Goal: Task Accomplishment & Management: Manage account settings

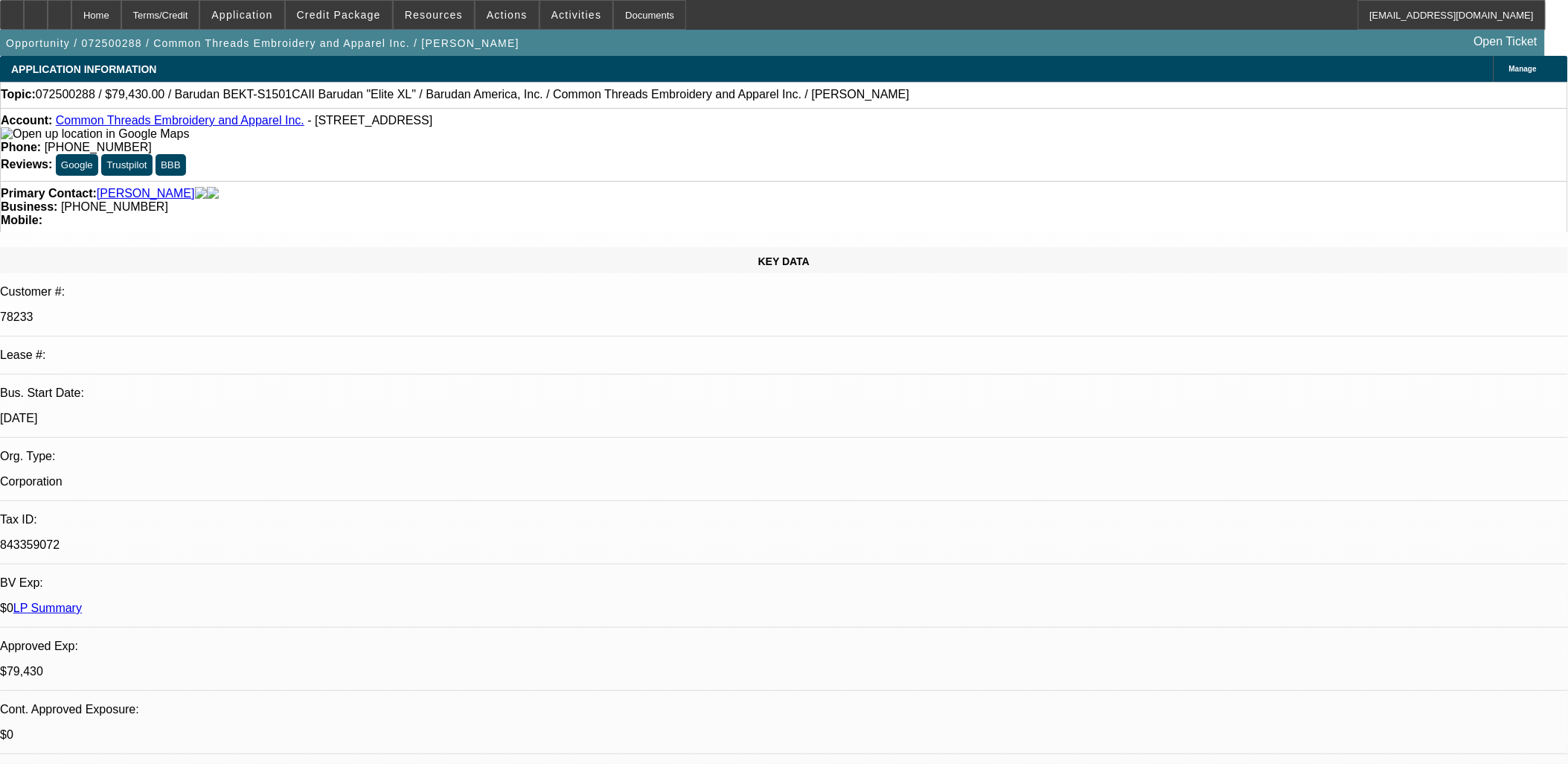
select select "0"
select select "2"
select select "0"
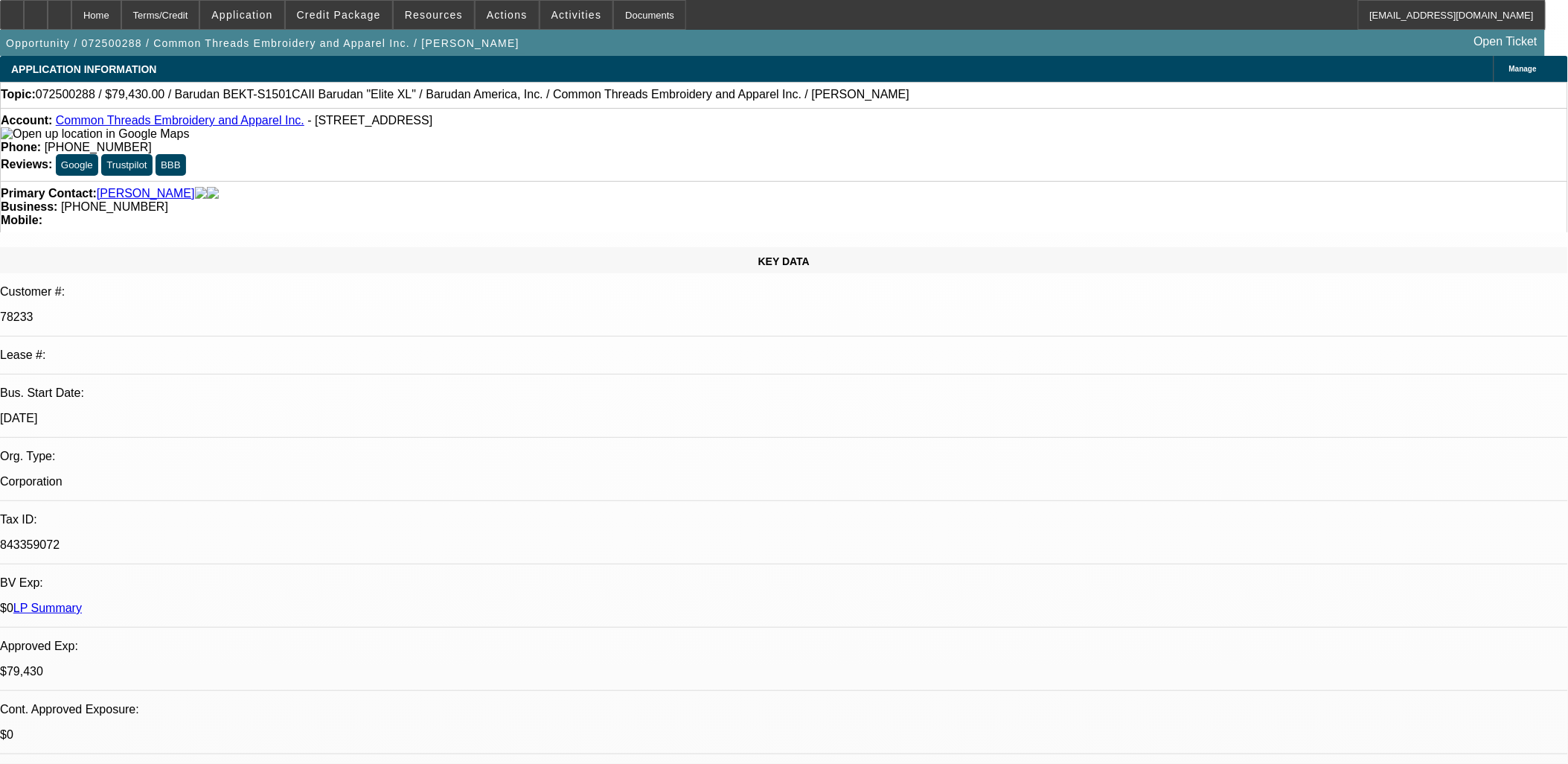
select select "0"
select select "1"
select select "2"
select select "6"
select select "1"
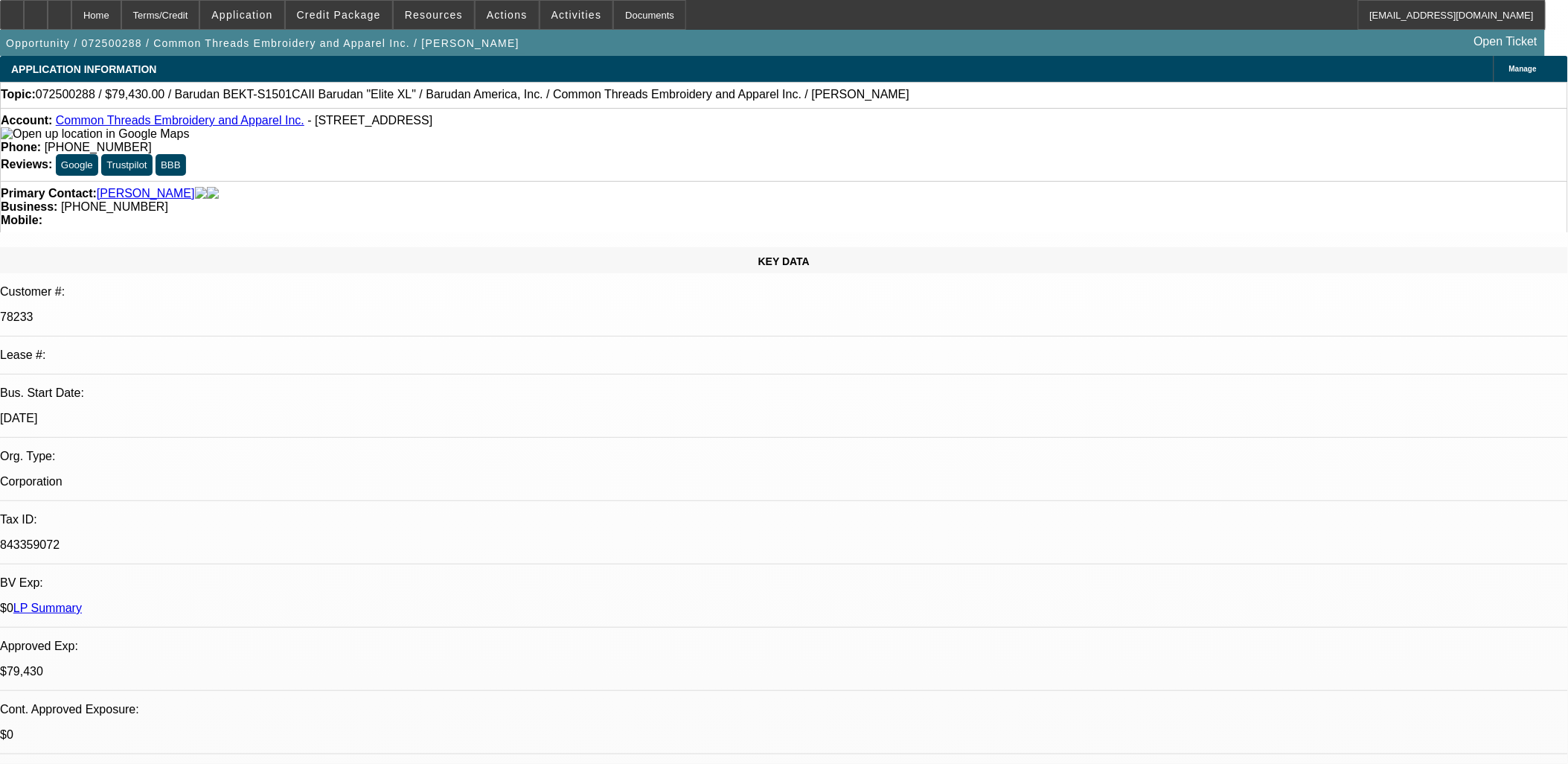
select select "1"
select select "6"
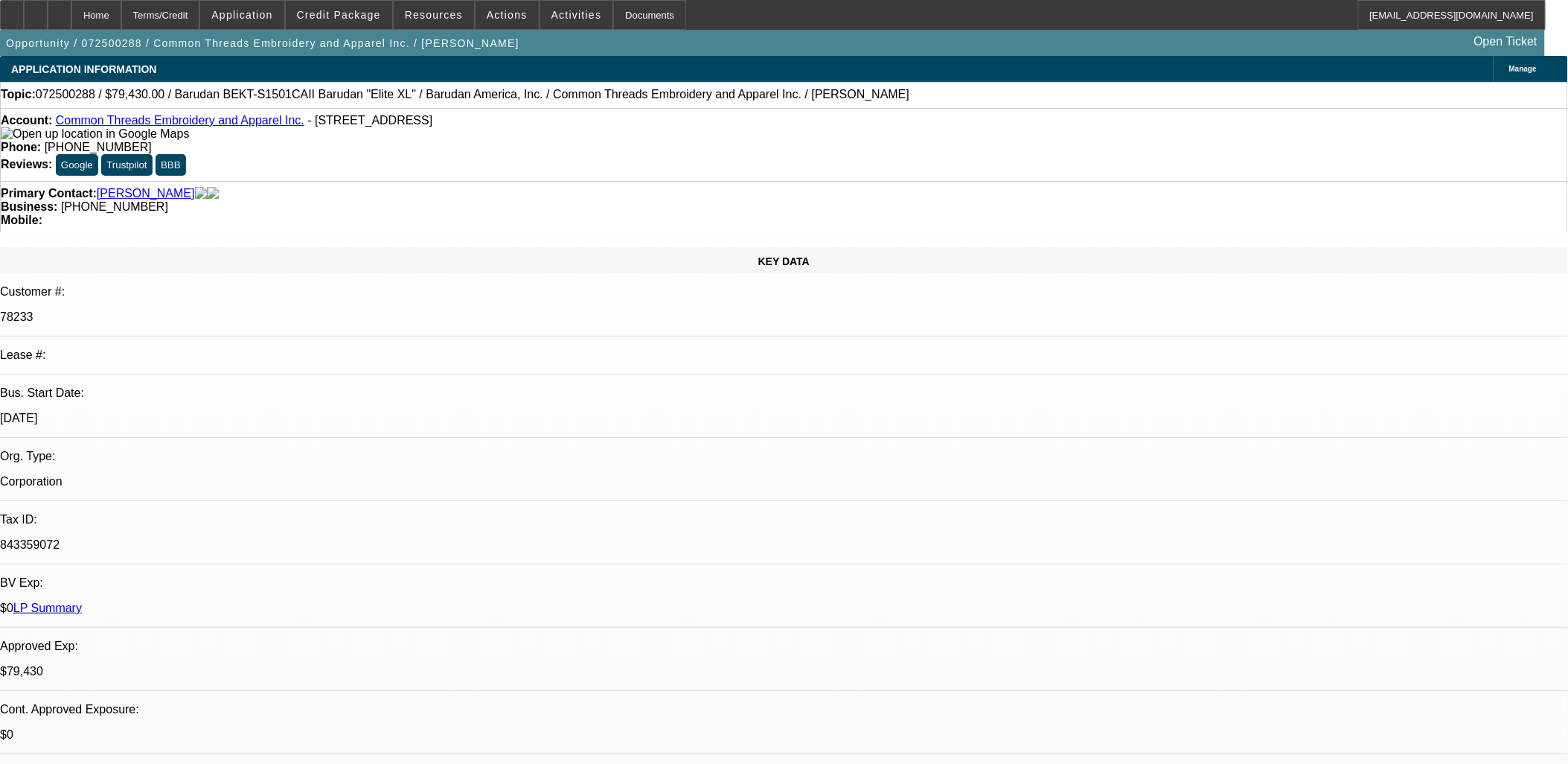
radio input "true"
type textarea "SE to Matthew asking for update and offered to help sell the machines + ask for…"
radio input "true"
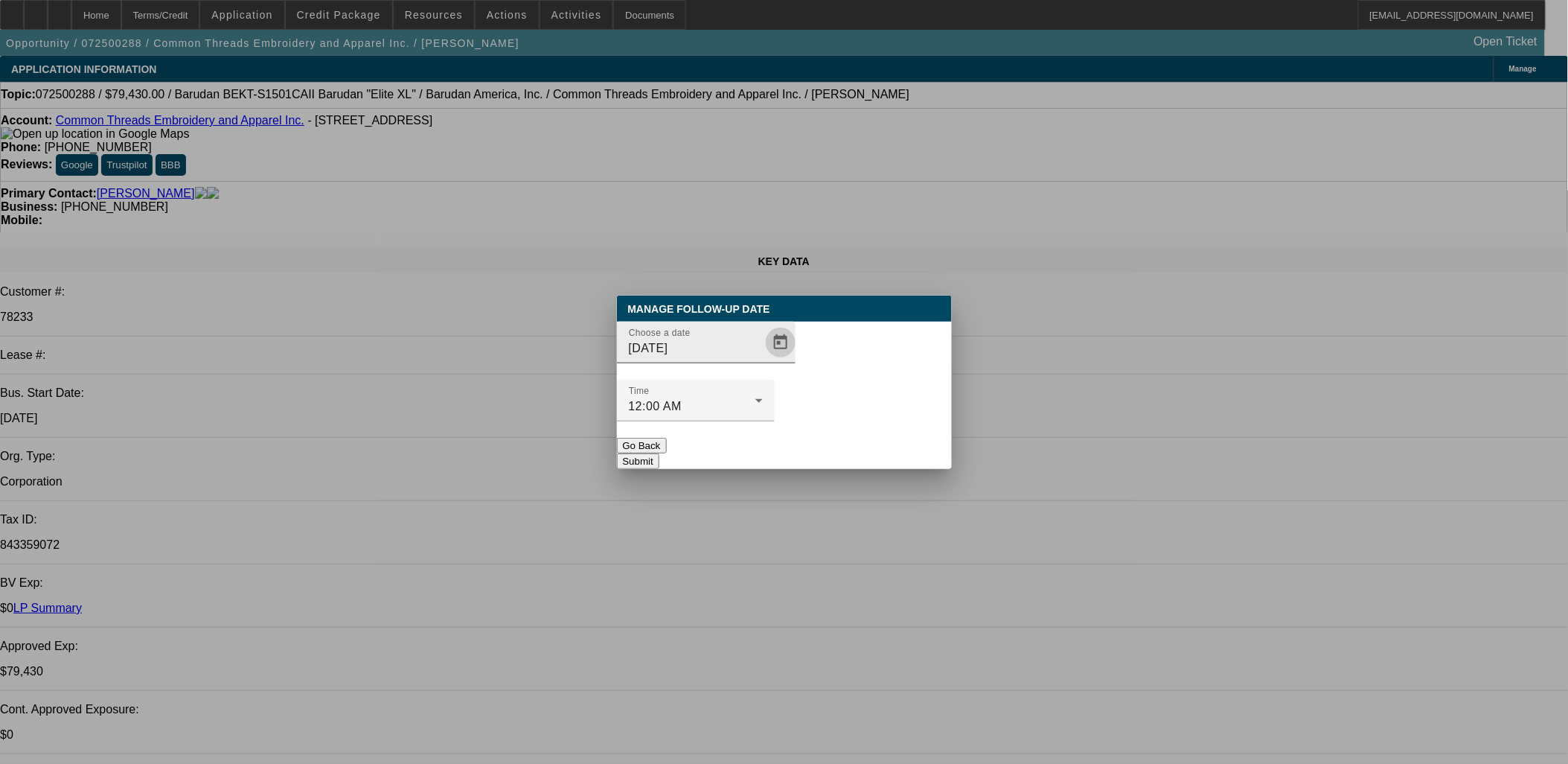
click at [763, 360] on span "Open calendar" at bounding box center [781, 342] width 36 height 36
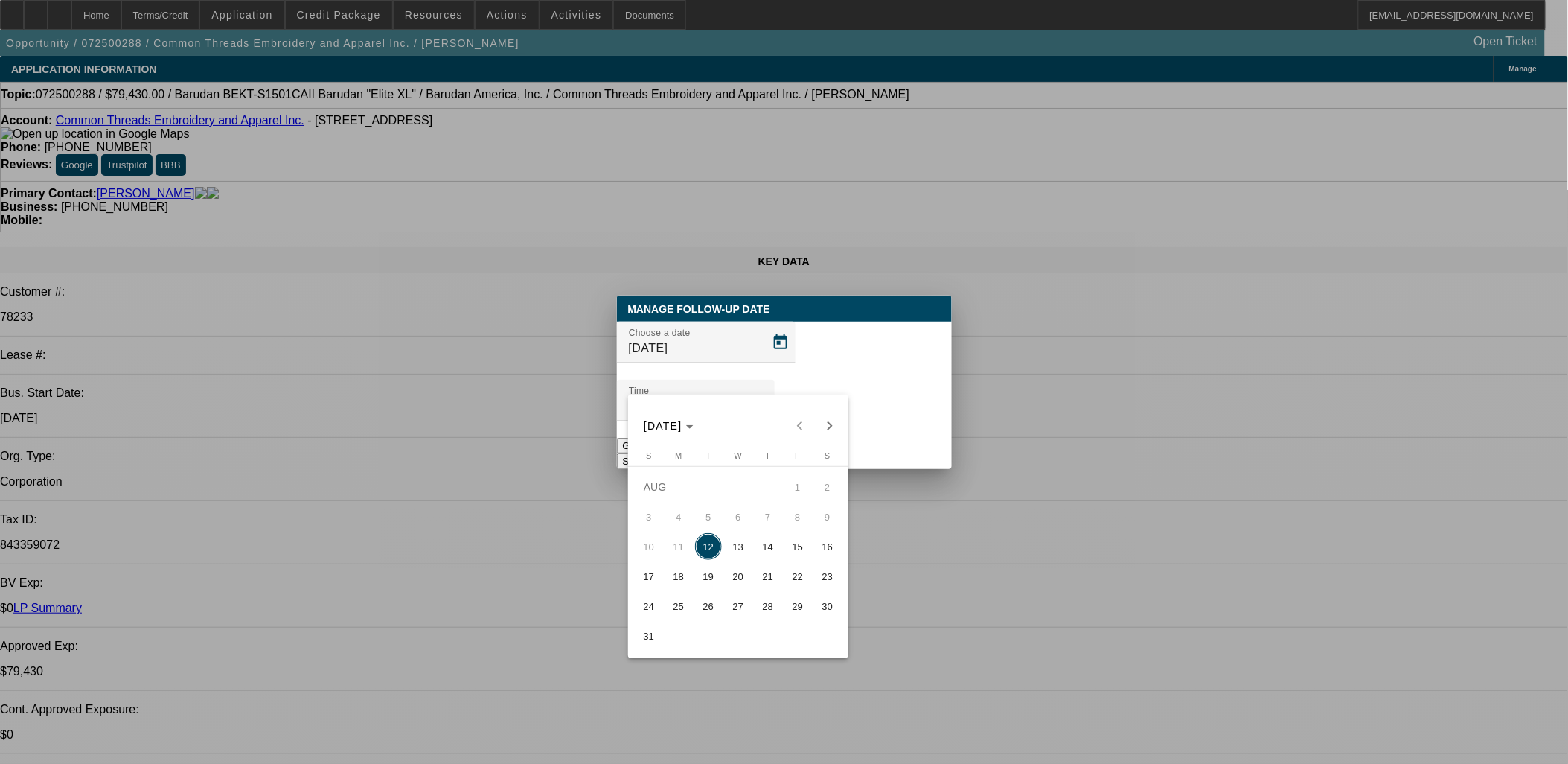
click at [772, 553] on span "14" at bounding box center [768, 546] width 27 height 27
type input "8/14/2025"
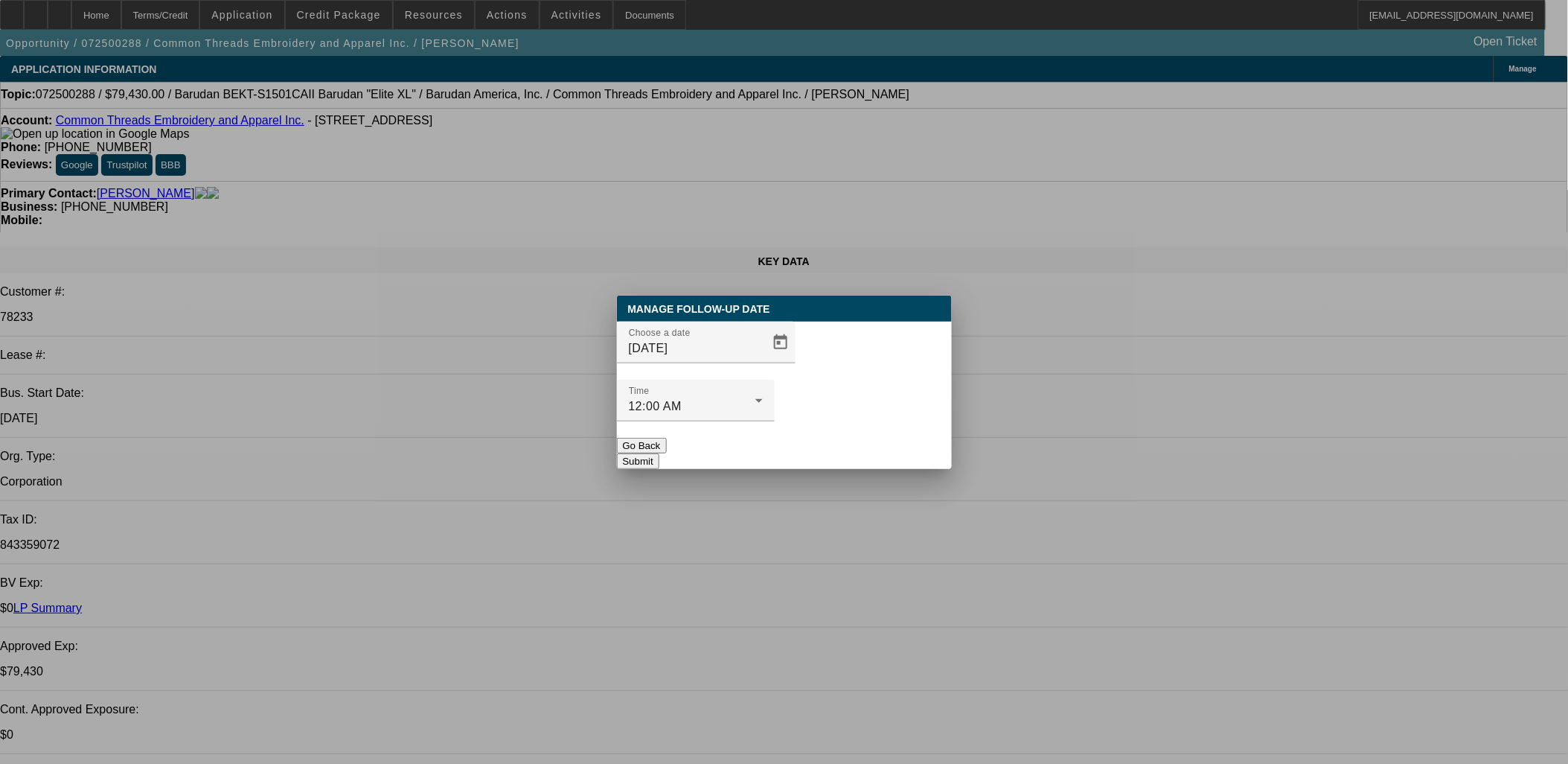
click at [775, 422] on div at bounding box center [695, 429] width 157 height 16
click at [659, 454] on button "Submit" at bounding box center [638, 462] width 42 height 16
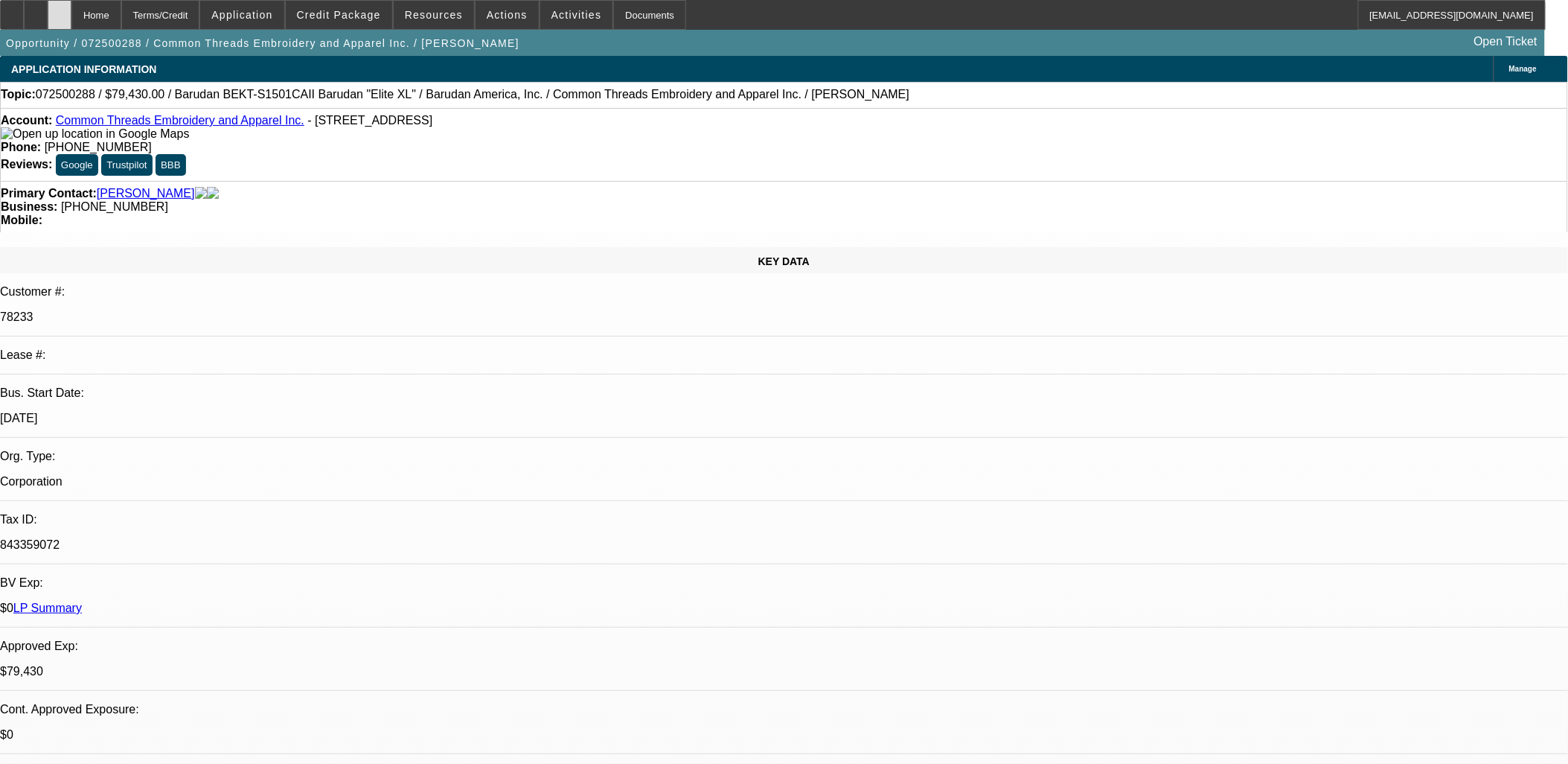
click at [71, 10] on div at bounding box center [60, 15] width 23 height 30
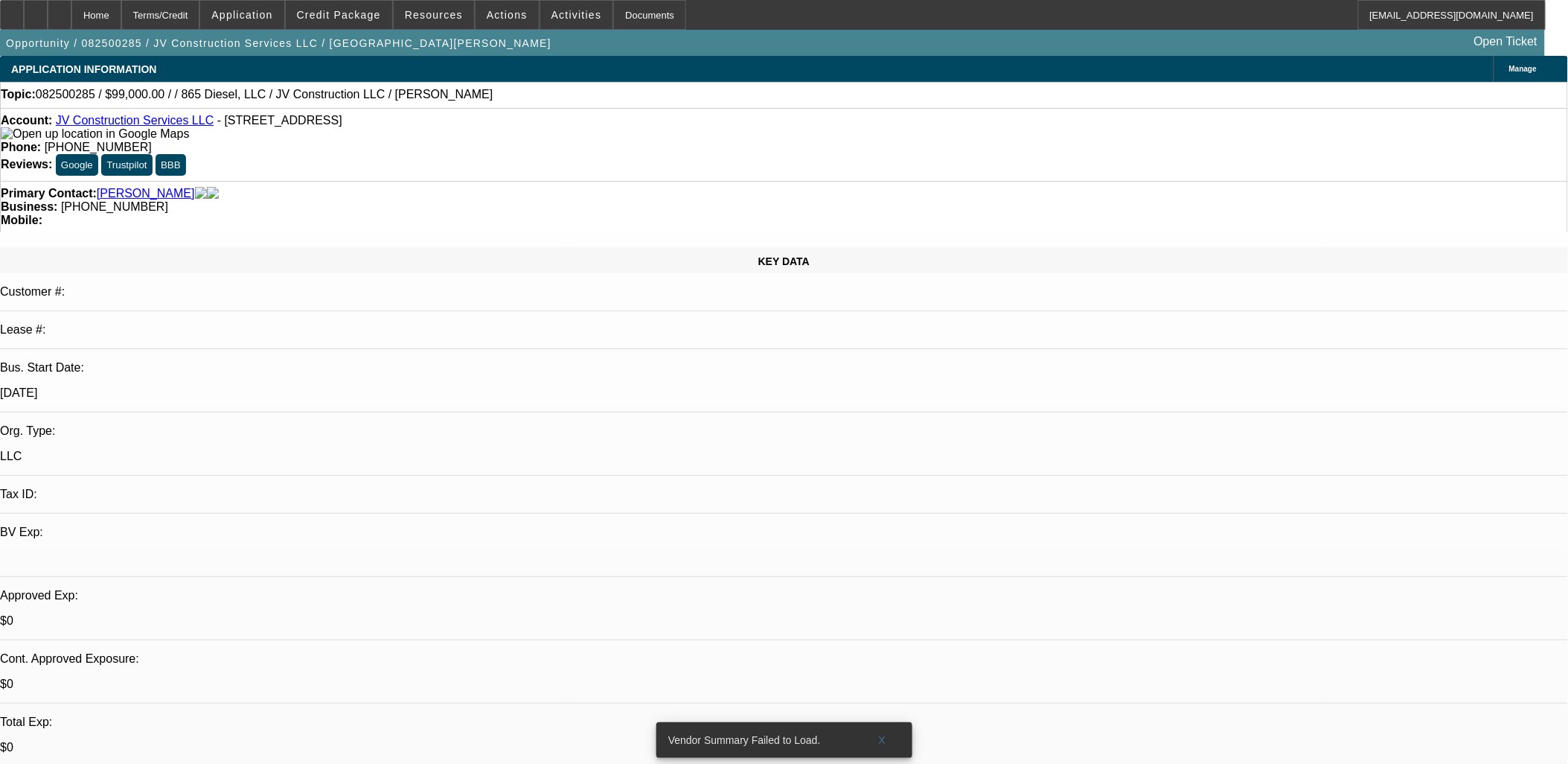
select select "0"
select select "2"
select select "0.1"
select select "1"
select select "2"
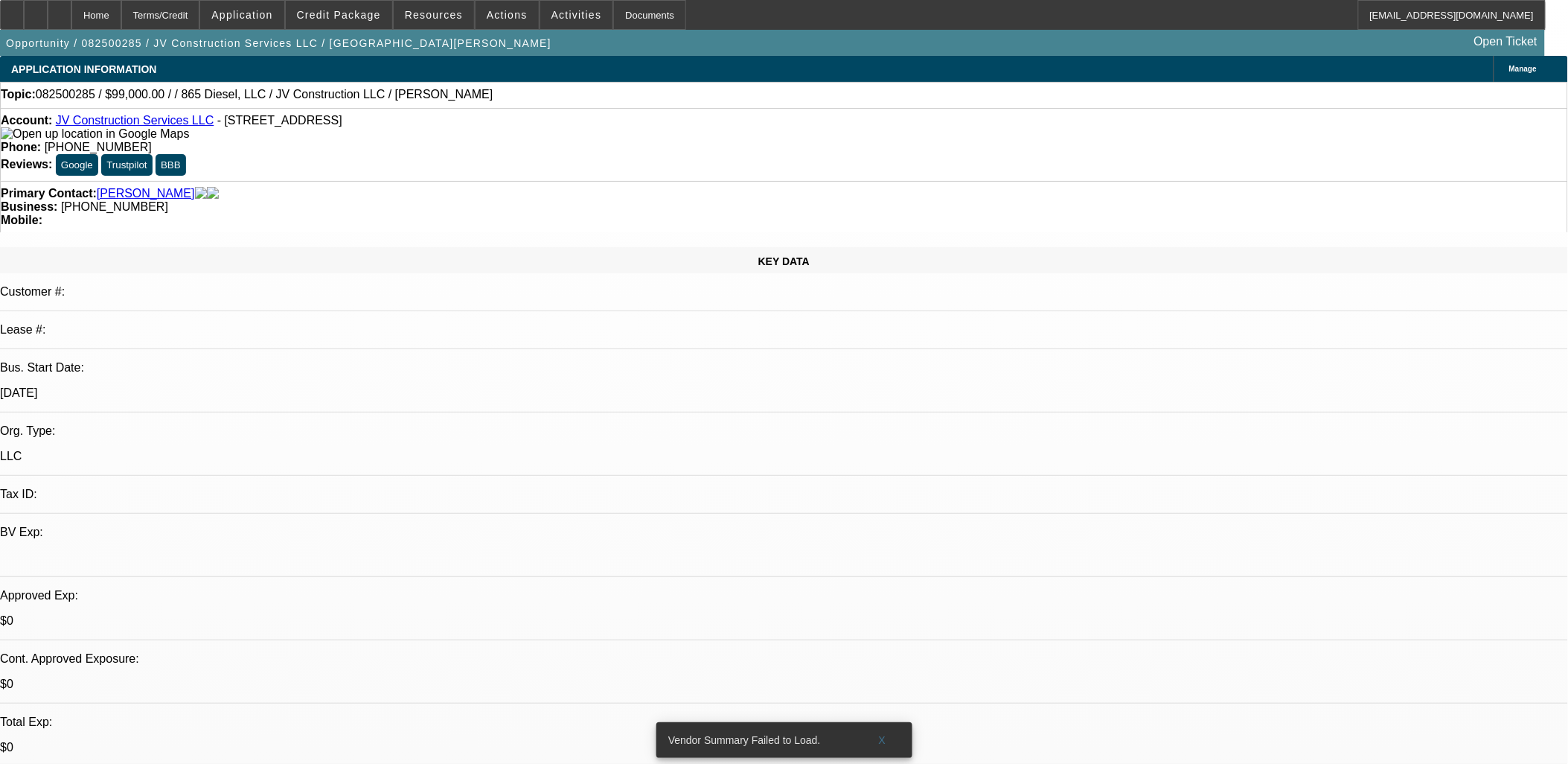
select select "4"
click at [382, 21] on span at bounding box center [339, 15] width 107 height 36
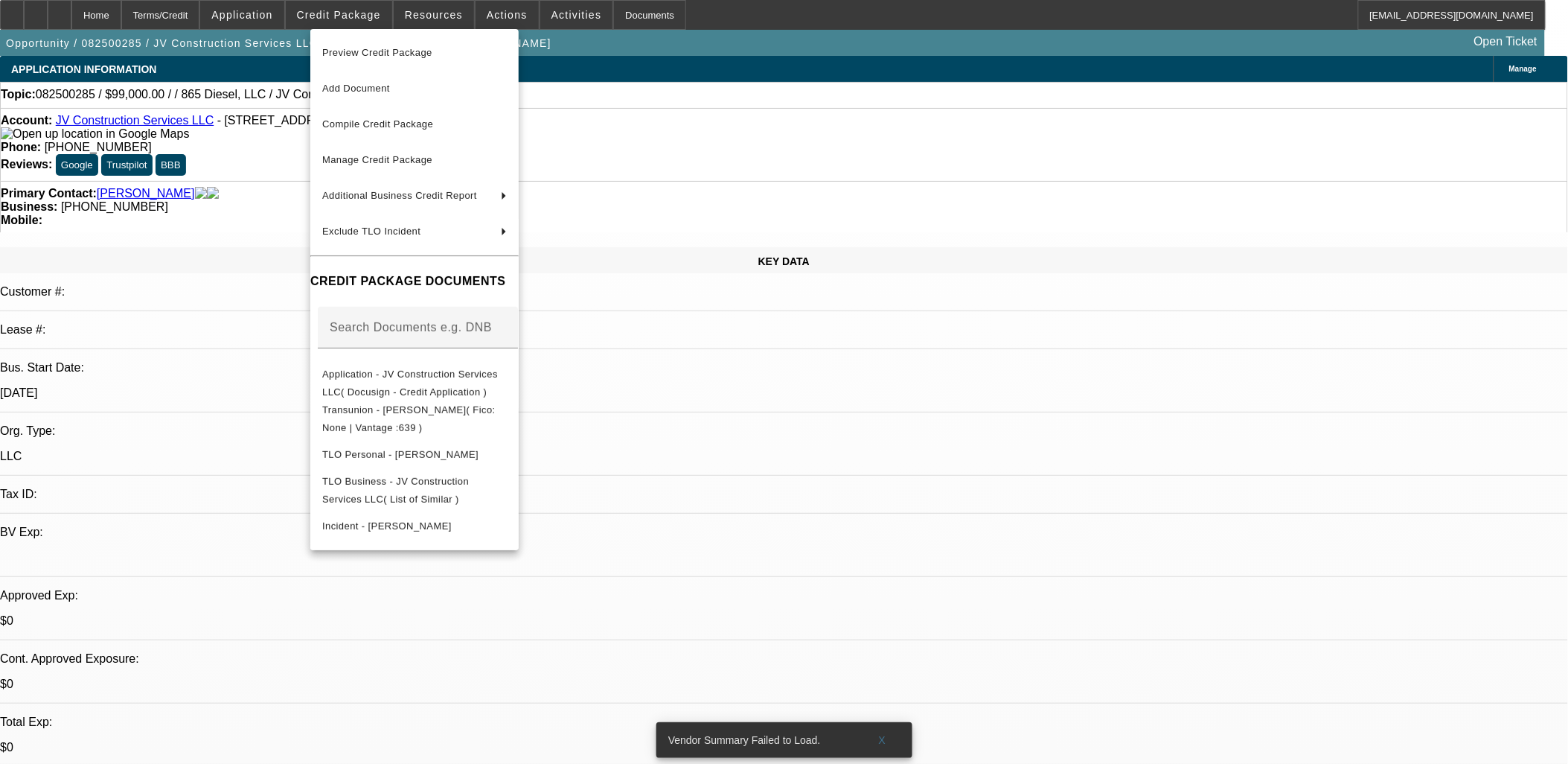
click at [376, 13] on div at bounding box center [784, 382] width 1568 height 764
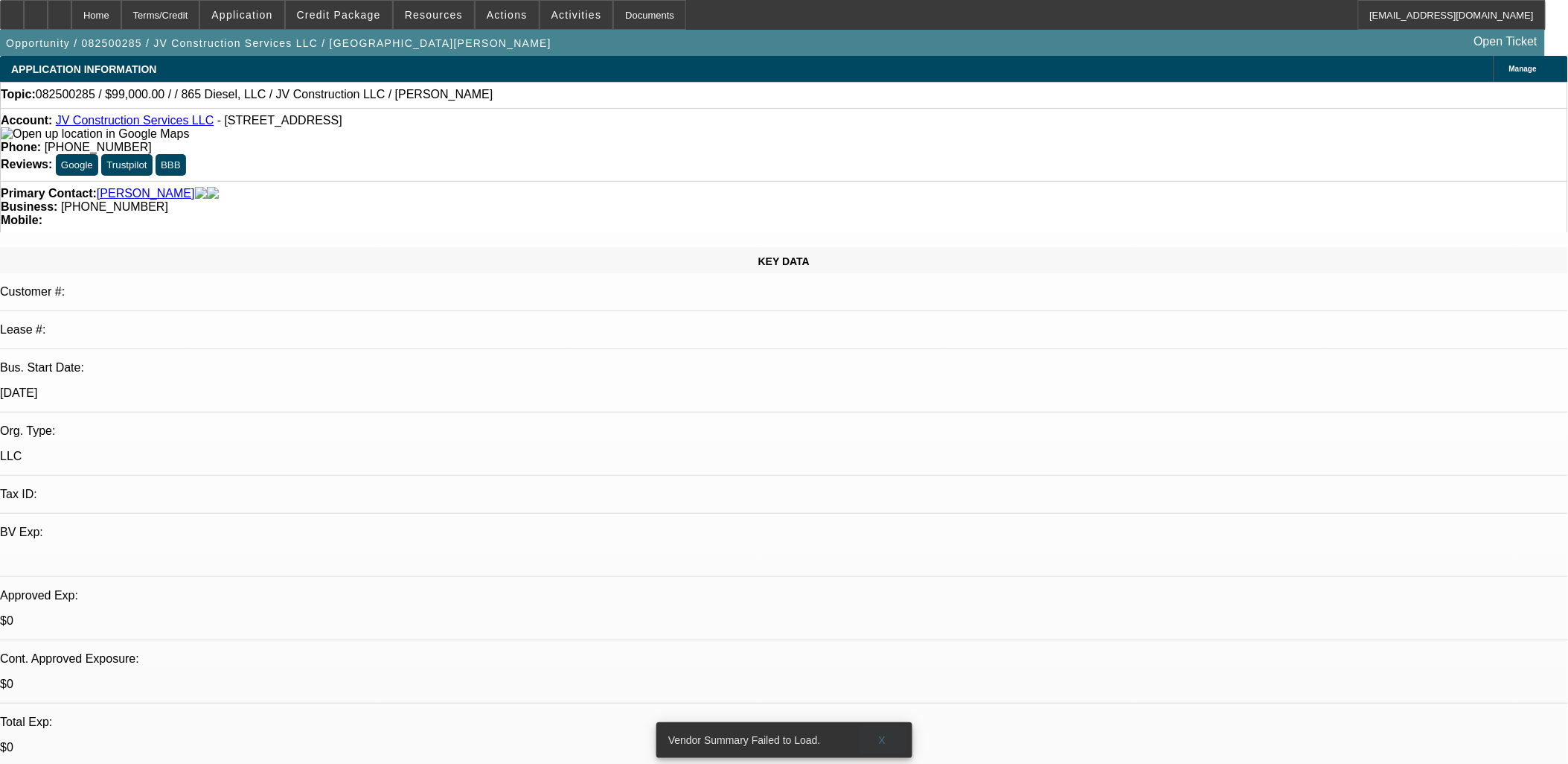
click at [880, 734] on span "X" at bounding box center [882, 740] width 8 height 12
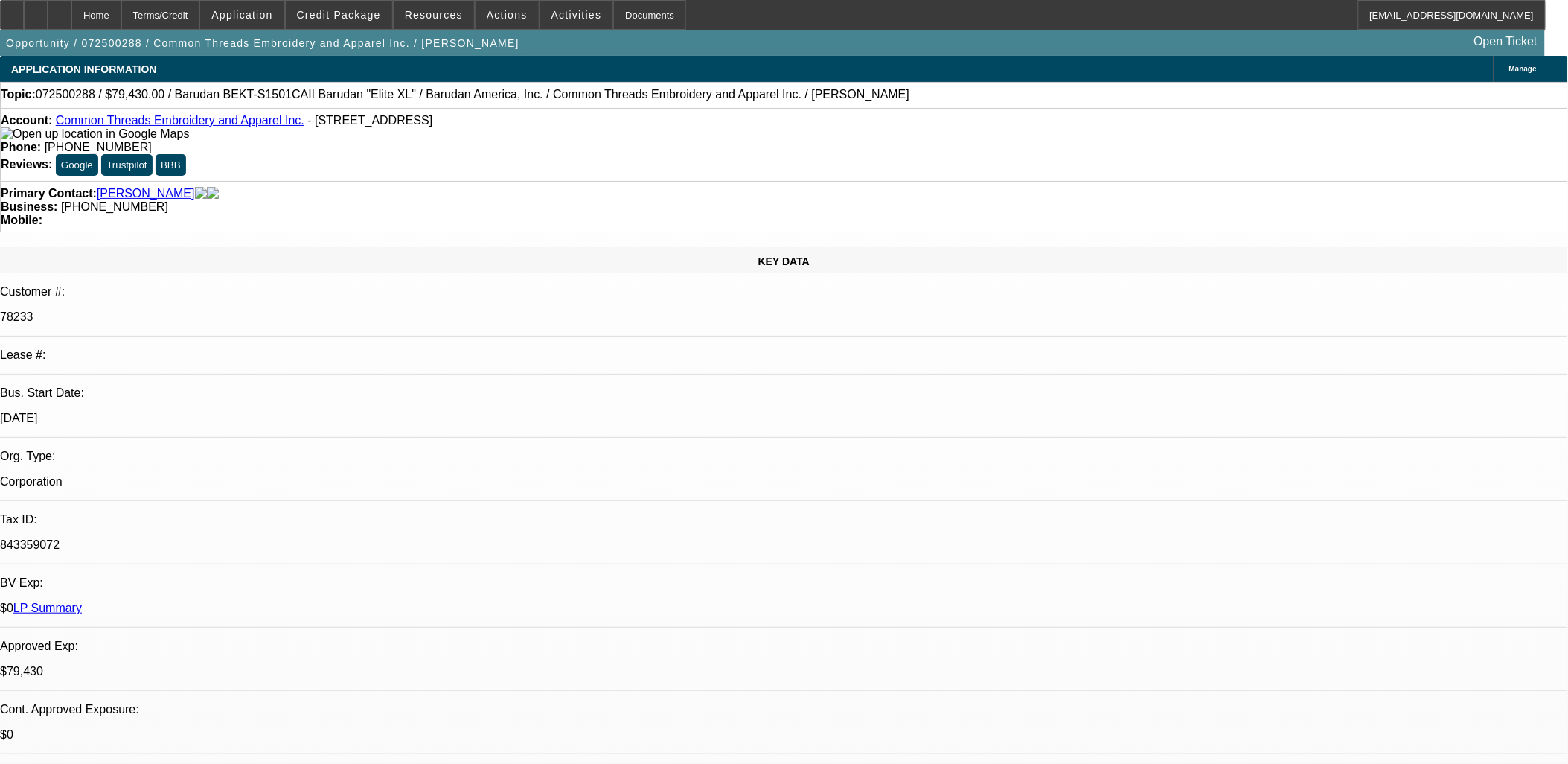
select select "0"
select select "2"
select select "0"
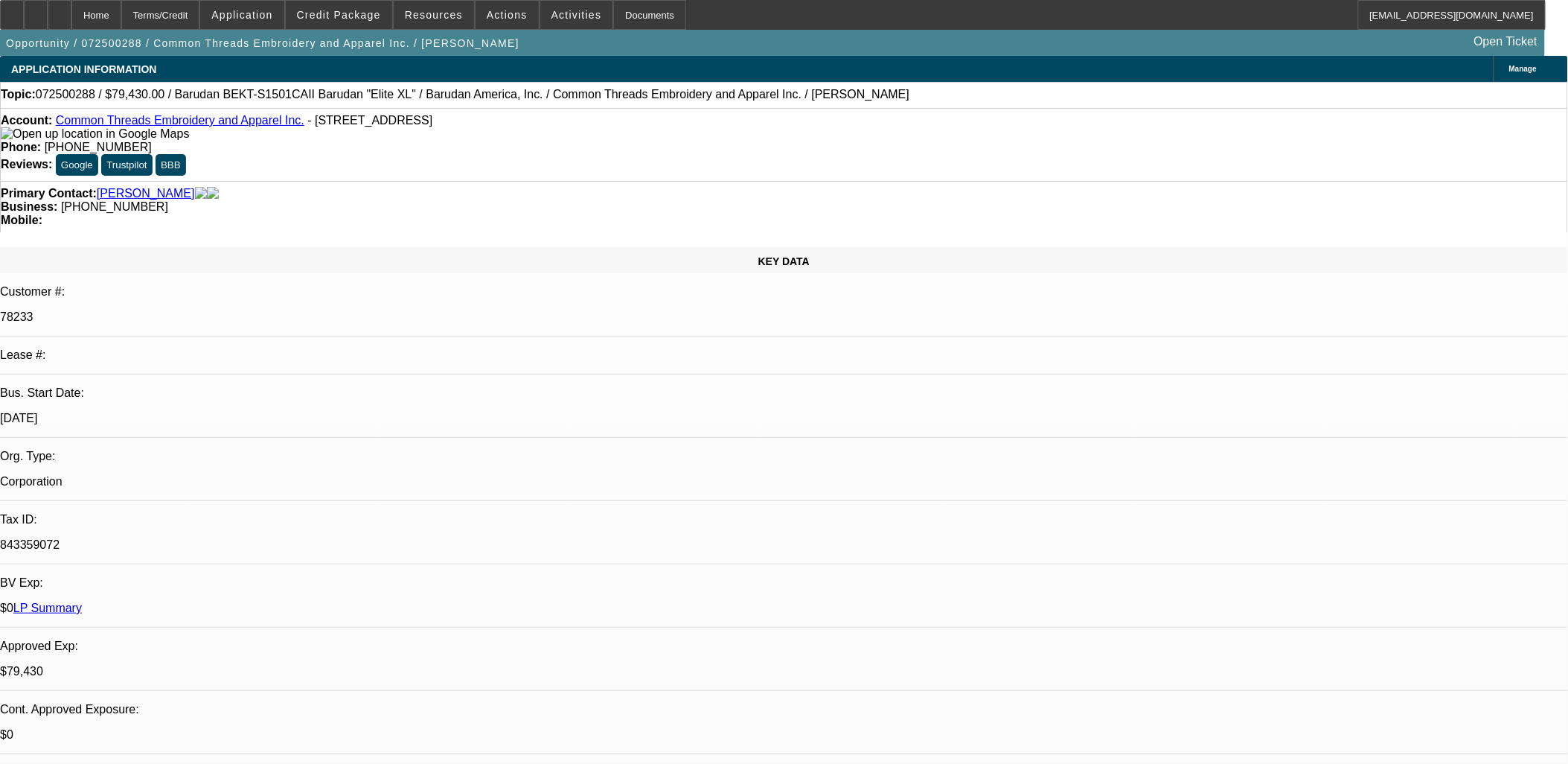
select select "0"
select select "1"
select select "2"
select select "6"
select select "1"
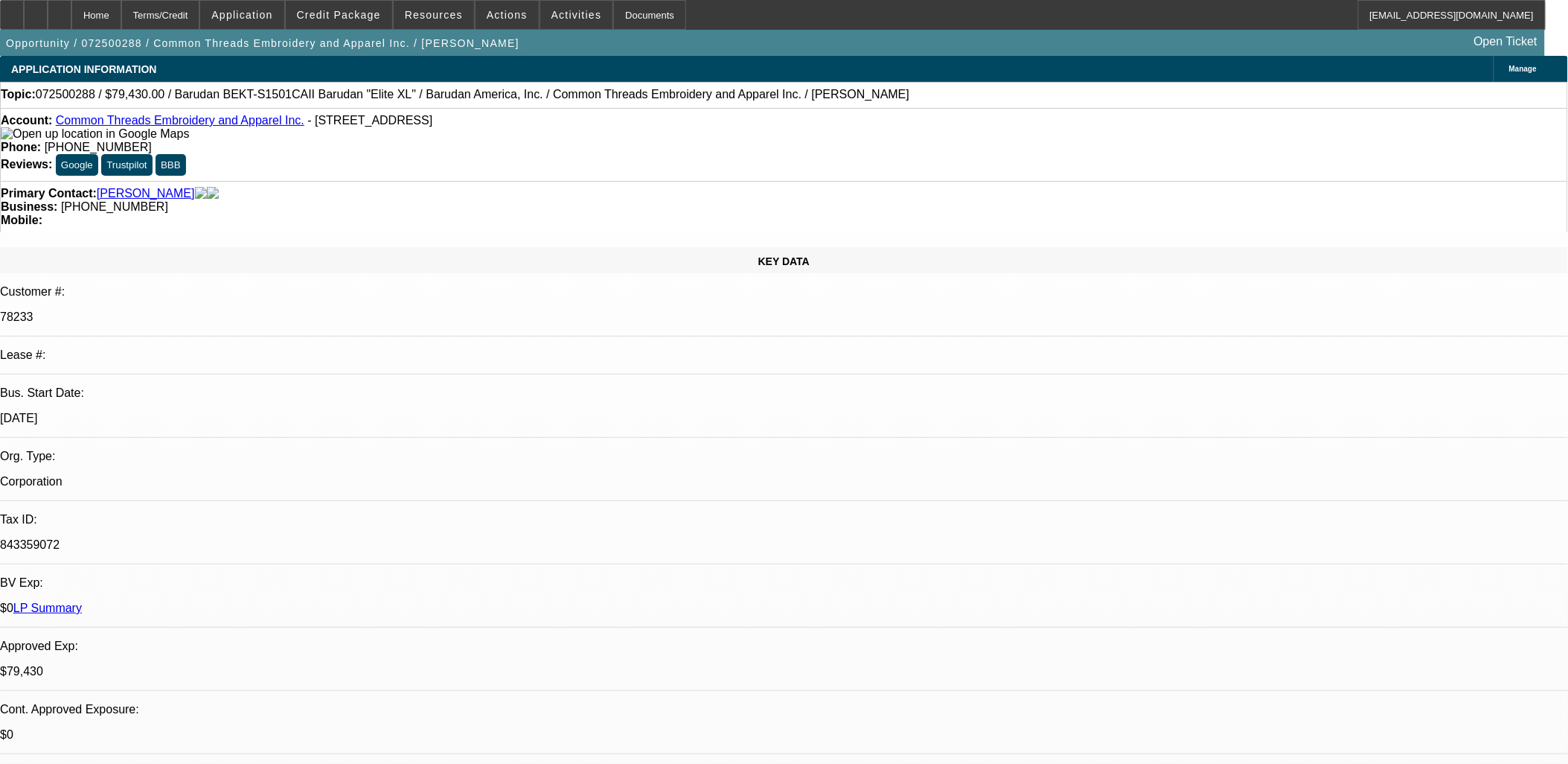
select select "1"
select select "6"
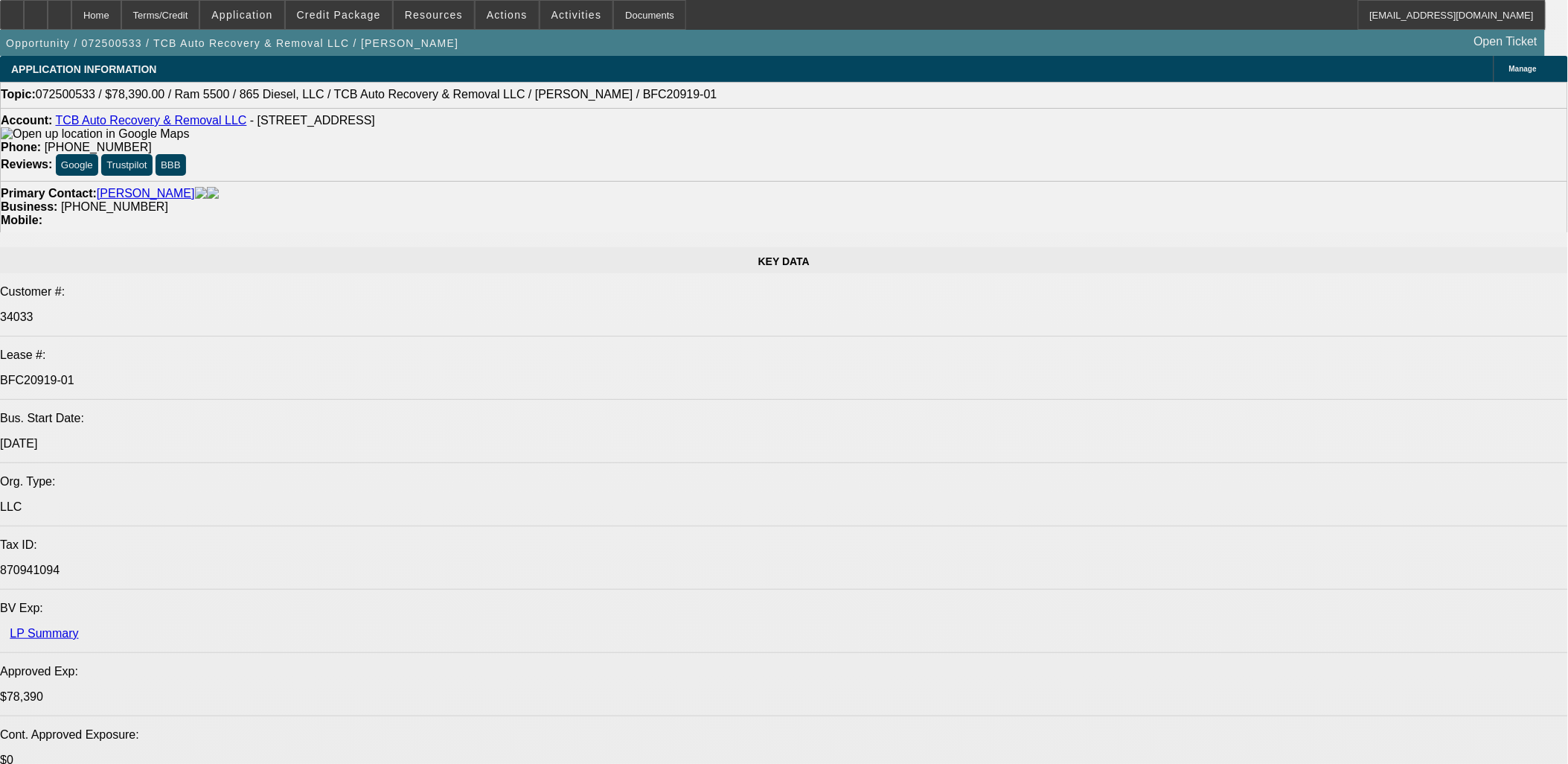
select select "0.1"
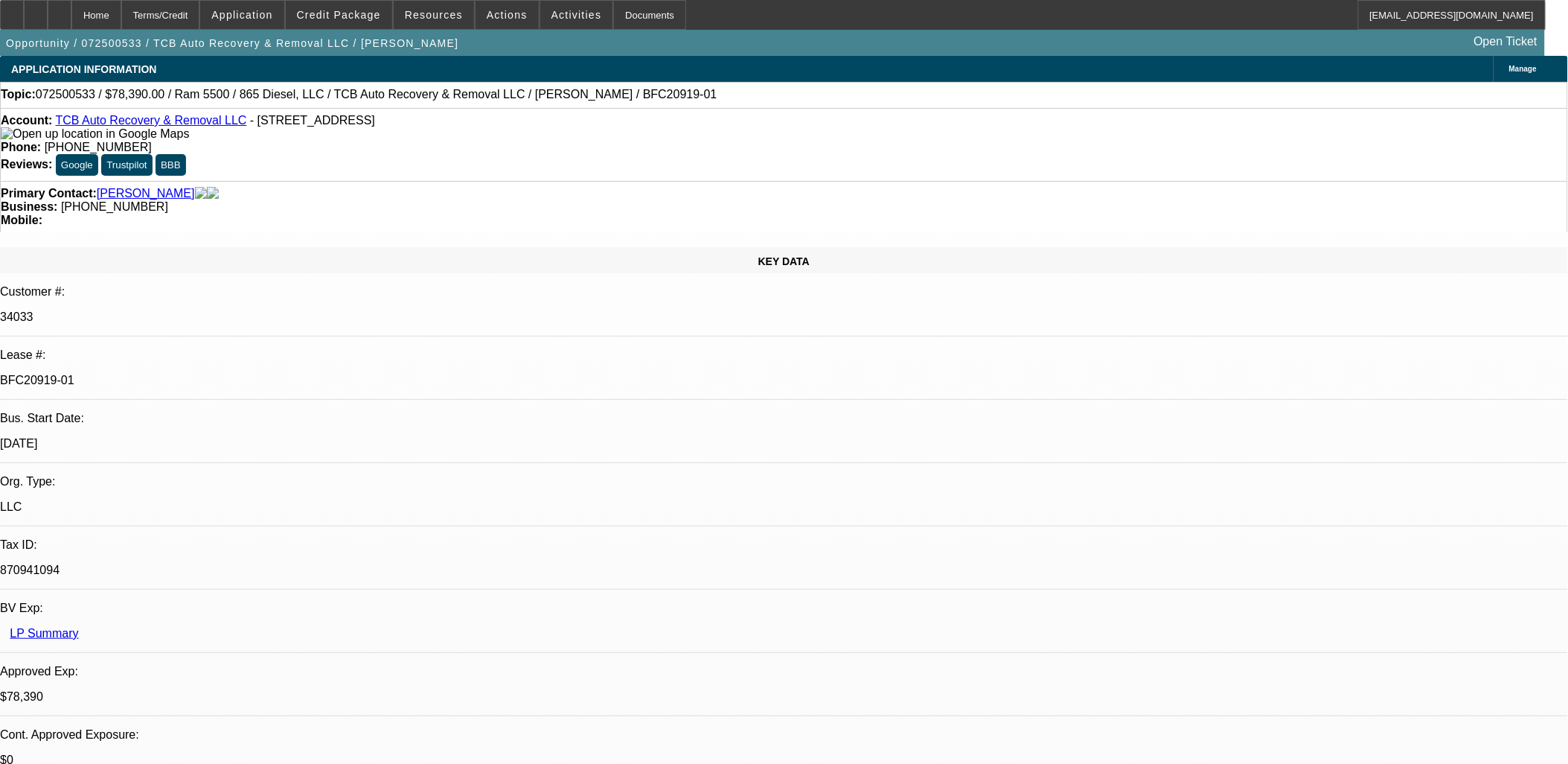
select select "0"
select select "0.1"
select select "0"
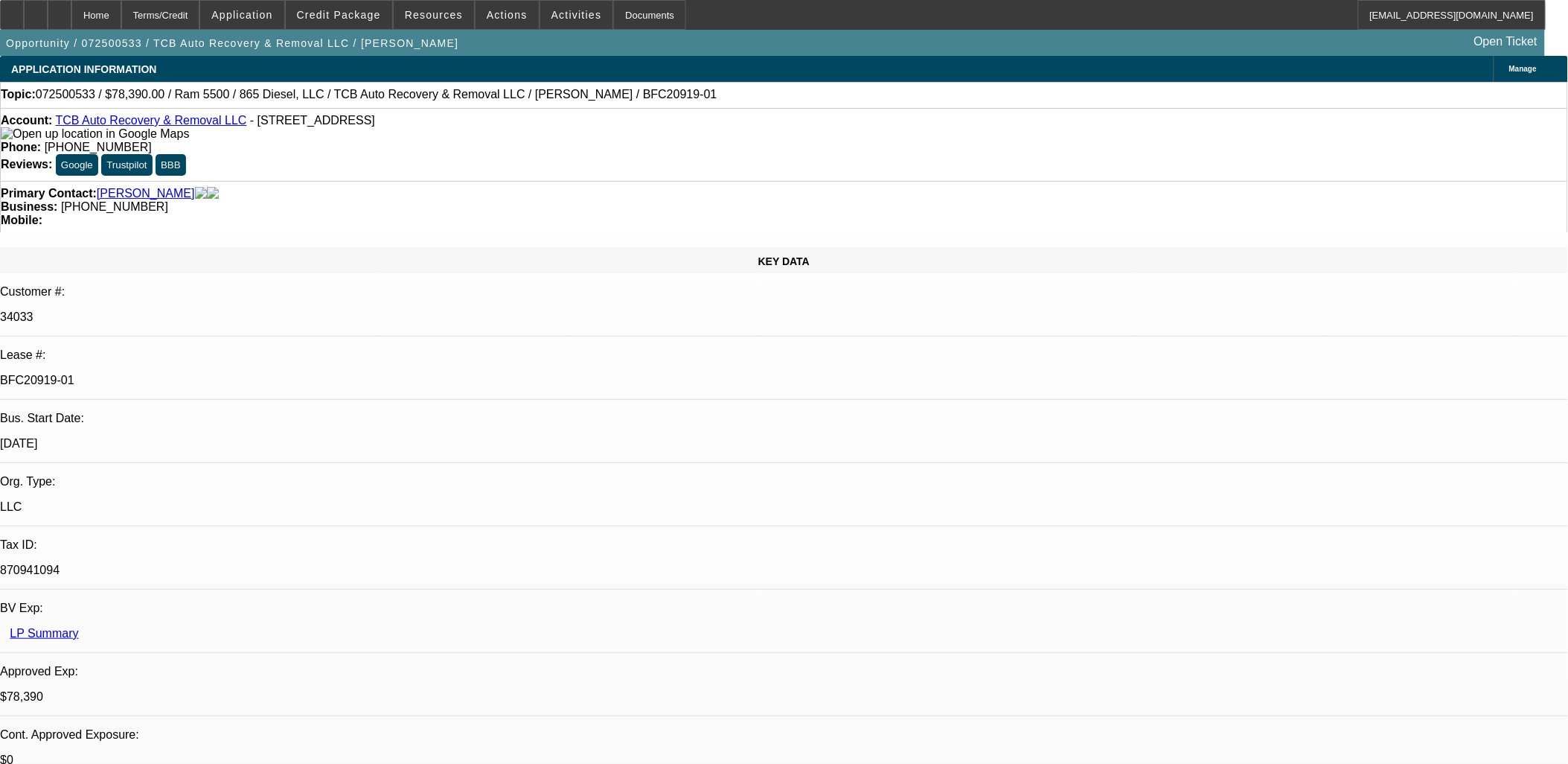
select select "0.1"
select select "0"
select select "0.1"
select select "0"
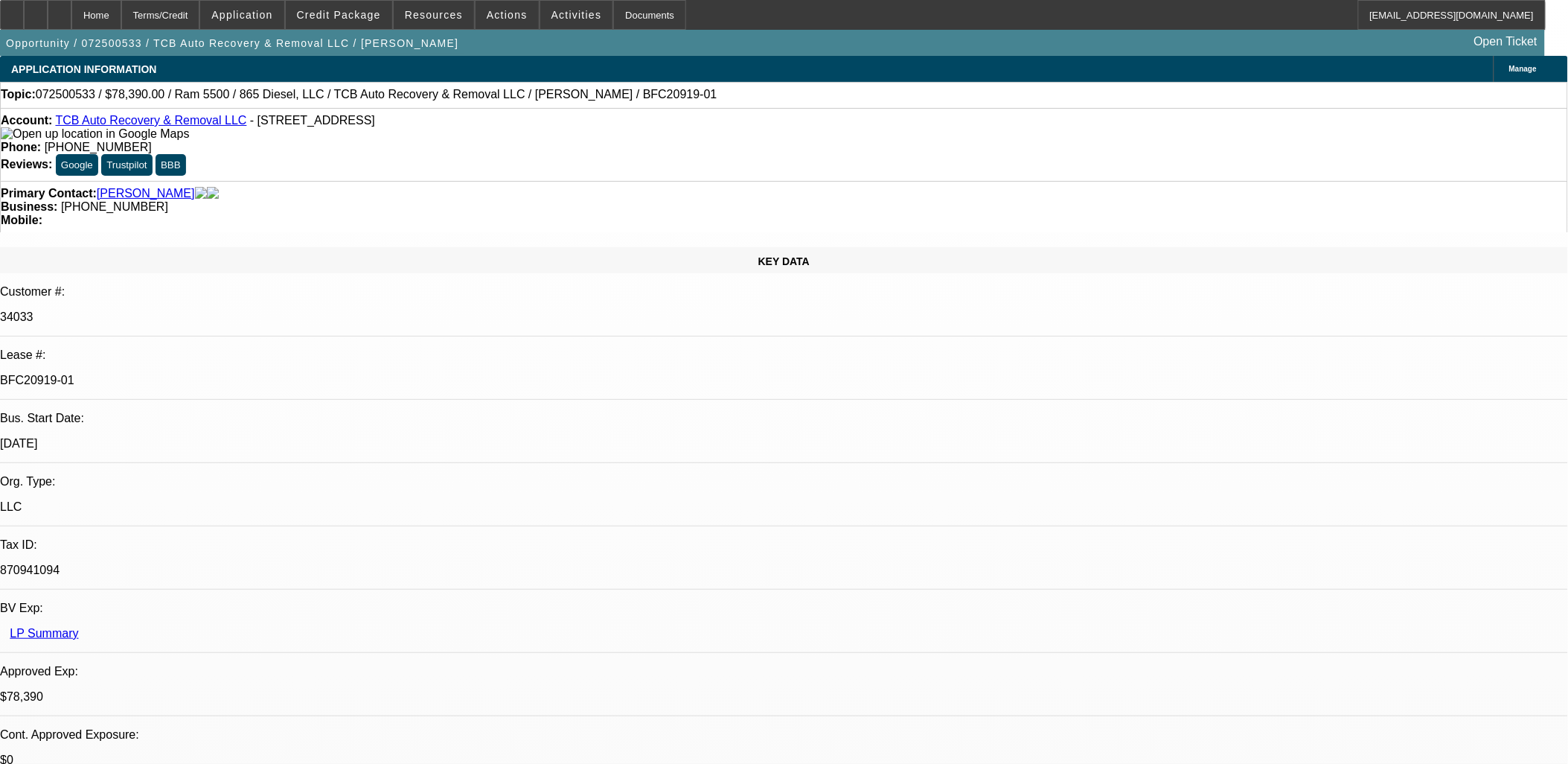
select select "0"
select select "1"
select select "2"
select select "6"
select select "1"
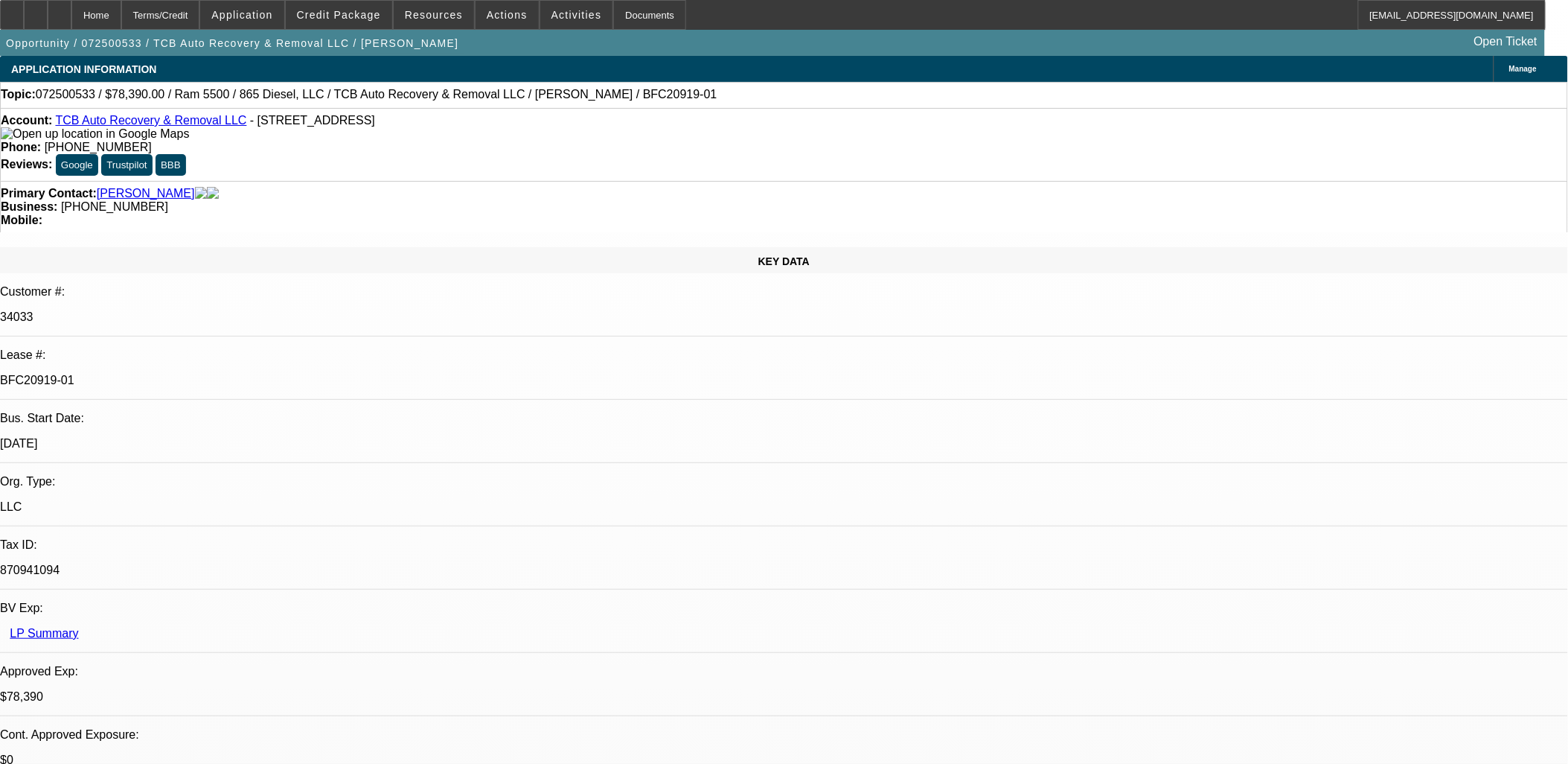
select select "2"
select select "6"
select select "1"
select select "2"
select select "6"
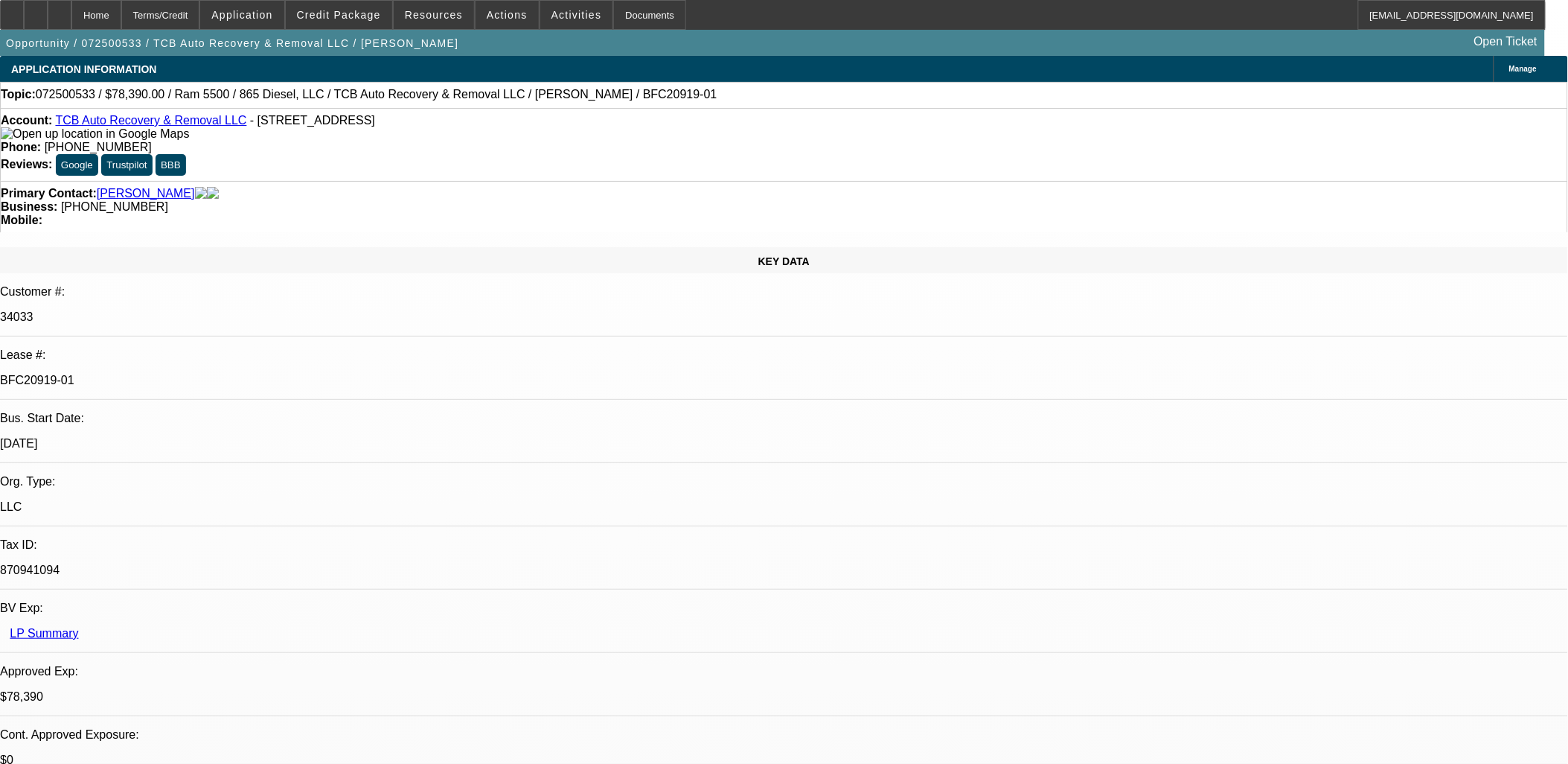
select select "1"
select select "2"
select select "6"
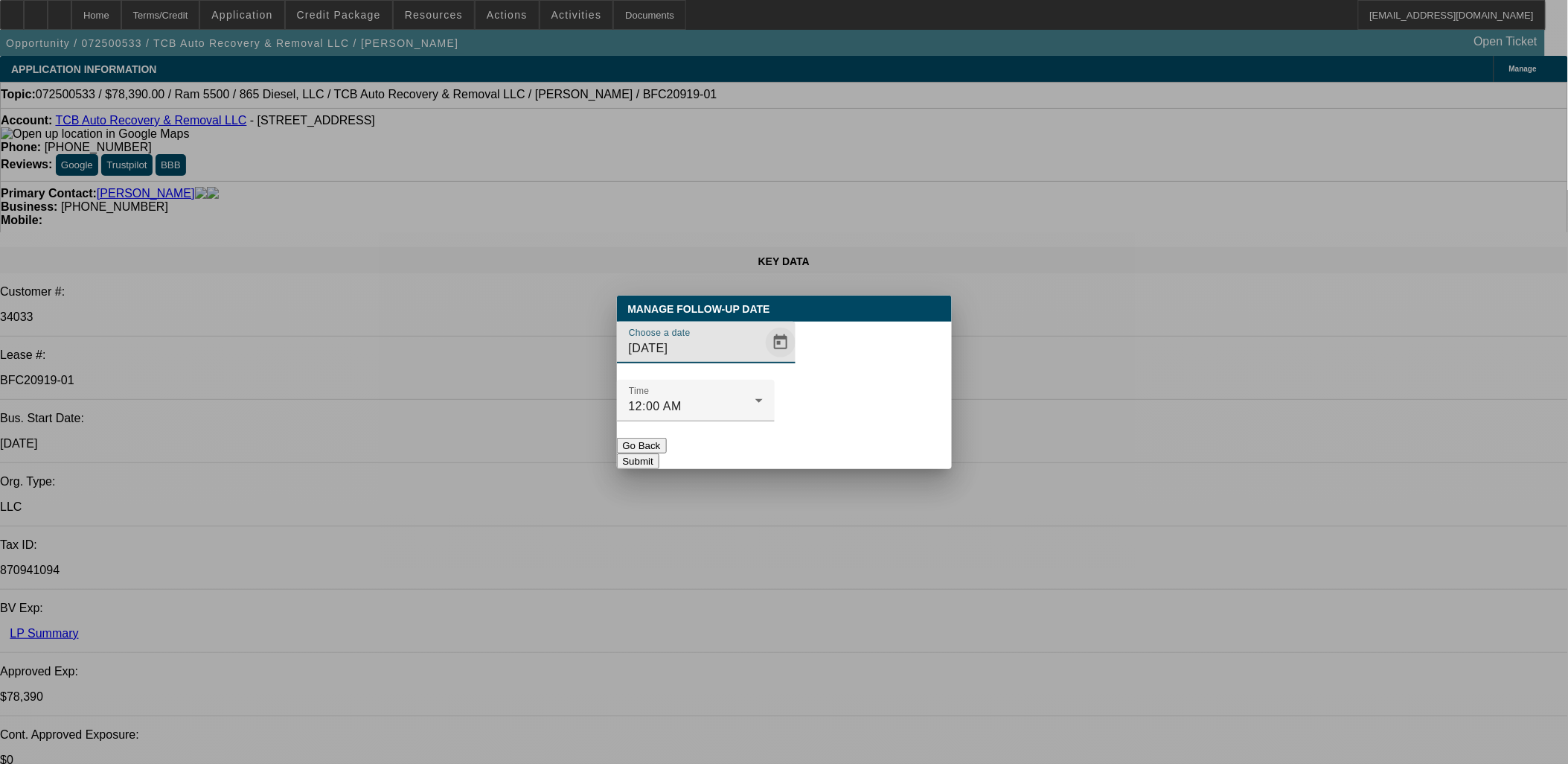
click at [763, 360] on span "Open calendar" at bounding box center [781, 342] width 36 height 36
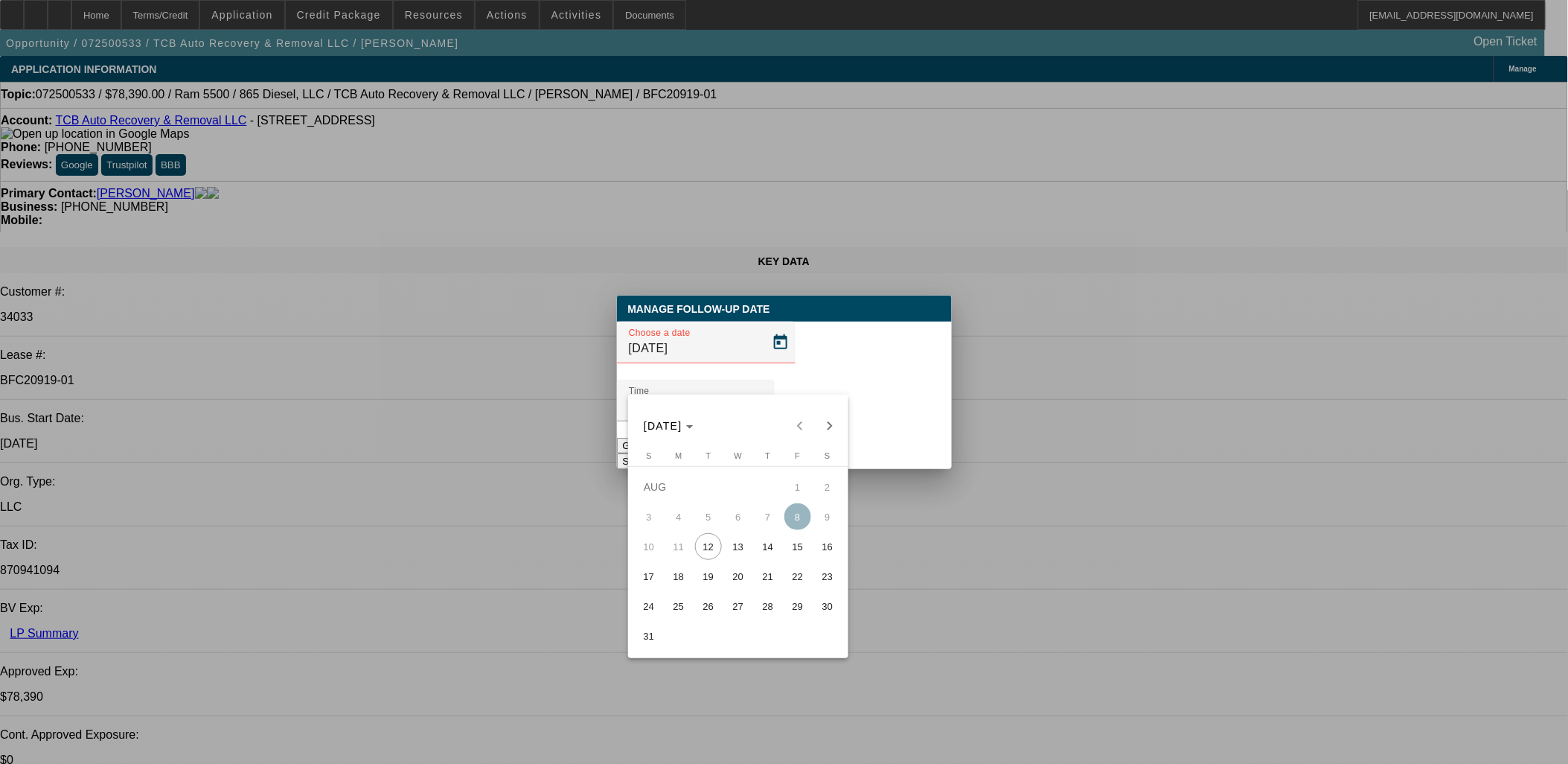
click at [825, 418] on span "Next month" at bounding box center [830, 426] width 30 height 30
click at [765, 547] on span "11" at bounding box center [768, 546] width 27 height 27
type input "9/11/2025"
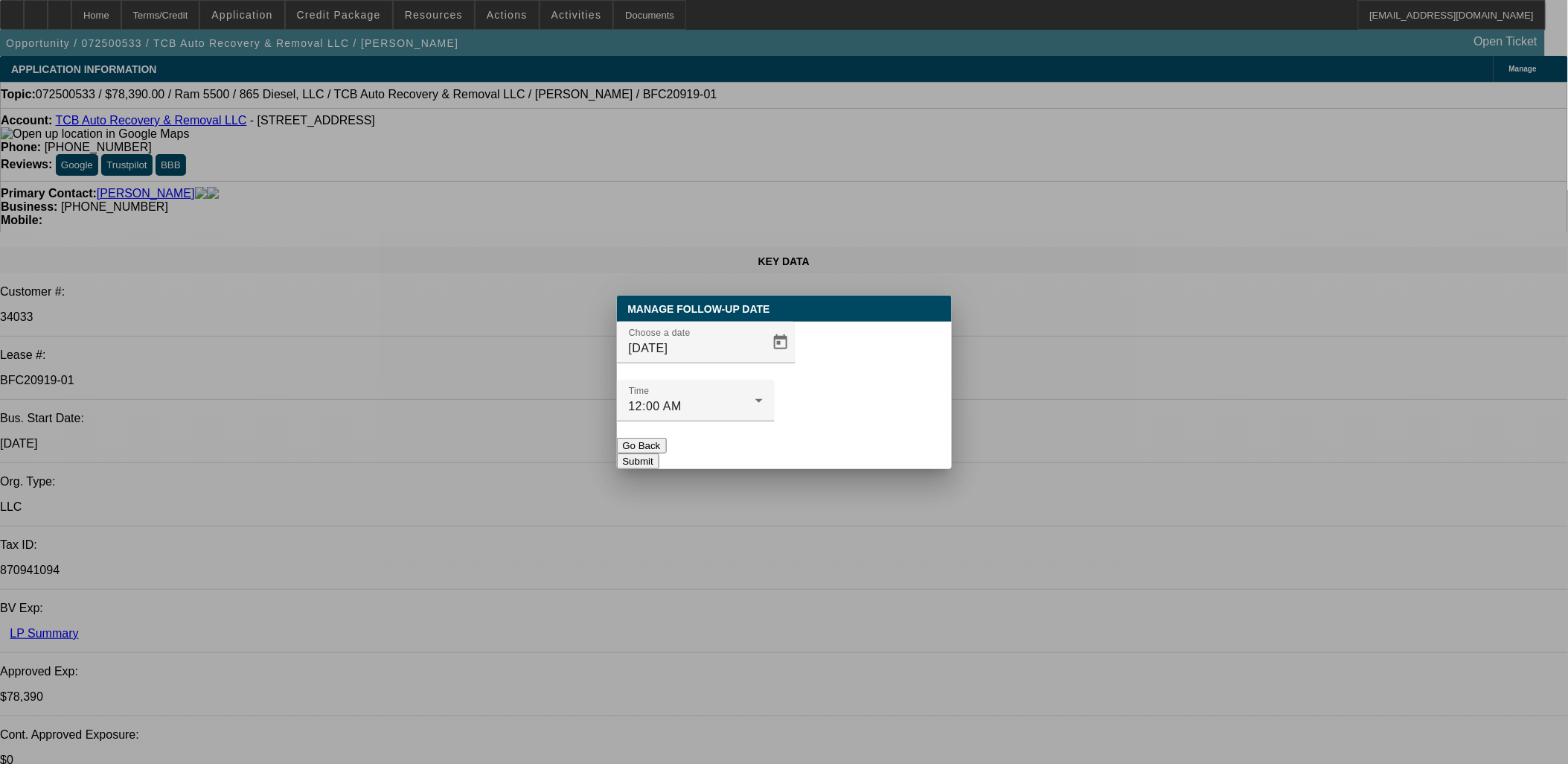
click at [659, 454] on button "Submit" at bounding box center [638, 462] width 42 height 16
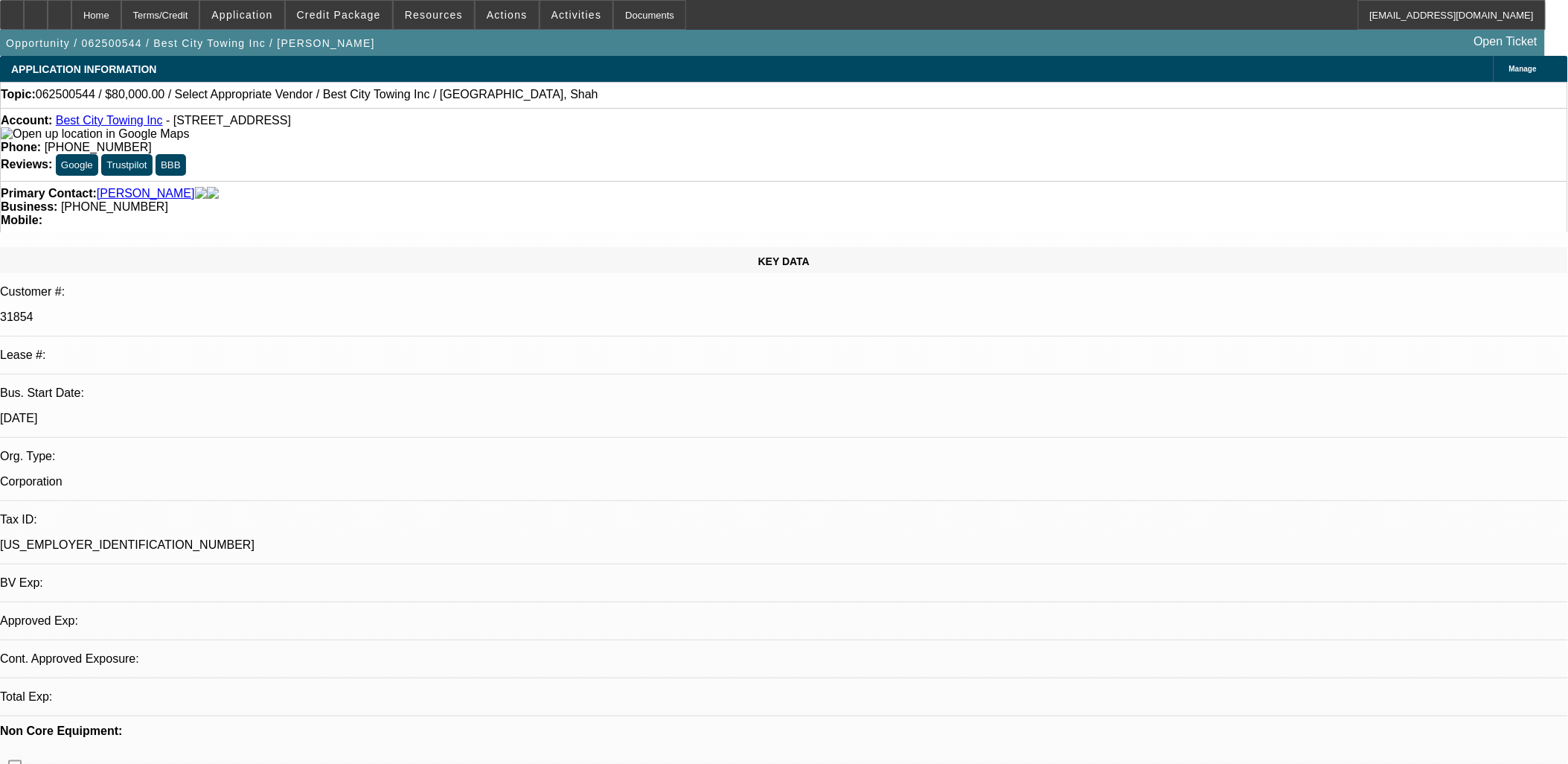
select select "0"
select select "2"
select select "0.1"
select select "1"
select select "2"
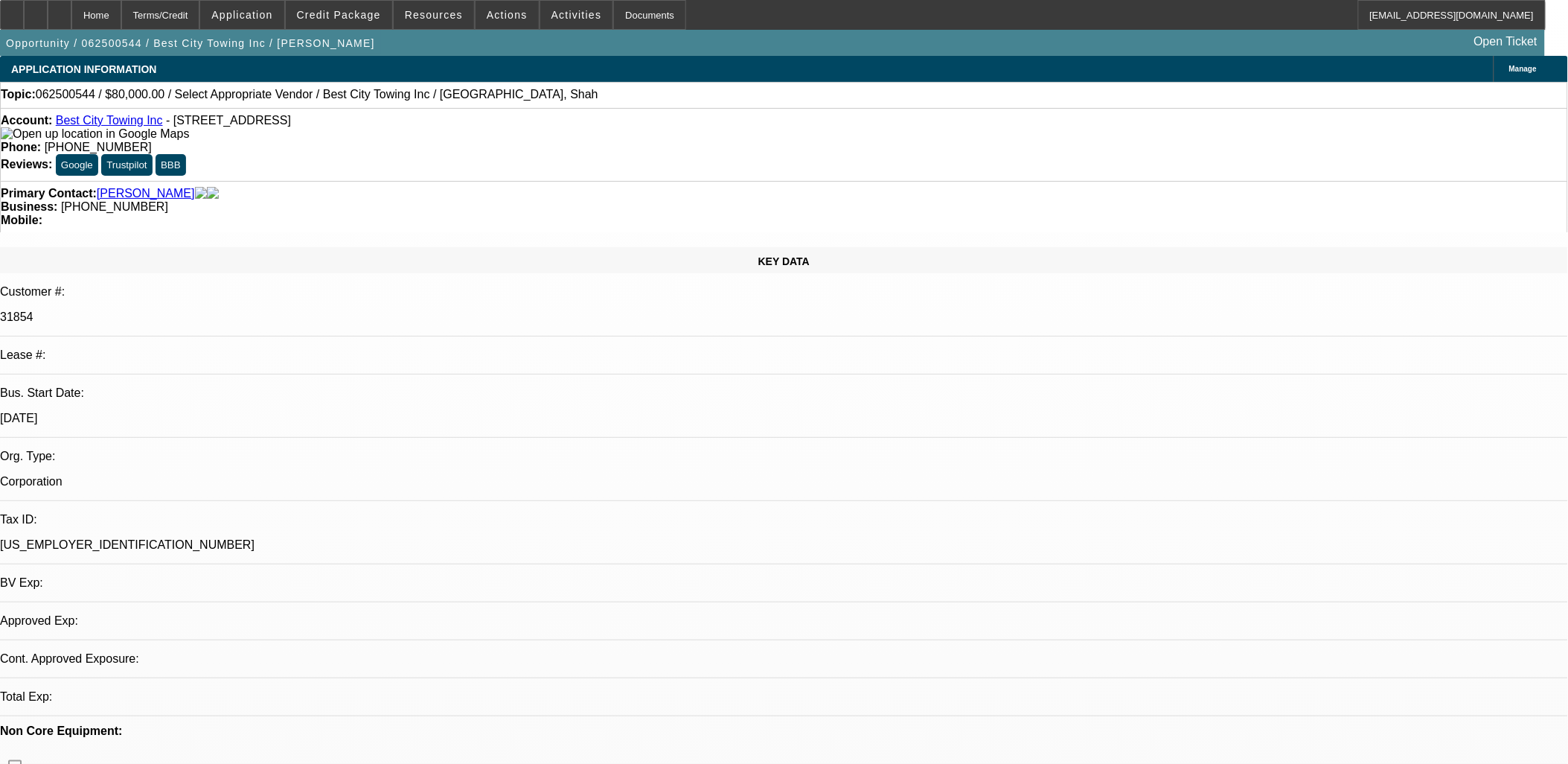
select select "4"
drag, startPoint x: 1184, startPoint y: 165, endPoint x: 1139, endPoint y: 164, distance: 45.0
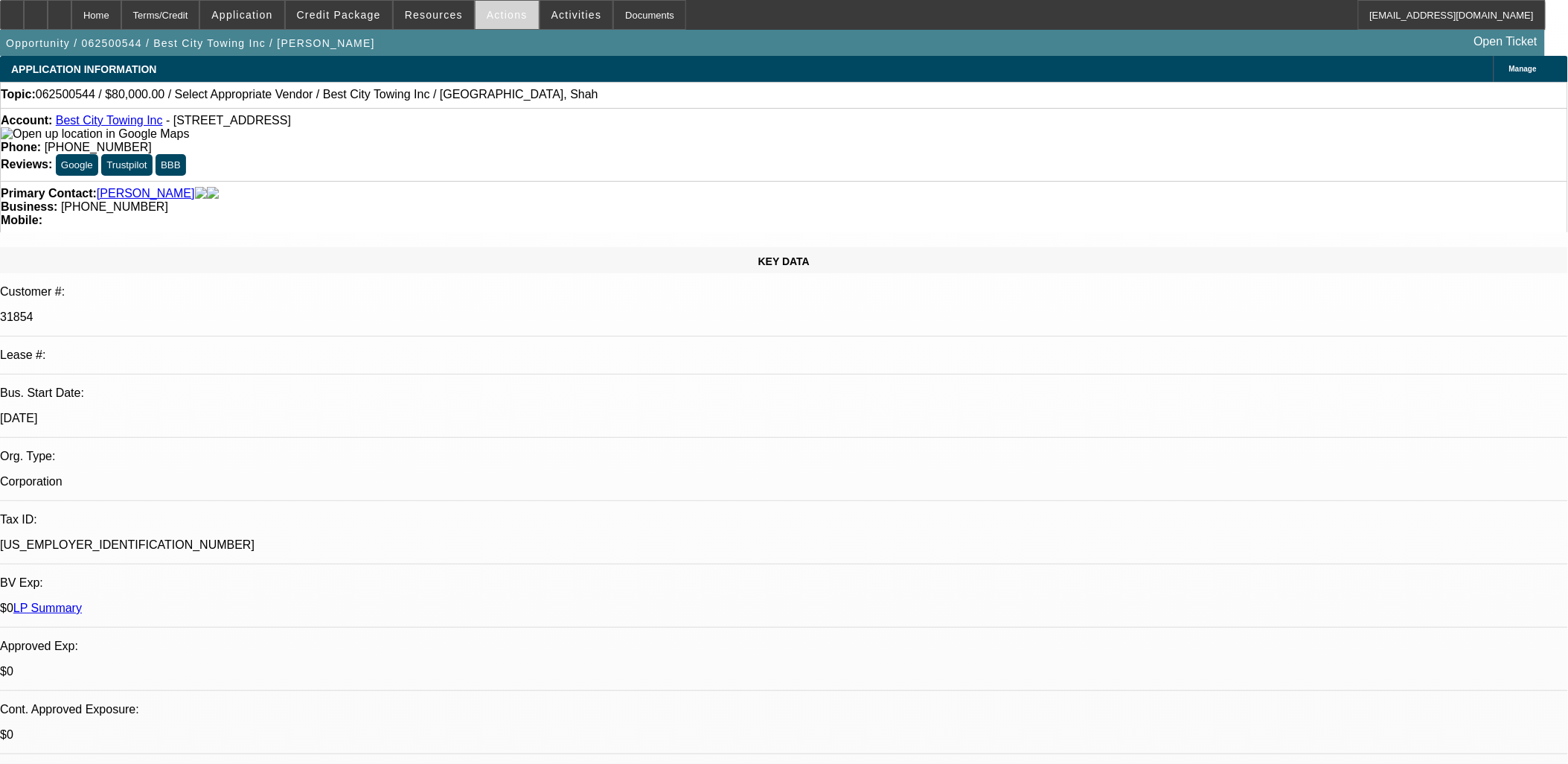
click at [494, 8] on span at bounding box center [507, 15] width 63 height 36
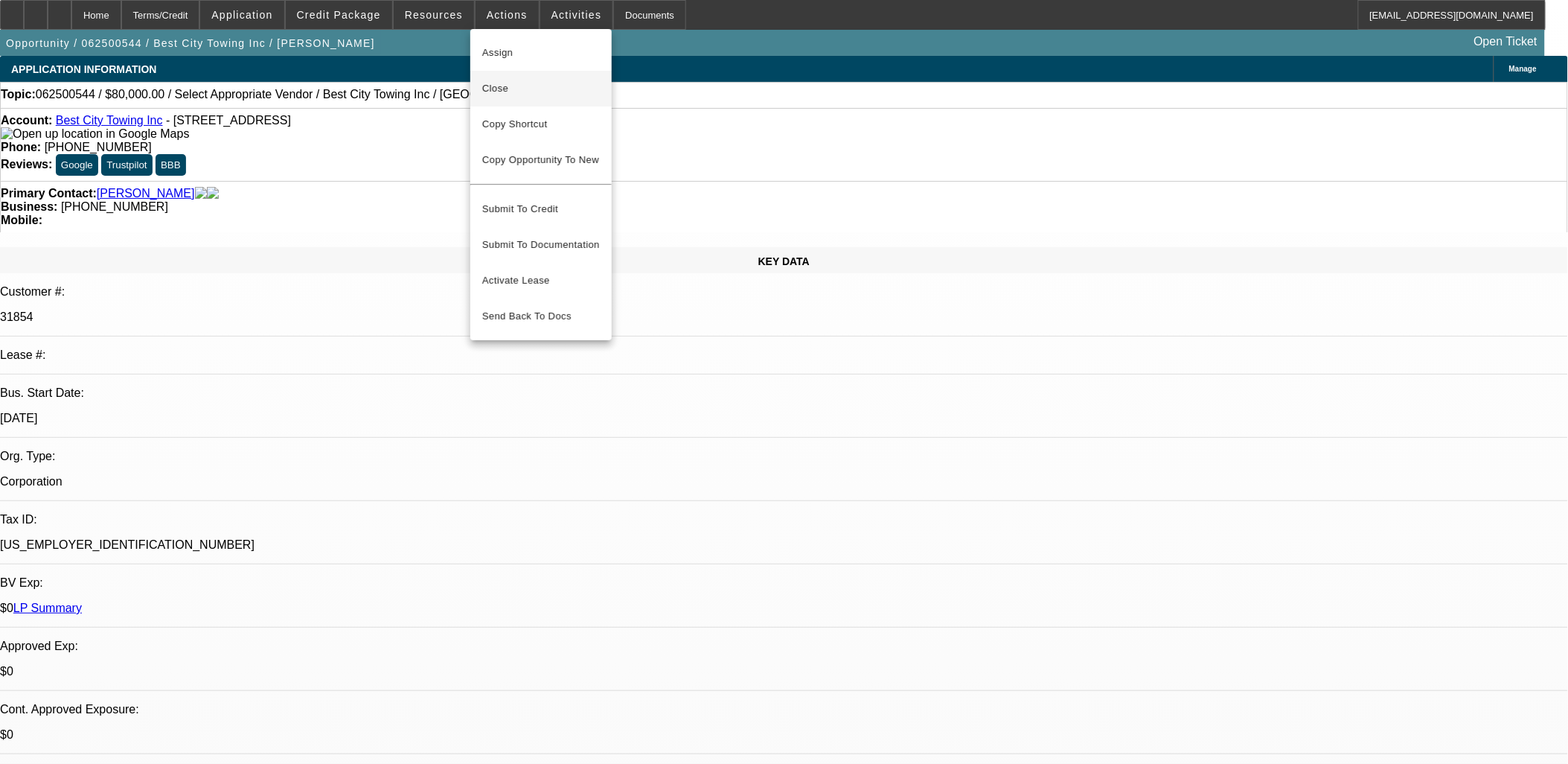
click at [533, 95] on span "Close" at bounding box center [541, 89] width 117 height 18
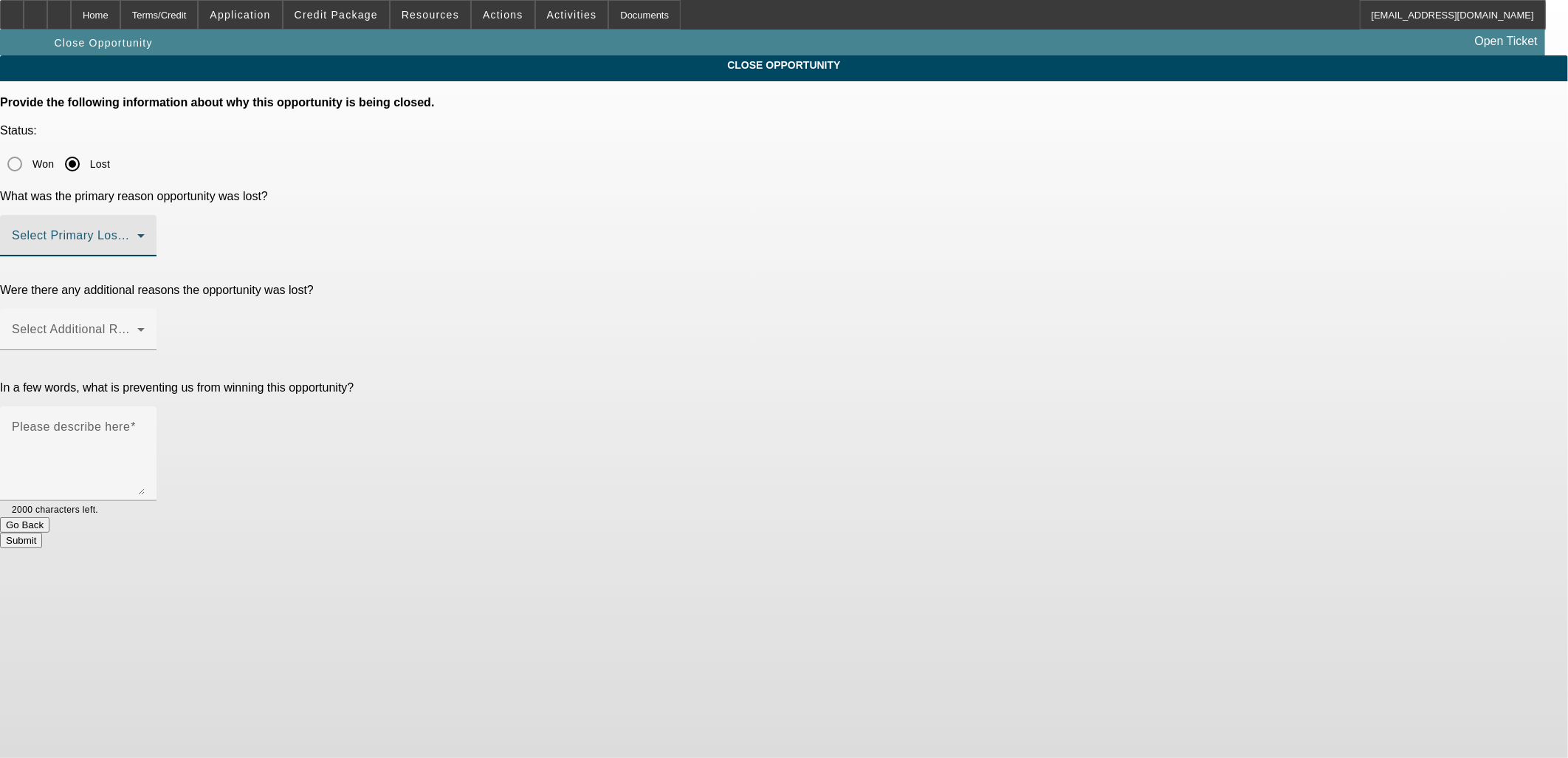
click at [138, 232] on span at bounding box center [75, 241] width 126 height 18
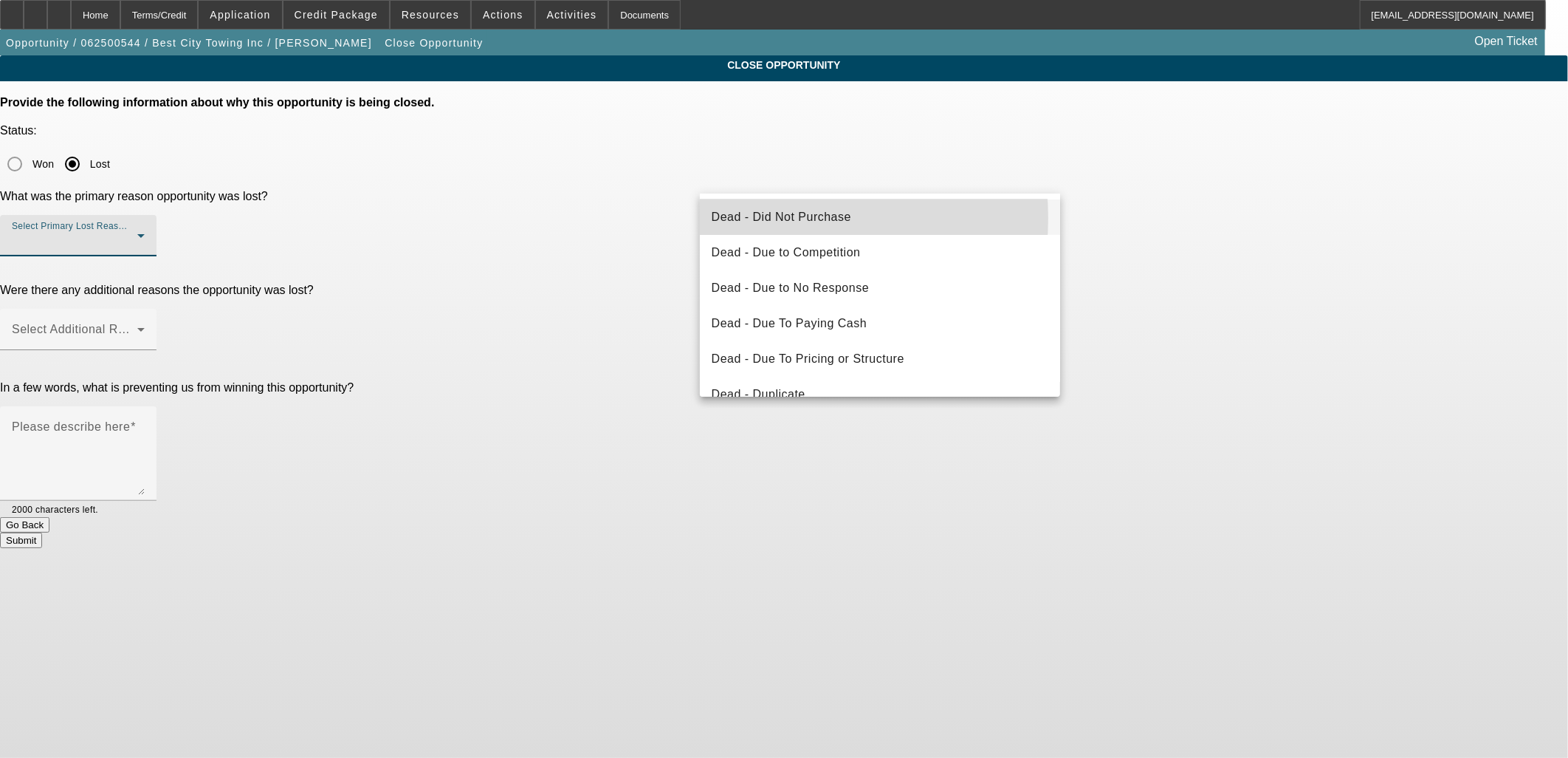
click at [763, 218] on span "Dead - Did Not Purchase" at bounding box center [782, 217] width 140 height 18
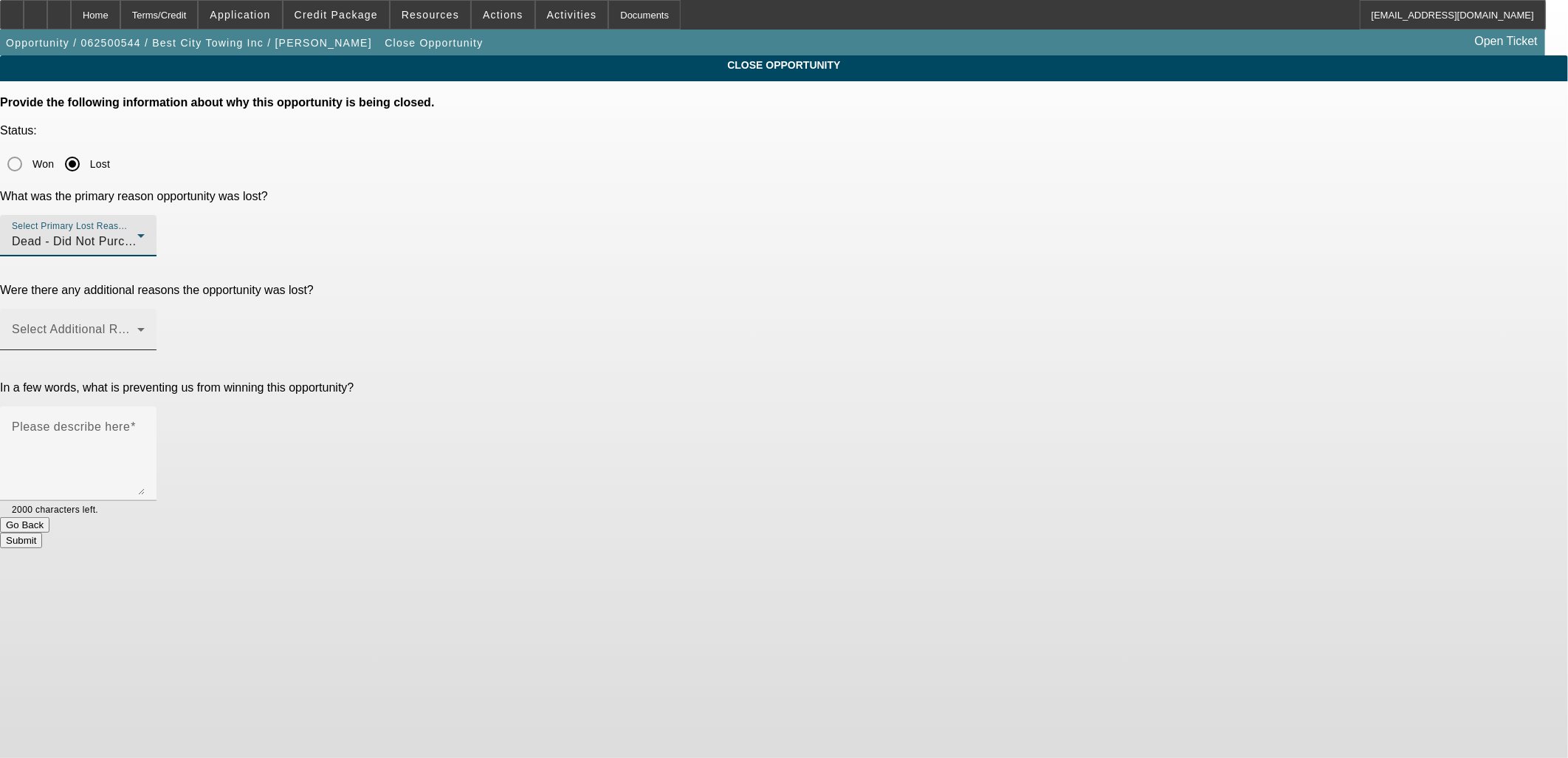
click at [138, 327] on span at bounding box center [75, 335] width 126 height 18
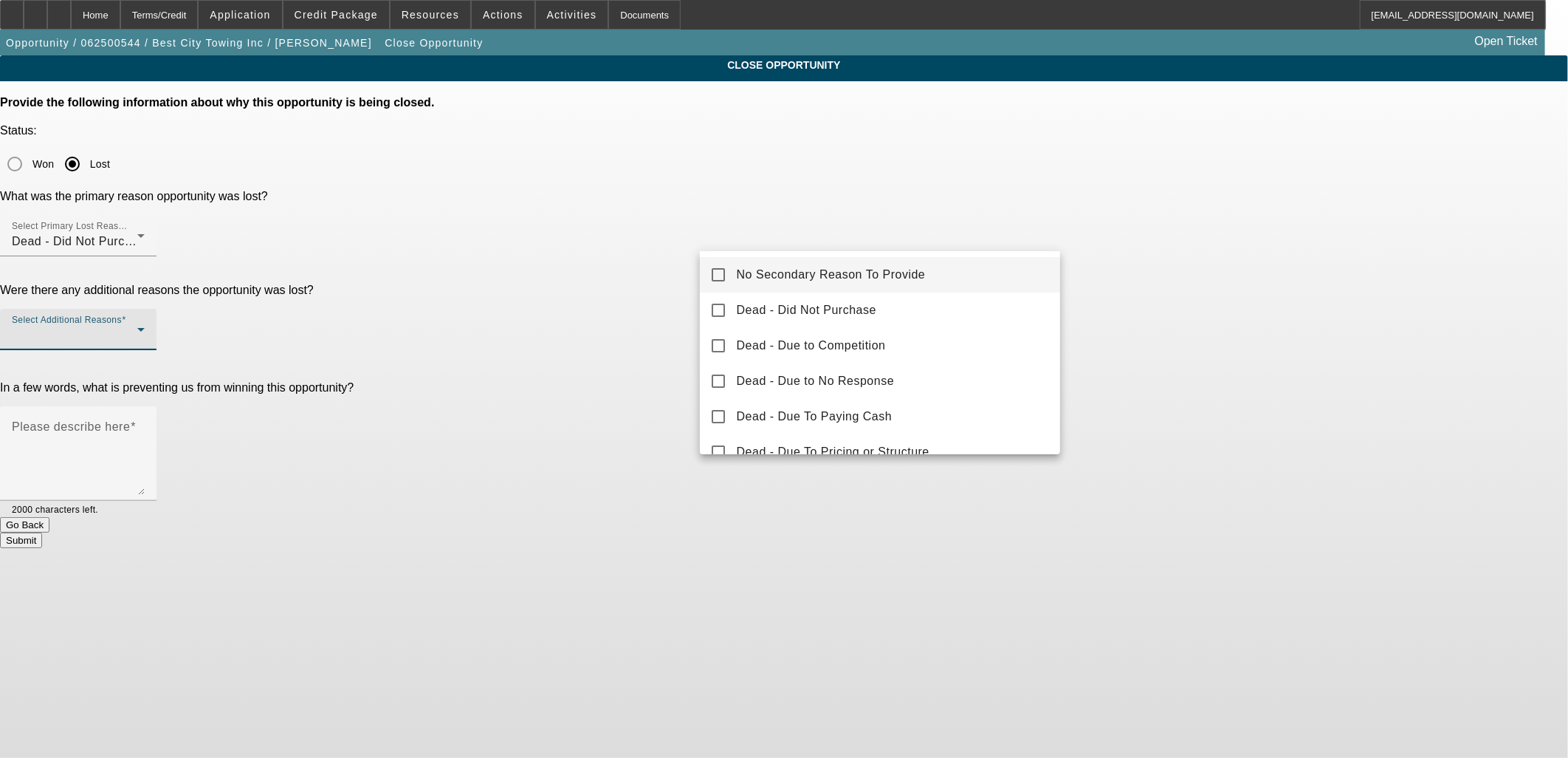
click at [726, 260] on mat-option "No Secondary Reason To Provide" at bounding box center [880, 275] width 361 height 36
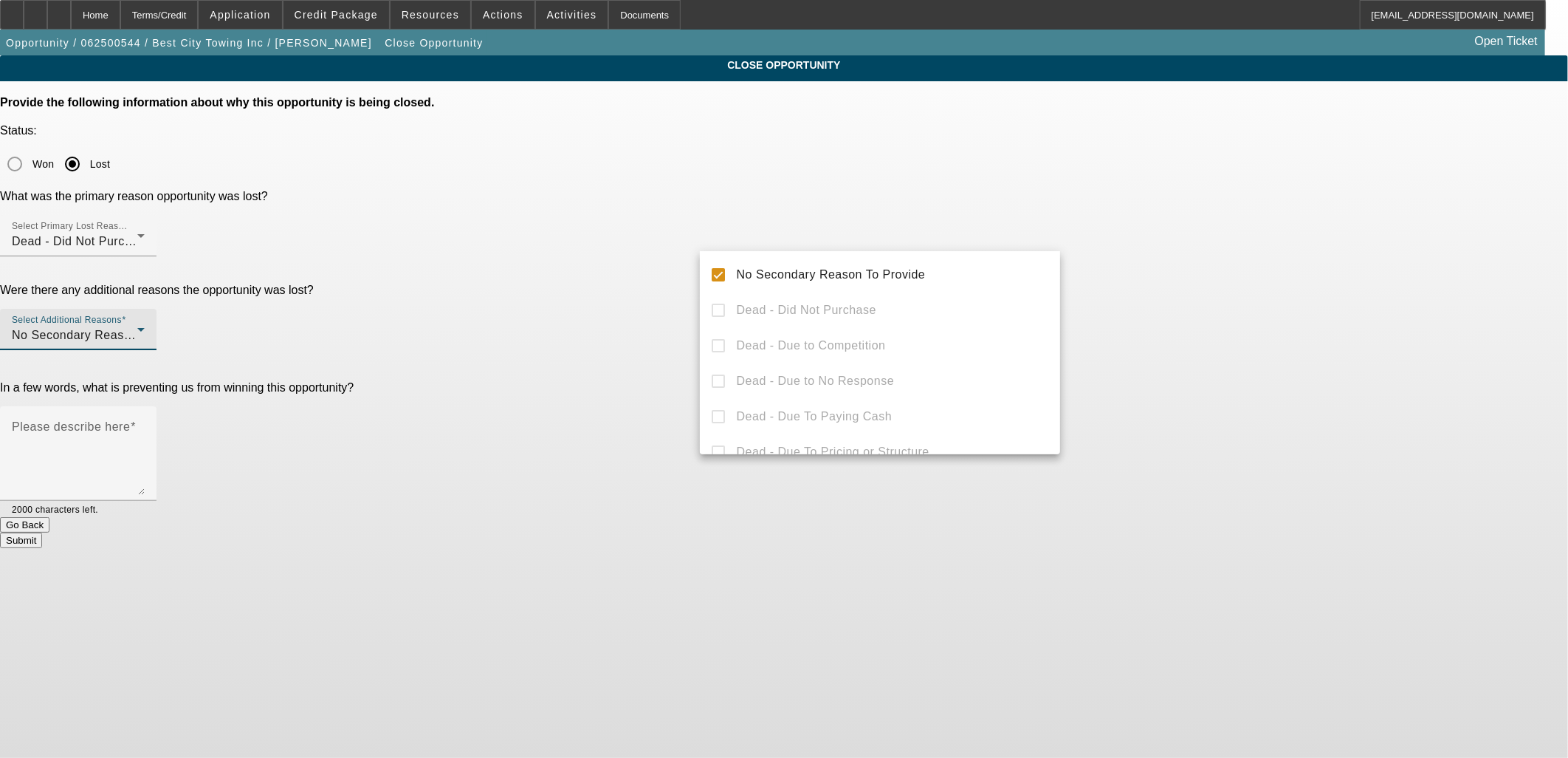
click at [594, 275] on div at bounding box center [784, 379] width 1568 height 758
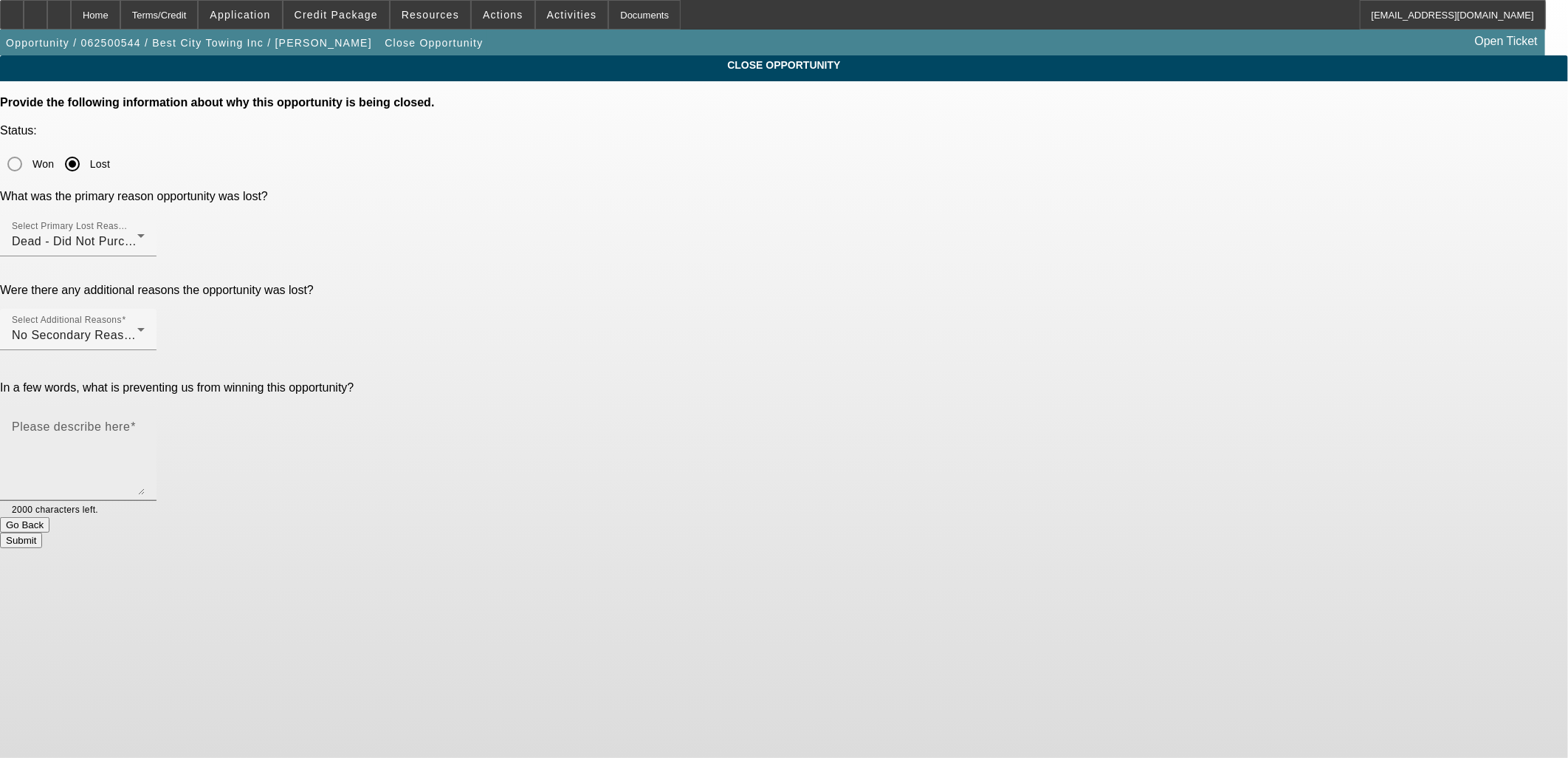
click at [145, 424] on textarea "Please describe here" at bounding box center [78, 459] width 133 height 71
type textarea "Holding off until Oct or Nov."
click at [42, 533] on button "Submit" at bounding box center [21, 540] width 42 height 16
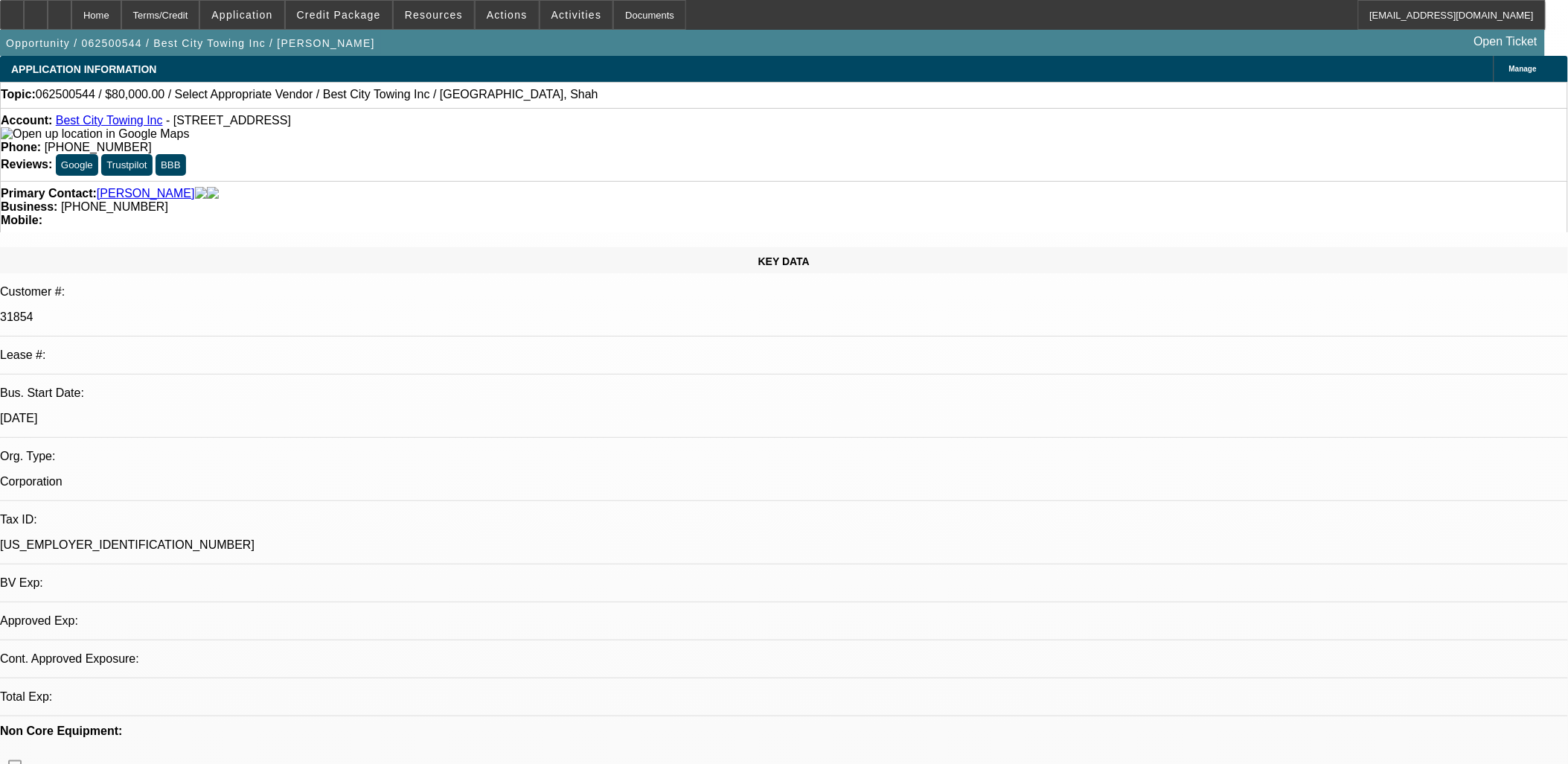
select select "0"
select select "2"
select select "0.1"
select select "1"
select select "2"
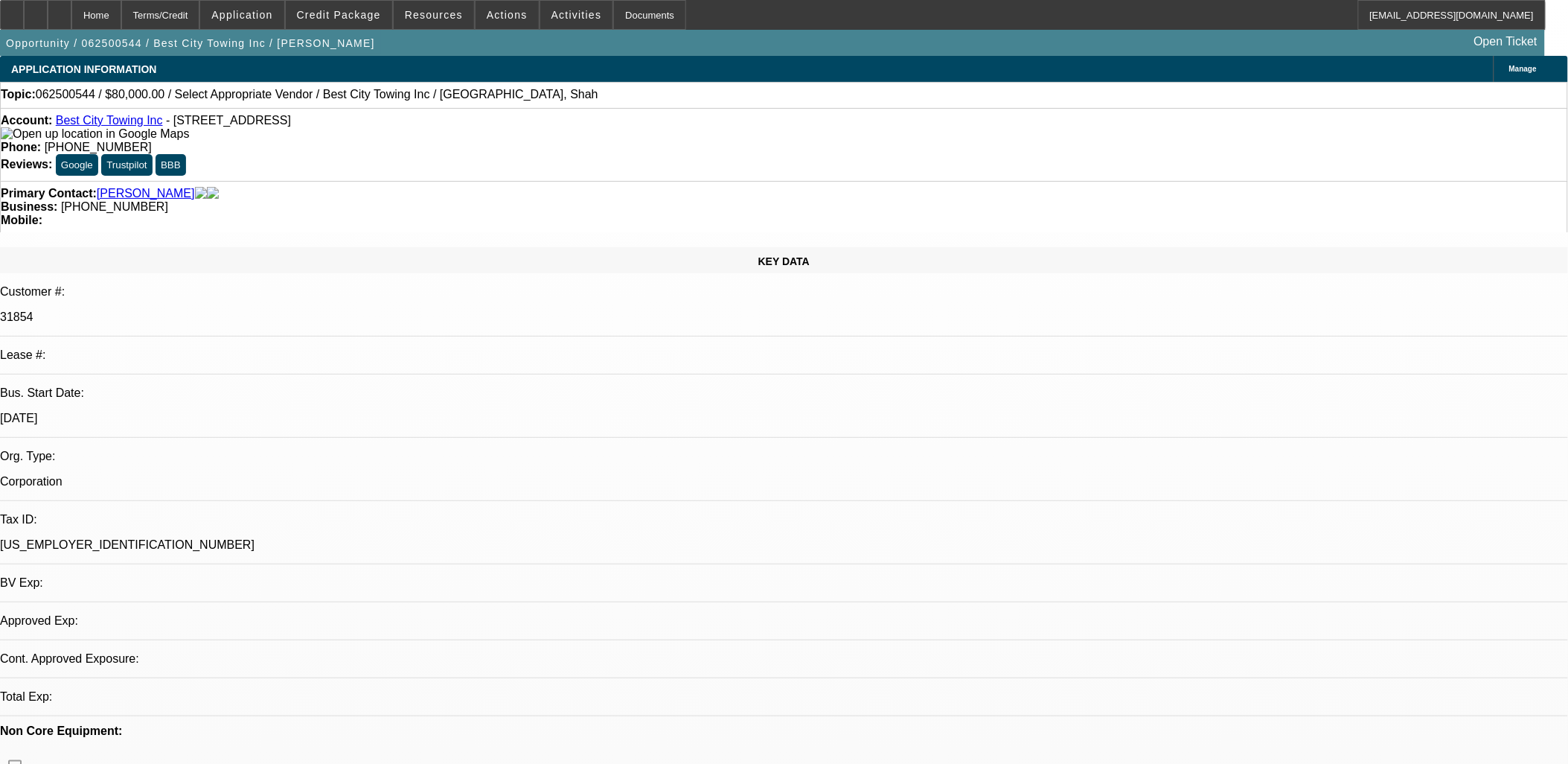
select select "4"
click at [97, 125] on link "Best City Towing Inc" at bounding box center [109, 120] width 107 height 13
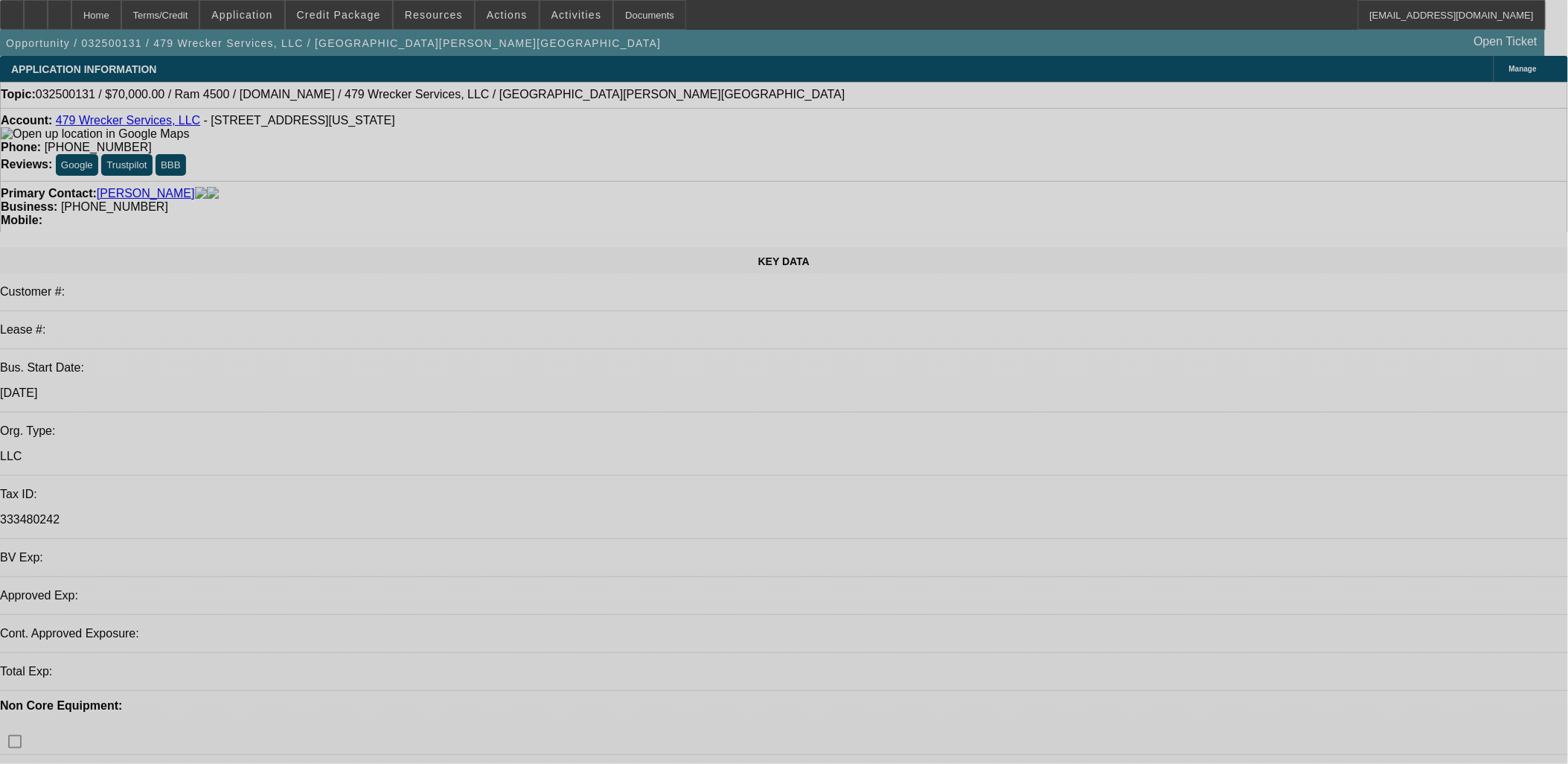
select select "0"
select select "2"
select select "0.1"
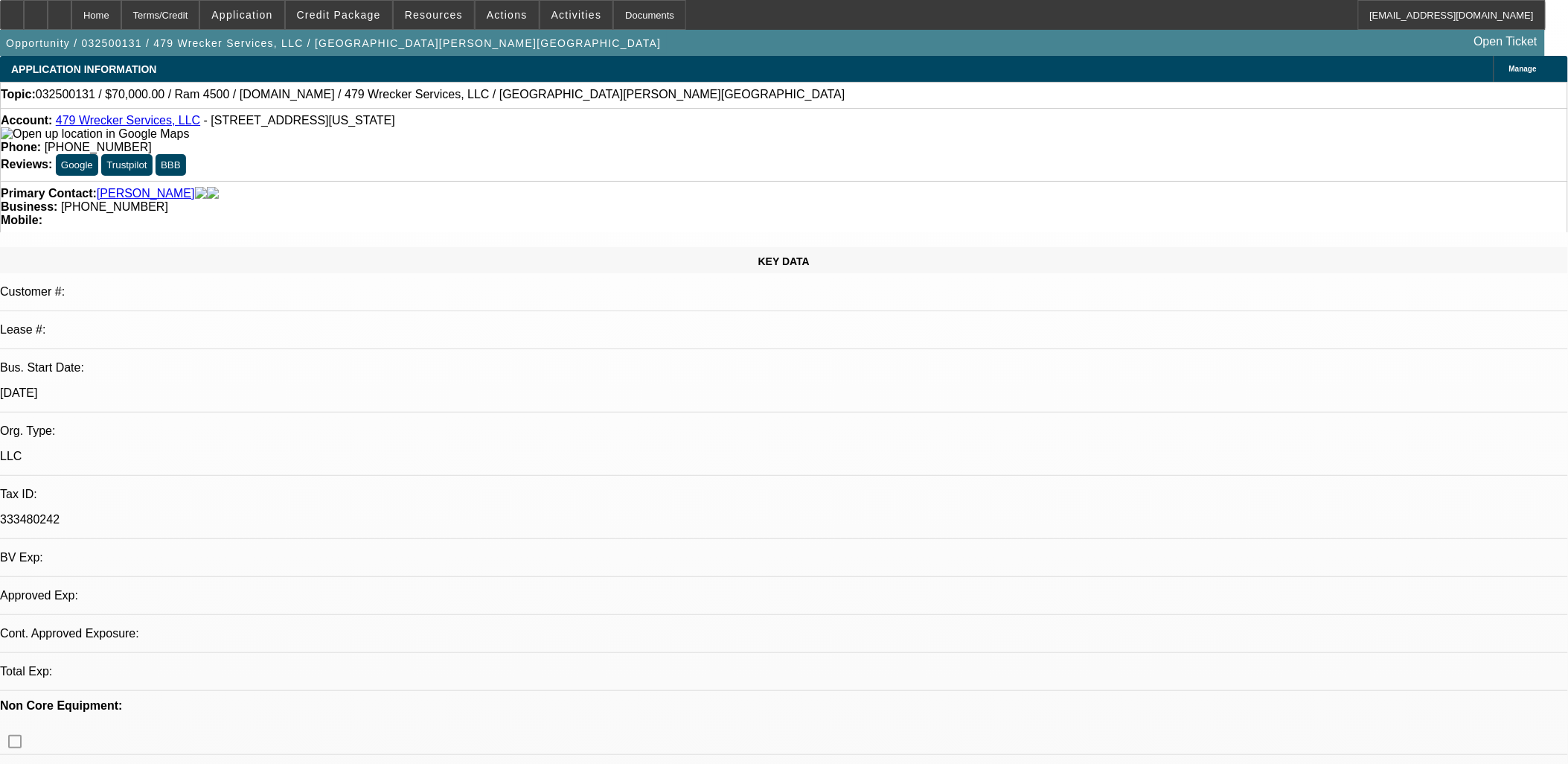
select select "0.1"
select select "2"
select select "0.1"
select select "1"
select select "2"
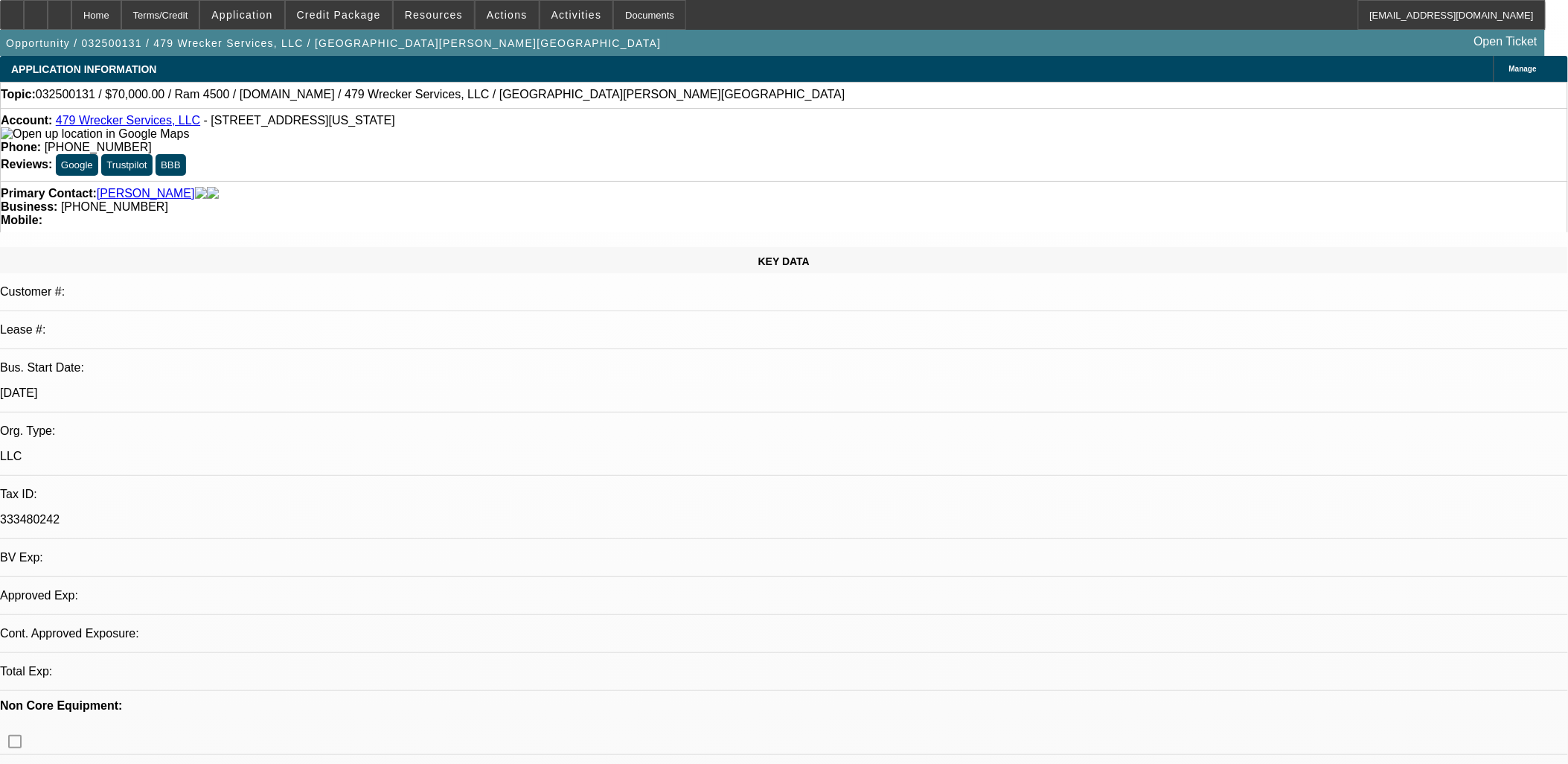
select select "4"
select select "1"
select select "2"
select select "4"
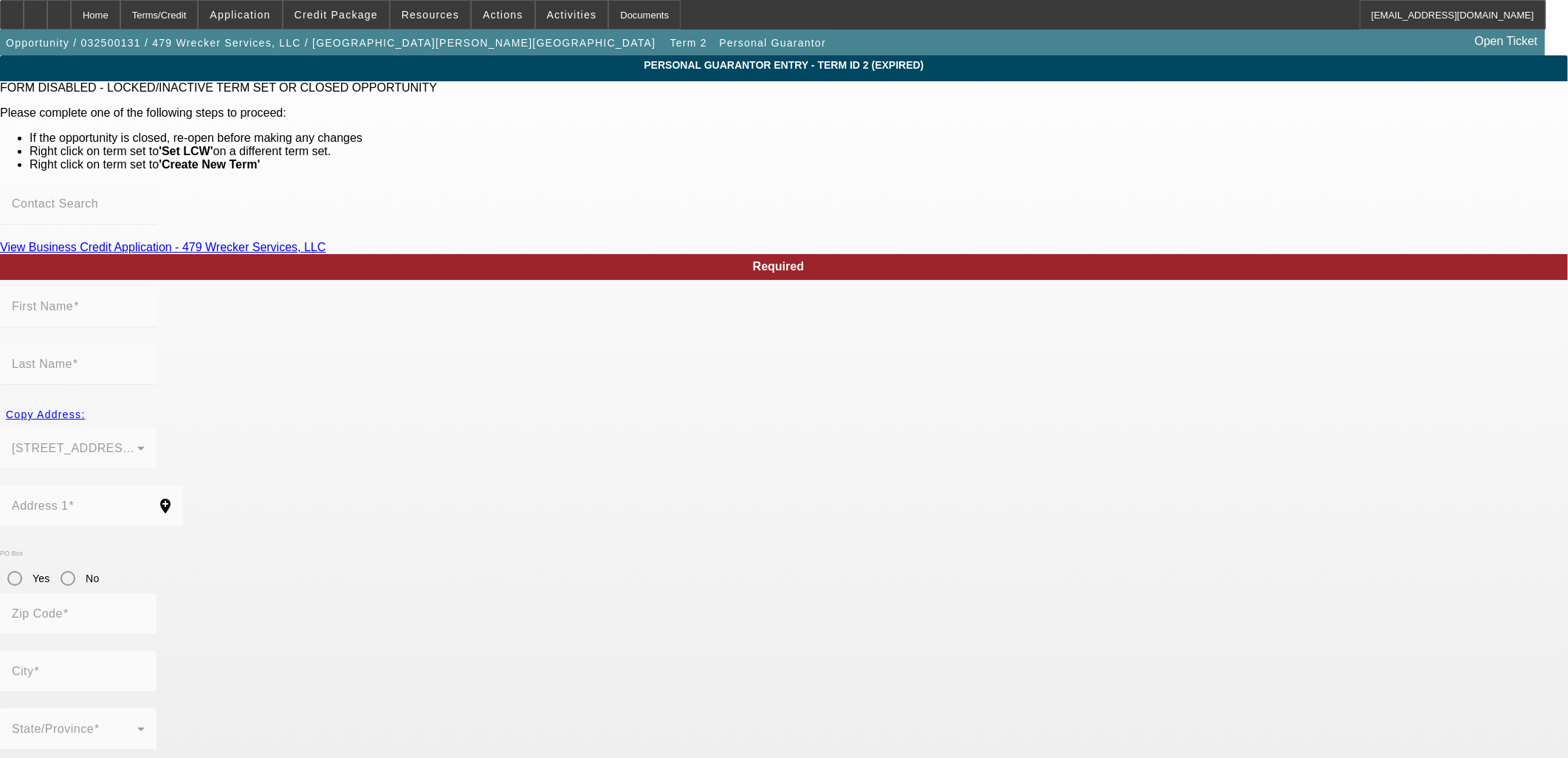
type input "Colby"
type input "[PERSON_NAME]"
type input "[STREET_ADDRESS][PERSON_NAME]"
radio input "true"
type input "72764"
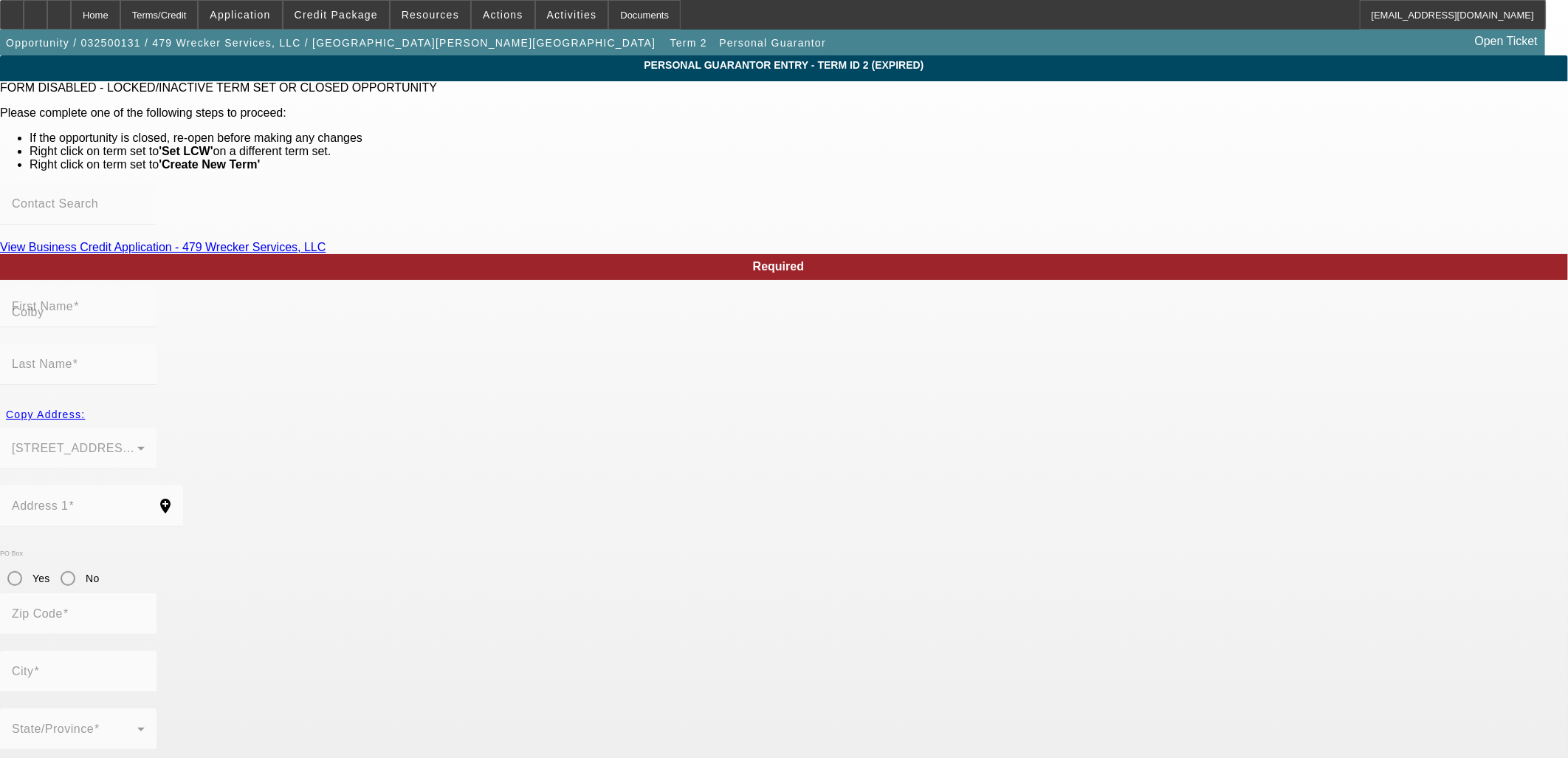
type input "Springdale"
type input "[PHONE_NUMBER]"
type input "100"
type input "431-73-1625"
type input "[EMAIL_ADDRESS][DOMAIN_NAME]"
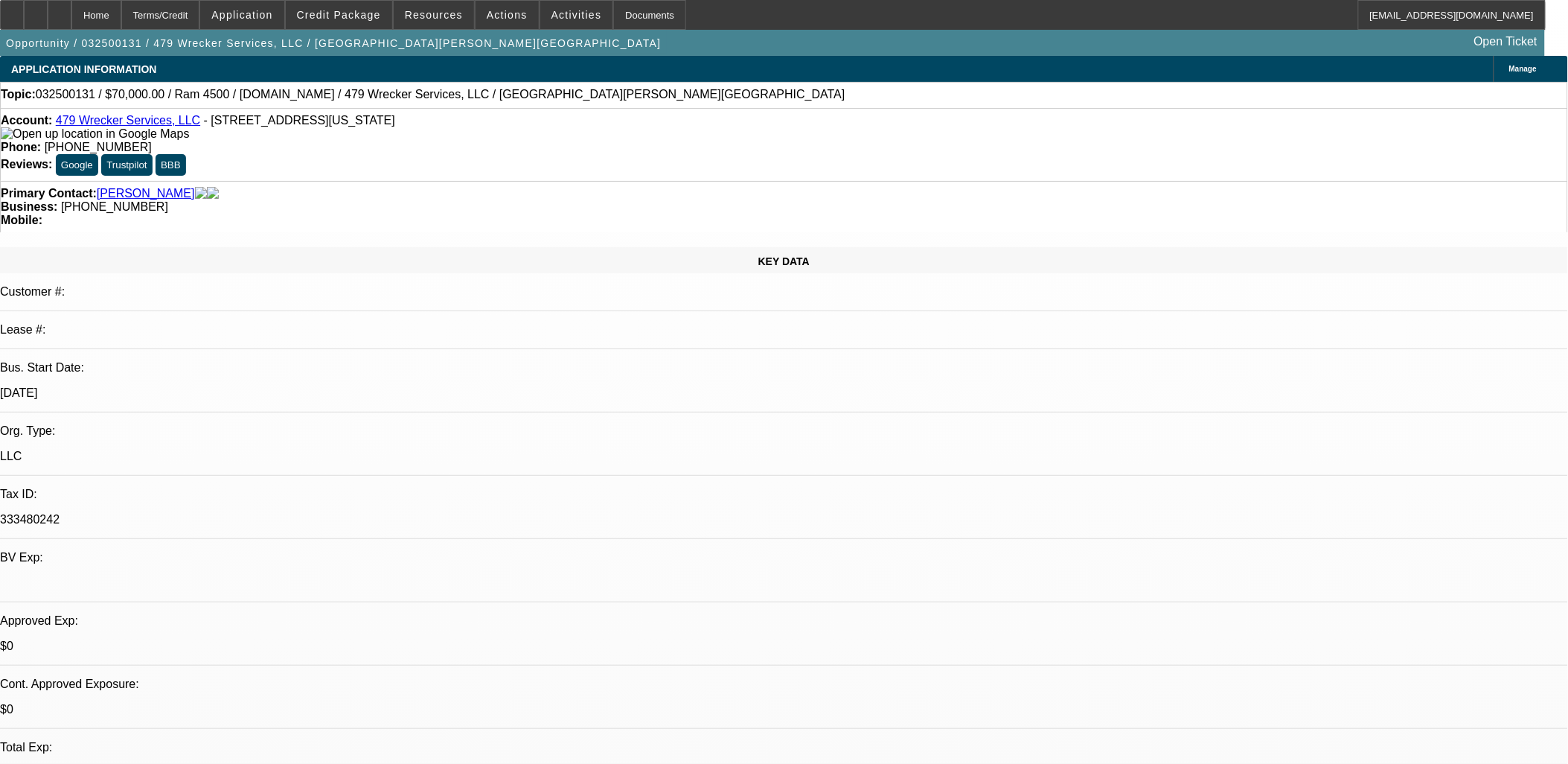
select select "0"
select select "2"
select select "0.1"
select select "4"
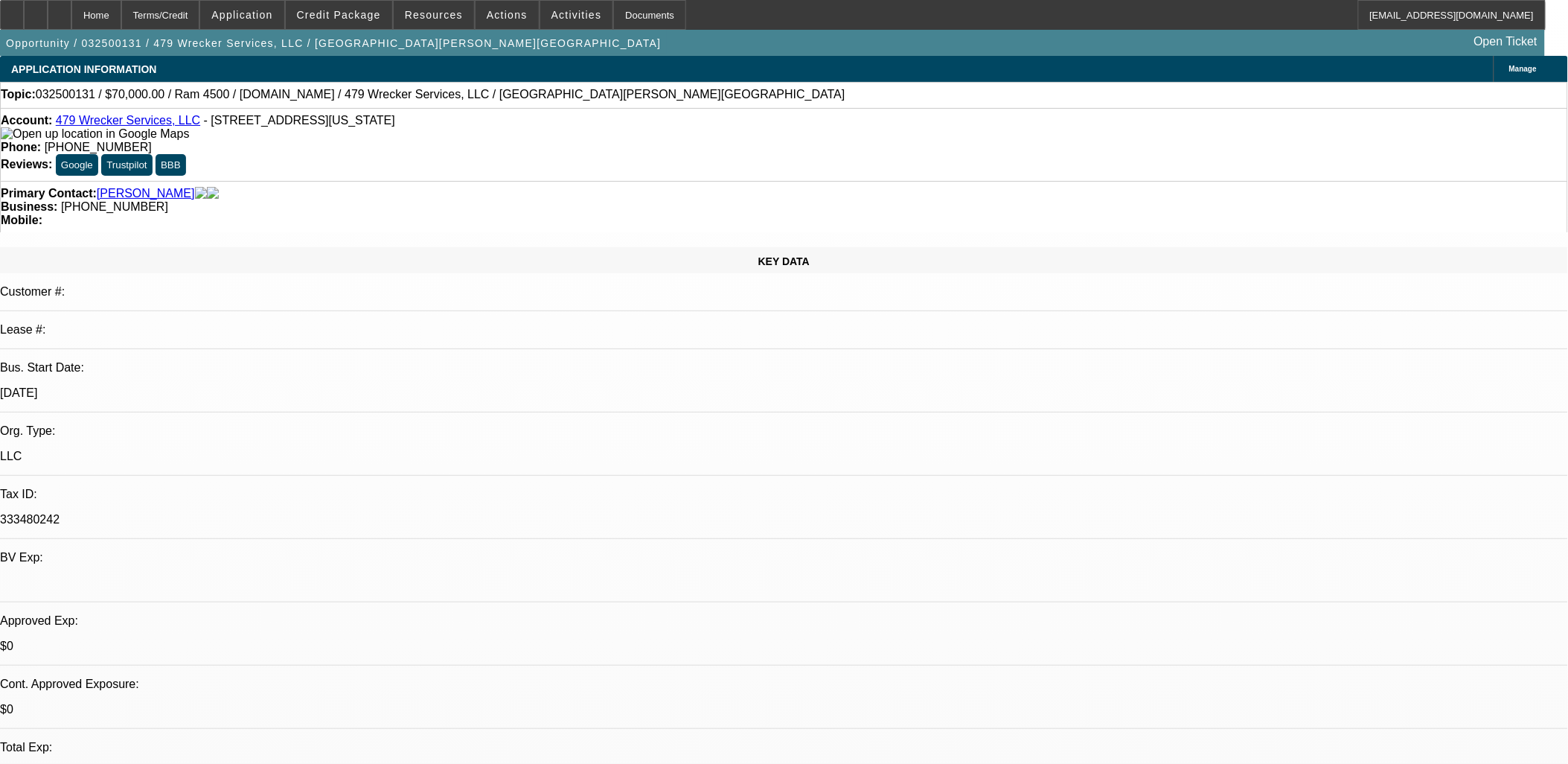
select select "0.1"
select select "2"
select select "0.1"
select select "4"
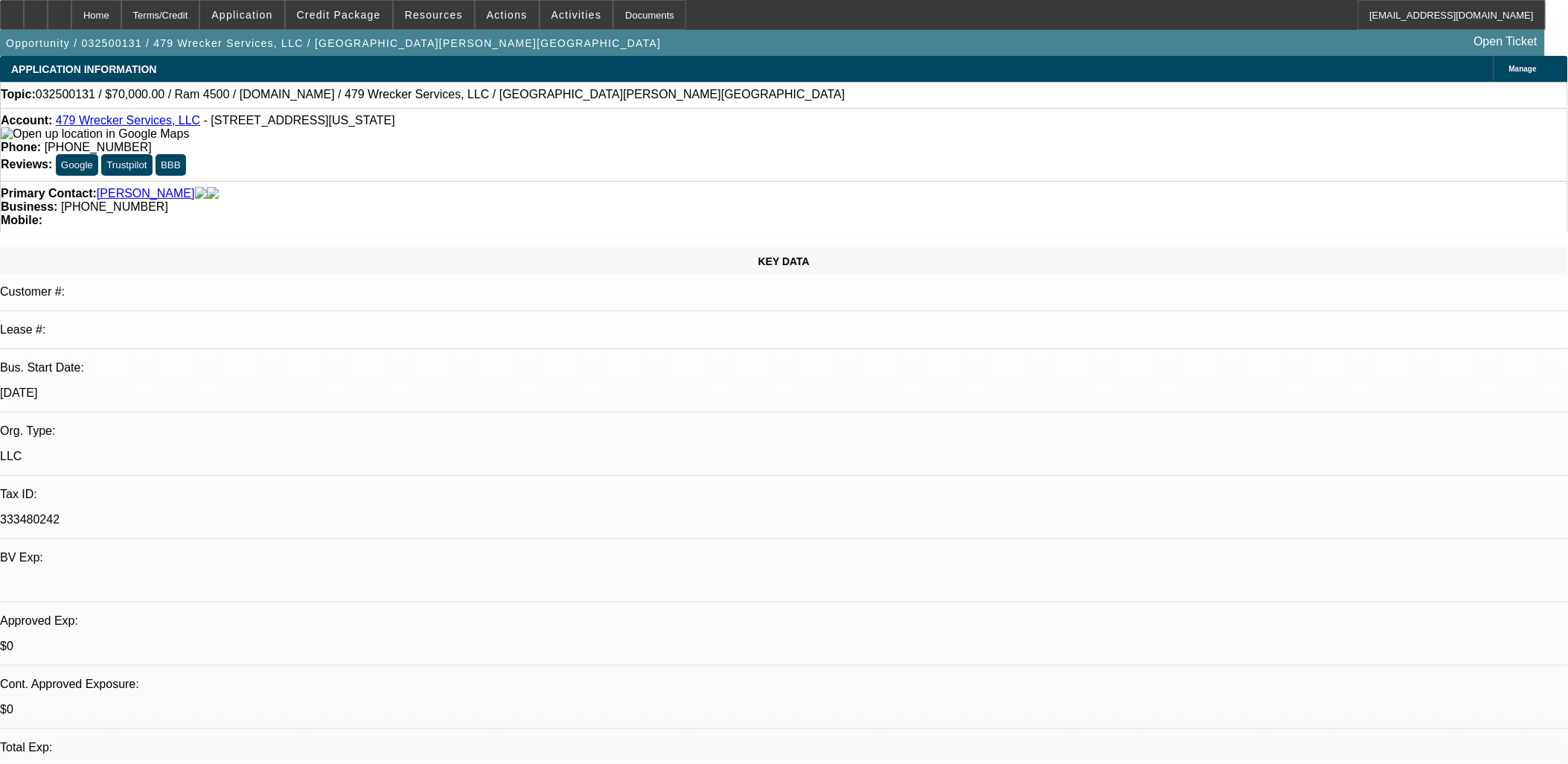
radio input "true"
type textarea "one and done. lvm se"
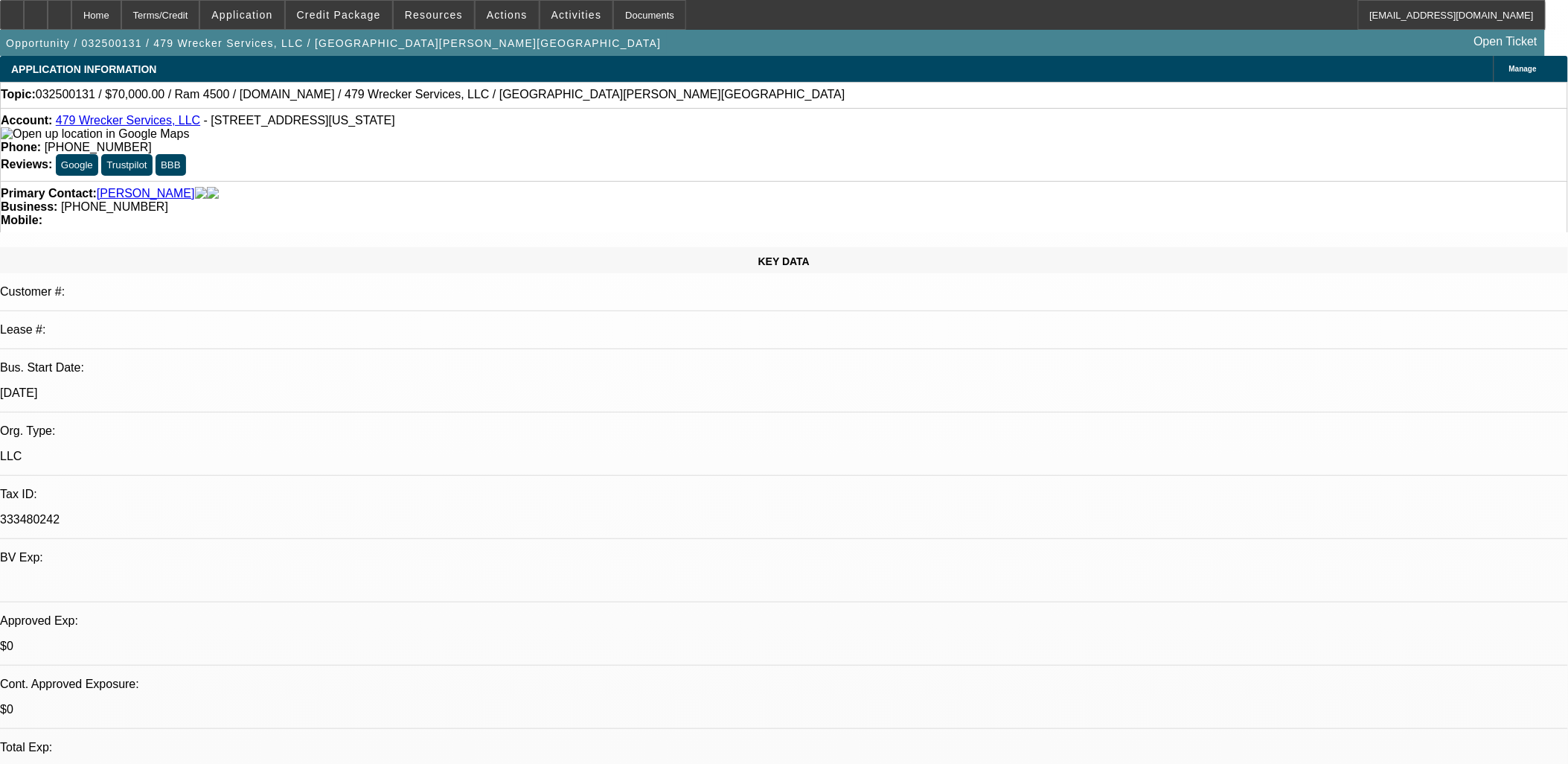
radio input "true"
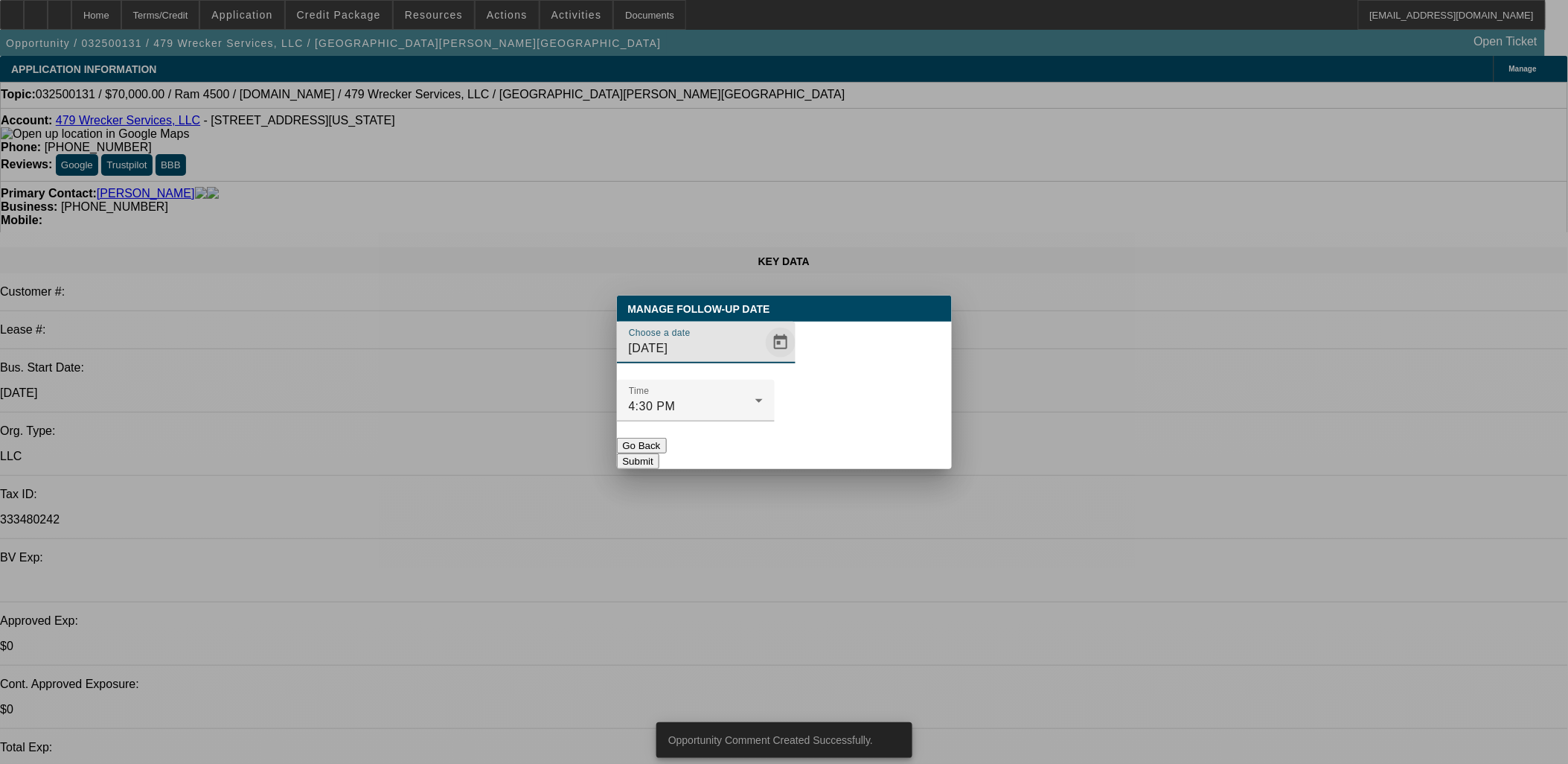
click at [763, 360] on span "Open calendar" at bounding box center [781, 342] width 36 height 36
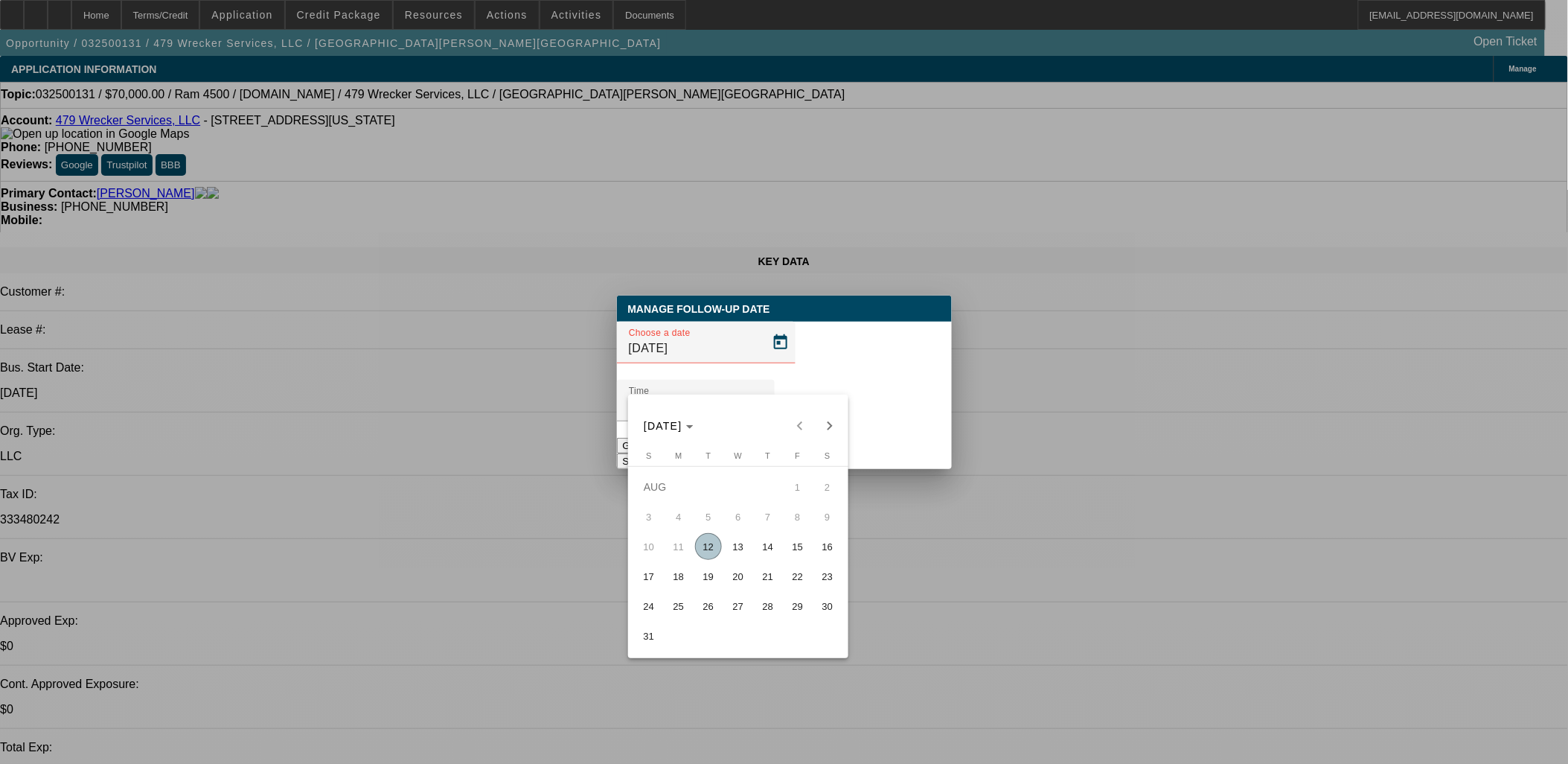
click at [737, 584] on span "20" at bounding box center [739, 576] width 27 height 27
type input "8/20/2025"
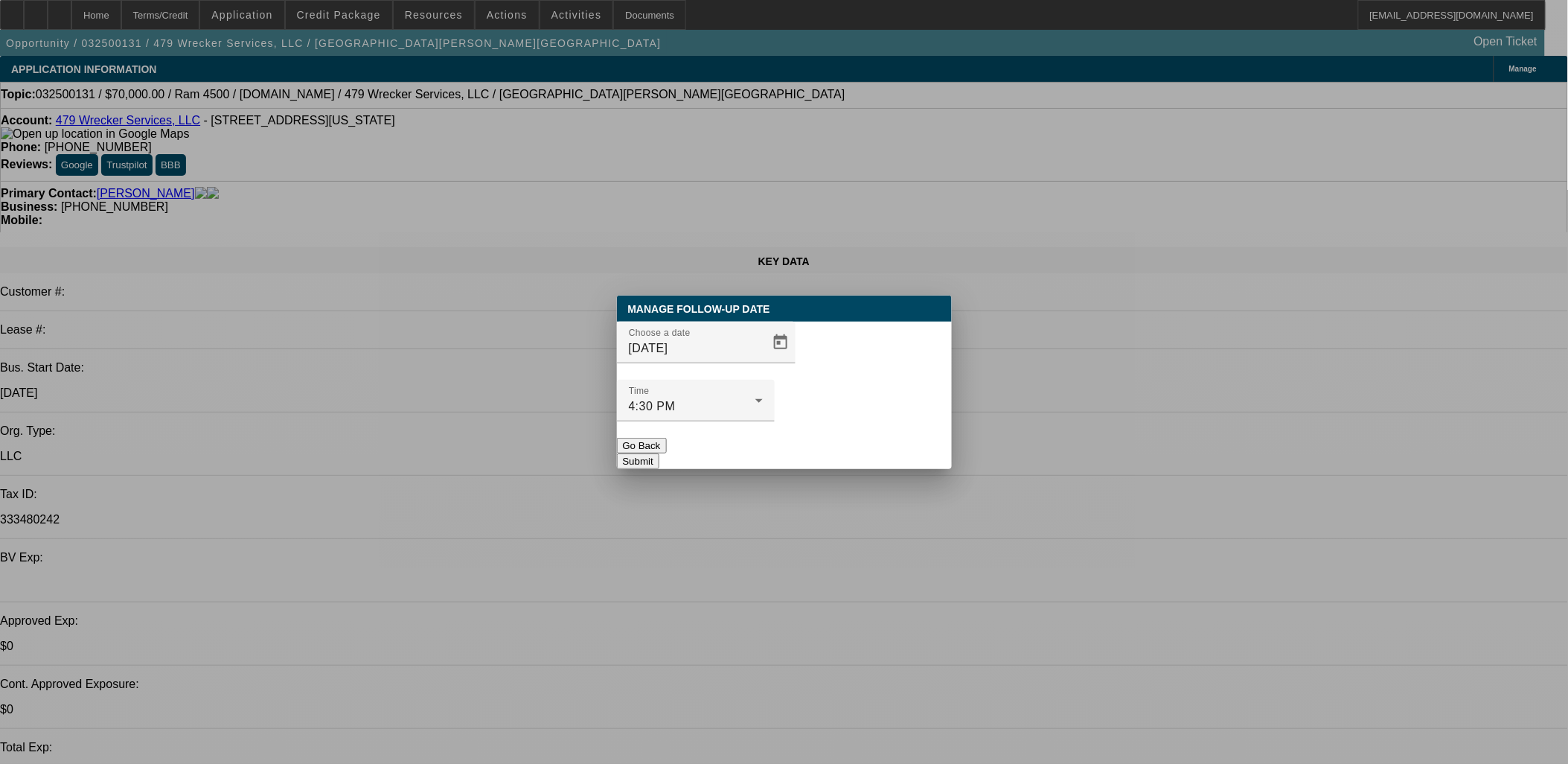
click at [659, 454] on button "Submit" at bounding box center [638, 462] width 42 height 16
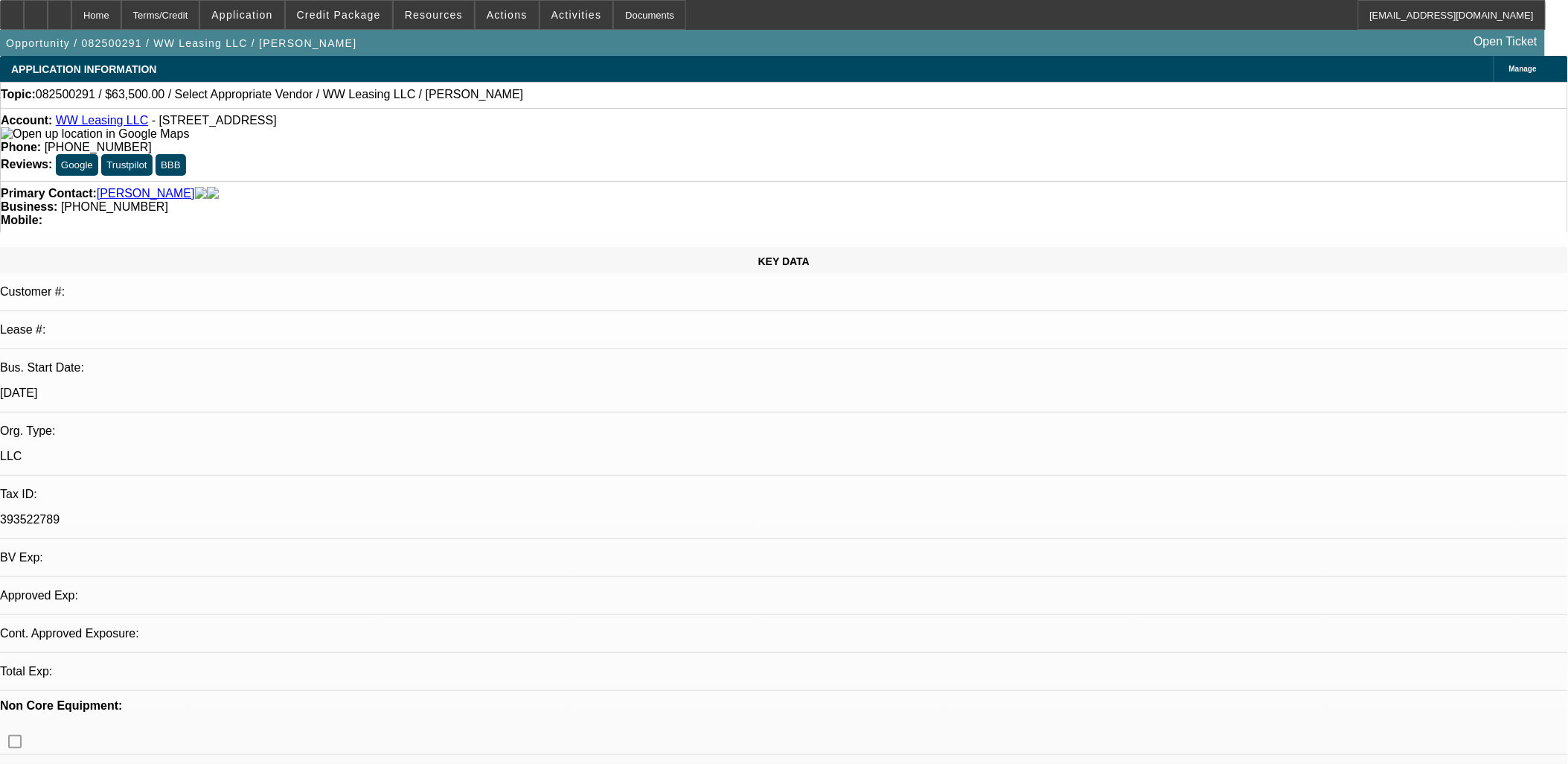
select select "0"
select select "2"
select select "0.1"
select select "1"
select select "2"
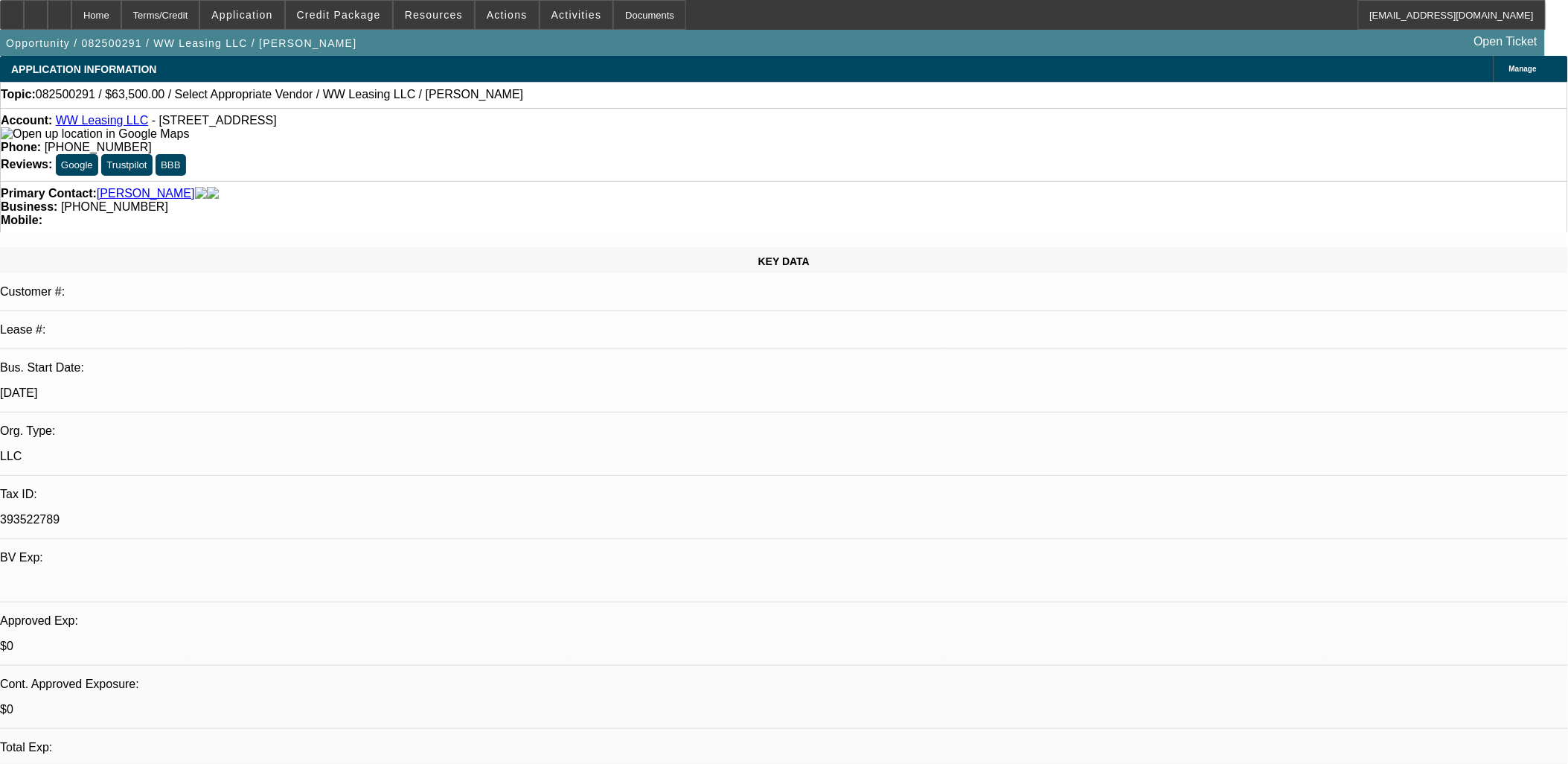
select select "4"
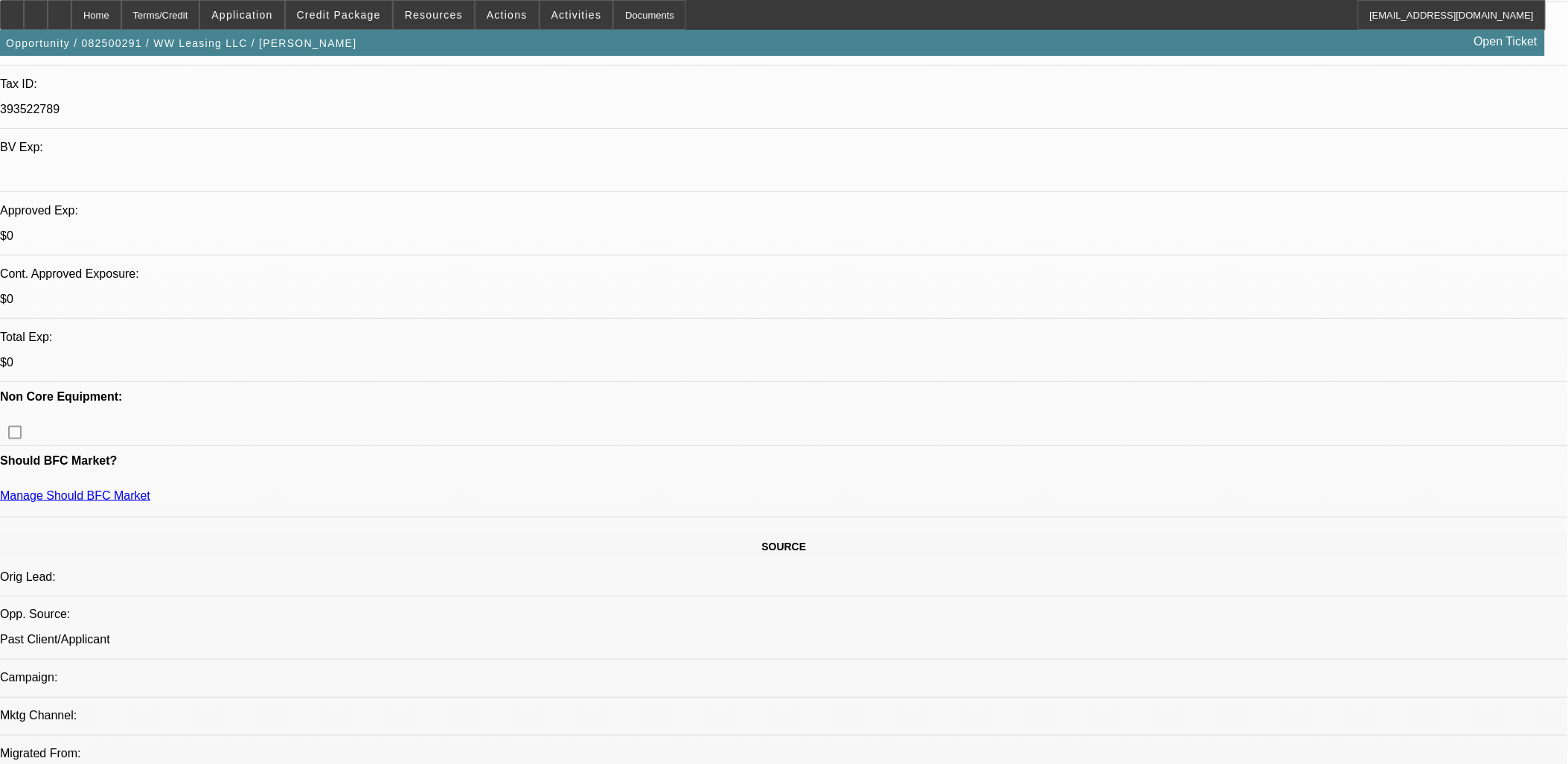
scroll to position [413, 0]
click at [71, 16] on div at bounding box center [60, 15] width 23 height 30
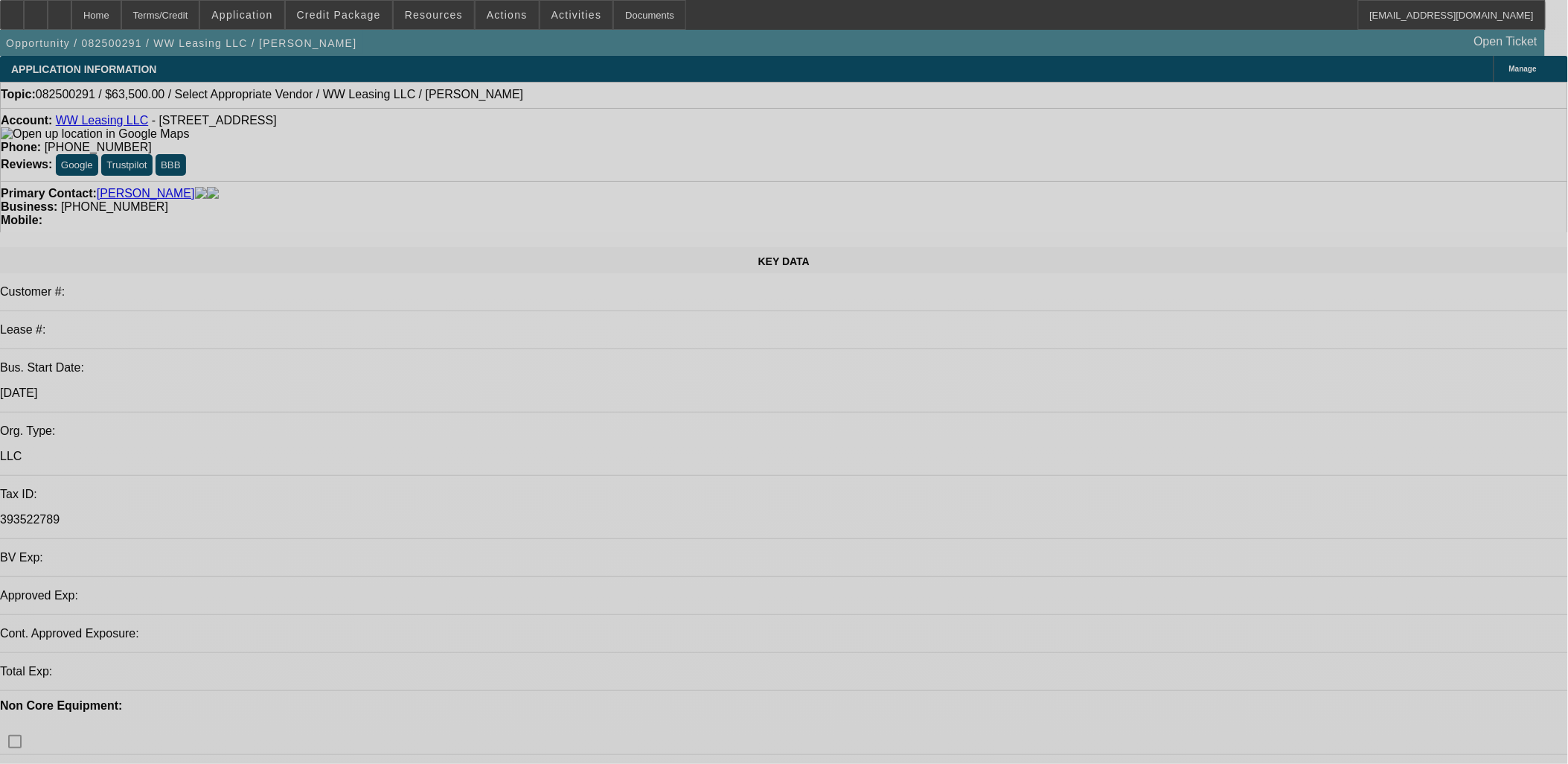
select select "0"
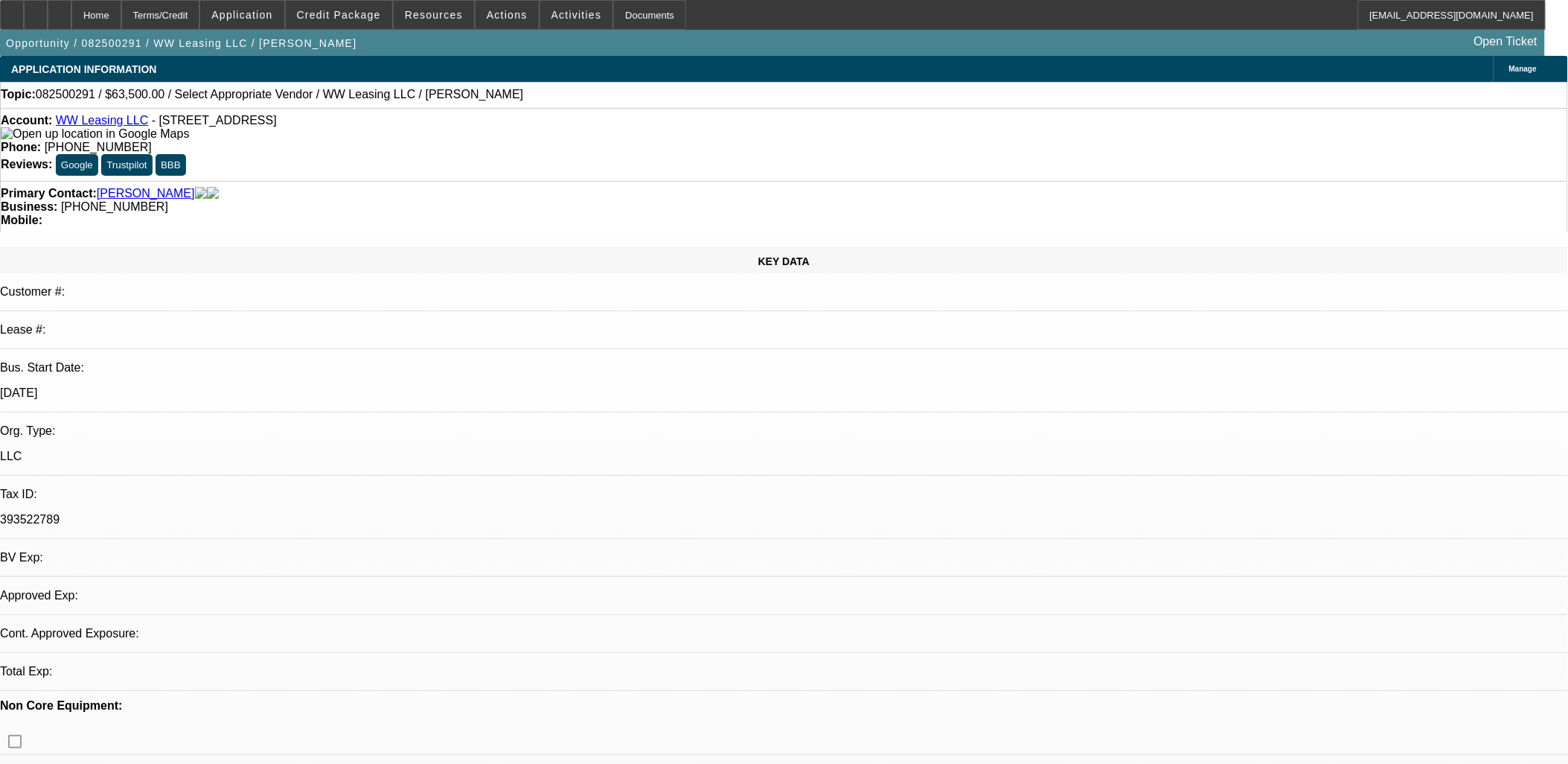
select select "2"
select select "0.1"
select select "1"
select select "2"
select select "4"
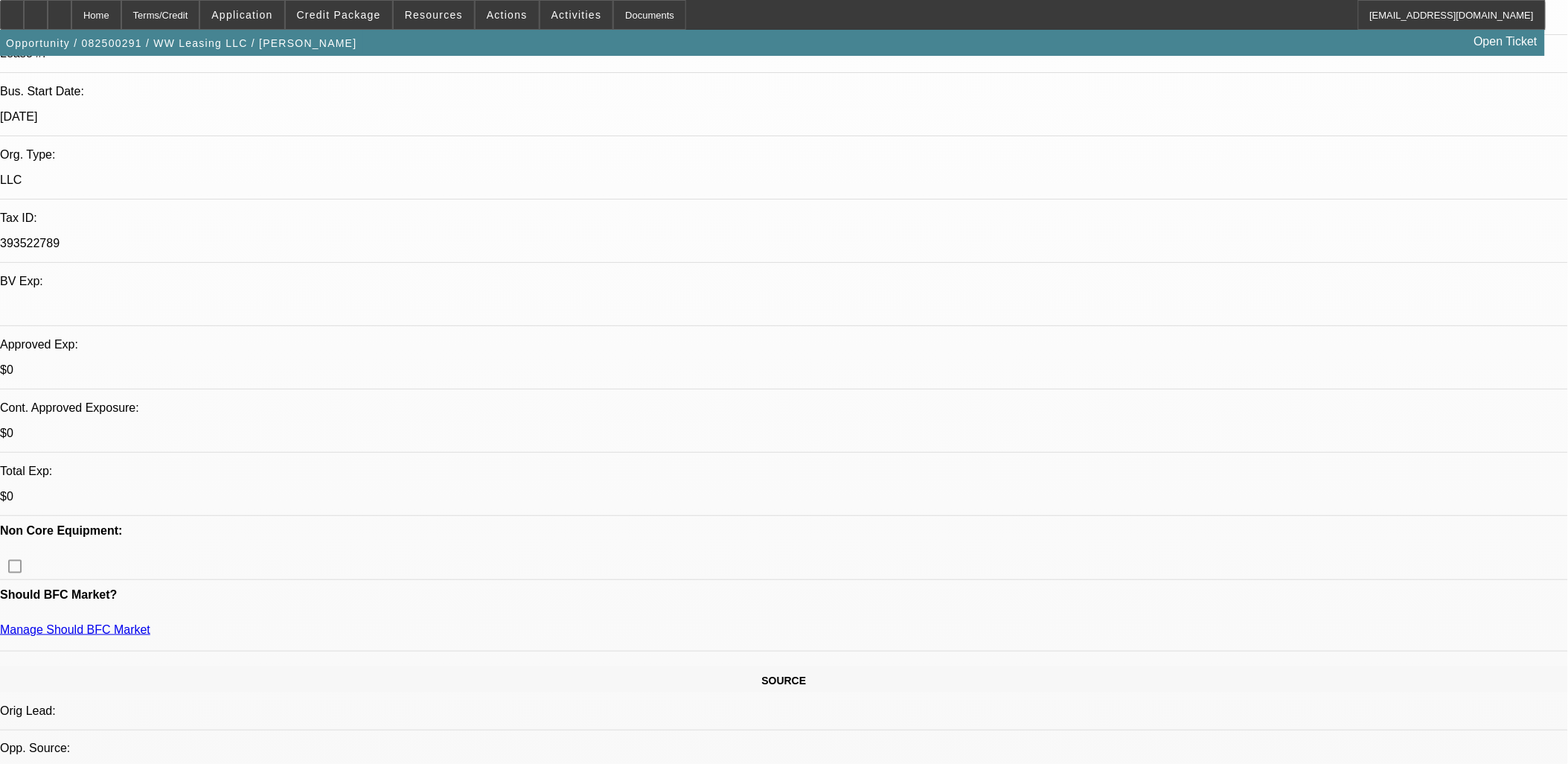
scroll to position [331, 0]
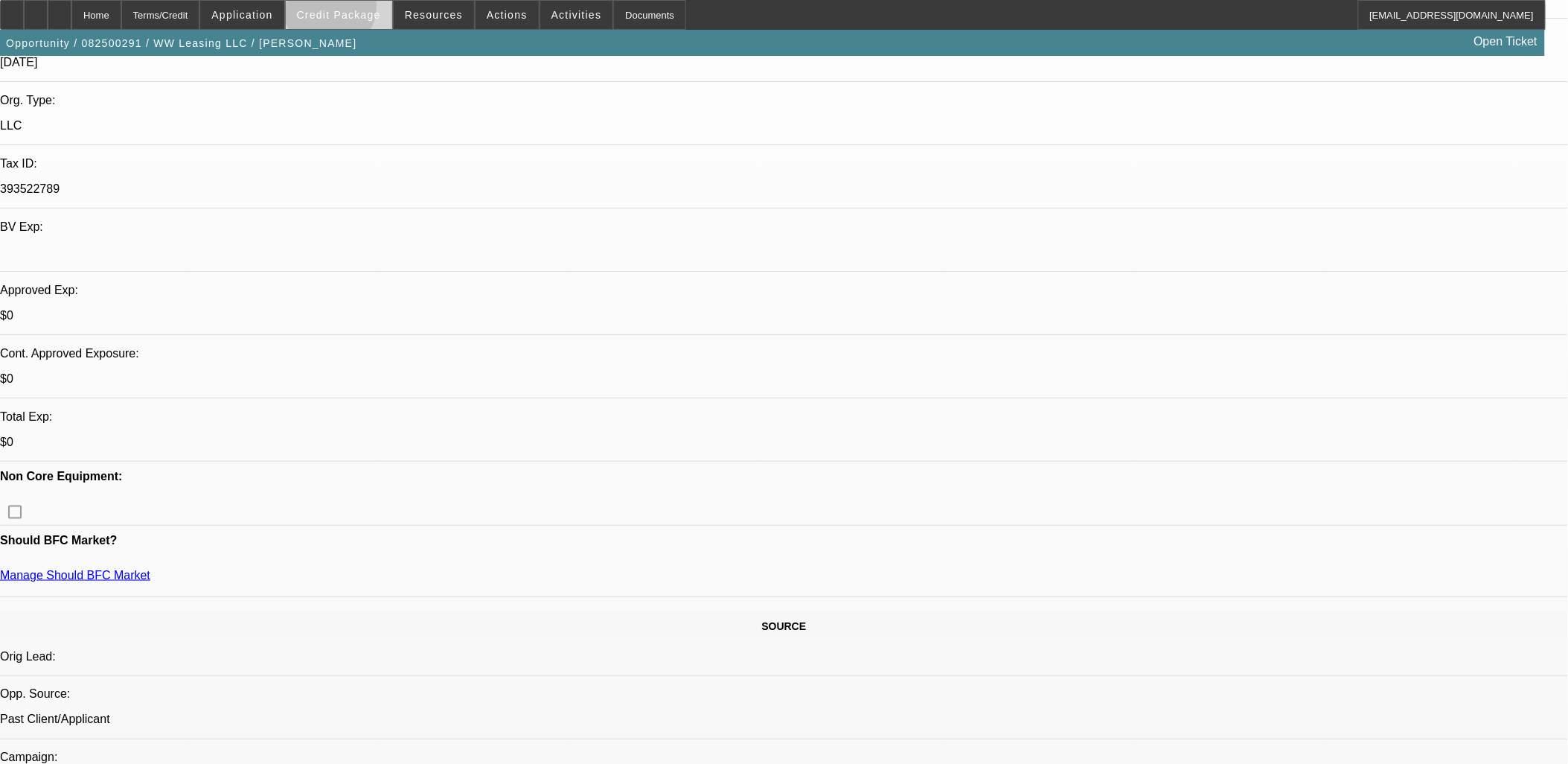
click at [354, 10] on span "Credit Package" at bounding box center [338, 14] width 84 height 12
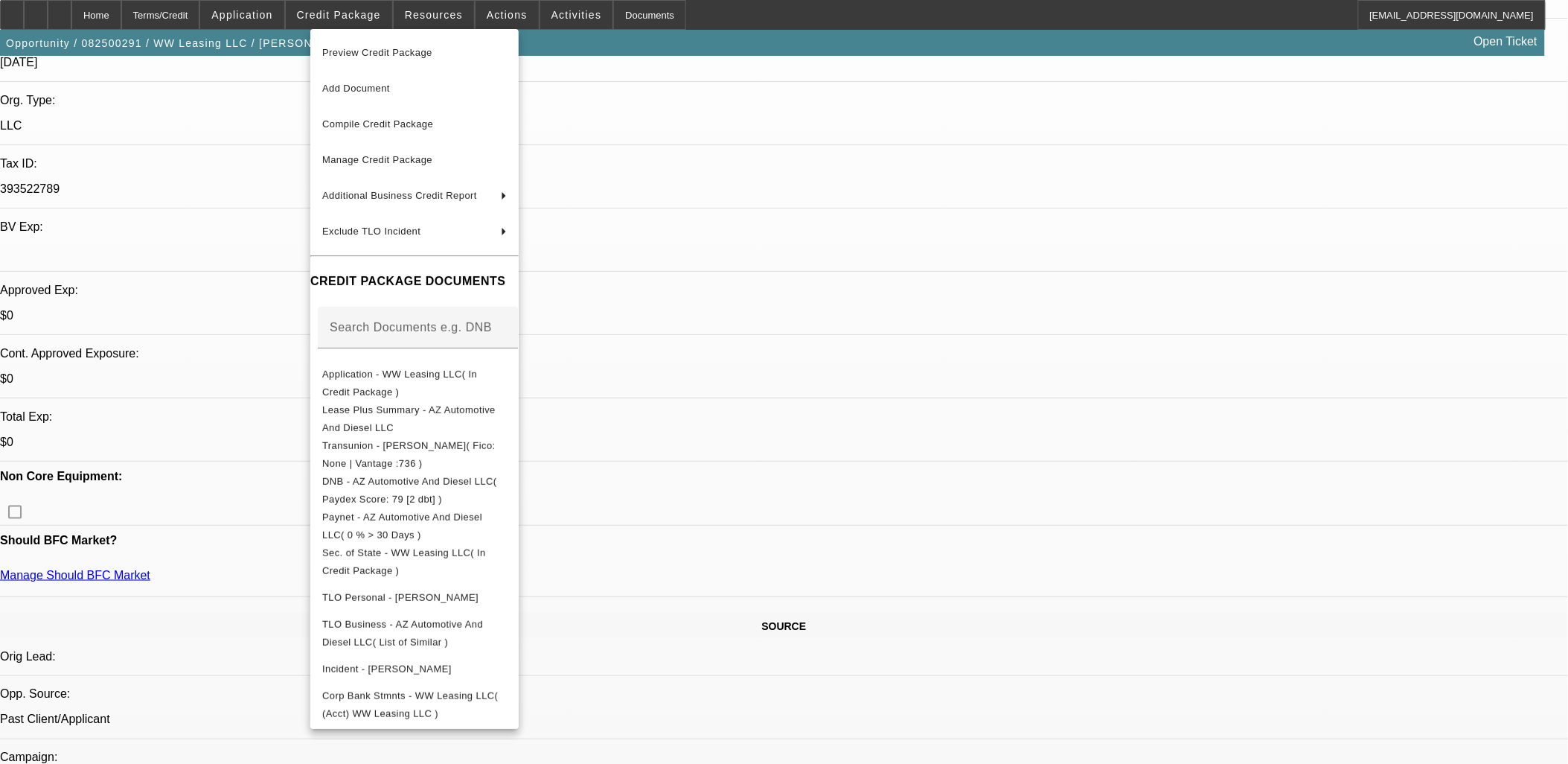
click at [1240, 606] on div at bounding box center [784, 382] width 1568 height 764
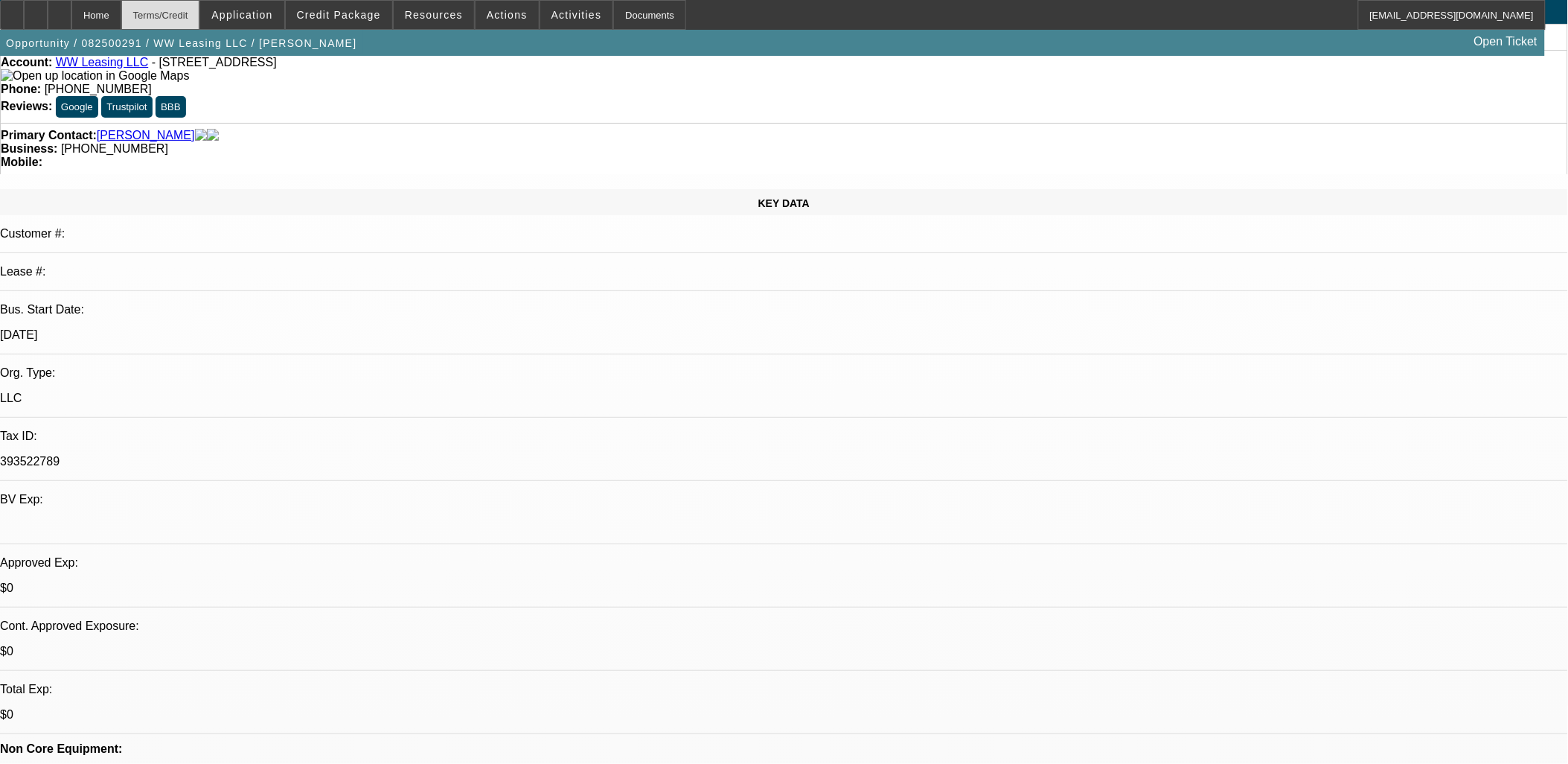
scroll to position [0, 0]
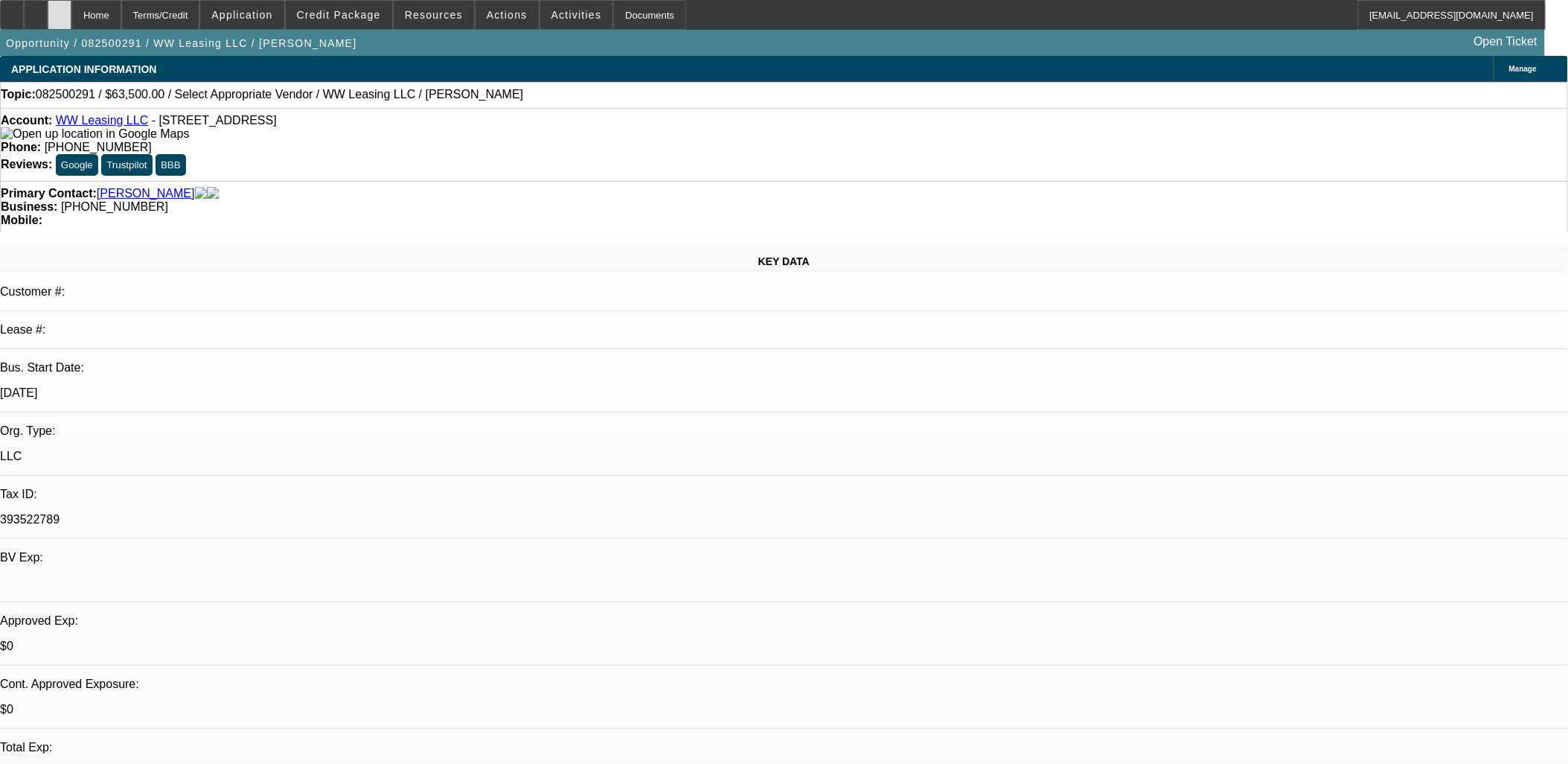
click at [71, 19] on div at bounding box center [60, 15] width 23 height 30
select select "0"
select select "2"
select select "0.1"
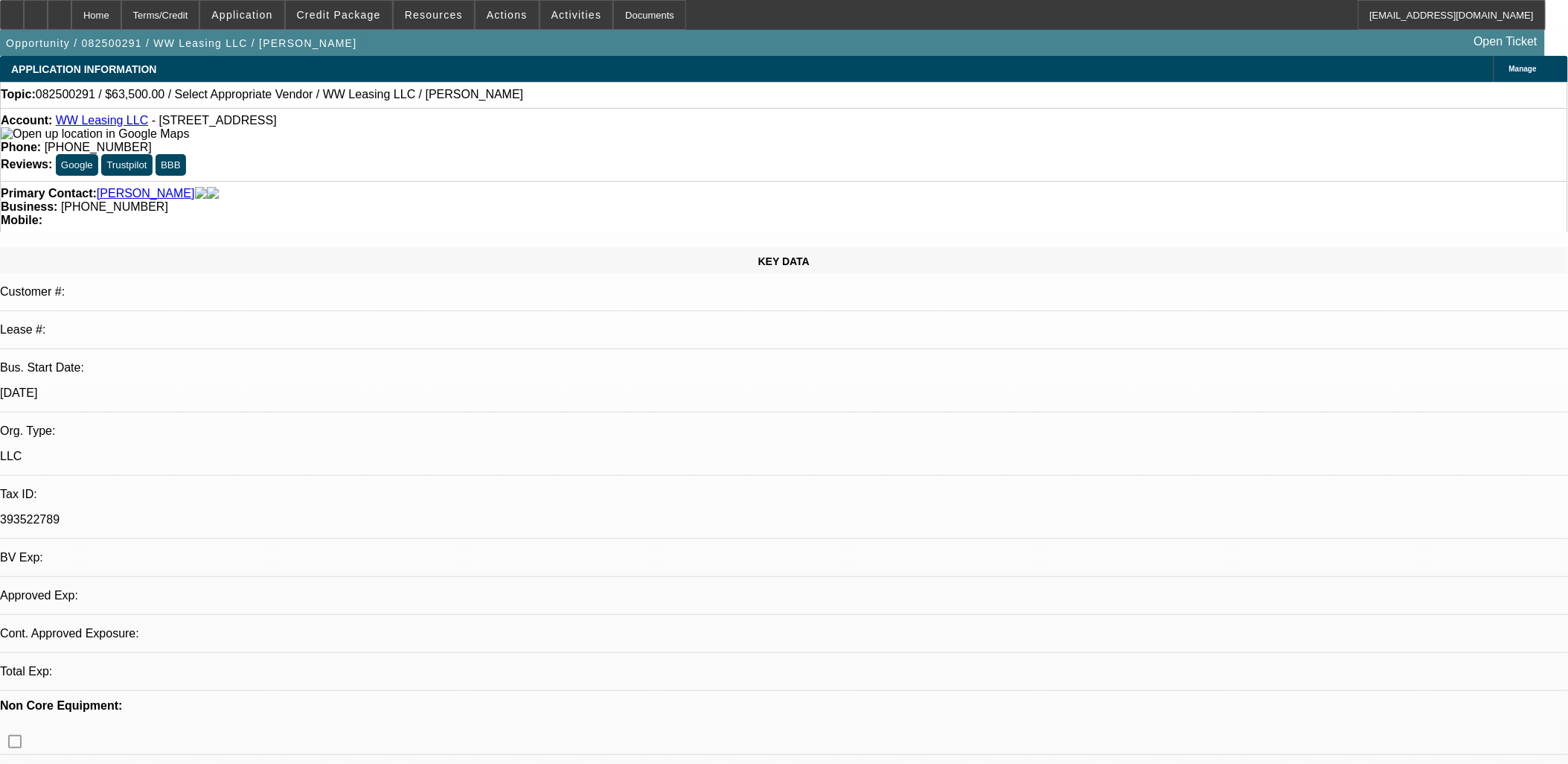
select select "4"
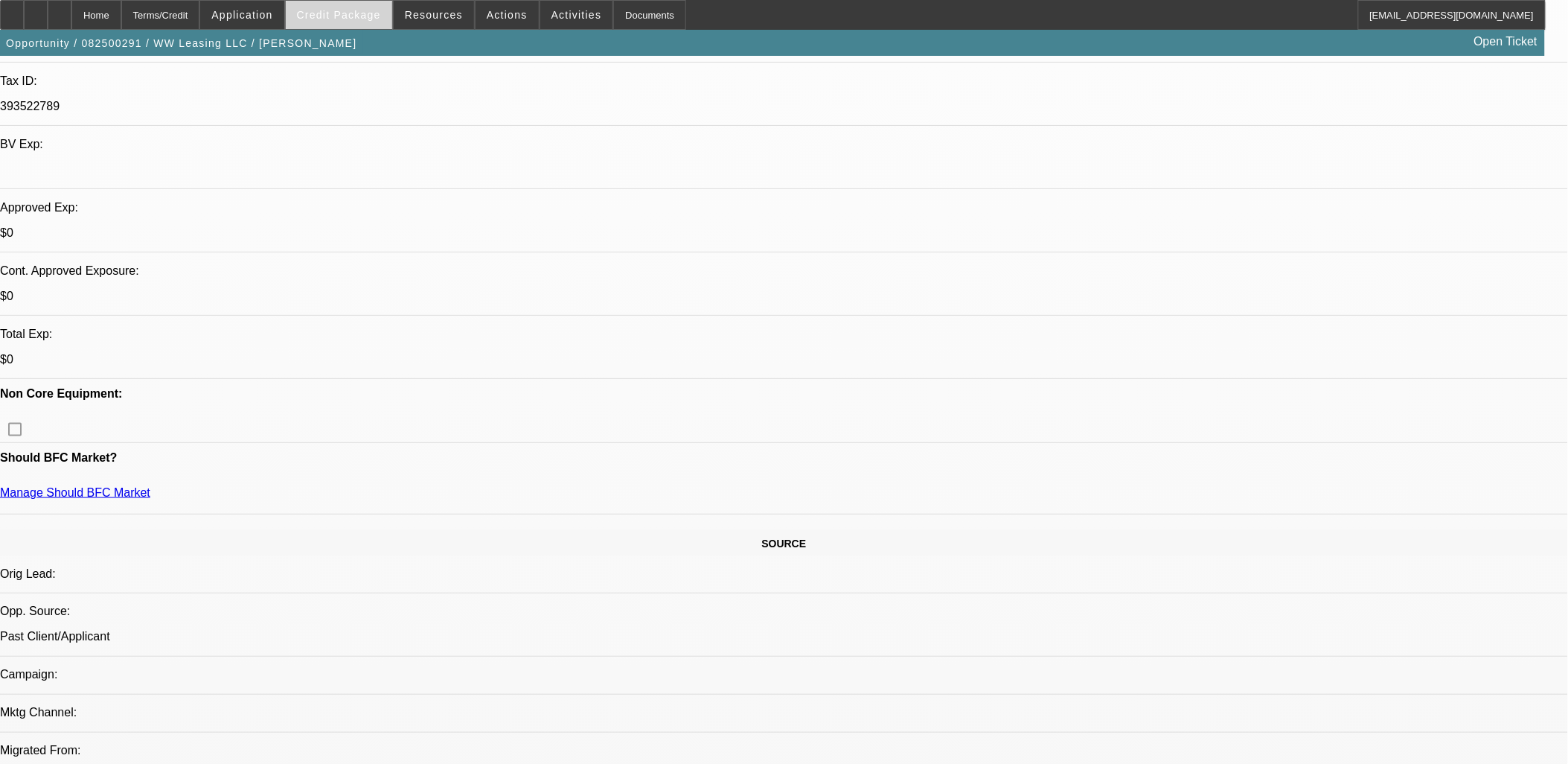
click at [339, 18] on span "Credit Package" at bounding box center [338, 14] width 84 height 12
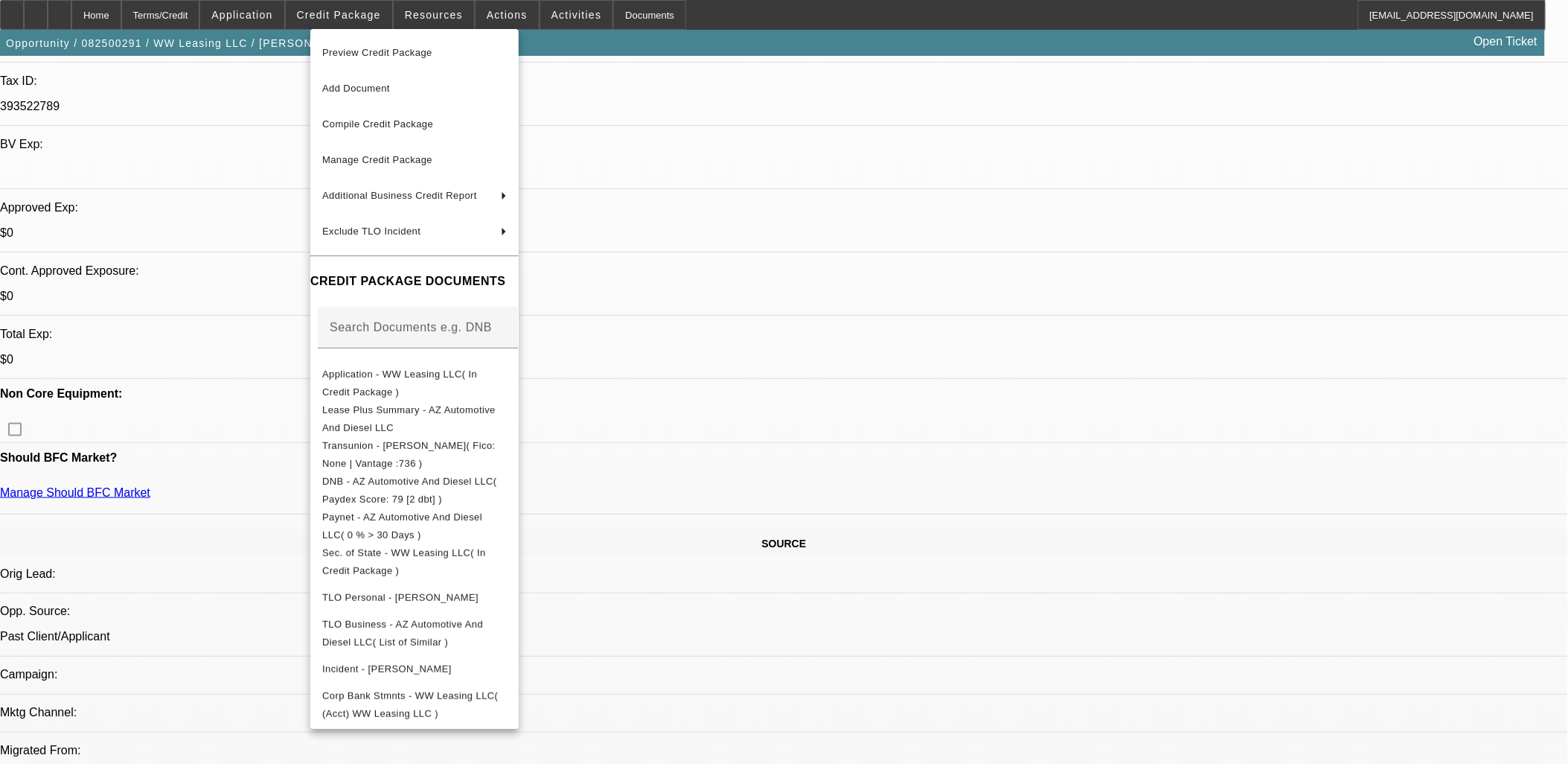
click at [339, 19] on div at bounding box center [784, 382] width 1568 height 764
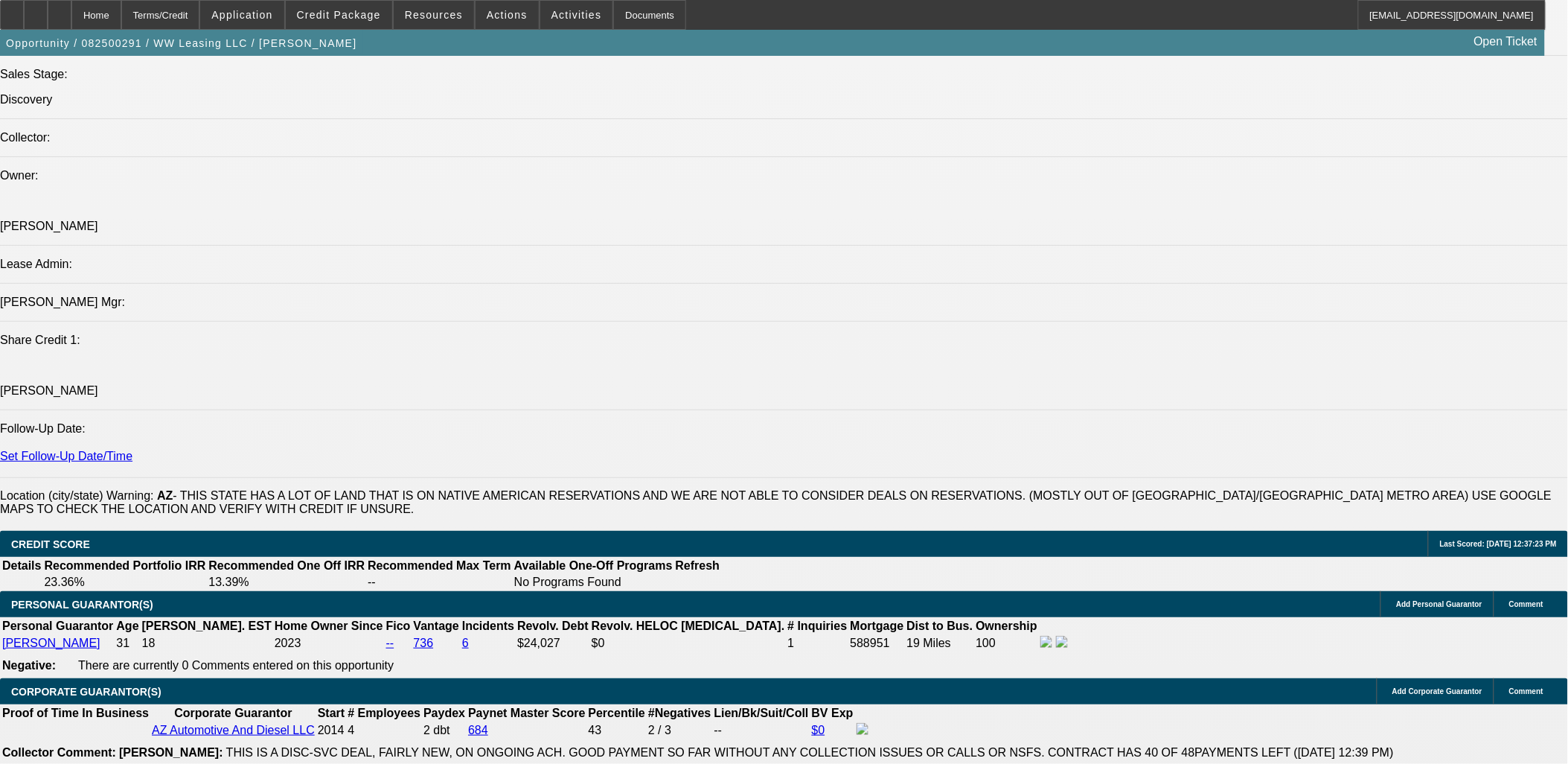
scroll to position [1406, 0]
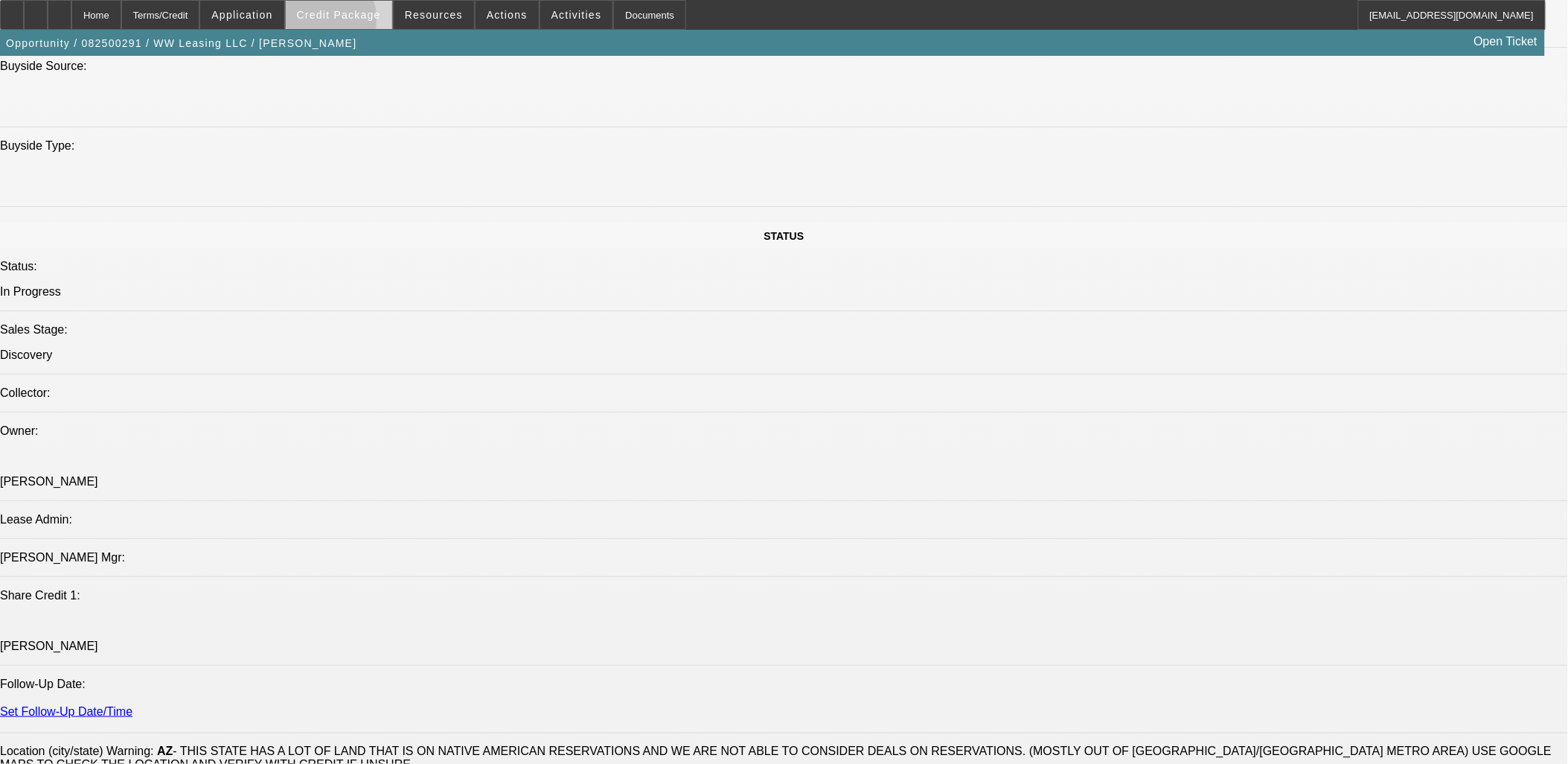
click at [333, 23] on span at bounding box center [339, 15] width 107 height 36
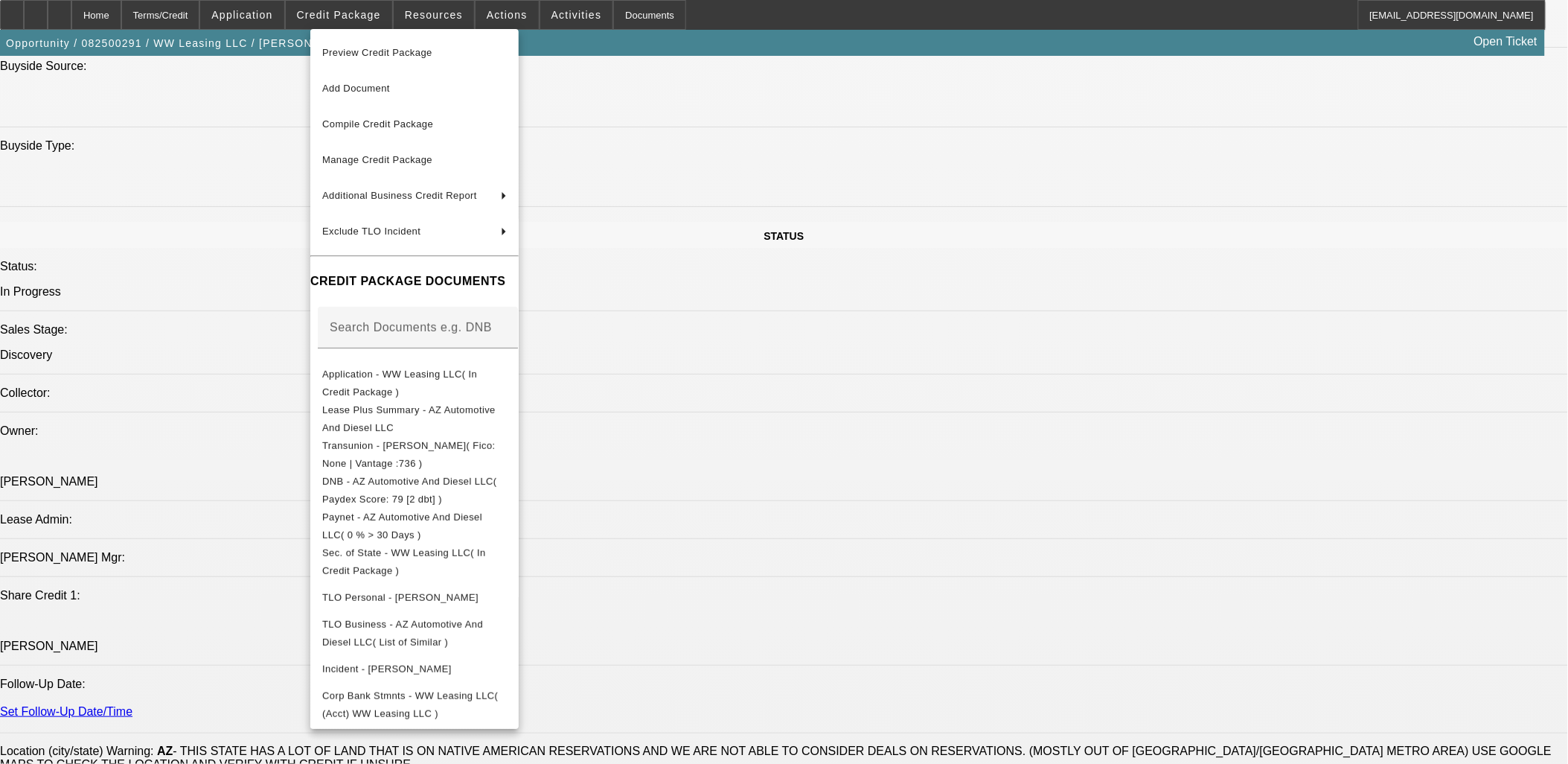
click at [337, 10] on div at bounding box center [784, 382] width 1568 height 764
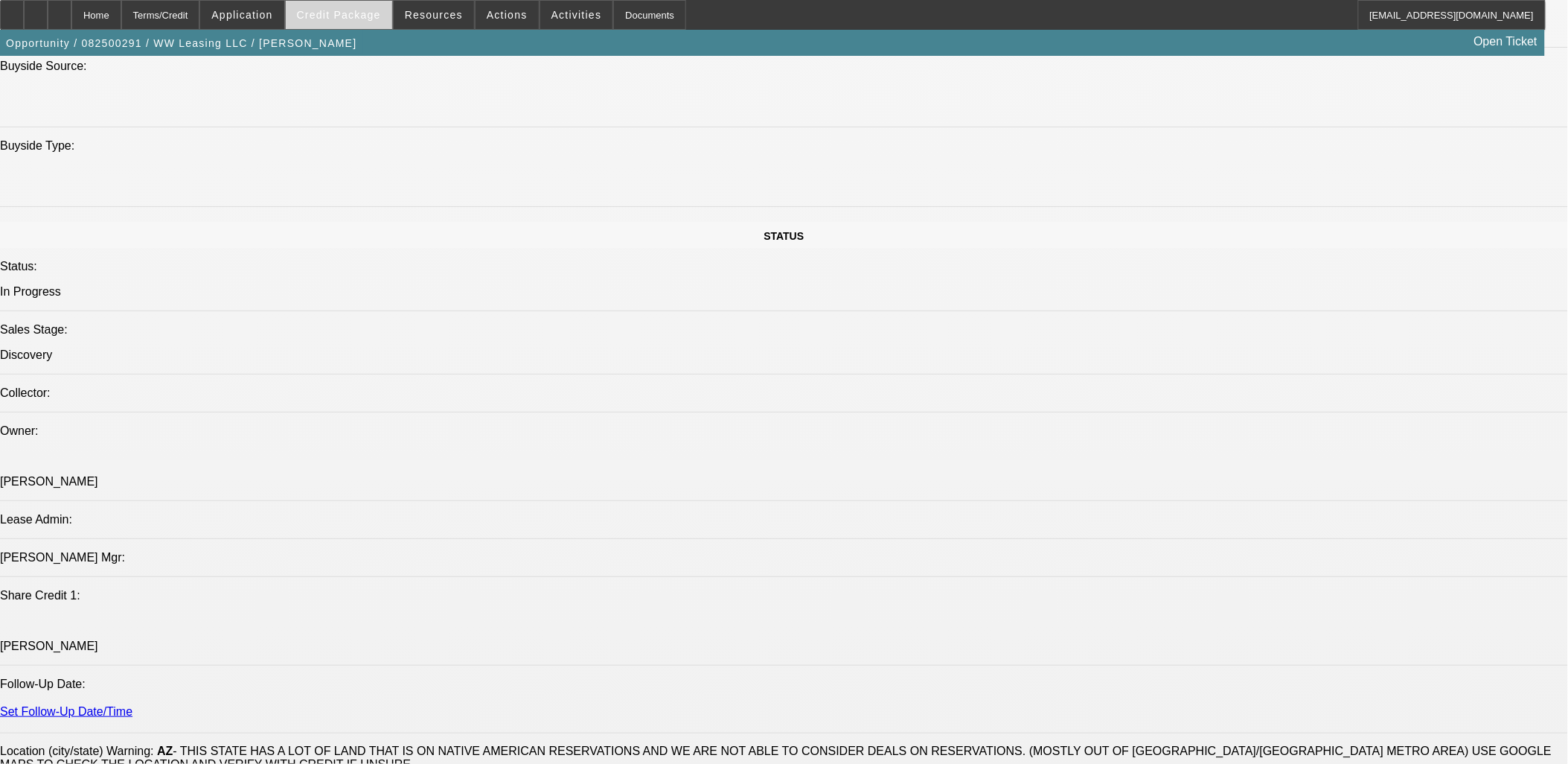
click at [346, 13] on span "Credit Package" at bounding box center [338, 14] width 84 height 12
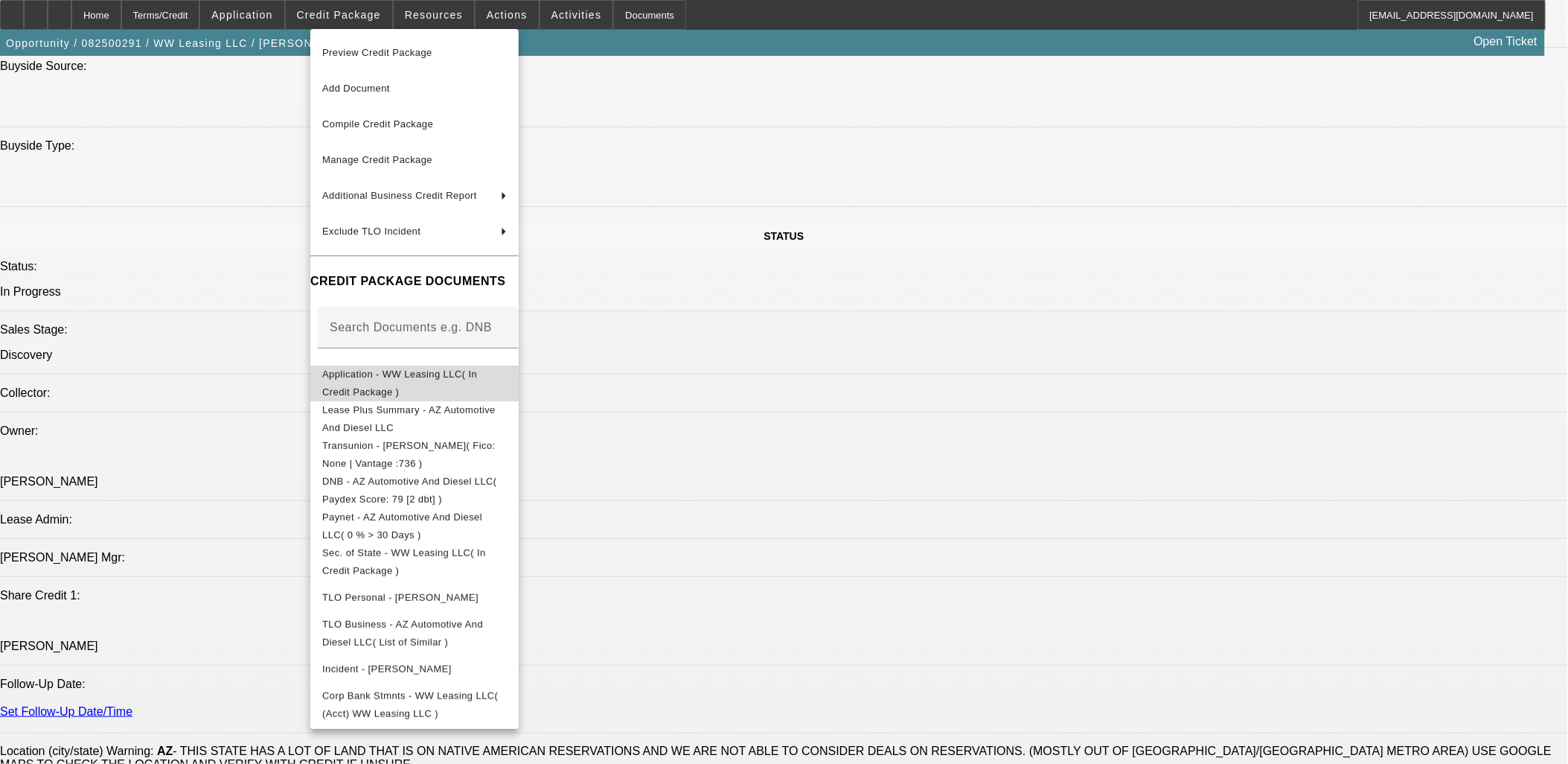
click at [412, 381] on span "Application - WW Leasing LLC( In Credit Package )" at bounding box center [399, 382] width 155 height 29
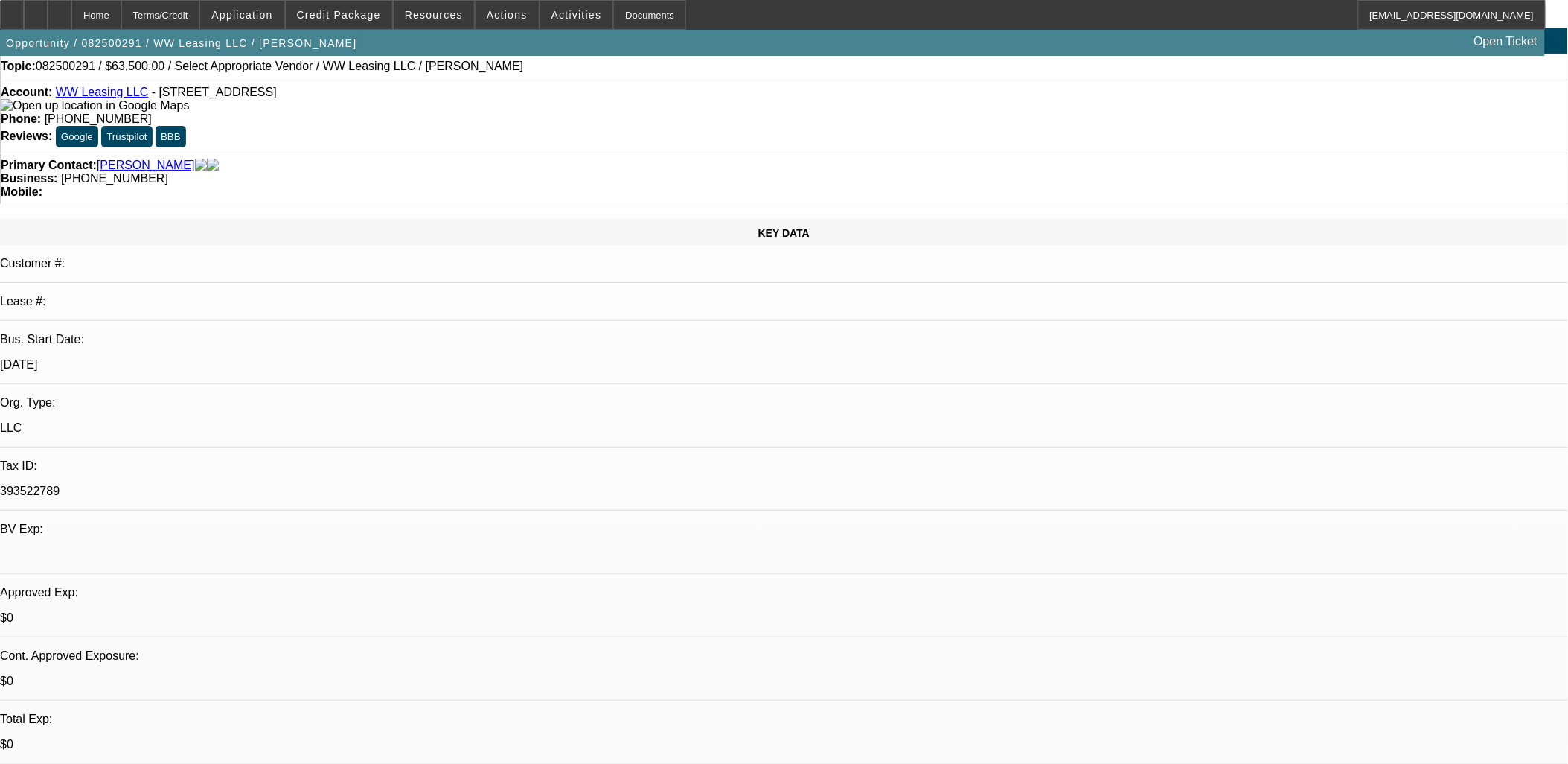
scroll to position [0, 0]
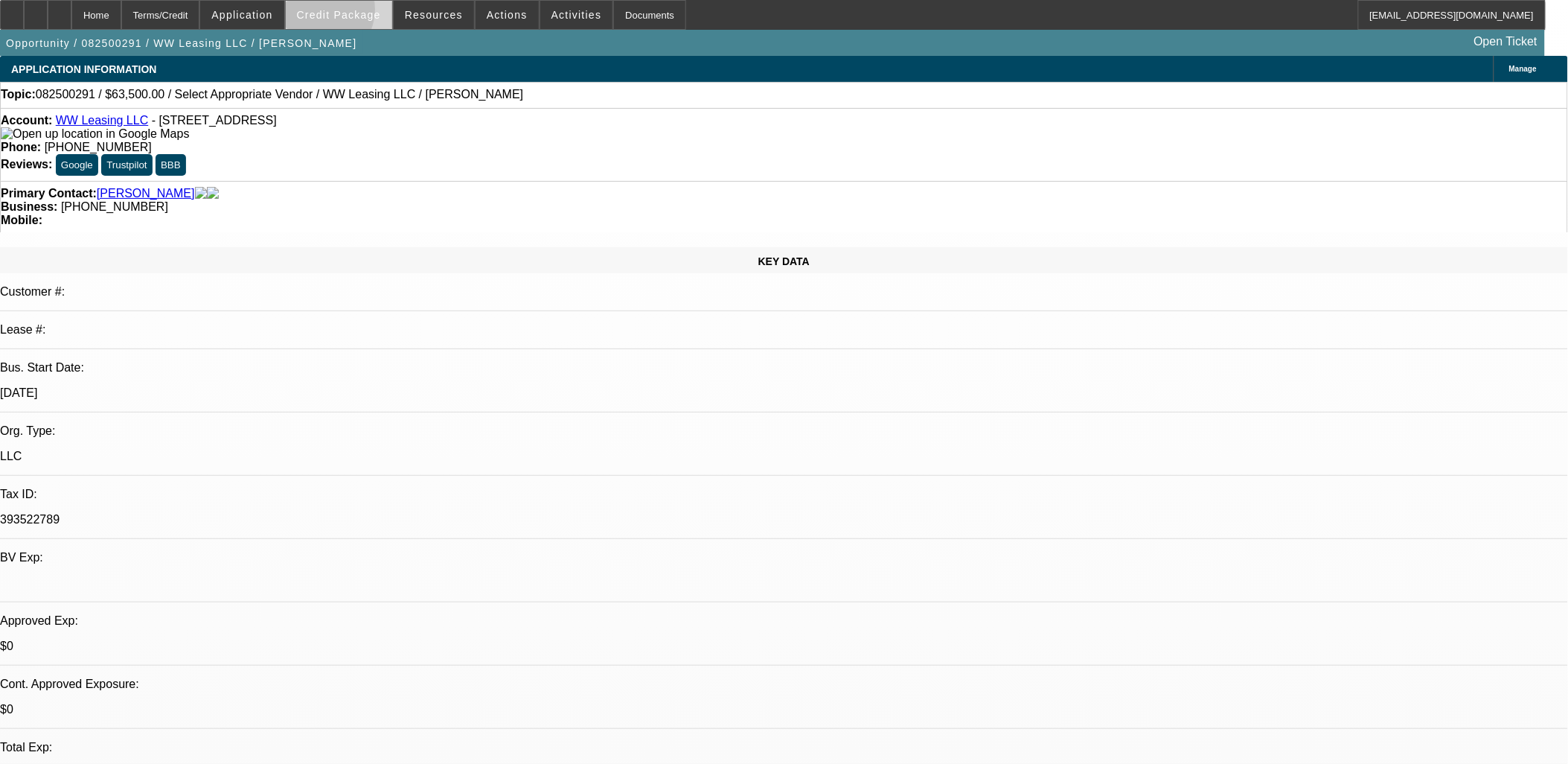
click at [339, 13] on span "Credit Package" at bounding box center [338, 14] width 84 height 12
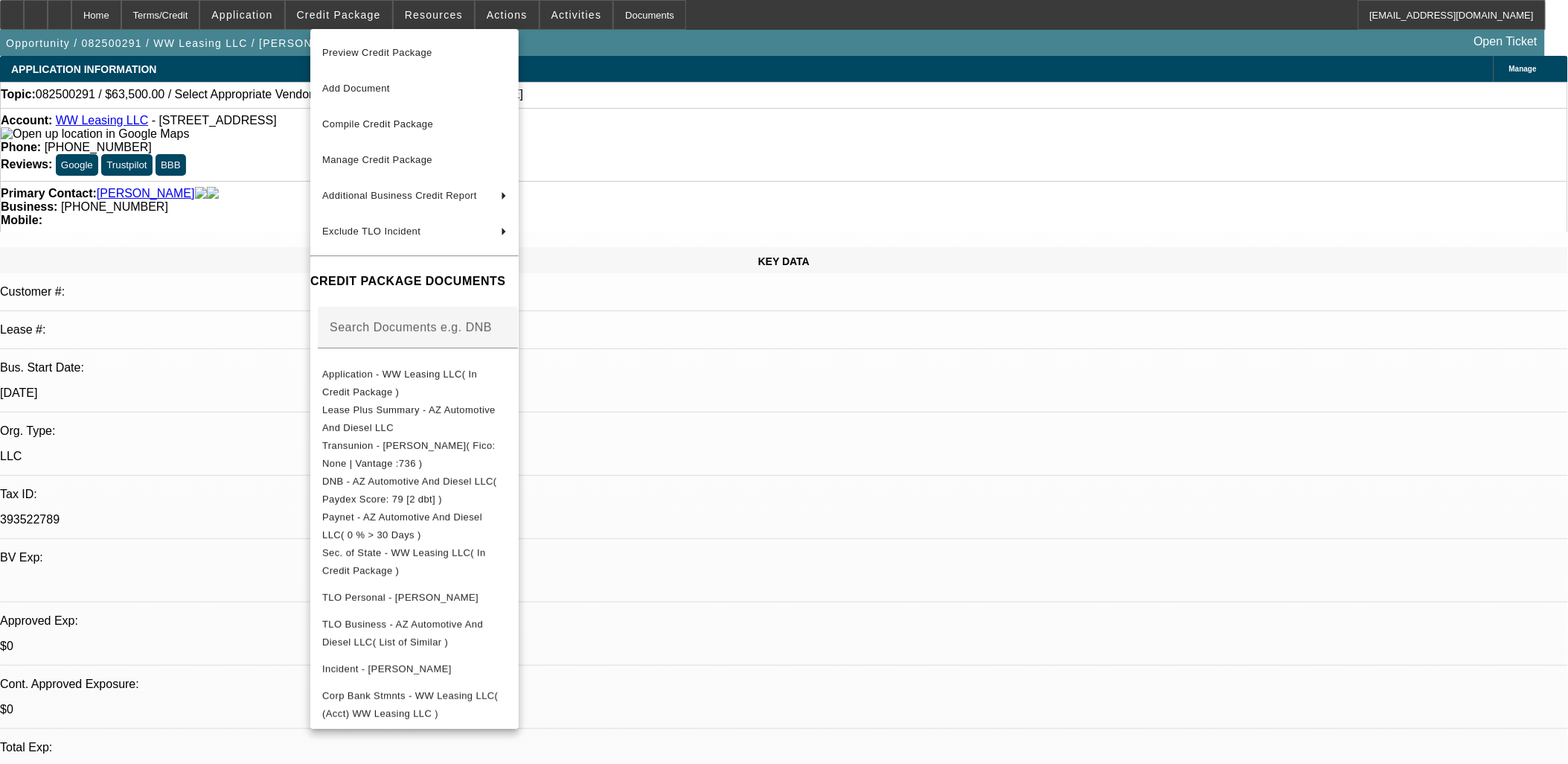
click at [339, 12] on div at bounding box center [784, 382] width 1568 height 764
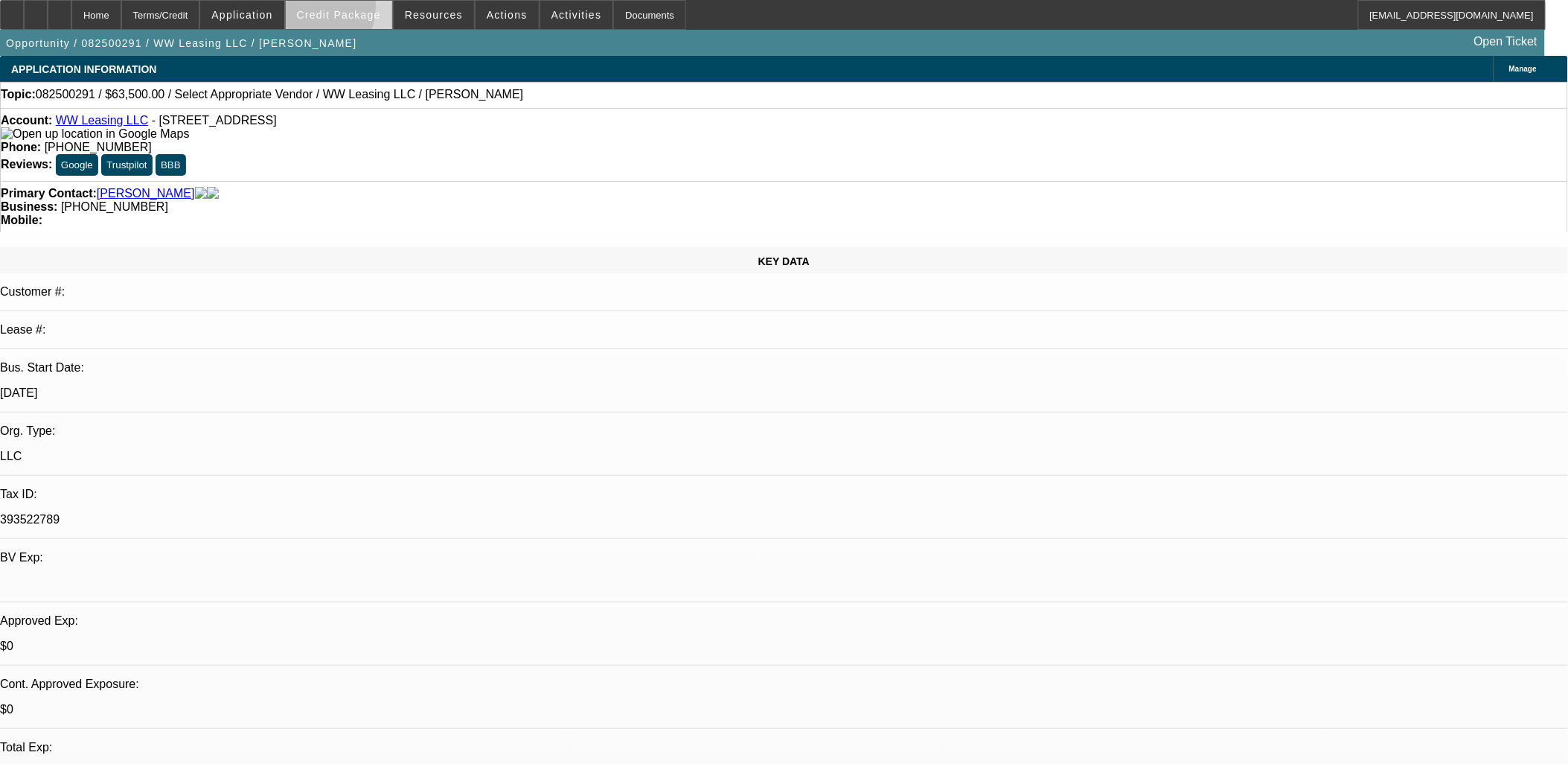
click at [325, 9] on span "Credit Package" at bounding box center [338, 14] width 84 height 12
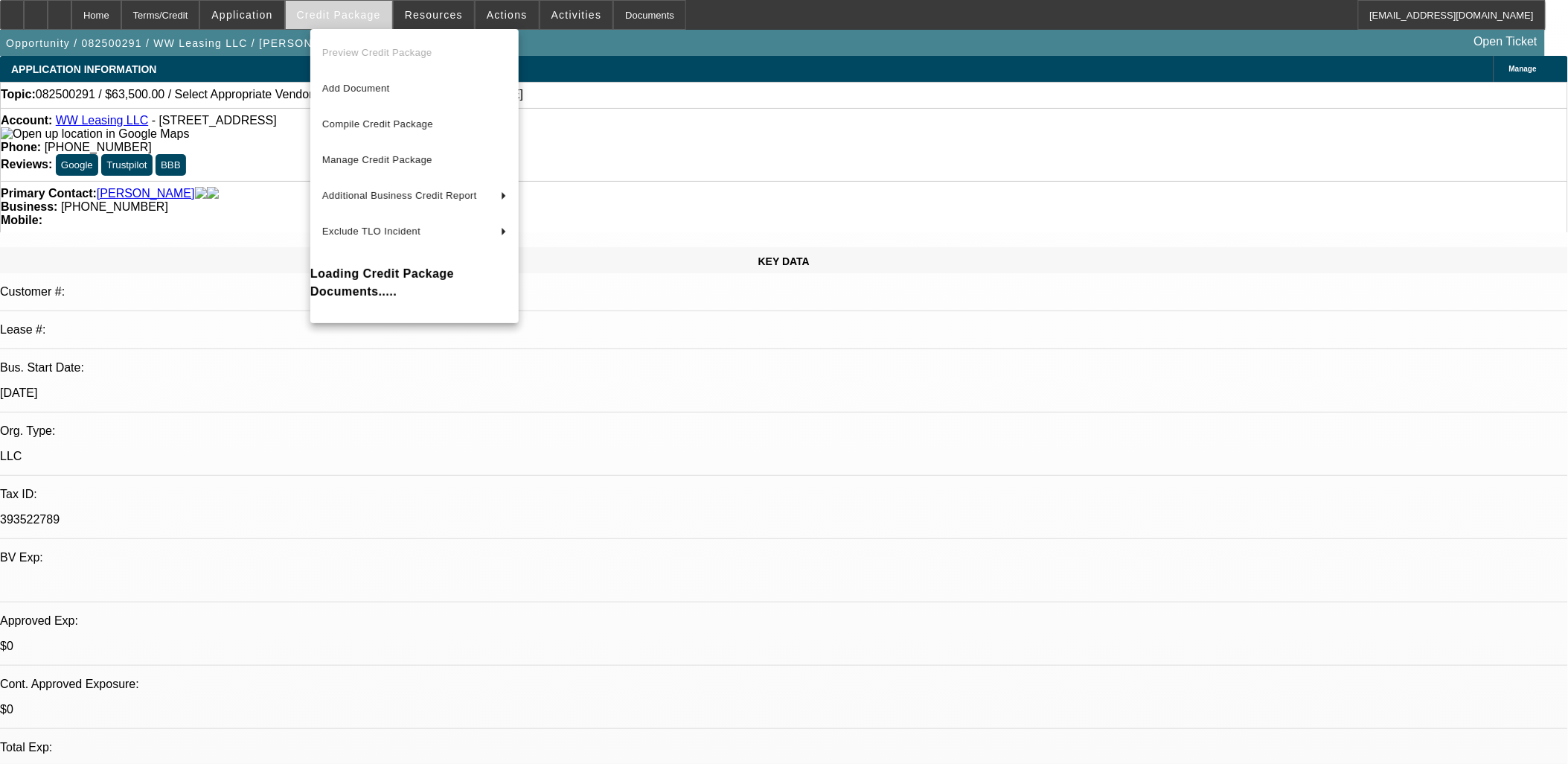
click at [325, 9] on div at bounding box center [784, 382] width 1568 height 764
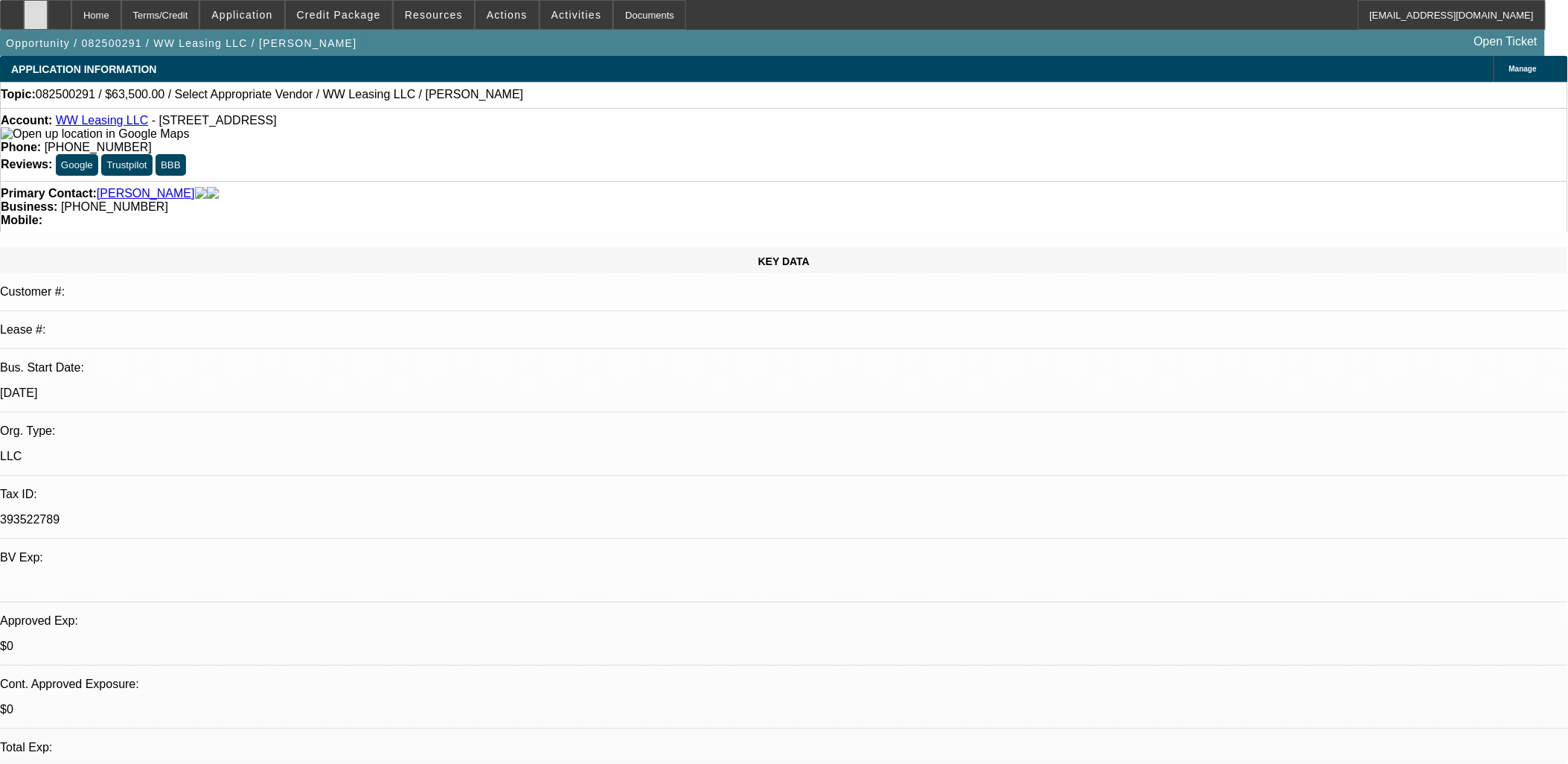
click at [48, 11] on div at bounding box center [35, 15] width 23 height 30
click at [358, 9] on span "Credit Package" at bounding box center [338, 14] width 84 height 12
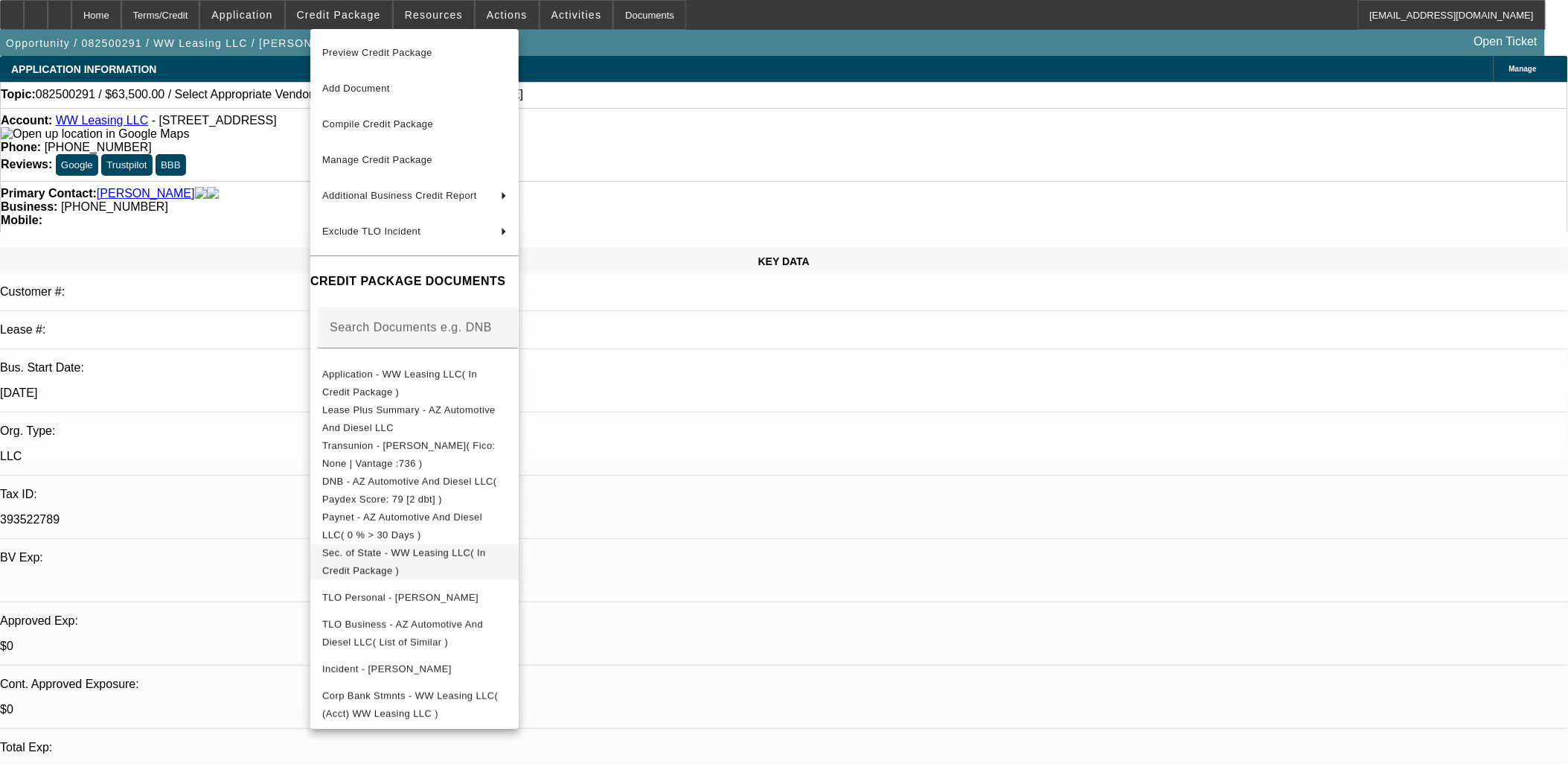
click at [428, 546] on span "Sec. of State - WW Leasing LLC( In Credit Package )" at bounding box center [414, 562] width 185 height 36
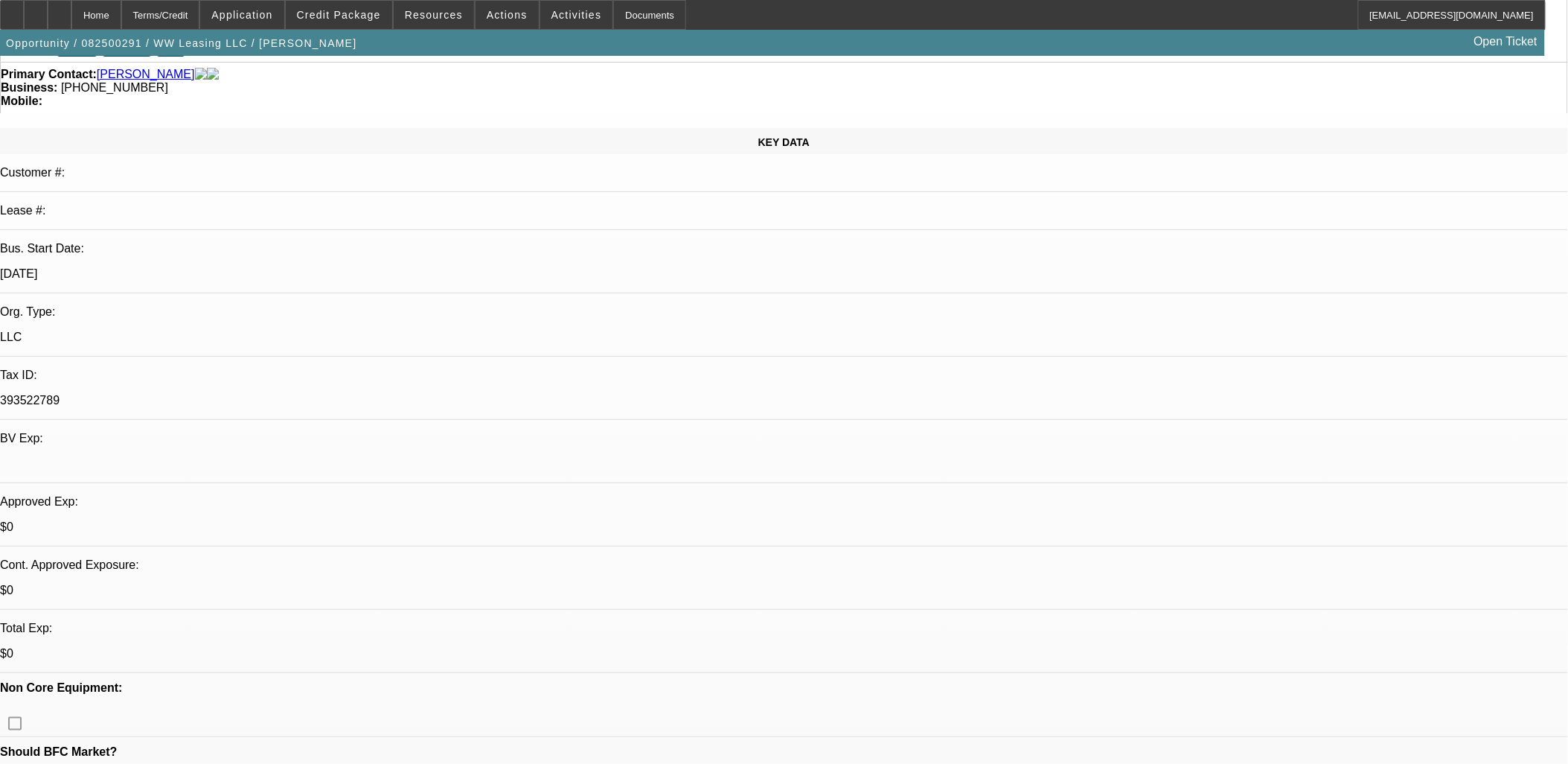
scroll to position [82, 0]
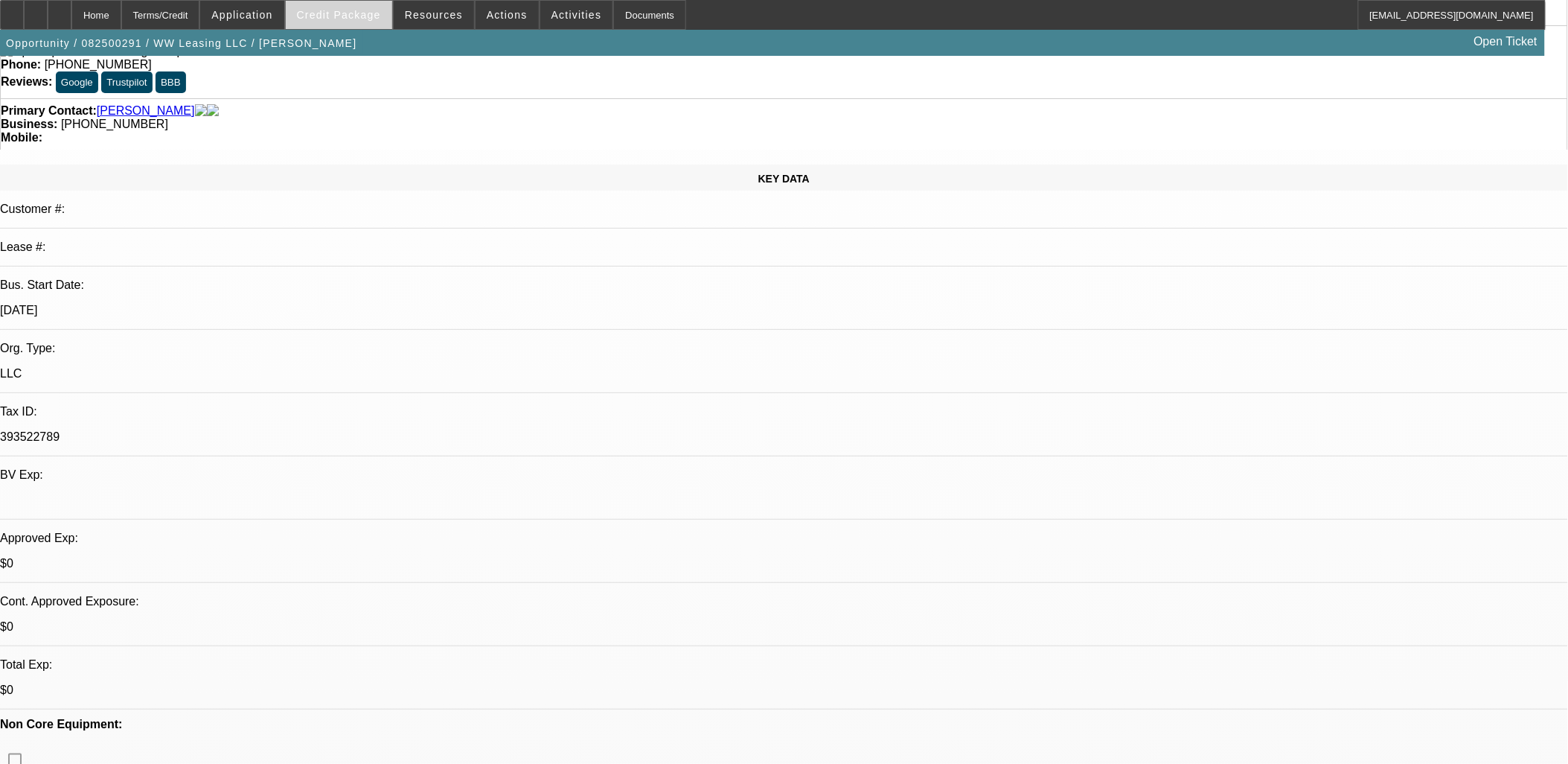
click at [352, 20] on span at bounding box center [339, 15] width 107 height 36
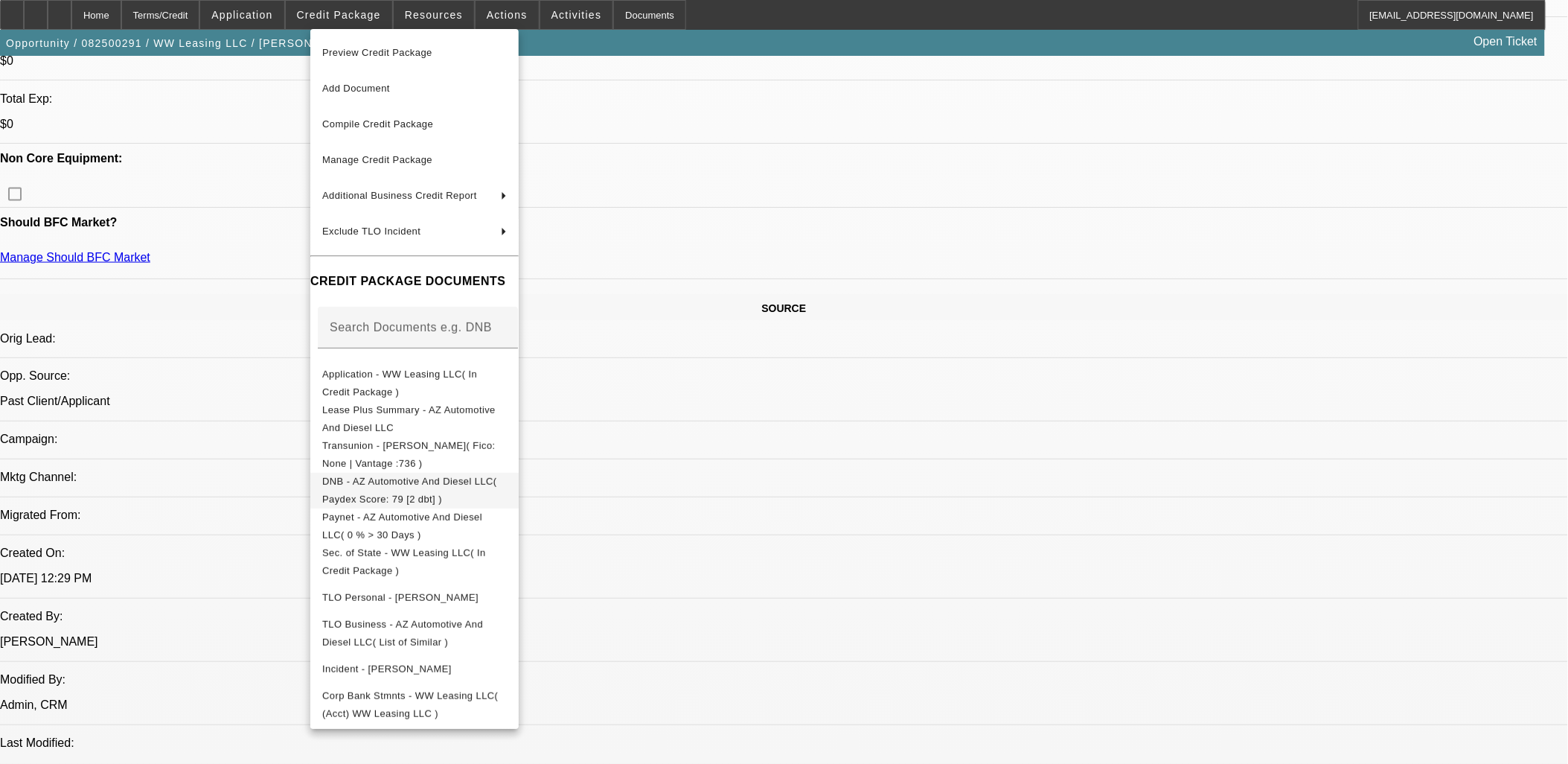
scroll to position [661, 0]
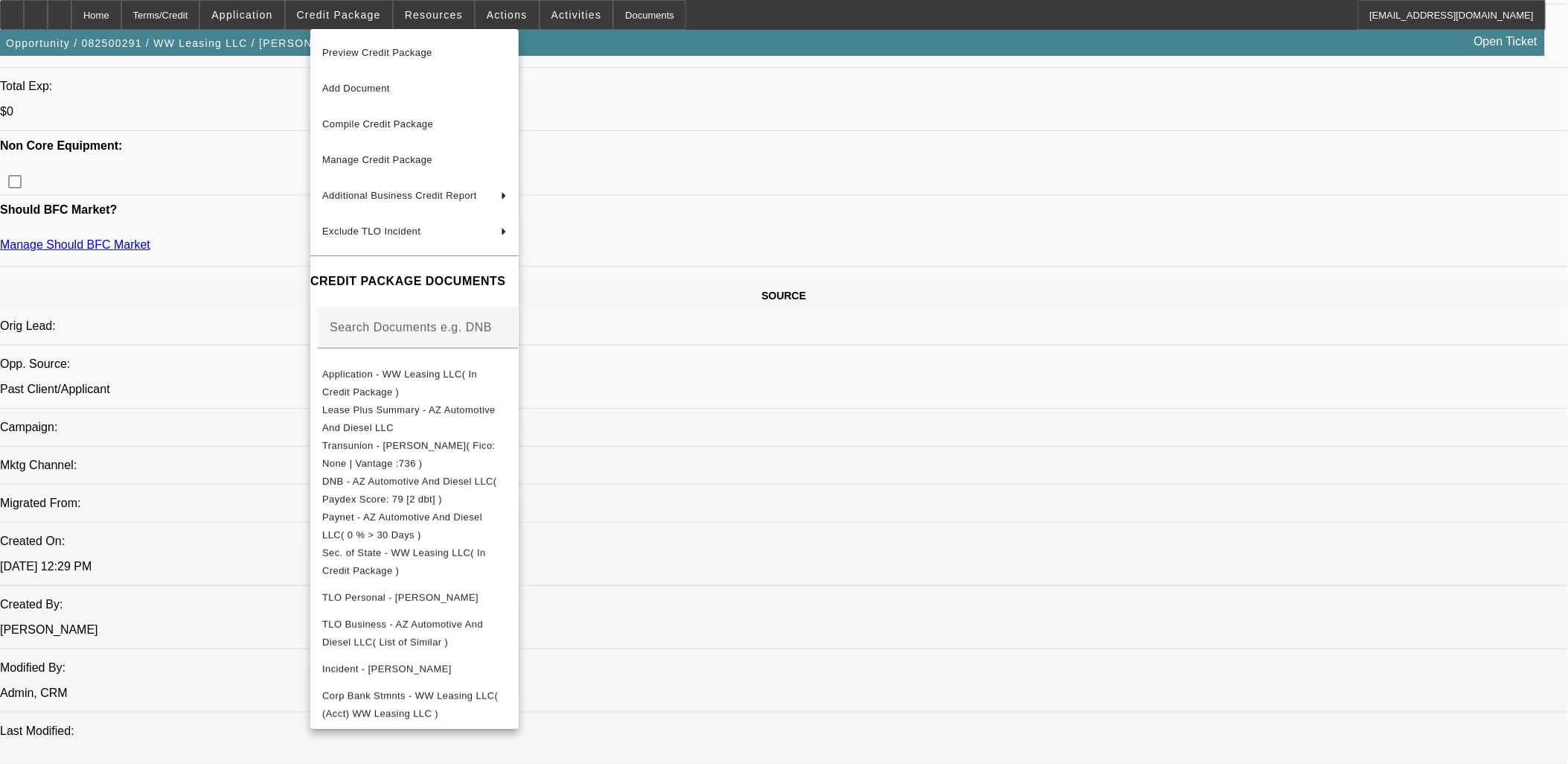
click at [724, 218] on div at bounding box center [784, 382] width 1568 height 764
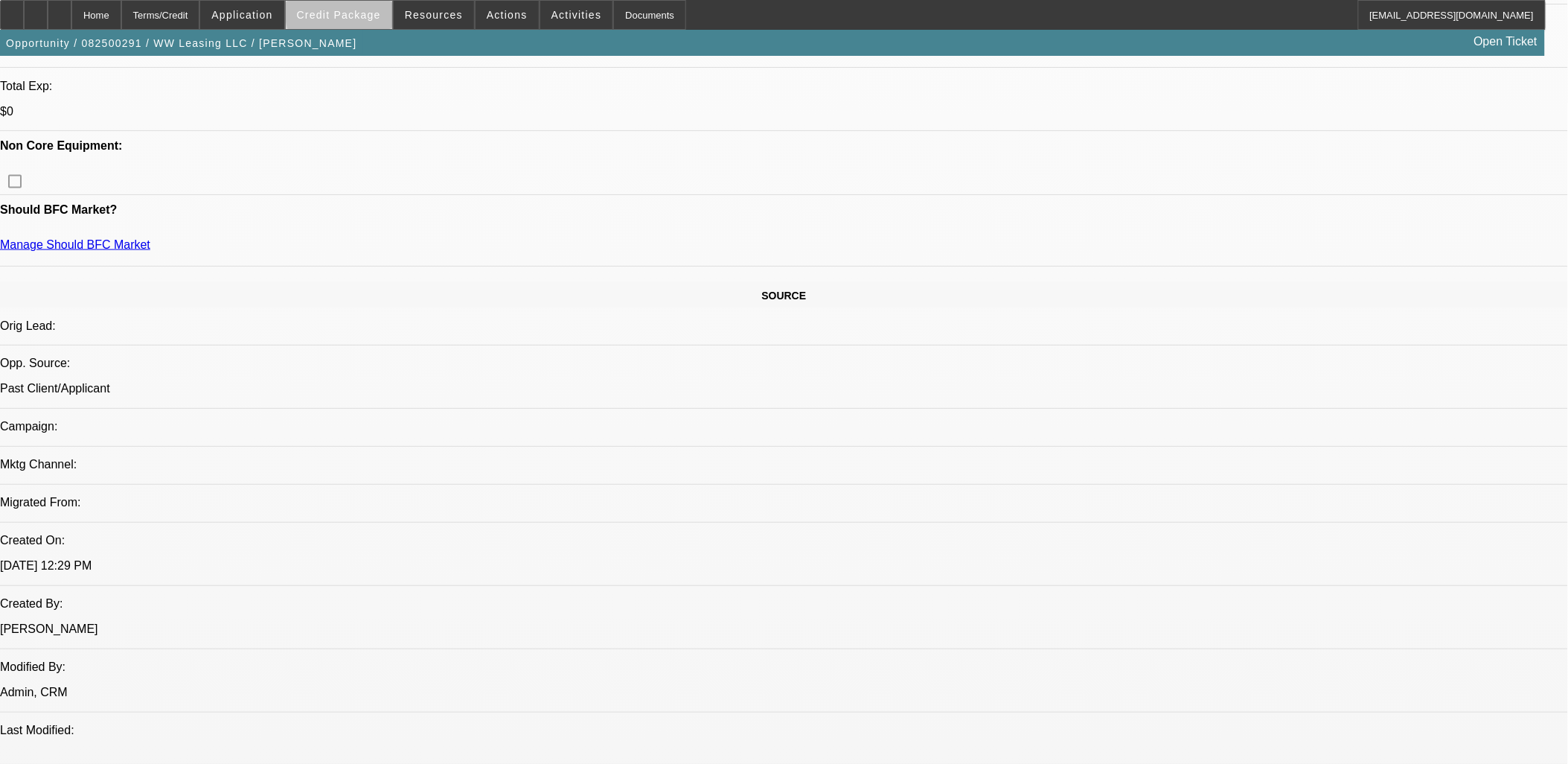
click at [389, 10] on span at bounding box center [339, 15] width 107 height 36
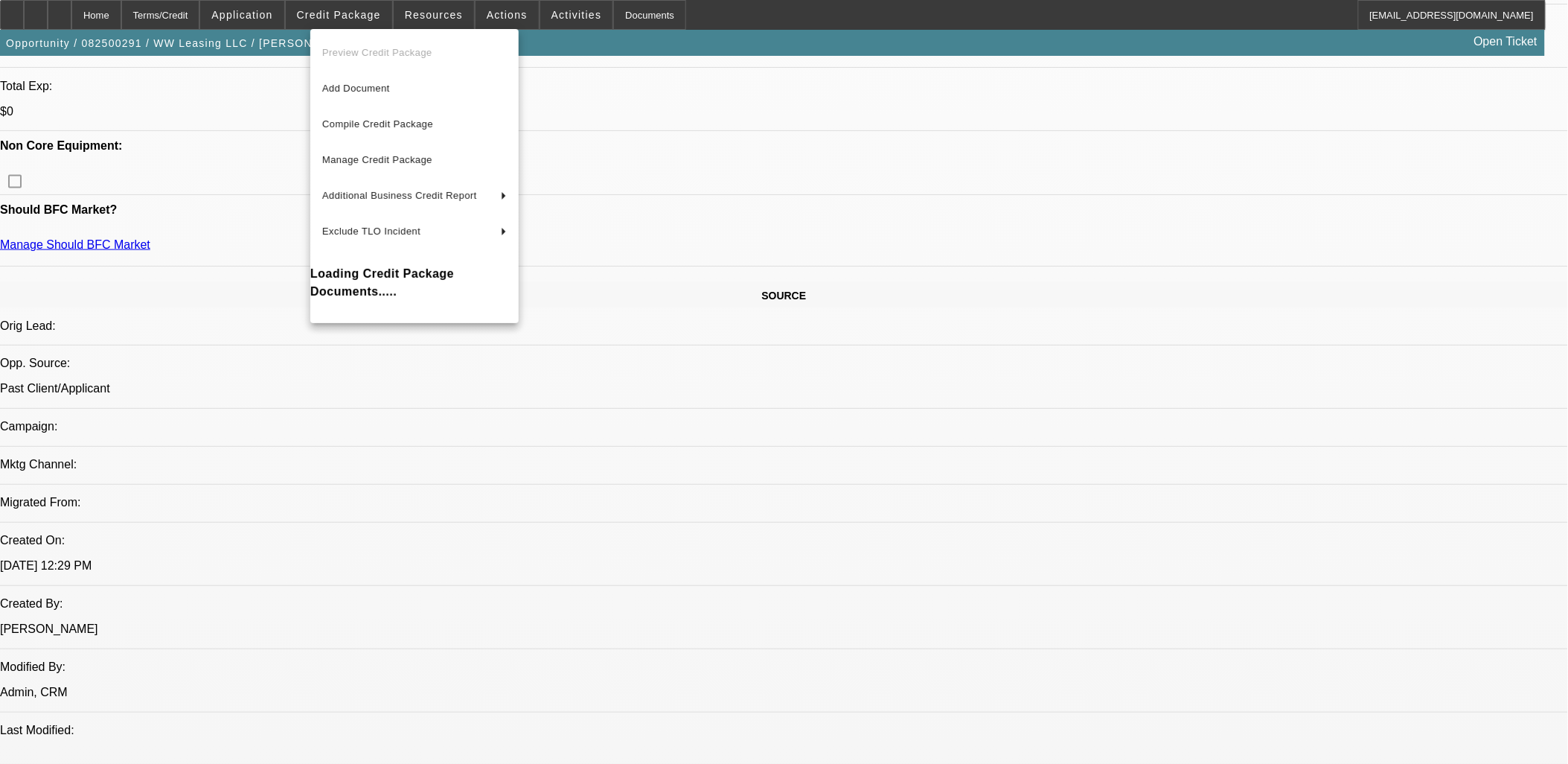
click at [375, 6] on div at bounding box center [784, 382] width 1568 height 764
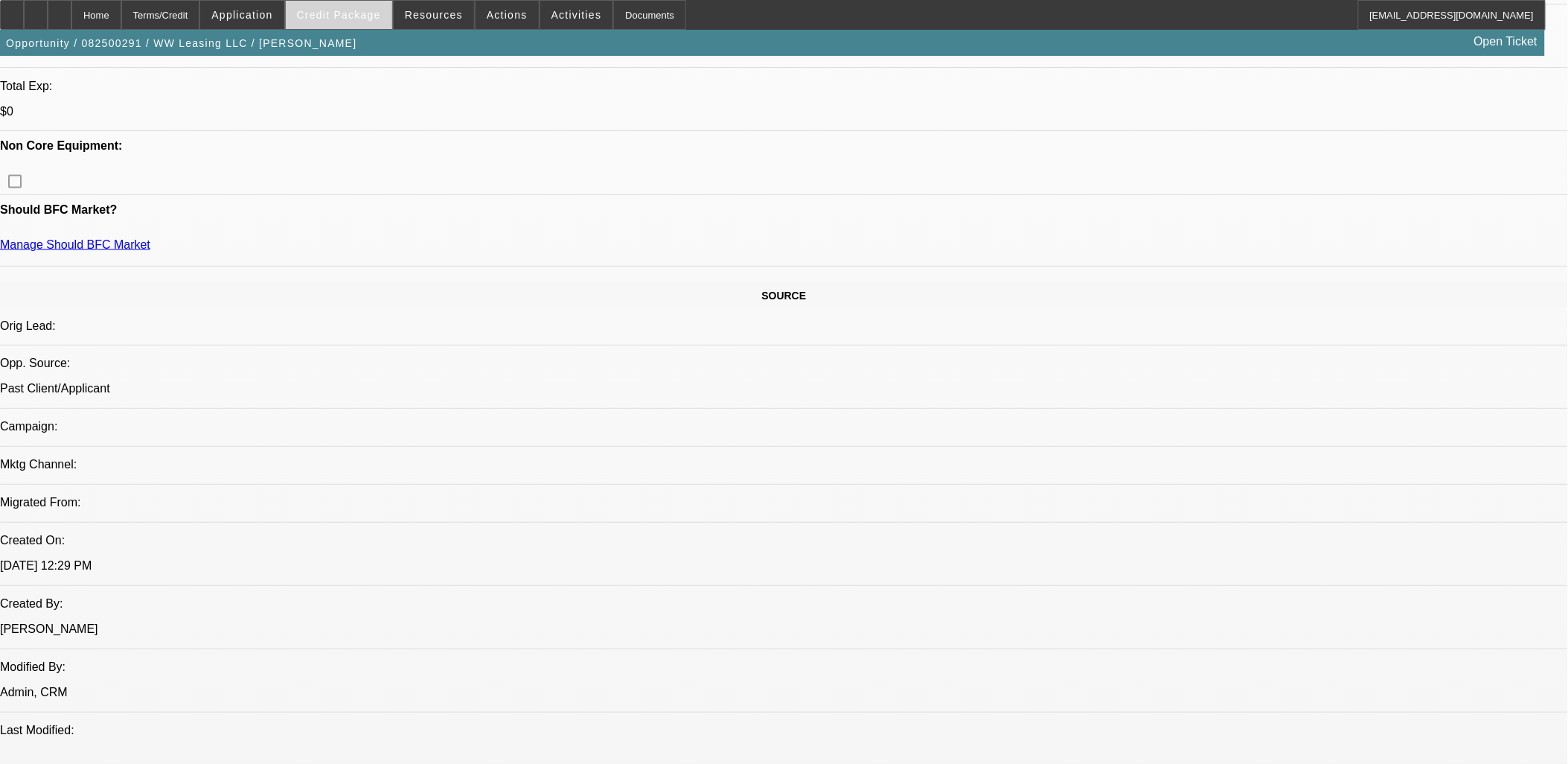
click at [341, 26] on span at bounding box center [339, 15] width 107 height 36
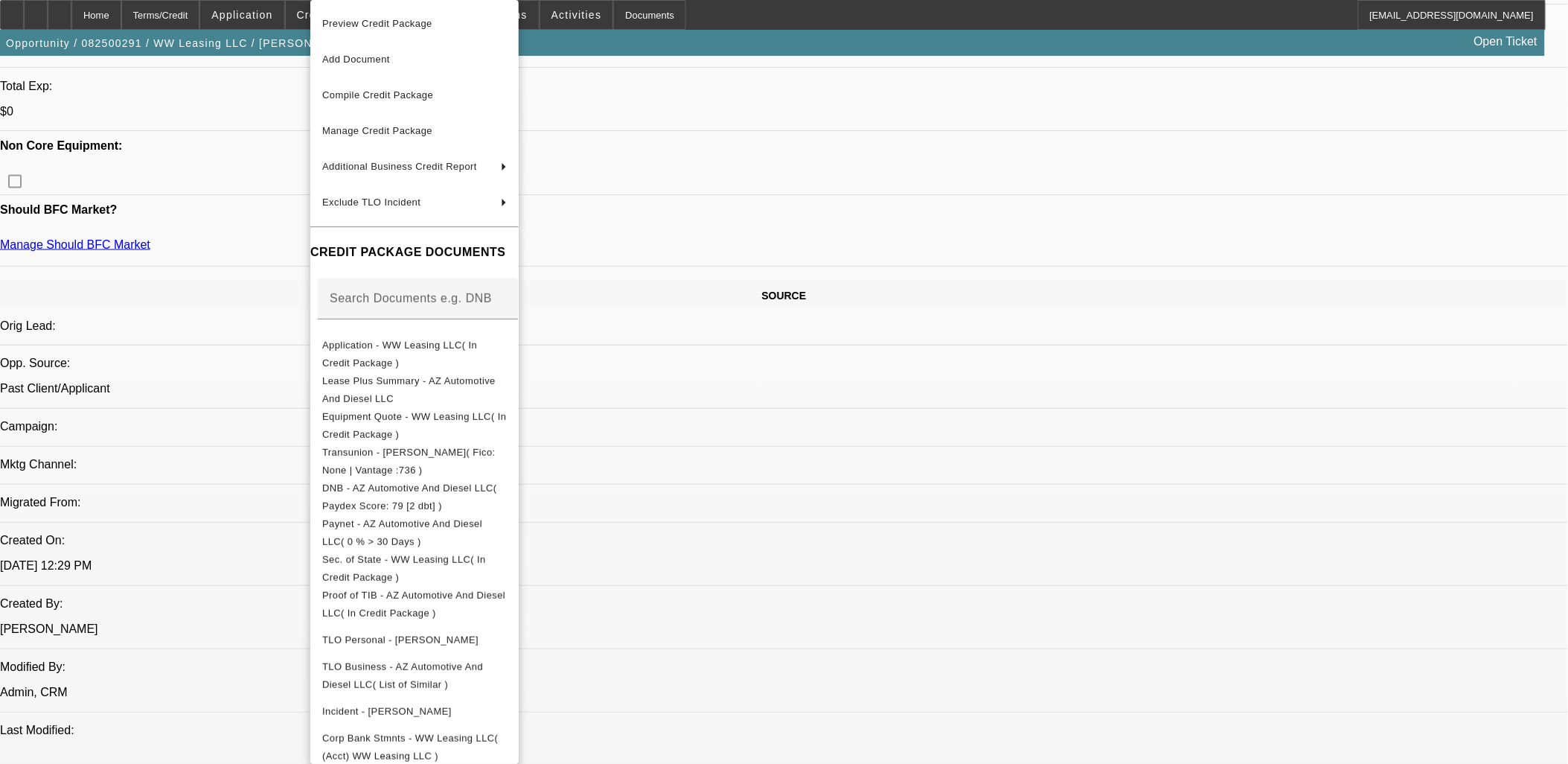
click at [1080, 503] on div at bounding box center [784, 382] width 1568 height 764
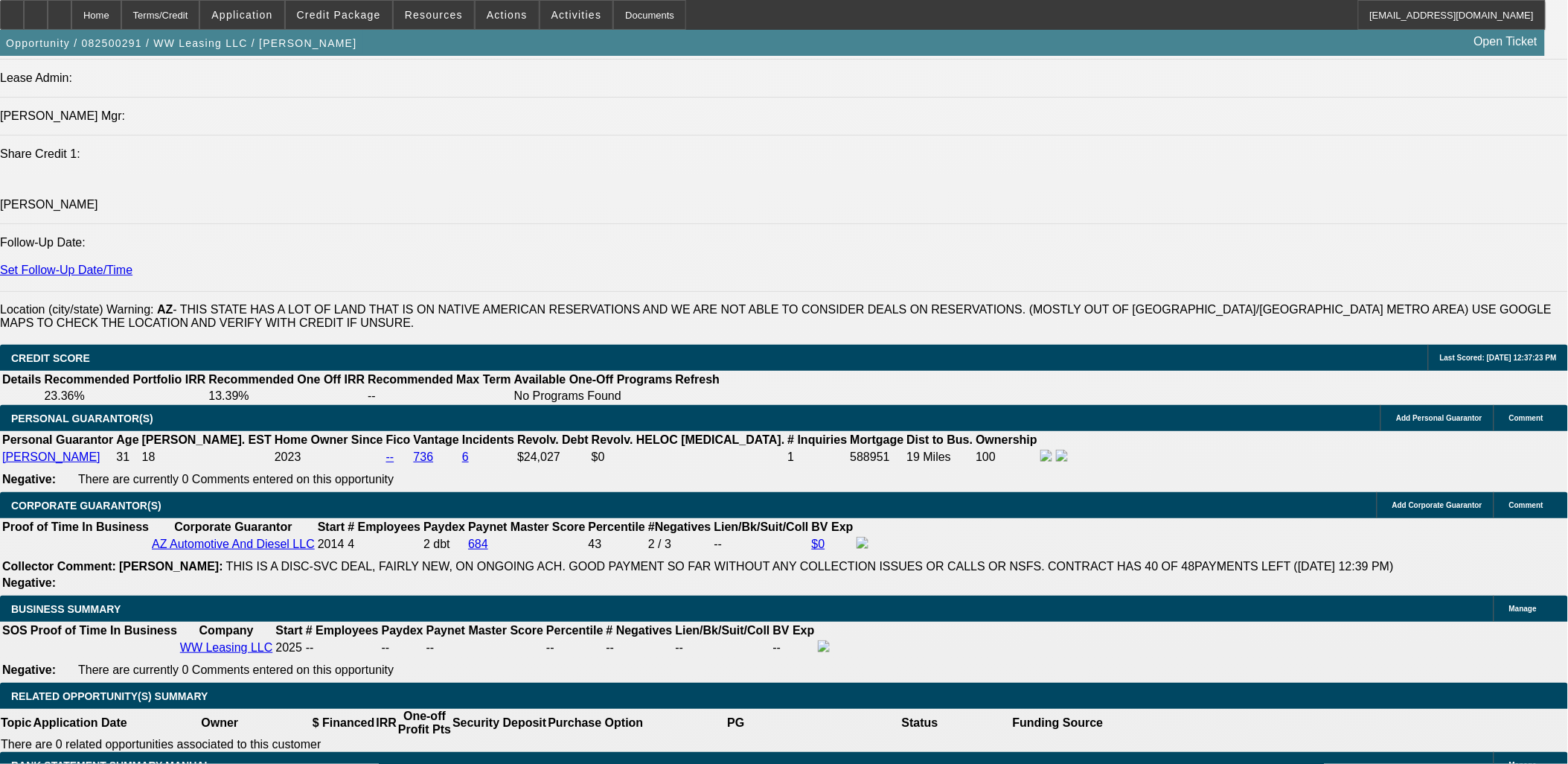
scroll to position [2068, 0]
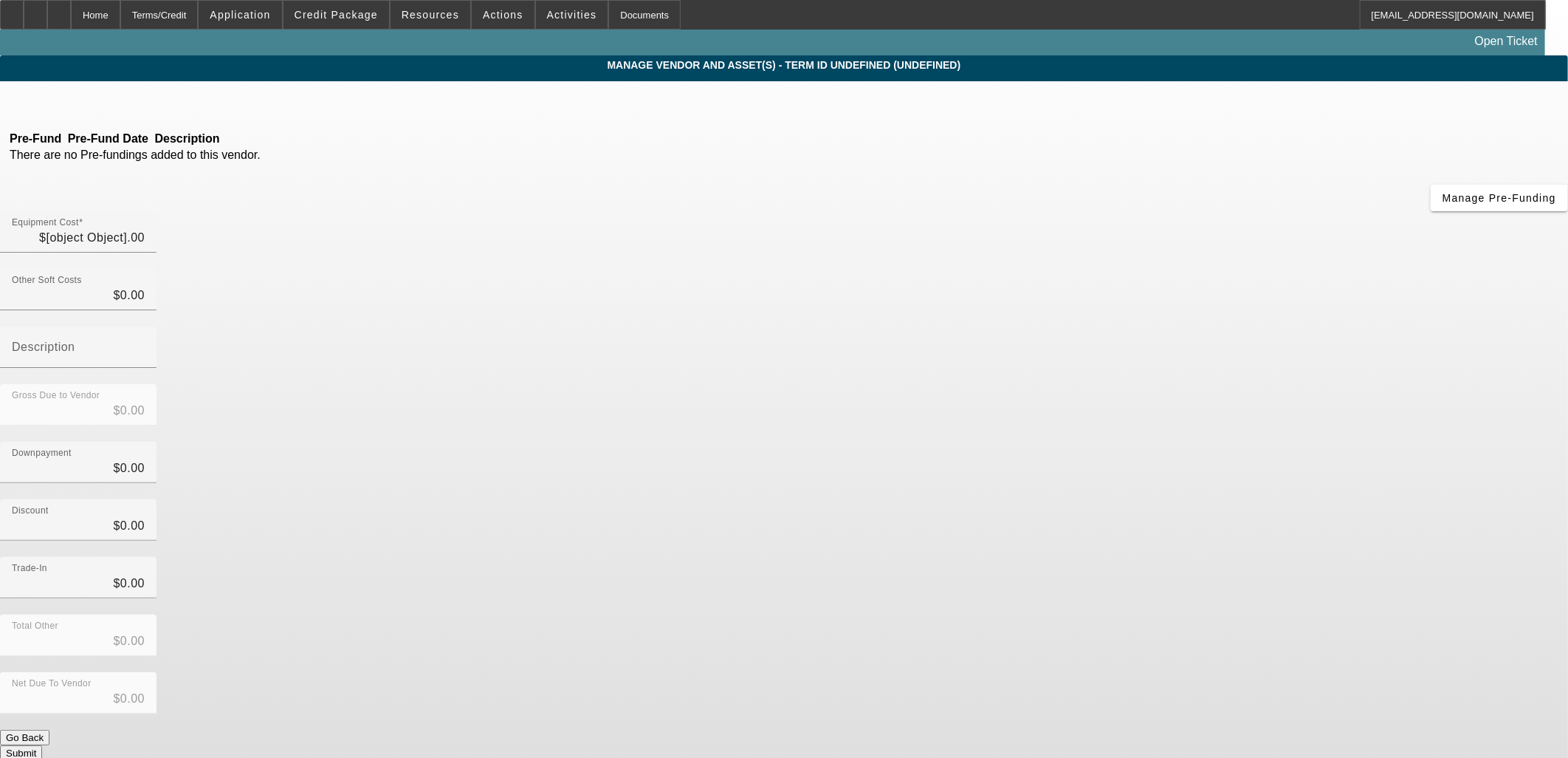
type input "$63,500.00"
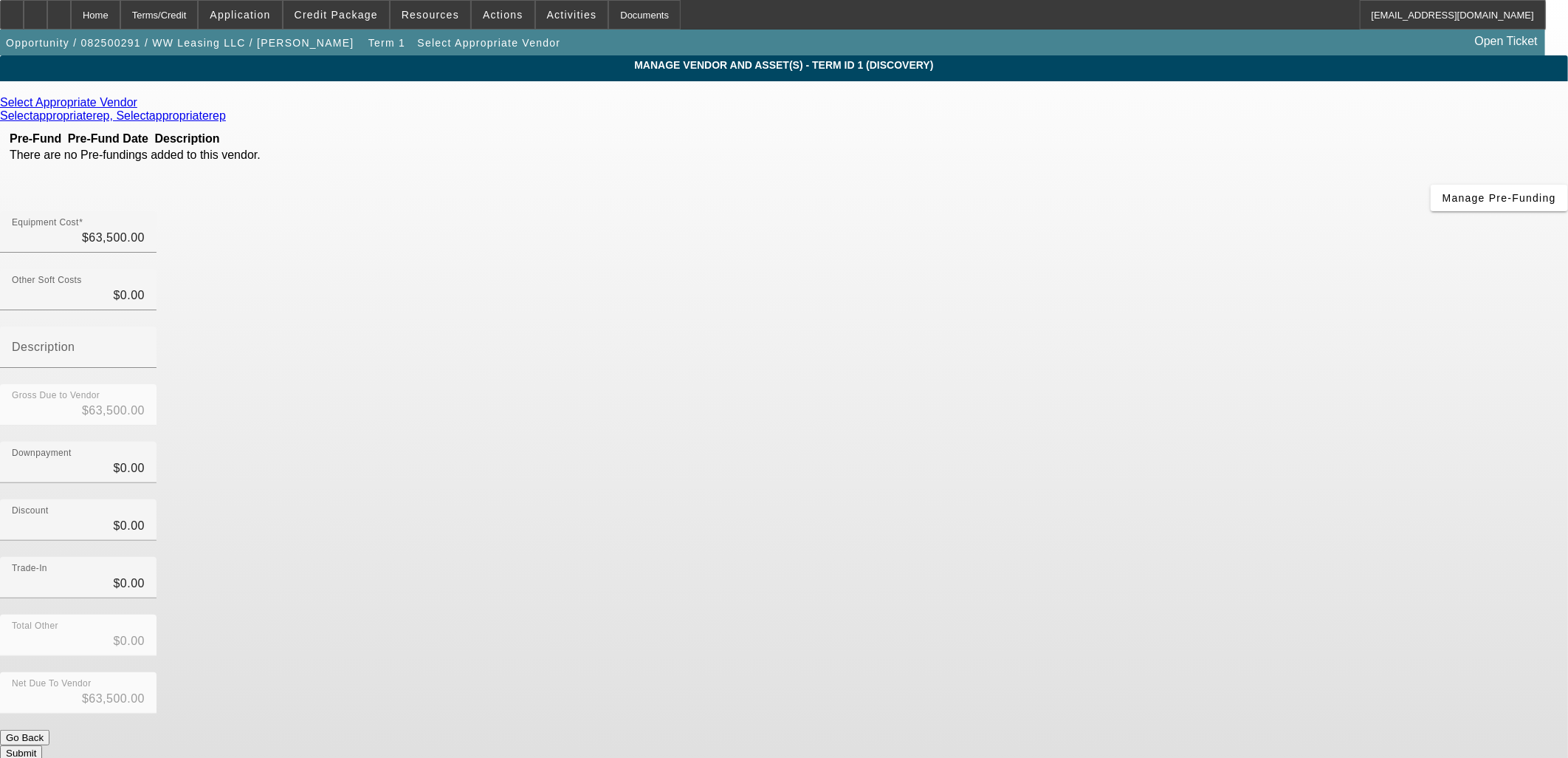
click at [141, 102] on icon at bounding box center [141, 103] width 0 height 12
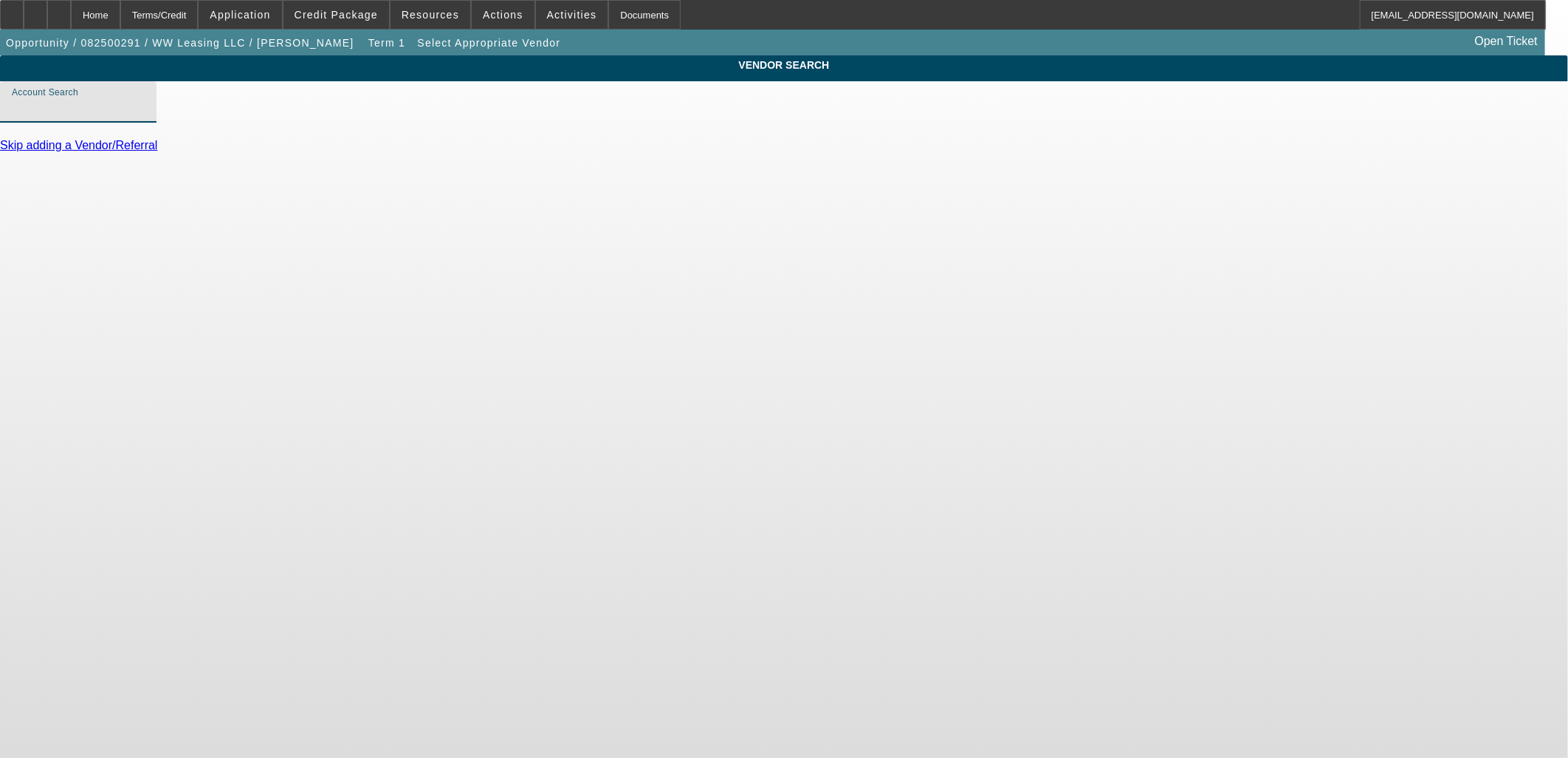
click at [145, 117] on input "Account Search" at bounding box center [78, 107] width 133 height 18
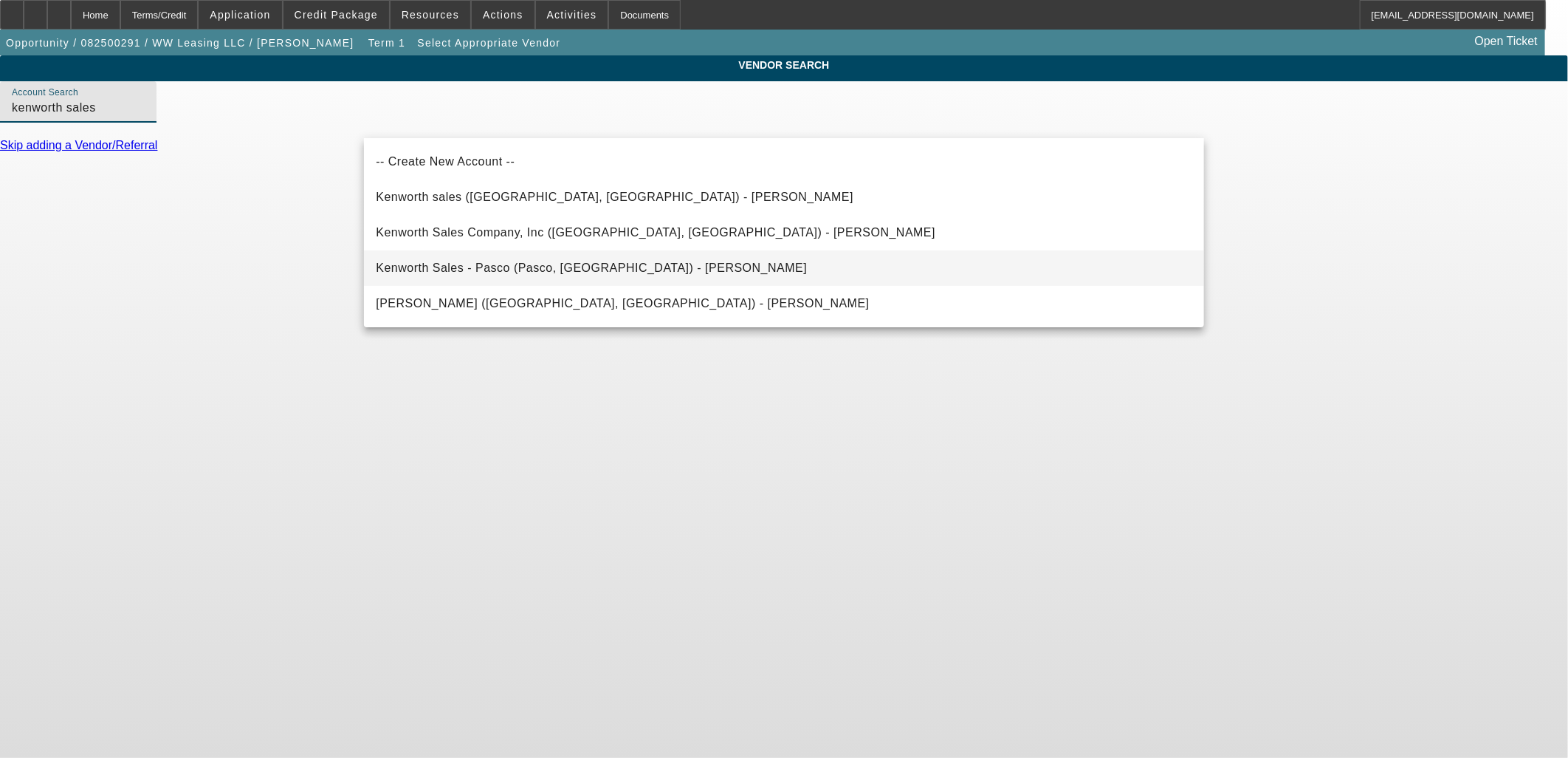
click at [493, 268] on span "Kenworth Sales - Pasco (Pasco, WA) - French, Rick" at bounding box center [591, 267] width 431 height 12
type input "Kenworth Sales - Pasco (Pasco, WA) - French, Rick"
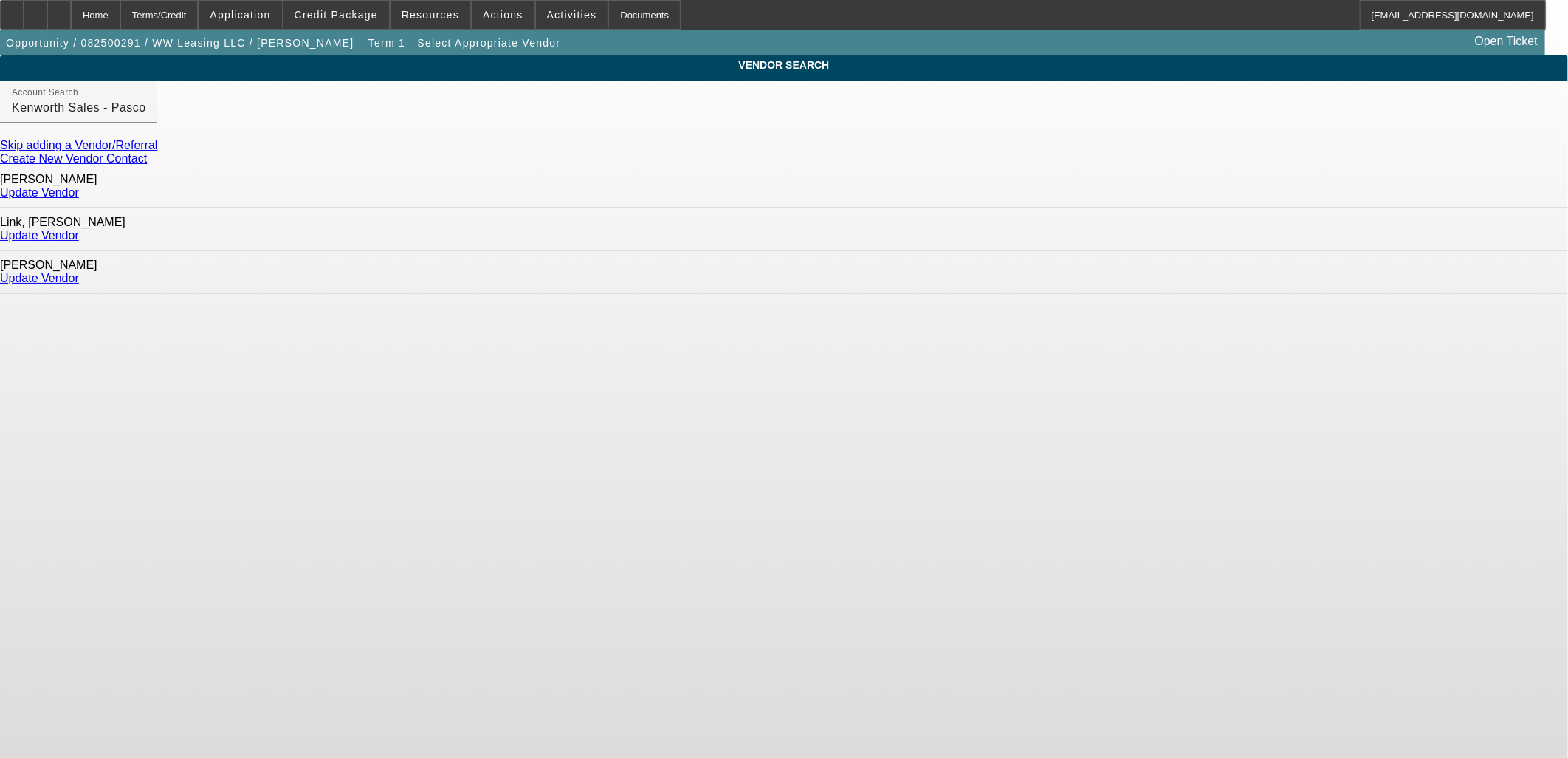
click at [79, 188] on link "Update Vendor" at bounding box center [40, 192] width 79 height 12
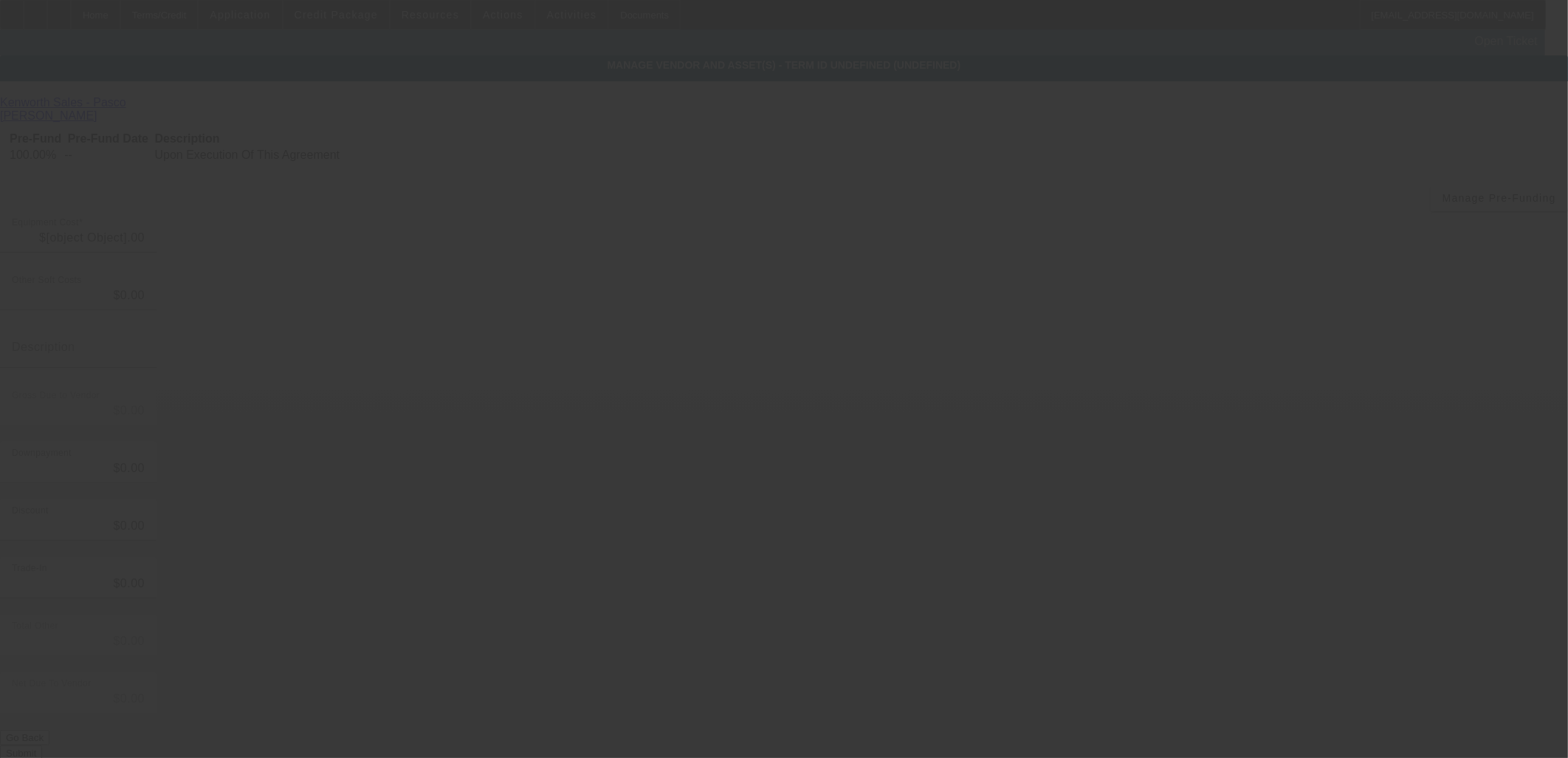
type input "$63,500.00"
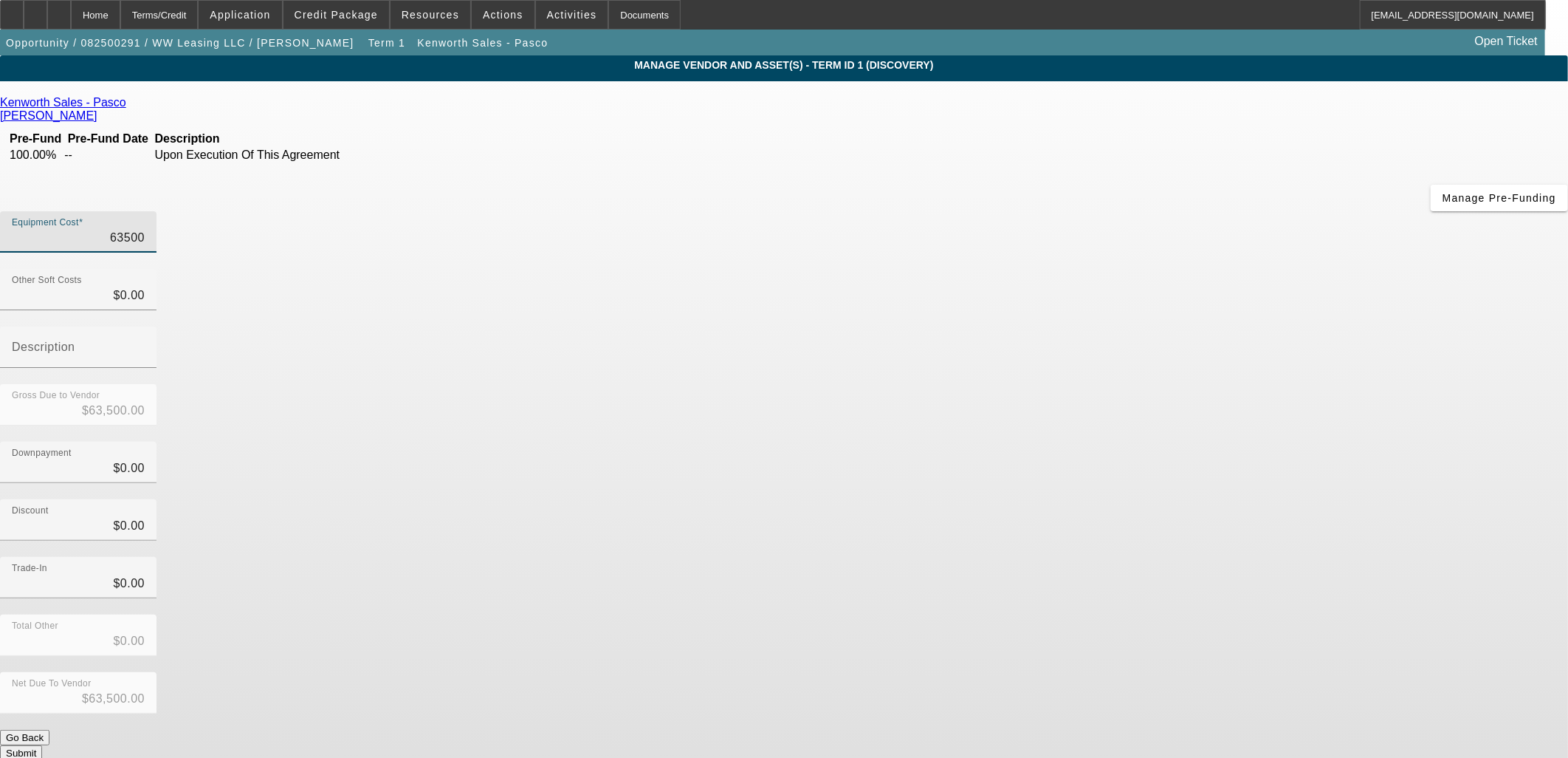
click at [145, 229] on input "63500" at bounding box center [78, 238] width 133 height 18
type input "6"
type input "$6.00"
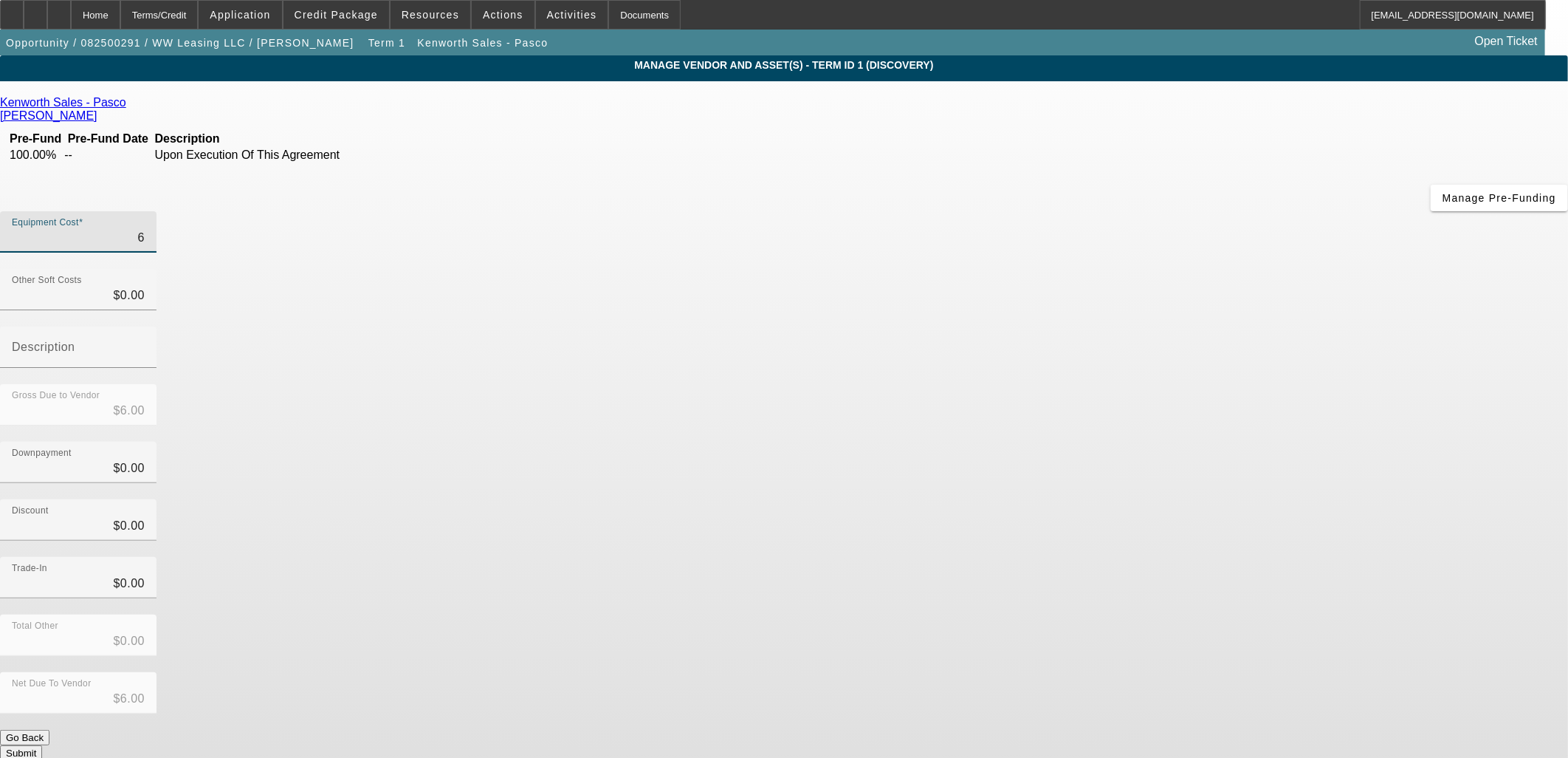
type input "62"
type input "$62.00"
type input "629"
type input "$629.00"
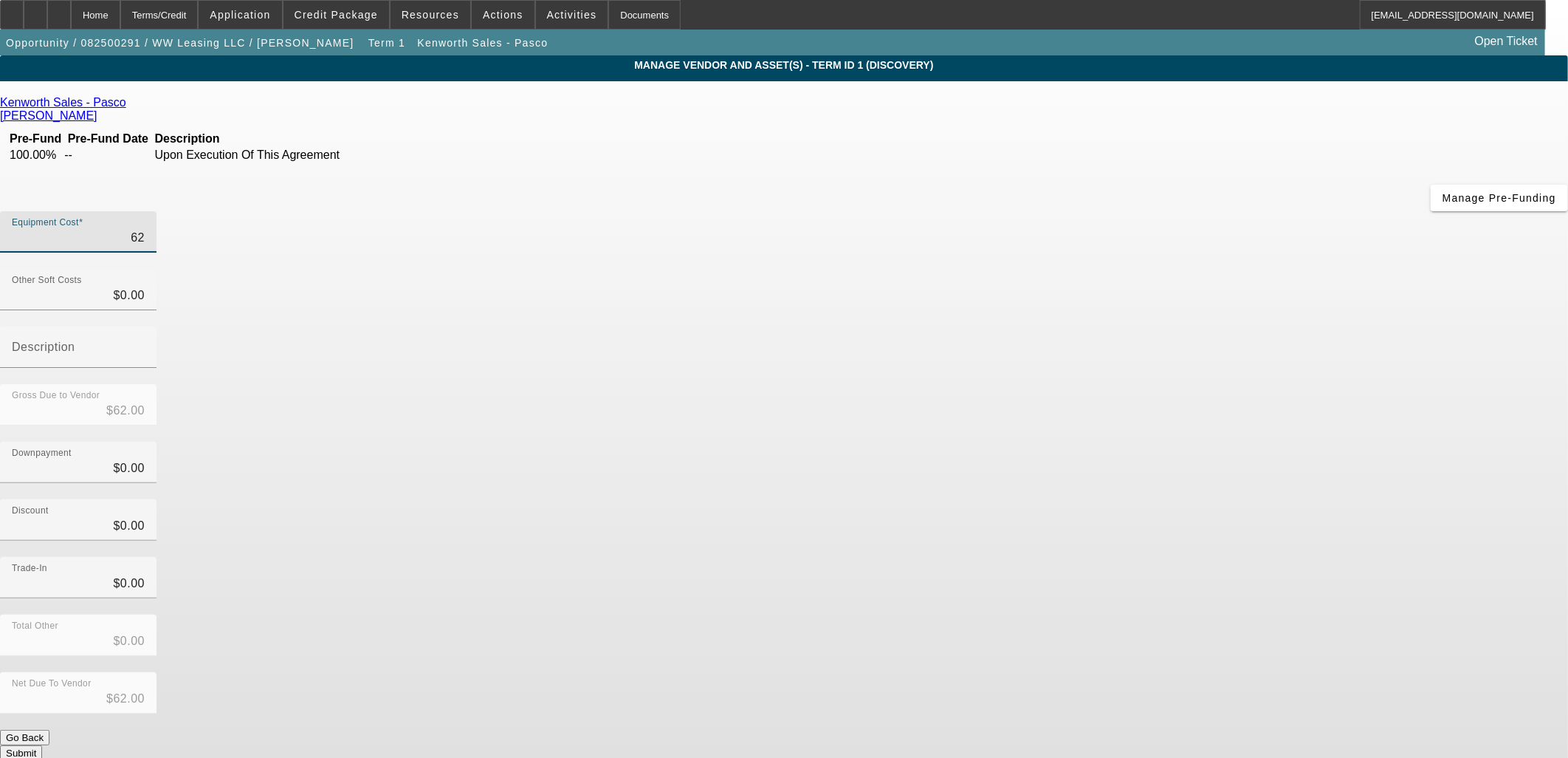
type input "$629.00"
type input "6290"
type input "$6,290.00"
type input "62900"
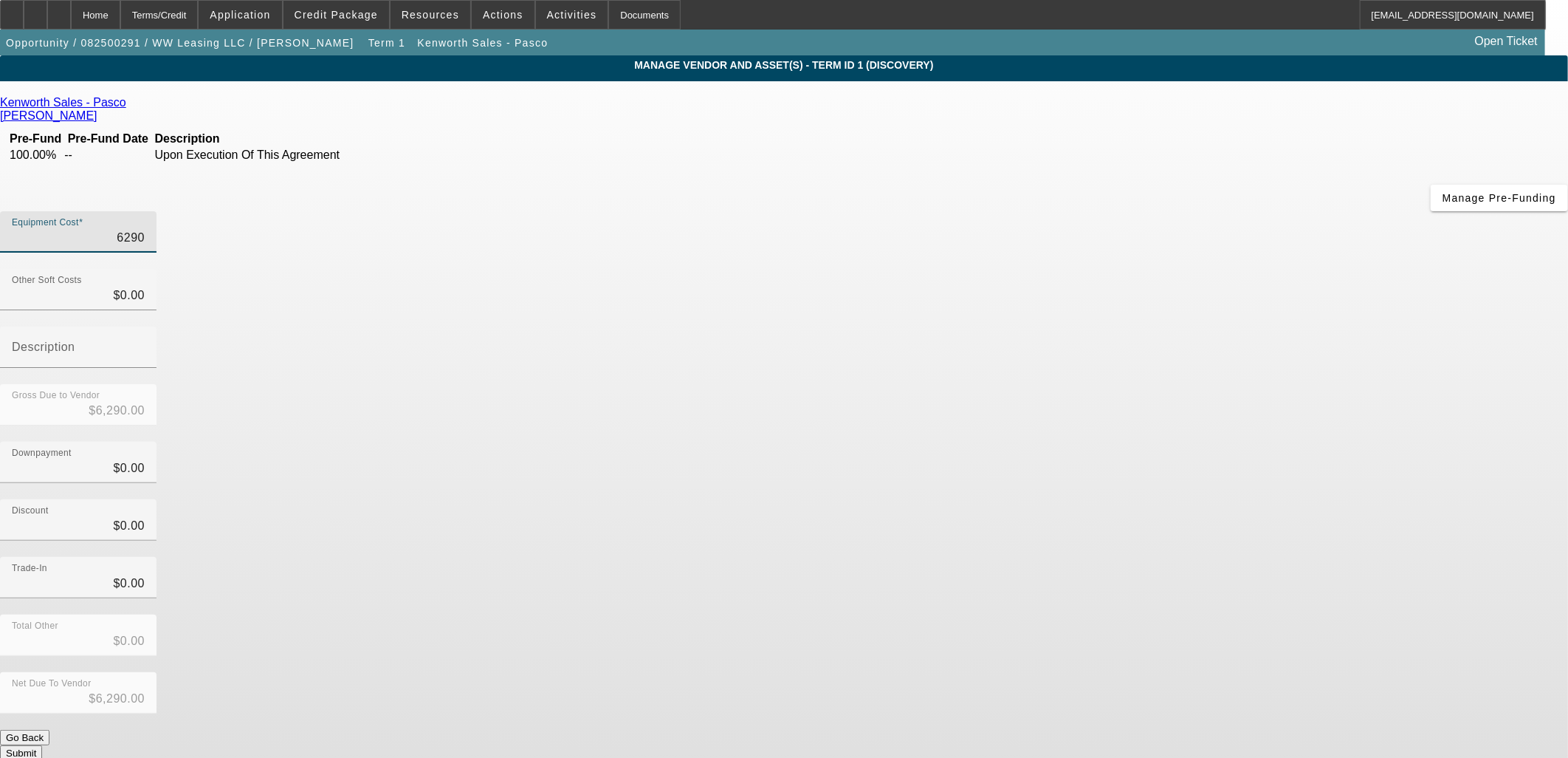
type input "$62,900.00"
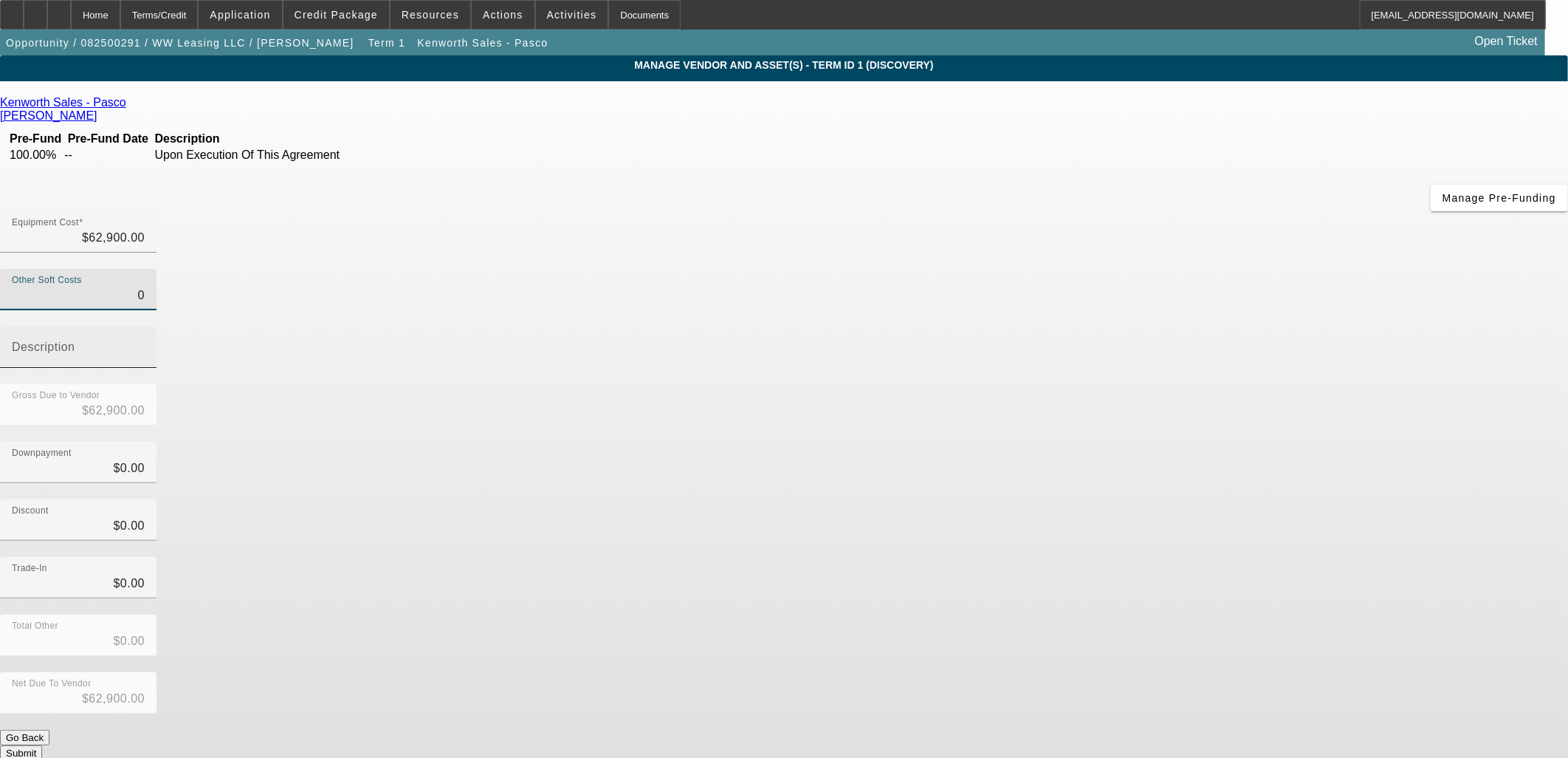
drag, startPoint x: 939, startPoint y: 188, endPoint x: 1020, endPoint y: 173, distance: 82.4
click at [1020, 269] on div "Other Soft Costs 0 Description" at bounding box center [784, 327] width 1568 height 115
type input "2"
type input "$62,902.00"
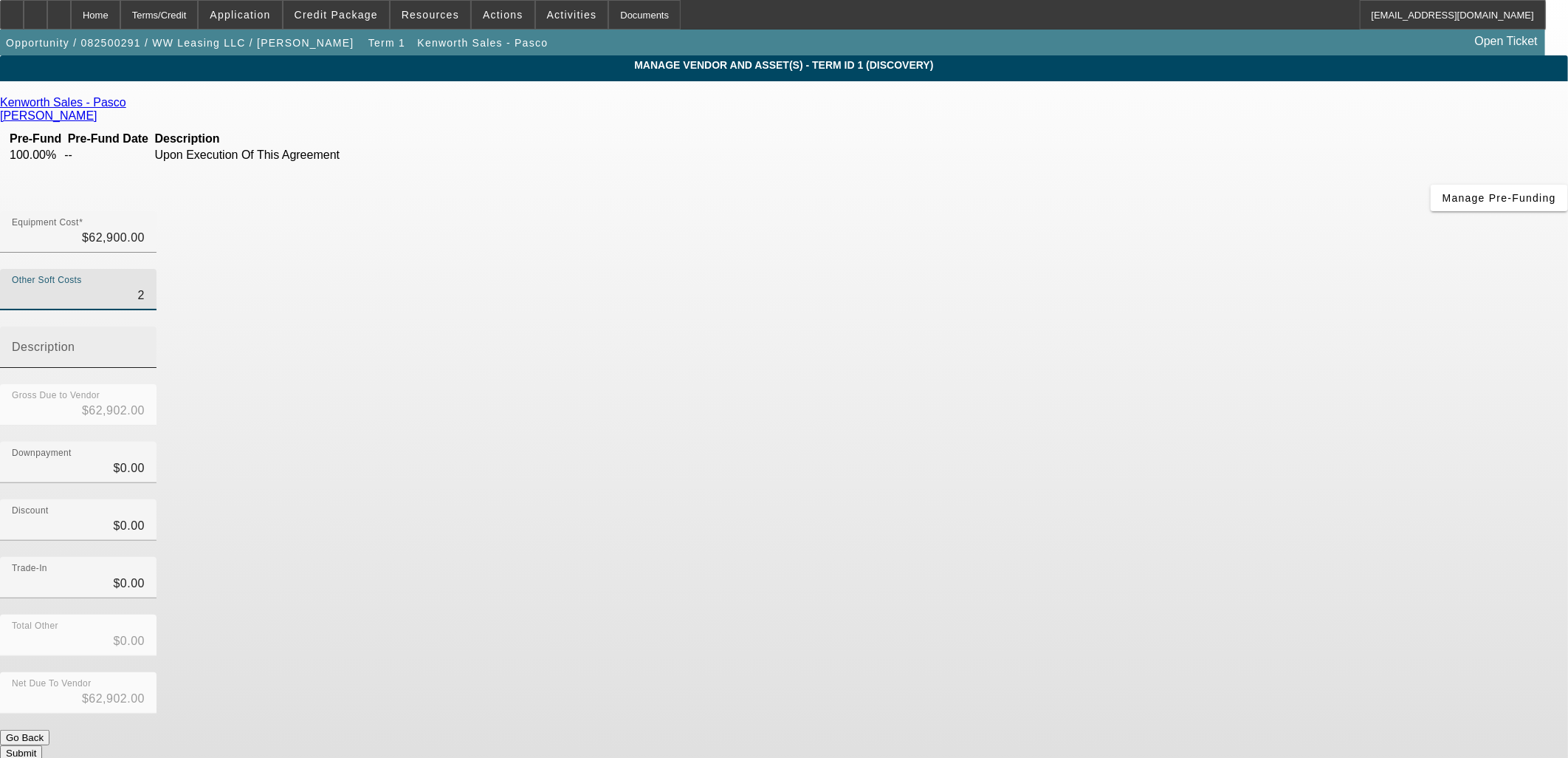
type input "20"
type input "$62,920.00"
type input "200"
type input "$63,100.00"
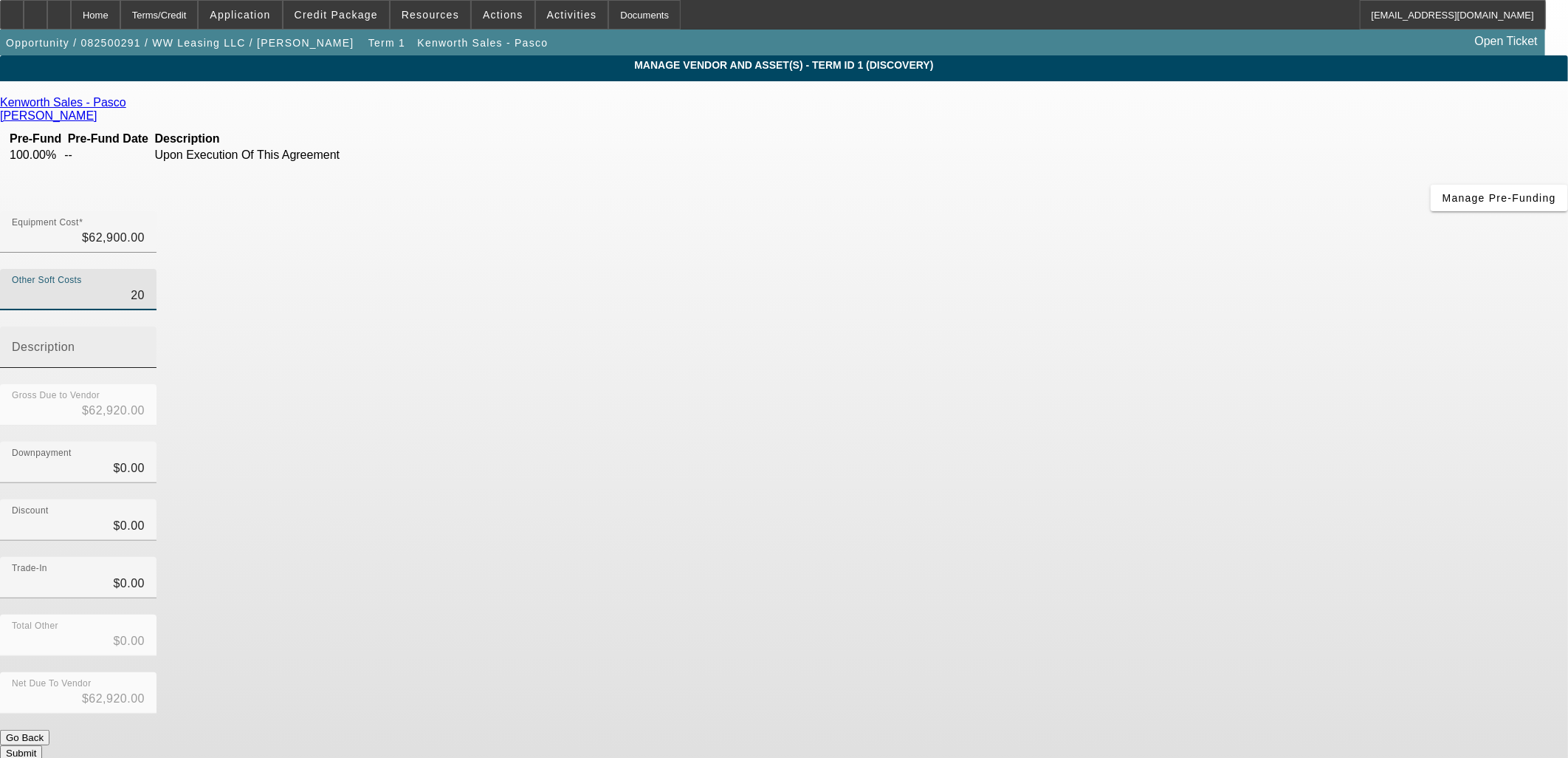
type input "$63,100.00"
type input "$200.00"
click at [1017, 442] on div "Downpayment $0.00" at bounding box center [784, 470] width 1568 height 58
click at [364, 18] on span "Credit Package" at bounding box center [336, 14] width 83 height 12
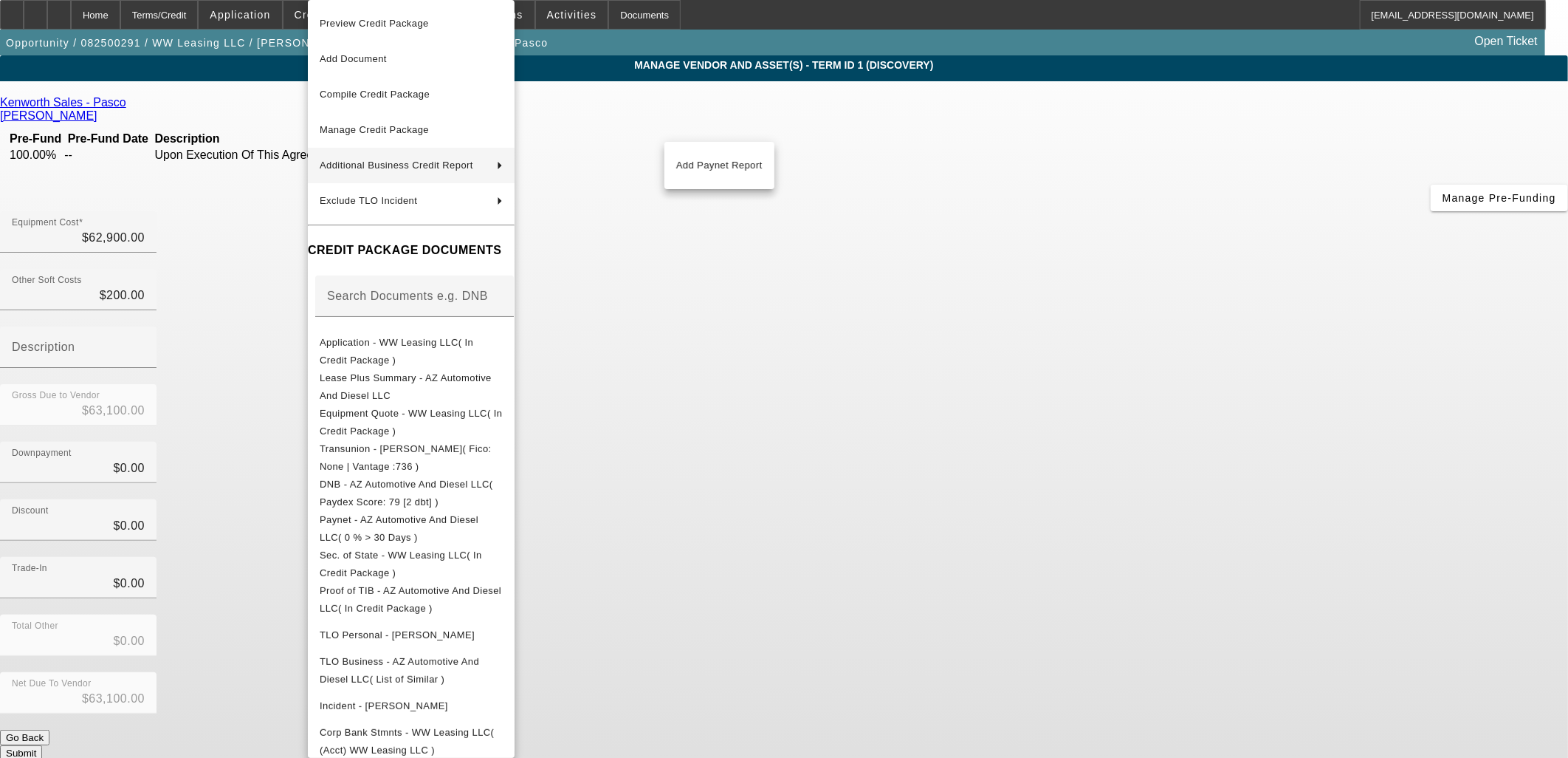
click at [1176, 278] on div at bounding box center [784, 379] width 1568 height 758
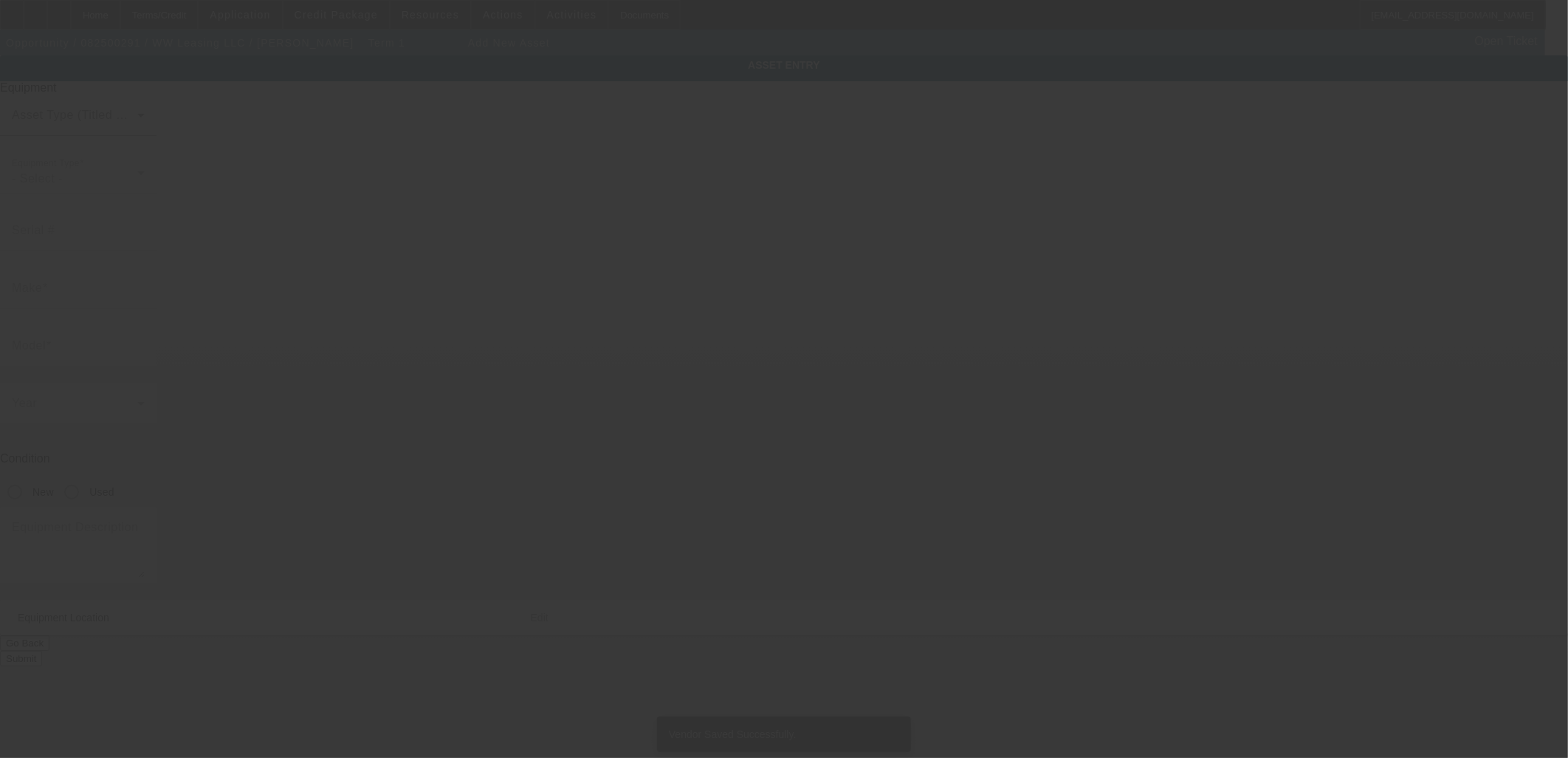
type input "1119 E Saddle Mountain Rd"
type input "Phoenix"
type input "85086"
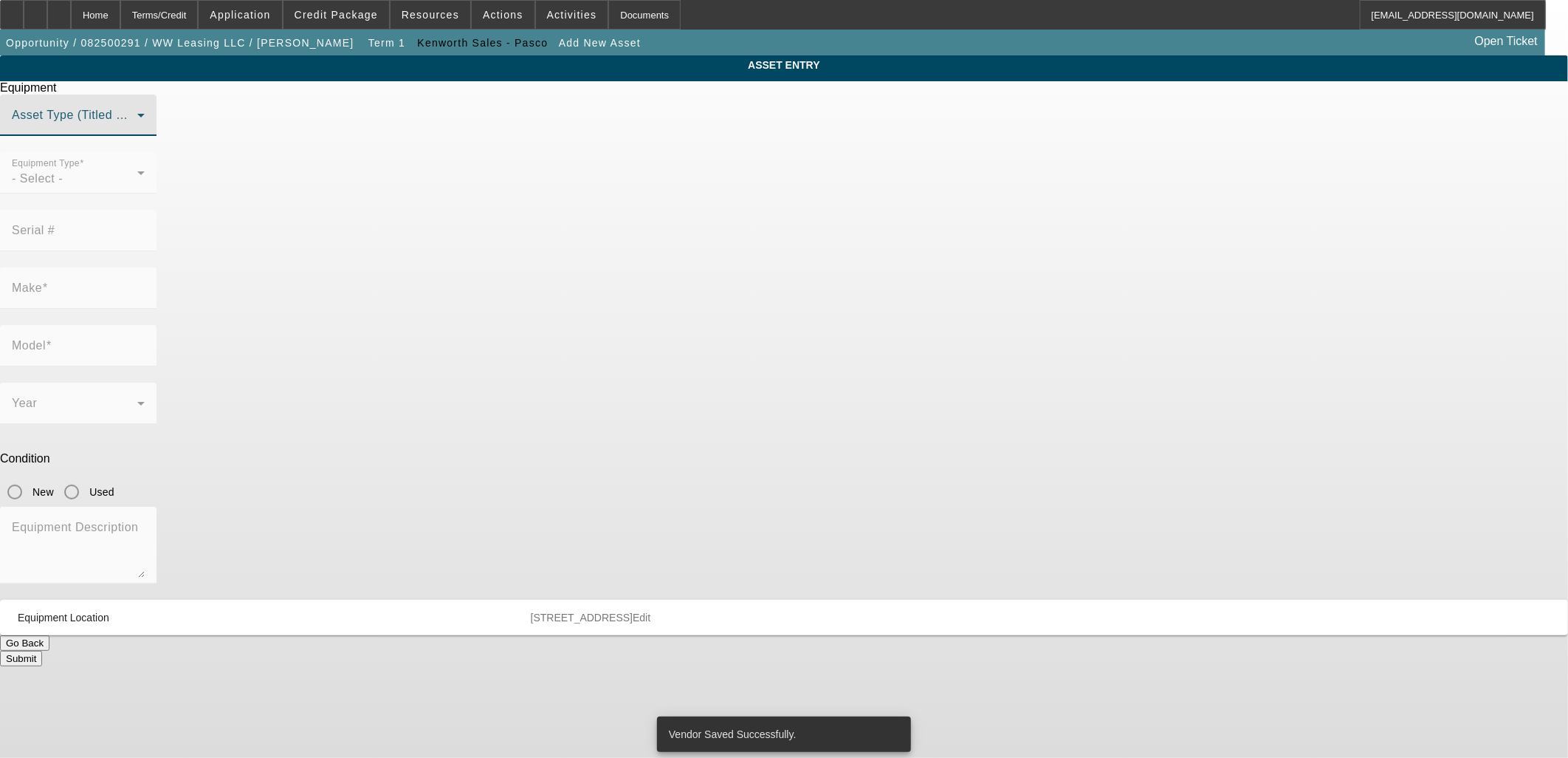
click at [138, 130] on span at bounding box center [75, 121] width 126 height 18
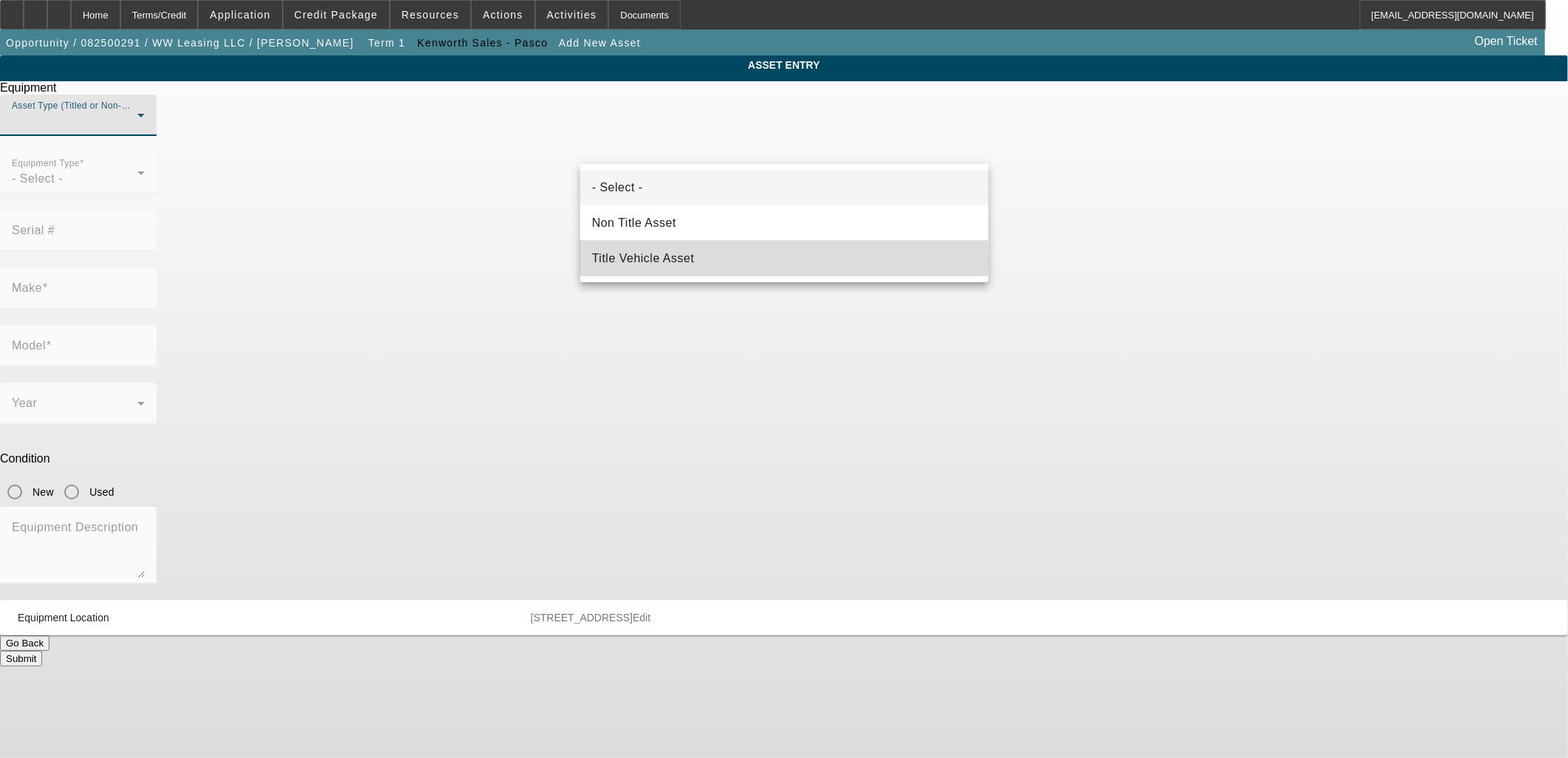
click at [629, 259] on span "Title Vehicle Asset" at bounding box center [643, 258] width 103 height 18
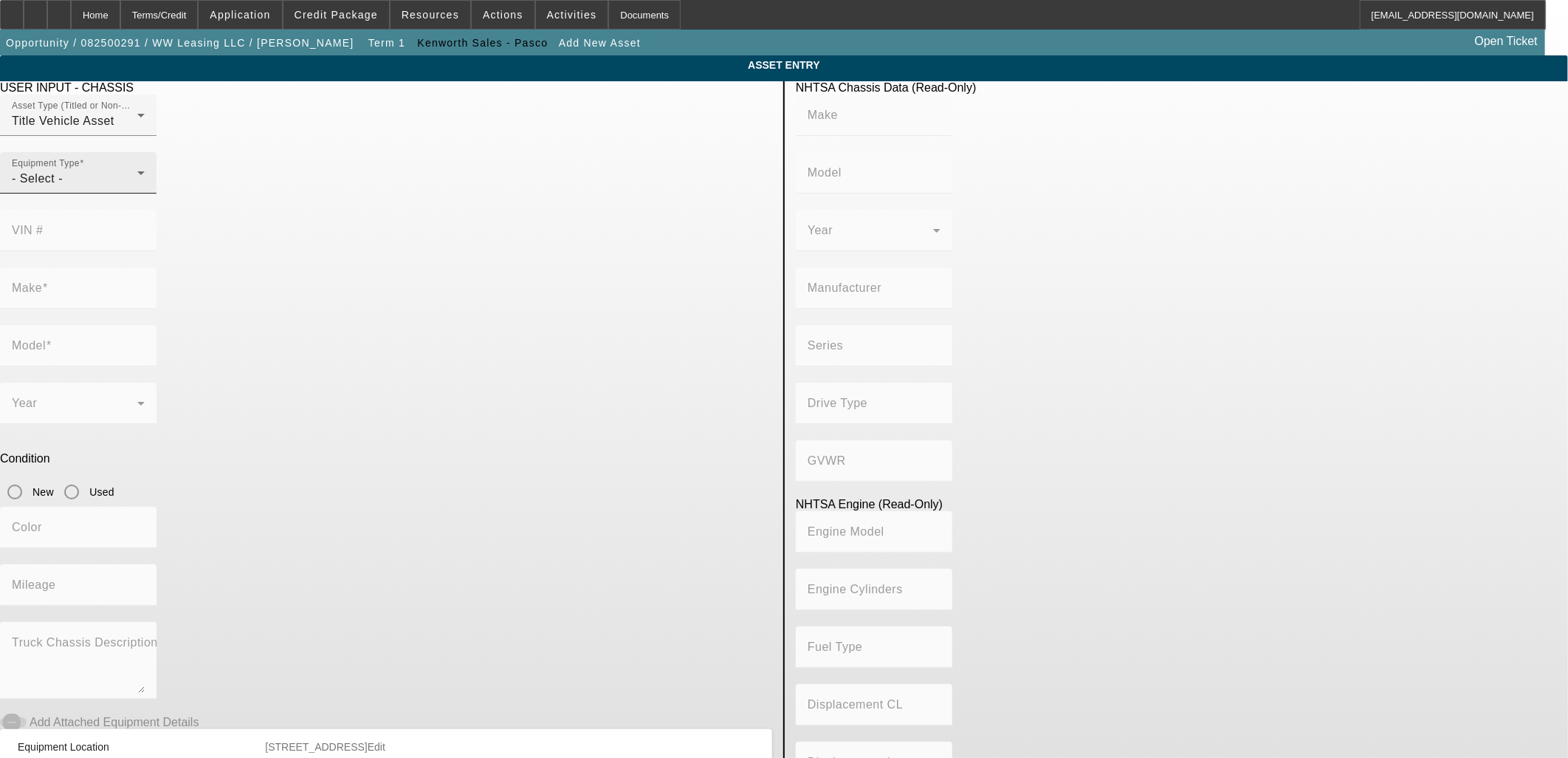
click at [145, 194] on div "Equipment Type - Select -" at bounding box center [78, 173] width 133 height 41
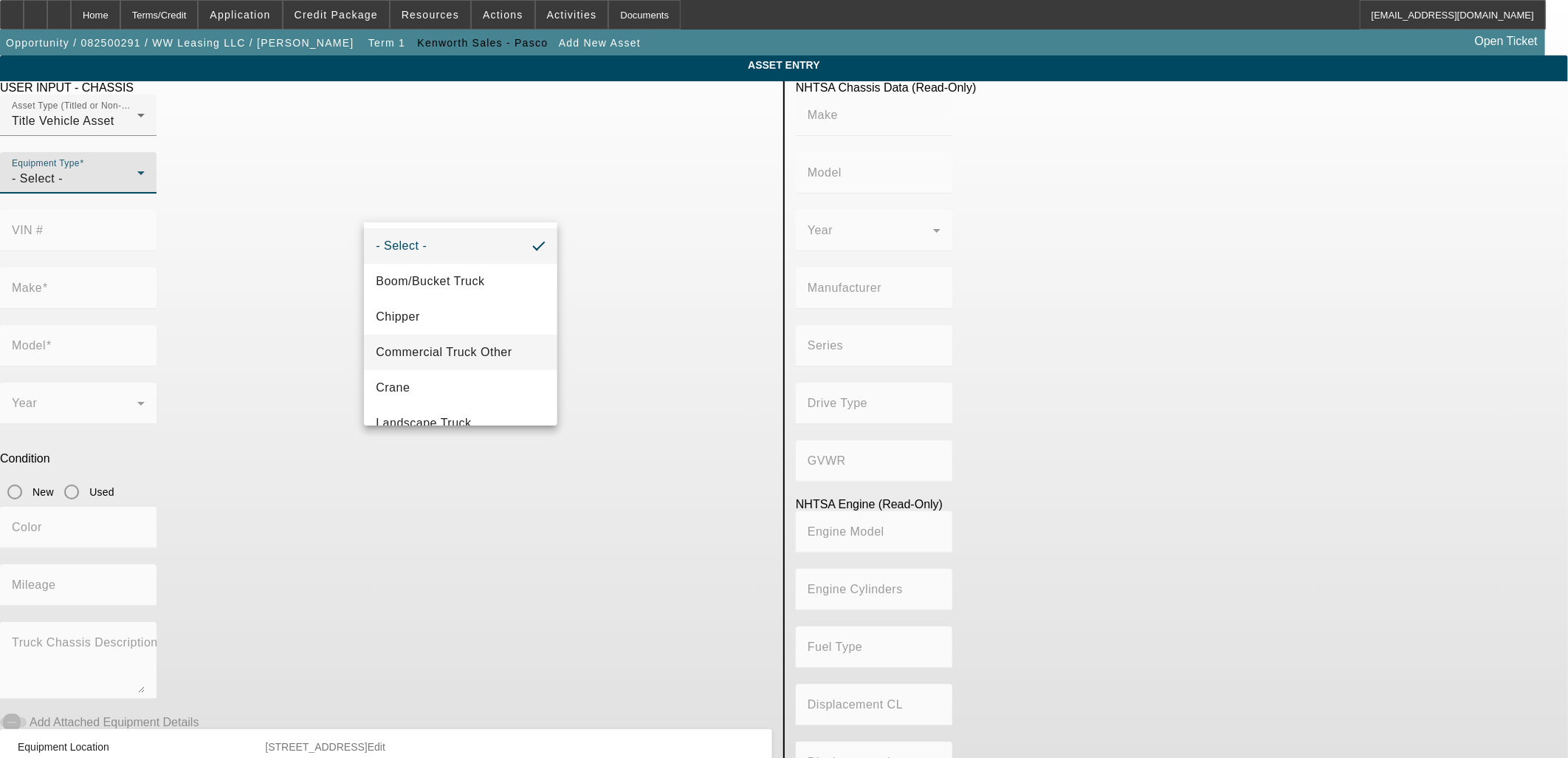
click at [439, 344] on span "Commercial Truck Other" at bounding box center [444, 352] width 136 height 18
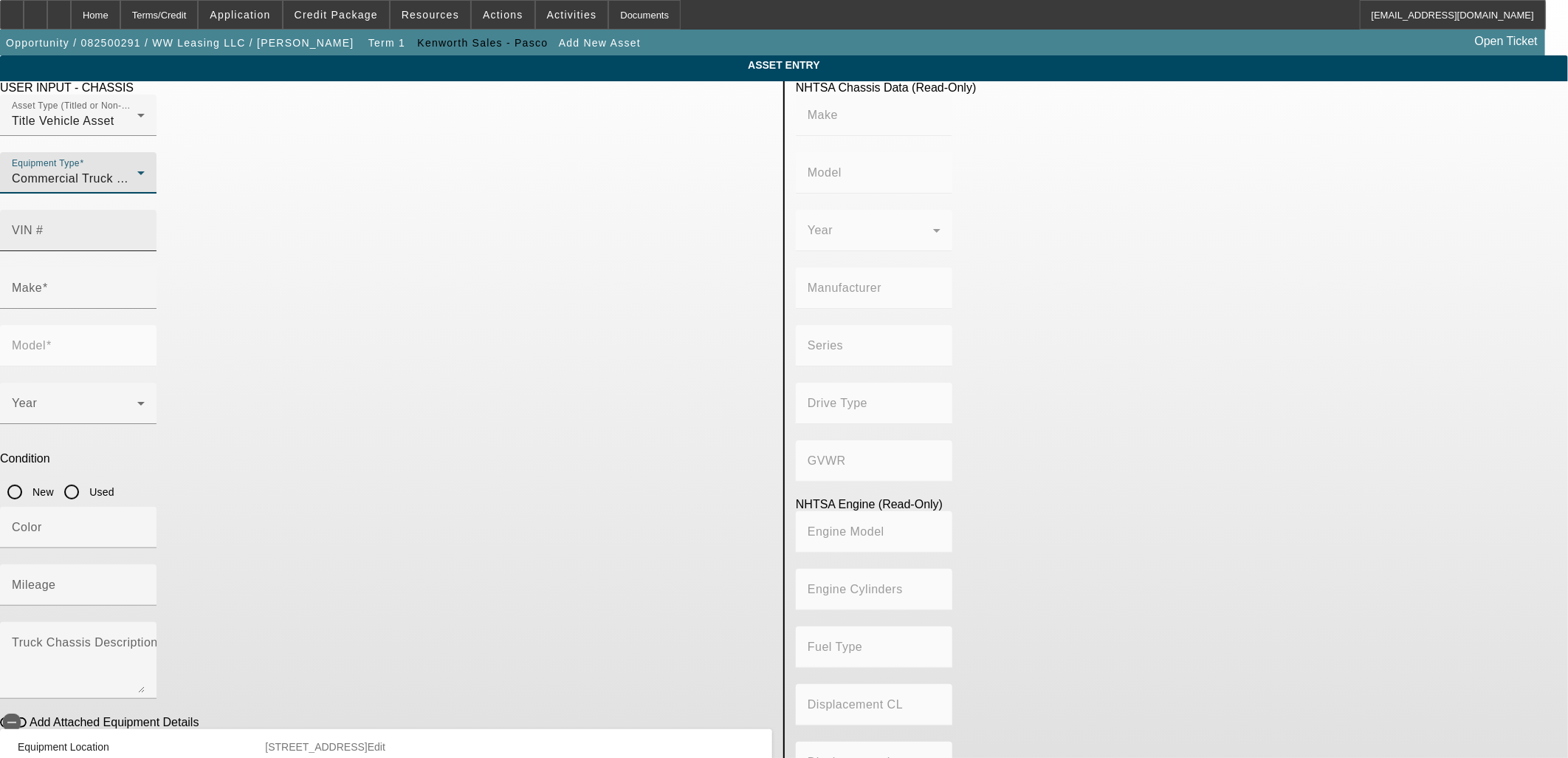
click at [44, 224] on mat-label "VIN #" at bounding box center [27, 230] width 32 height 12
click at [145, 228] on input "VIN #" at bounding box center [78, 236] width 133 height 18
paste input "1XKYD49X9NJ466613"
type input "1XKYD49X9NJ466613"
type input "KENWORTH"
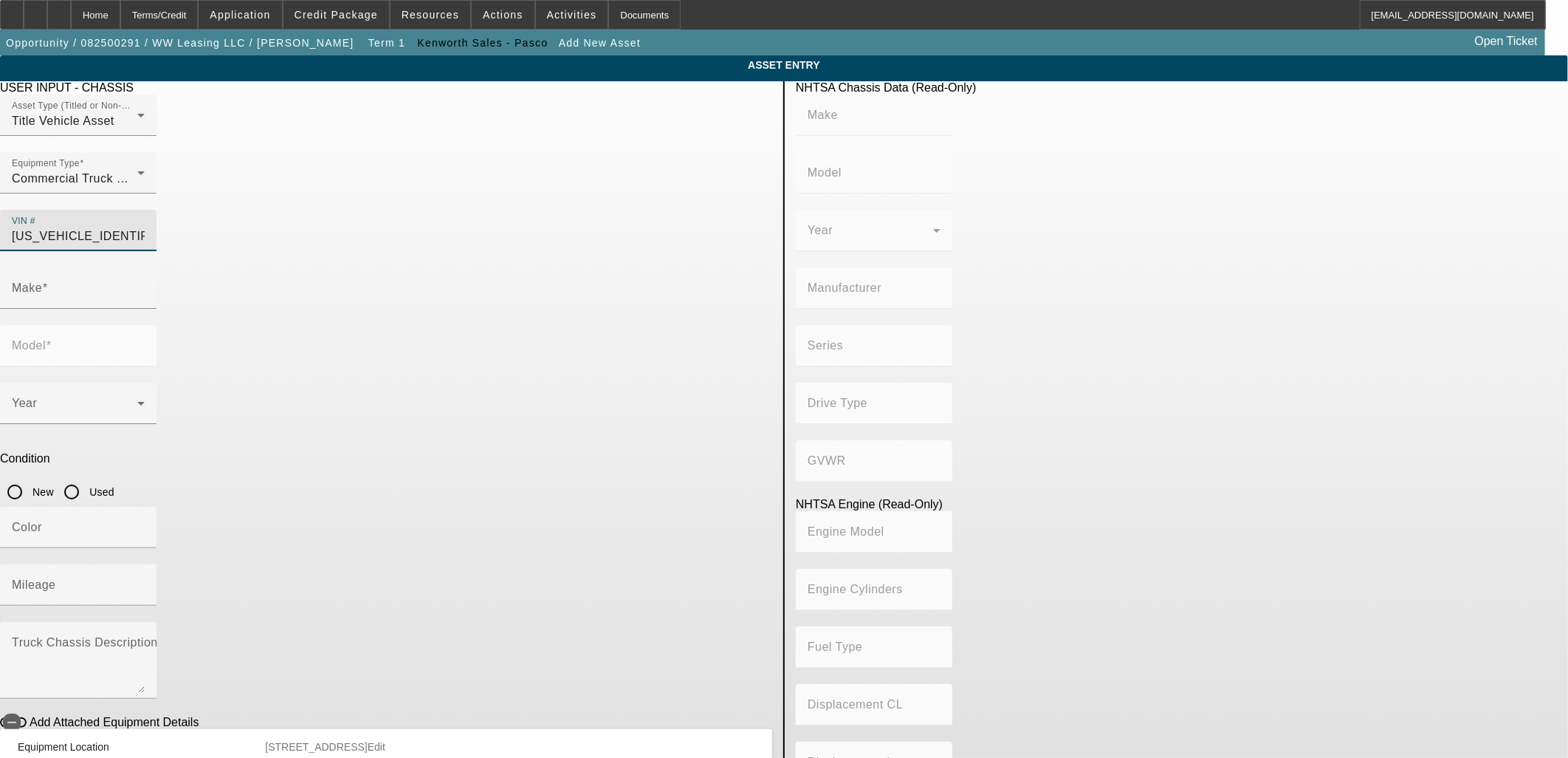
type input "T680"
type input "KENWORTH TRUCK COMPANY"
type input "6x4"
type input "Class 8: 33,001 lb and above (14,969 kg and above)"
type input "ISX / X15"
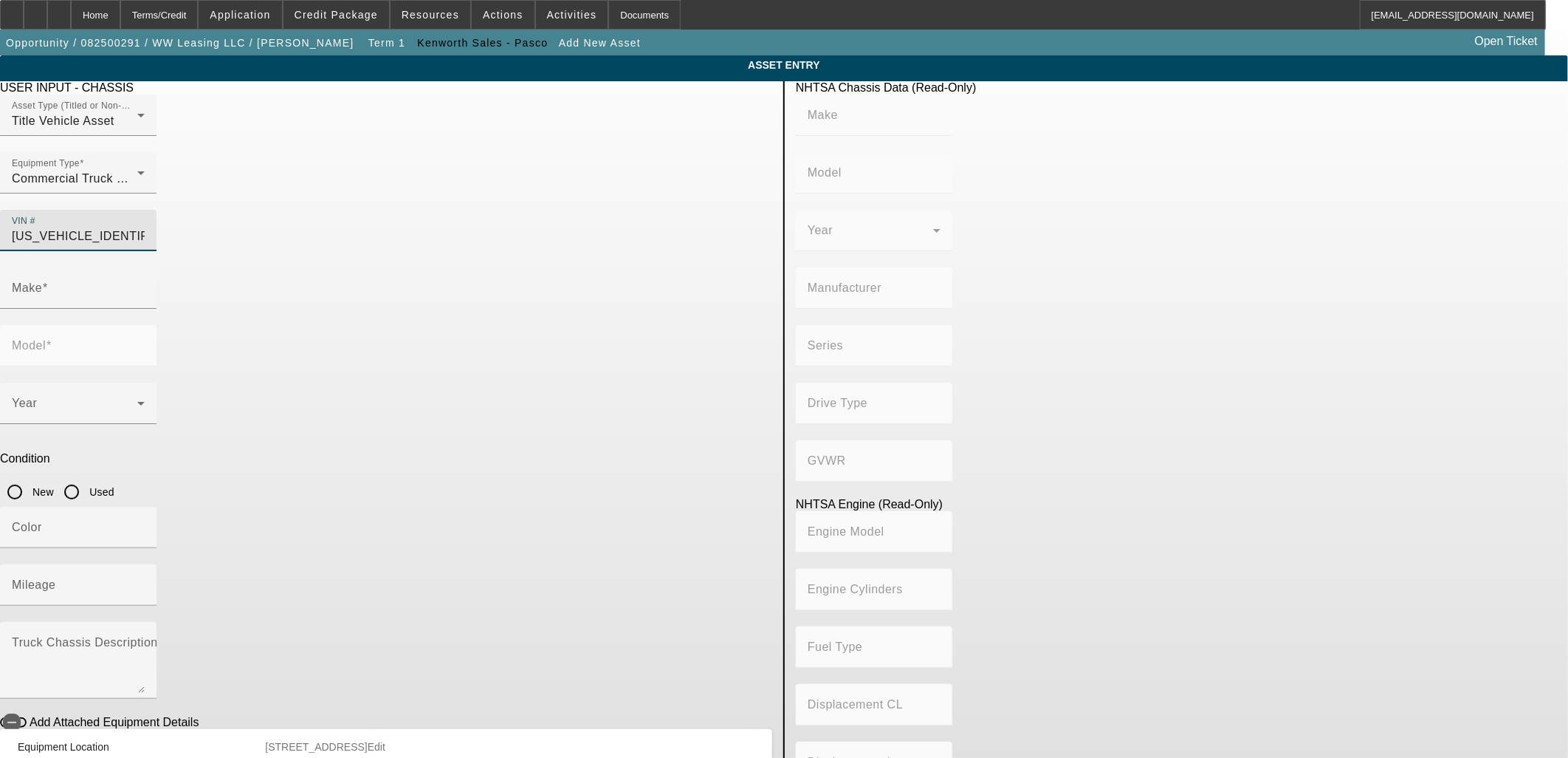
type input "6"
type input "Diesel"
type input "915.3561614209"
type input "15"
type input "KENWORTH"
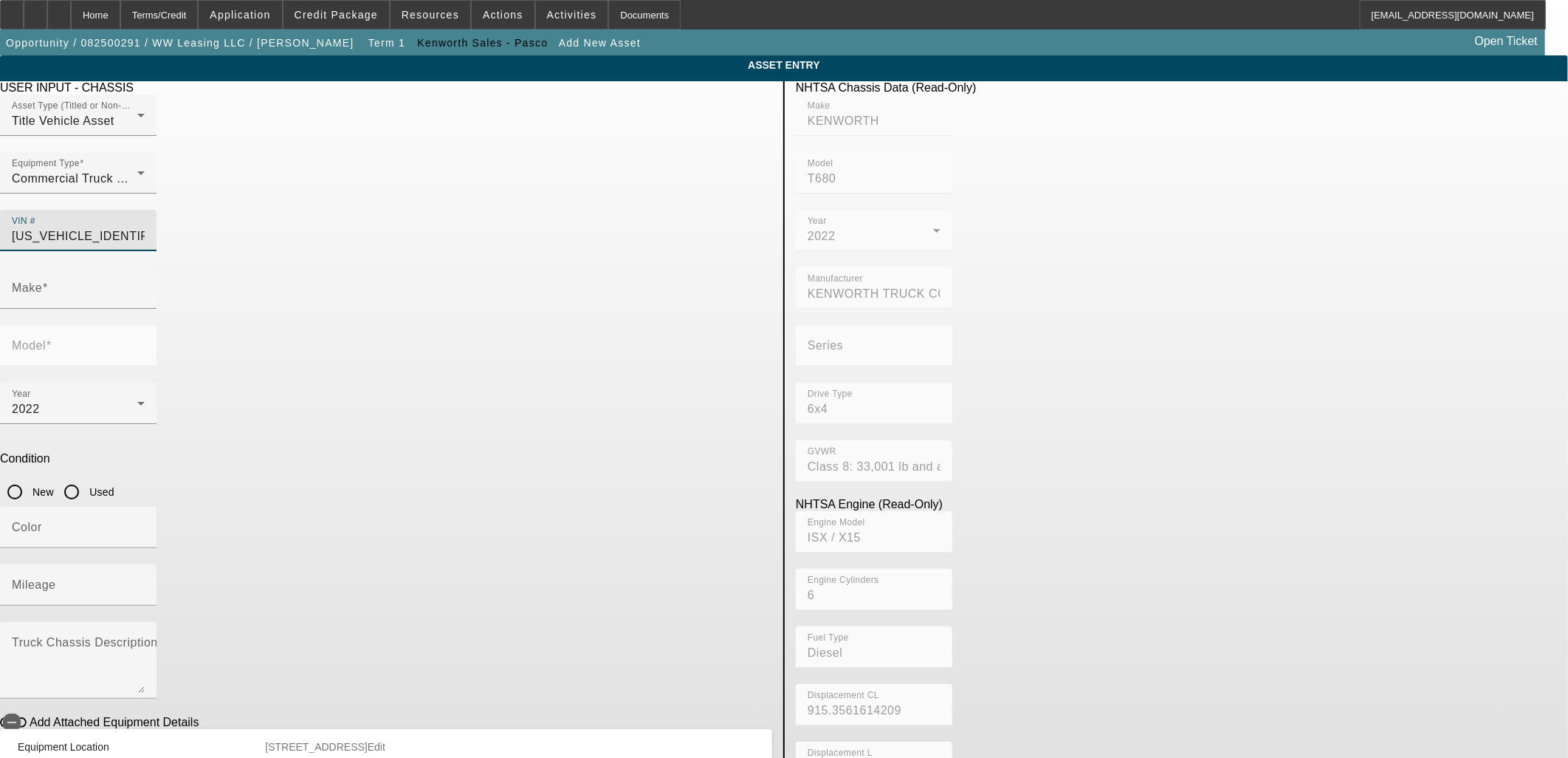
type input "T680"
type input "1XKYD49X9NJ466613"
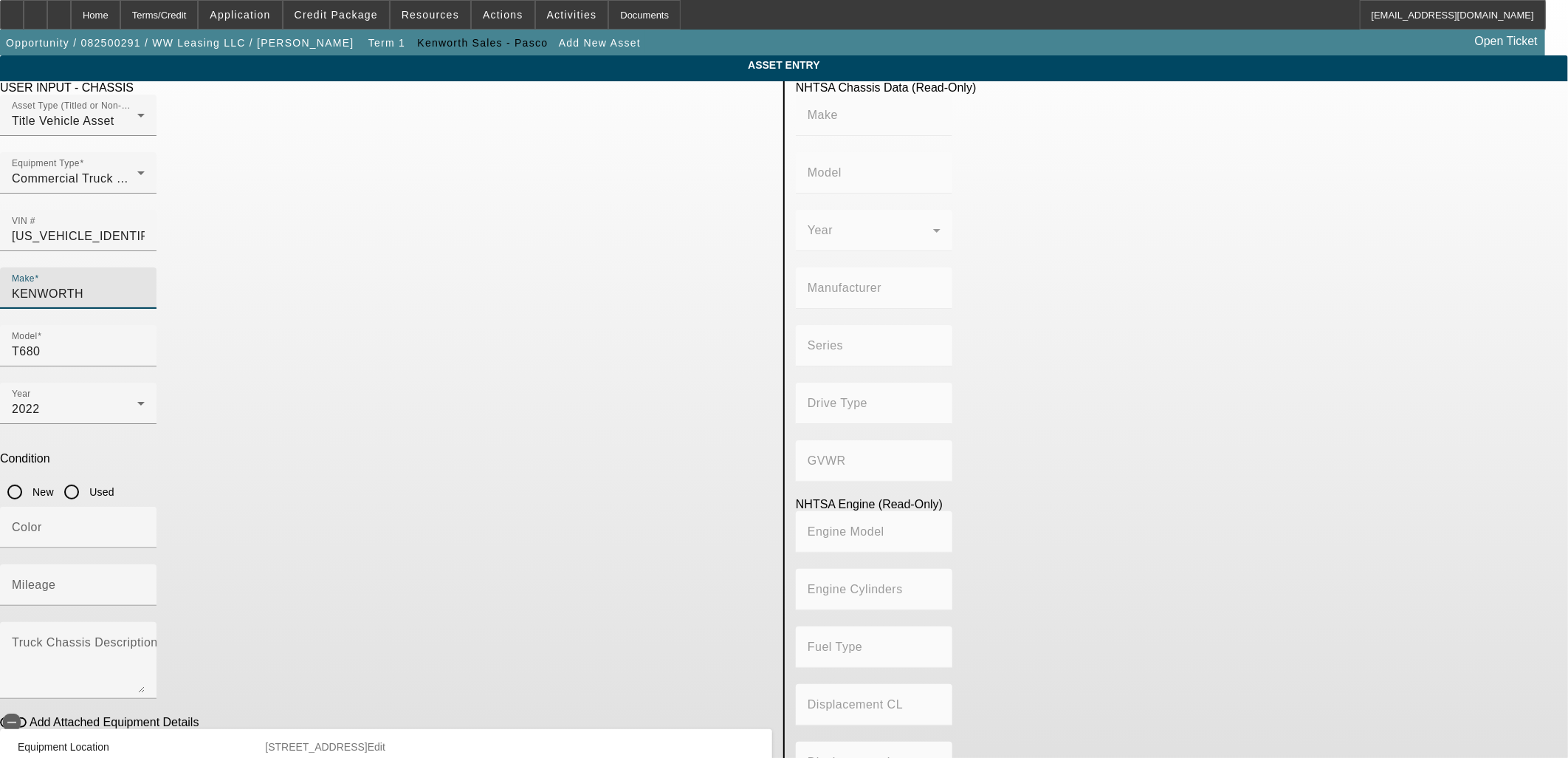
click at [145, 285] on input "KENWORTH" at bounding box center [78, 294] width 133 height 18
type input "KENWORTH"
type input "T680"
type input "KENWORTH TRUCK COMPANY"
type input "6x4"
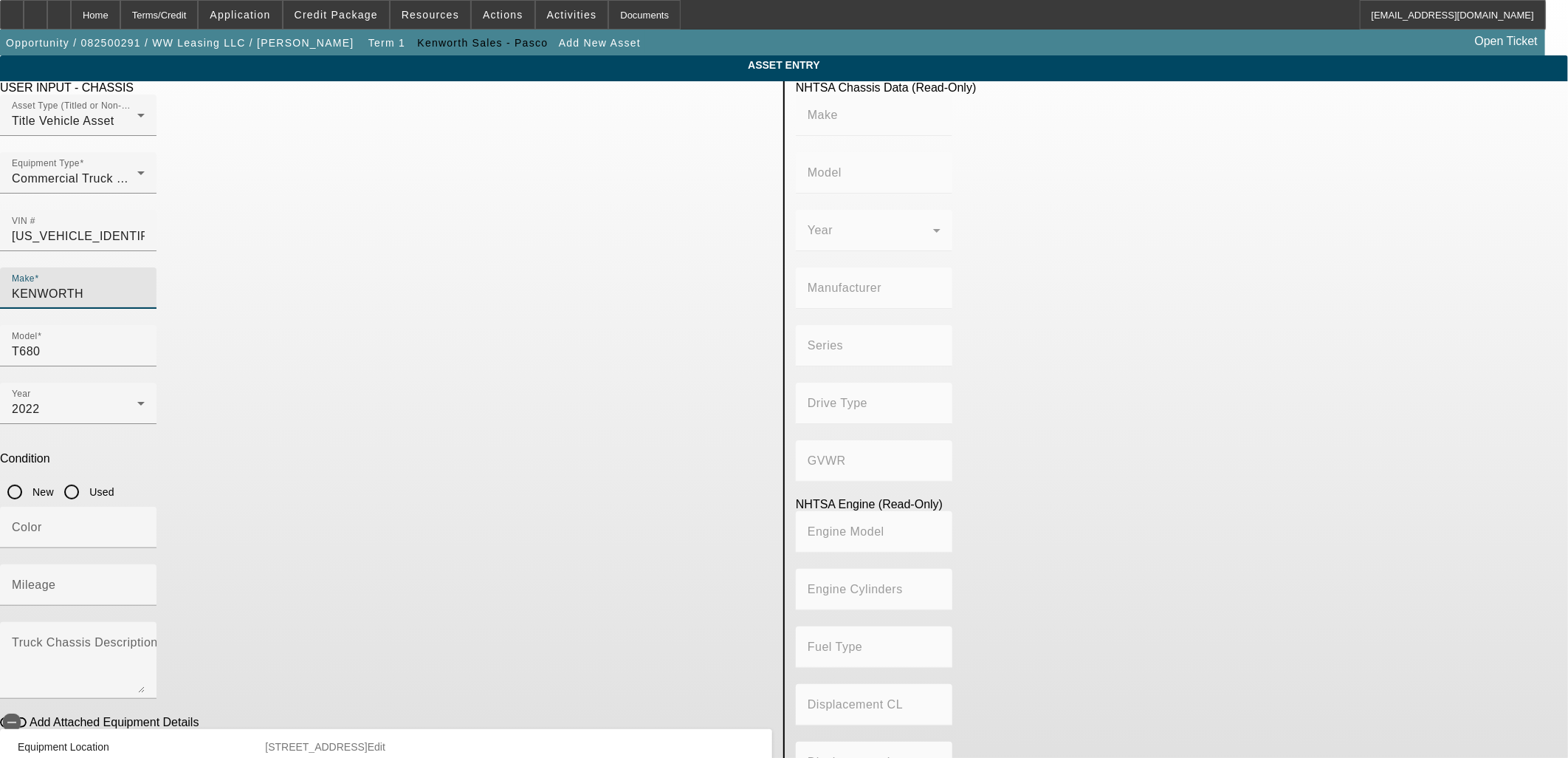
type input "Class 8: 33,001 lb and above (14,969 kg and above)"
type input "ISX / X15"
type input "6"
type input "Diesel"
type input "915.3561614209"
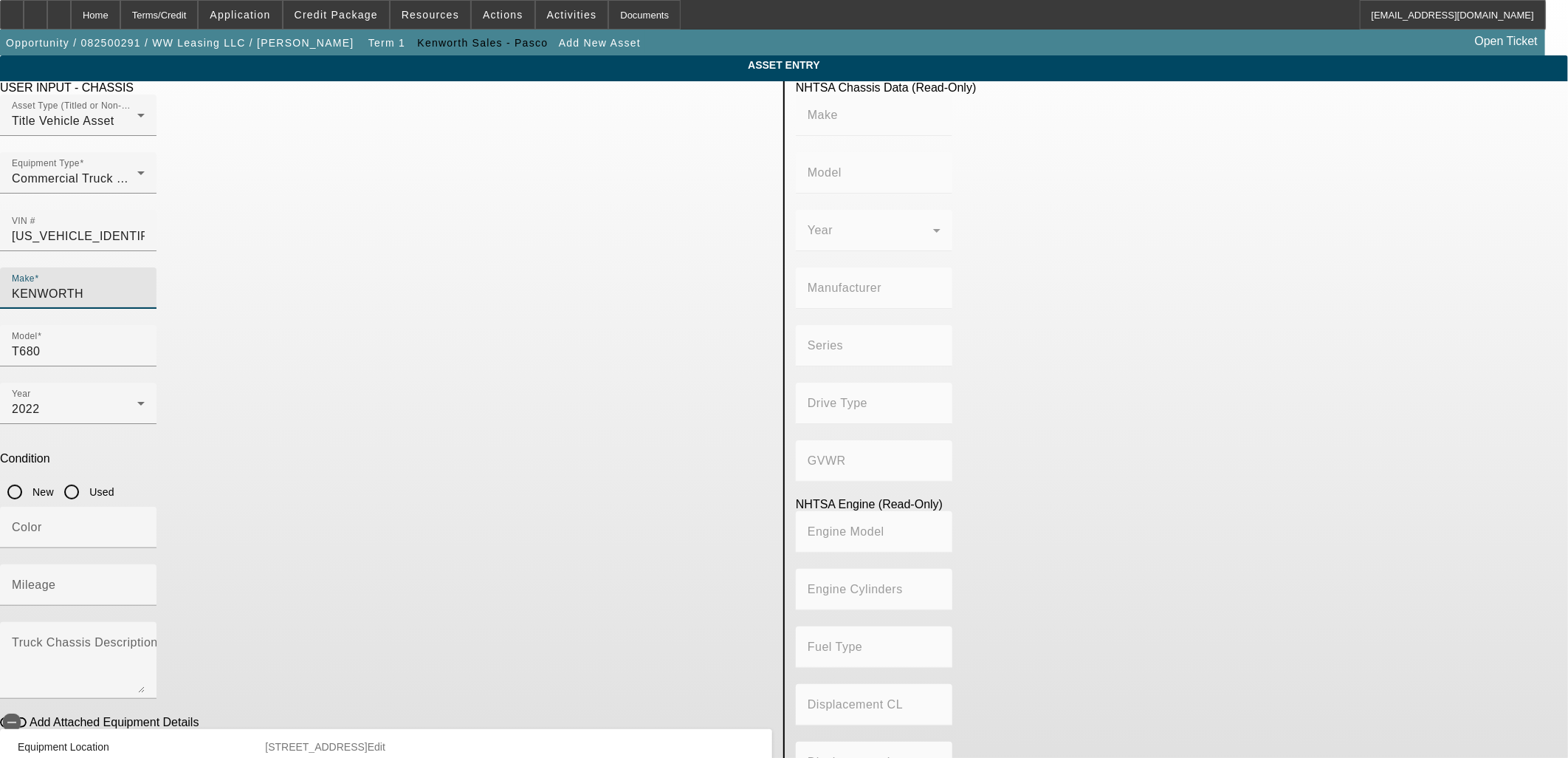
type input "15"
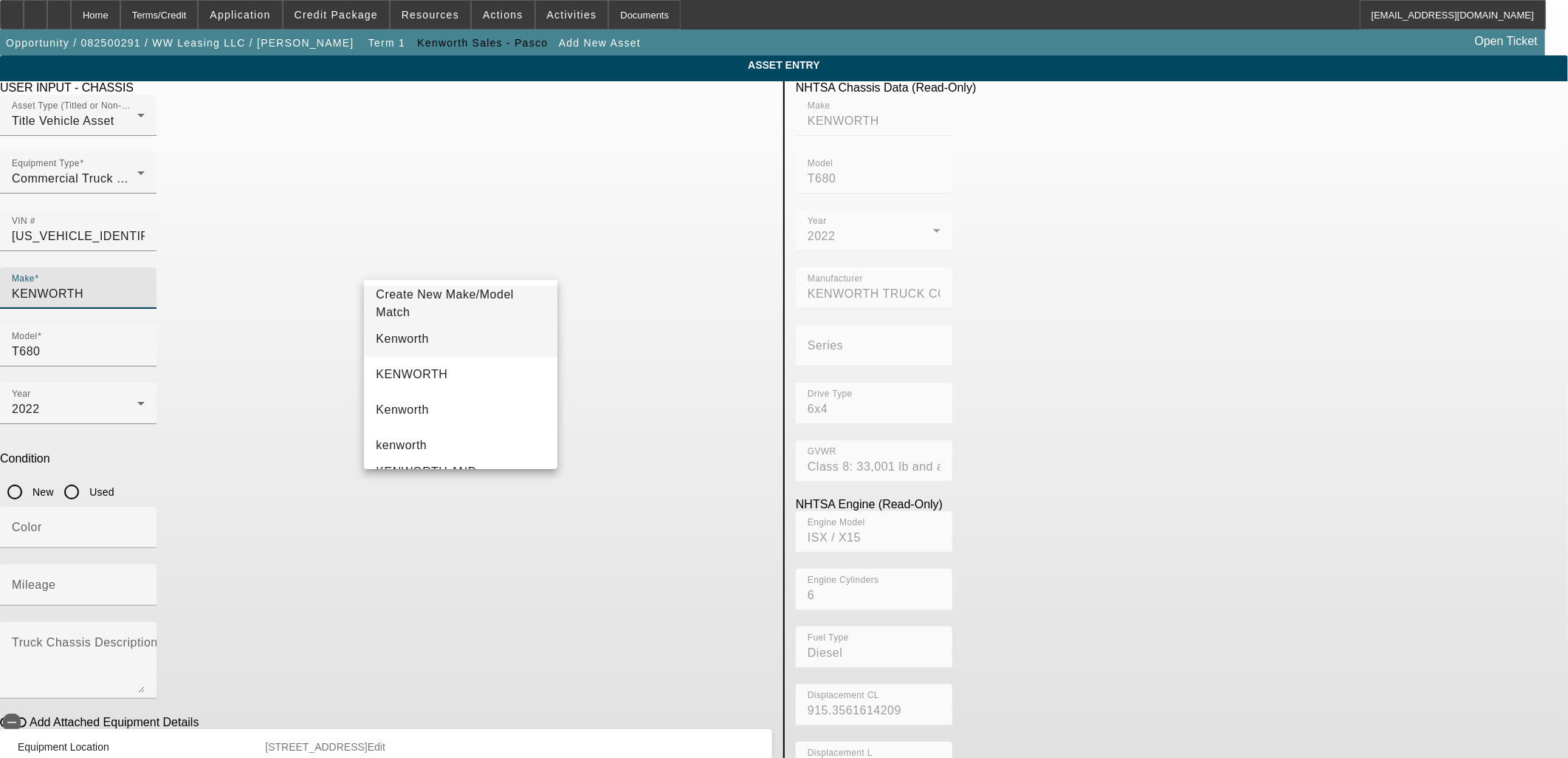
click at [438, 337] on mat-option "Kenworth" at bounding box center [460, 339] width 193 height 36
type input "Kenworth"
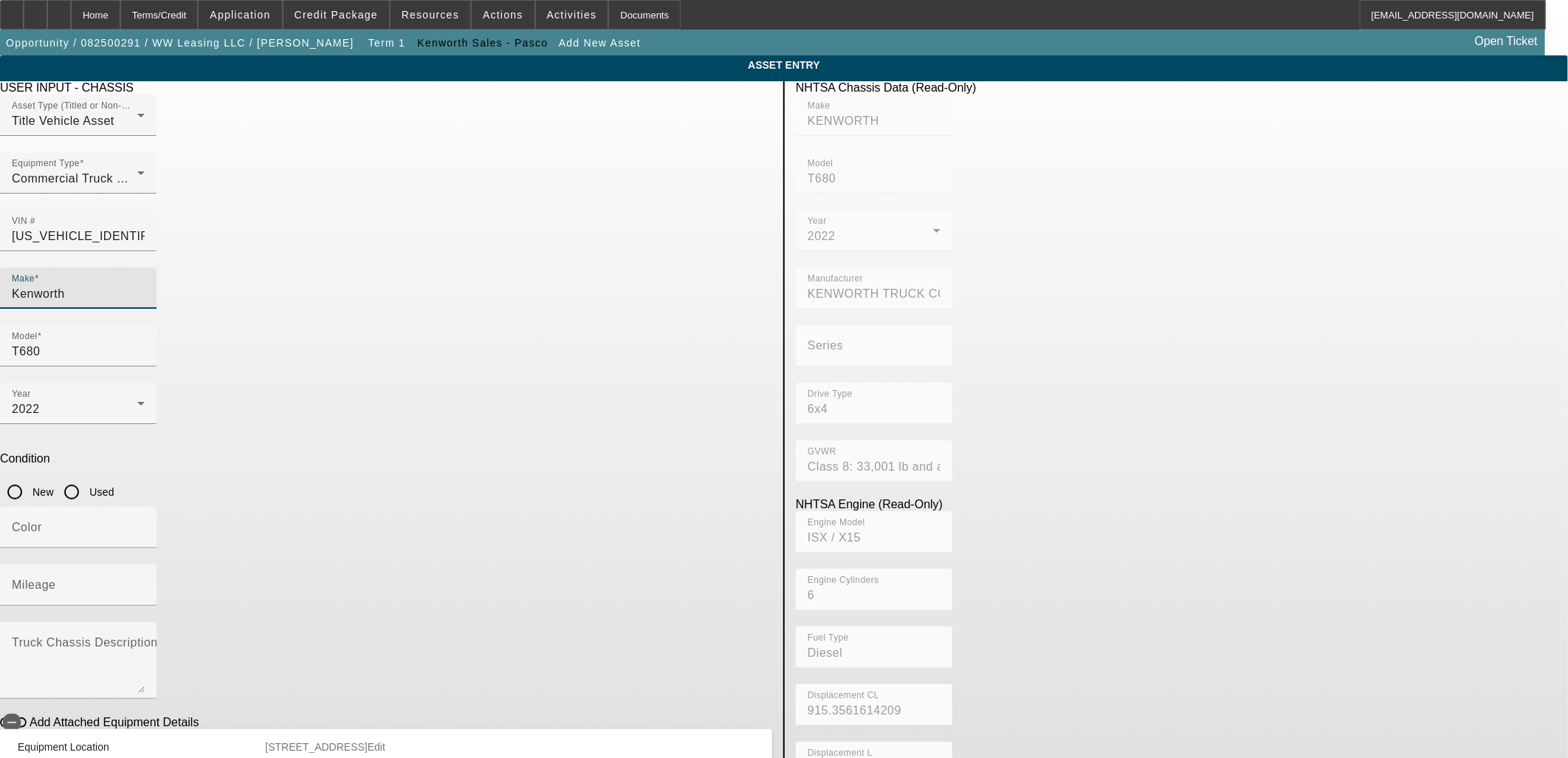
click at [86, 477] on input "Used" at bounding box center [71, 492] width 30 height 30
radio input "true"
click at [145, 507] on div "Color" at bounding box center [78, 527] width 133 height 41
type input "Red"
click at [56, 578] on mat-label "Mileage" at bounding box center [33, 585] width 44 height 12
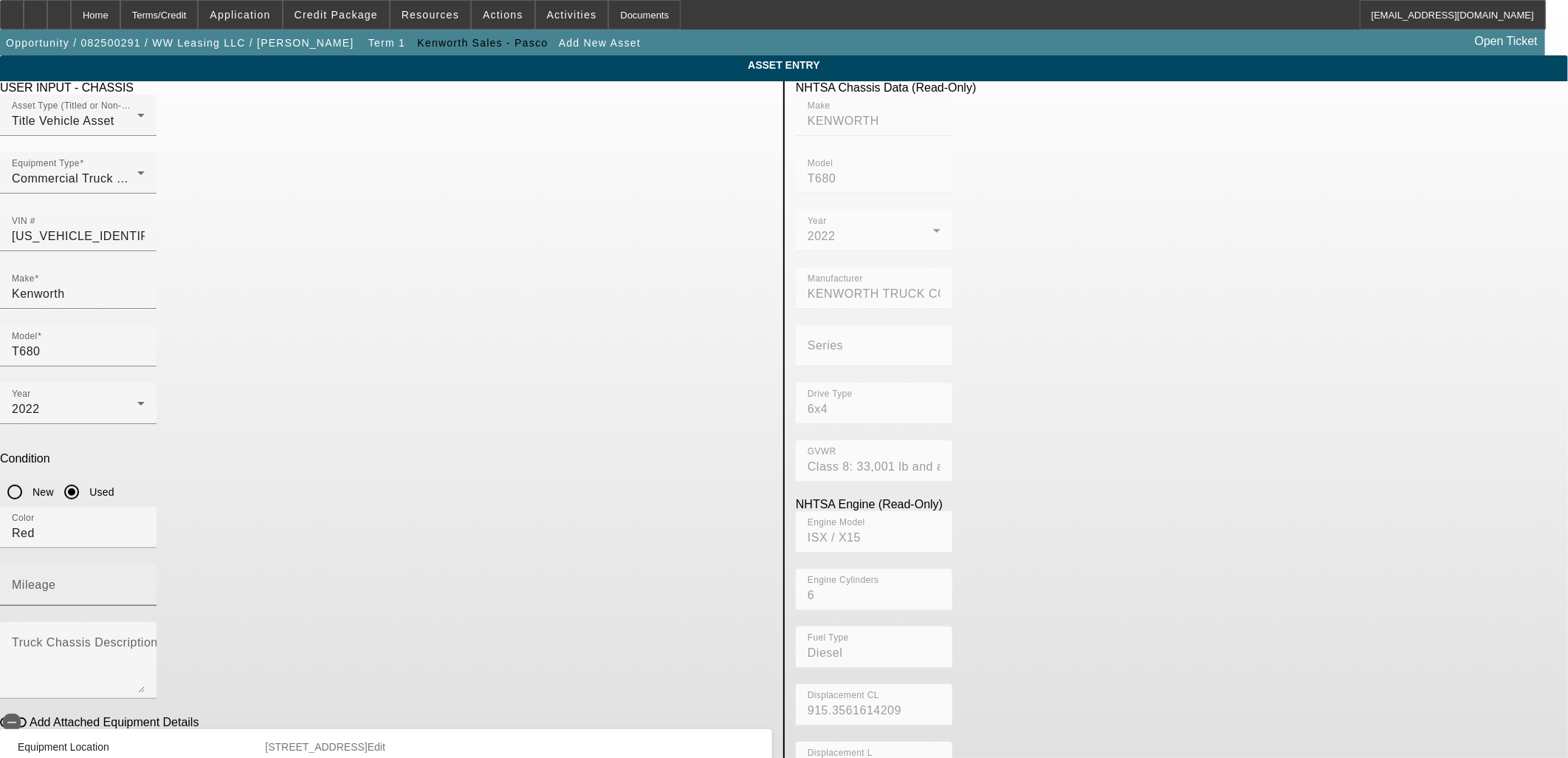
click at [145, 582] on input "Mileage" at bounding box center [78, 591] width 133 height 18
paste input "439082"
type input "439082"
click at [145, 640] on textarea "Truck Chassis Description (Describe the truck chassis only)" at bounding box center [78, 666] width 133 height 53
click at [330, 13] on span "Credit Package" at bounding box center [336, 14] width 83 height 12
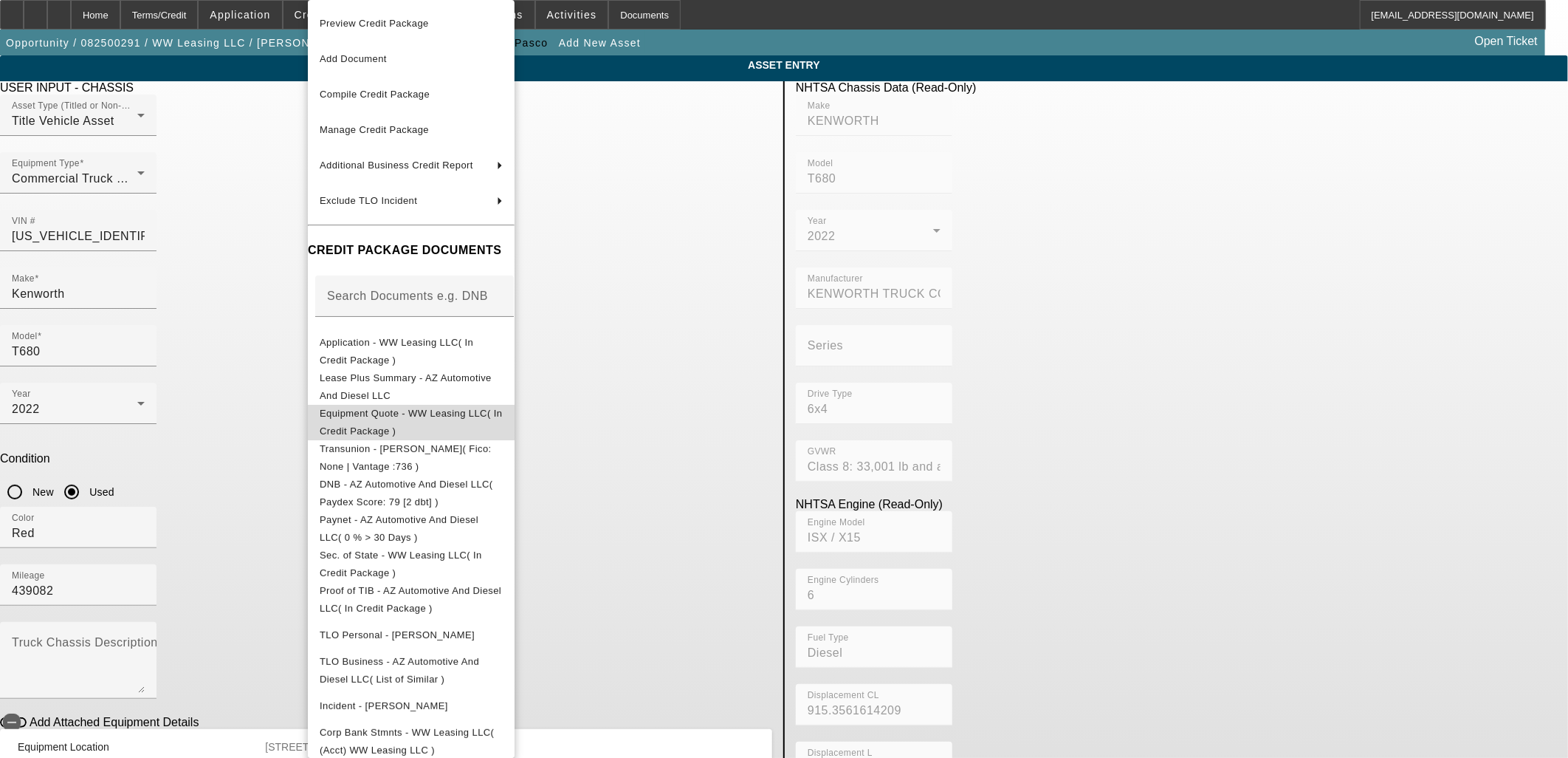
click at [384, 412] on span "Equipment Quote - WW Leasing LLC( In Credit Package )" at bounding box center [410, 422] width 183 height 29
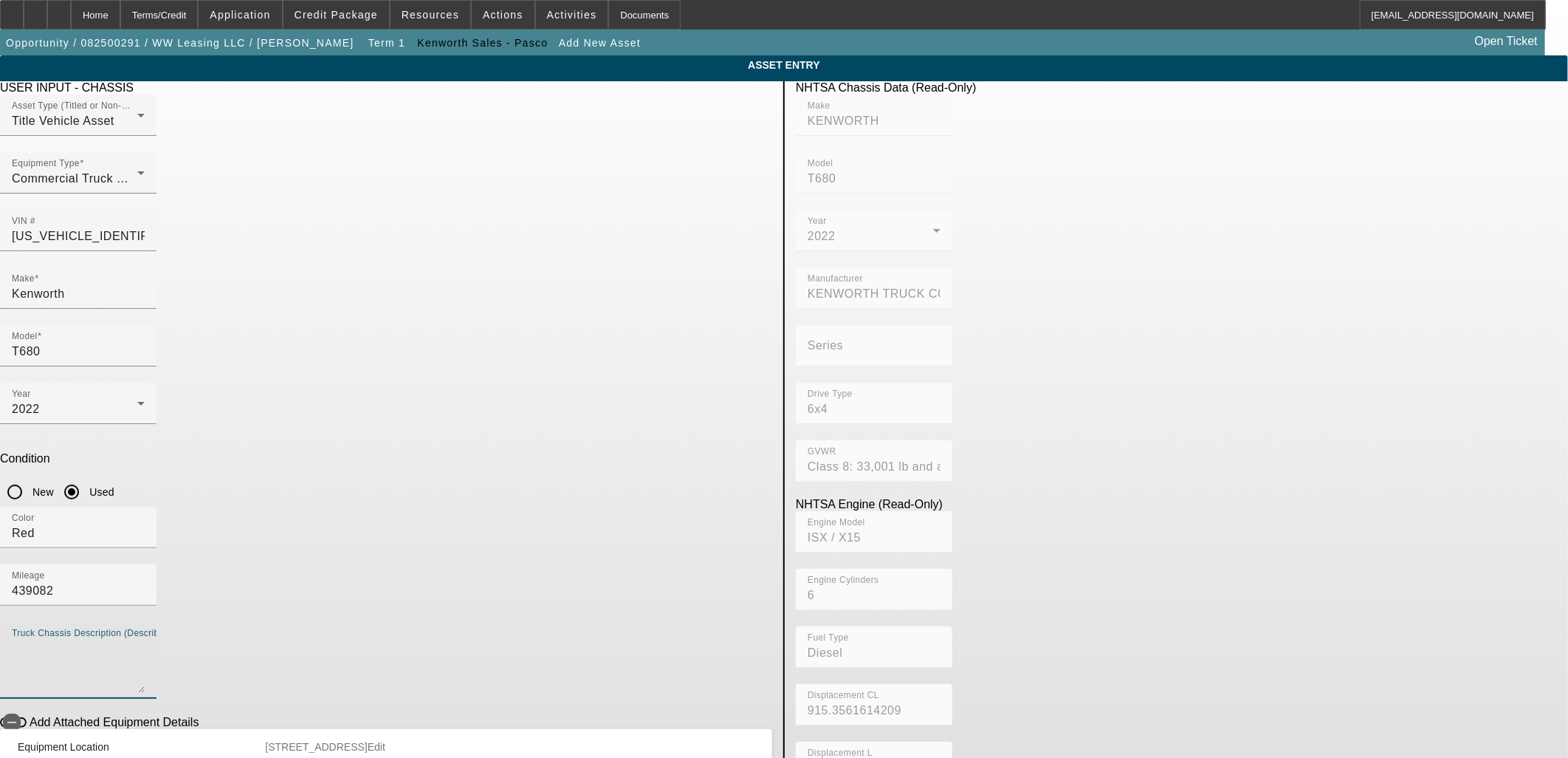
click at [145, 640] on textarea "Truck Chassis Description (Describe the truck chassis only)" at bounding box center [78, 666] width 133 height 53
type textarea "Sleeper"
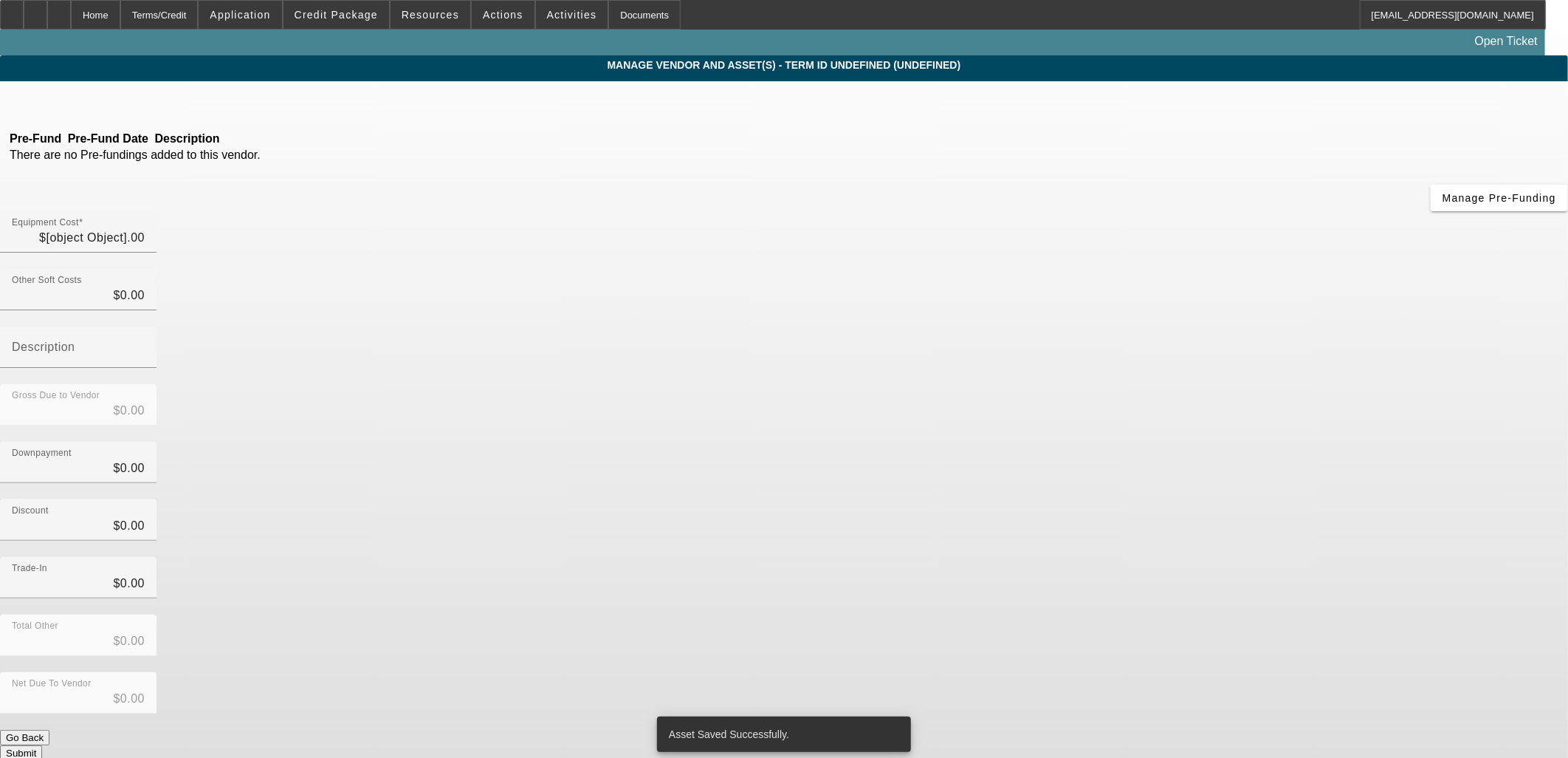
type input "$62,900.00"
type input "$200.00"
type input "$63,100.00"
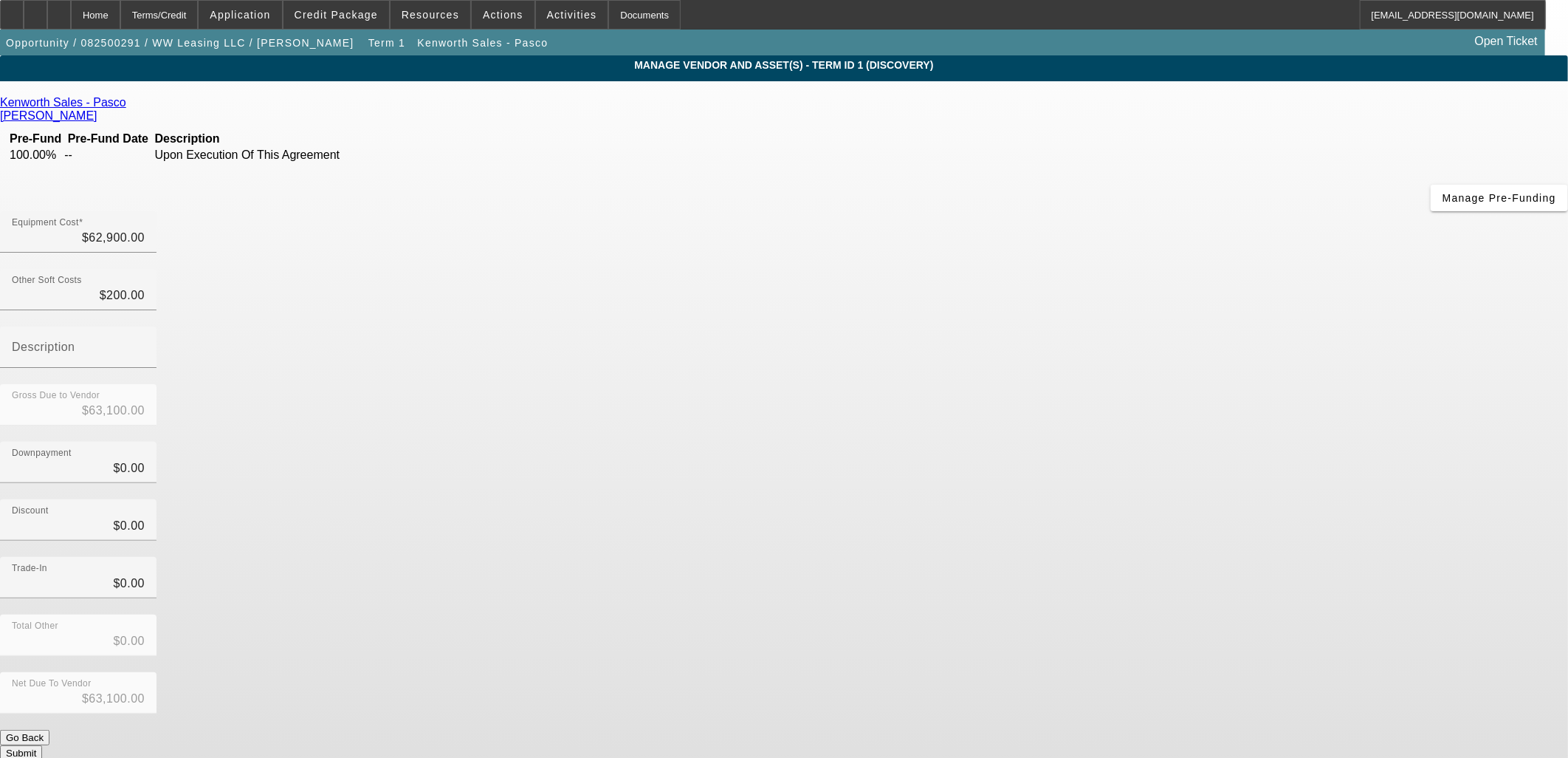
click at [1142, 672] on div "Net Due To Vendor $63,100.00" at bounding box center [784, 701] width 1568 height 58
click at [42, 746] on button "Submit" at bounding box center [21, 753] width 42 height 16
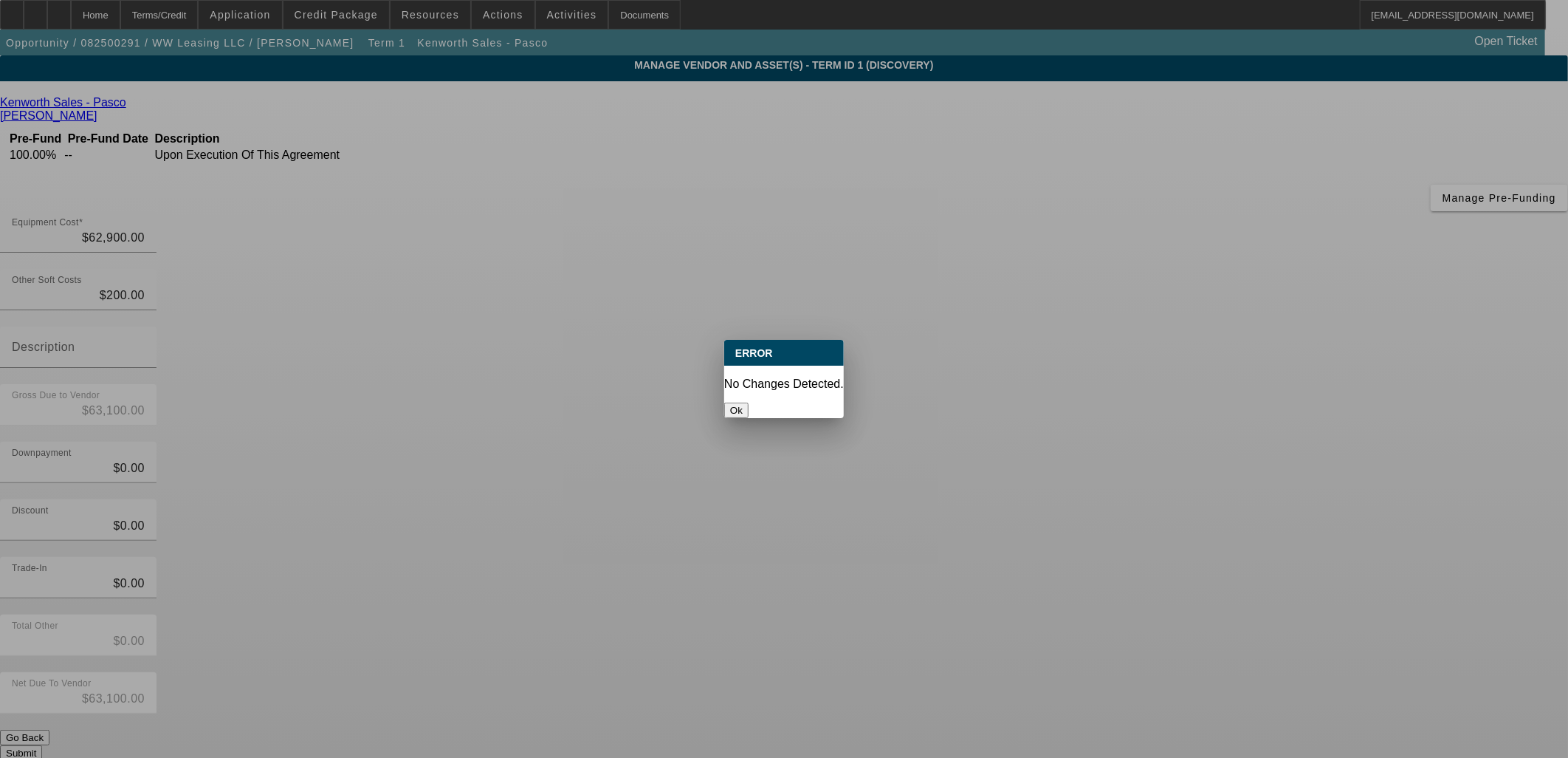
click at [749, 403] on button "Ok" at bounding box center [736, 410] width 24 height 16
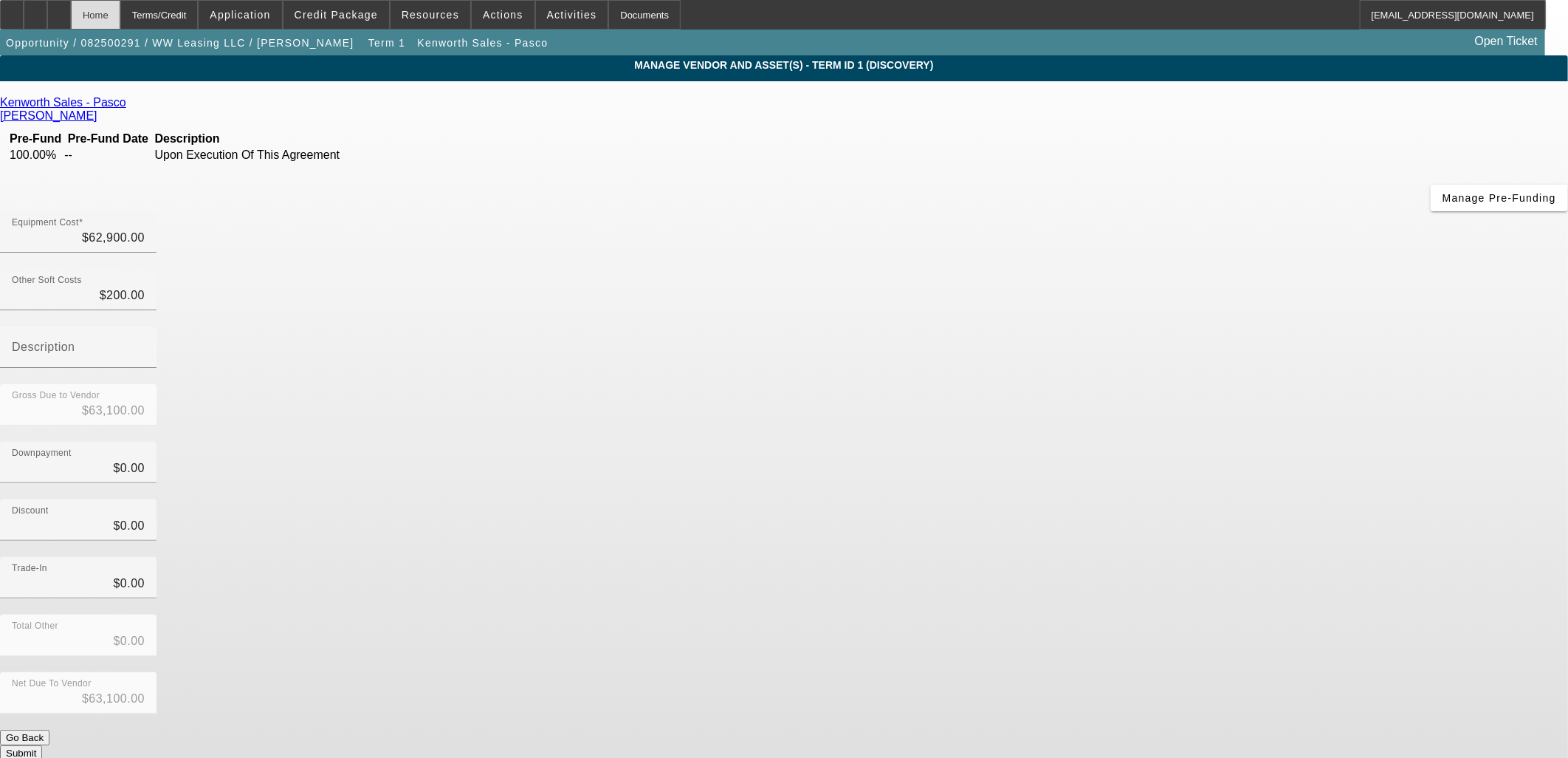
click at [120, 8] on div "Home" at bounding box center [96, 15] width 50 height 30
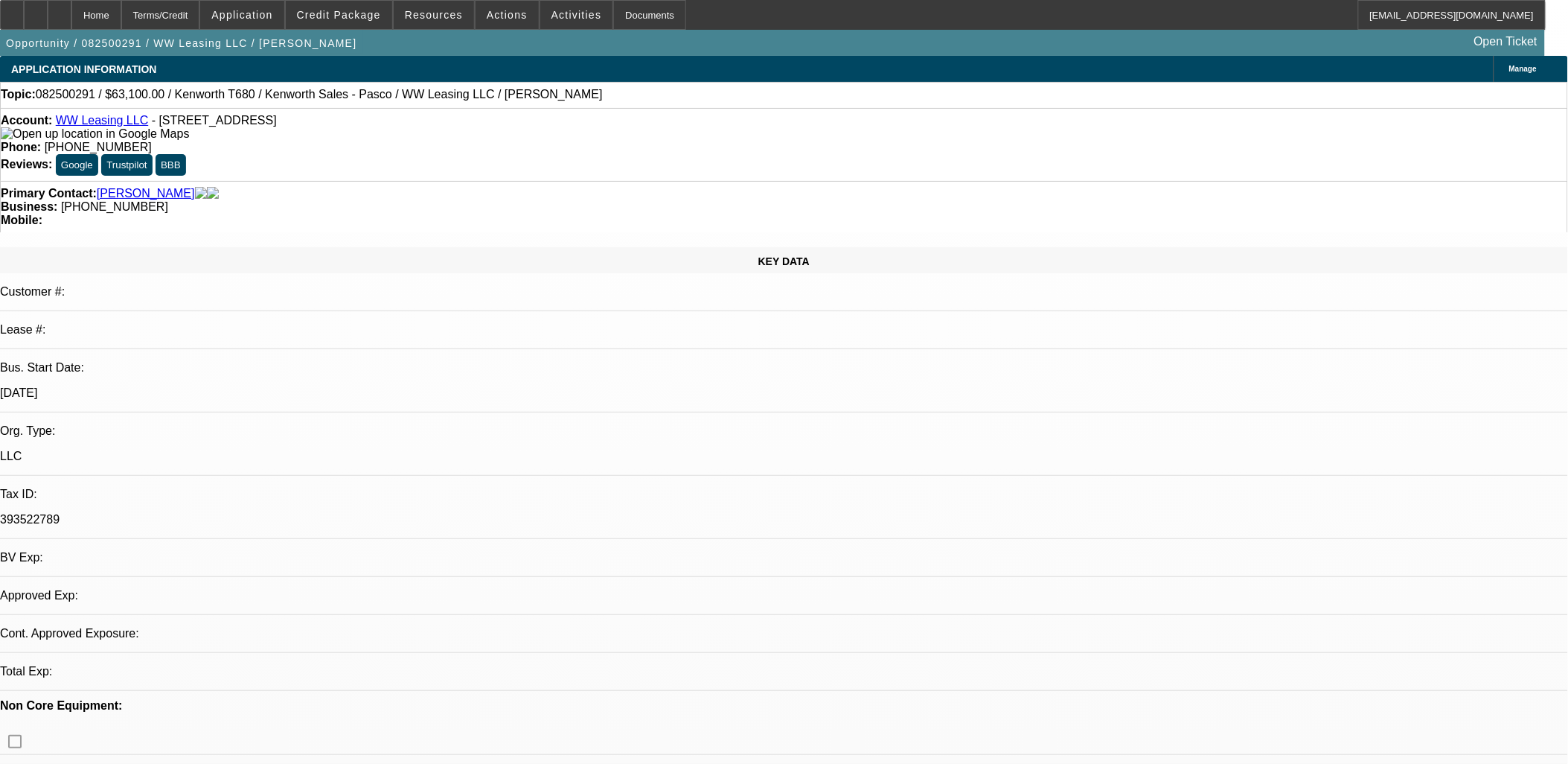
select select "0"
select select "2"
select select "0.1"
select select "4"
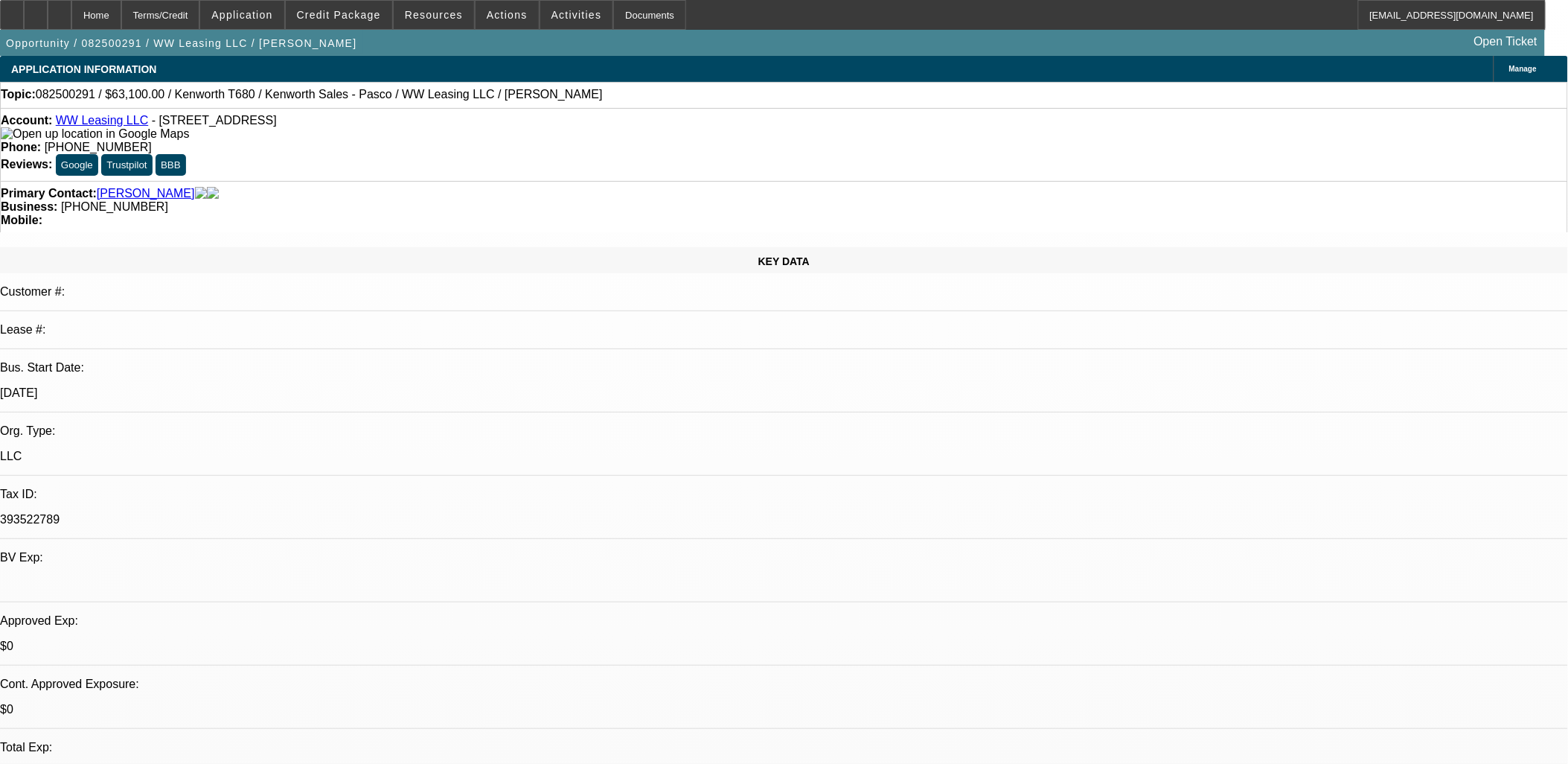
drag, startPoint x: 1416, startPoint y: 217, endPoint x: 1403, endPoint y: 232, distance: 19.8
radio input "true"
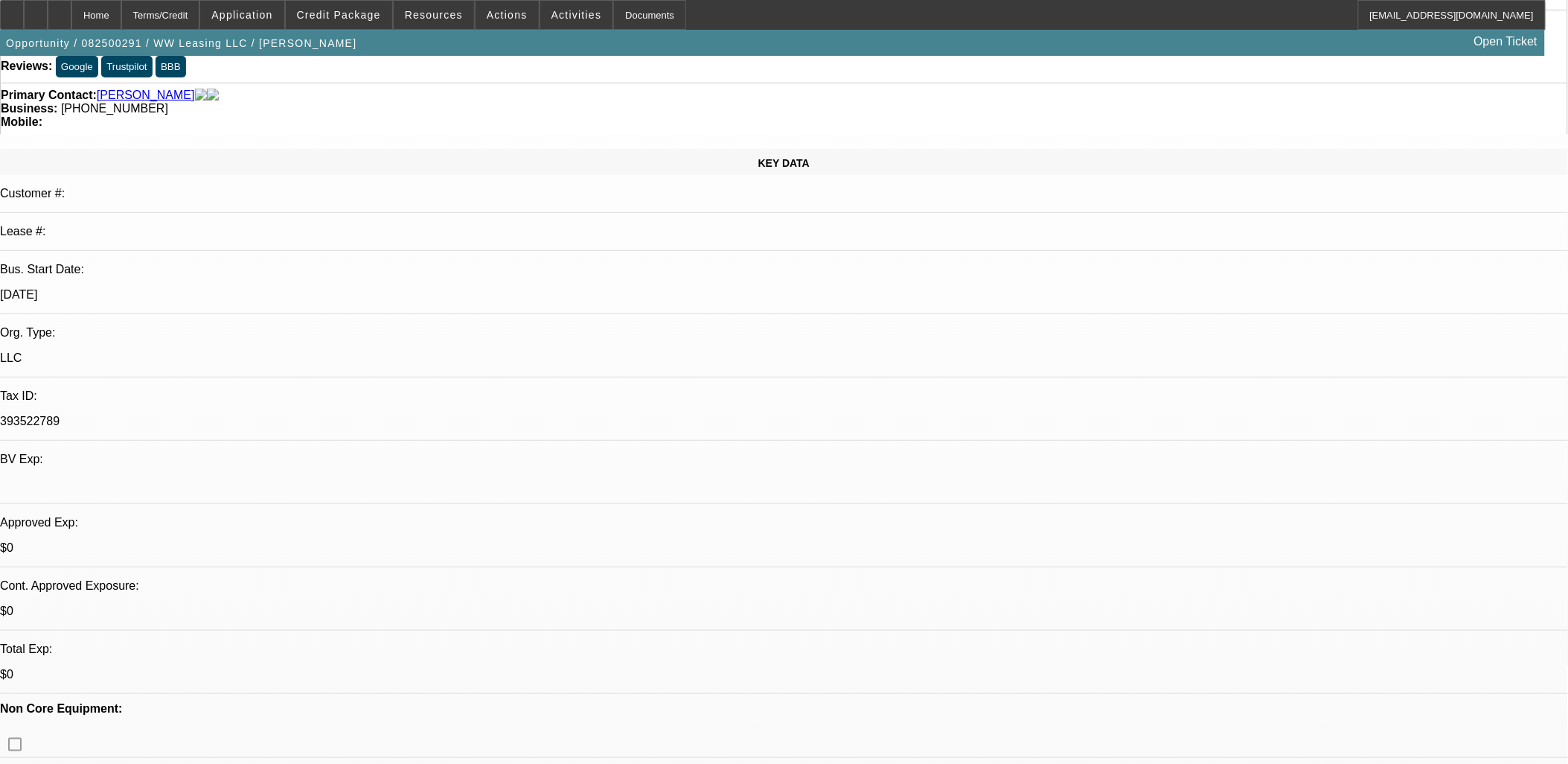
scroll to position [248, 0]
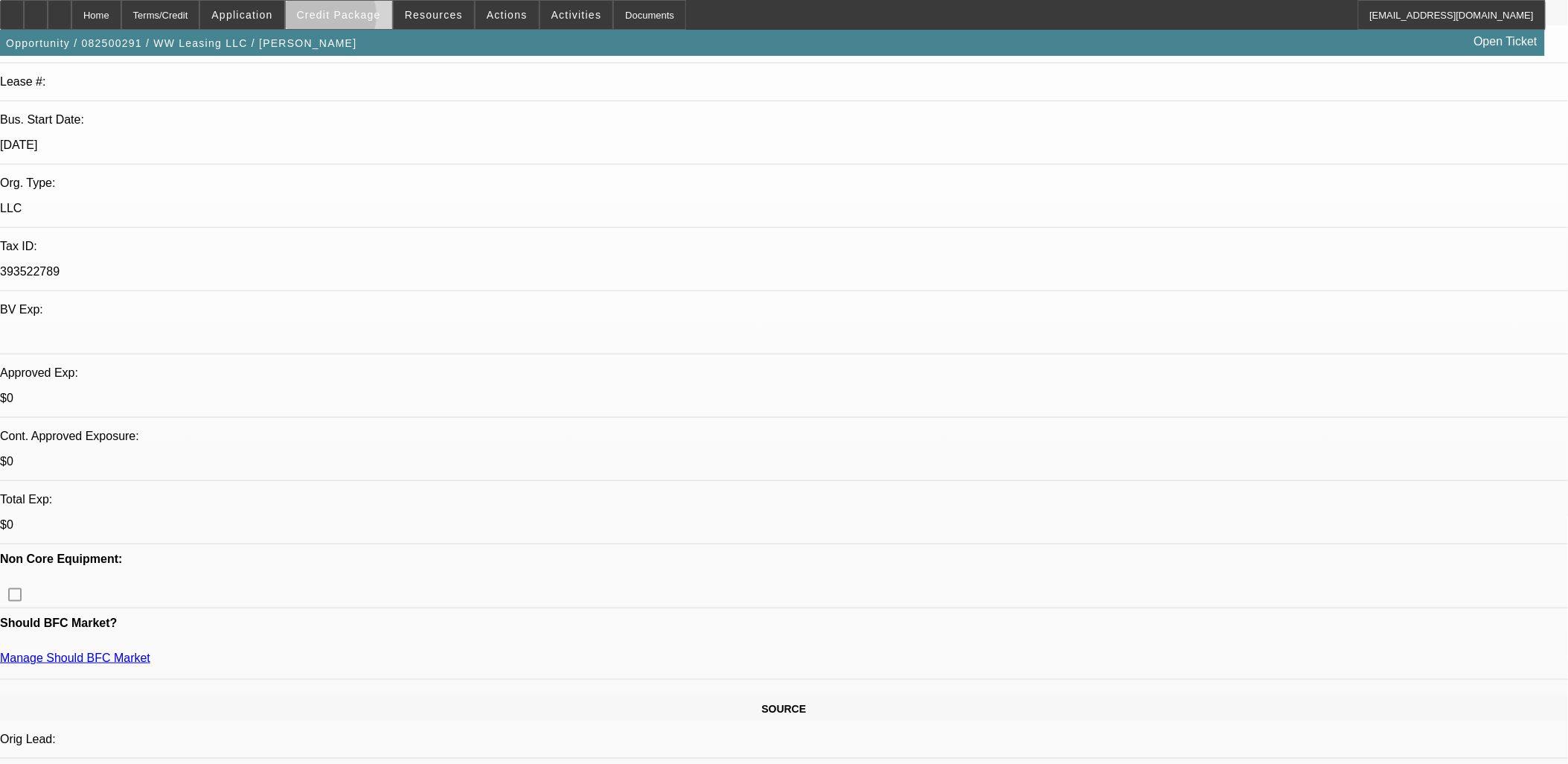
click at [351, 20] on span "Credit Package" at bounding box center [338, 14] width 84 height 12
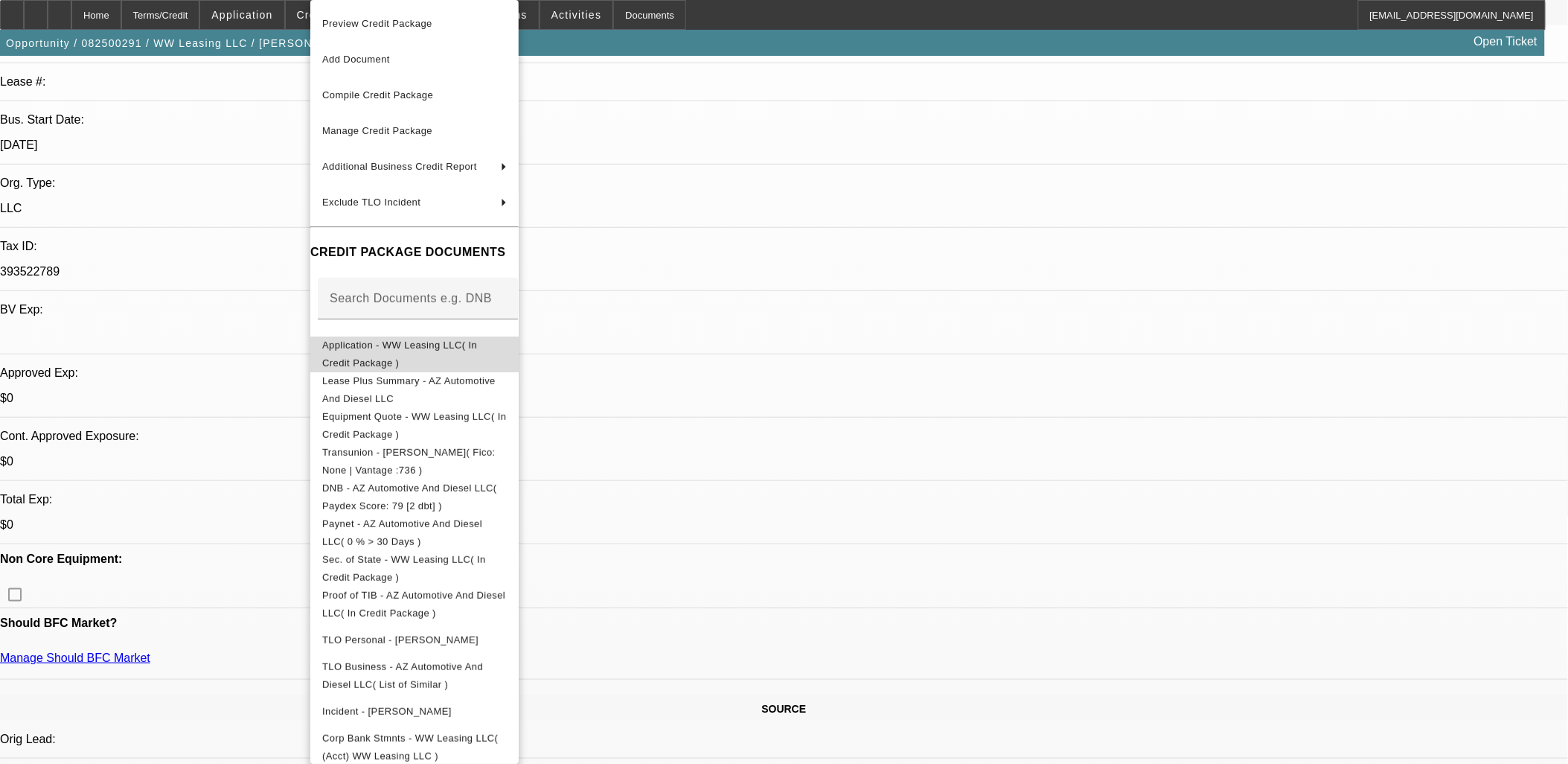
click at [403, 358] on button "Application - WW Leasing LLC( In Credit Package )" at bounding box center [414, 355] width 208 height 36
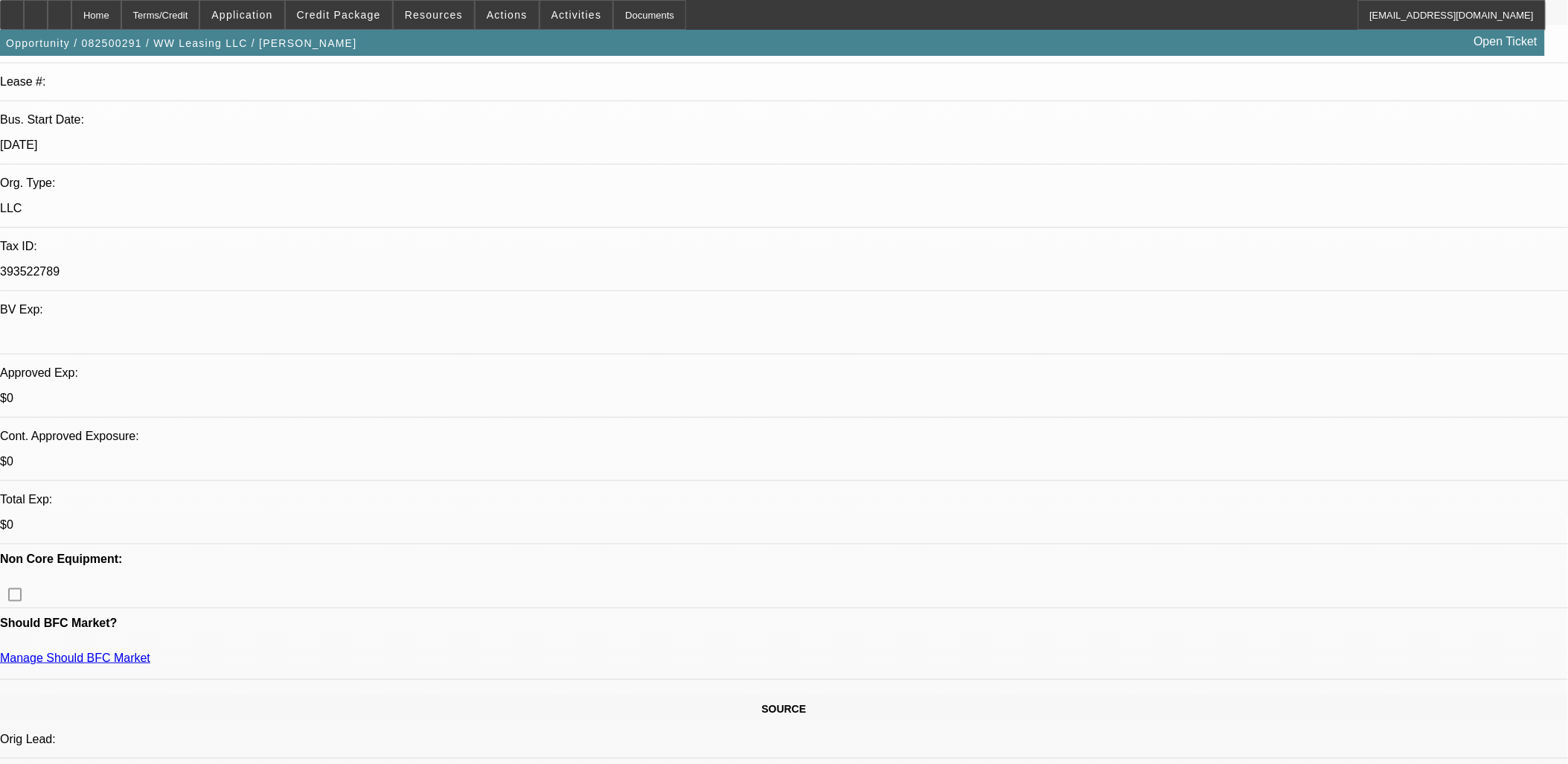
paste textarea "Timothy Moore of AZ Automotive and Diesel LLC has established a strong reputati…"
type textarea "Timothy Moore of AZ Automotive and Diesel LLC has established a strong reputati…"
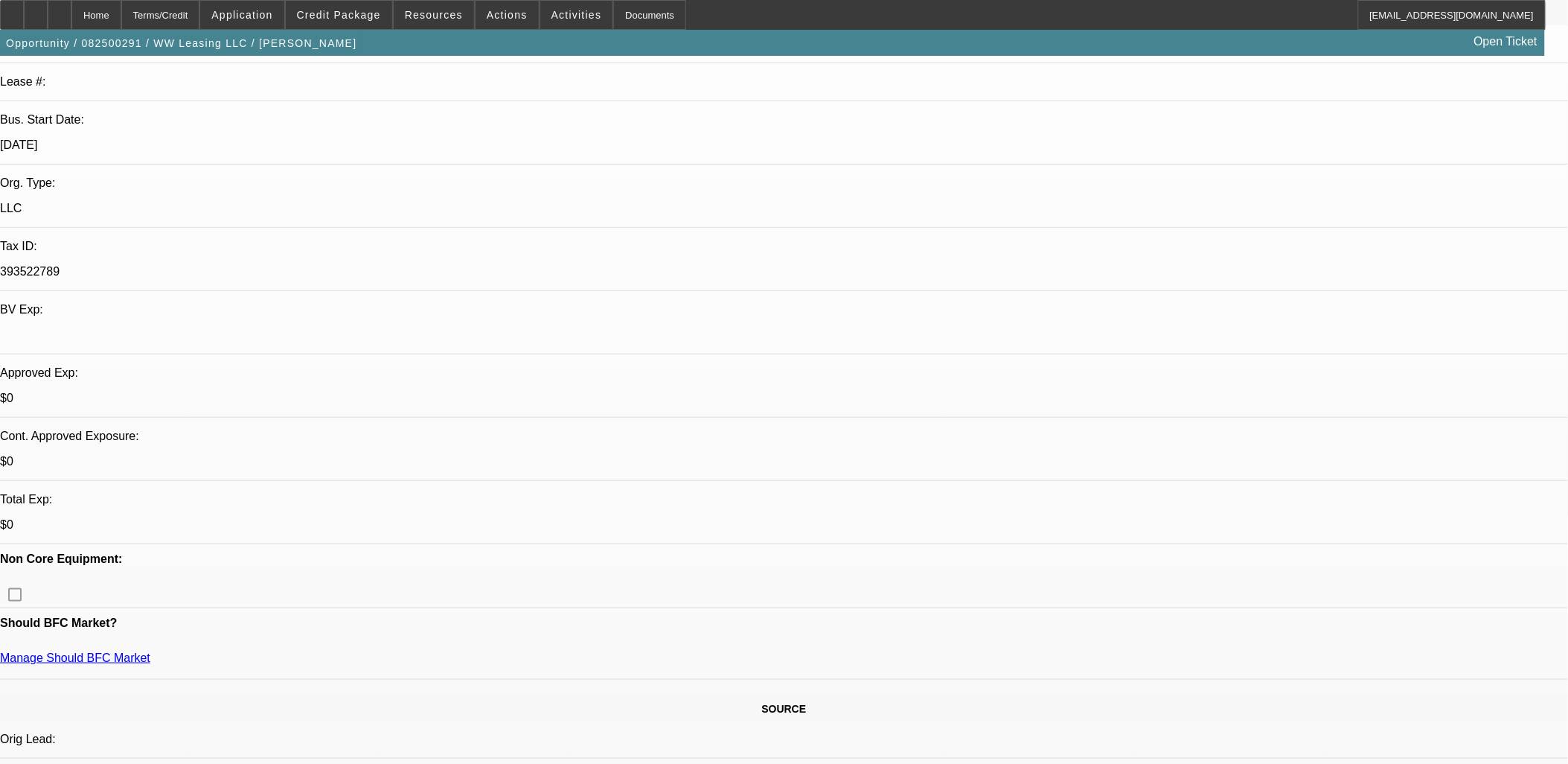
radio input "true"
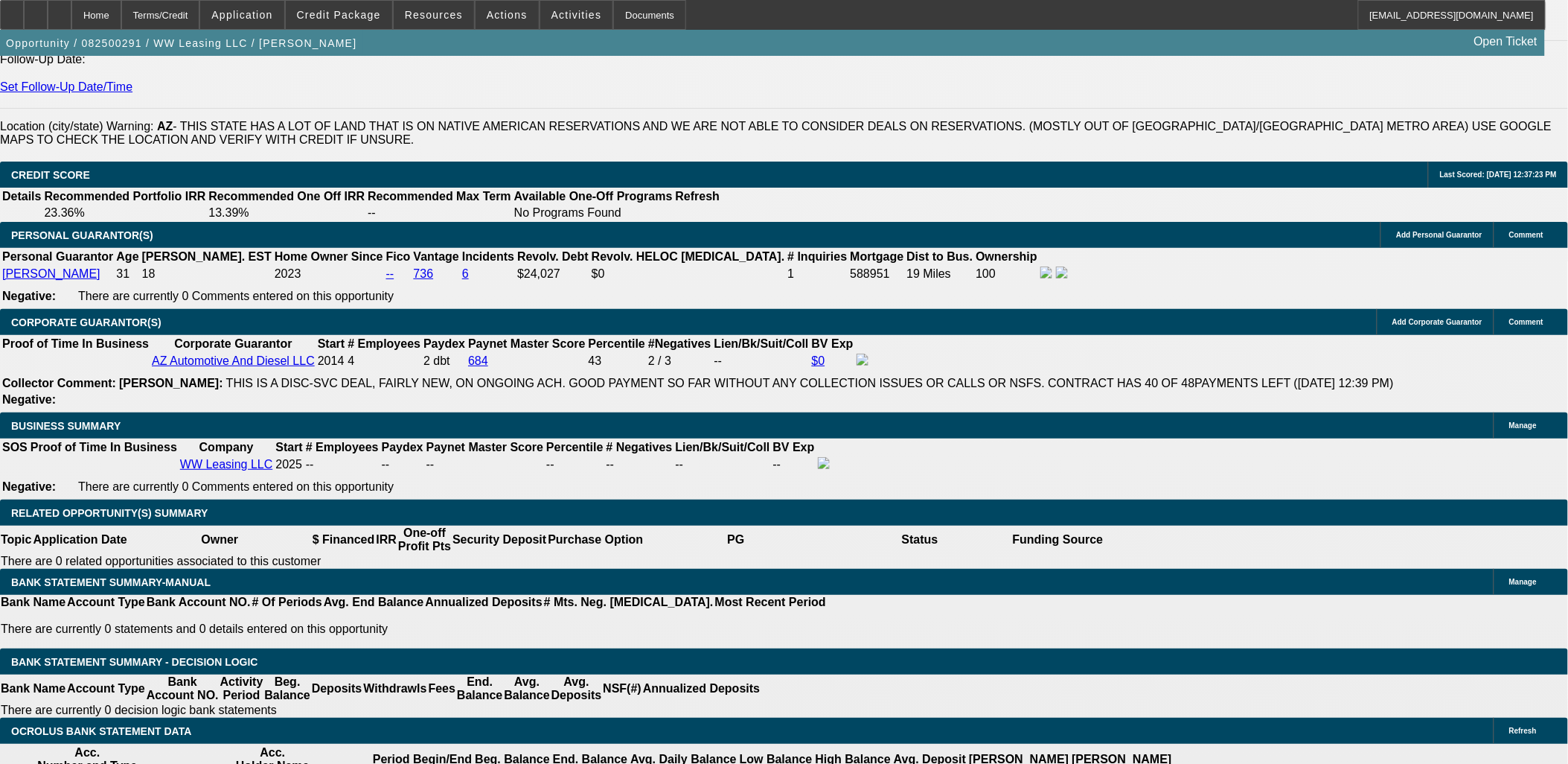
scroll to position [2068, 0]
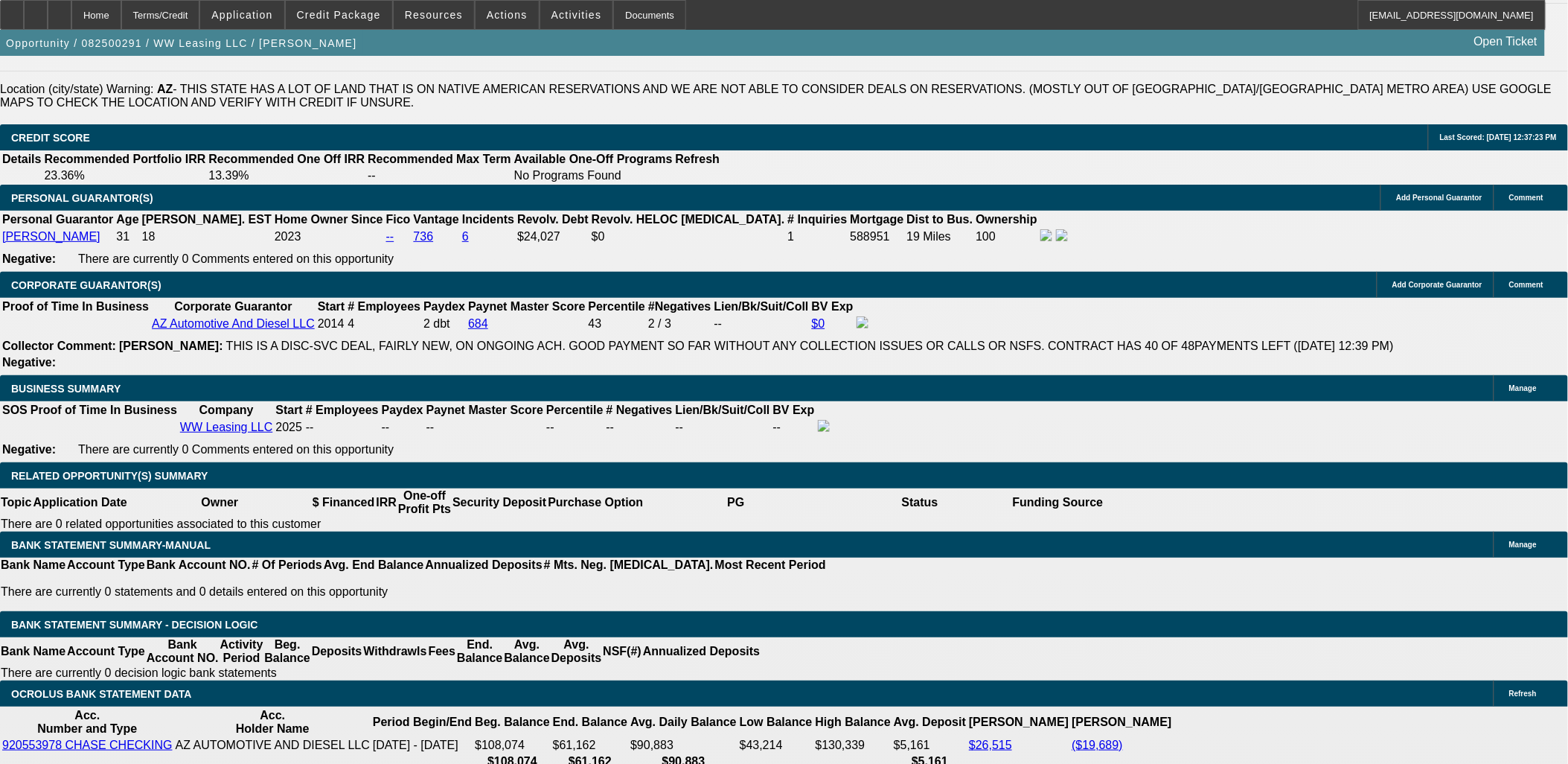
type input "$0.00"
type input "60"
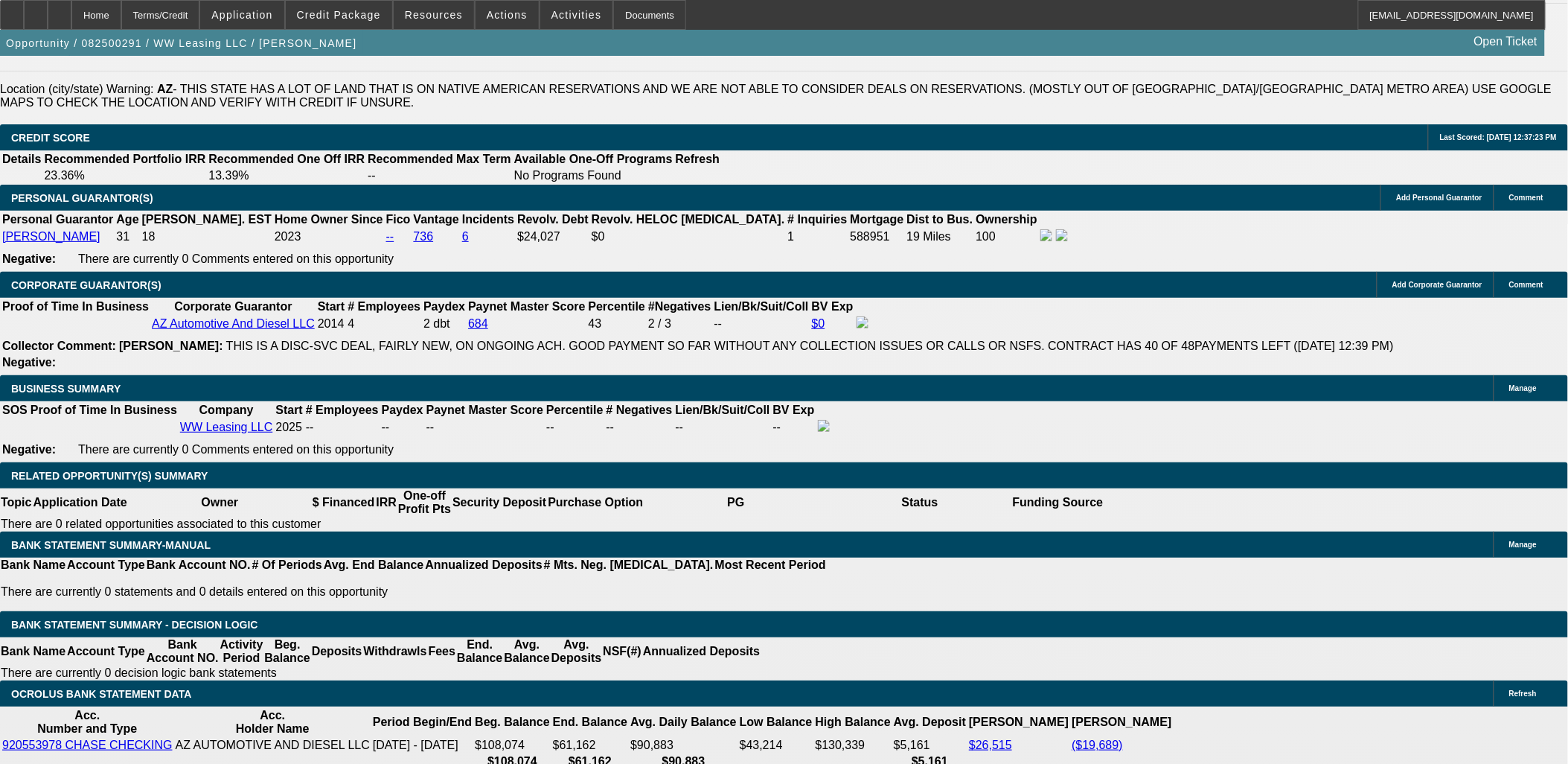
type input "11"
type input "$2,157.24"
type input "$1,078.62"
type input "$2,743.90"
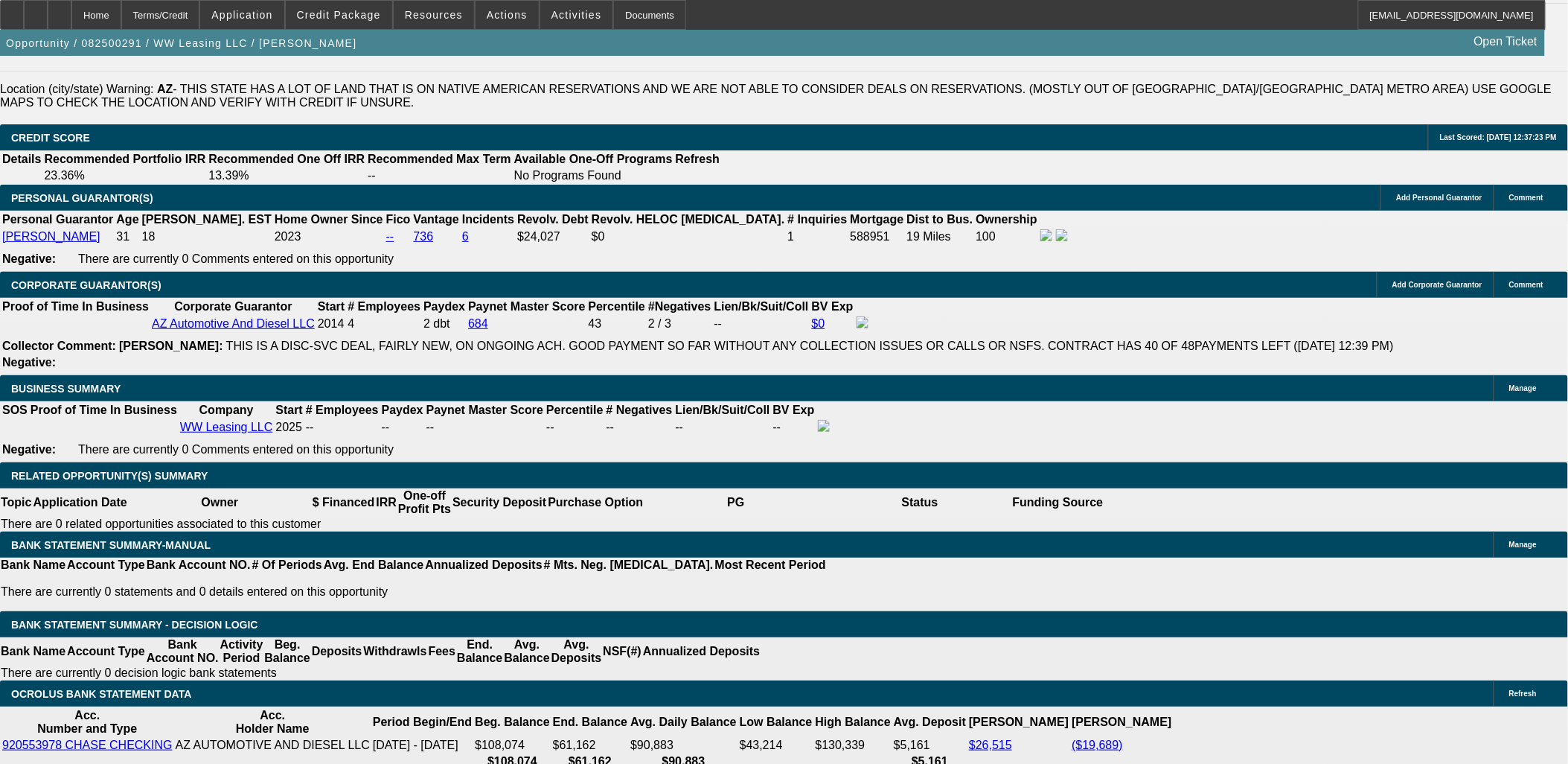
type input "$1,371.95"
type input "11"
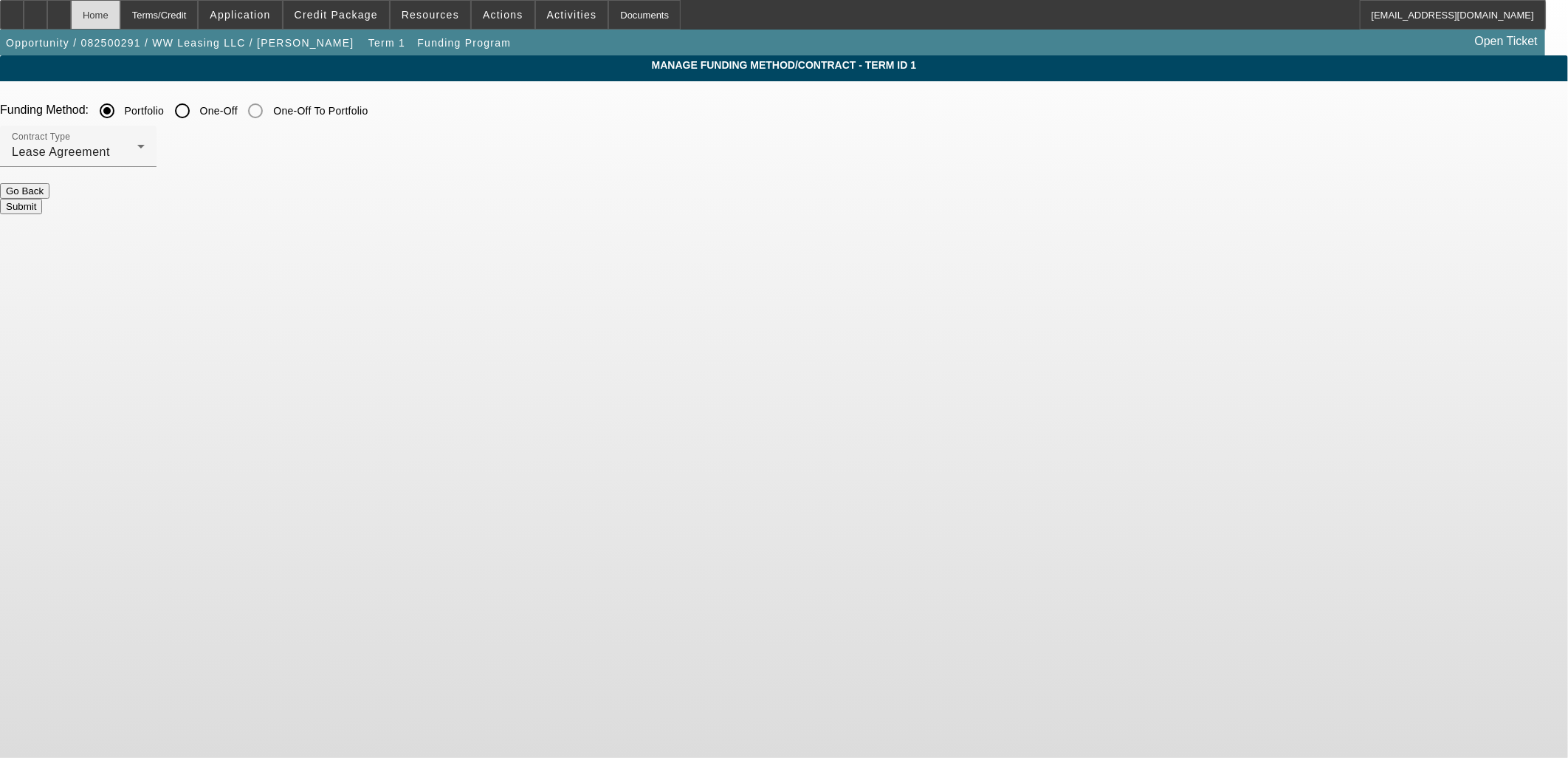
click at [120, 15] on div "Home" at bounding box center [96, 15] width 50 height 30
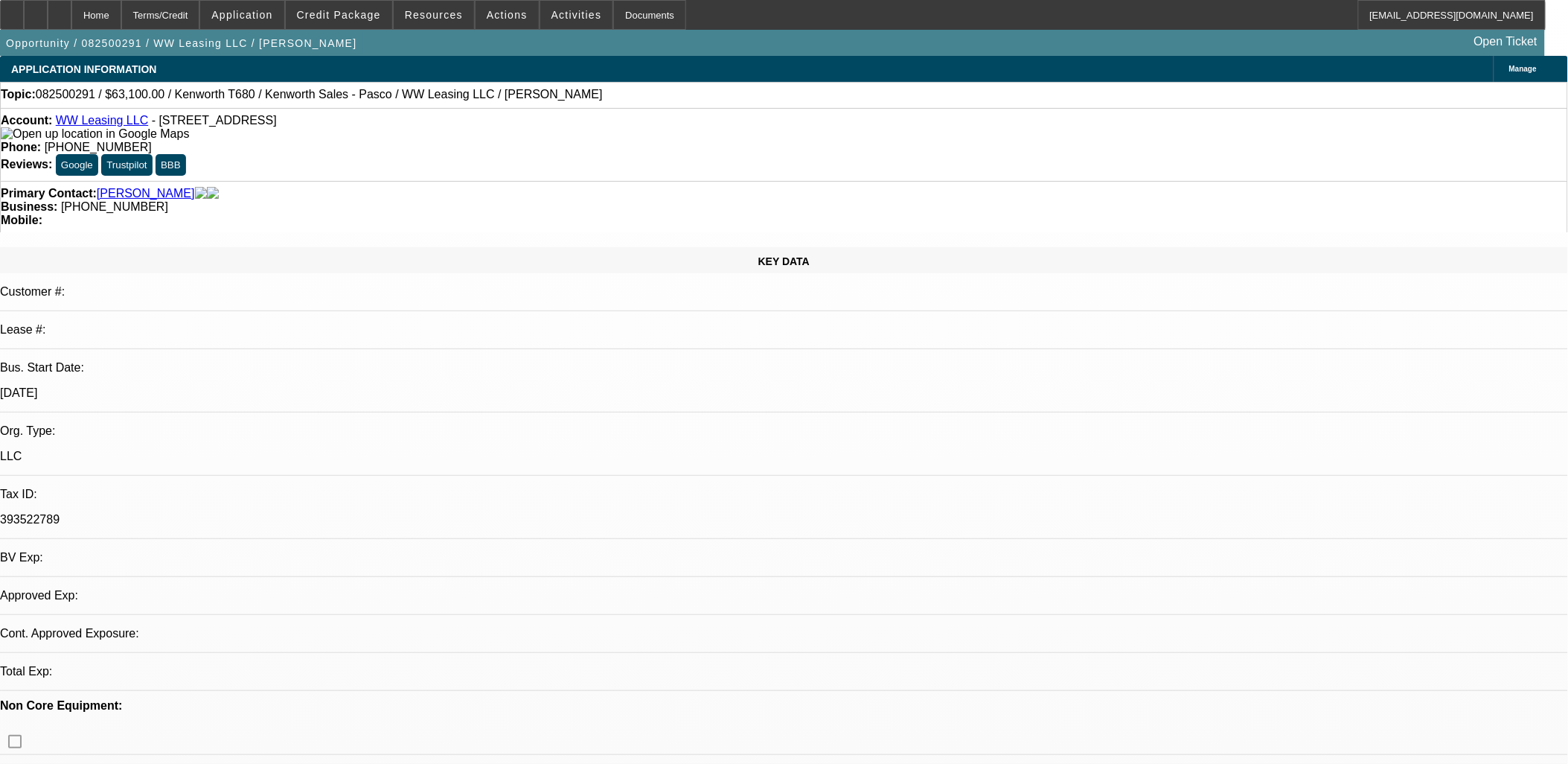
select select "0"
select select "2"
select select "0.1"
select select "4"
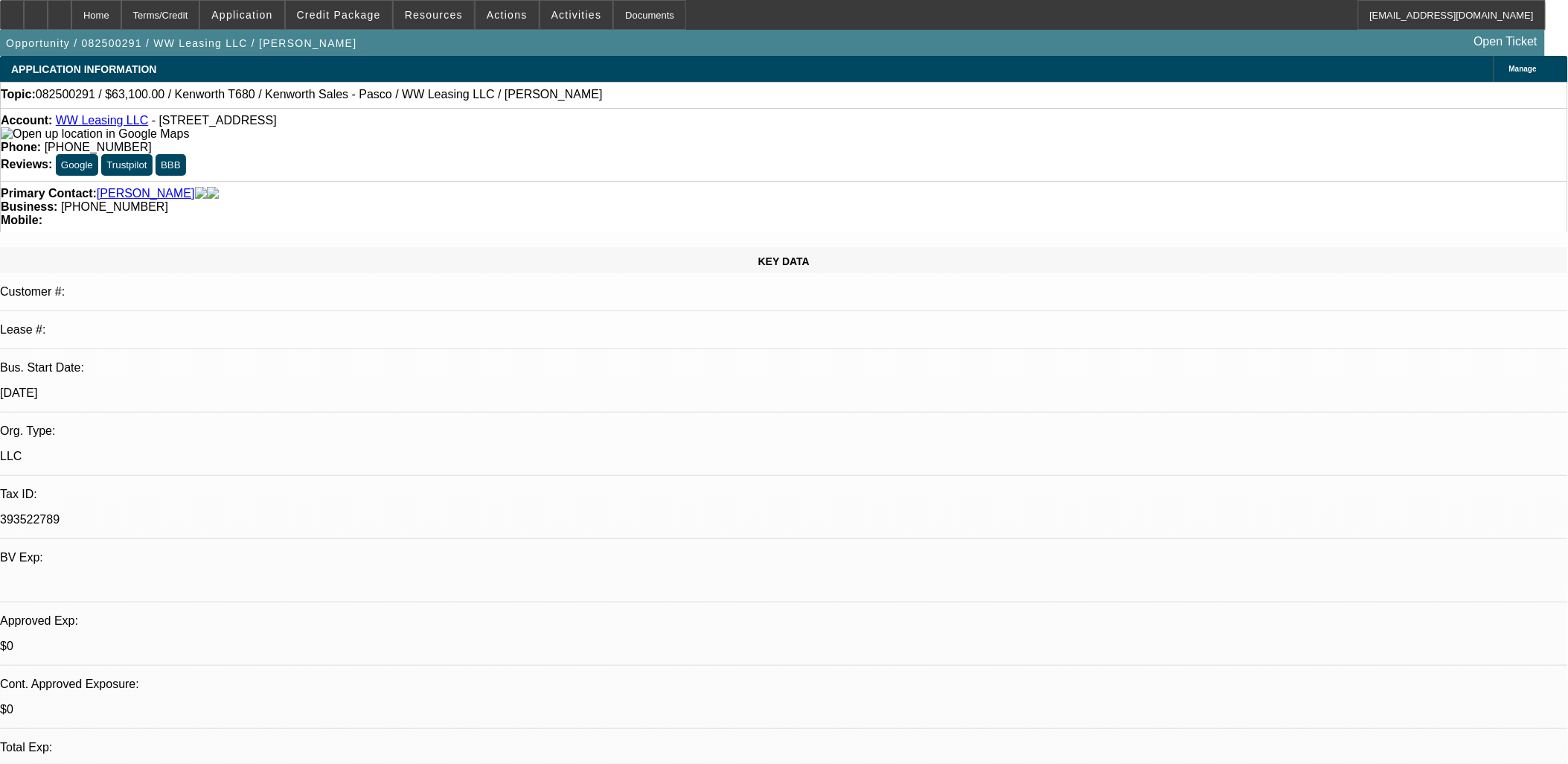
drag, startPoint x: 1432, startPoint y: 440, endPoint x: 1057, endPoint y: 357, distance: 384.1
copy div "Timothy Moore of AZ Automotive and Diesel LLC has established a strong reputati…"
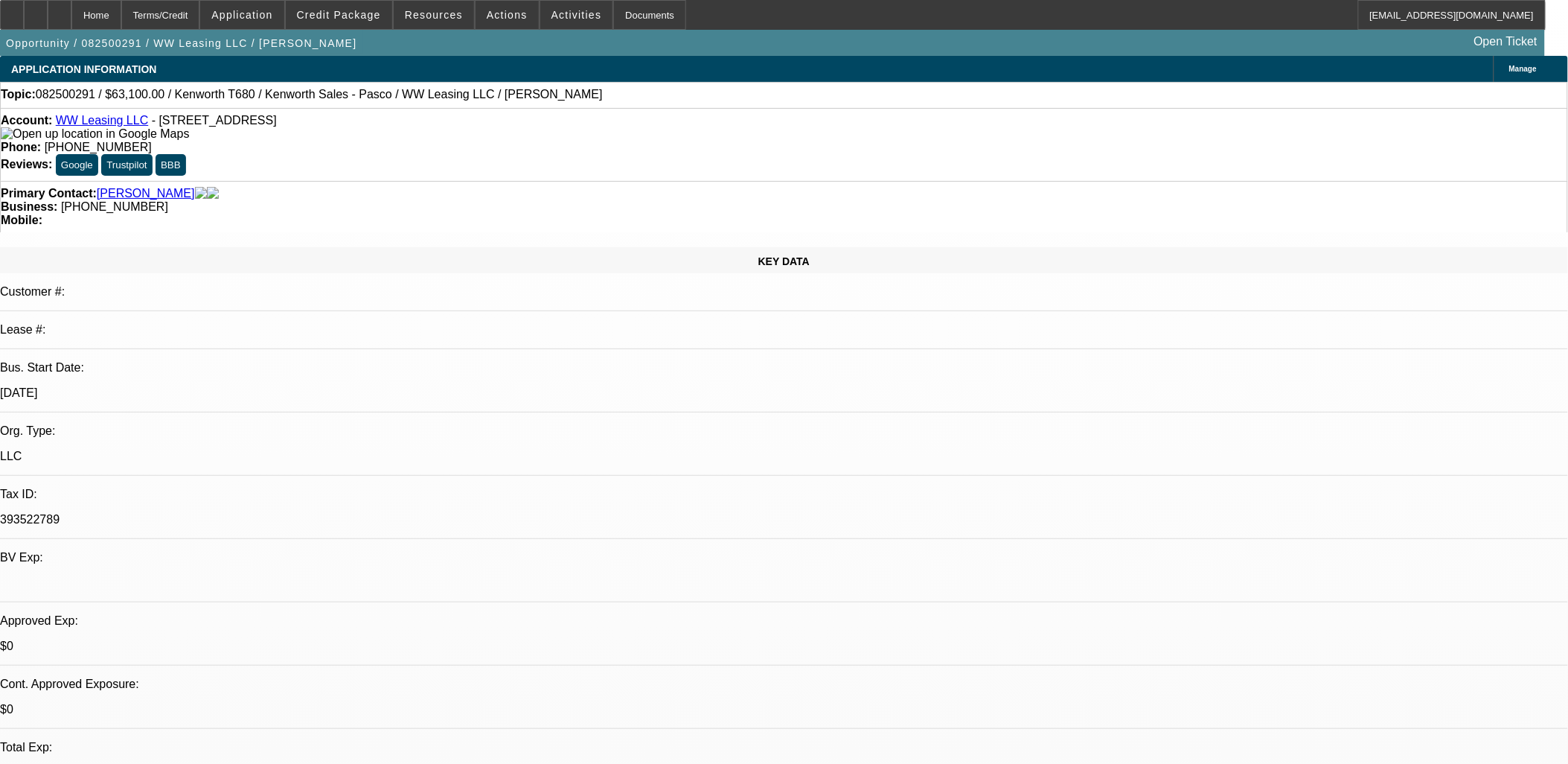
radio input "true"
paste textarea "Timothy Moore of AZ Automotive and Diesel LLC has established a strong reputati…"
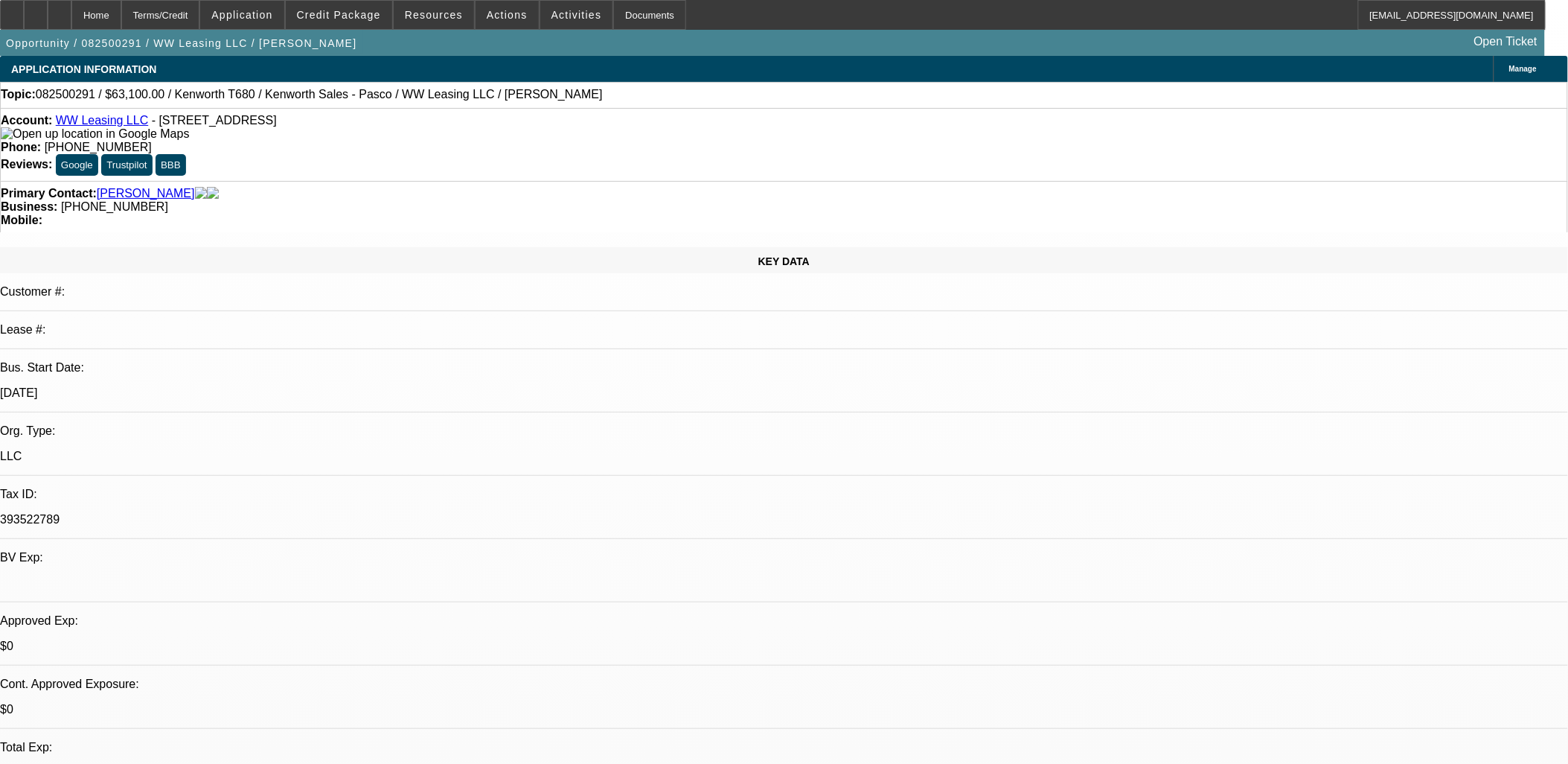
type textarea "Timothy Moore of AZ Automotive and Diesel LLC has established a strong reputati…"
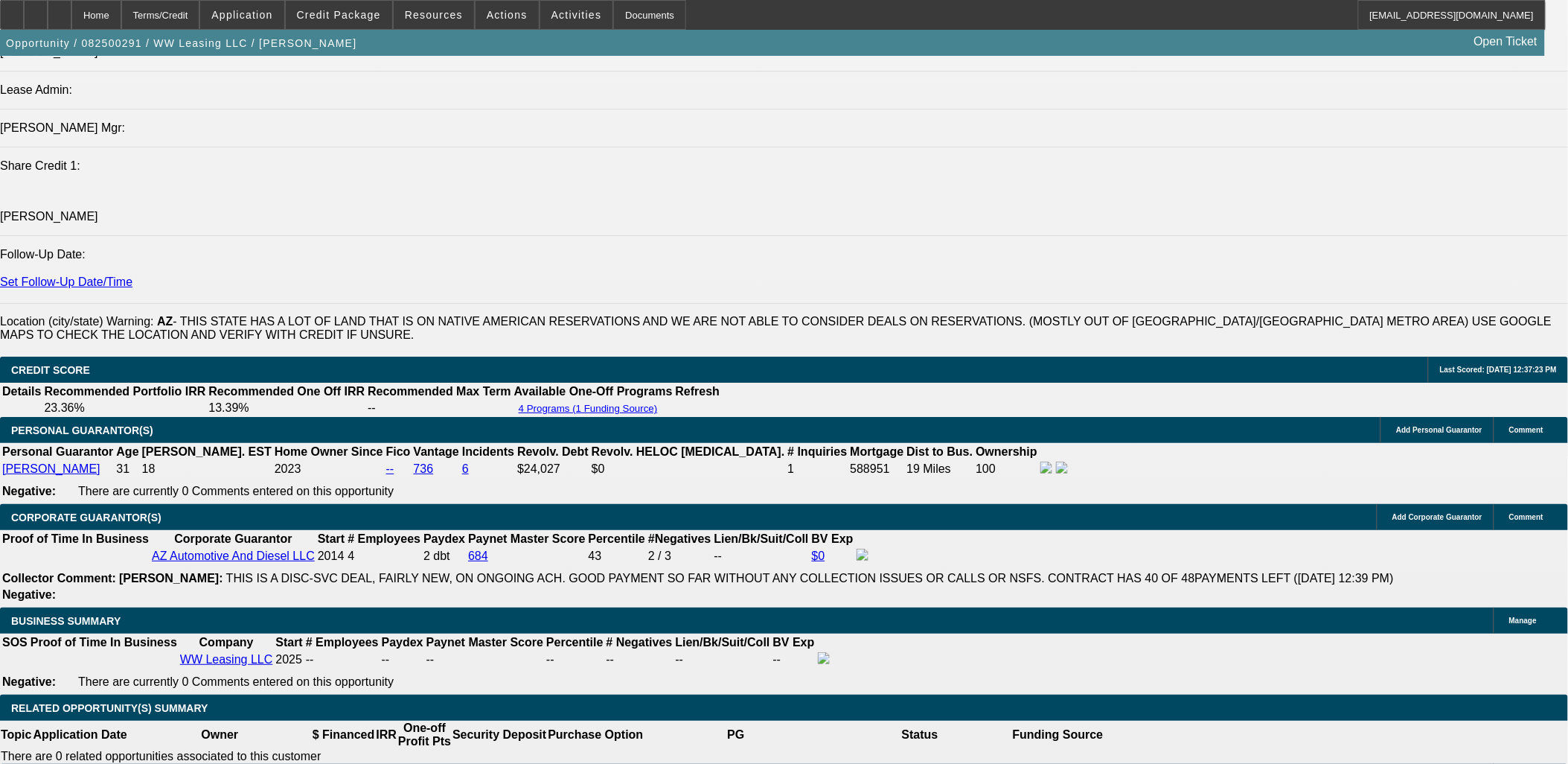
scroll to position [1820, 0]
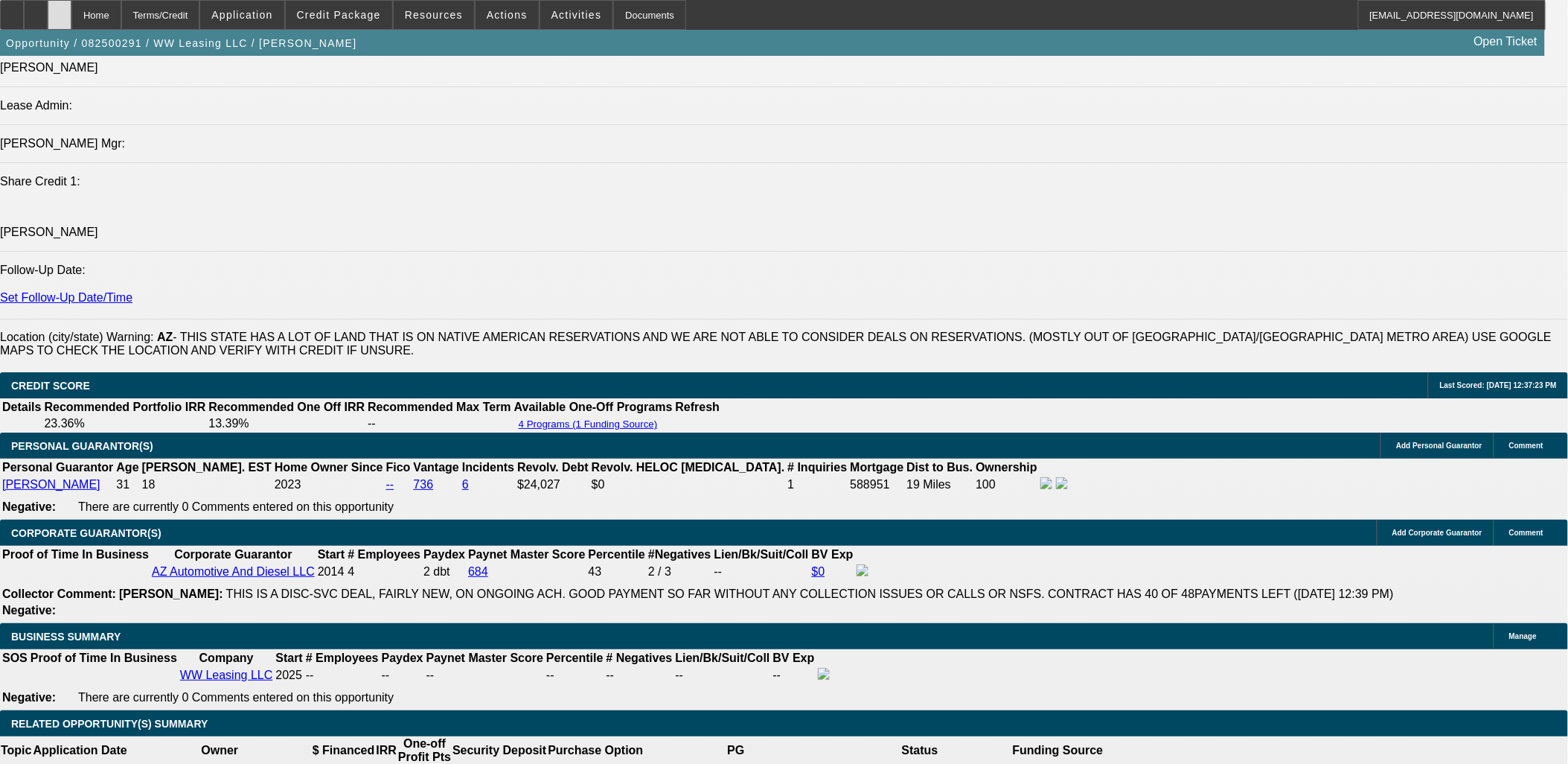
click at [71, 23] on div at bounding box center [60, 15] width 23 height 30
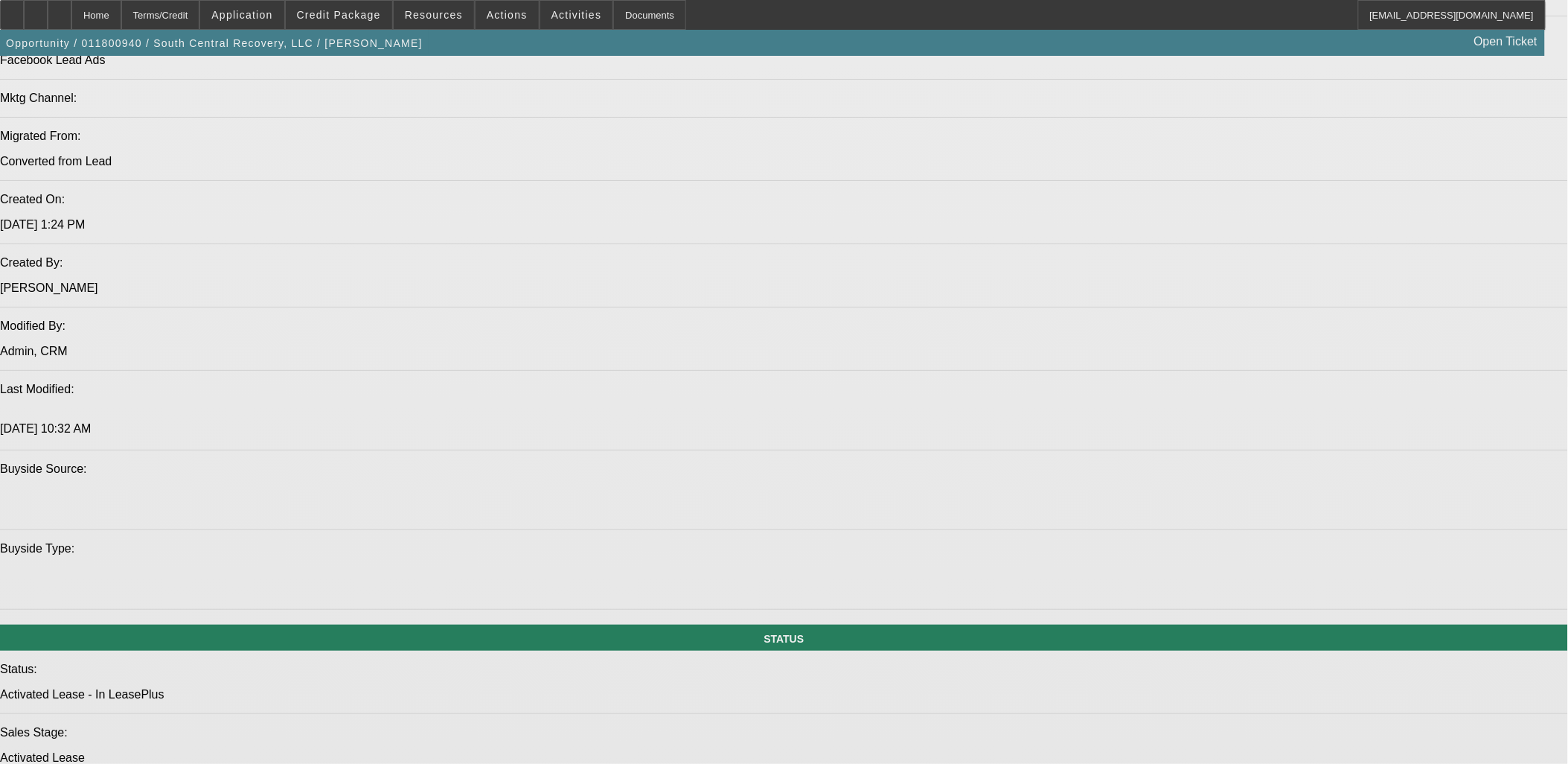
select select "0"
select select "2"
select select "0"
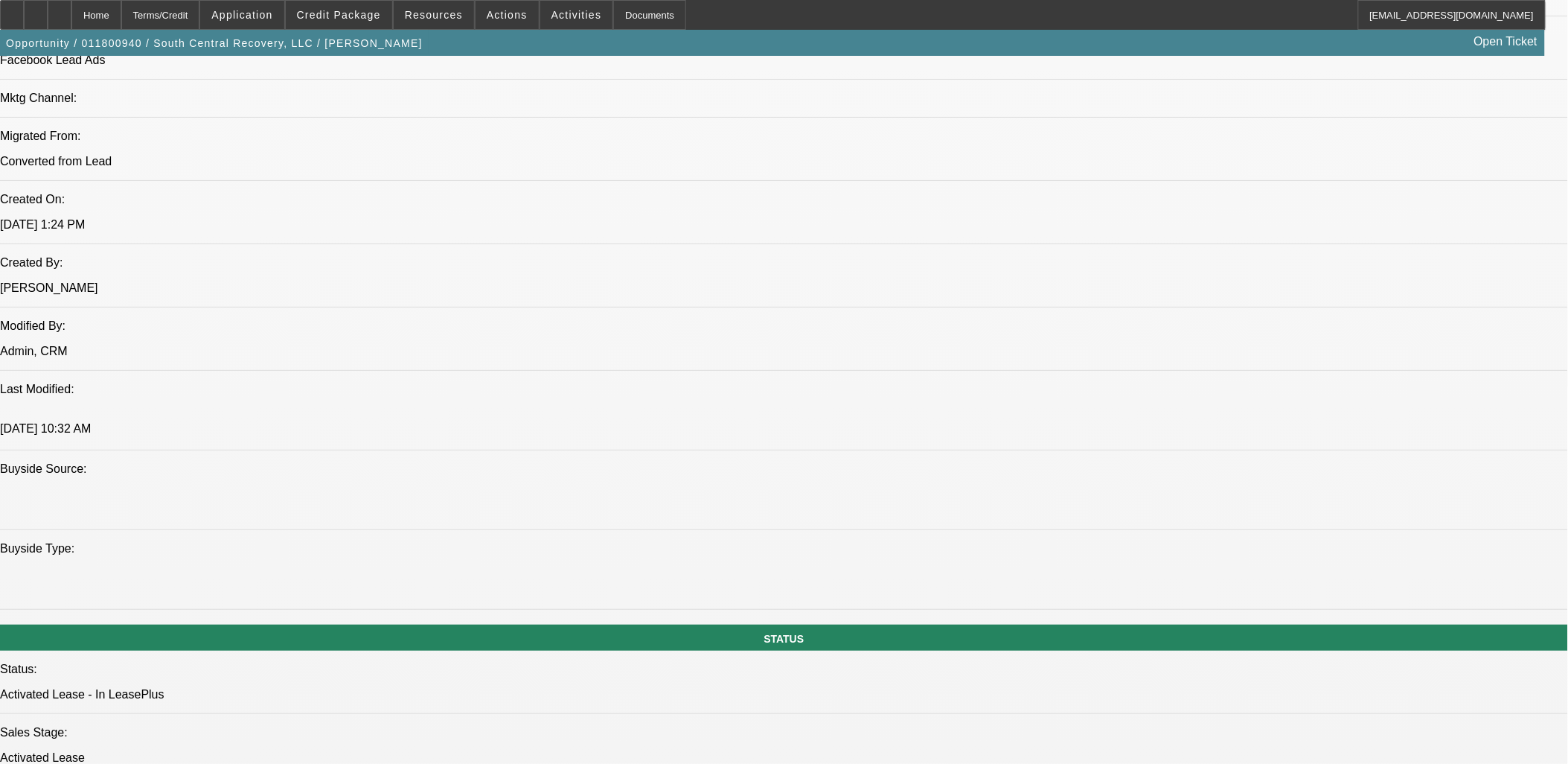
select select "2"
select select "0"
select select "2"
select select "0"
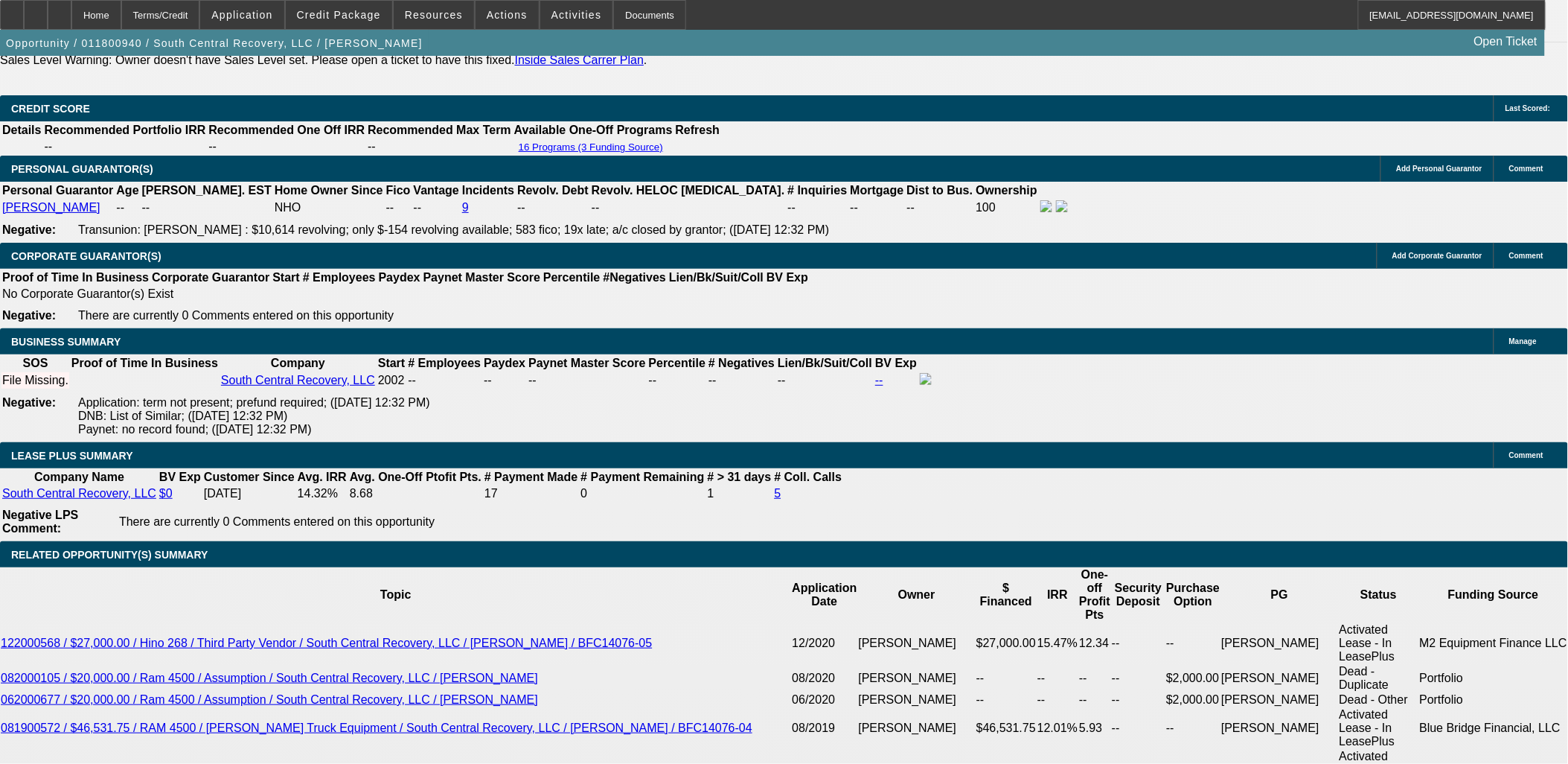
select select "1"
select select "2"
select select "6"
select select "1"
select select "2"
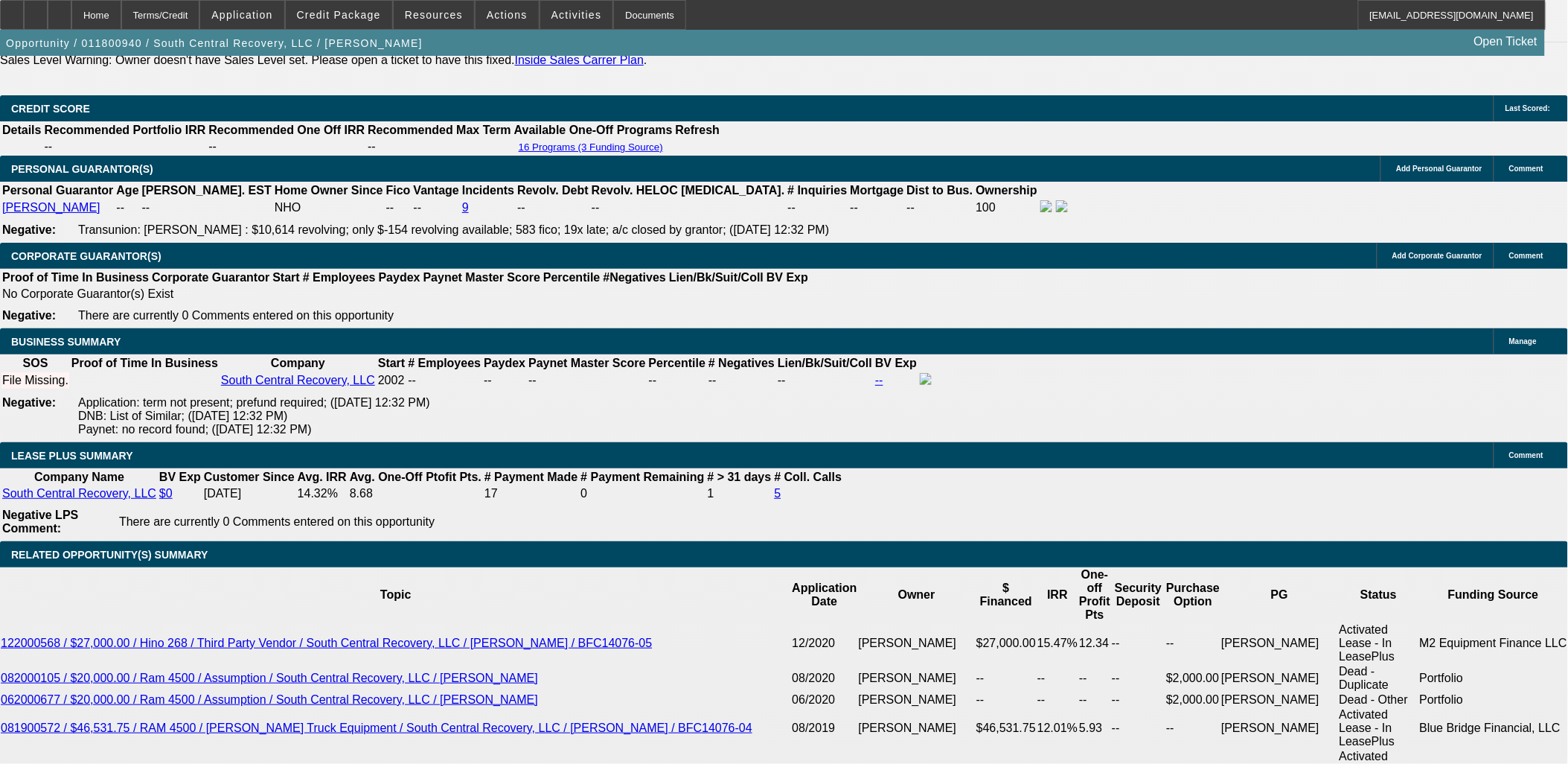
select select "6"
select select "1"
select select "2"
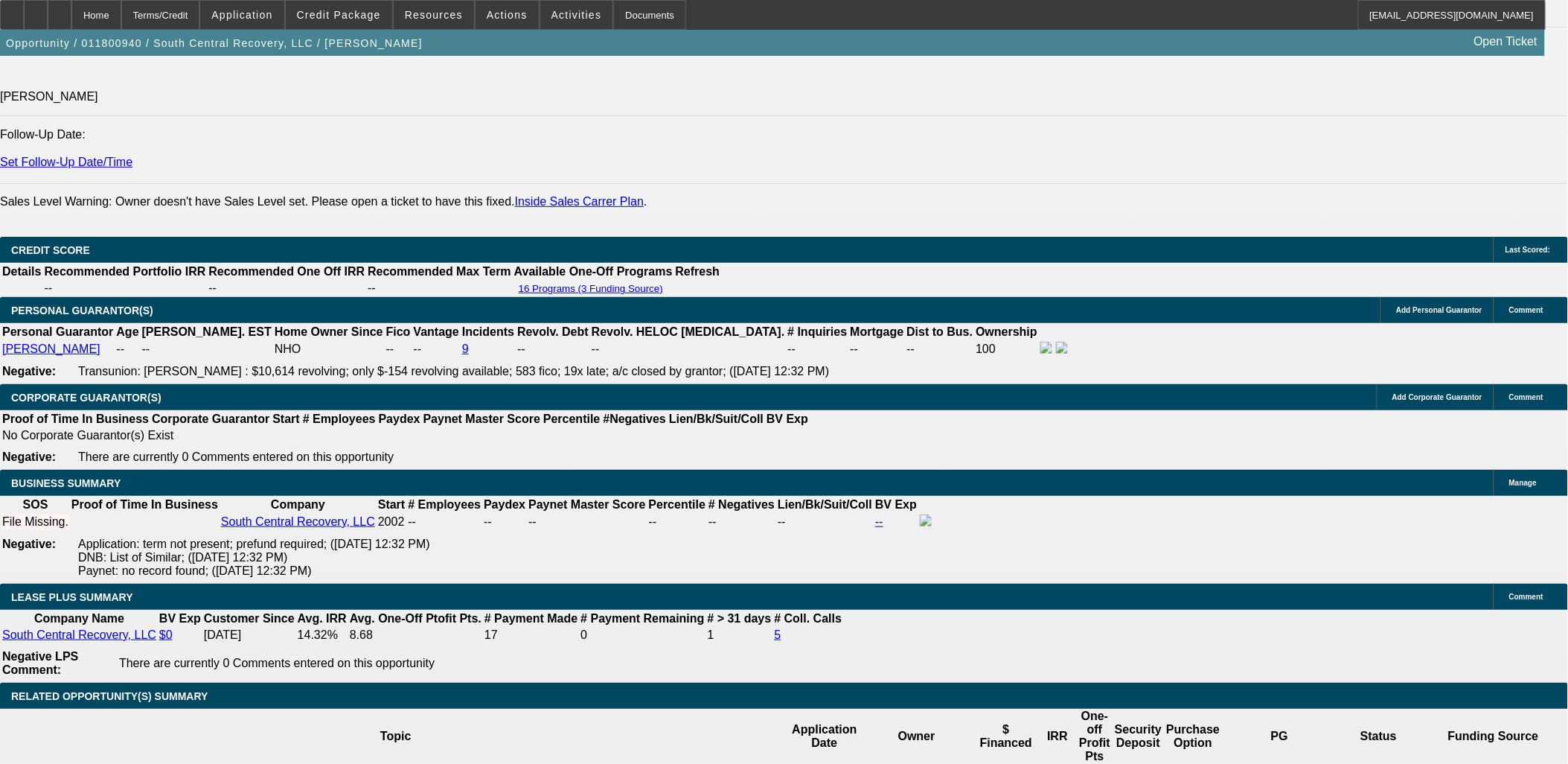
scroll to position [2134, 0]
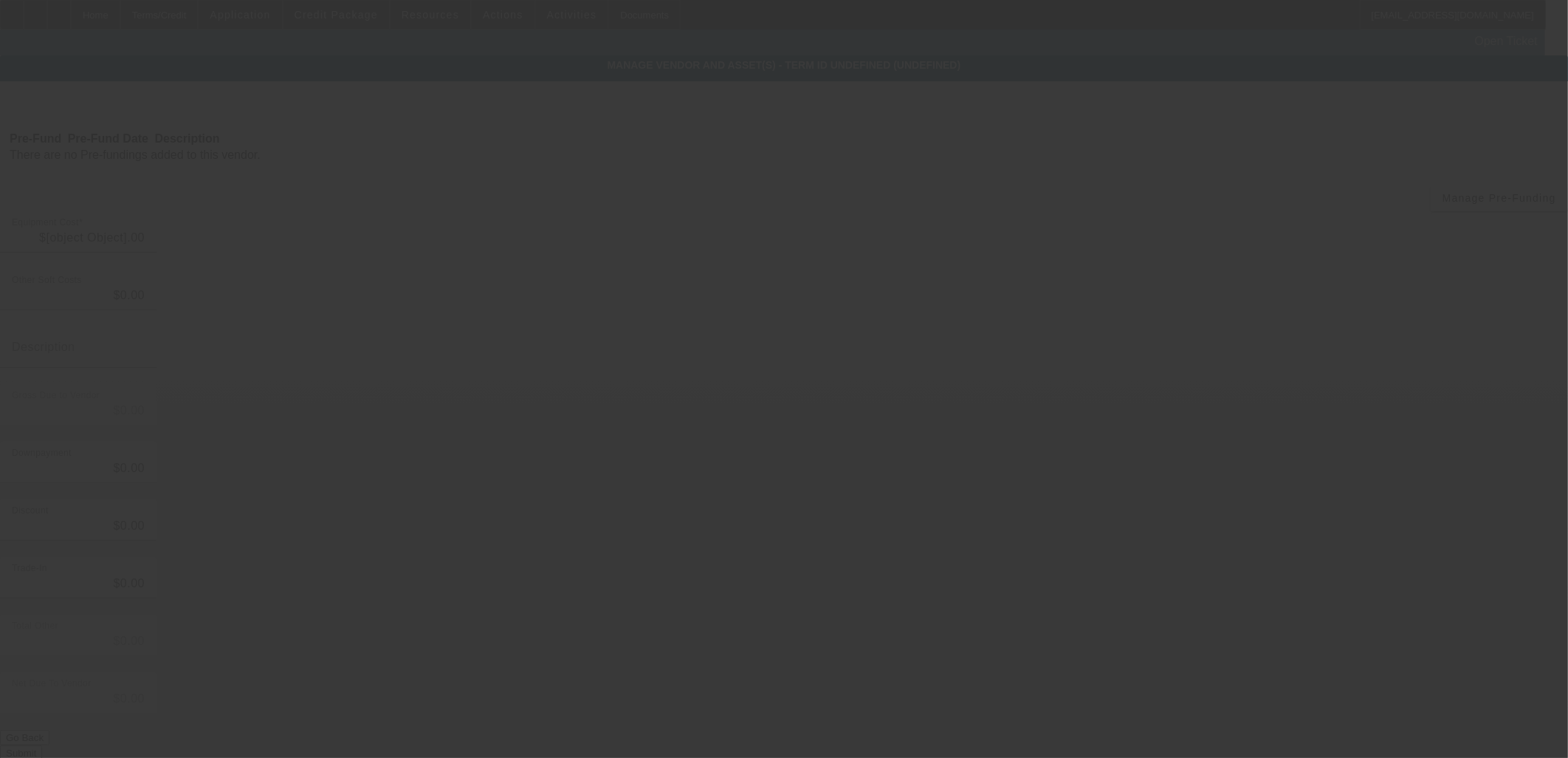
type input "$67,900.00"
type input "$2,047.00"
type input "Sales Tax, Title Fee"
type input "$69,947.00"
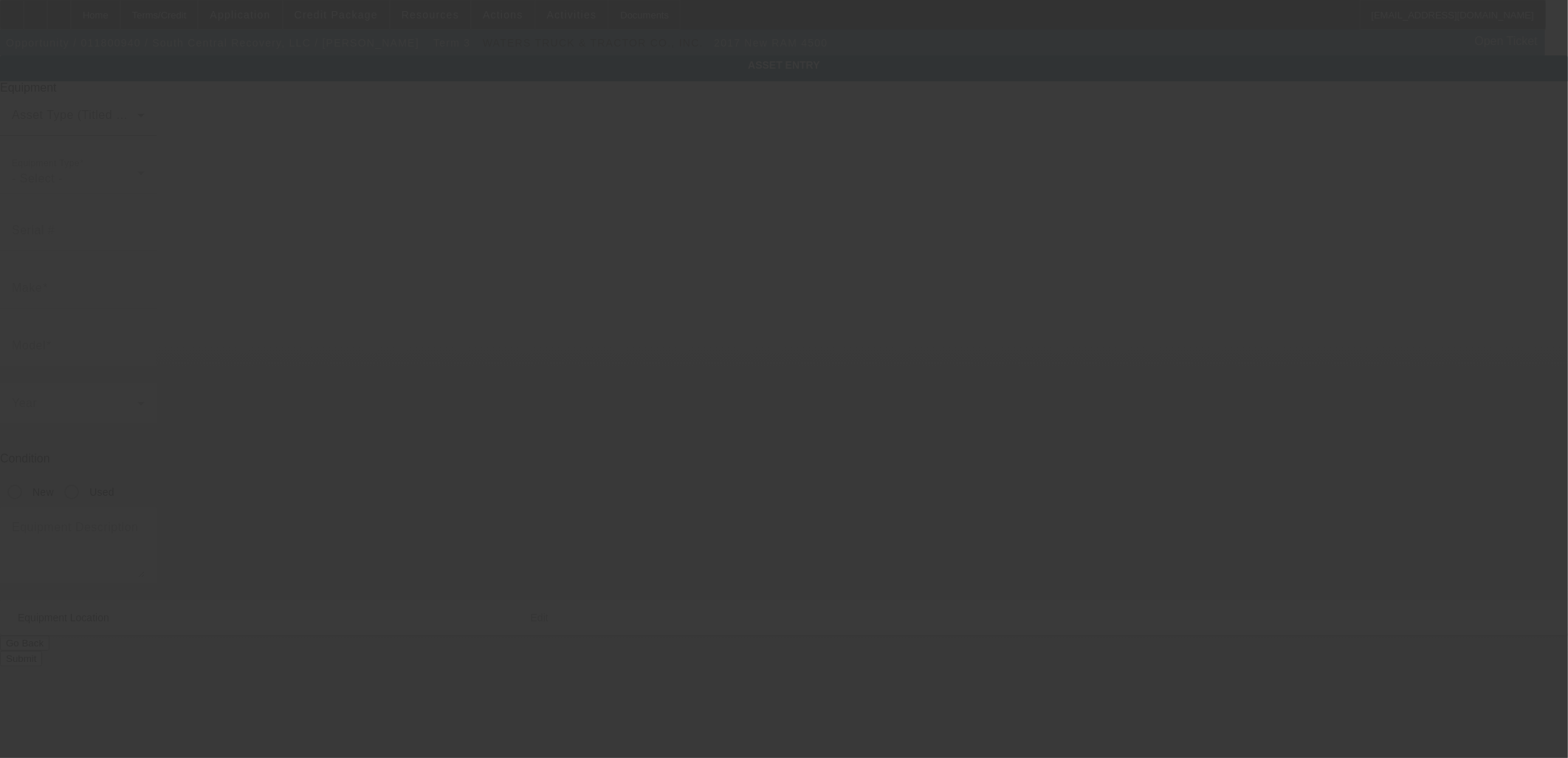
type input "3C7WRKAL4HG674814"
type input "RAM"
type input "4500"
radio input "true"
type textarea "4x2 DP4L63 with"
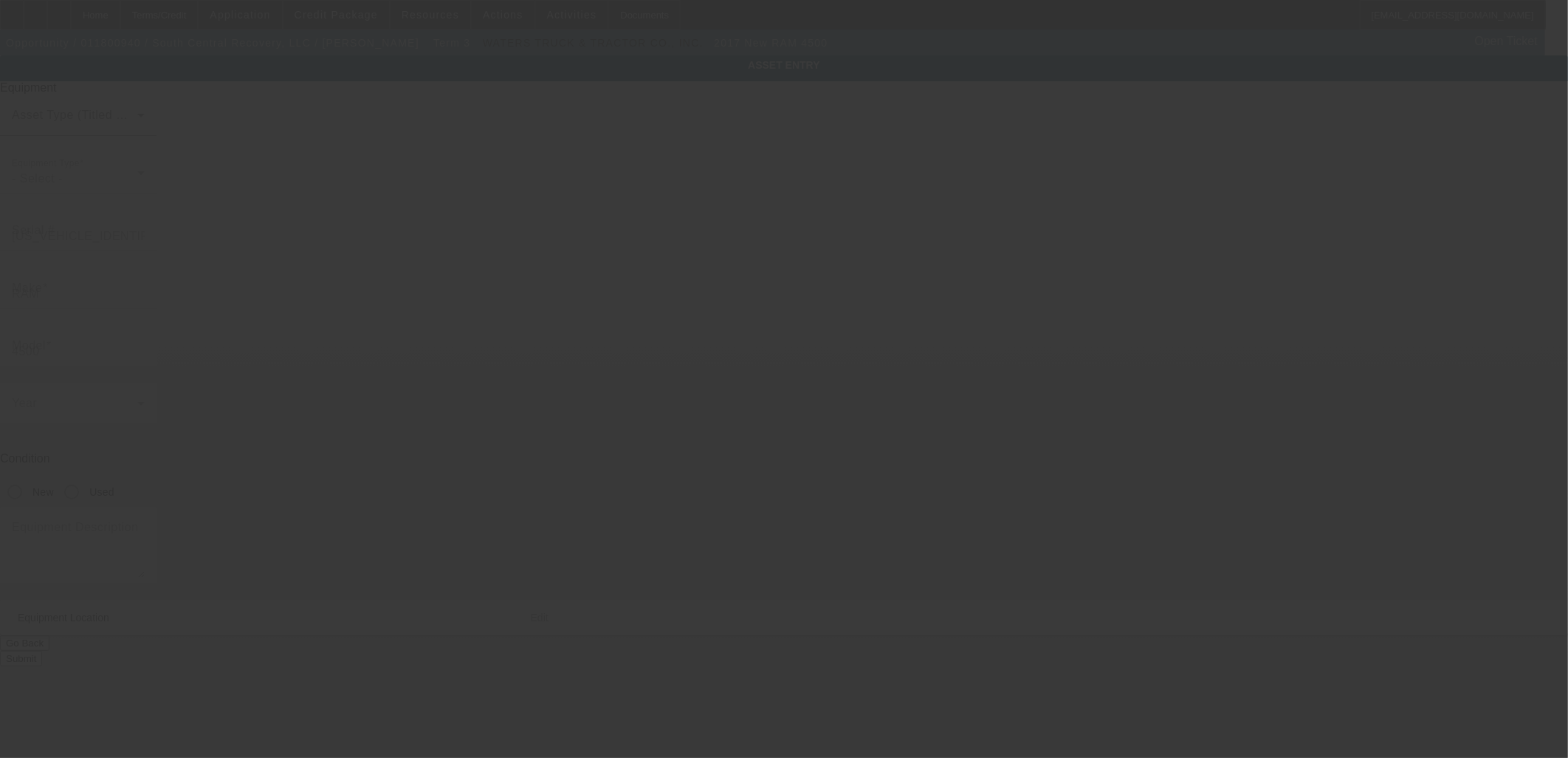
type input "4 Smith Hill Loop"
type input "Hattiesburg"
type input "39401"
type input "Forrest"
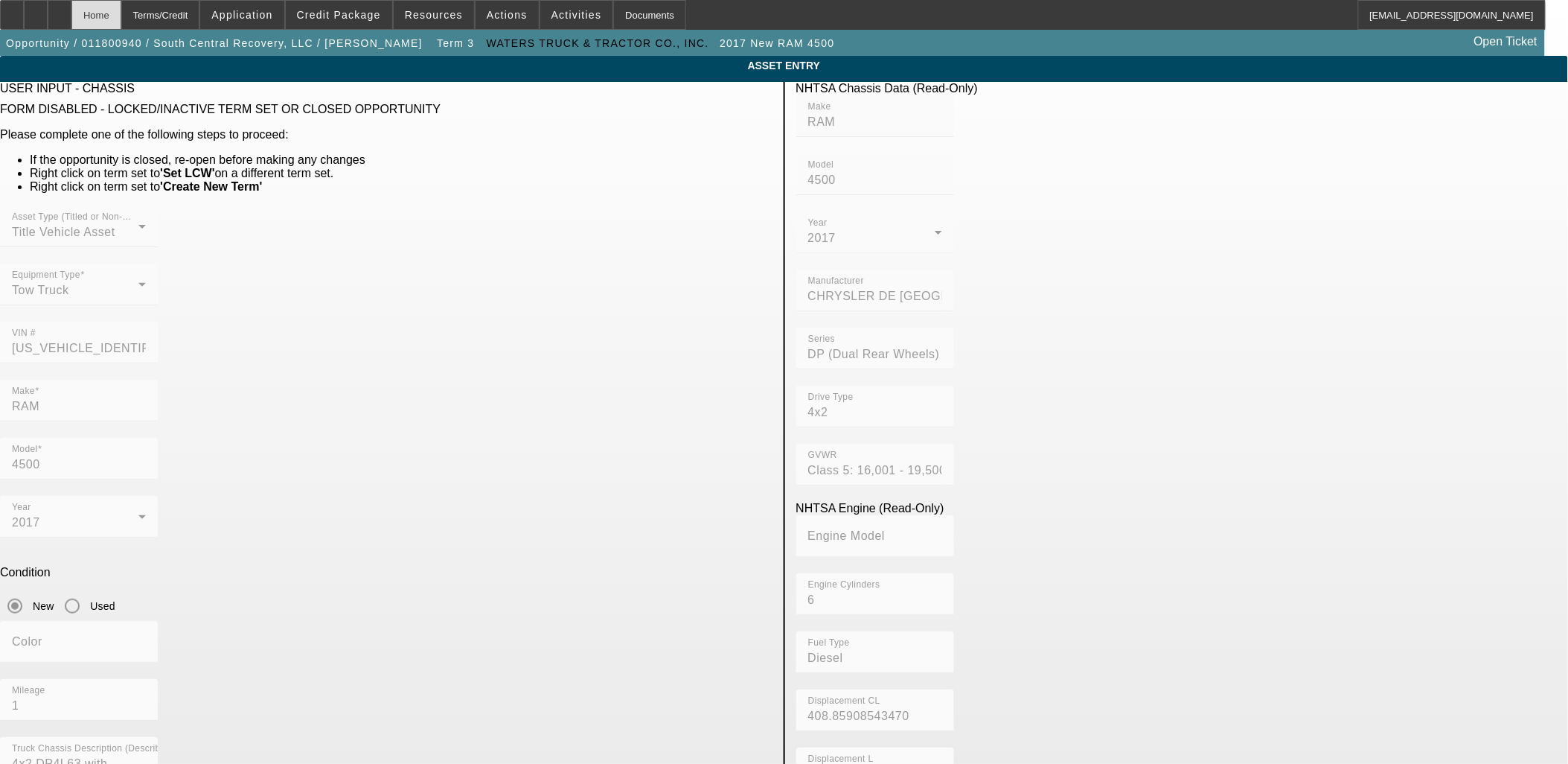
click at [121, 23] on div "Home" at bounding box center [96, 15] width 50 height 30
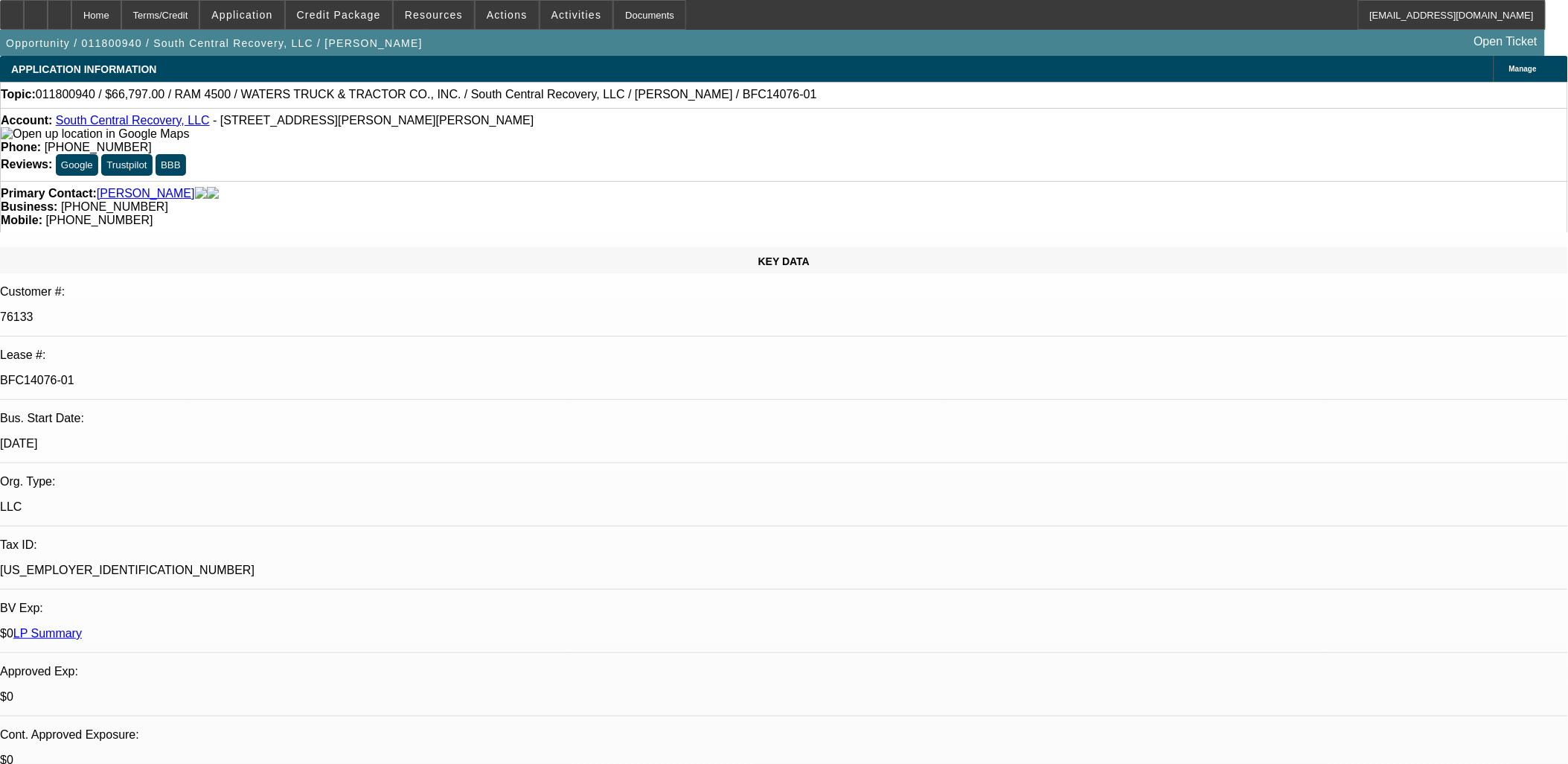
click at [233, 374] on p "BFC14076-01" at bounding box center [784, 380] width 1568 height 13
select select "0"
select select "2"
select select "0"
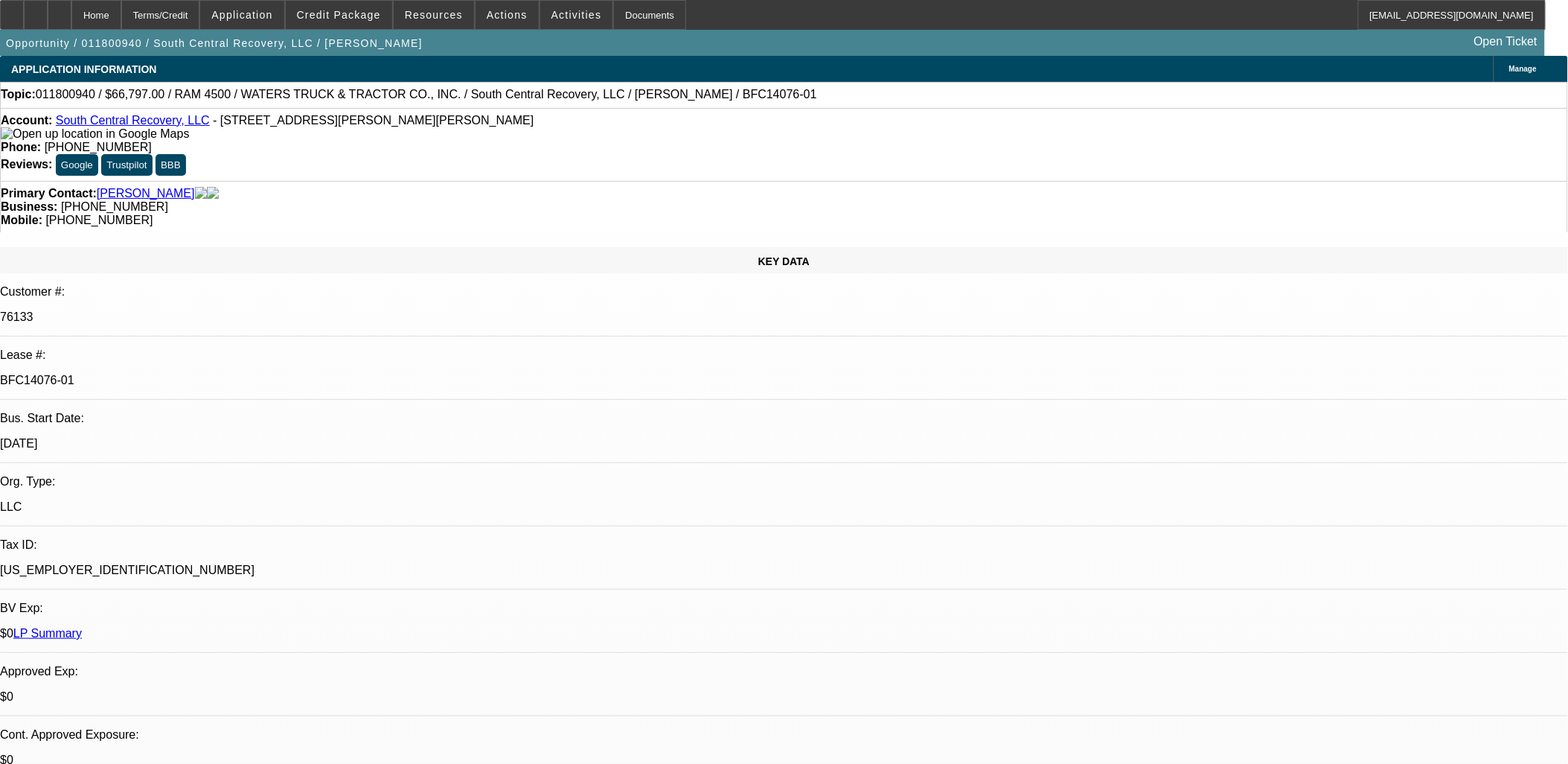
select select "6"
select select "0"
select select "2"
select select "0"
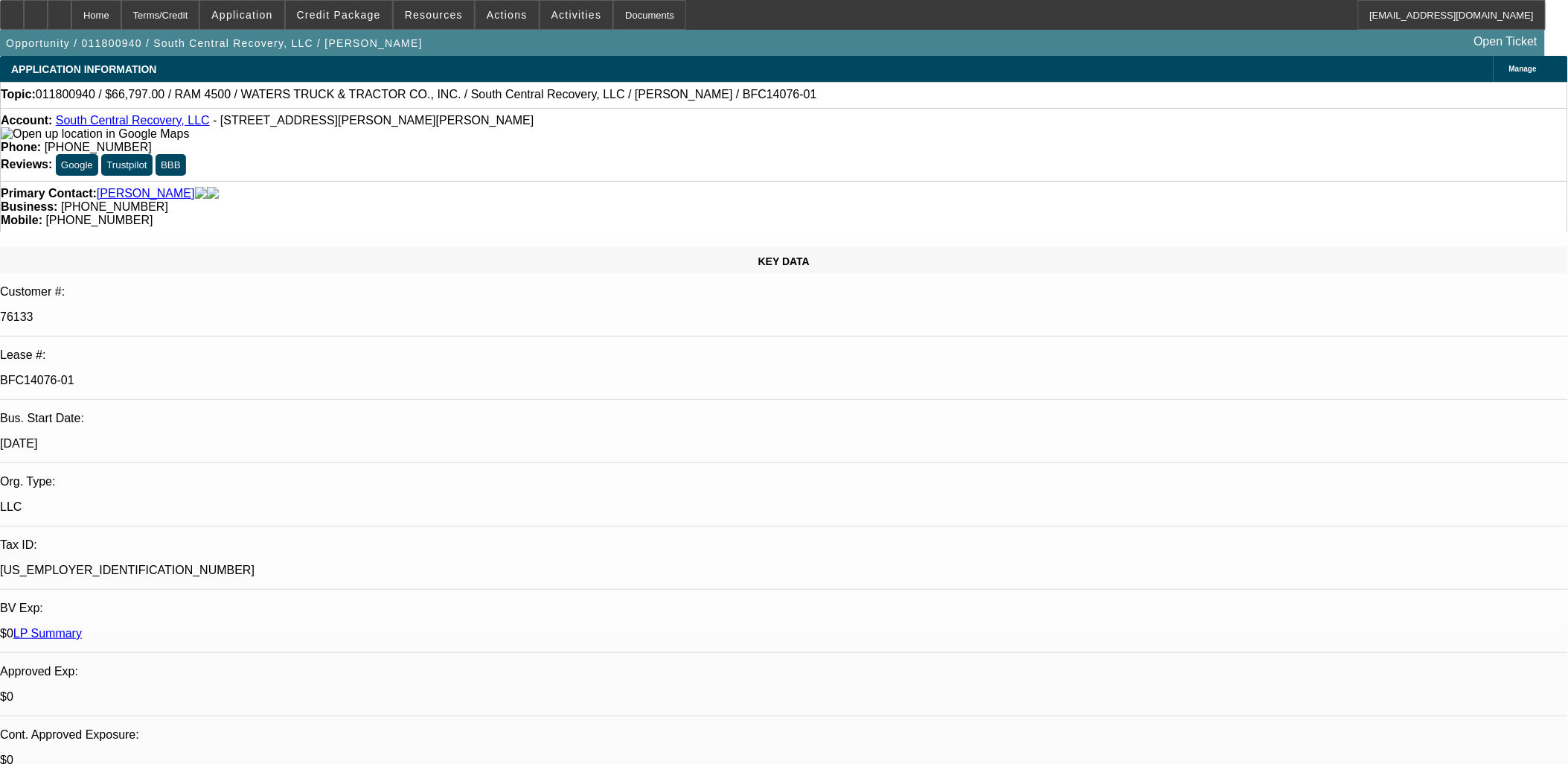
select select "6"
select select "0"
select select "2"
select select "0"
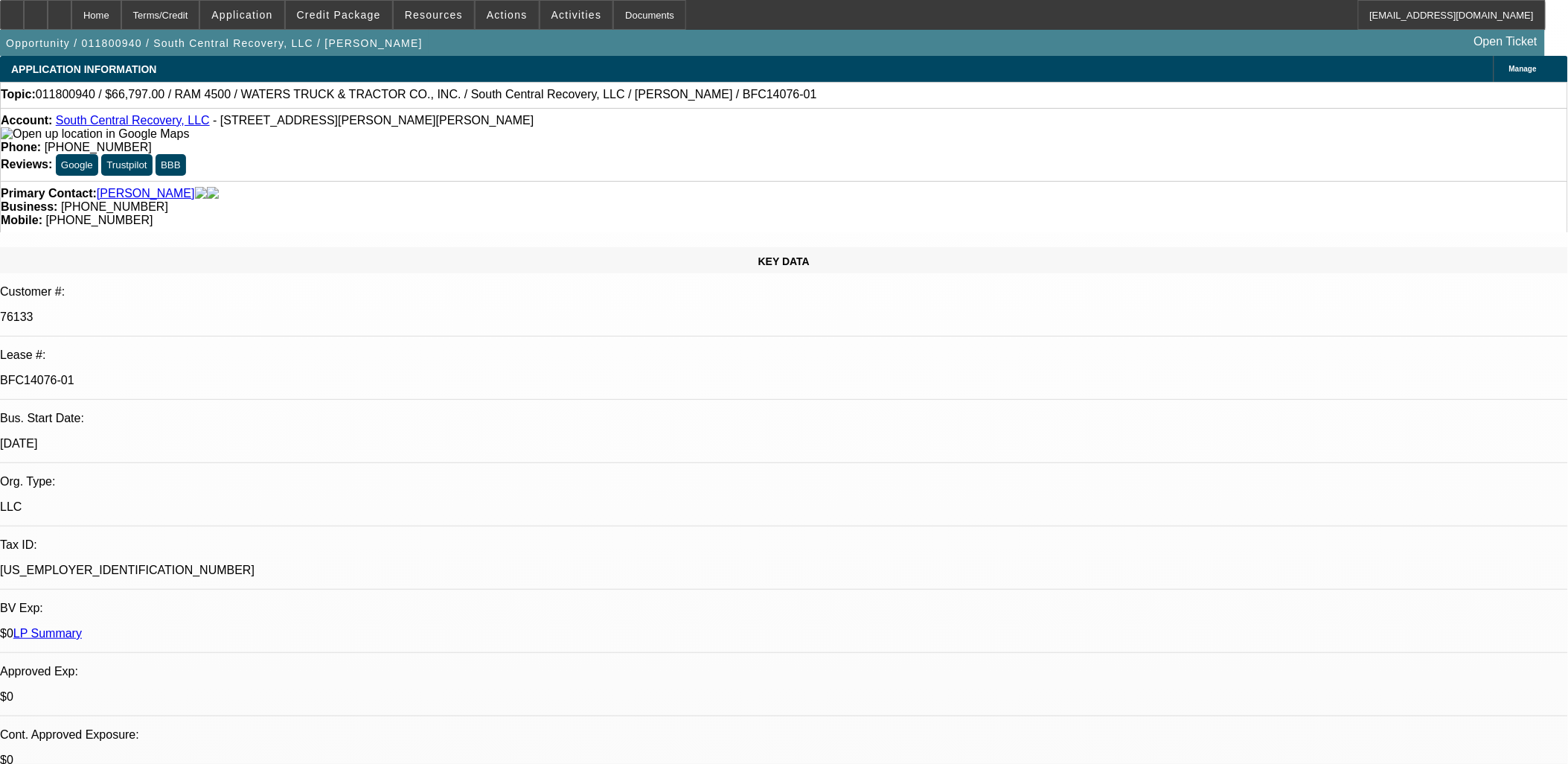
select select "2"
click at [234, 374] on p "BFC14076-01" at bounding box center [784, 380] width 1568 height 13
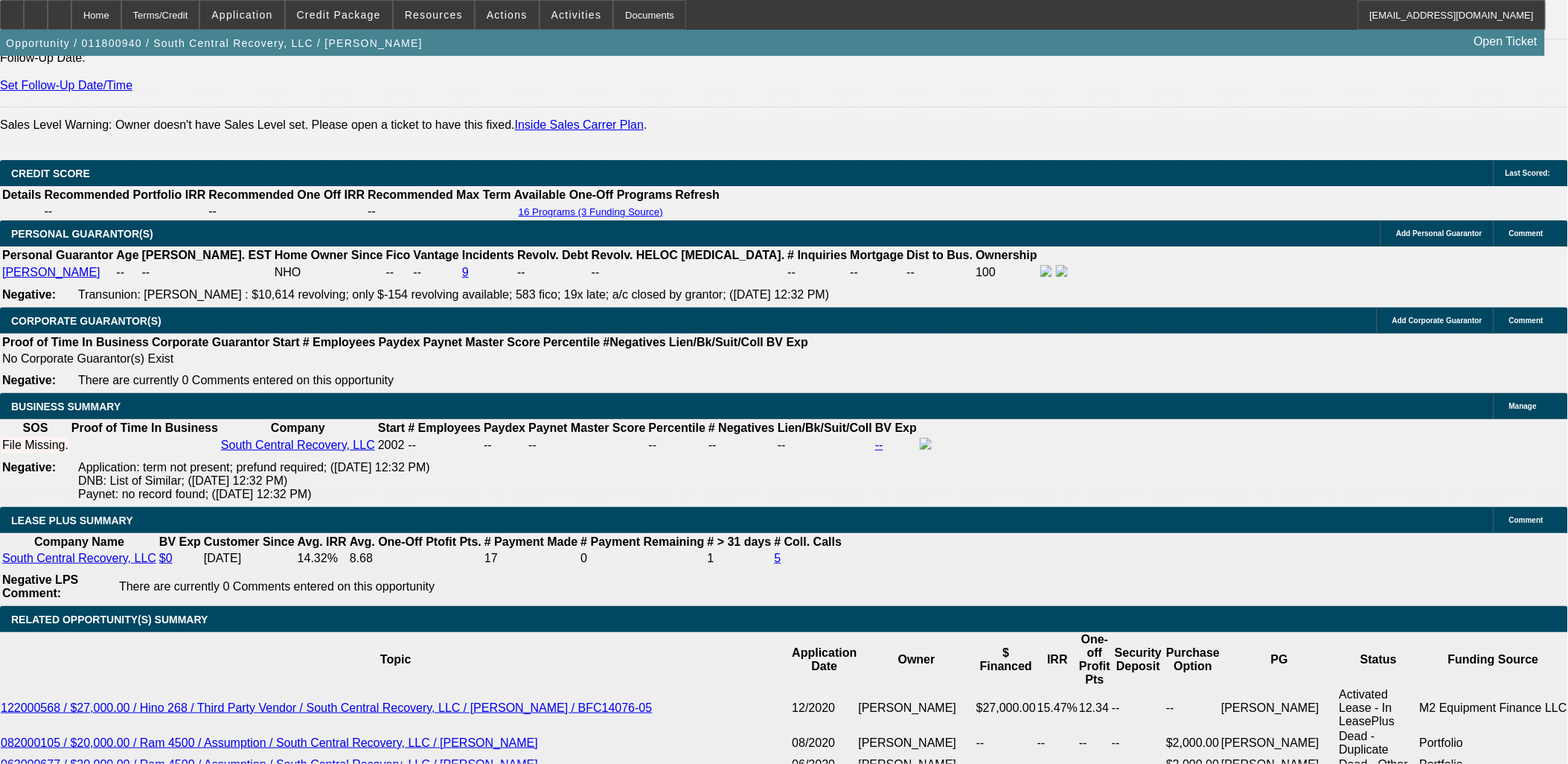
scroll to position [2150, 0]
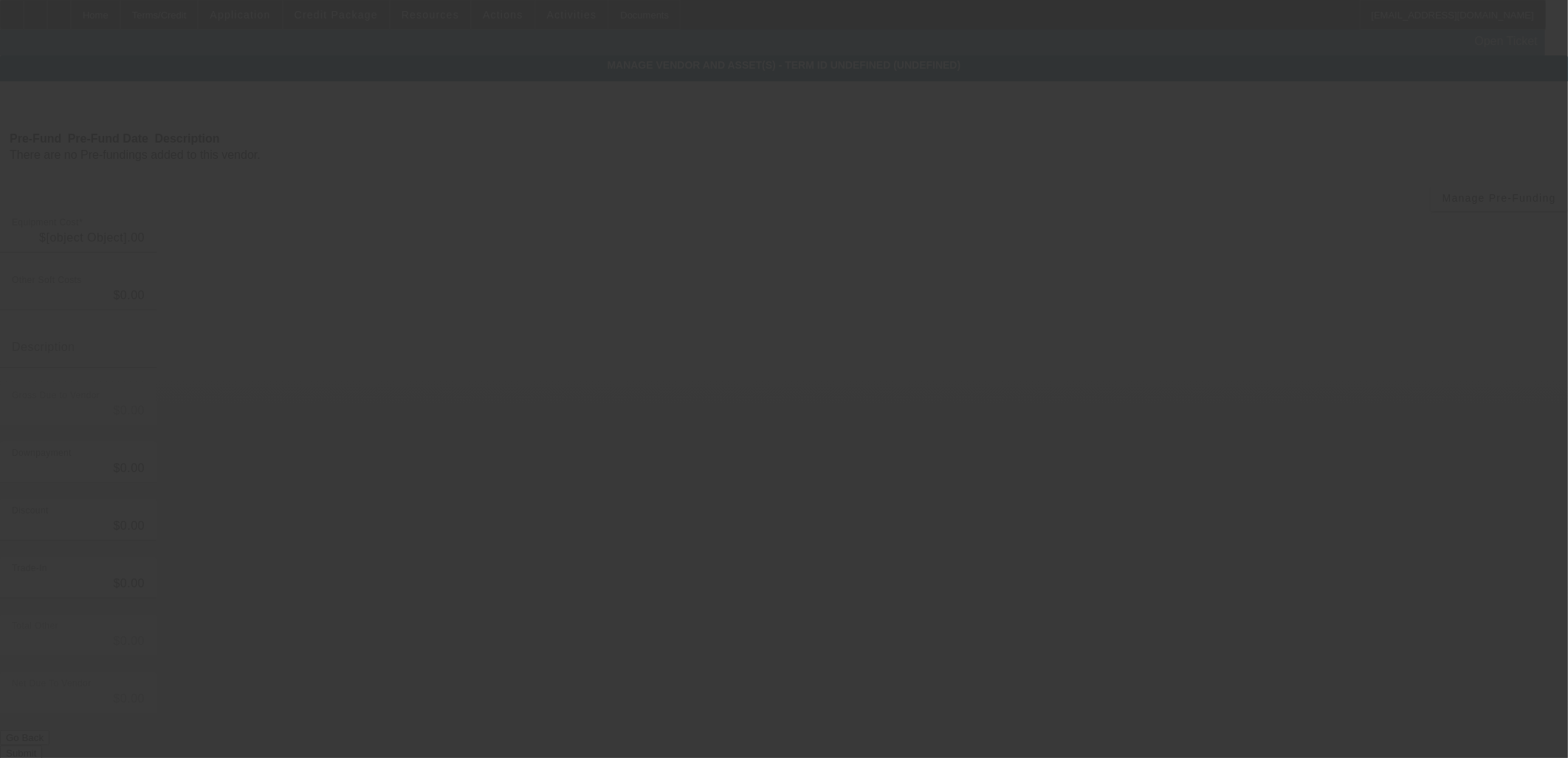
type input "$67,900.00"
type input "$2,047.00"
type input "Sales Tax, Title Fee"
type input "$69,947.00"
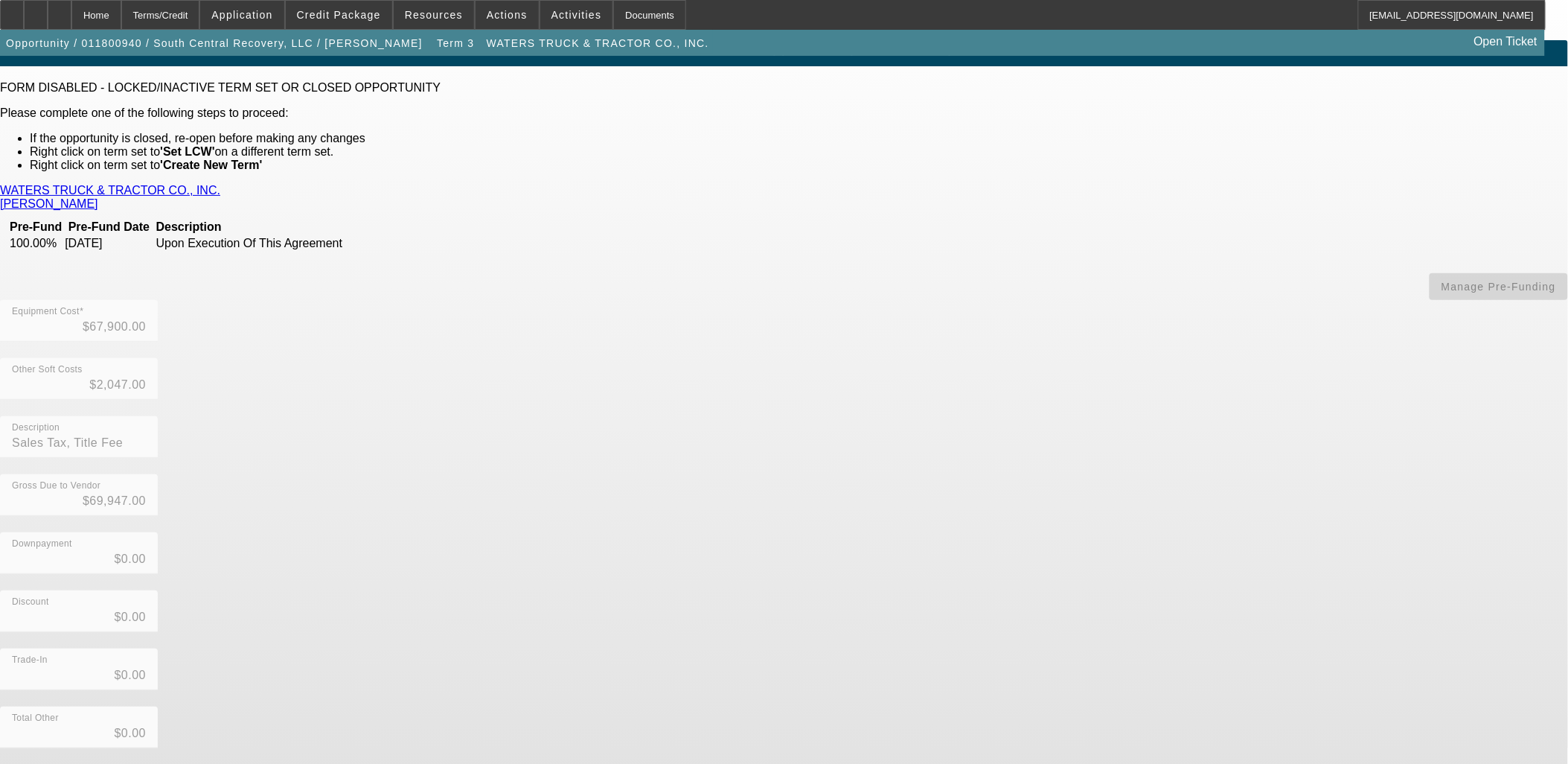
scroll to position [28, 0]
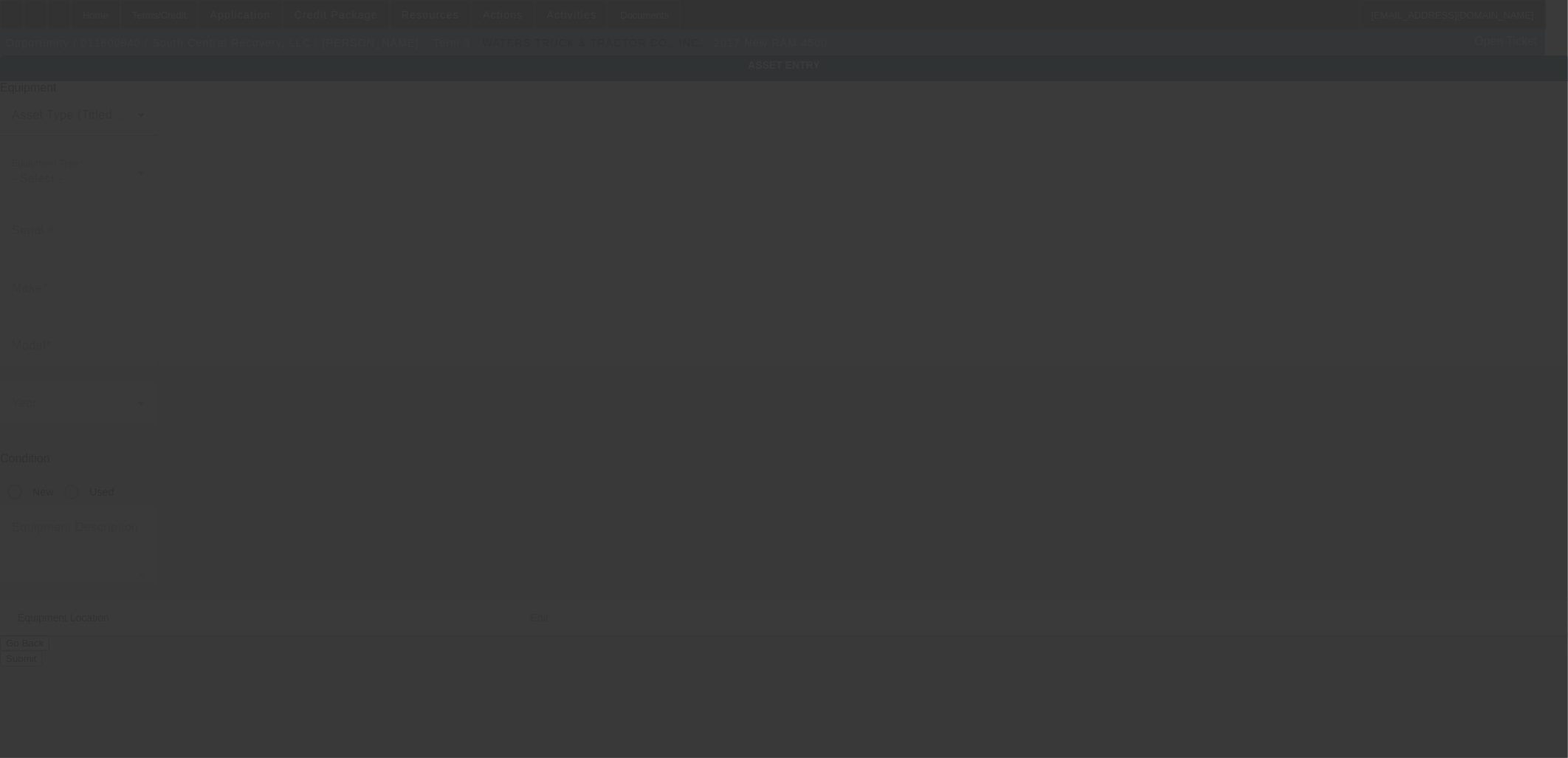
type input "3C7WRKAL4HG674814"
type input "RAM"
type input "4500"
radio input "true"
type textarea "4x2 DP4L63 with"
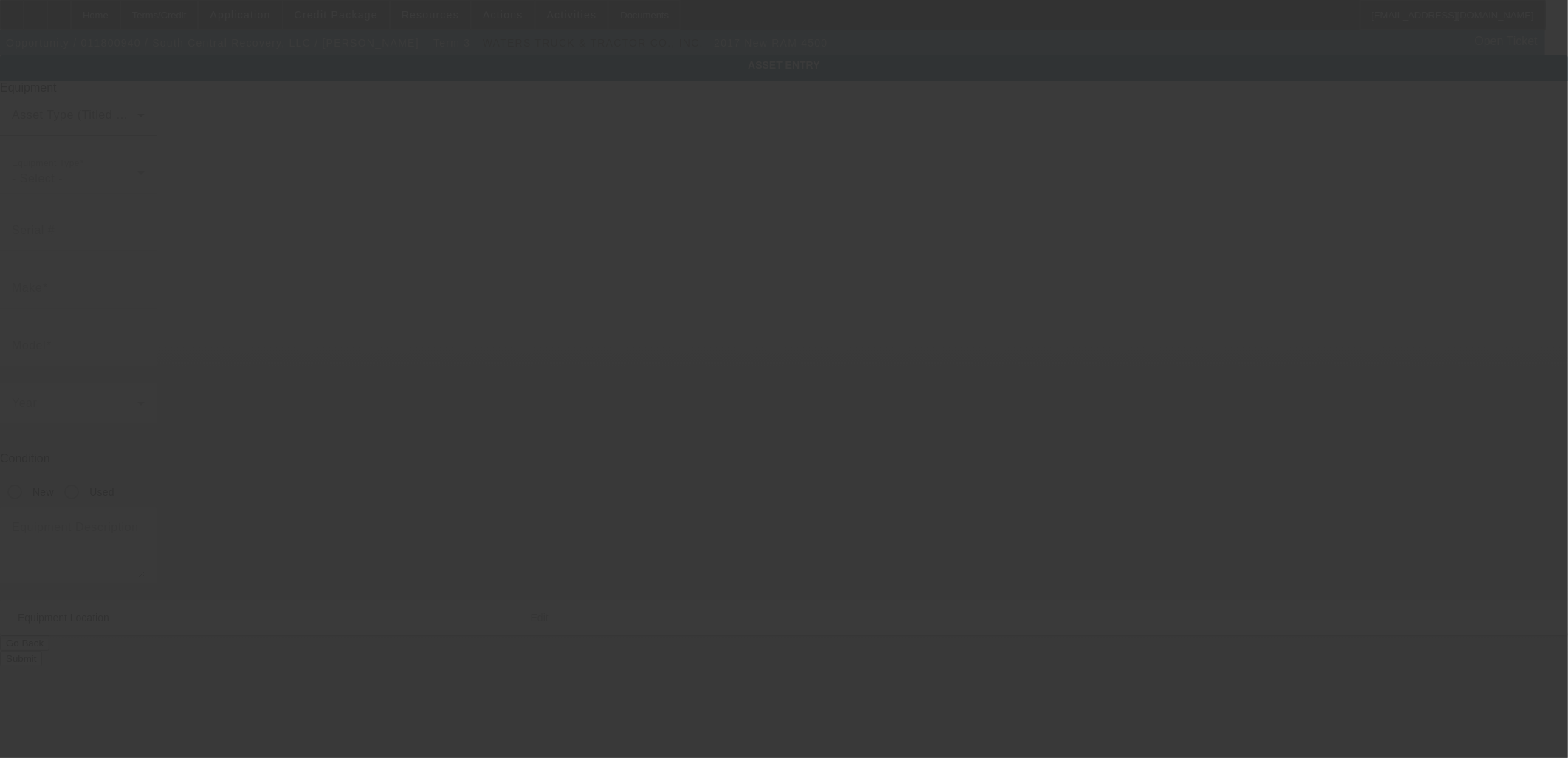
type input "4 Smith Hill Loop"
type input "Hattiesburg"
type input "39401"
type input "Forrest"
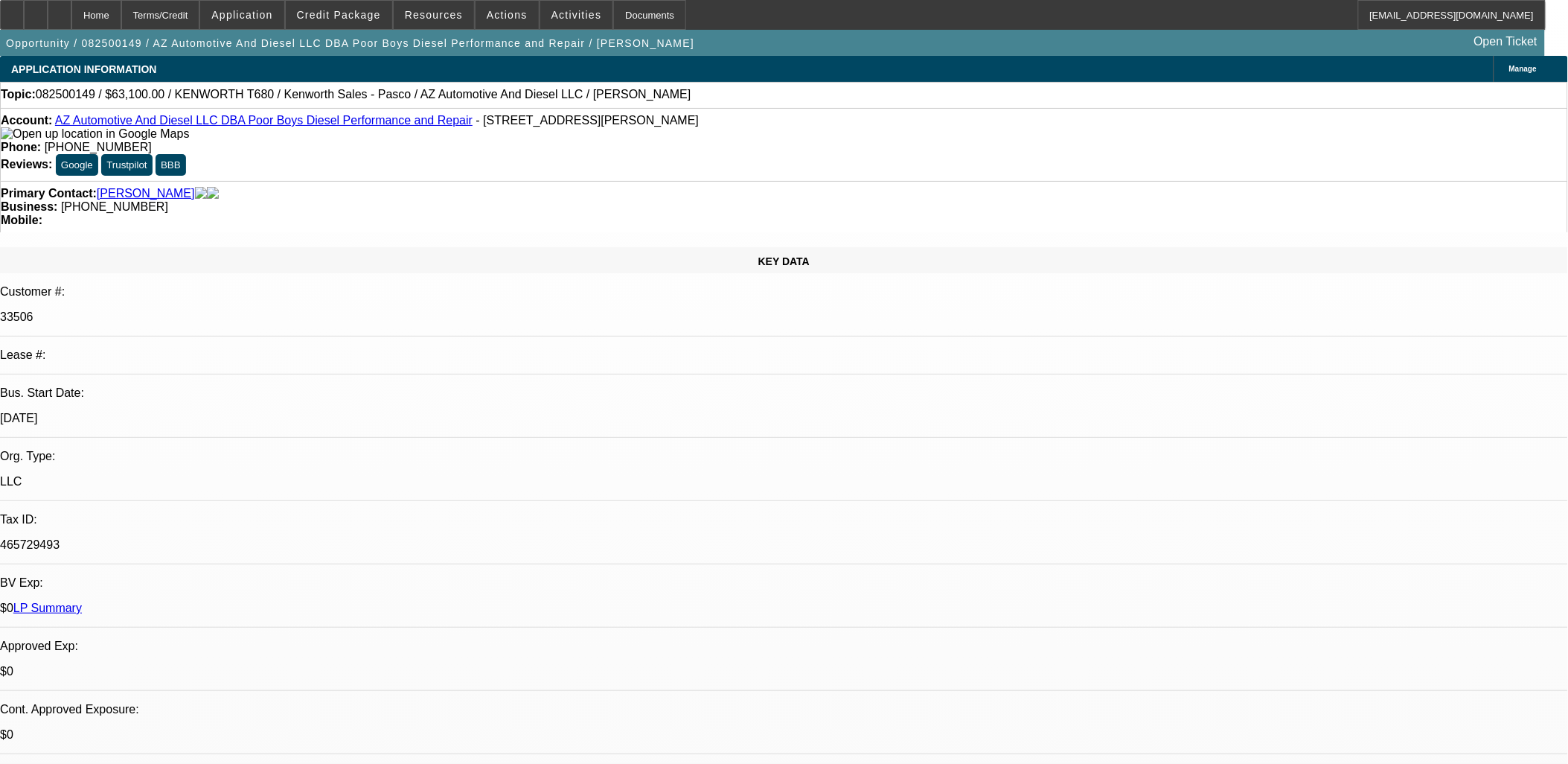
select select "0"
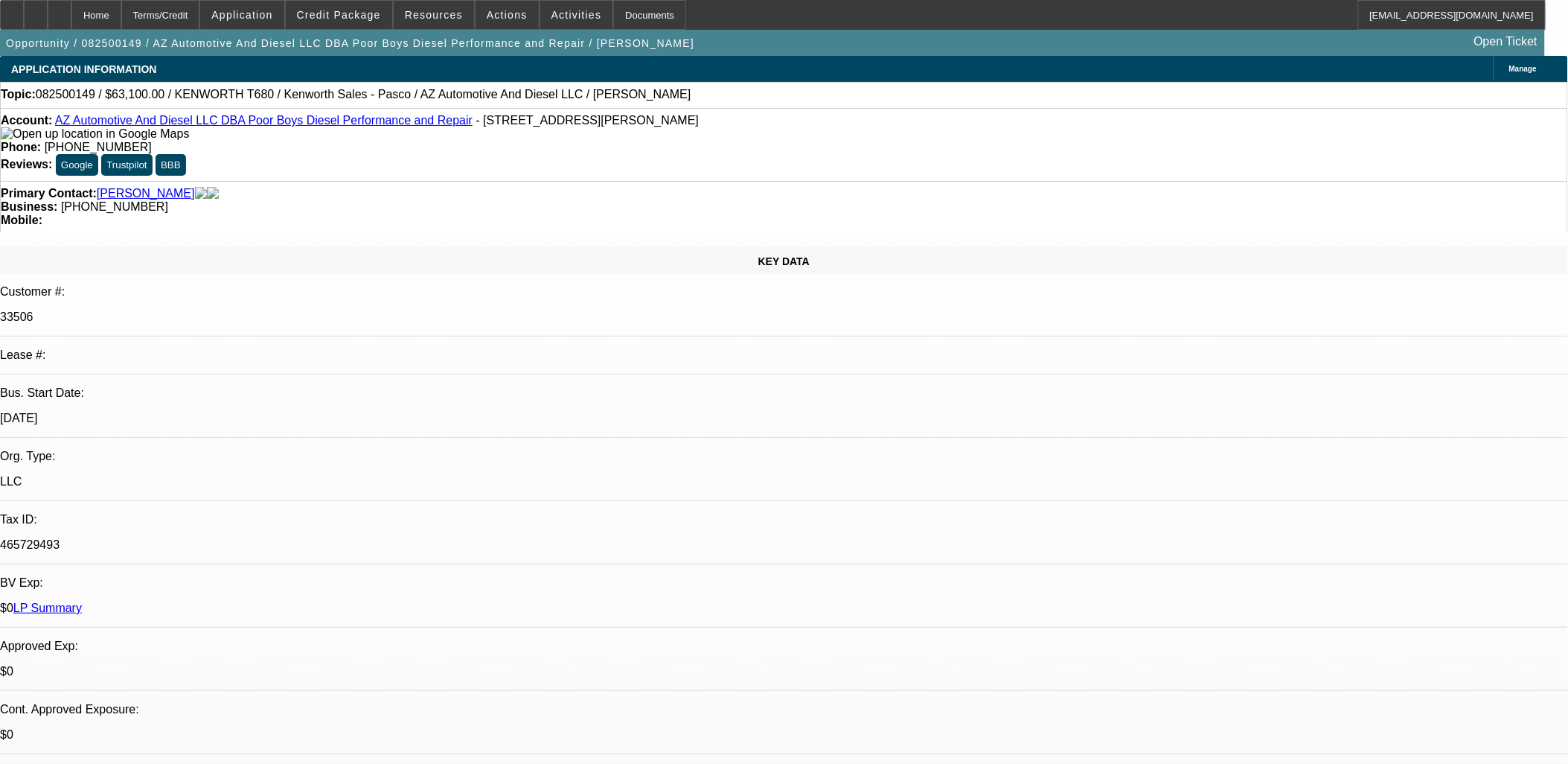
select select "0"
select select "1"
select select "6"
select select "1"
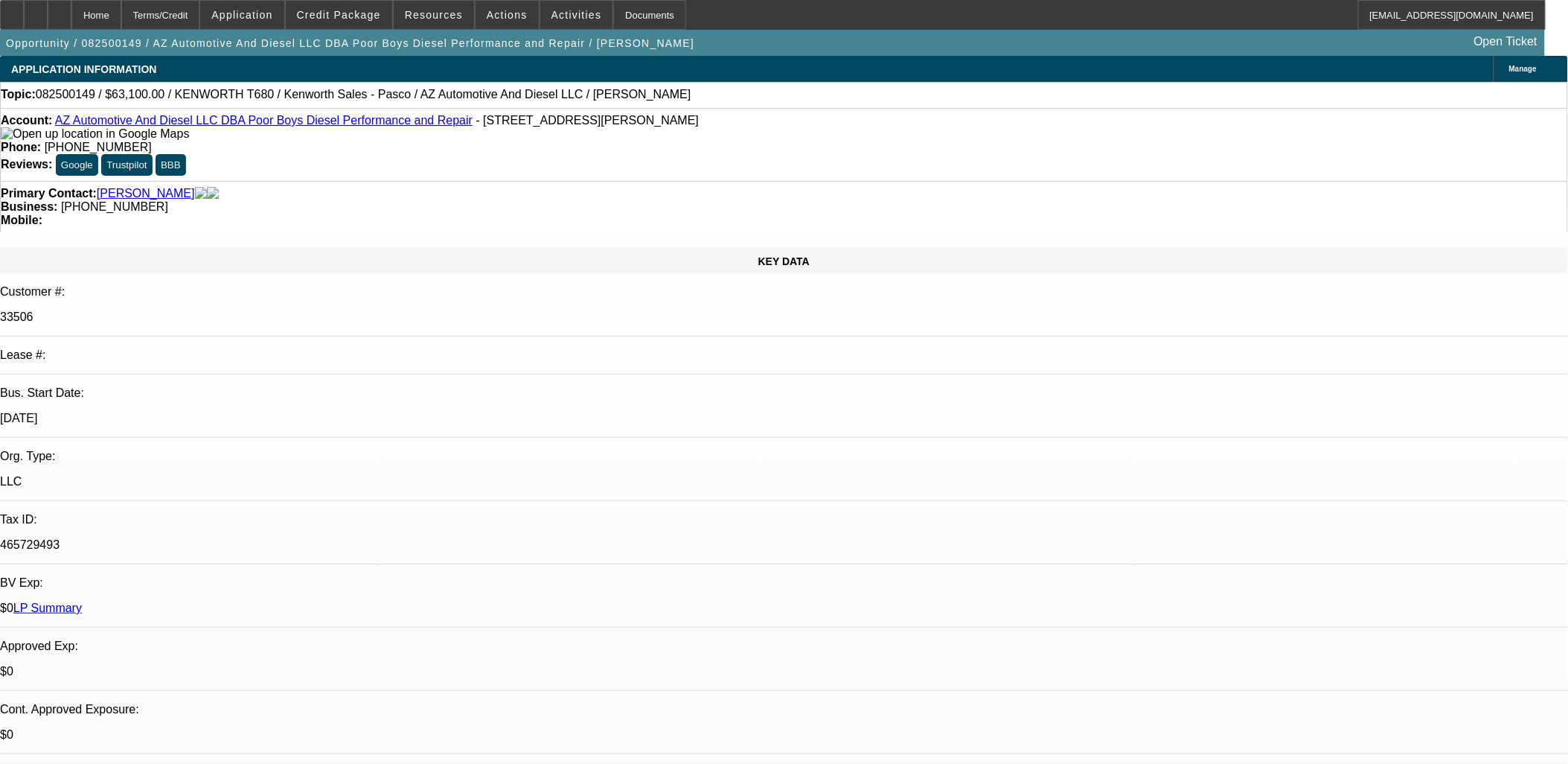
select select "1"
select select "6"
click at [367, 16] on span "Credit Package" at bounding box center [338, 14] width 84 height 12
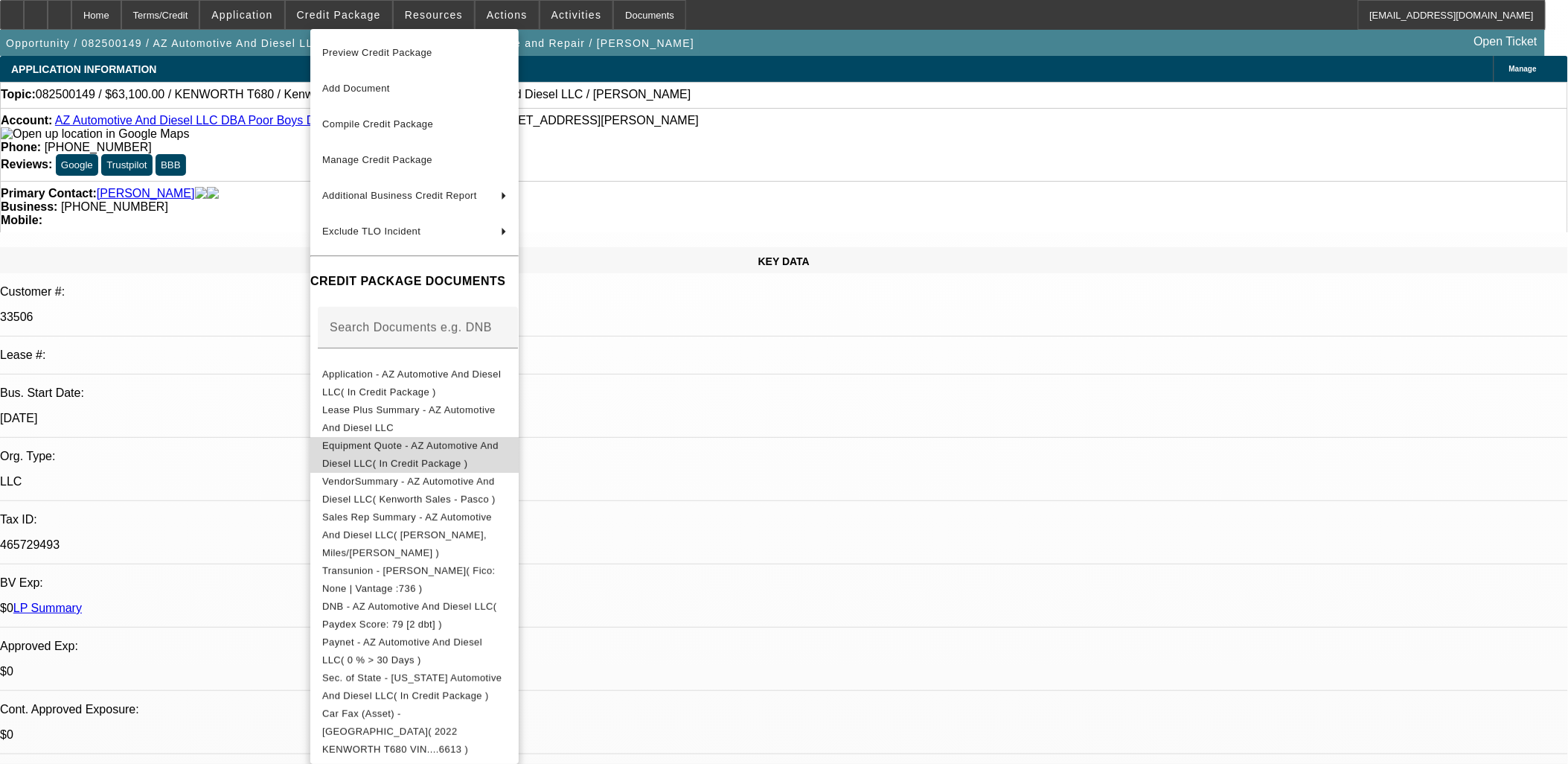
click at [428, 454] on span "Equipment Quote - AZ Automotive And Diesel LLC( In Credit Package )" at bounding box center [414, 454] width 185 height 36
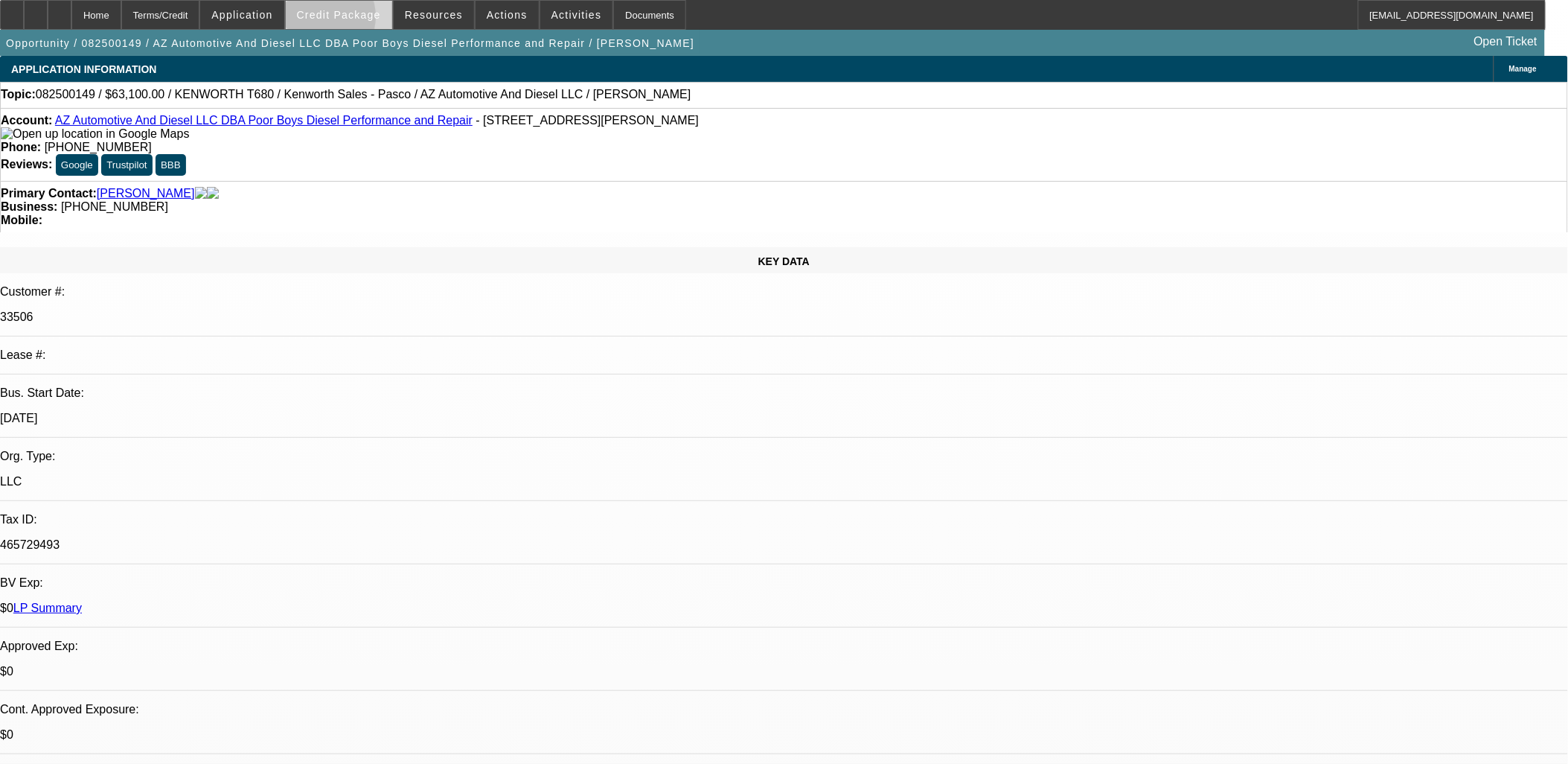
click at [338, 20] on span at bounding box center [339, 15] width 107 height 36
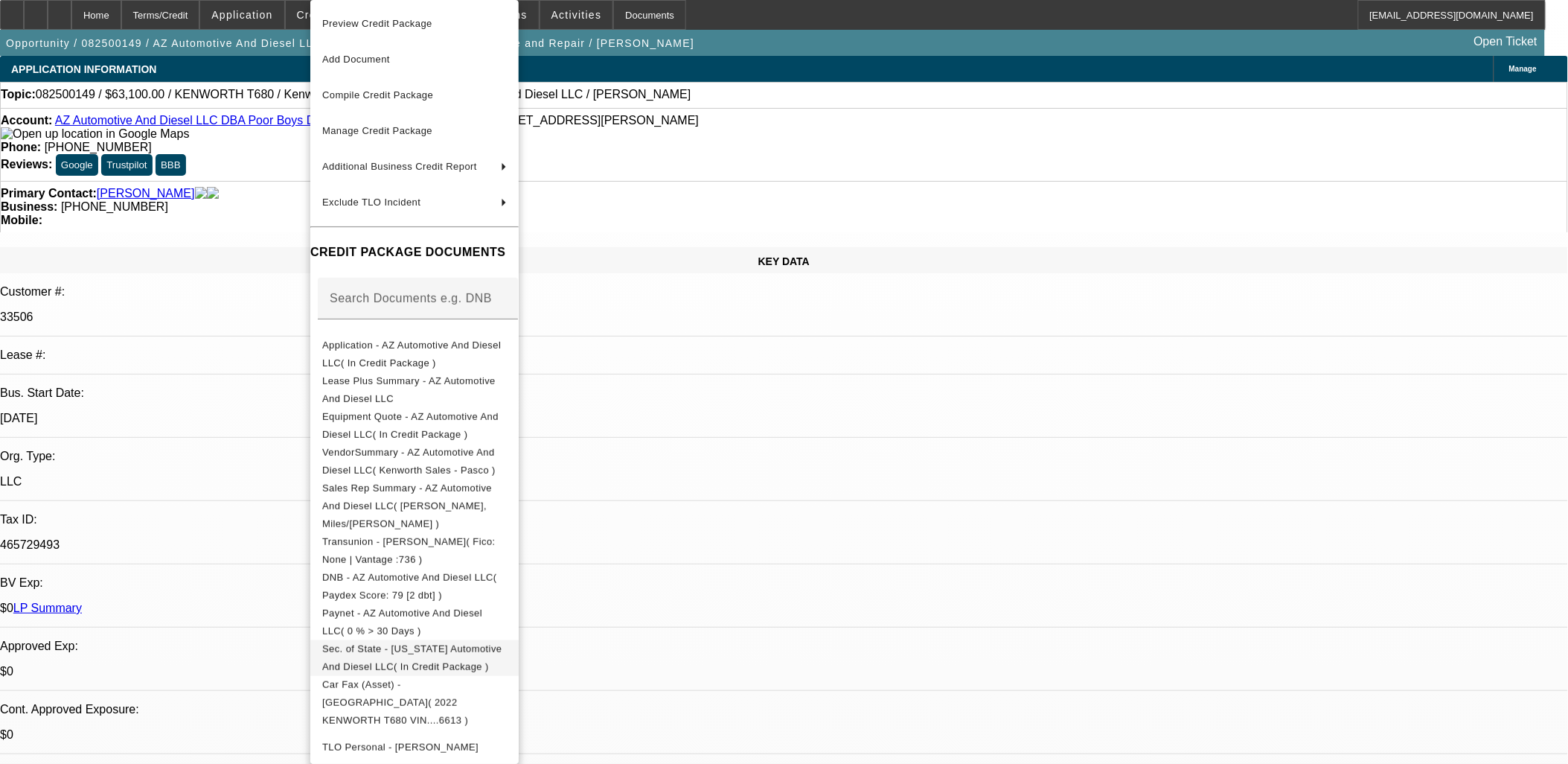
click at [391, 643] on span "Sec. of State - [US_STATE] Automotive And Diesel LLC( In Credit Package )" at bounding box center [411, 657] width 179 height 29
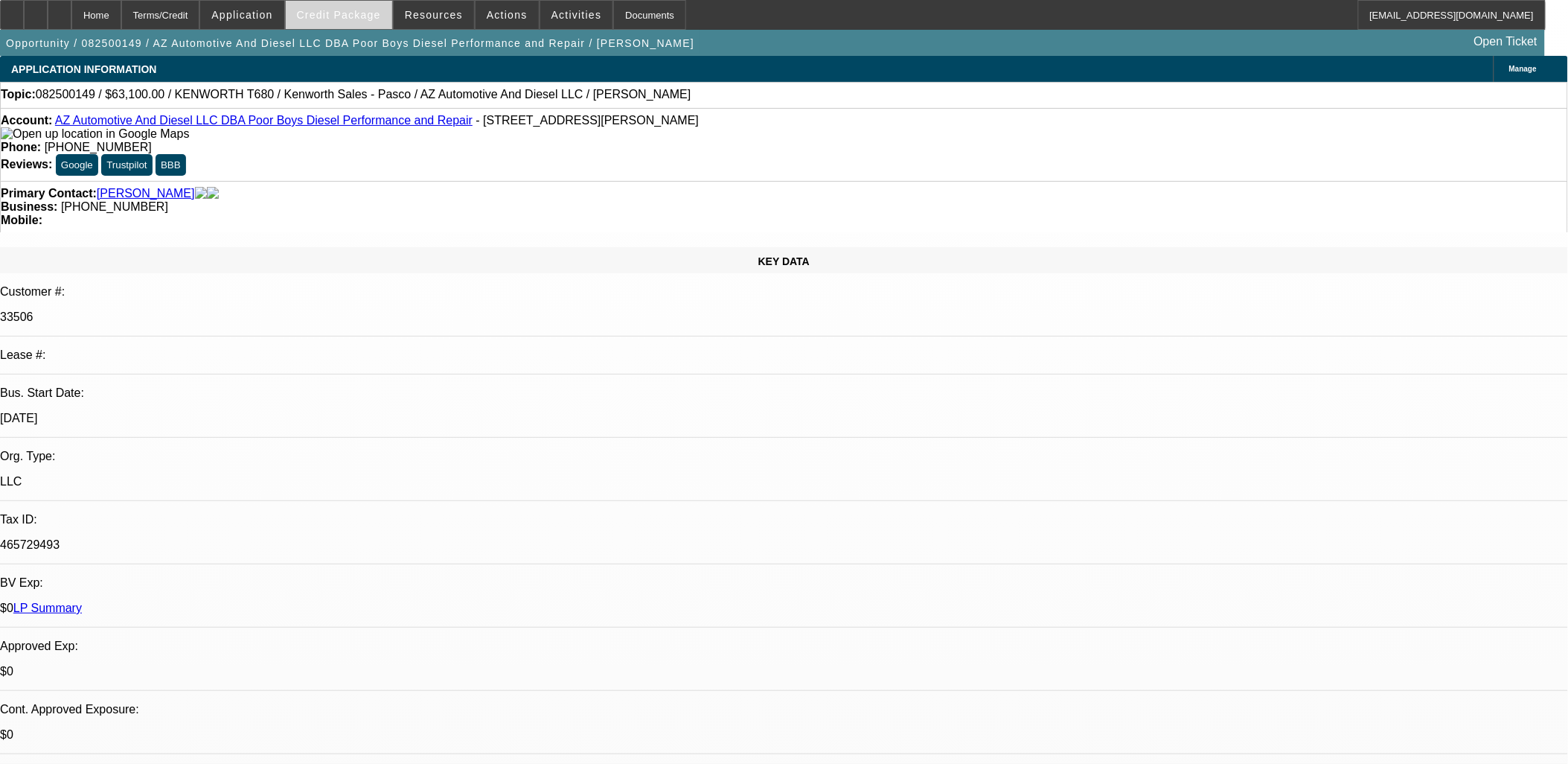
click at [345, 9] on span "Credit Package" at bounding box center [338, 14] width 84 height 12
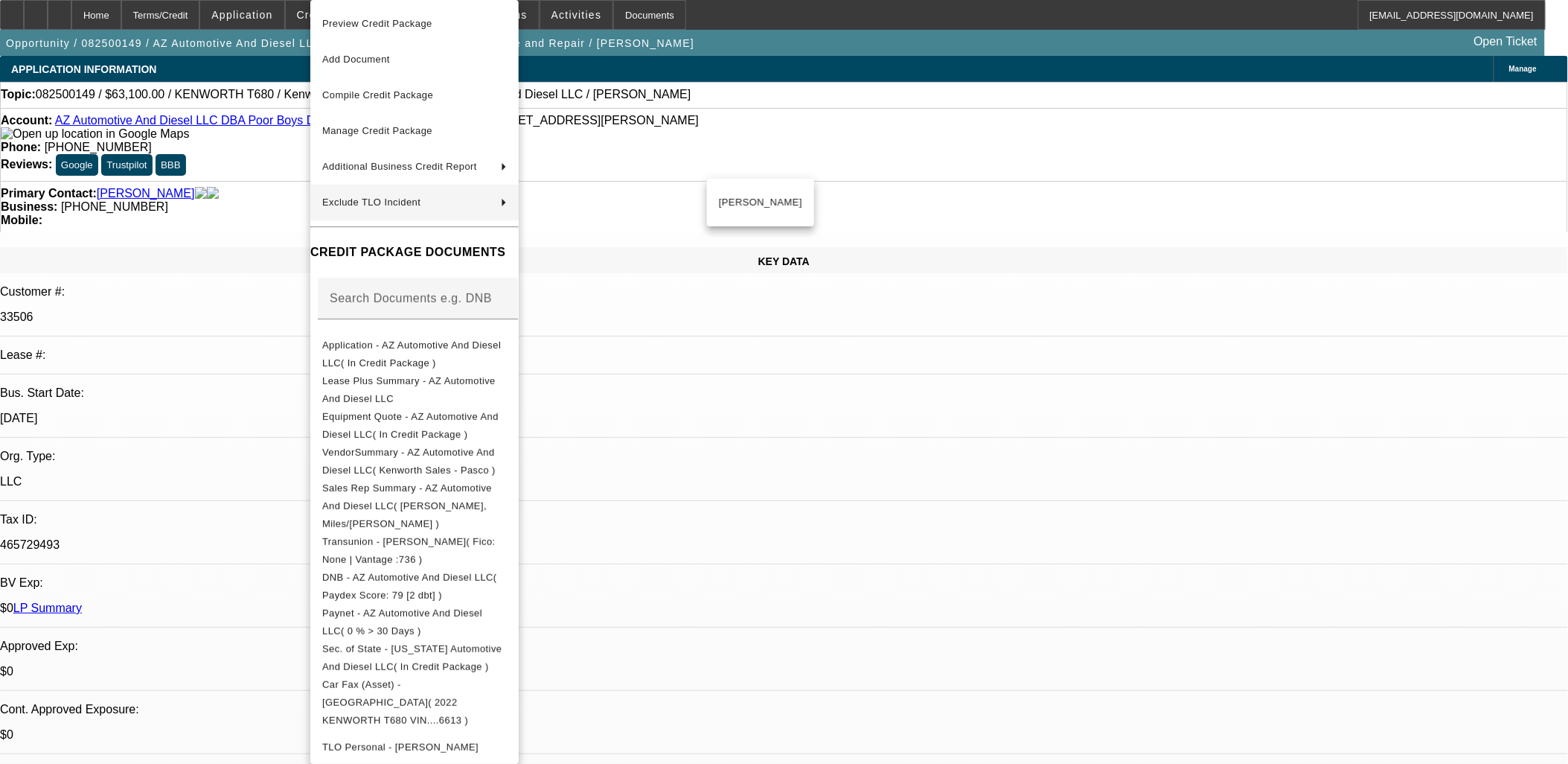
click at [1147, 483] on div at bounding box center [784, 382] width 1568 height 764
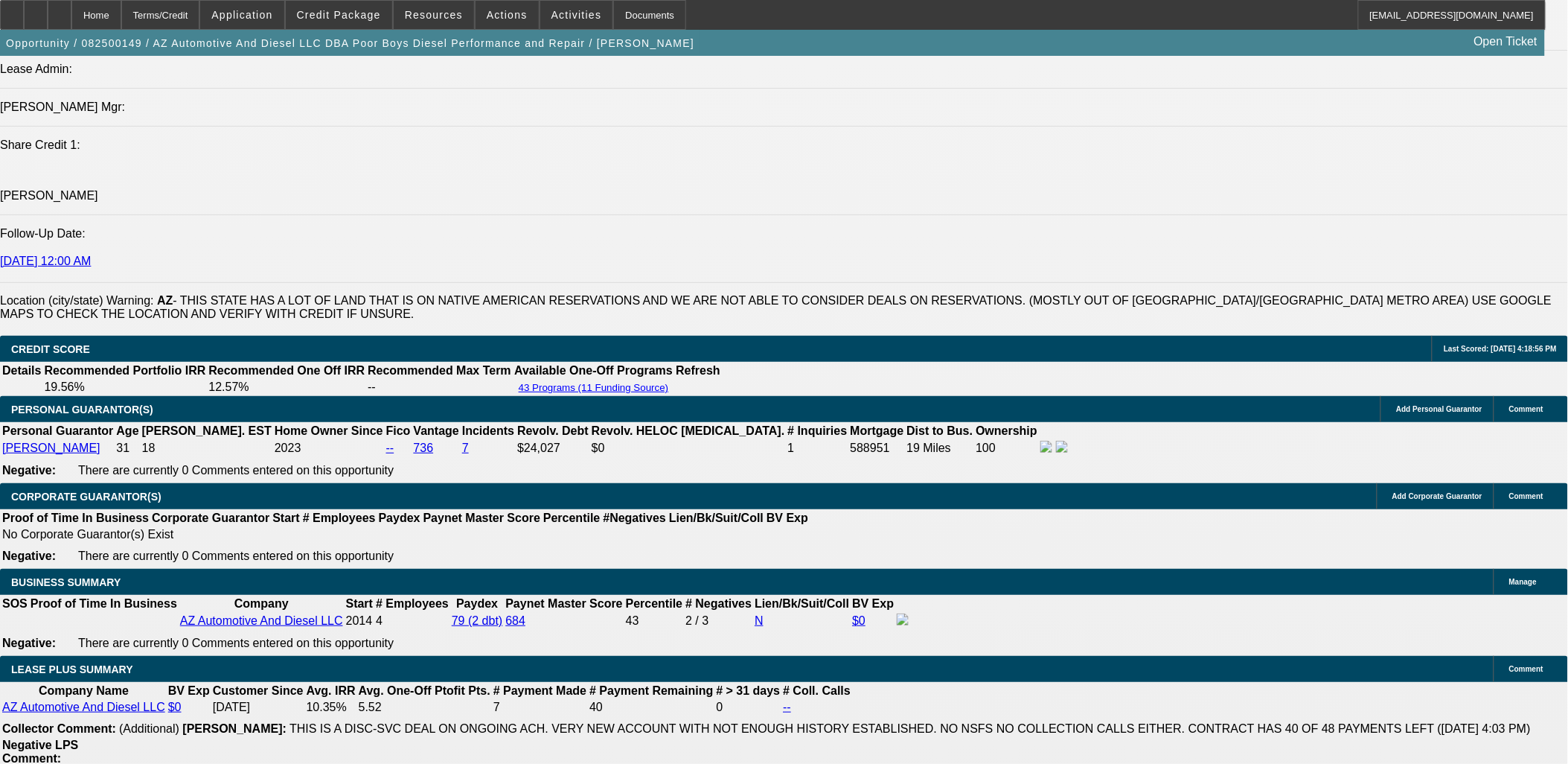
scroll to position [2234, 0]
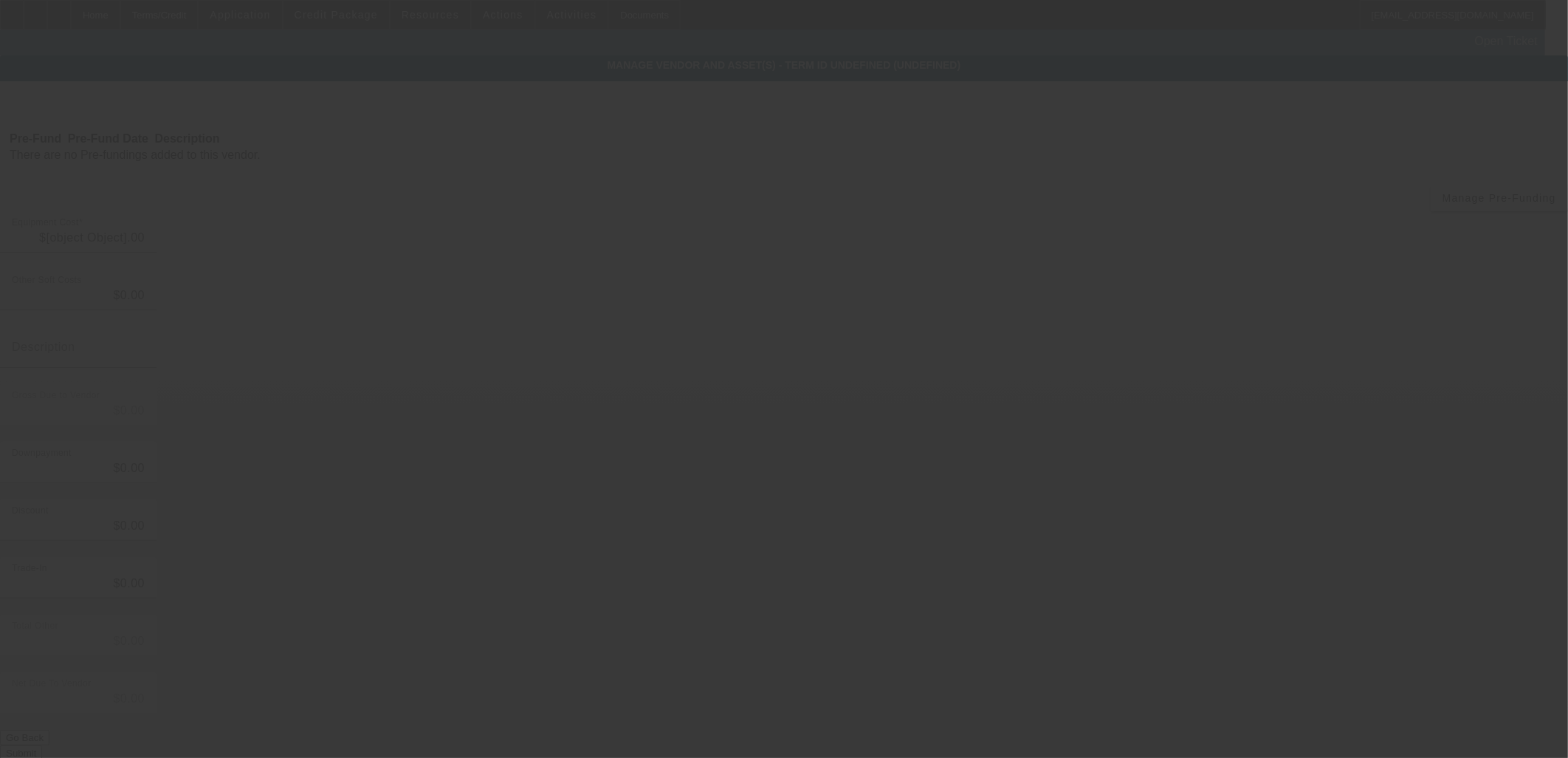
type input "$62,900.00"
type input "$200.00"
type input "doc fee"
type input "$63,100.00"
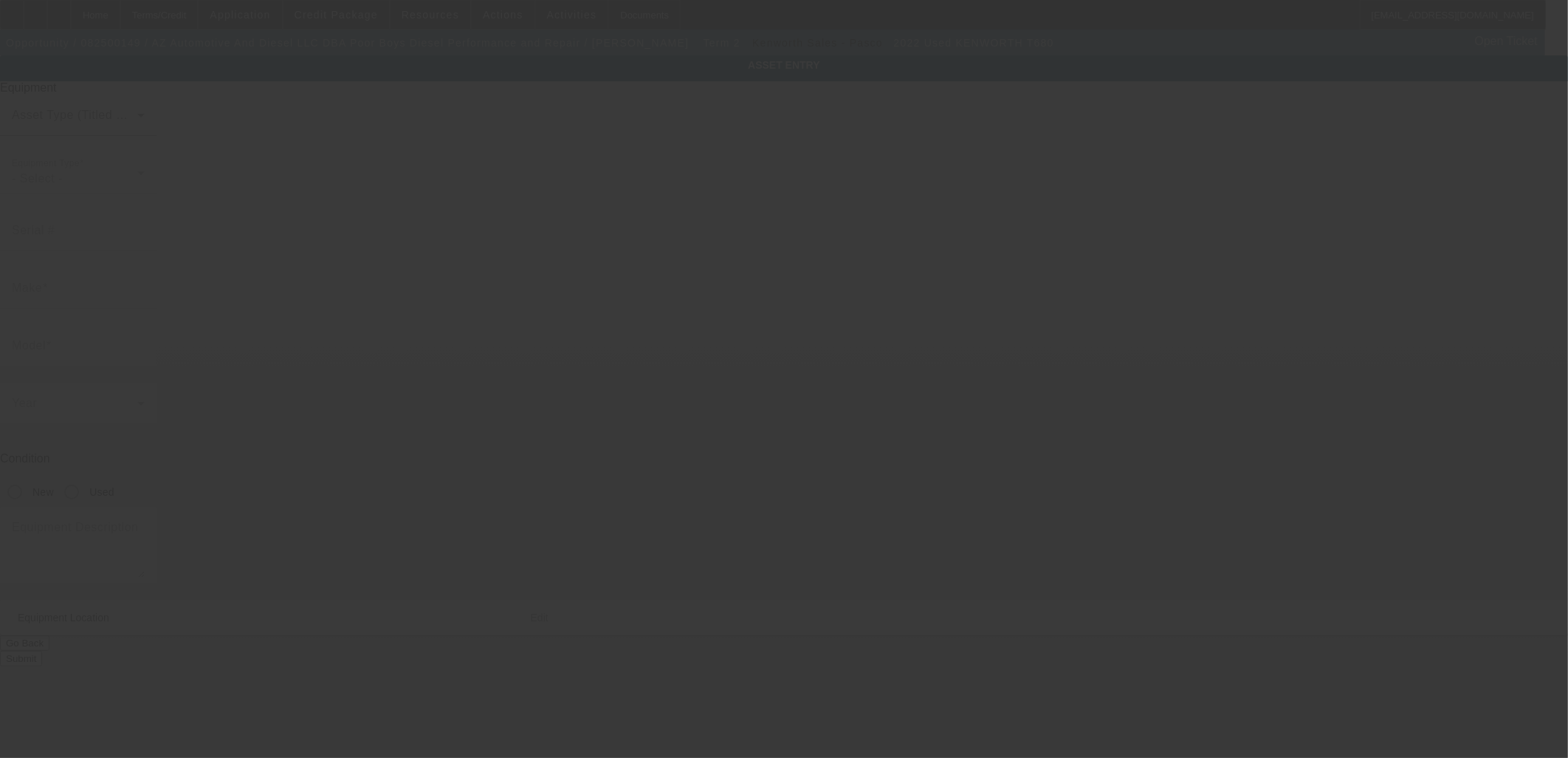
type input "1XKYD49X9NJ466613"
type input "Kenworth"
type input "T680"
radio input "true"
type input "2020 W Cheryl Dr"
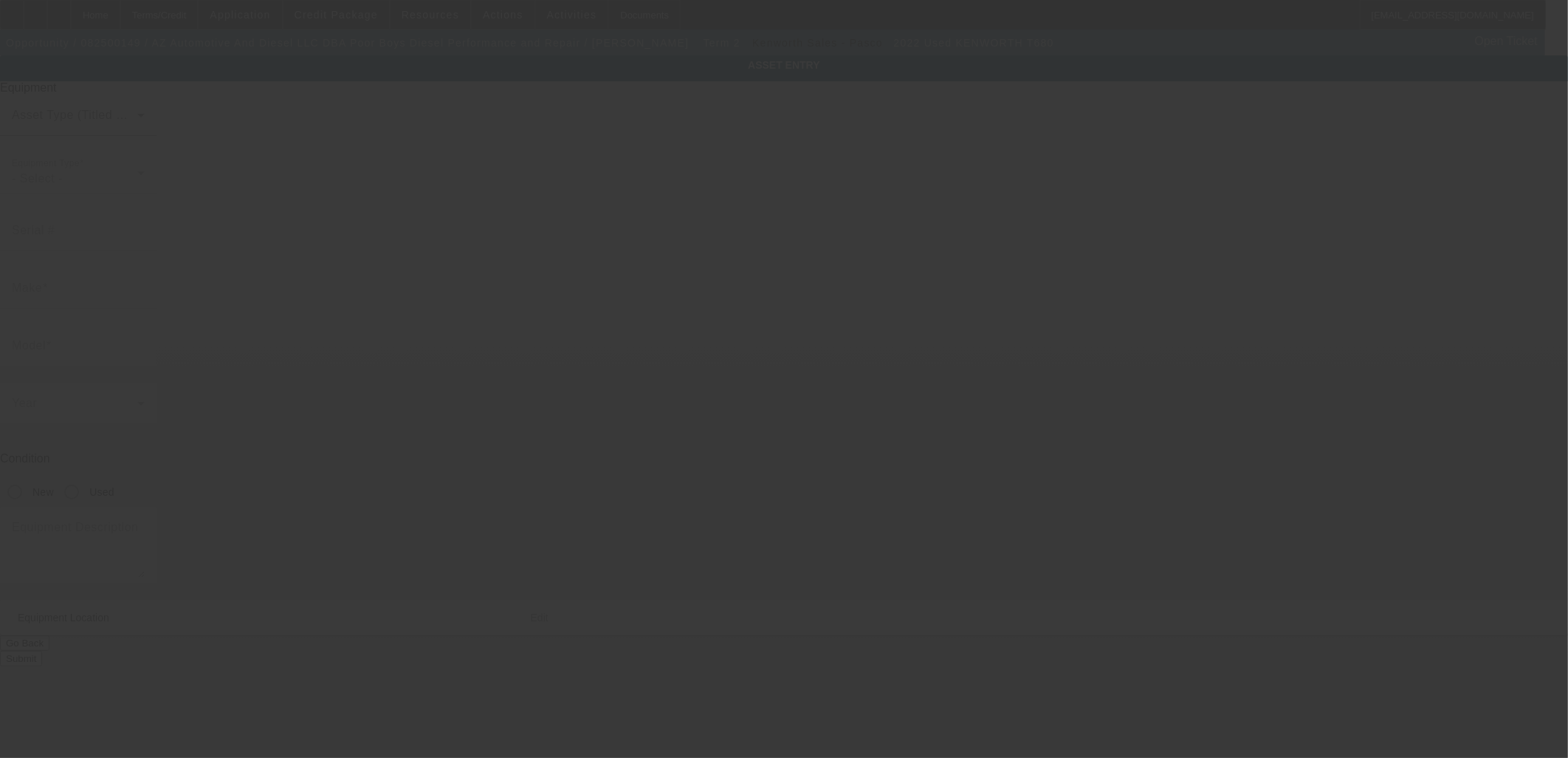
type input "Phoenix"
type input "85021"
type input "Maricopa"
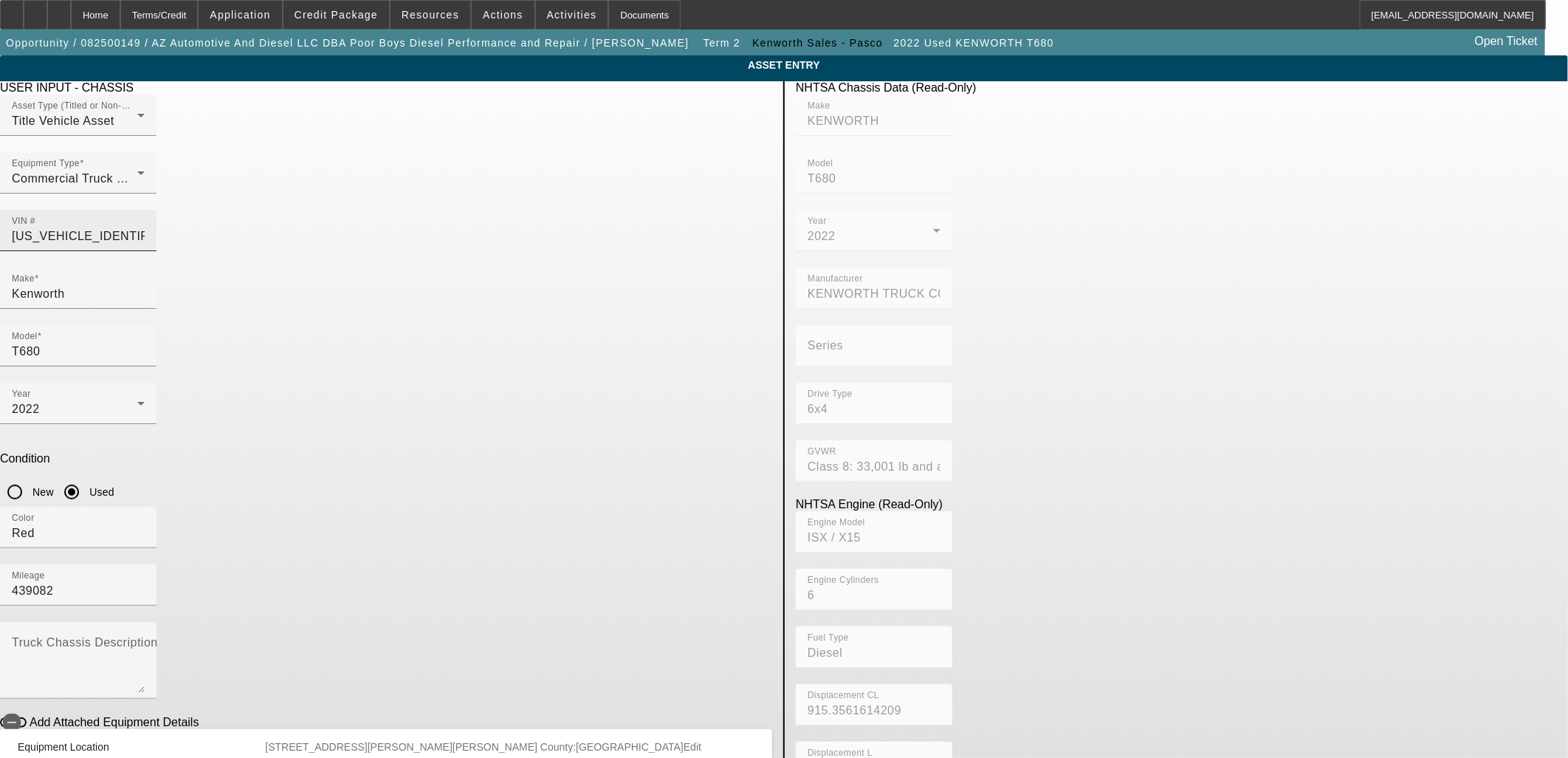
click at [145, 228] on input "1XKYD49X9NJ466613" at bounding box center [78, 236] width 133 height 18
click at [145, 582] on input "439082" at bounding box center [78, 591] width 133 height 18
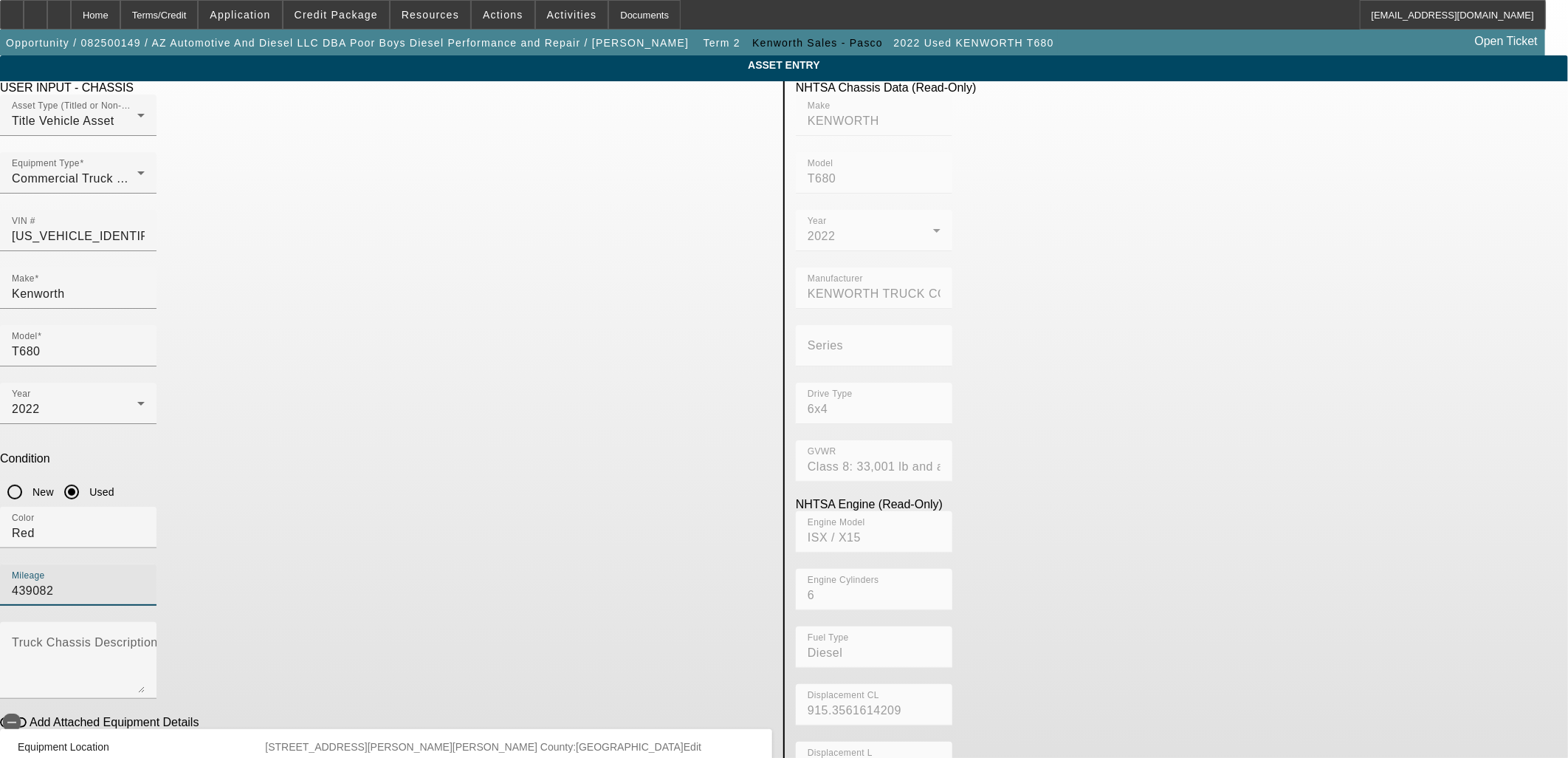
click at [145, 582] on input "439082" at bounding box center [78, 591] width 133 height 18
click at [120, 16] on div "Home" at bounding box center [96, 15] width 50 height 30
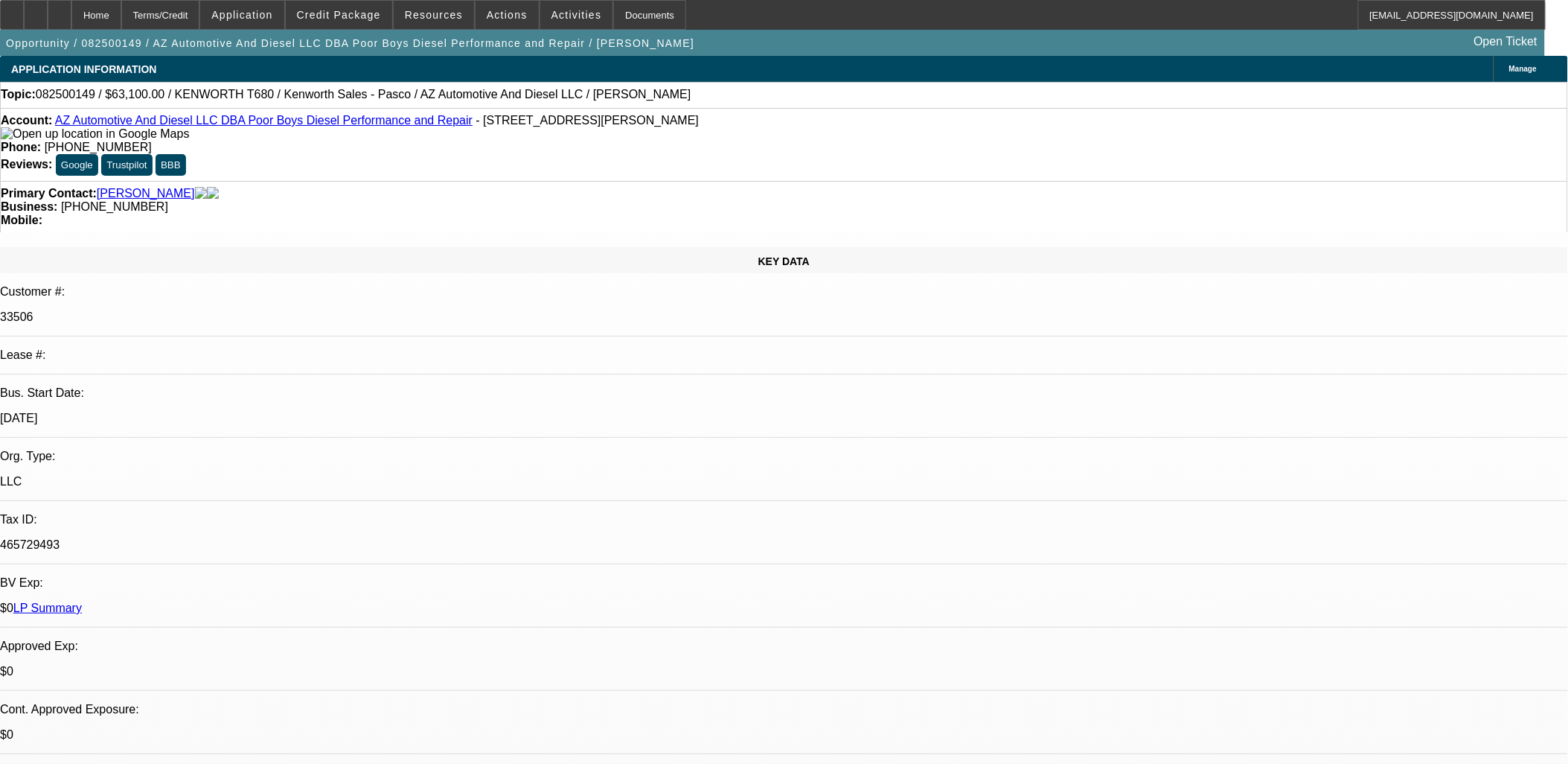
select select "0"
select select "6"
select select "0"
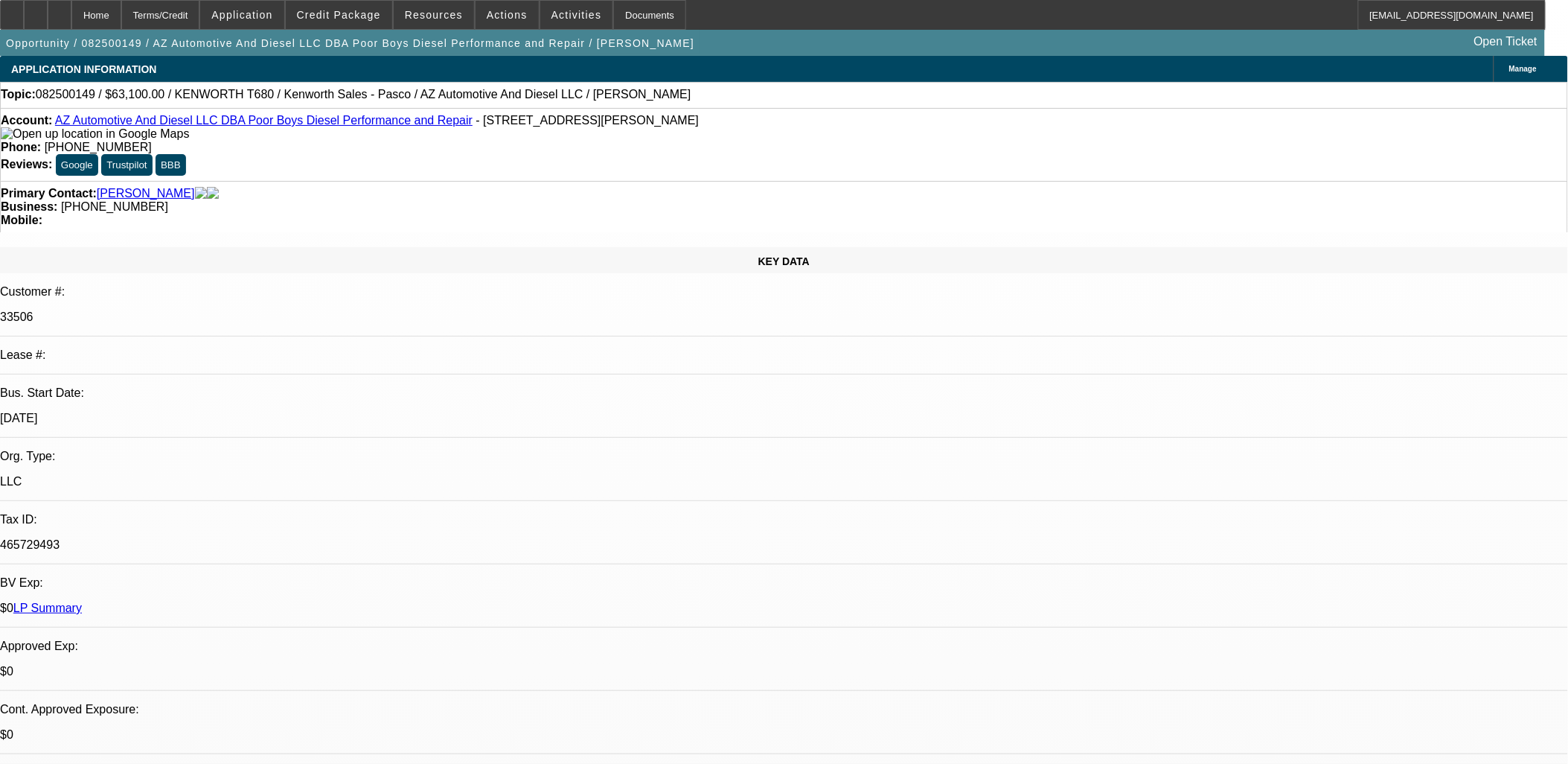
select select "0"
select select "6"
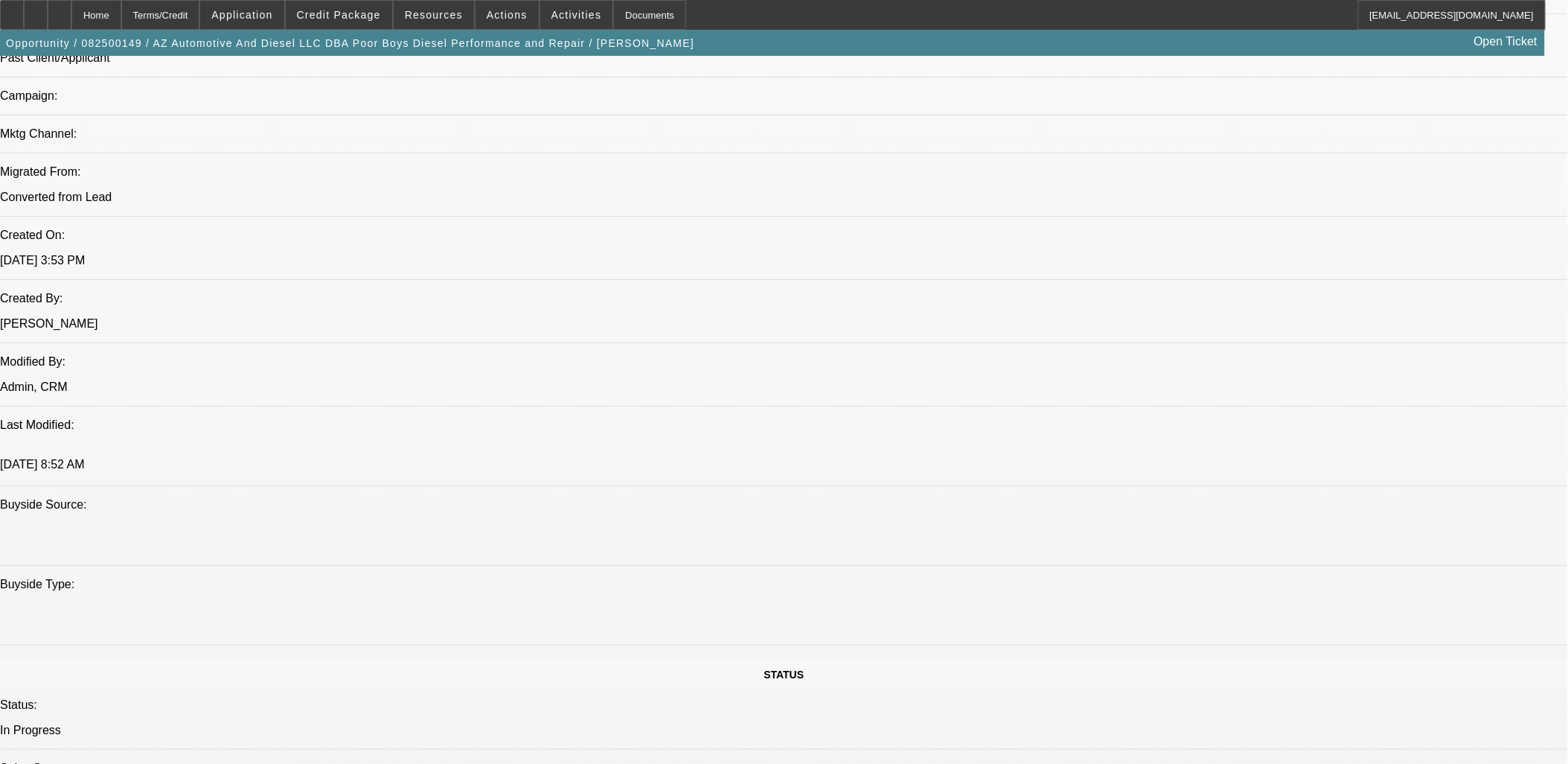
scroll to position [993, 0]
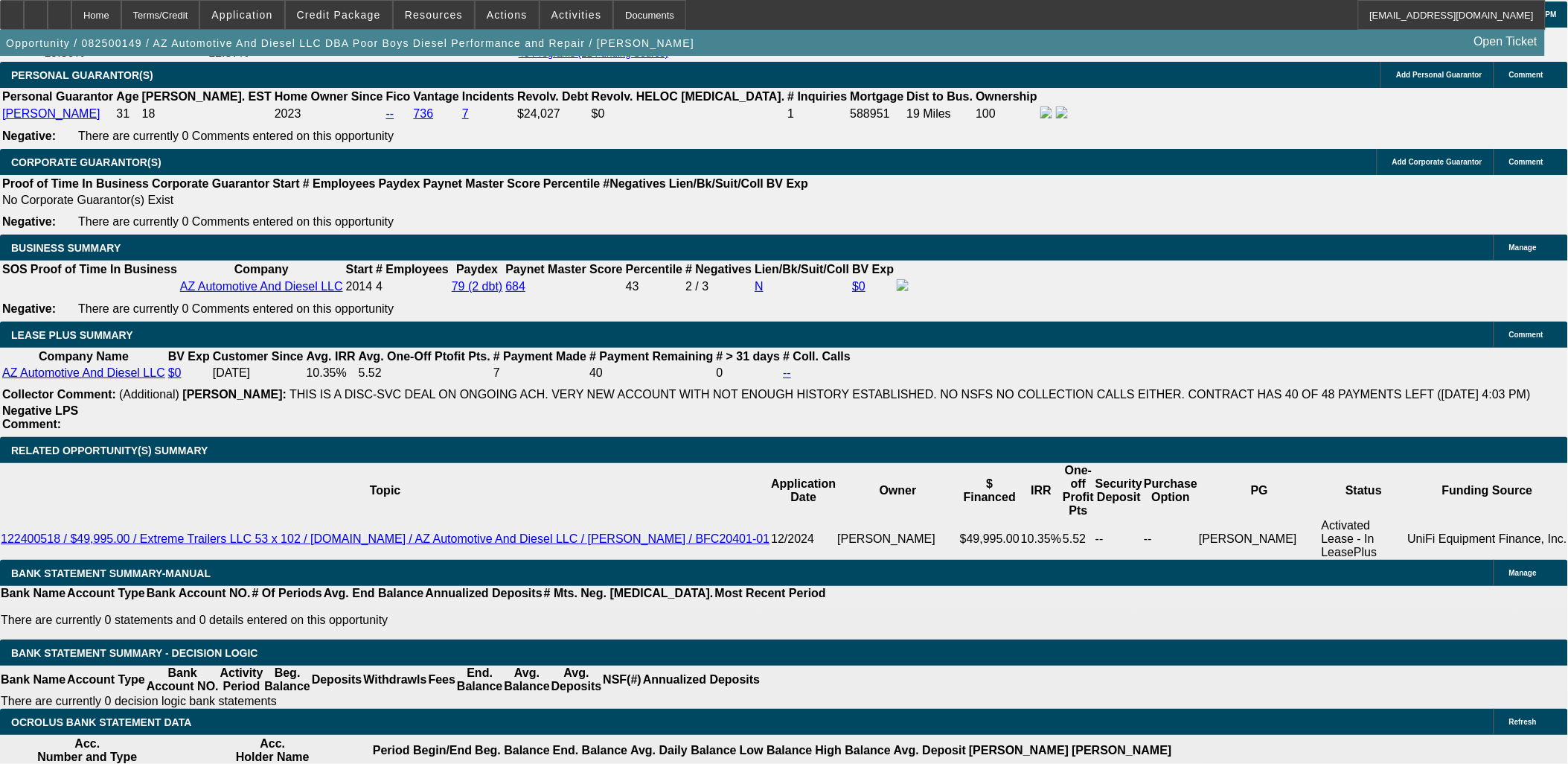
scroll to position [165, 0]
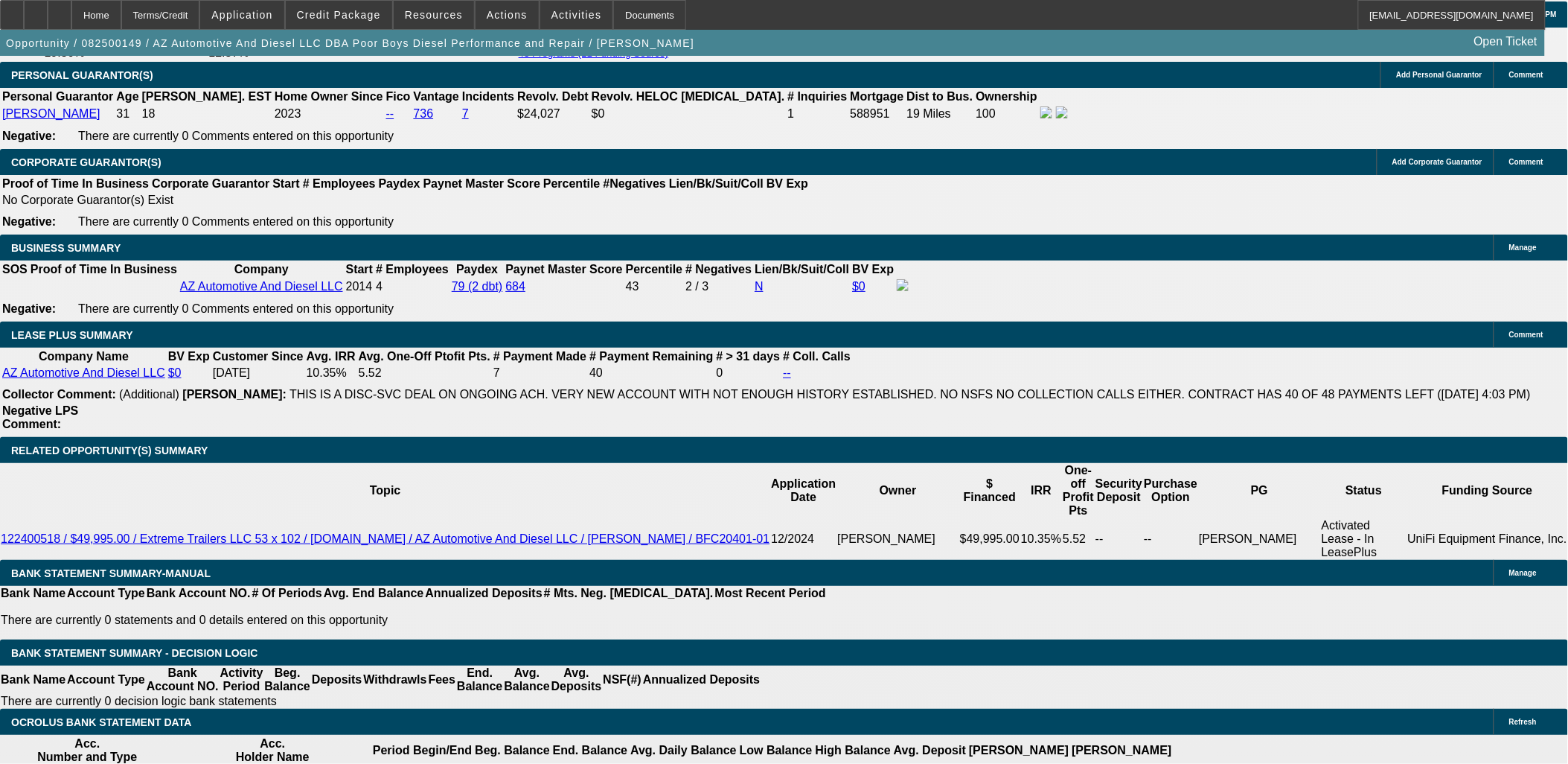
scroll to position [0, 0]
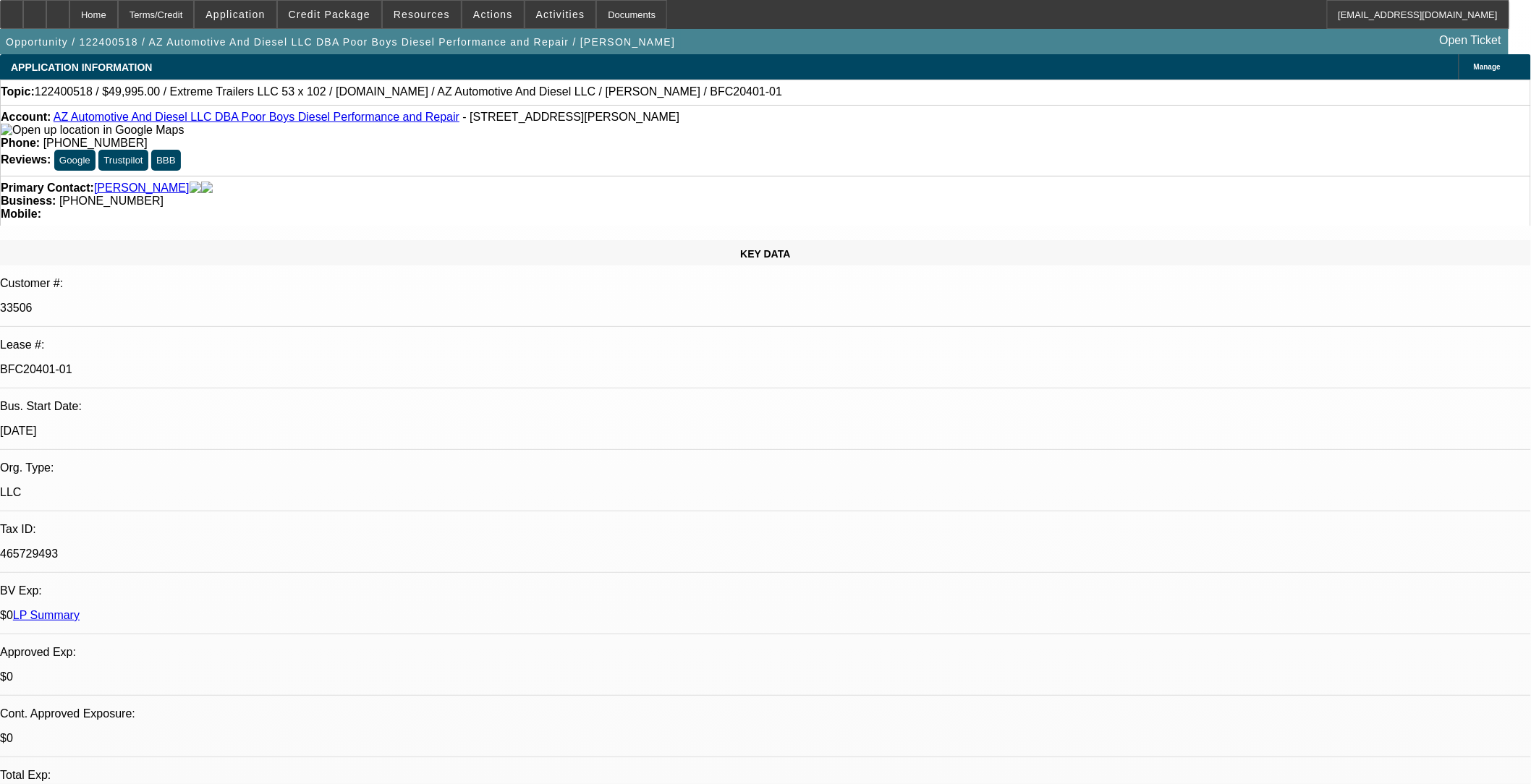
select select "0"
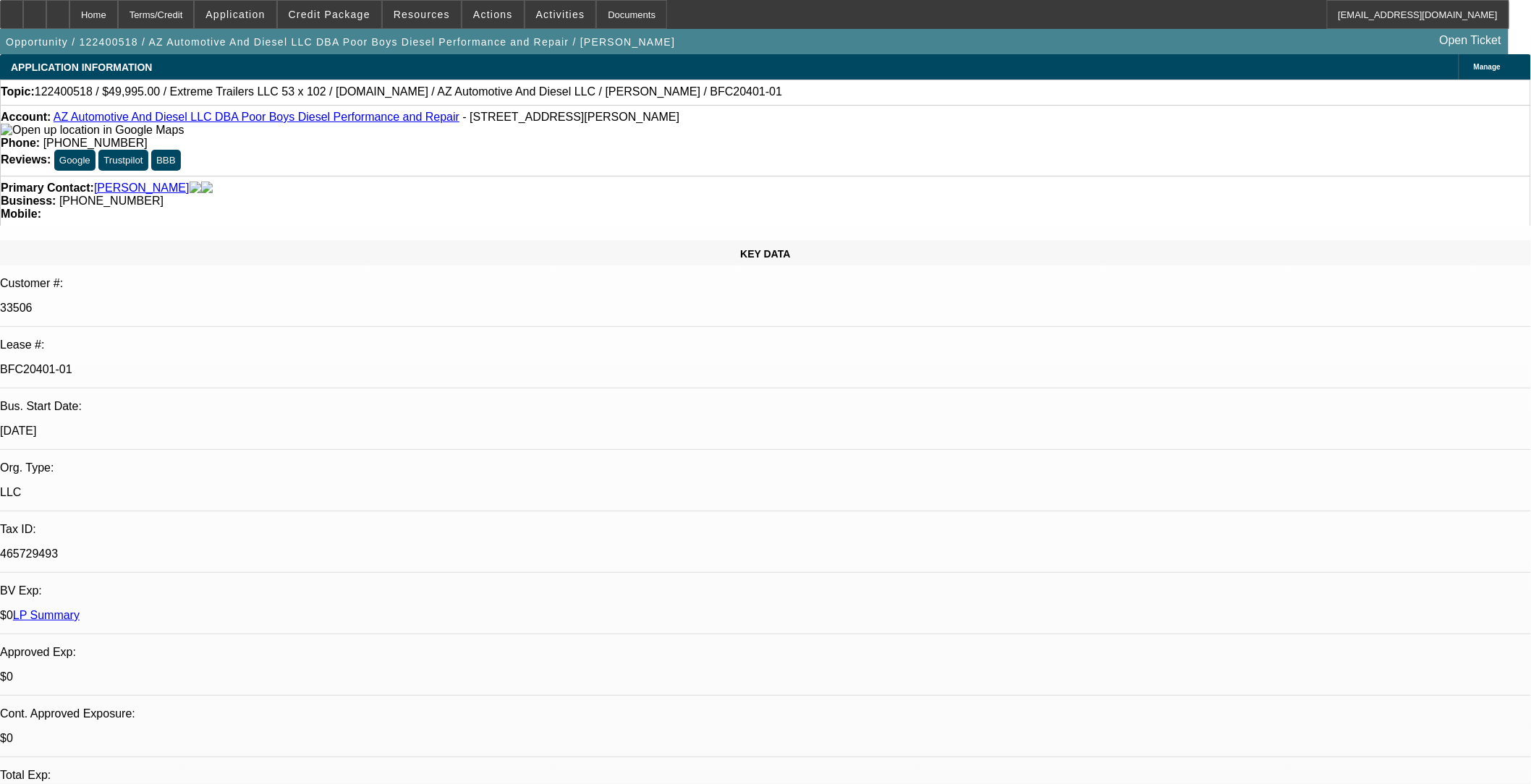
select select "0"
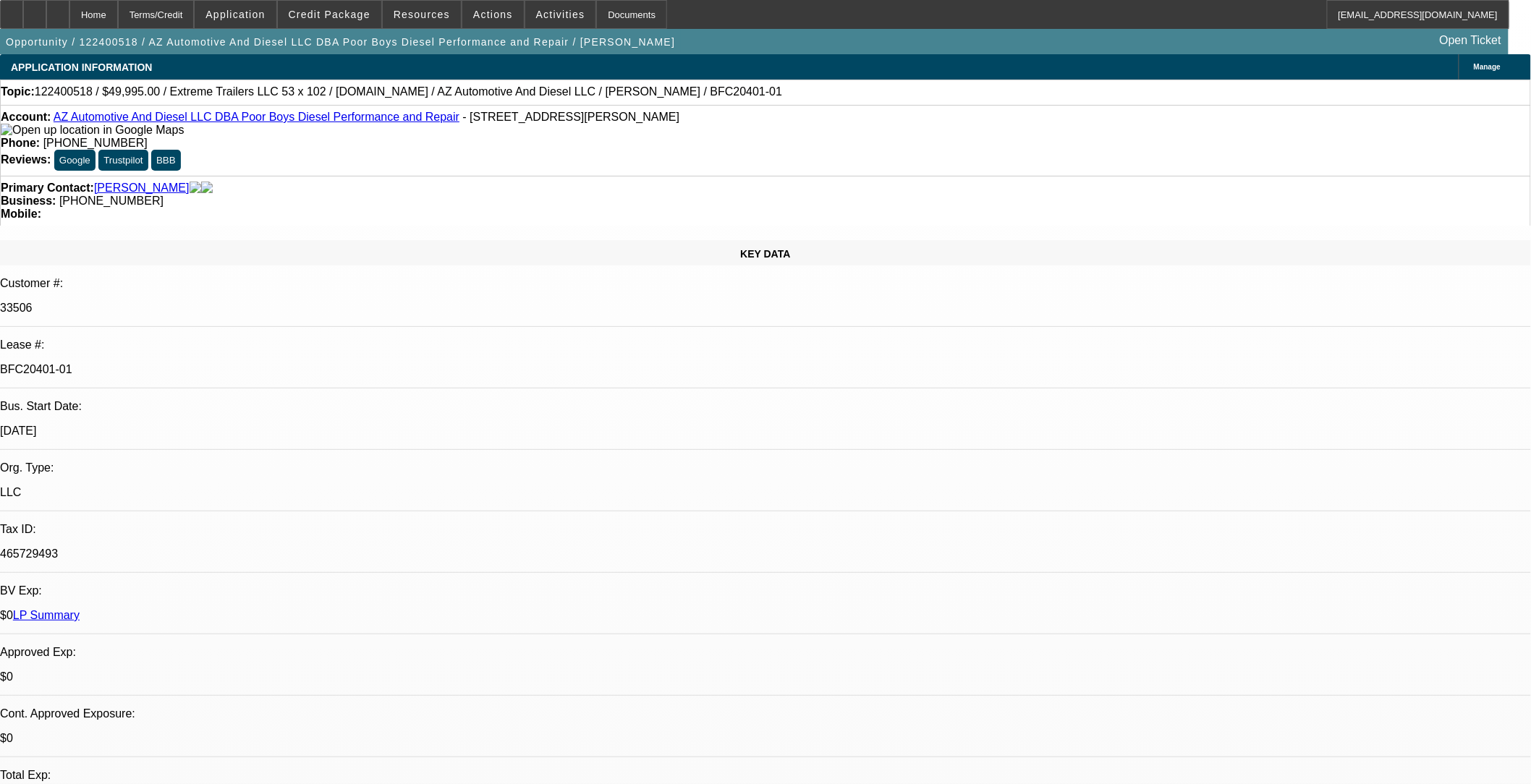
select select "2"
select select "0"
select select "1"
select select "6"
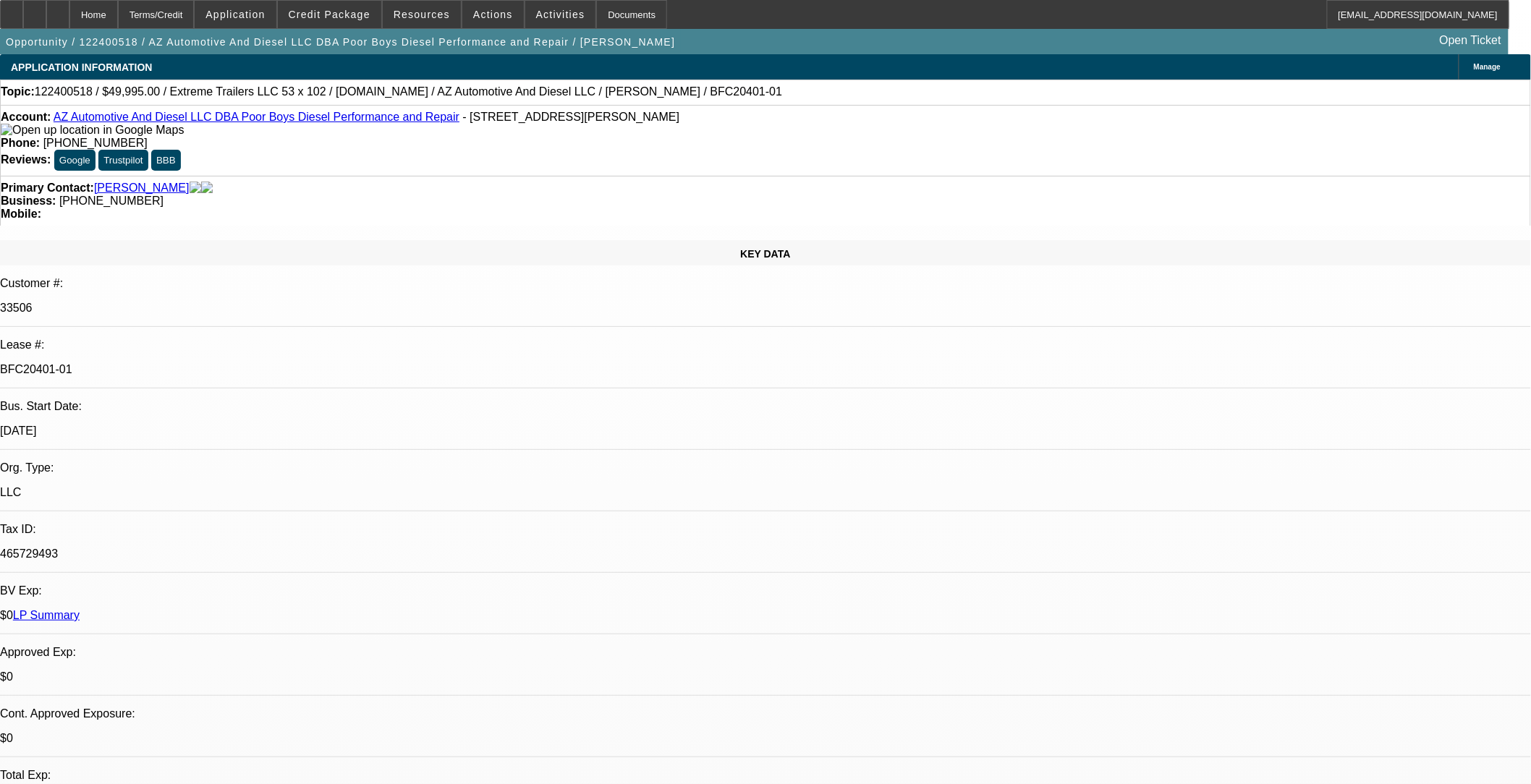
select select "1"
select select "2"
select select "6"
select select "1"
select select "2"
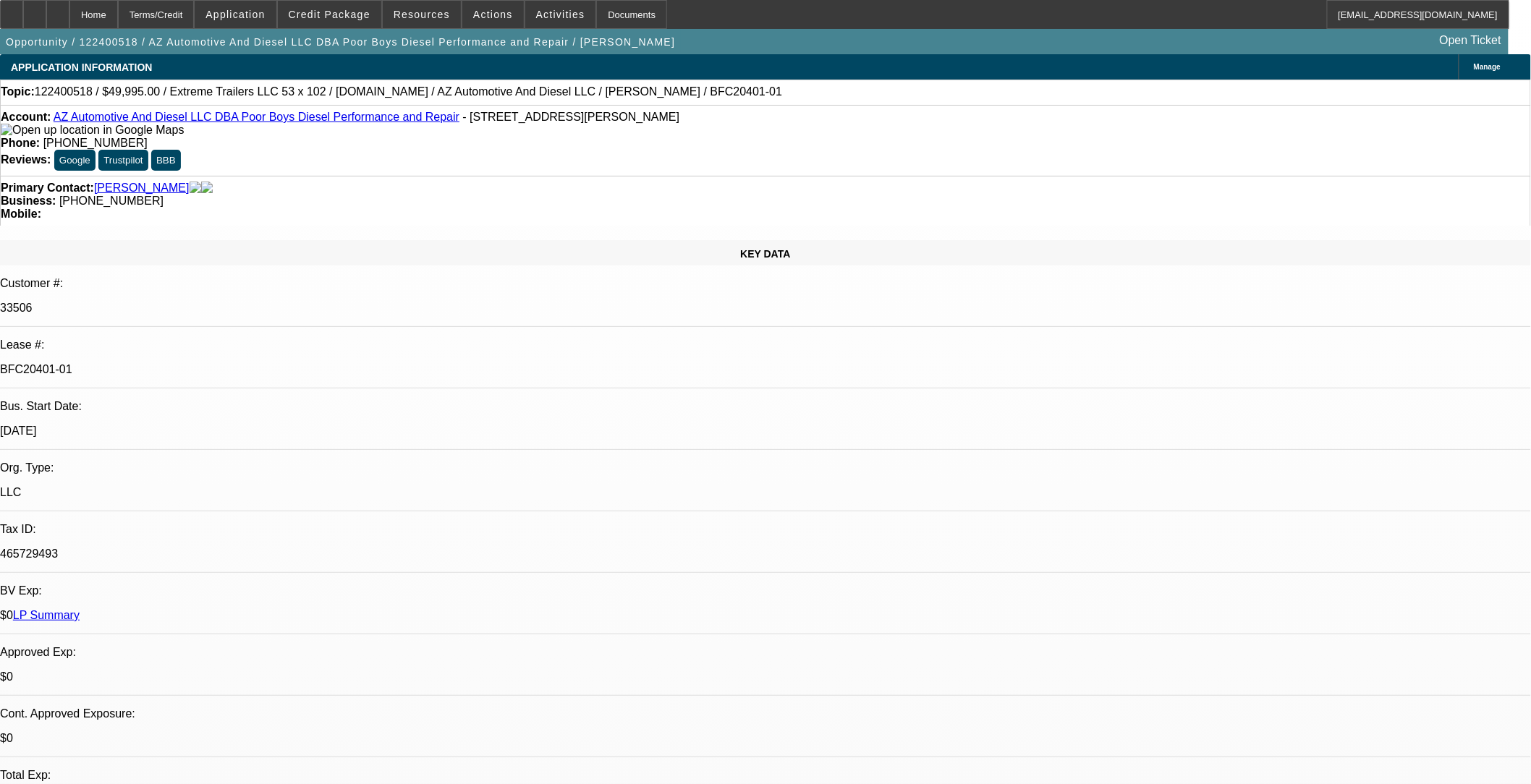
select select "6"
select select "1"
select select "2"
select select "6"
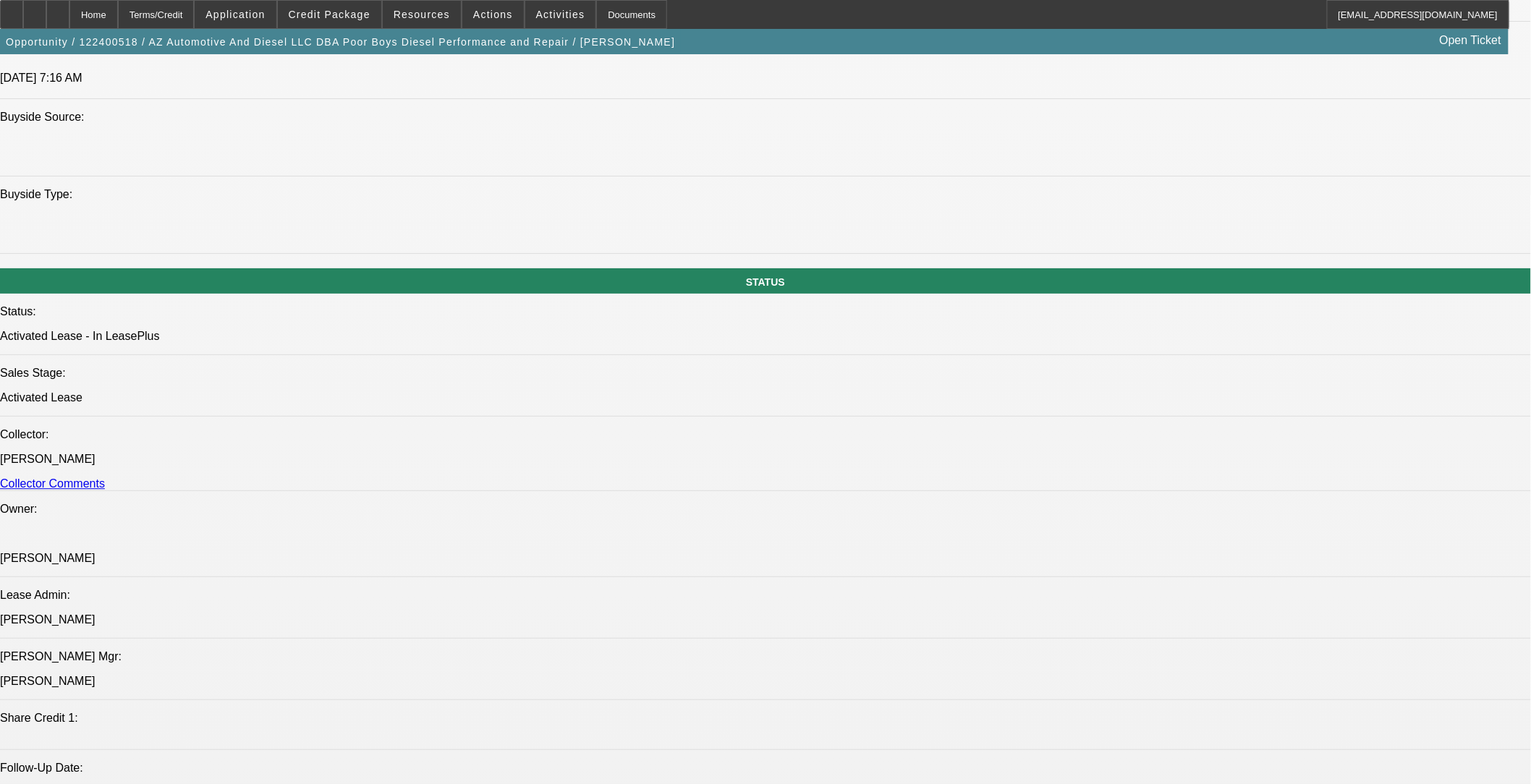
scroll to position [1447, 0]
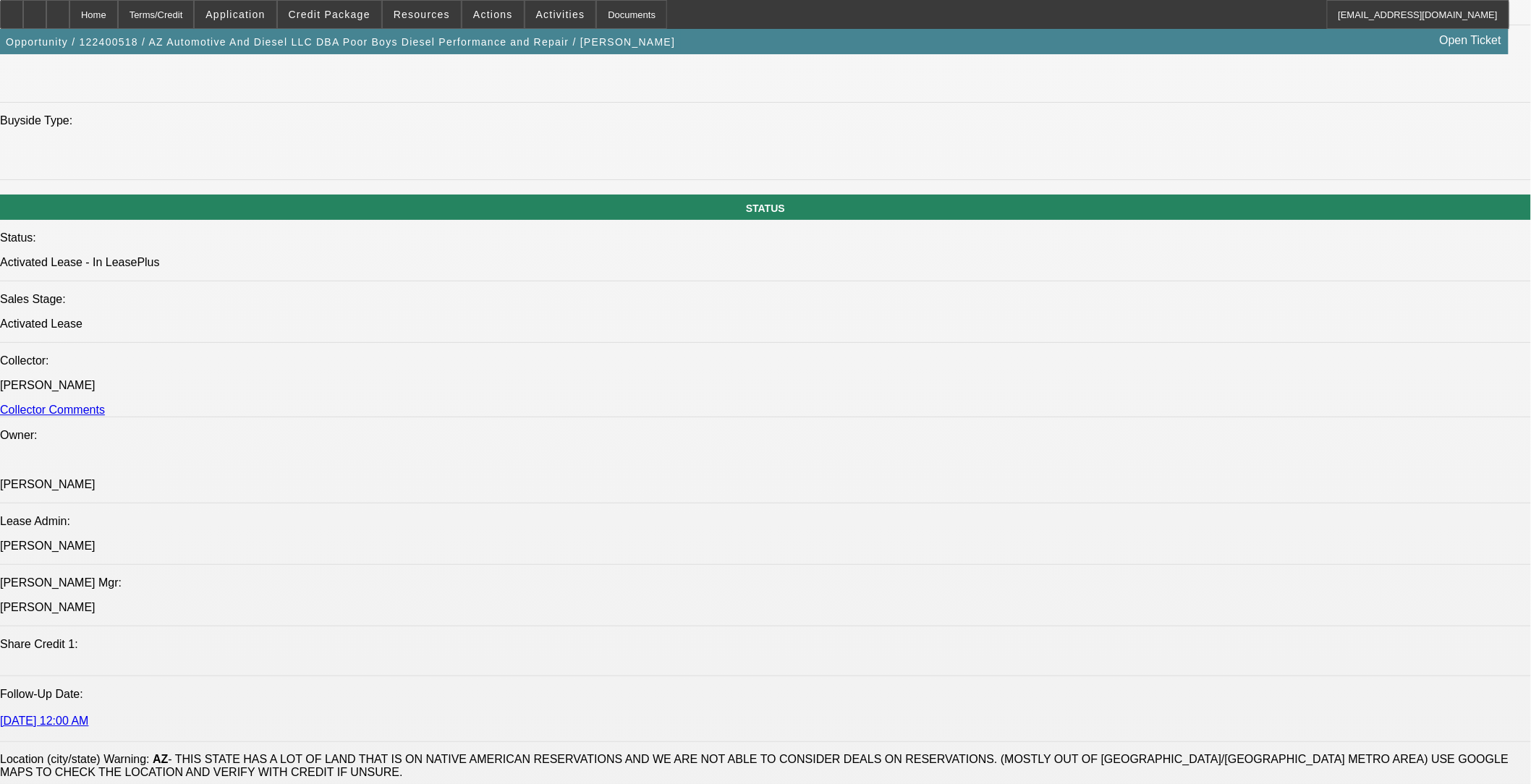
drag, startPoint x: 91, startPoint y: 646, endPoint x: 206, endPoint y: 656, distance: 115.4
drag, startPoint x: 204, startPoint y: 656, endPoint x: 177, endPoint y: 657, distance: 27.0
copy div "[PERSON_NAME] wants this EU trailer for locally hauling equipment to his diesel…"
click at [326, 6] on span at bounding box center [330, 14] width 104 height 35
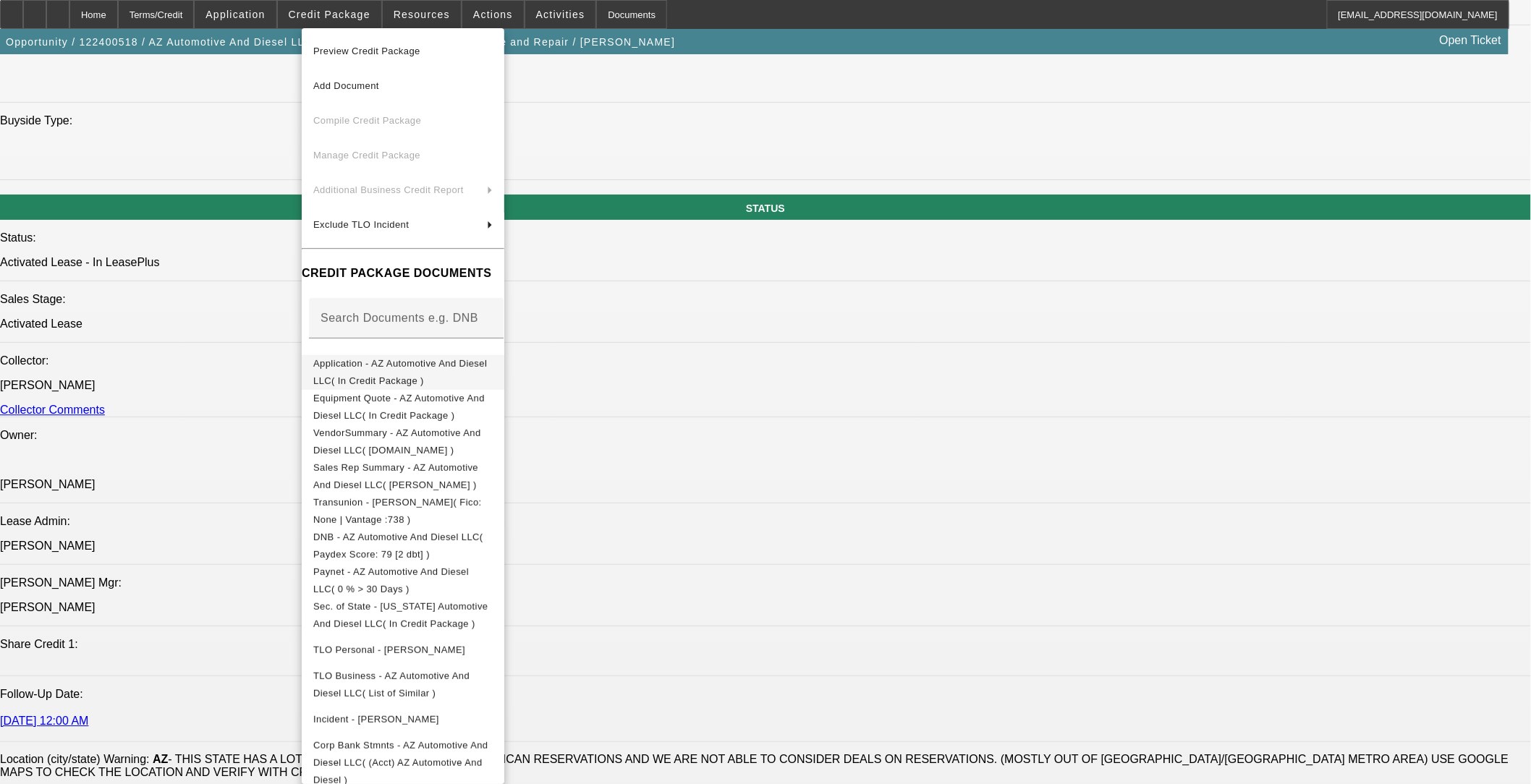
click at [406, 371] on span "Application - AZ Automotive And Diesel LLC( In Credit Package )" at bounding box center [403, 372] width 180 height 35
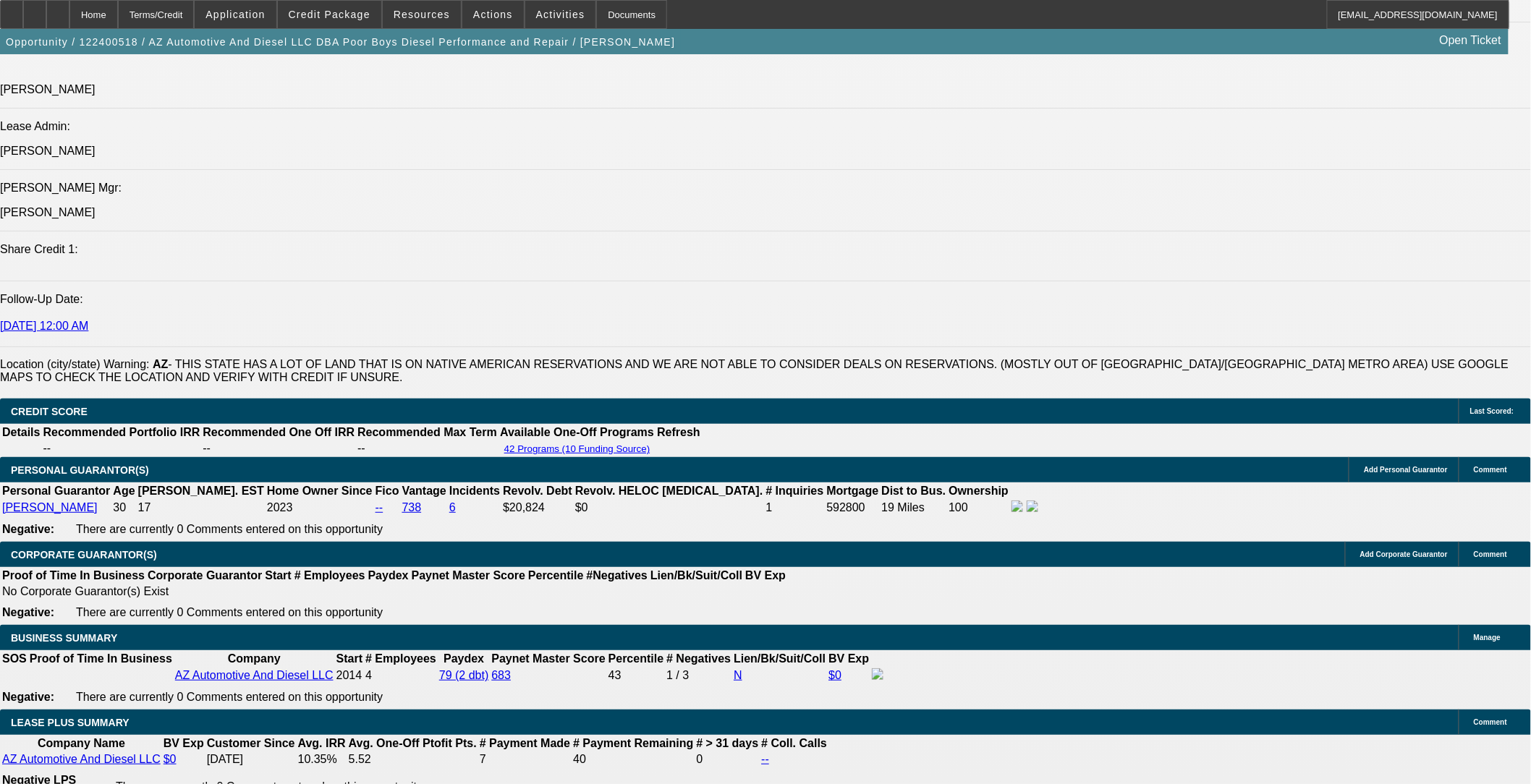
scroll to position [2089, 0]
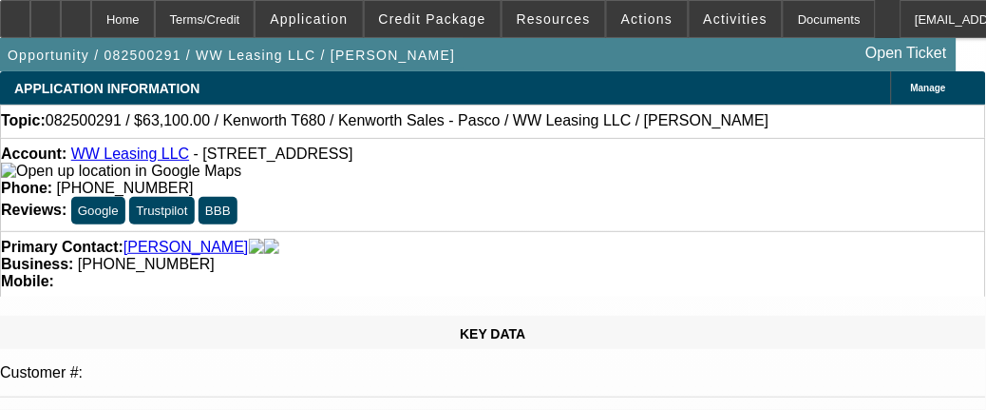
select select "0"
select select "2"
select select "0.1"
select select "4"
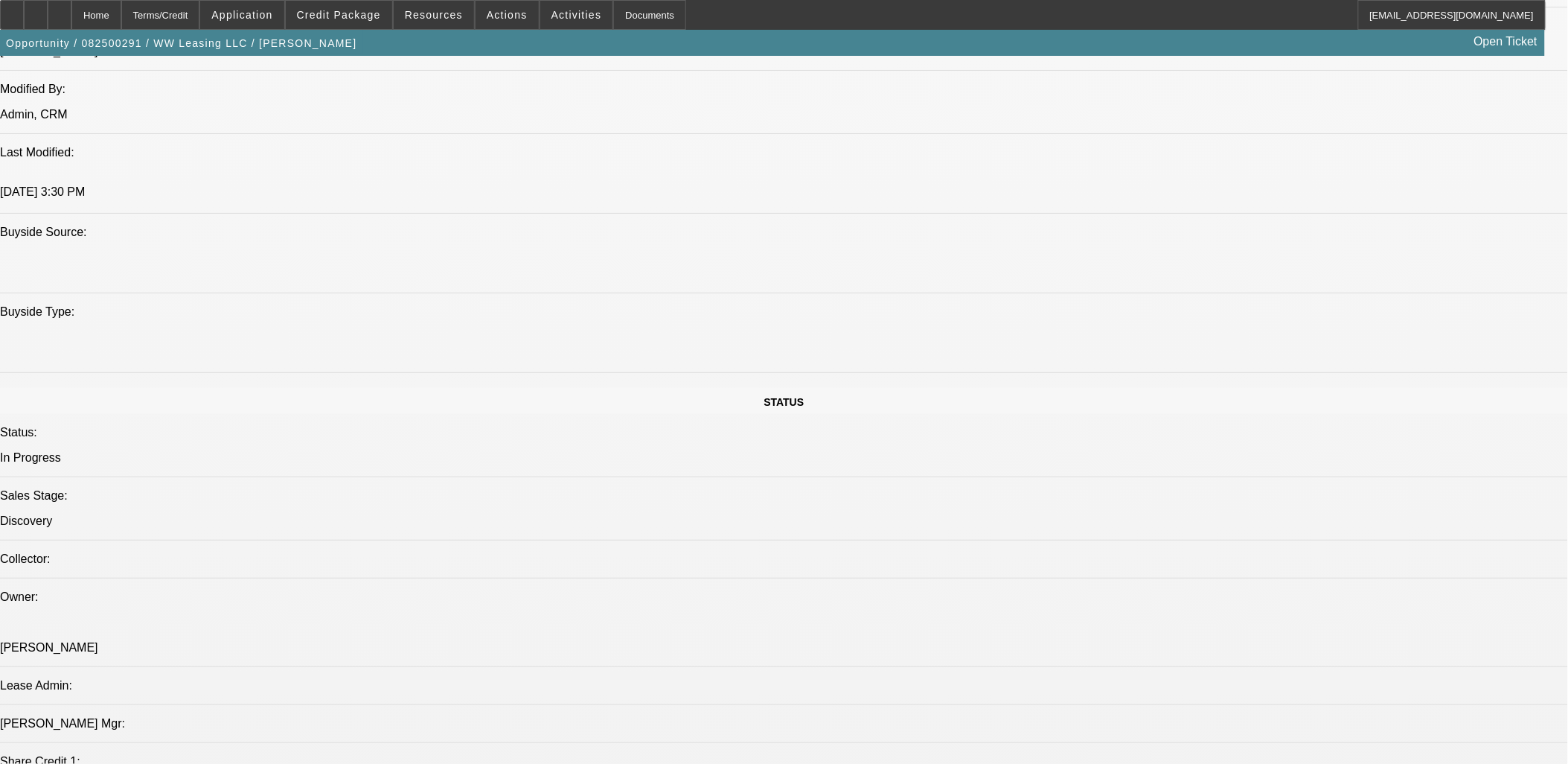
scroll to position [1240, 0]
click at [352, 2] on span at bounding box center [339, 15] width 107 height 36
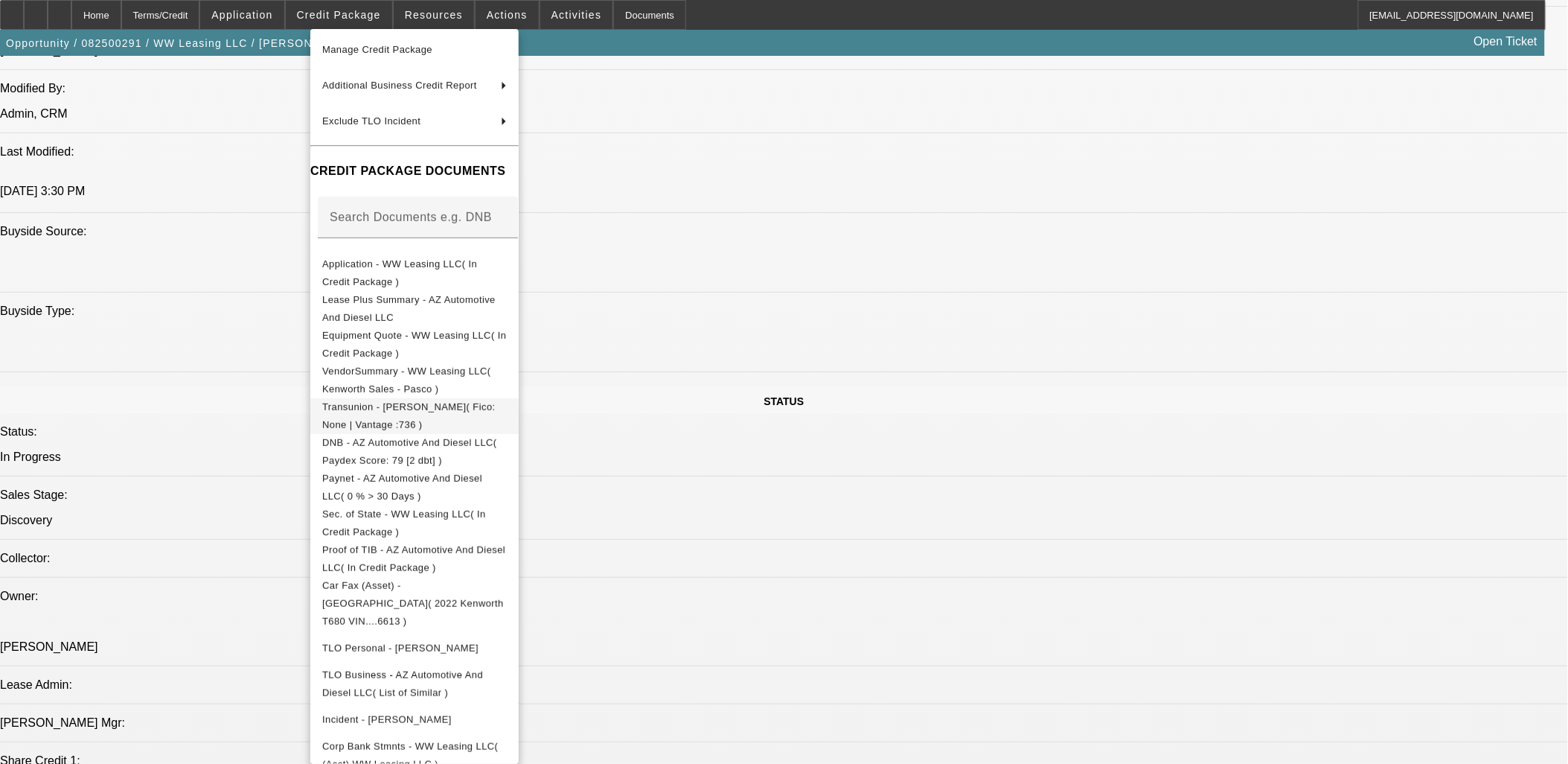
scroll to position [114, 0]
drag, startPoint x: 820, startPoint y: 458, endPoint x: 780, endPoint y: 469, distance: 41.5
click at [820, 458] on div at bounding box center [784, 382] width 1568 height 764
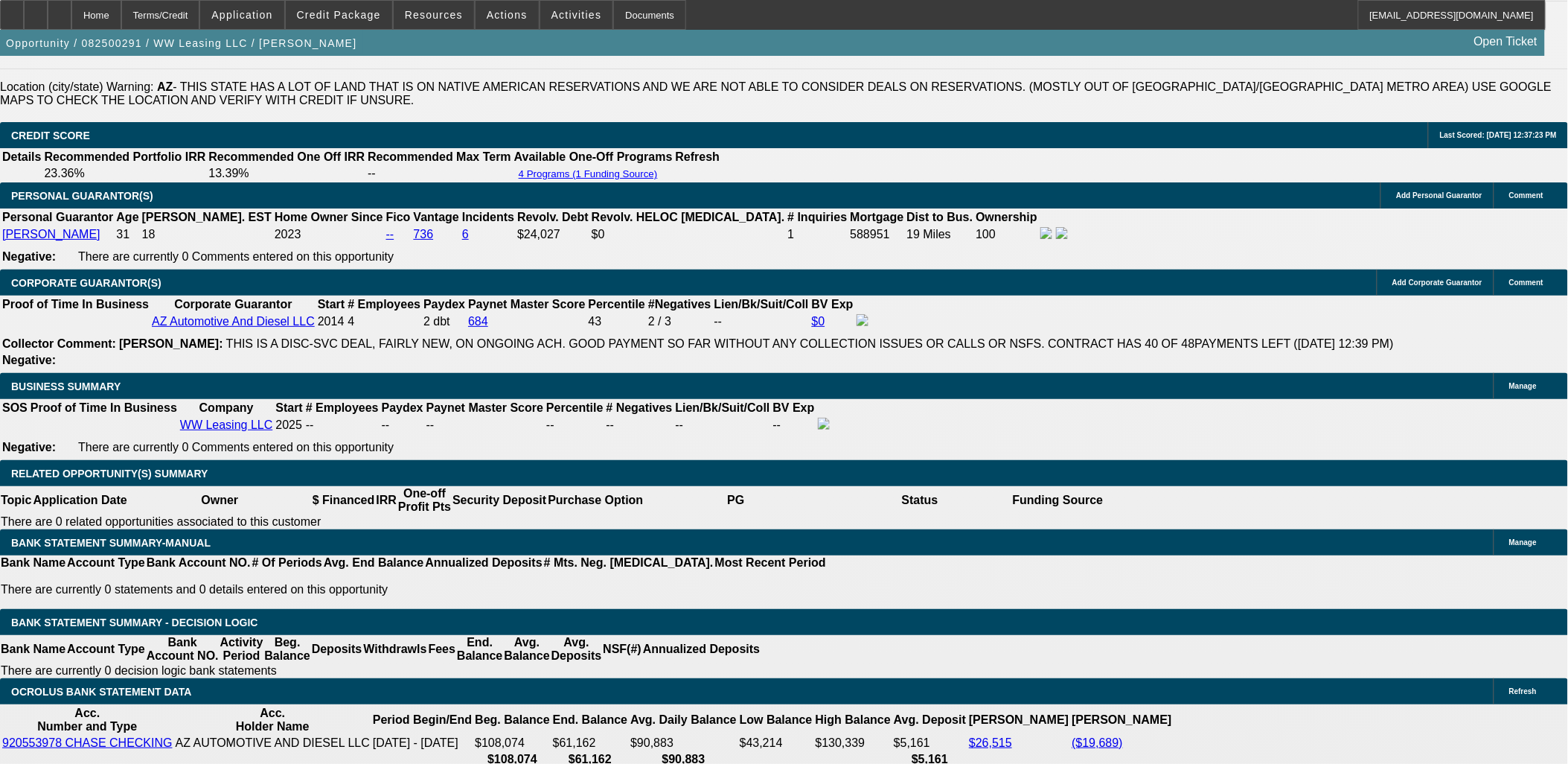
scroll to position [2068, 0]
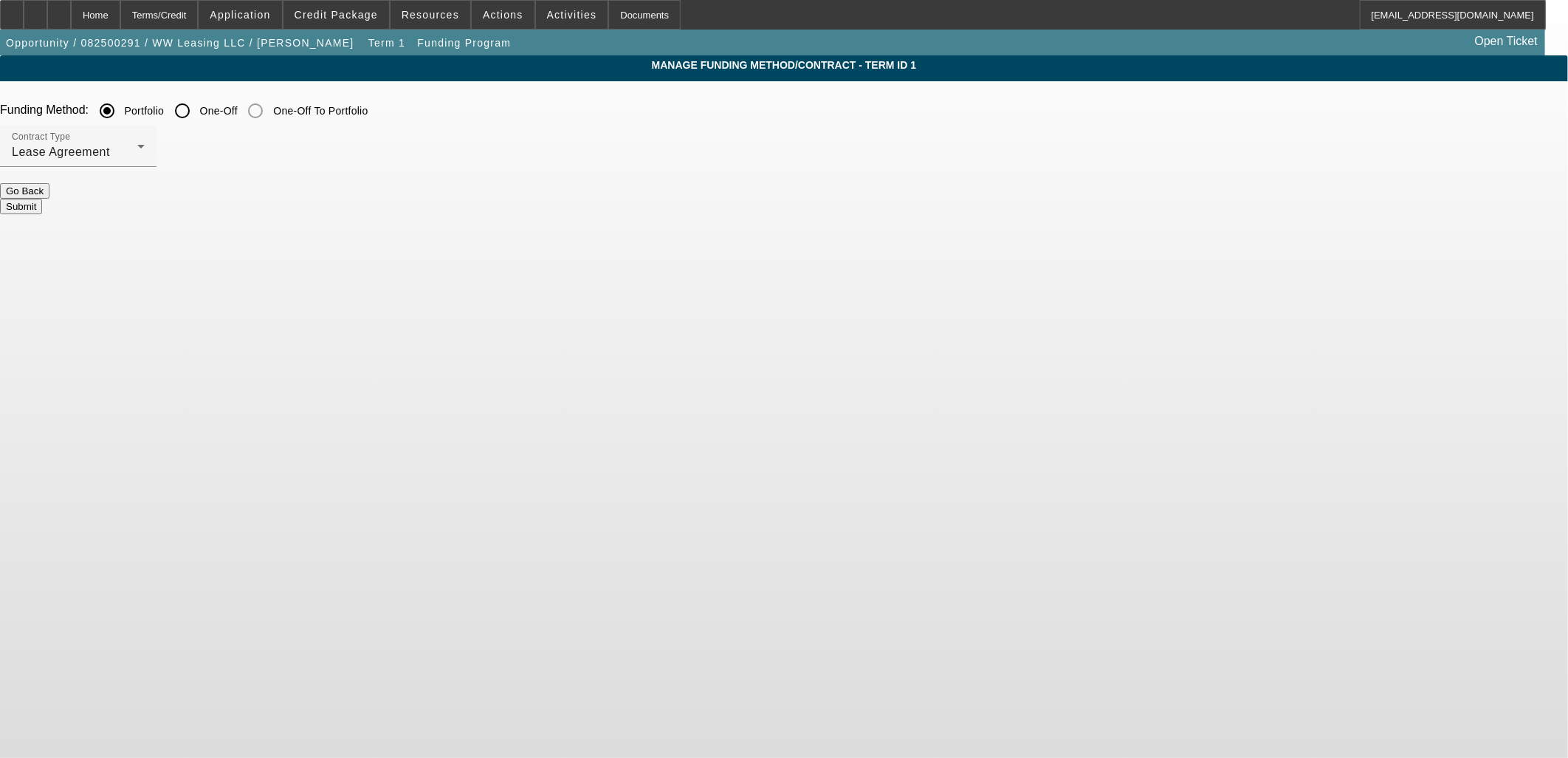
click at [197, 112] on input "One-Off" at bounding box center [183, 111] width 30 height 30
radio input "true"
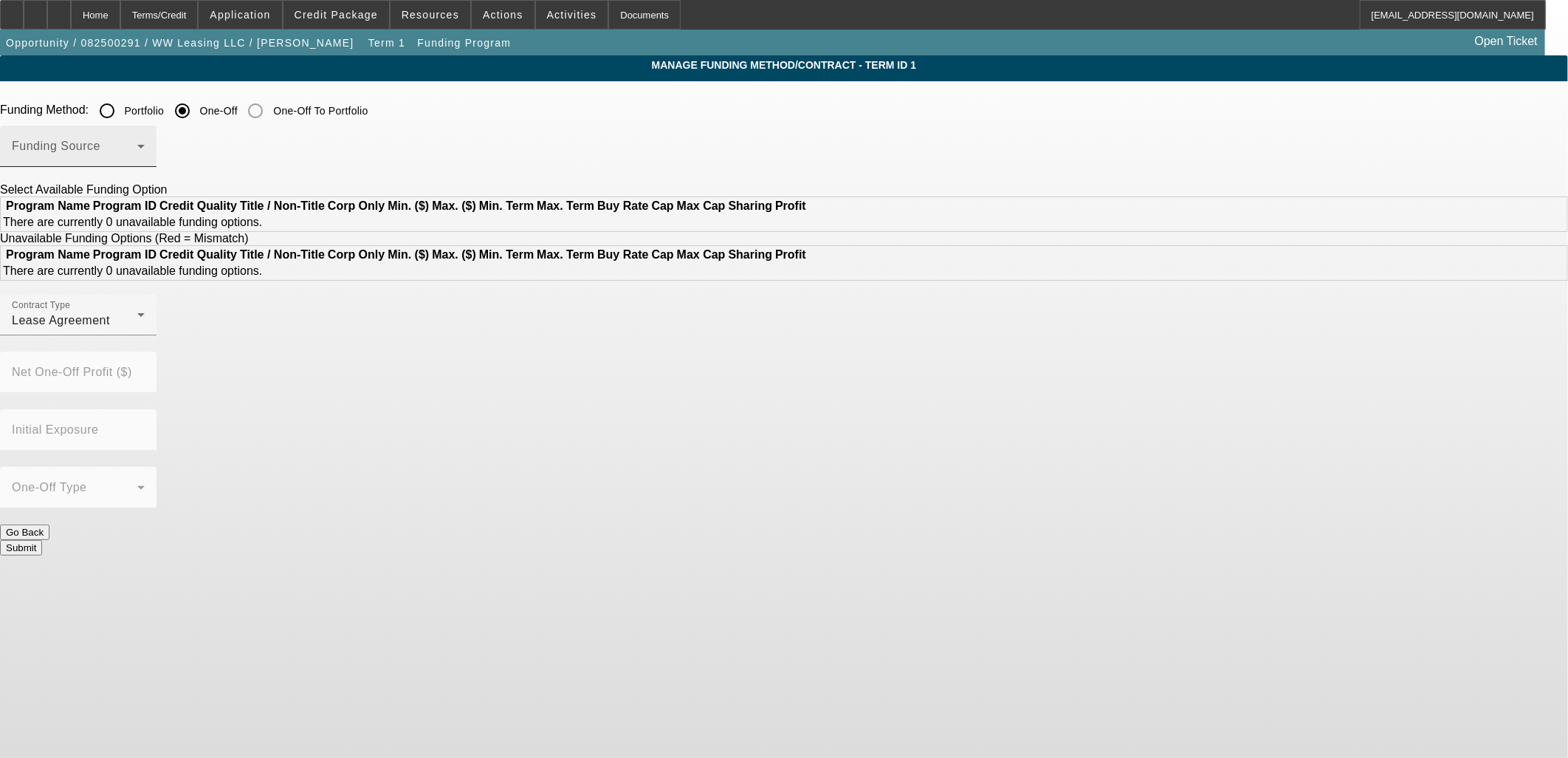
click at [145, 138] on div "Funding Source" at bounding box center [78, 146] width 133 height 41
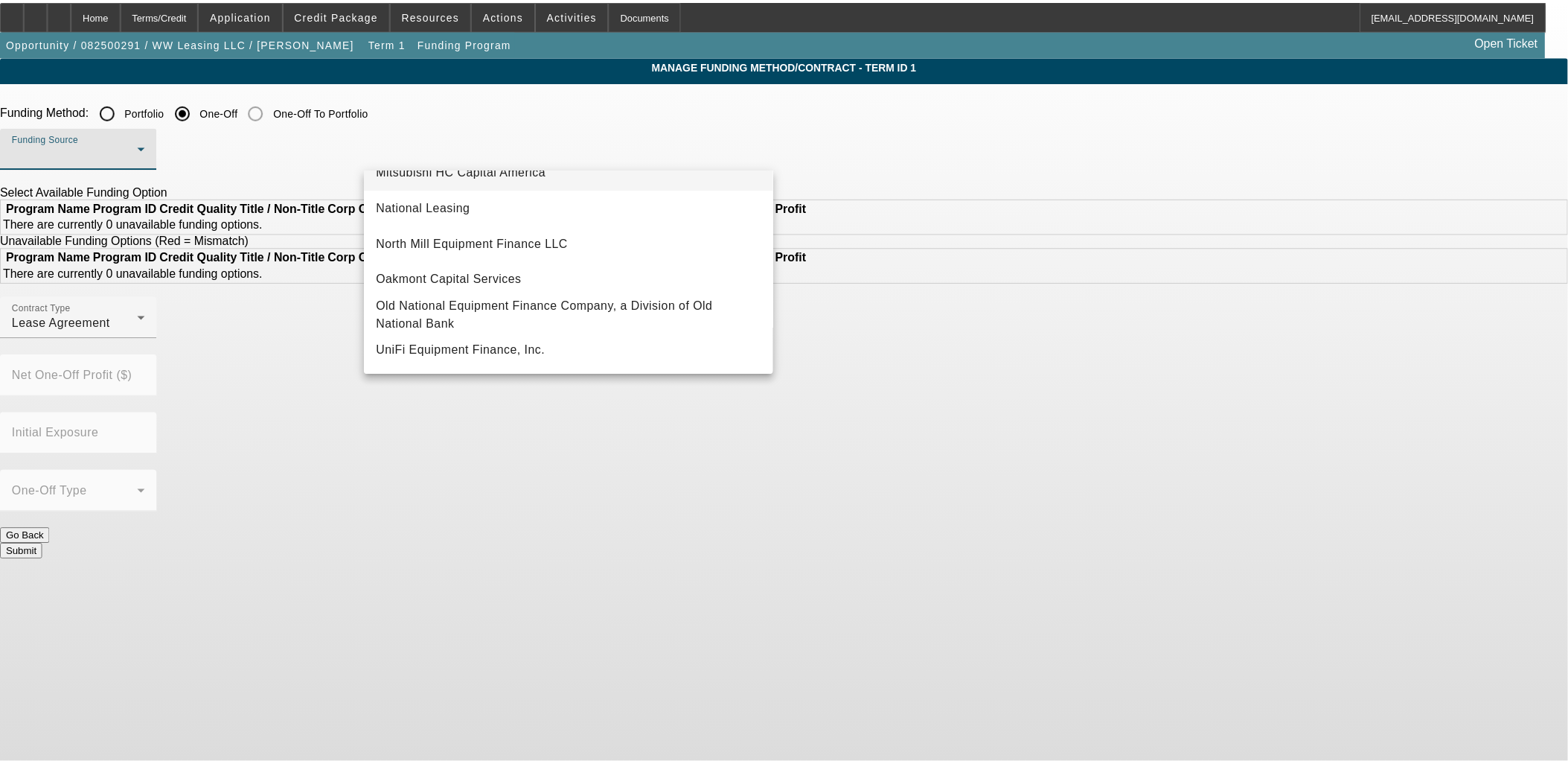
scroll to position [339, 0]
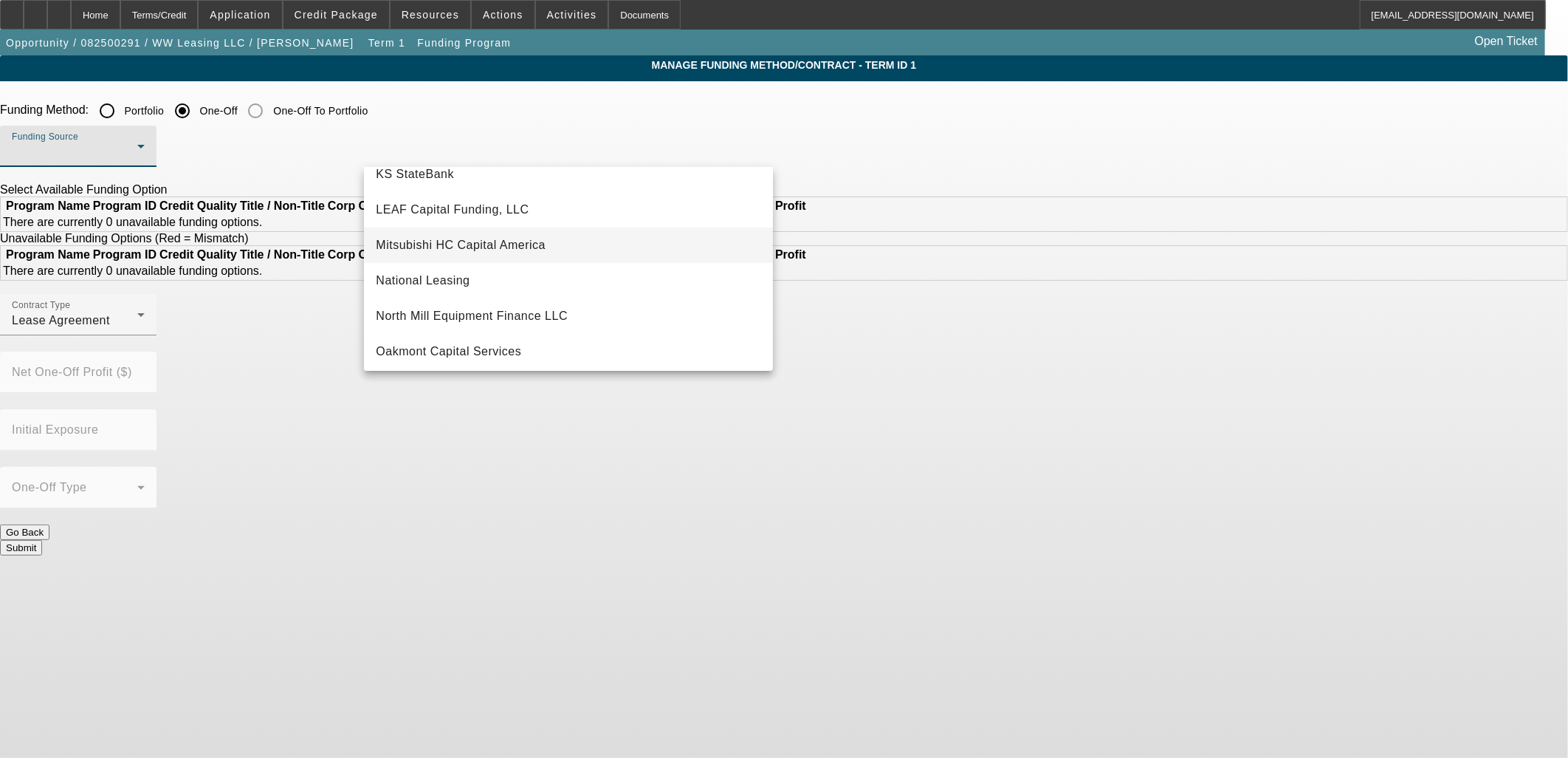
click at [446, 243] on span "Mitsubishi HC Capital America" at bounding box center [461, 245] width 170 height 18
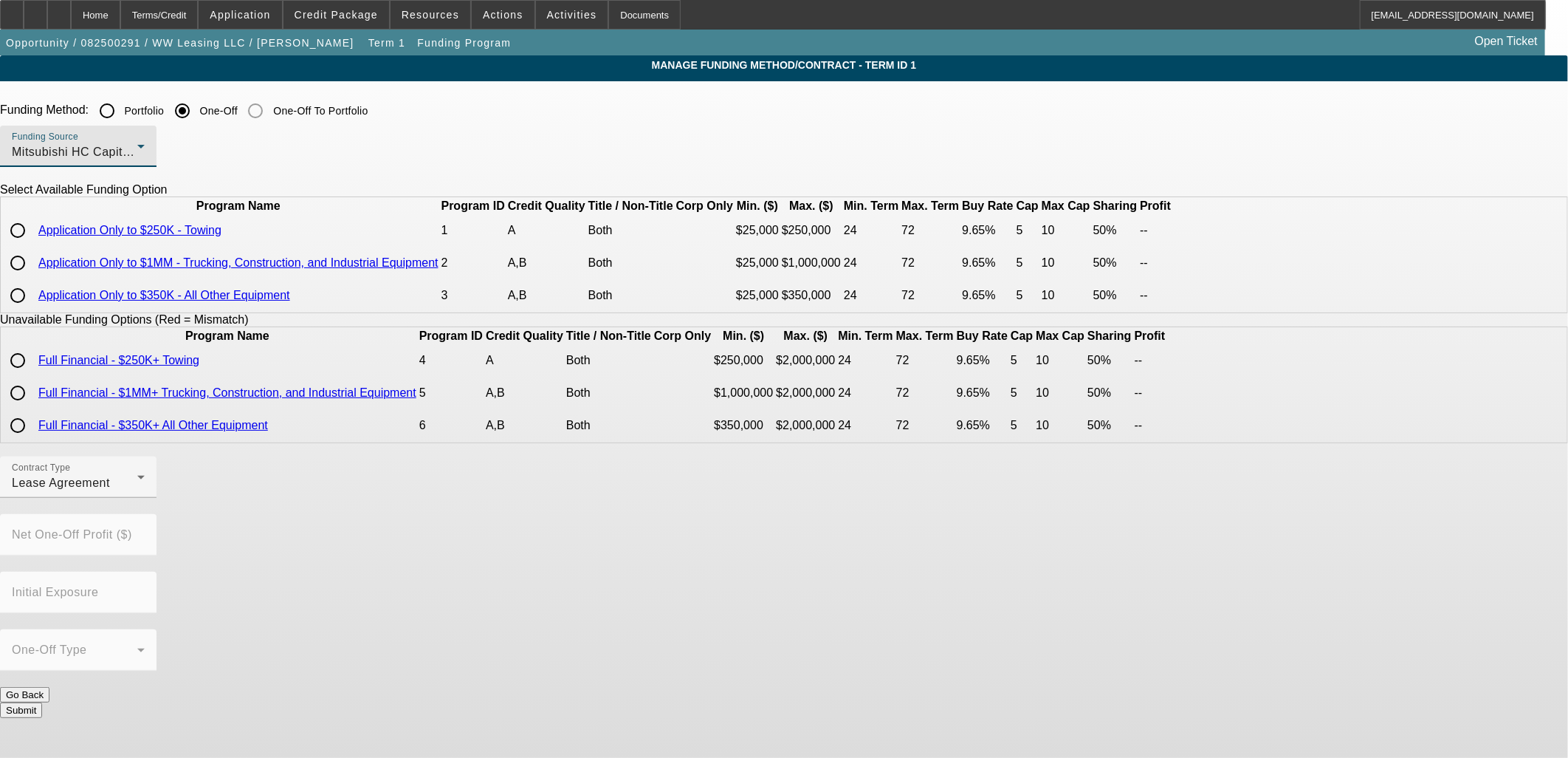
click at [33, 278] on input "radio" at bounding box center [18, 263] width 30 height 30
radio input "true"
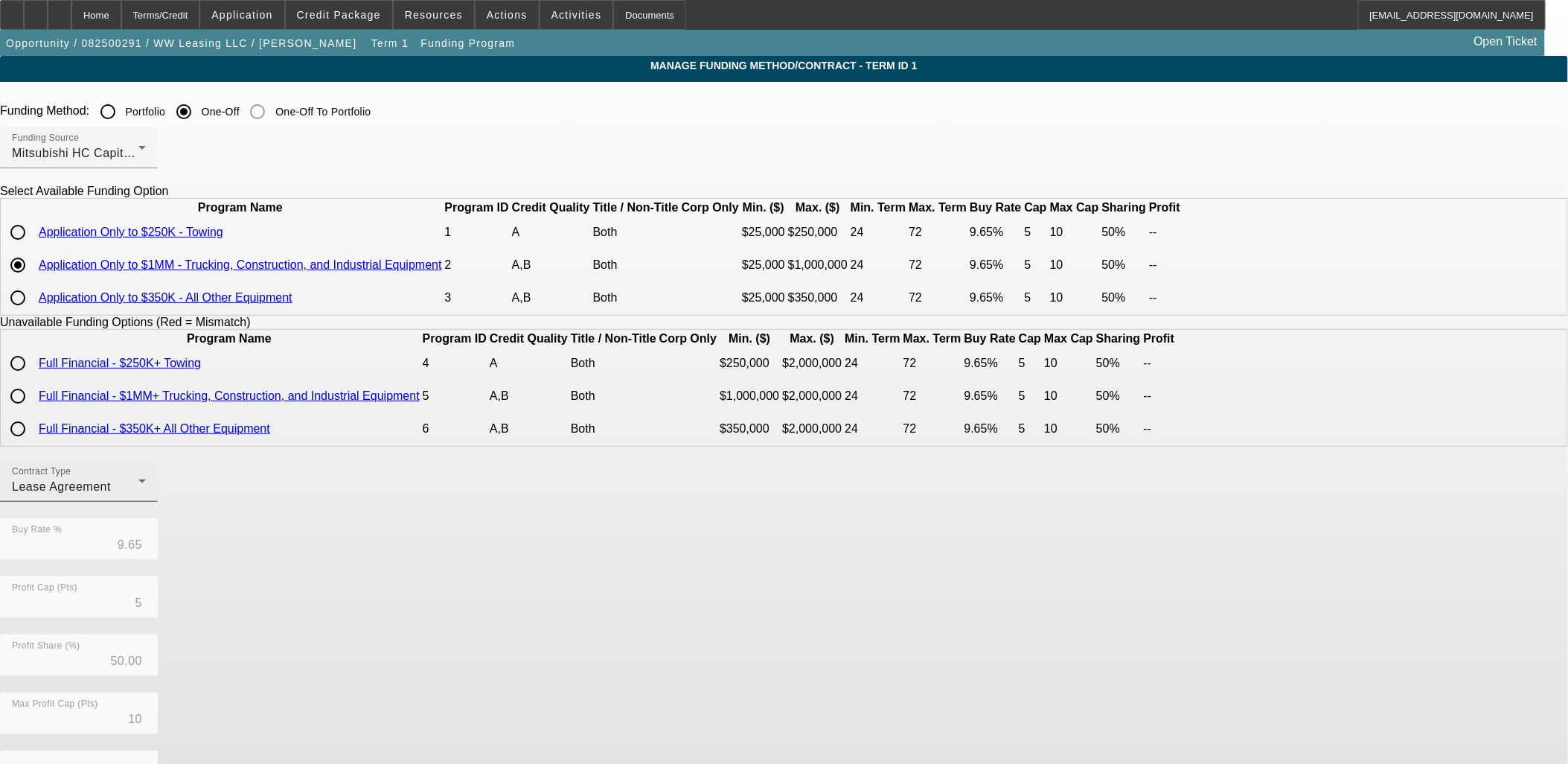
click at [139, 496] on div "Lease Agreement" at bounding box center [75, 487] width 127 height 18
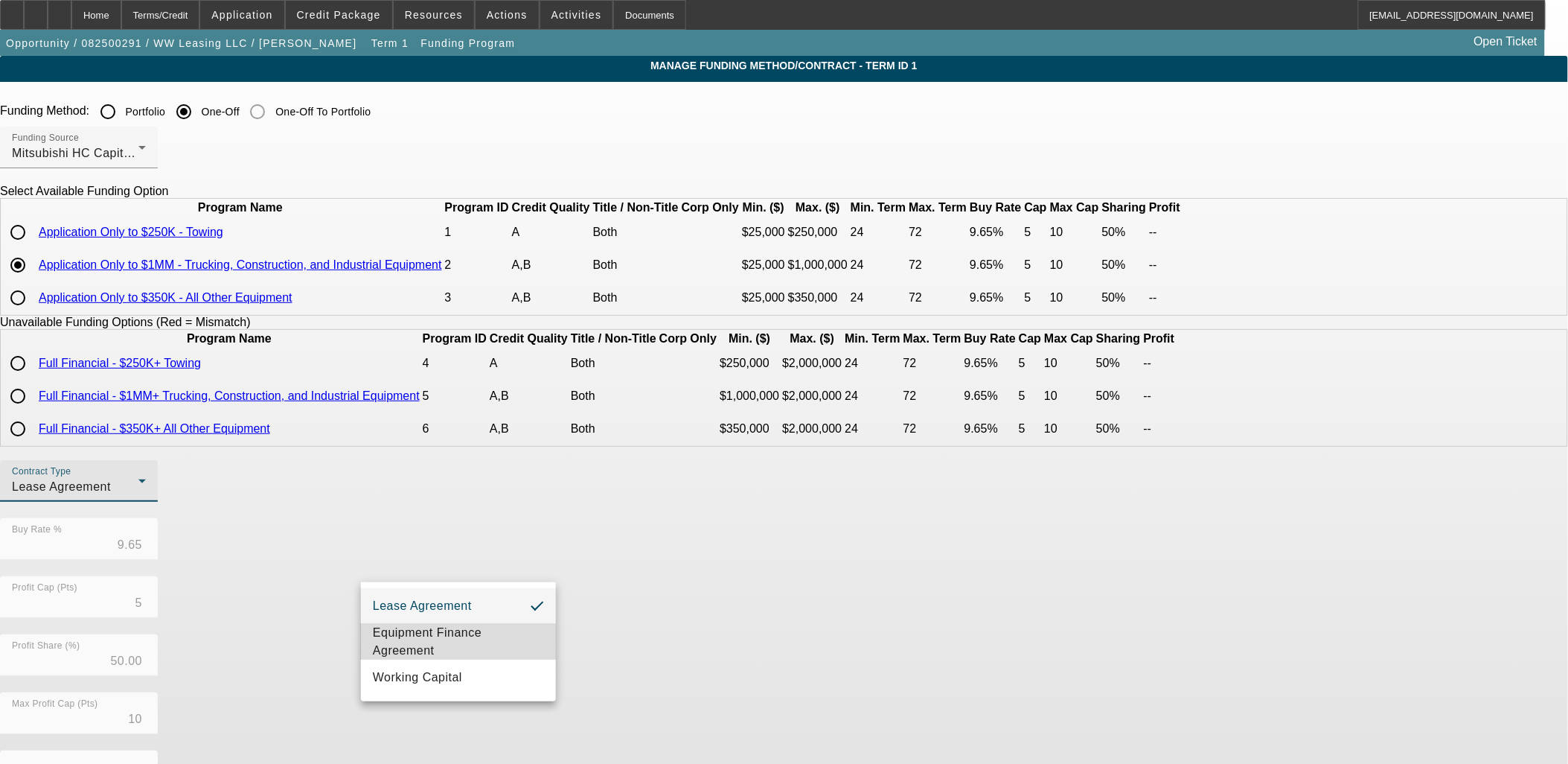
drag, startPoint x: 459, startPoint y: 633, endPoint x: 561, endPoint y: 630, distance: 102.0
click at [459, 634] on span "Equipment Finance Agreement" at bounding box center [458, 642] width 172 height 36
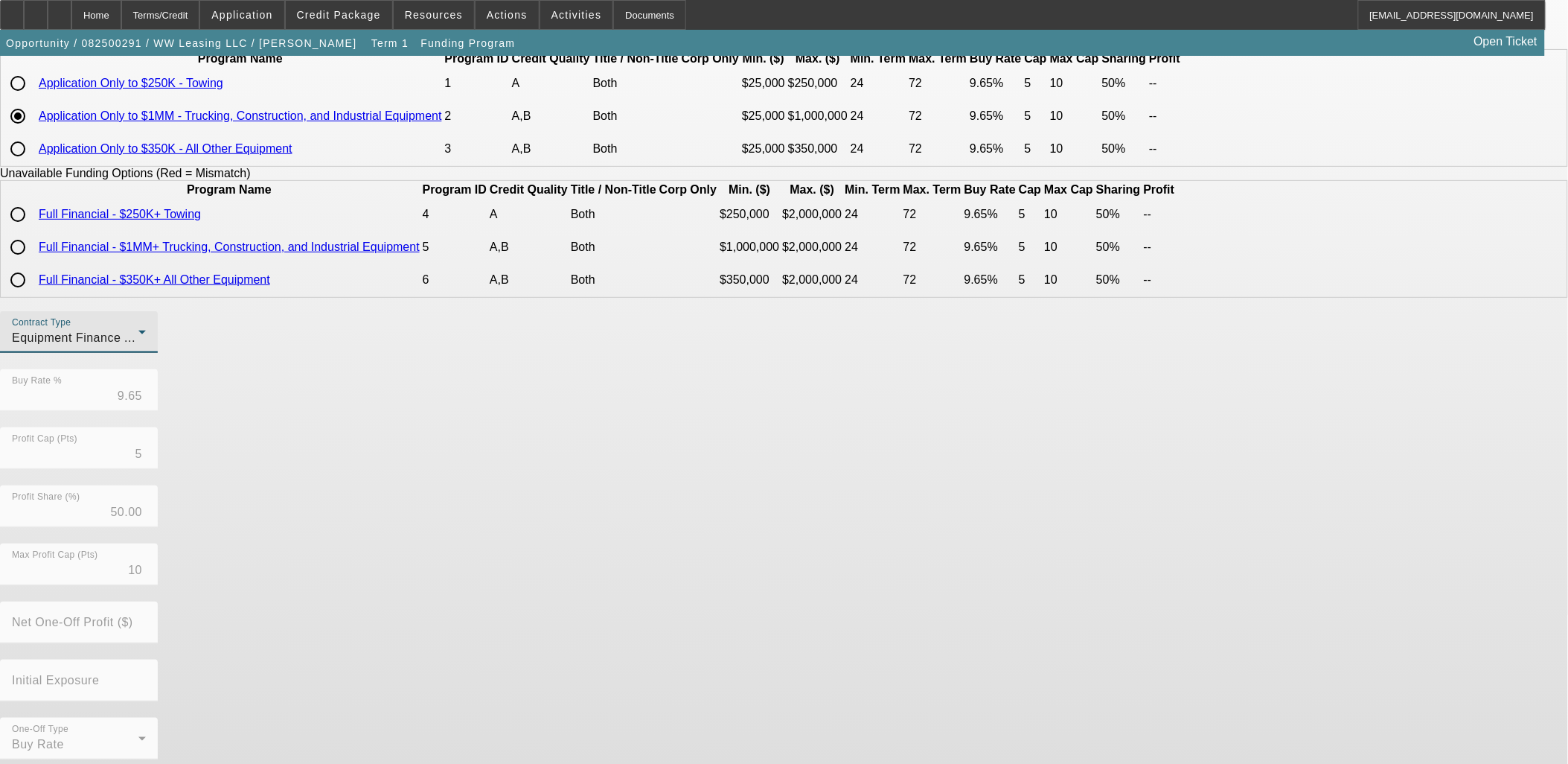
scroll to position [226, 0]
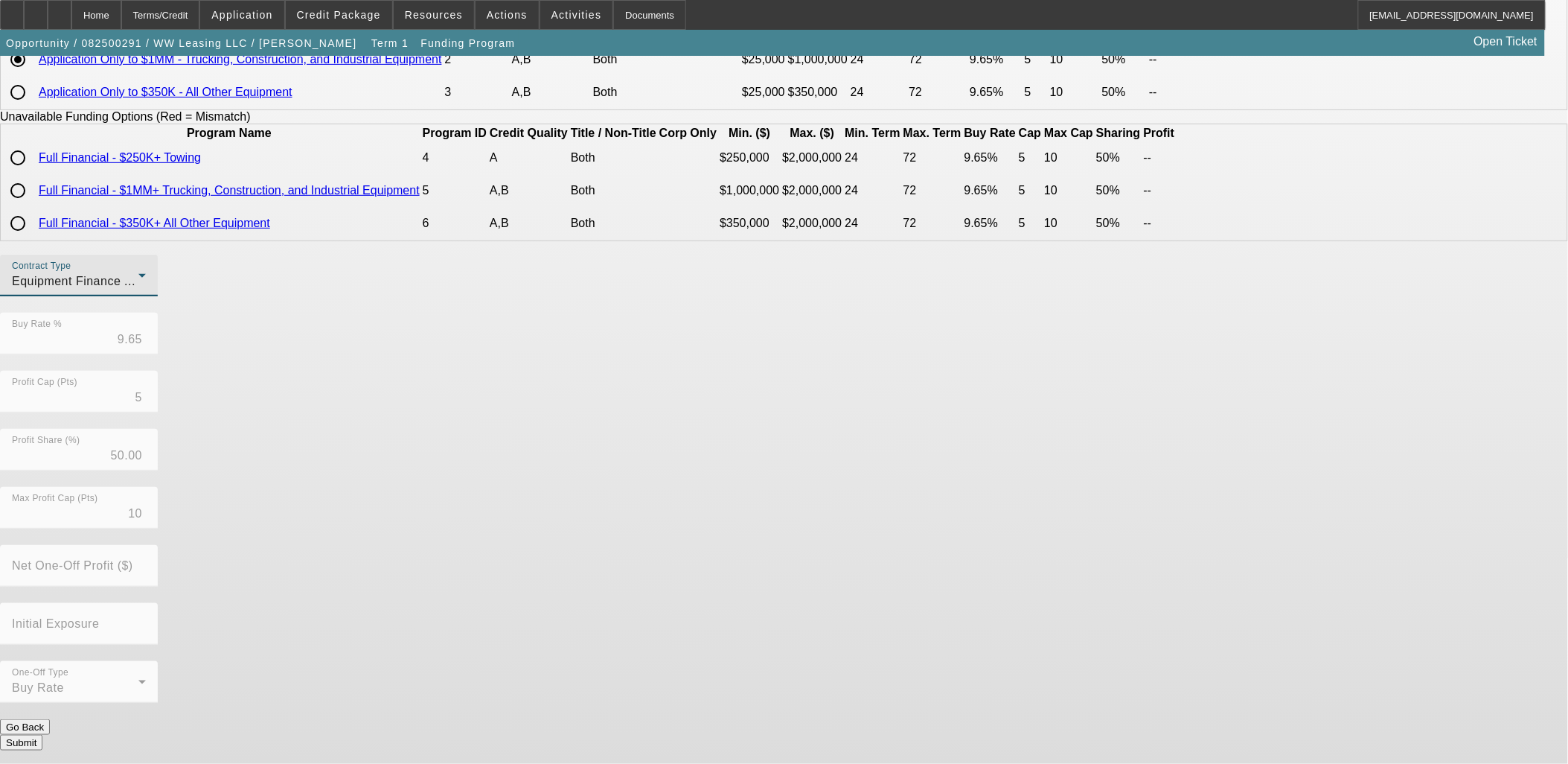
click at [610, 719] on div "Contract Type Equipment Finance Agreement Buy Rate % 9.65 Profit Cap (Pts) 5 Pr…" at bounding box center [784, 487] width 1568 height 465
click at [42, 735] on button "Submit" at bounding box center [21, 743] width 42 height 16
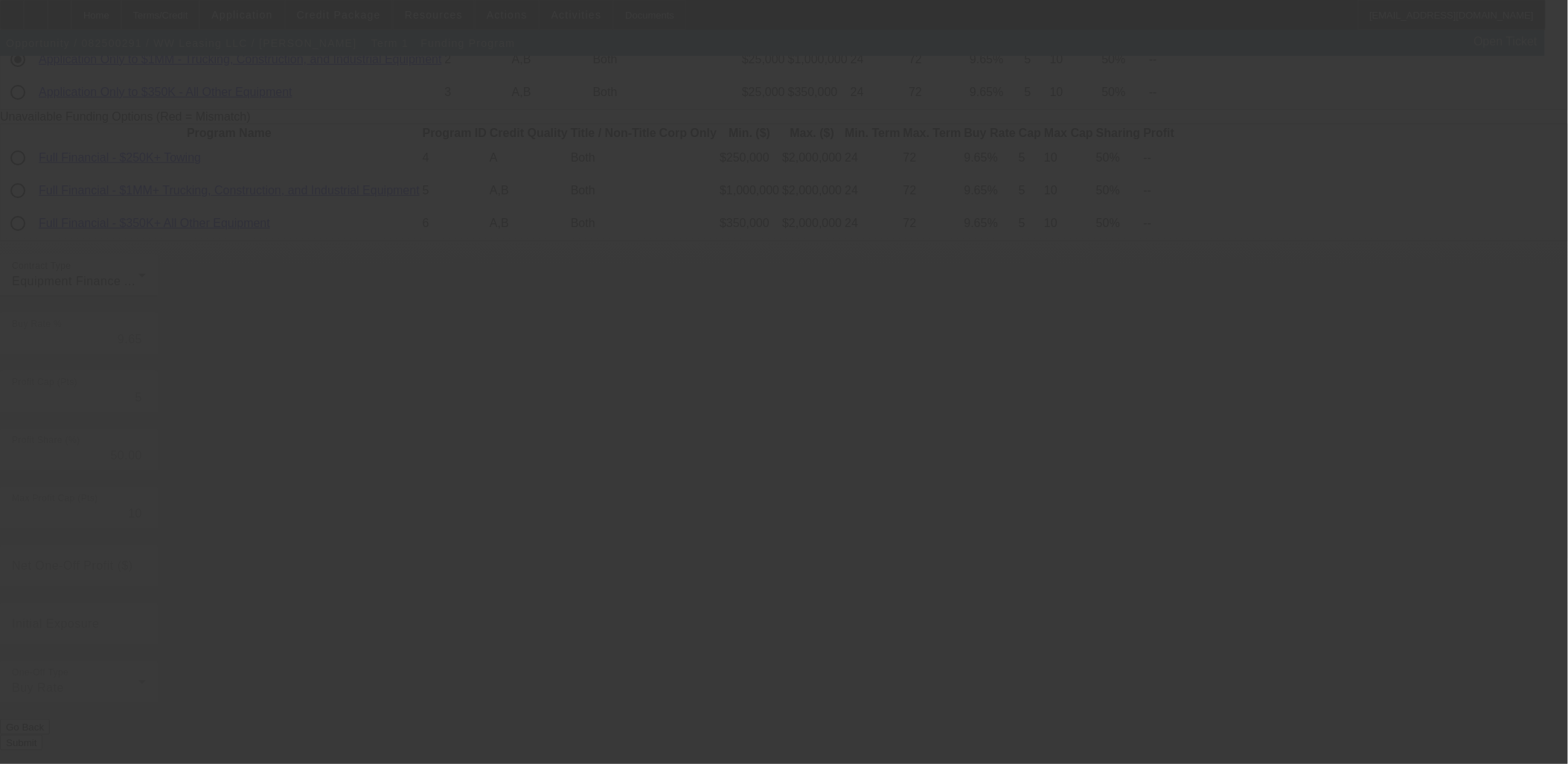
radio input "true"
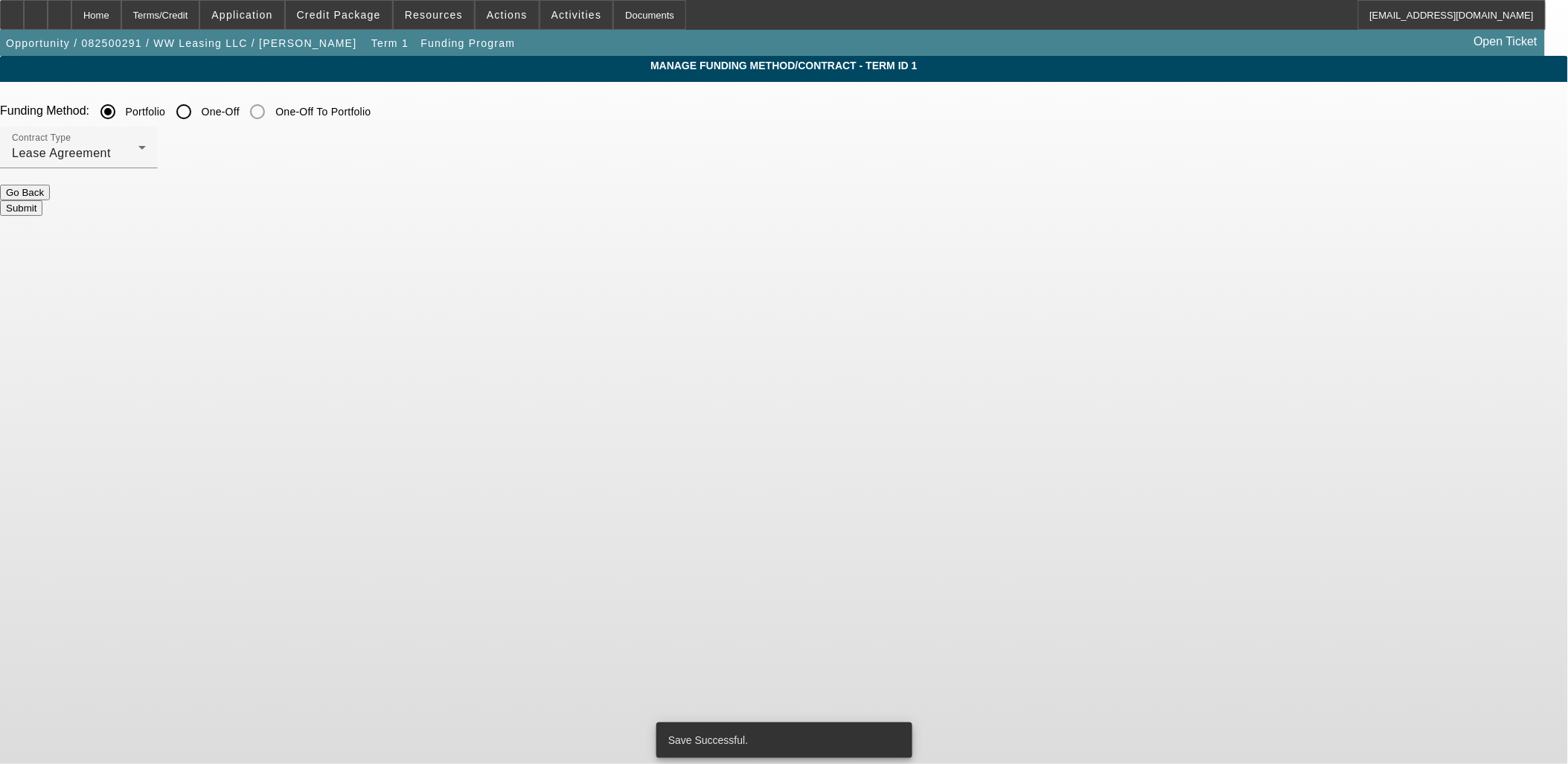
scroll to position [0, 0]
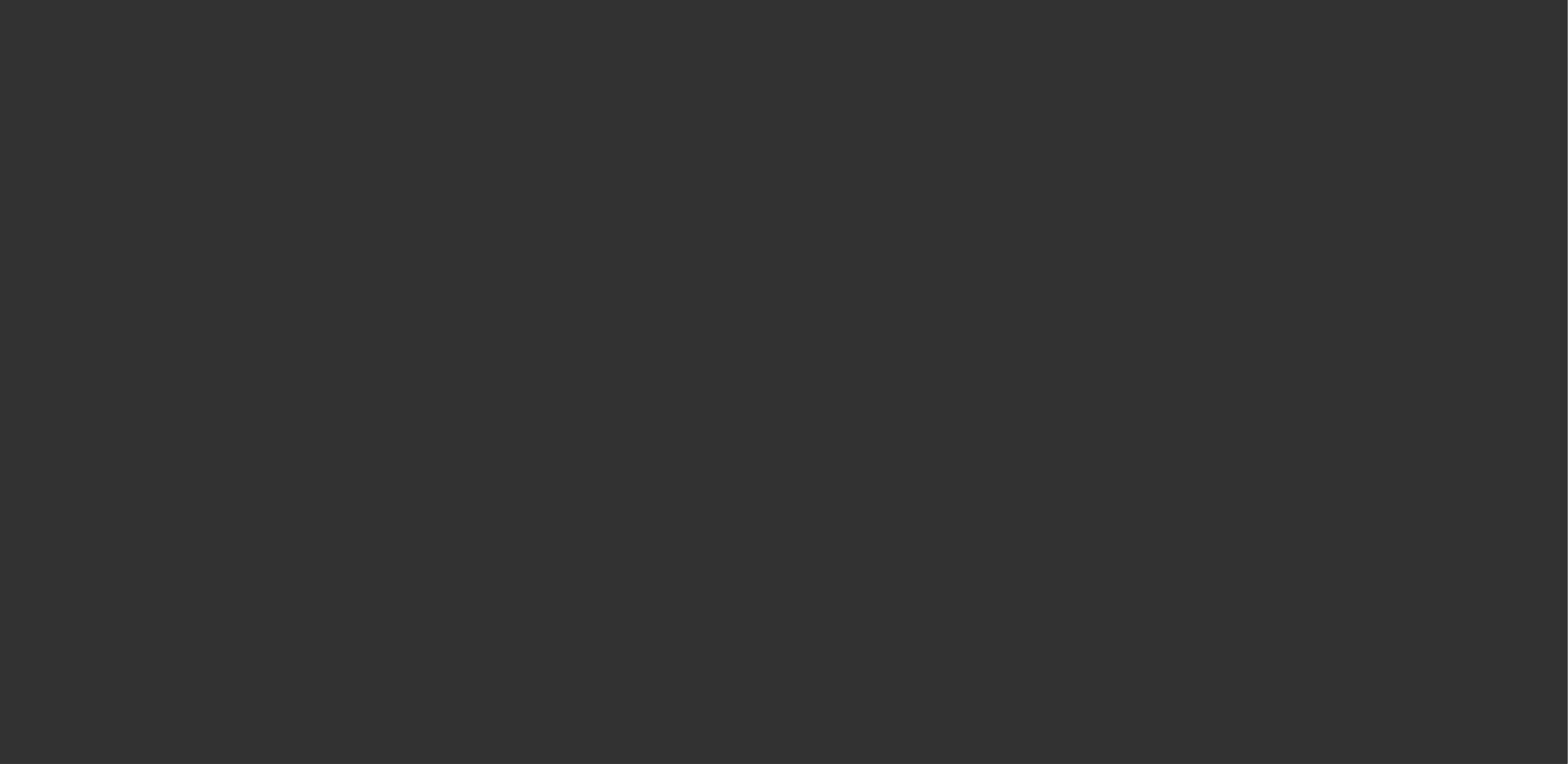
select select "0"
select select "2"
select select "0"
select select "6"
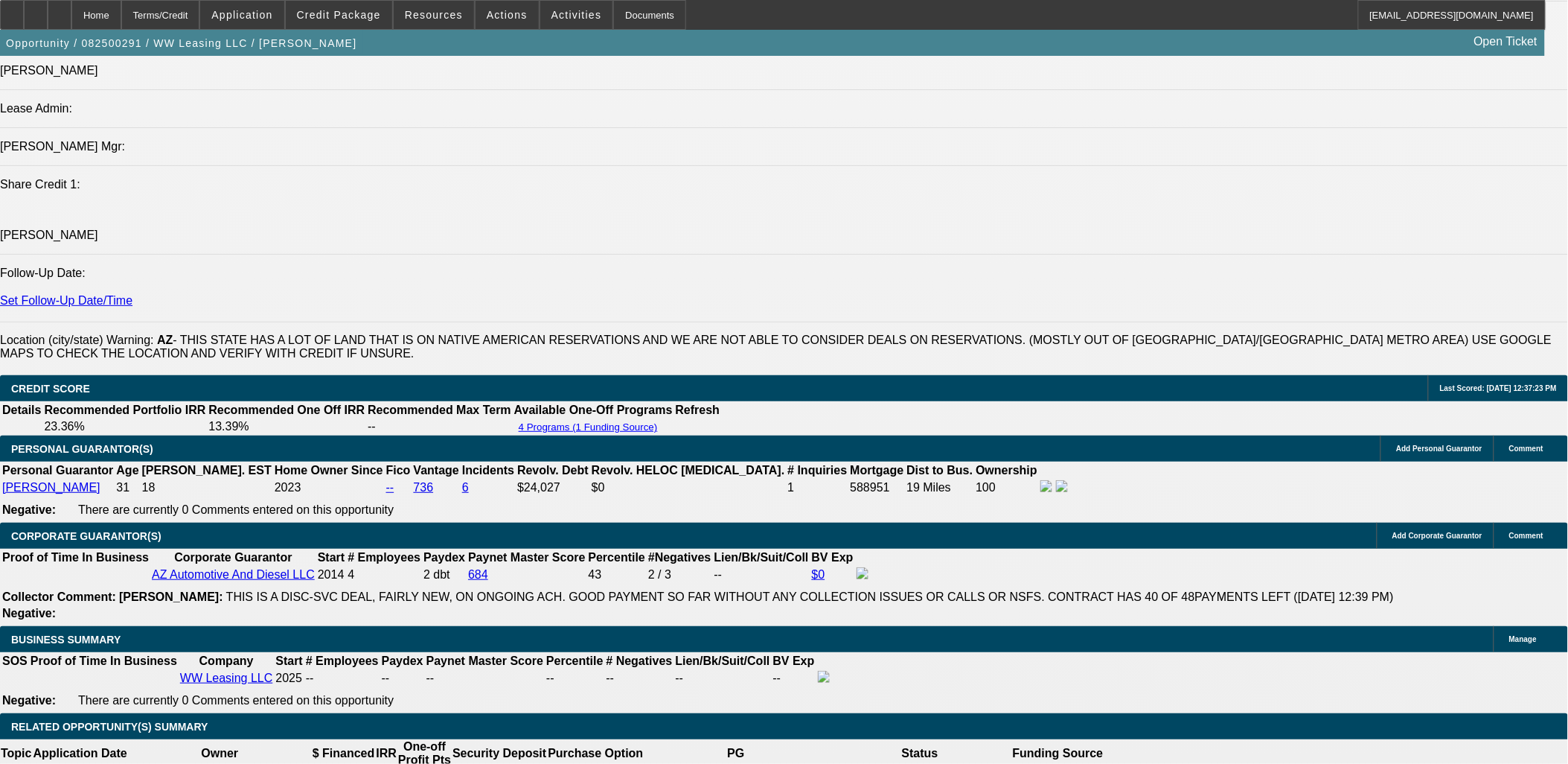
scroll to position [2150, 0]
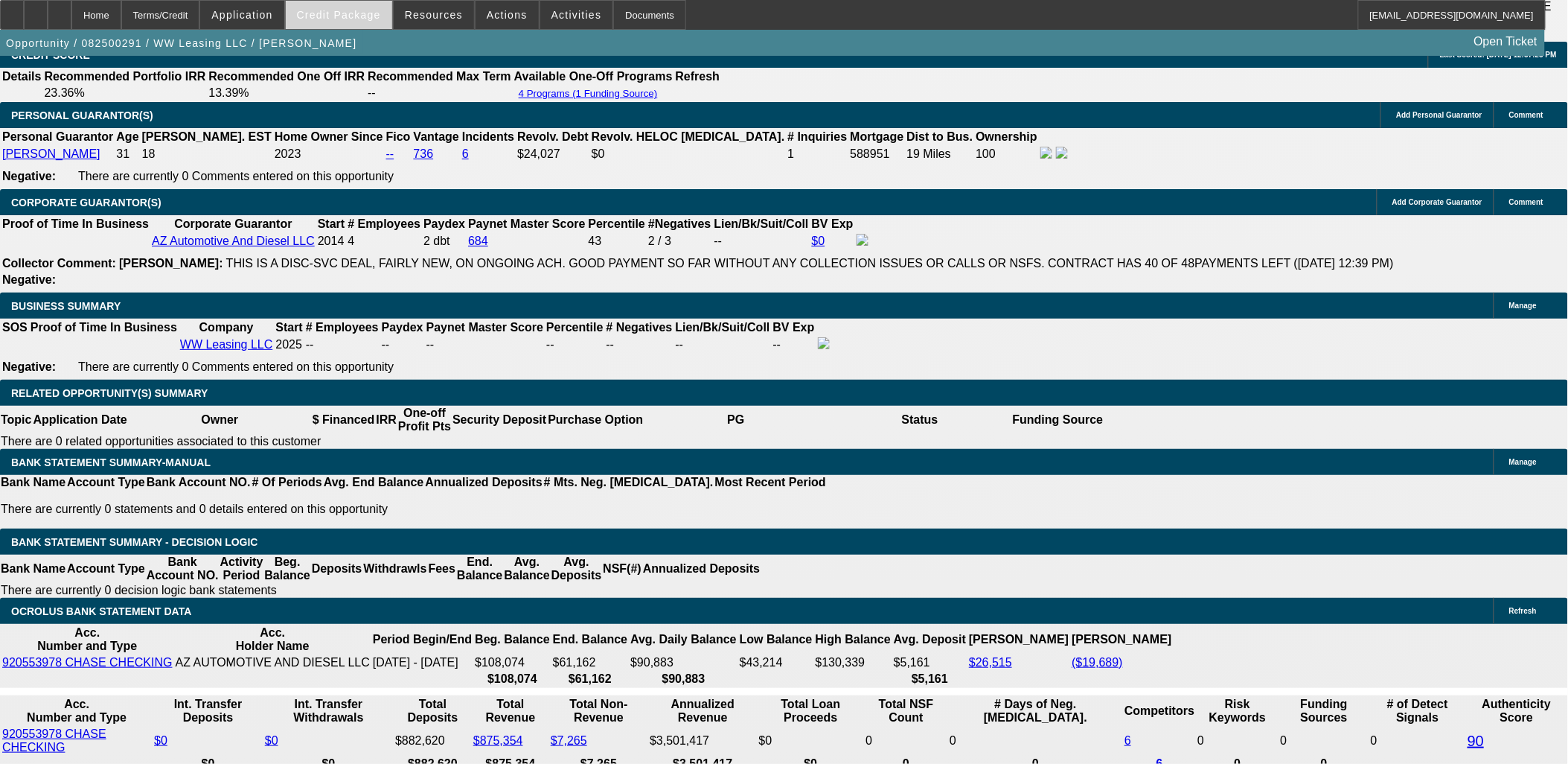
click at [353, 16] on span "Credit Package" at bounding box center [338, 14] width 84 height 12
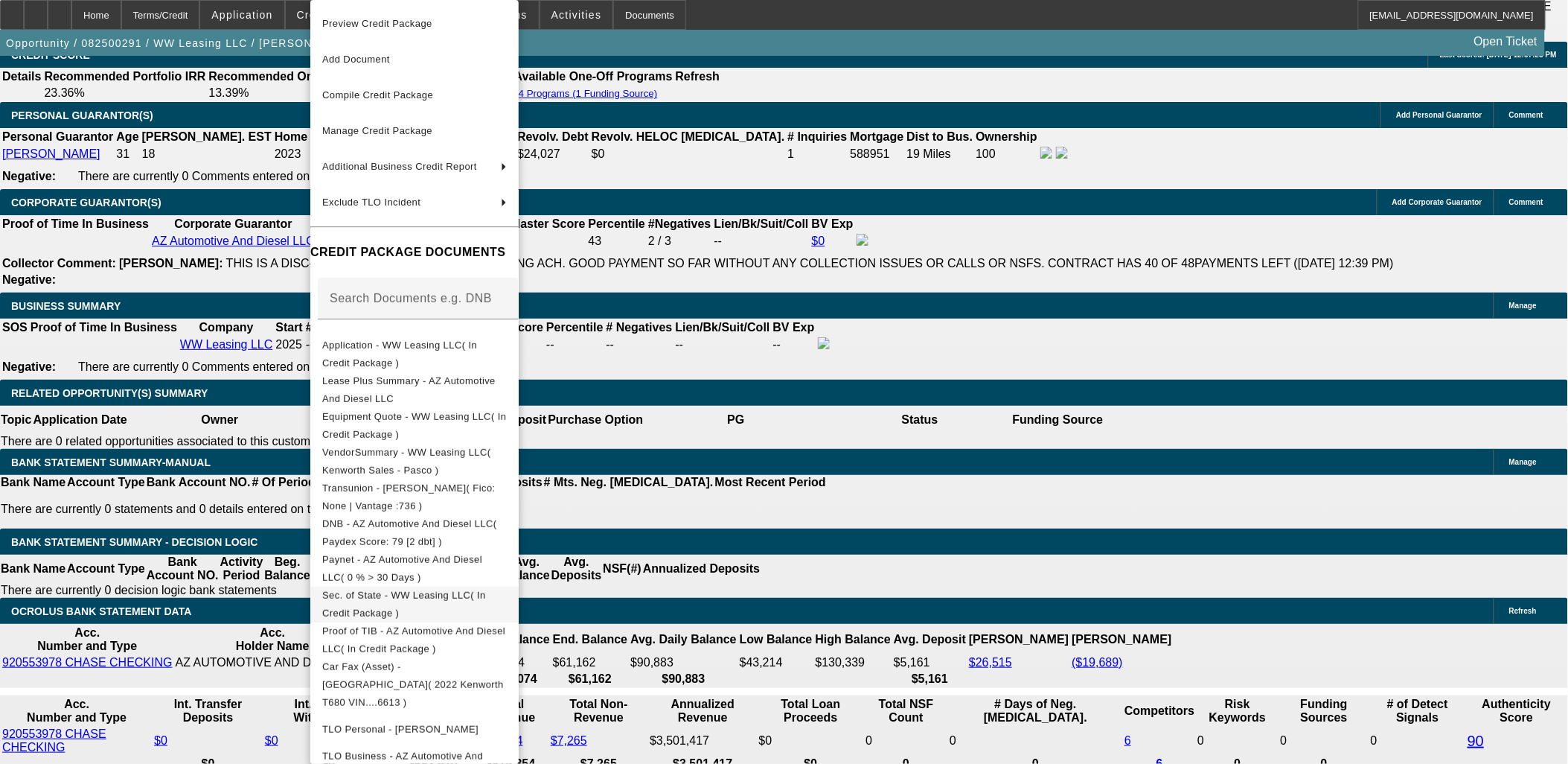
click at [457, 587] on button "Sec. of State - WW Leasing LLC( In Credit Package )" at bounding box center [414, 605] width 208 height 36
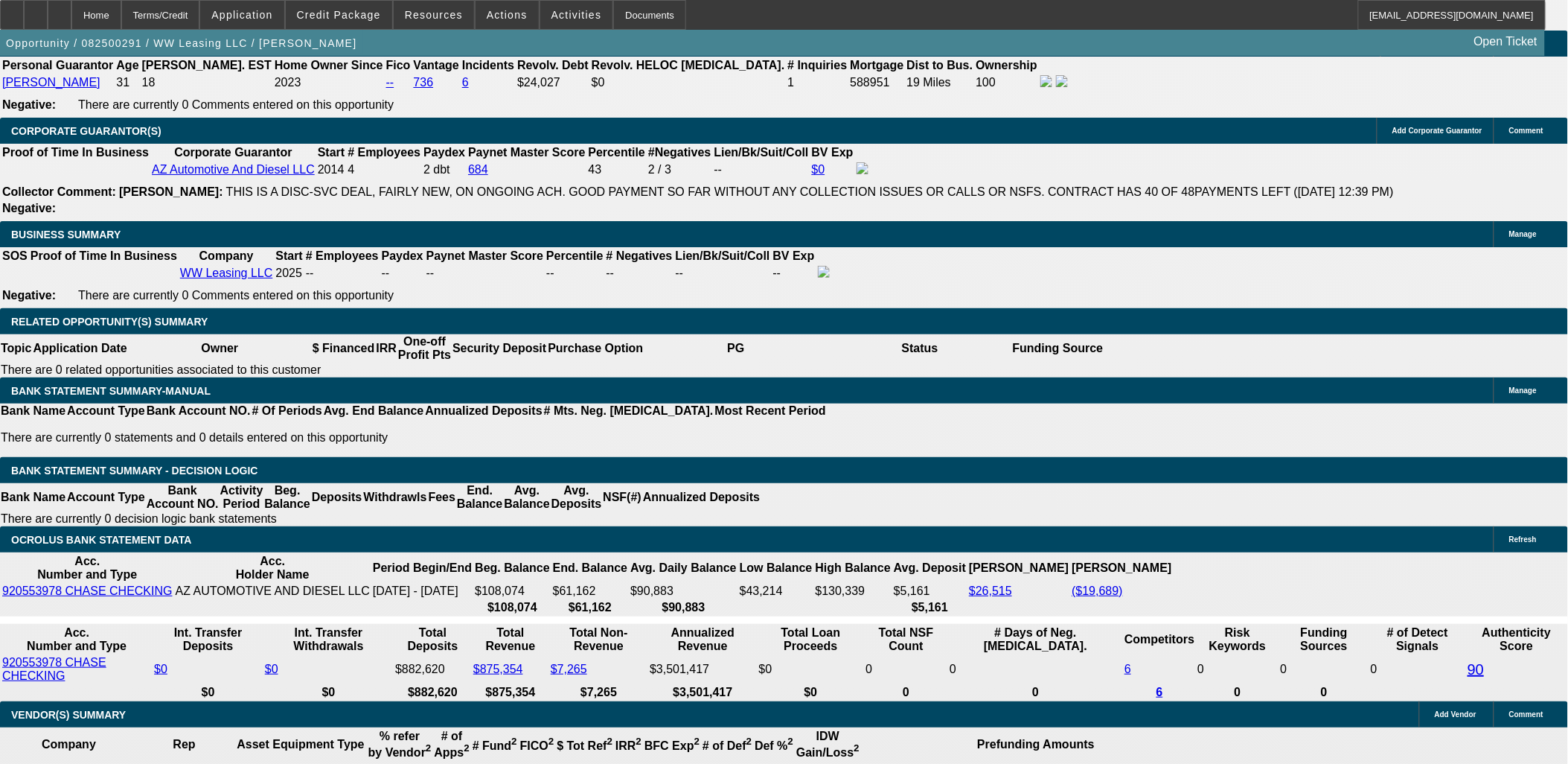
scroll to position [2316, 0]
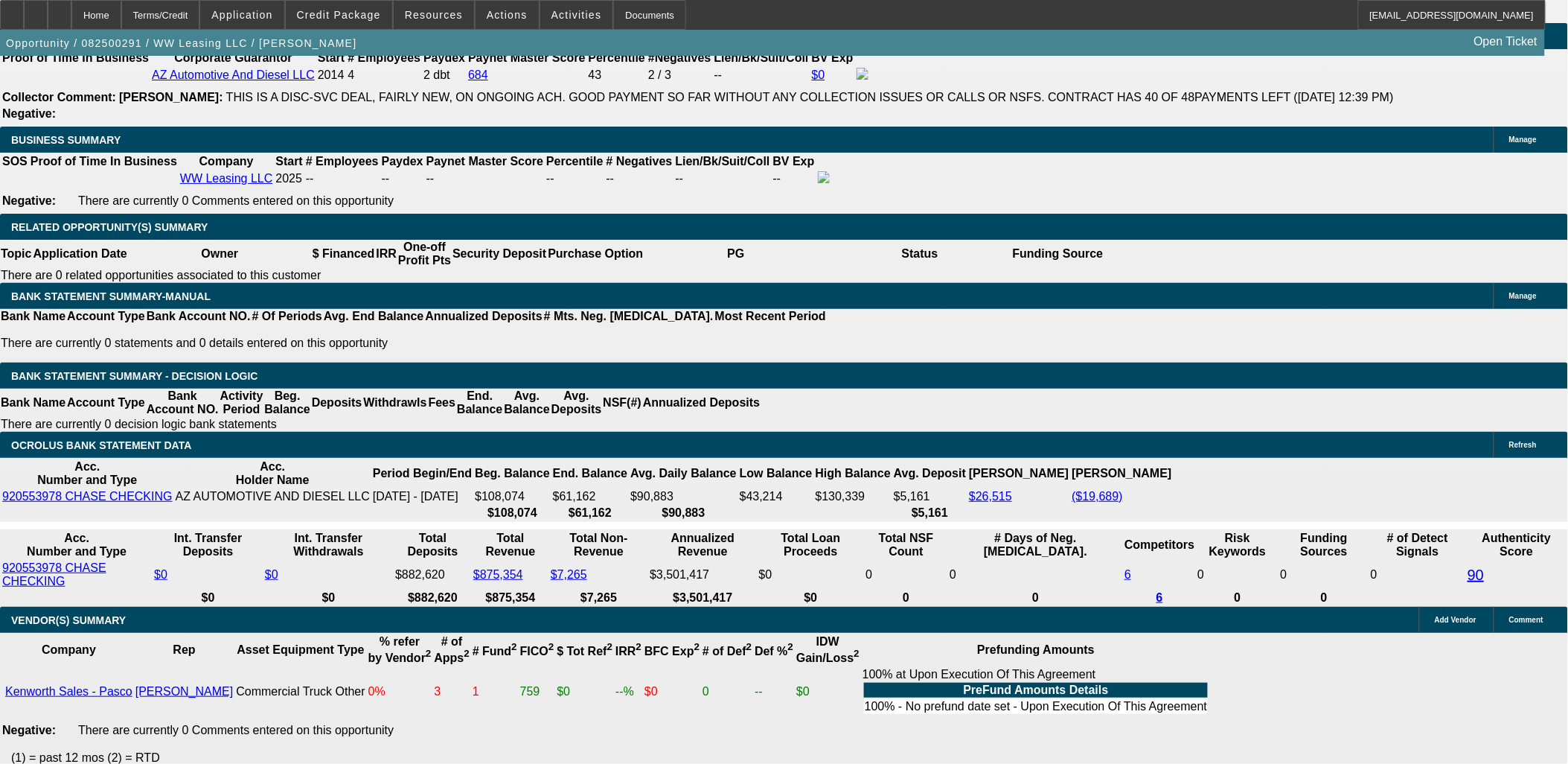
type input "UNKNOWN"
type input "1"
type input "$2,157.24"
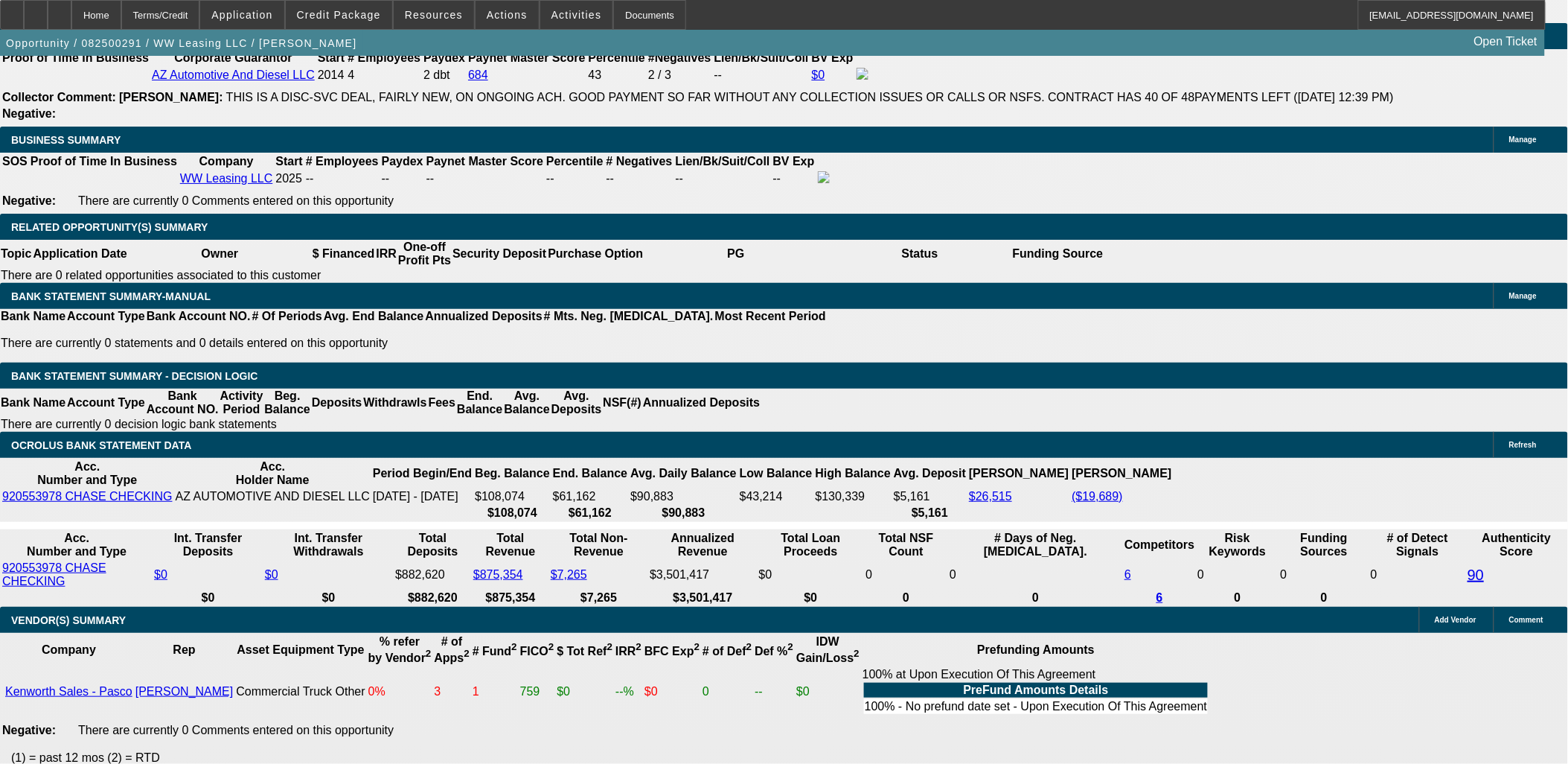
type input "$1,078.62"
type input "13"
type input "$2,871.44"
type input "$1,435.72"
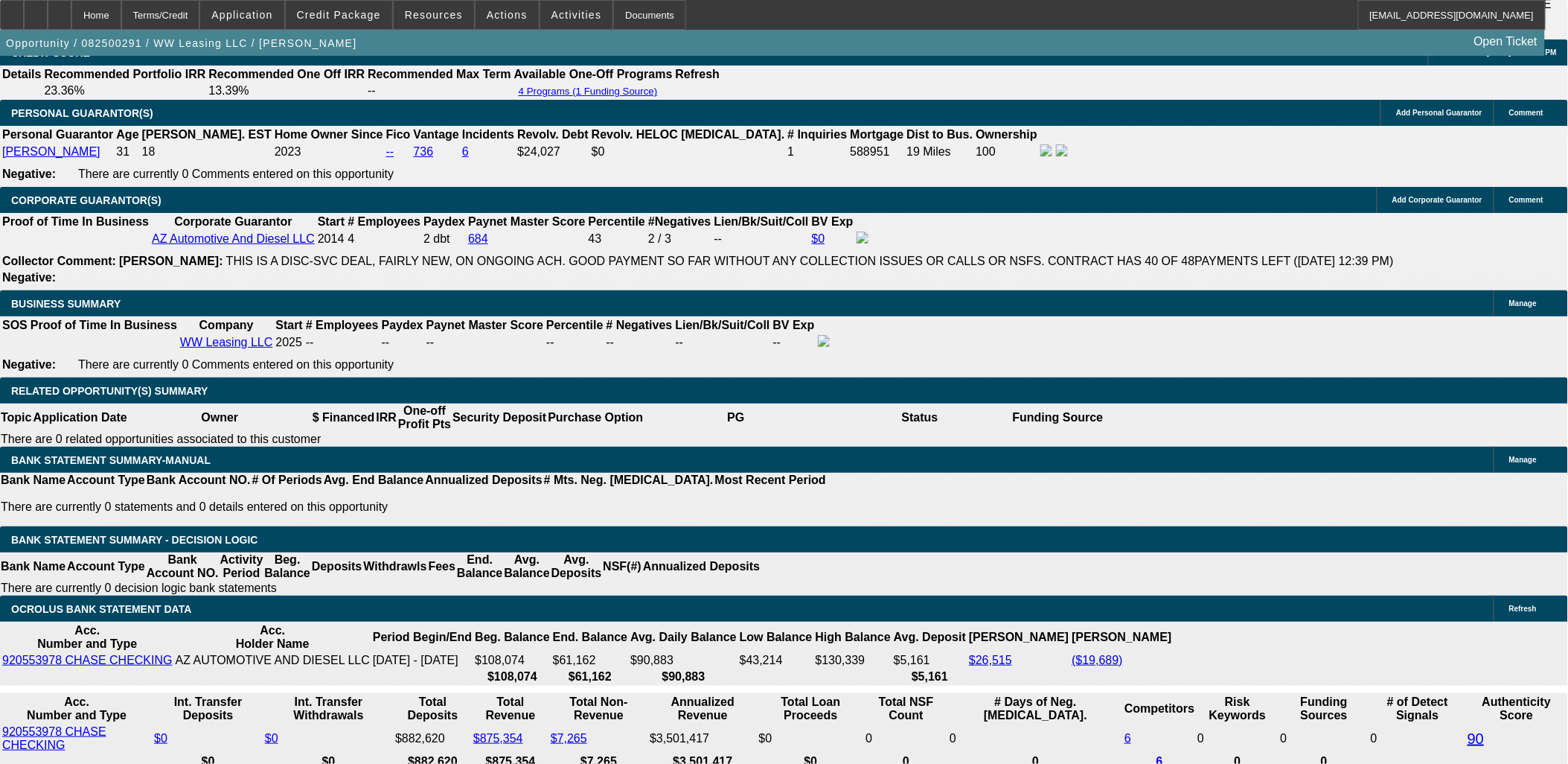
scroll to position [2150, 0]
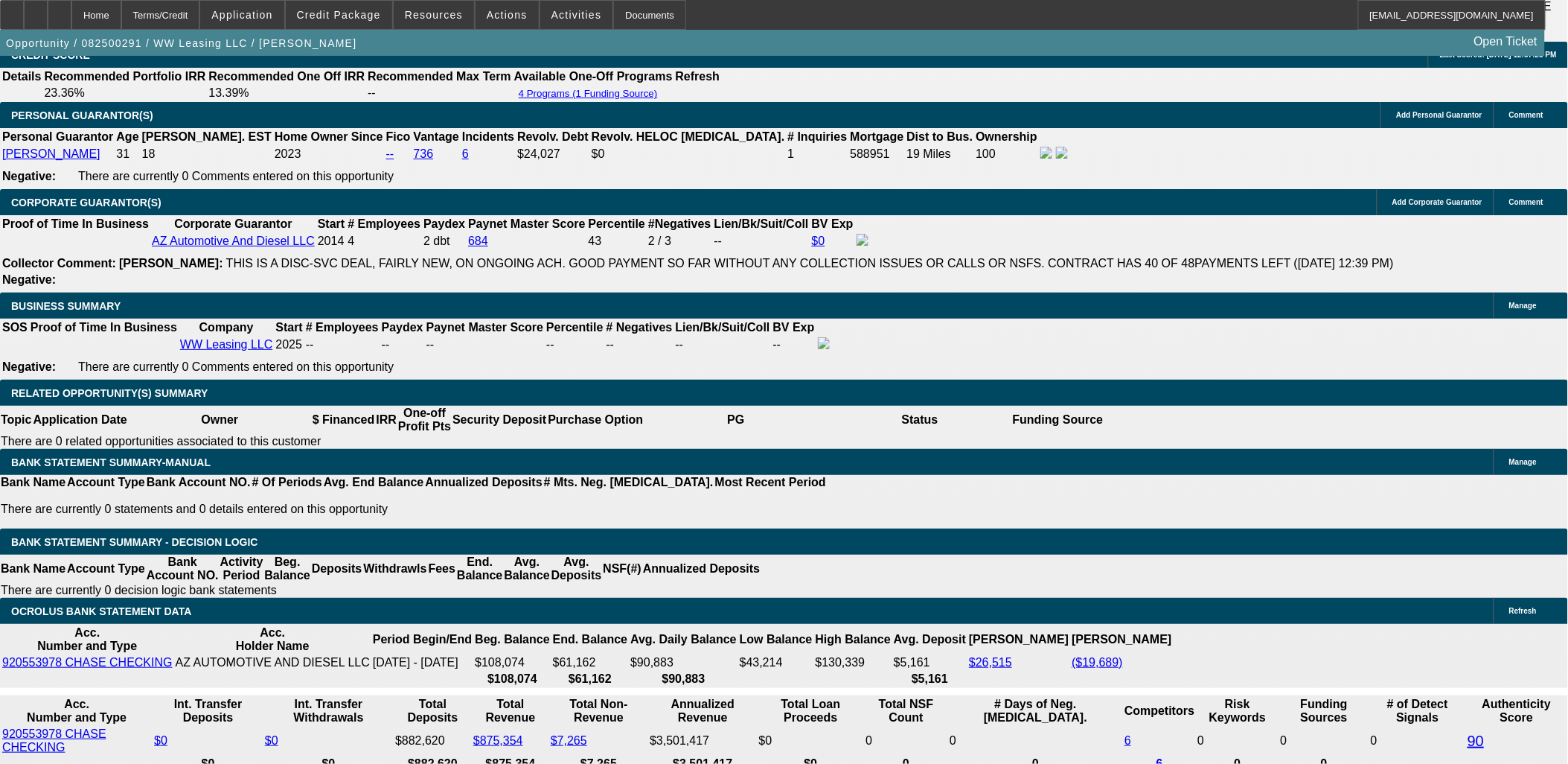
type input "13"
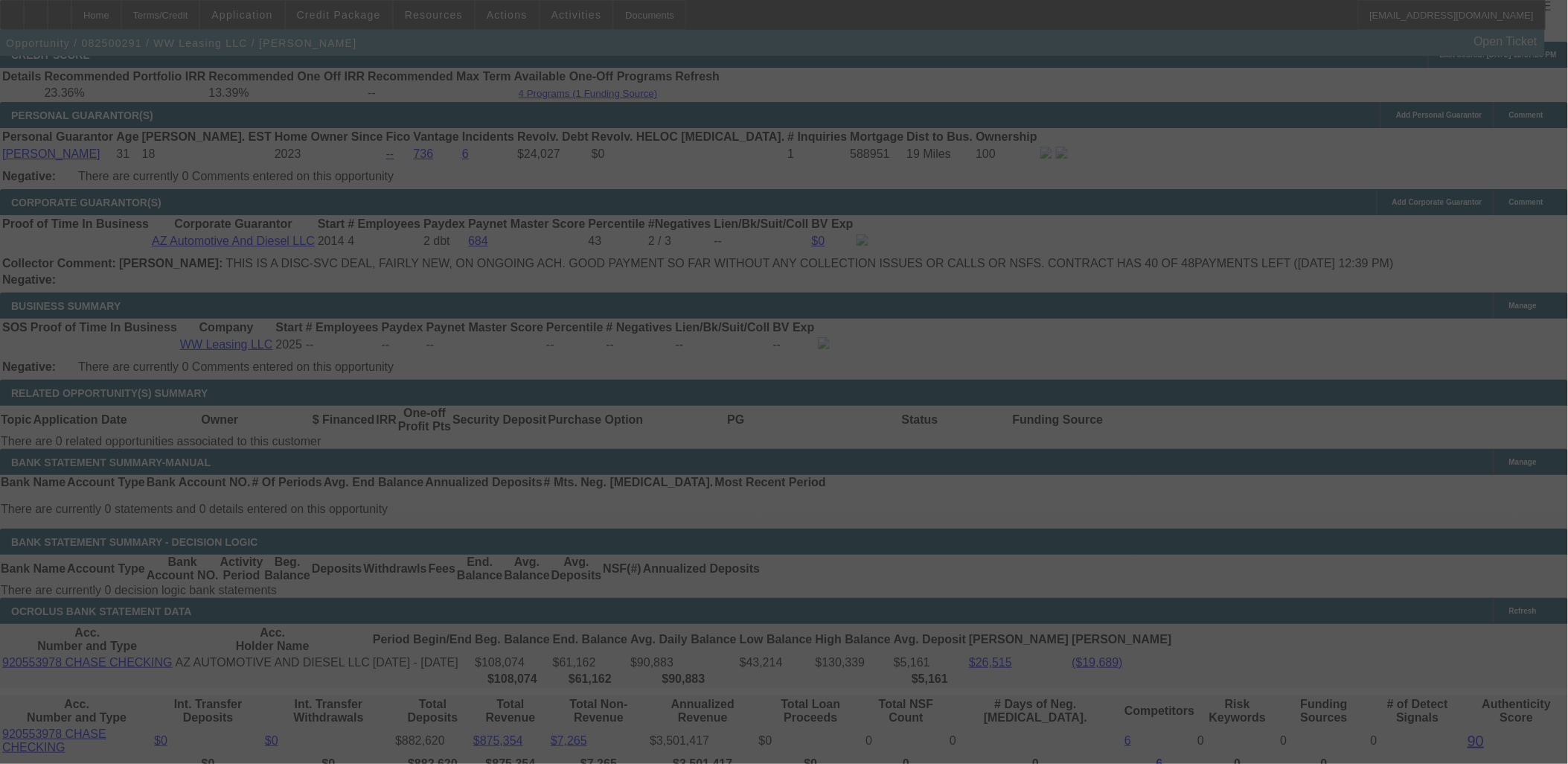
select select "0"
select select "2"
select select "0"
select select "6"
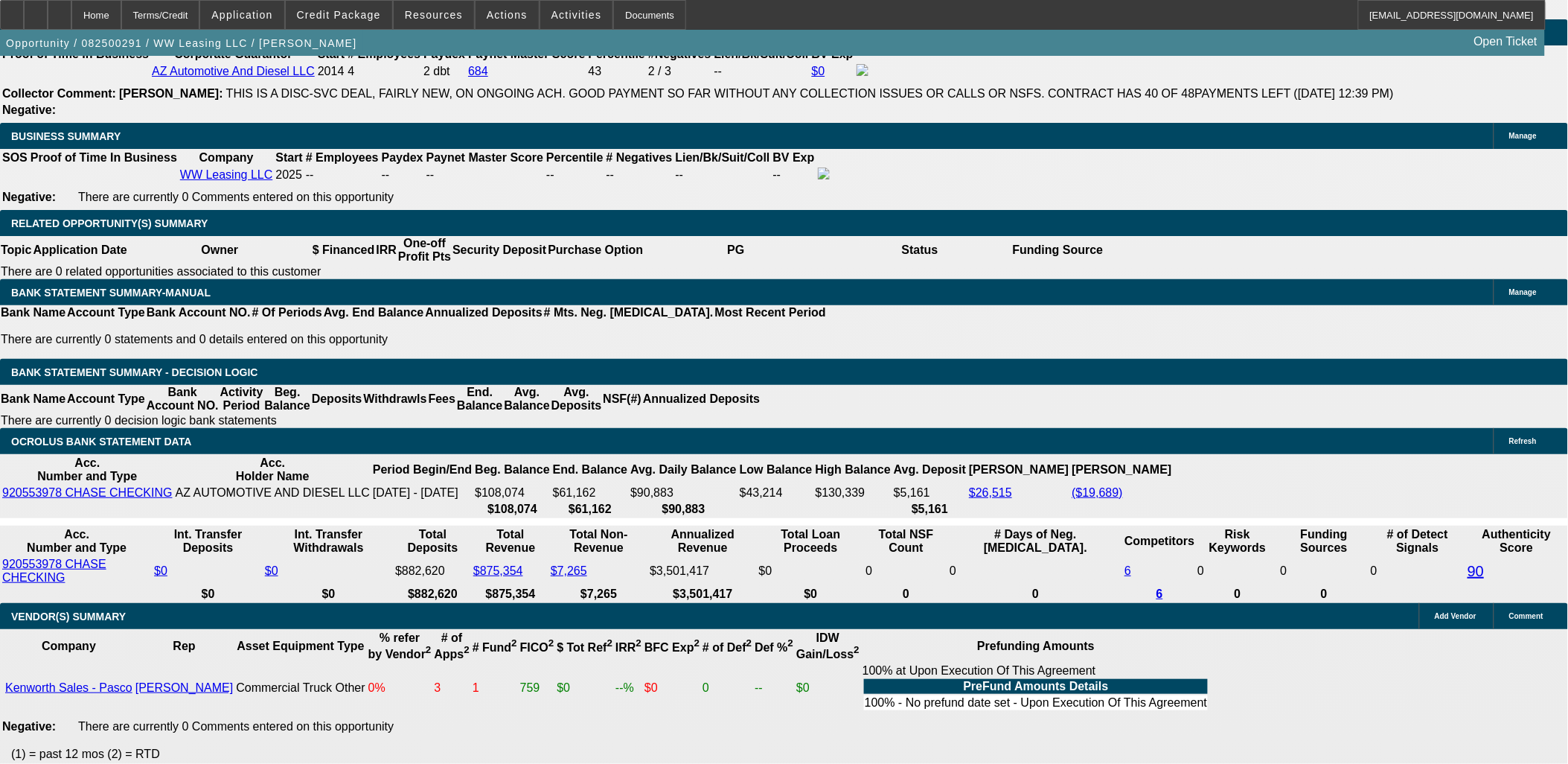
scroll to position [2234, 0]
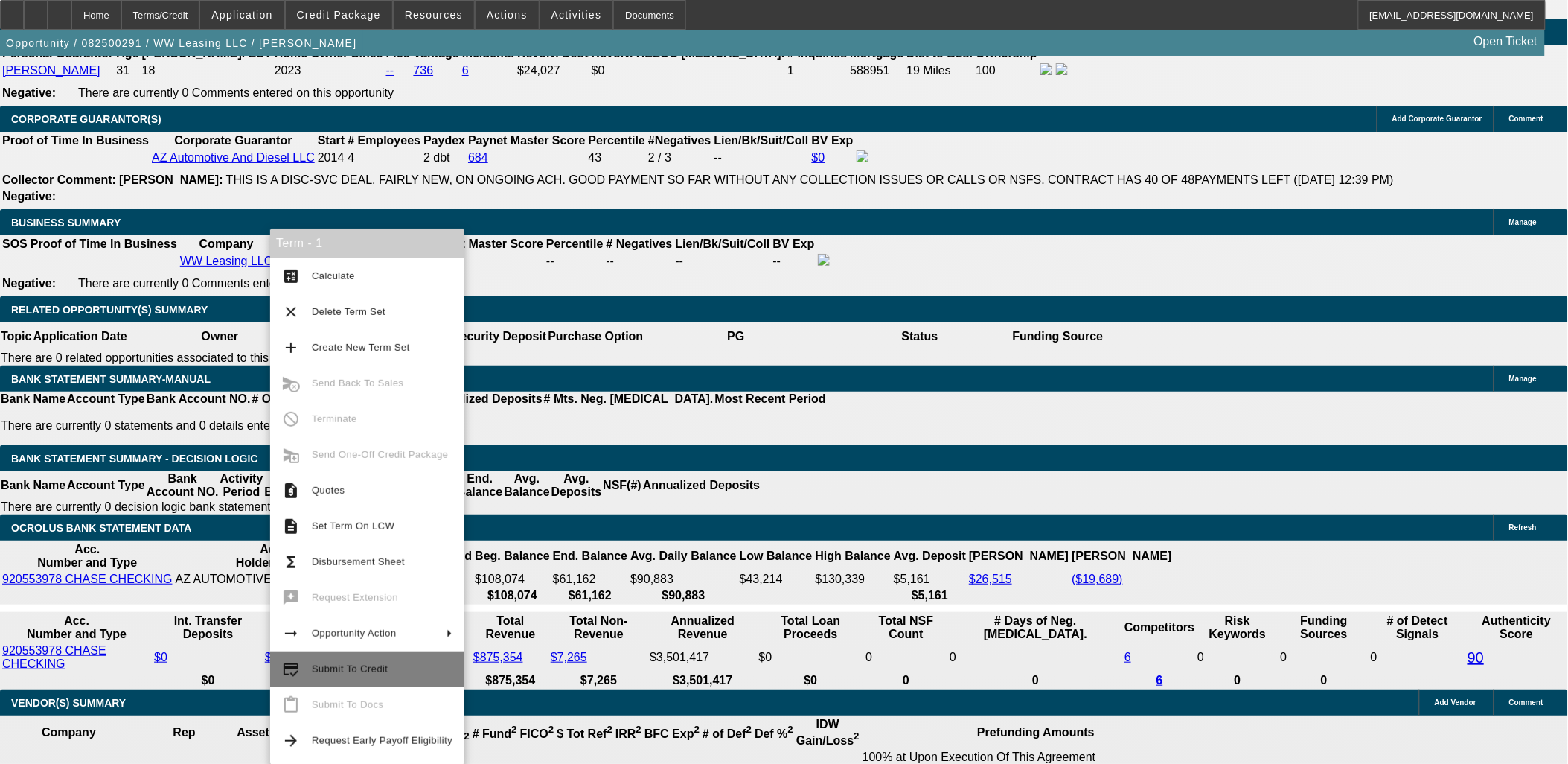
click at [360, 670] on span "Submit To Credit" at bounding box center [349, 669] width 76 height 11
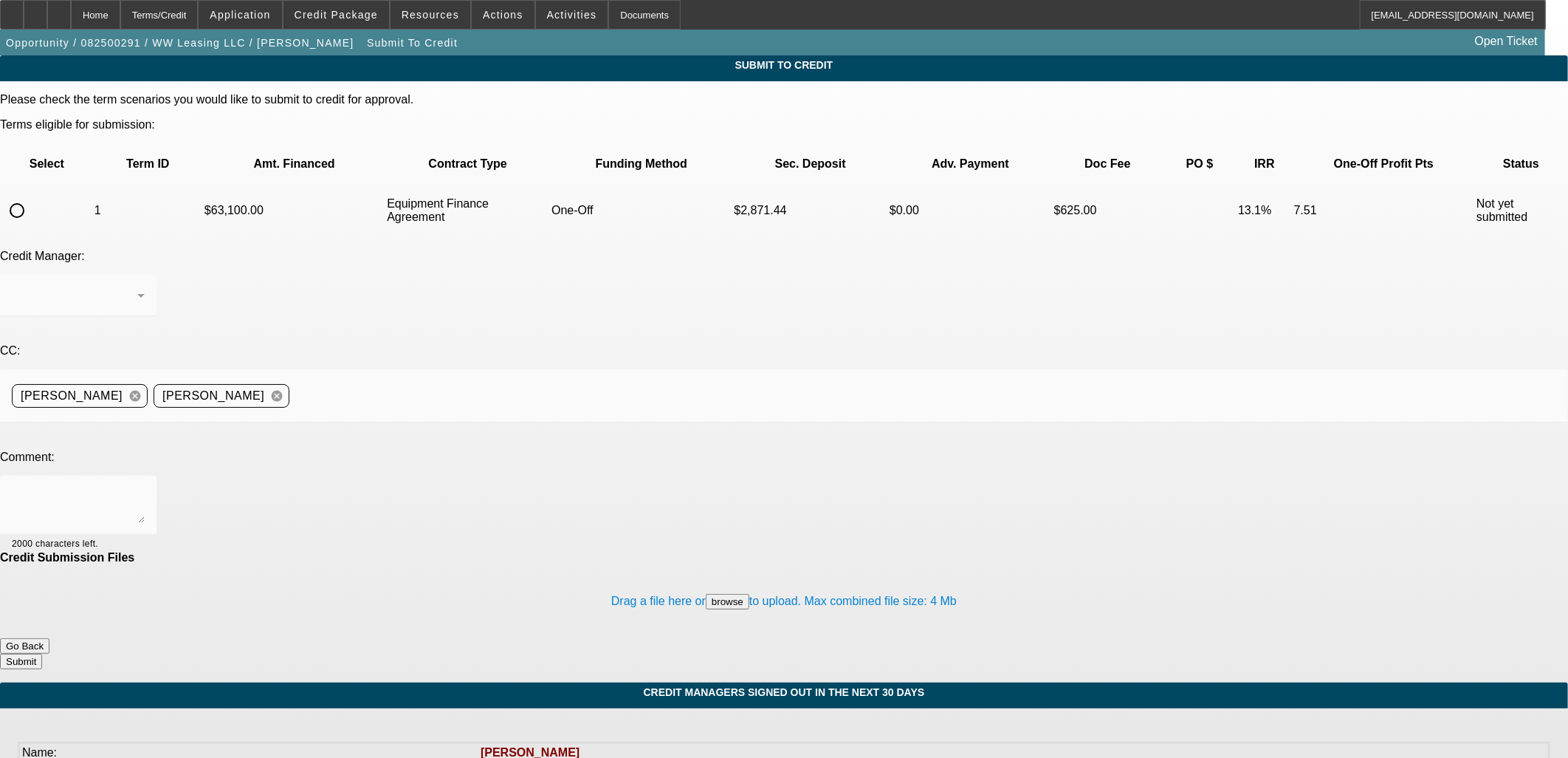
click at [32, 196] on input "radio" at bounding box center [17, 211] width 30 height 30
radio input "true"
click at [145, 487] on textarea at bounding box center [78, 505] width 133 height 36
type textarea "W"
click at [145, 487] on textarea "Writeup in comments." at bounding box center [78, 505] width 133 height 36
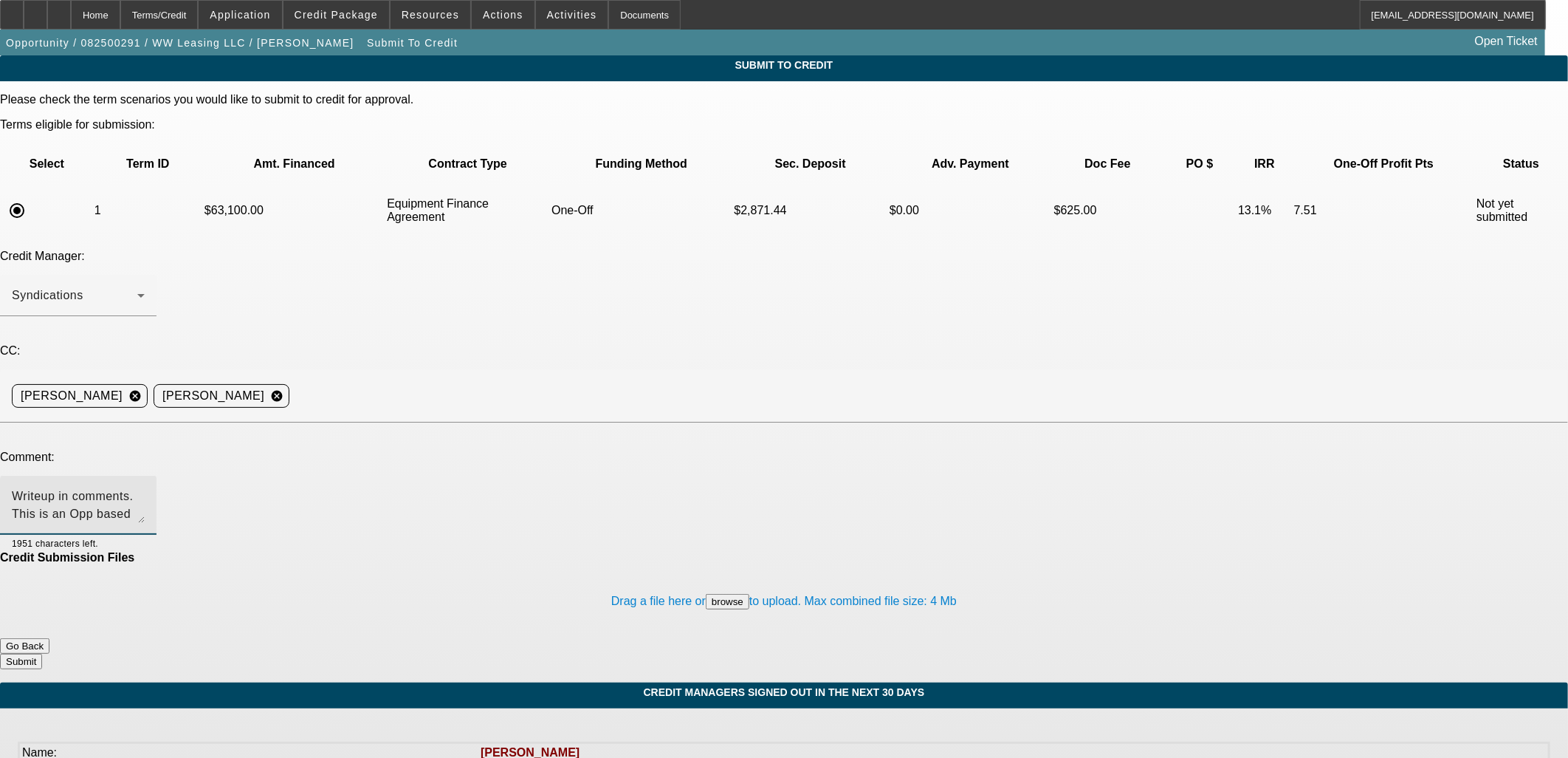
paste textarea "https://beaconcreditbuilder.beaconfunding.com/opportunity/6c05165e-0773-f011-be…"
click at [145, 487] on textarea "Writeup in comments. This is an Opp based off of: https://beaconcreditbuilder.b…" at bounding box center [78, 505] width 133 height 36
click at [145, 487] on textarea "Writeup in comments. This is an Opp based off of #082500149: https://beaconcred…" at bounding box center [78, 505] width 133 height 36
drag, startPoint x: 702, startPoint y: 374, endPoint x: 532, endPoint y: 365, distance: 170.2
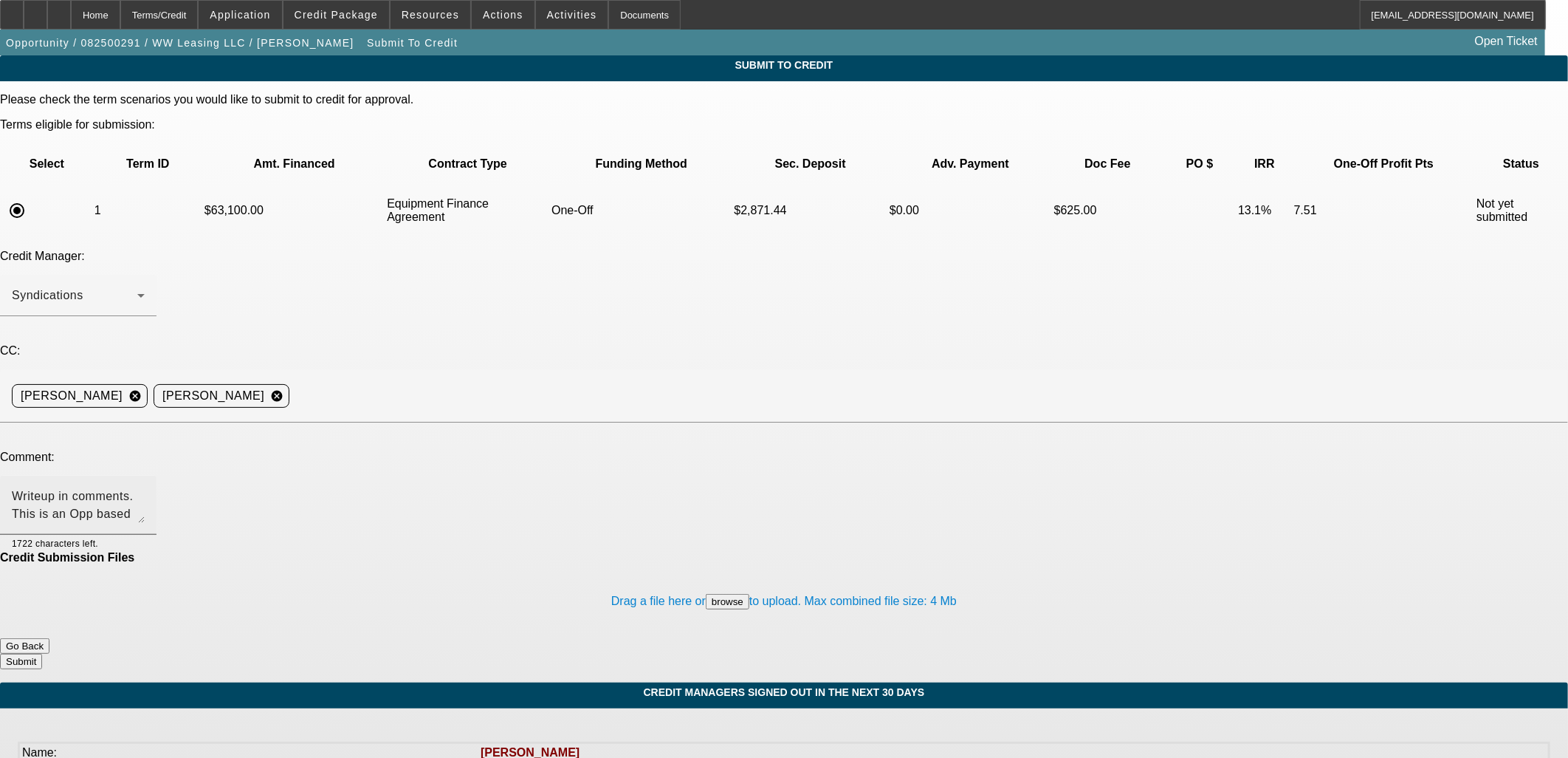
click at [145, 476] on div "Writeup in comments. This is an Opp based off of #082500149: https://beaconcred…" at bounding box center [78, 505] width 133 height 59
drag, startPoint x: 505, startPoint y: 363, endPoint x: 757, endPoint y: 357, distance: 252.1
click at [145, 487] on textarea "Writeup in comments. This is an Opp based off of #082500149: https://beaconcred…" at bounding box center [78, 505] width 133 height 36
type textarea "Writeup in comments. This is an Opp based off of #082500149: https://beaconcred…"
click at [42, 654] on button "Submit" at bounding box center [21, 662] width 42 height 16
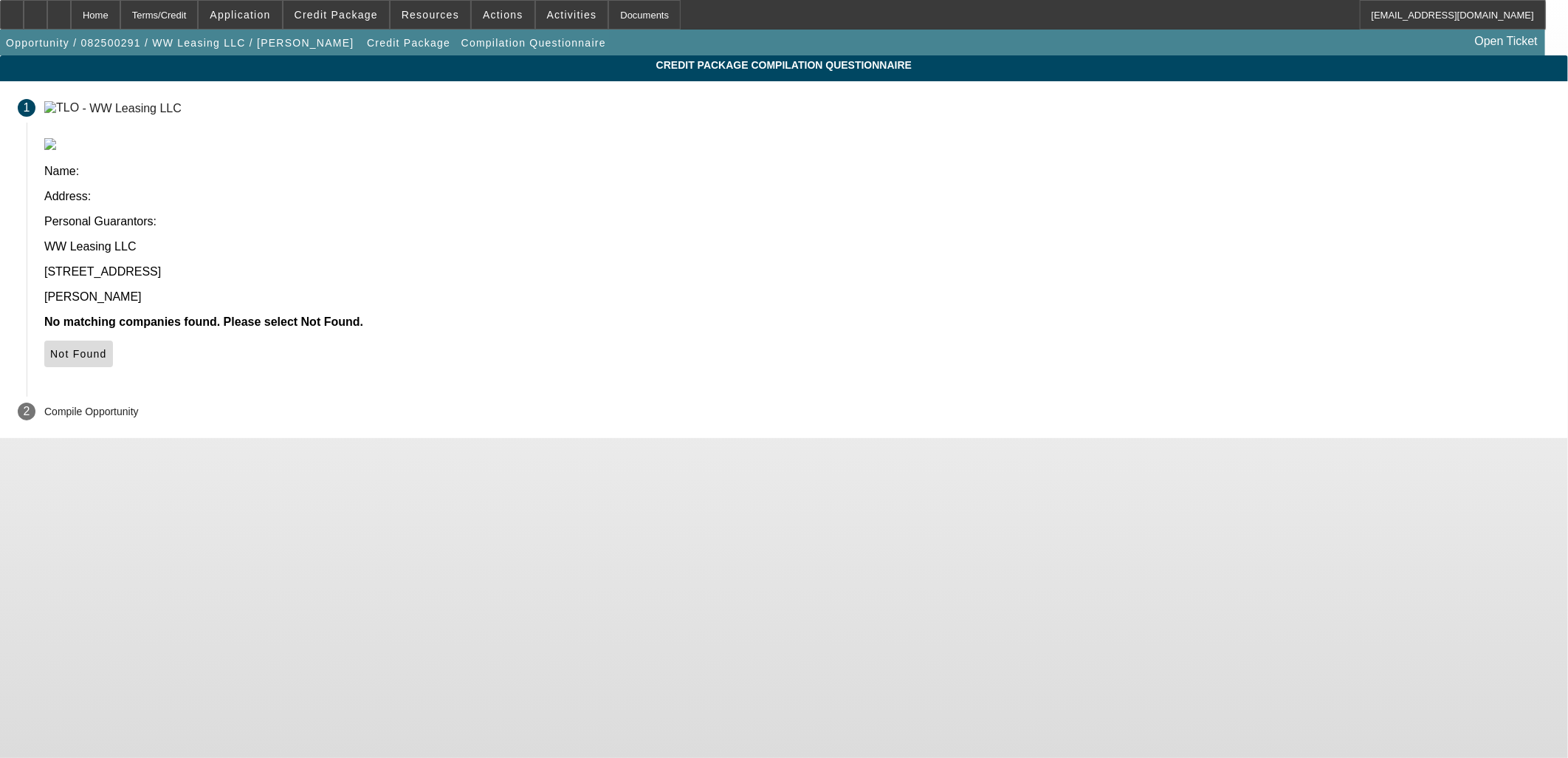
click at [107, 348] on span "Not Found" at bounding box center [78, 354] width 57 height 12
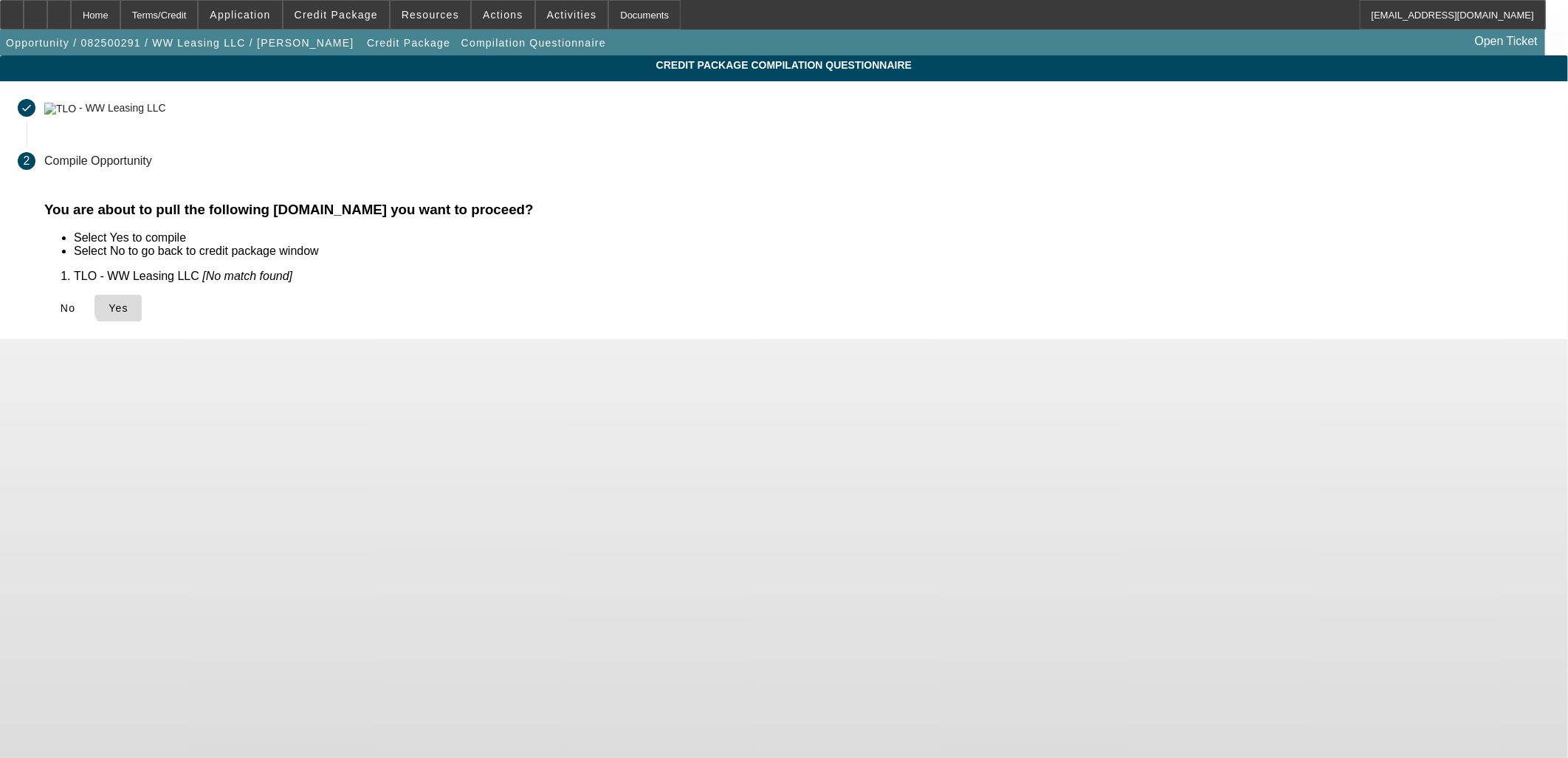
click at [128, 302] on span "Yes" at bounding box center [119, 308] width 20 height 12
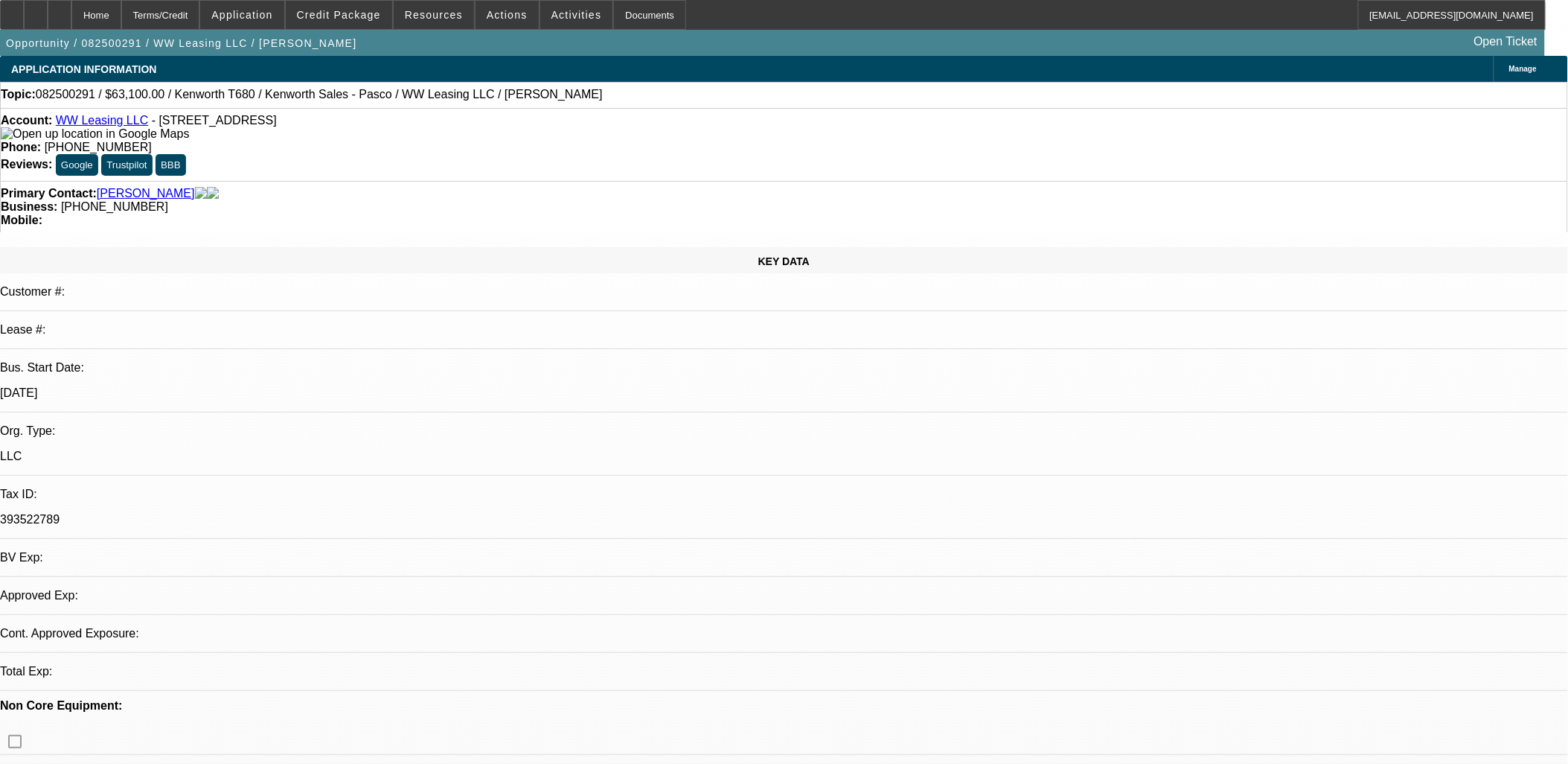
select select "0"
select select "2"
select select "0"
select select "6"
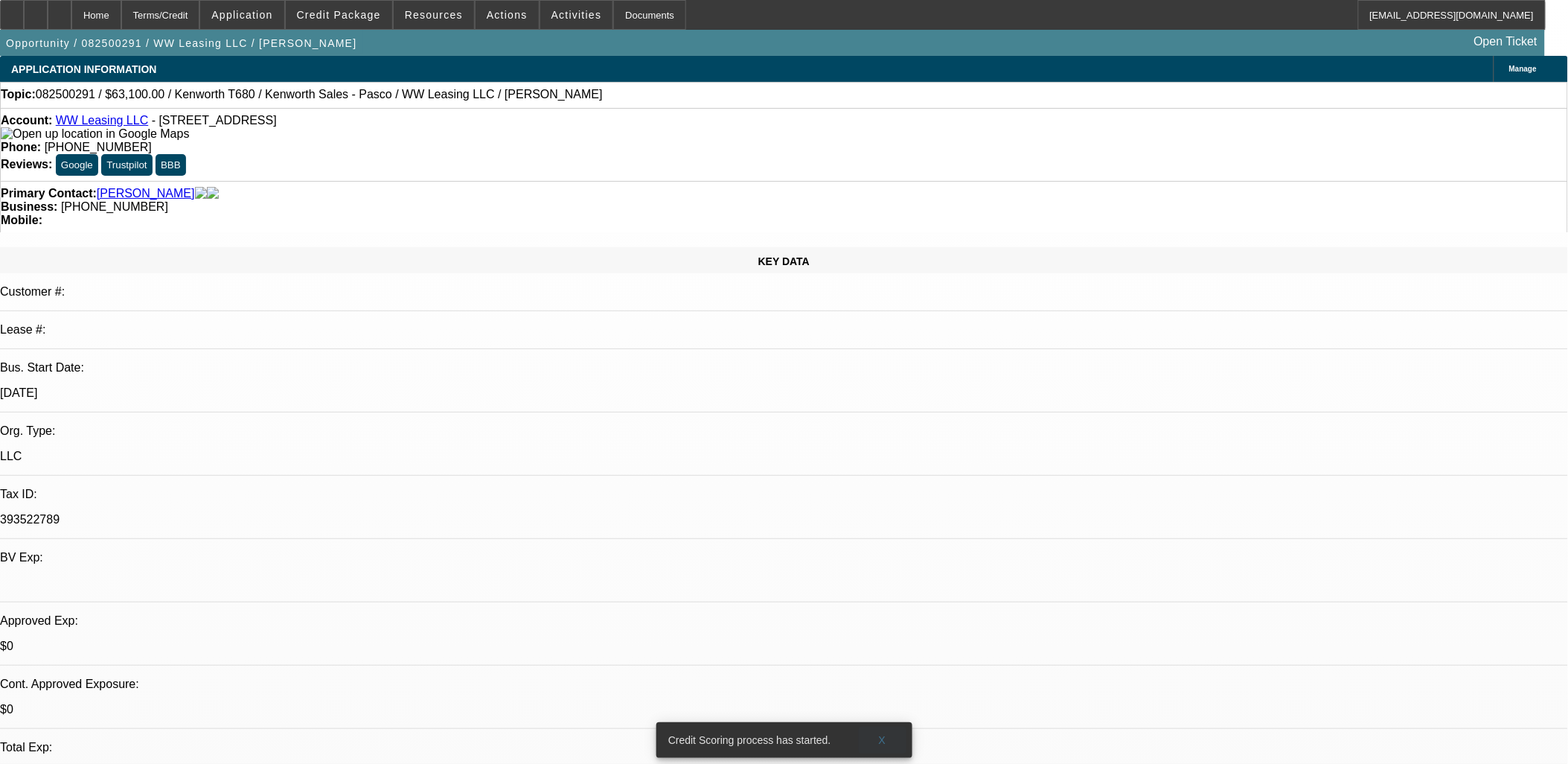
click at [876, 724] on span at bounding box center [883, 740] width 48 height 36
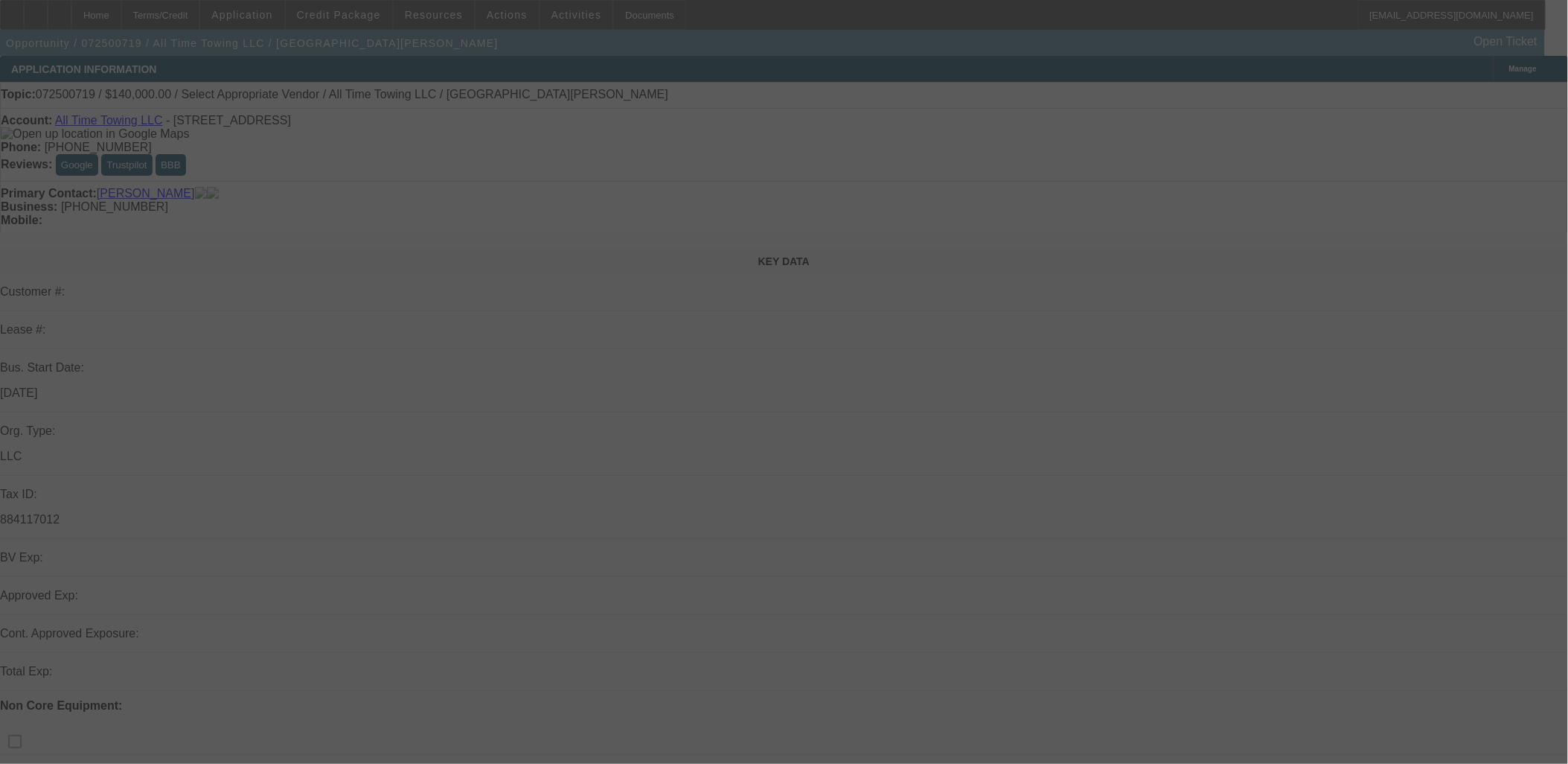
select select "0"
select select "2"
select select "0.1"
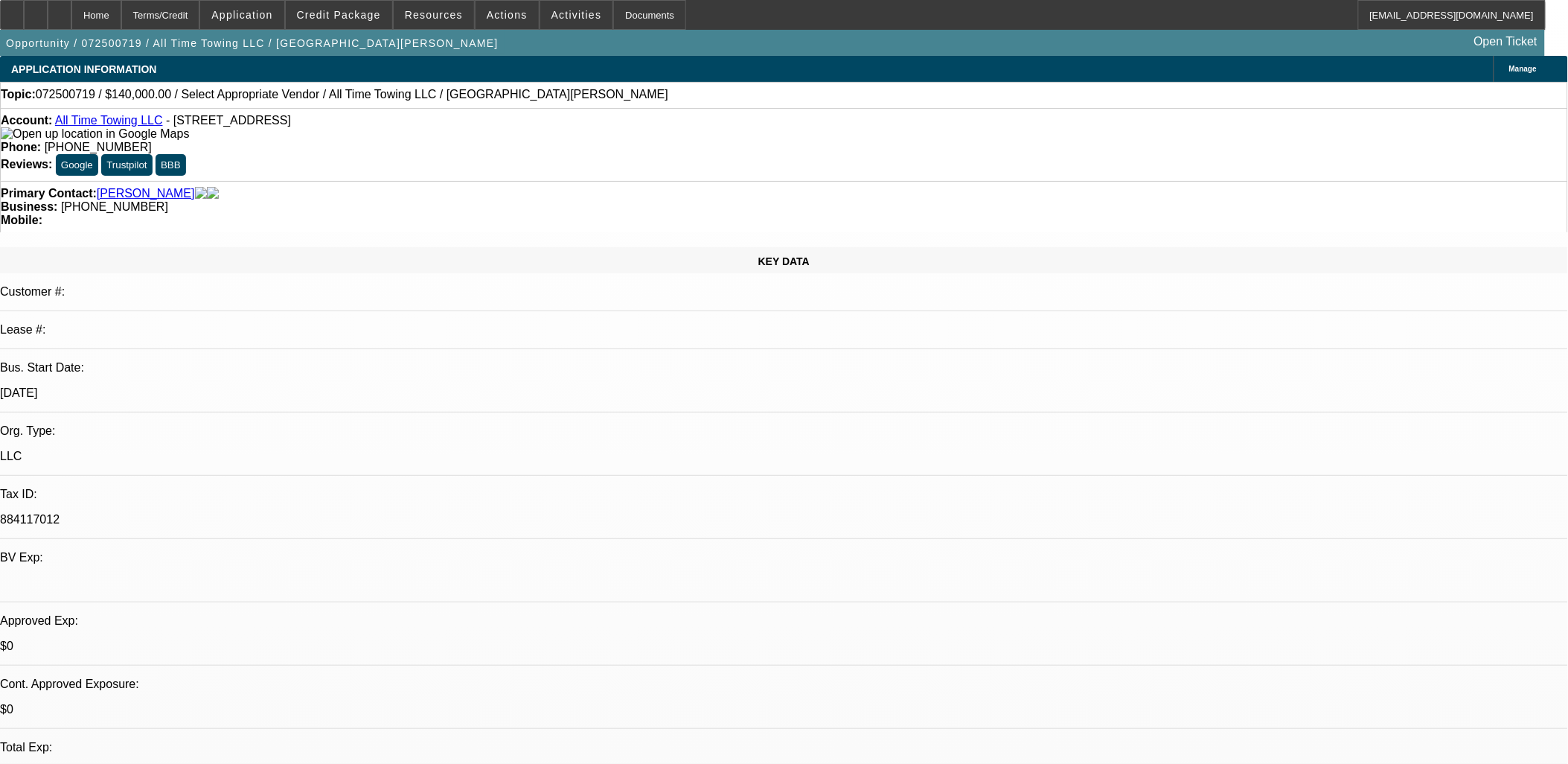
select select "1"
select select "2"
select select "4"
click at [352, 13] on span "Credit Package" at bounding box center [338, 14] width 84 height 12
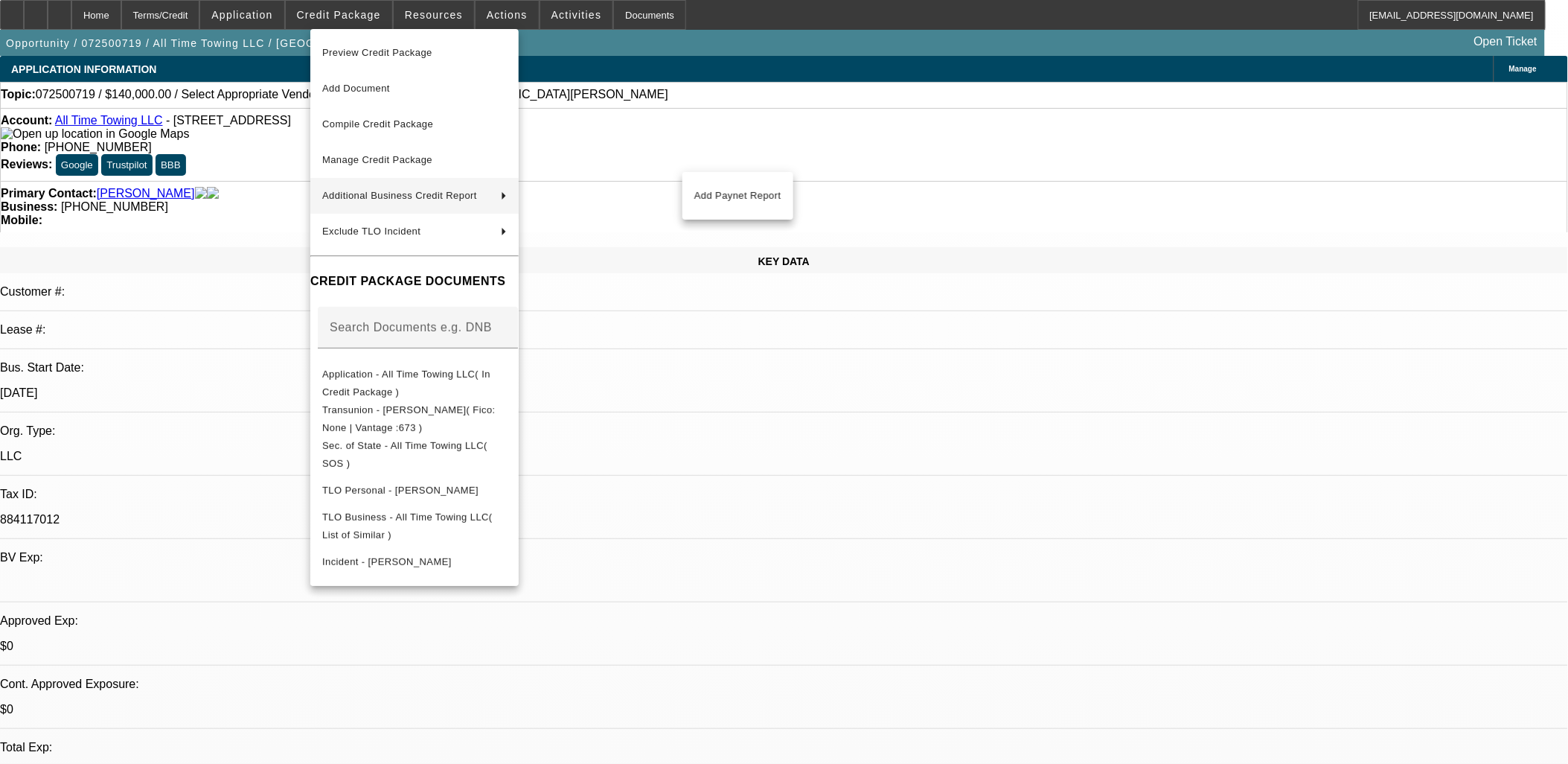
click at [858, 412] on div at bounding box center [784, 382] width 1568 height 764
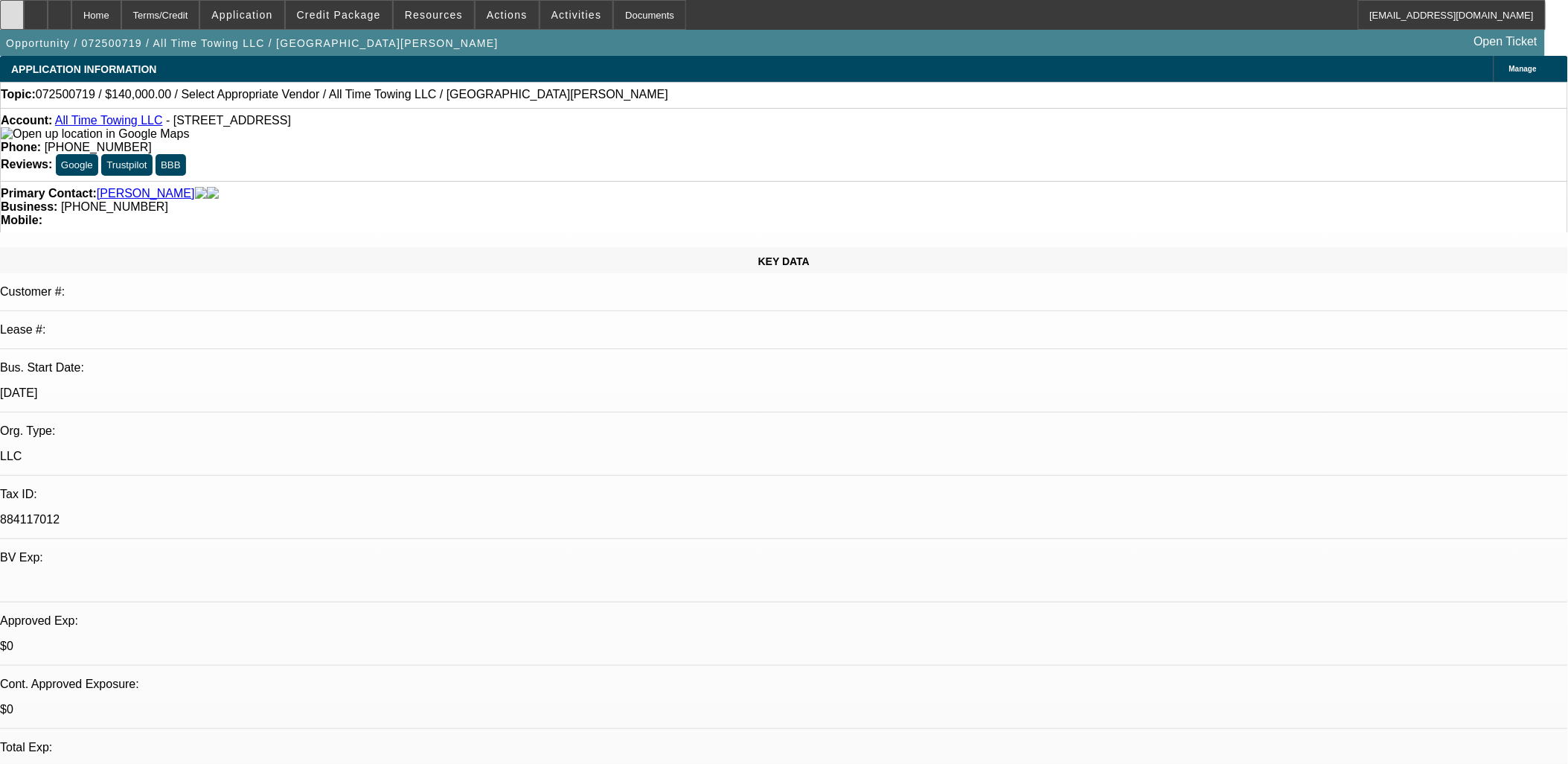
click at [23, 3] on div at bounding box center [12, 15] width 23 height 30
click at [99, 125] on link "All Time Towing LLC" at bounding box center [109, 120] width 108 height 13
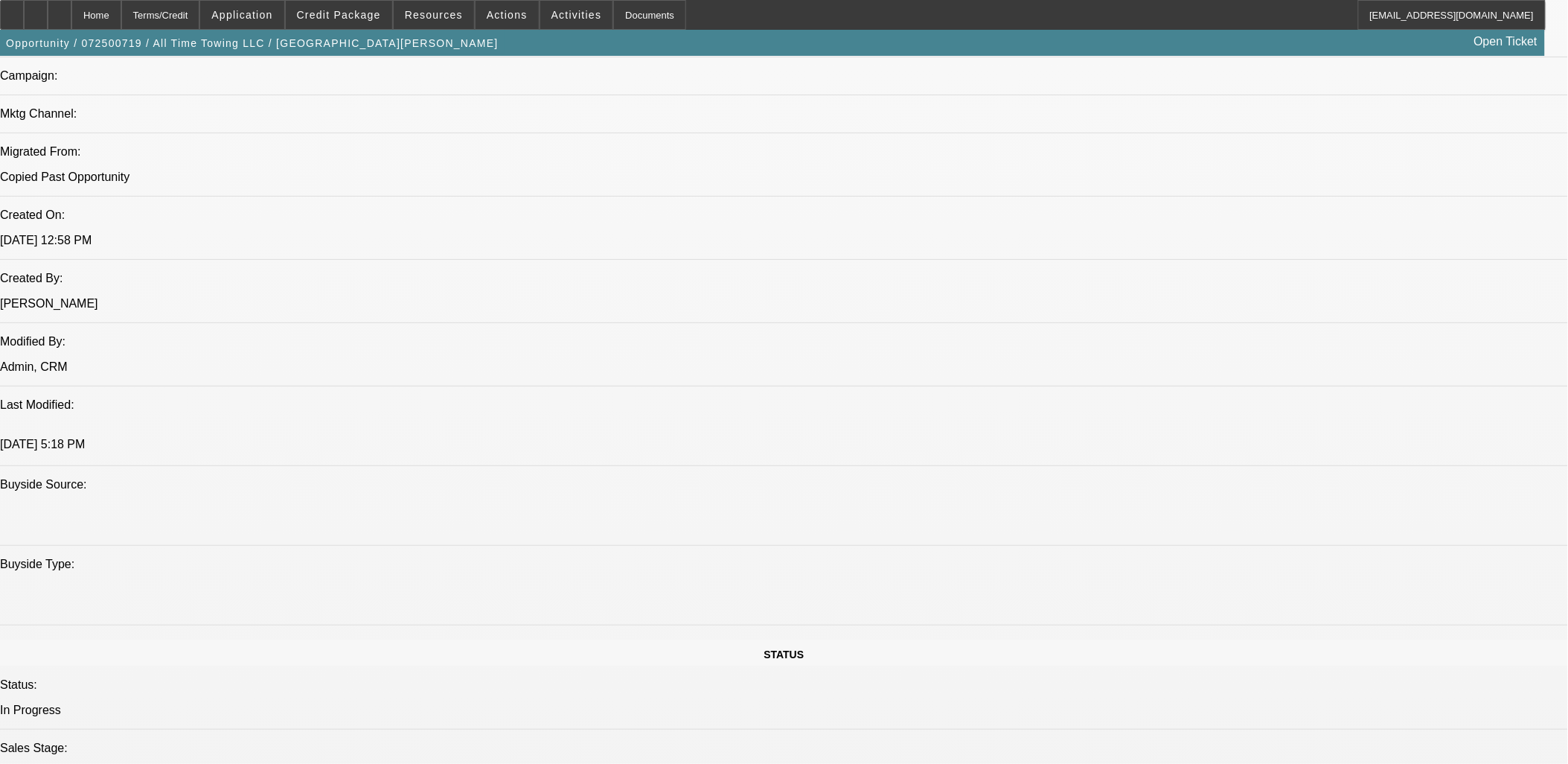
scroll to position [827, 0]
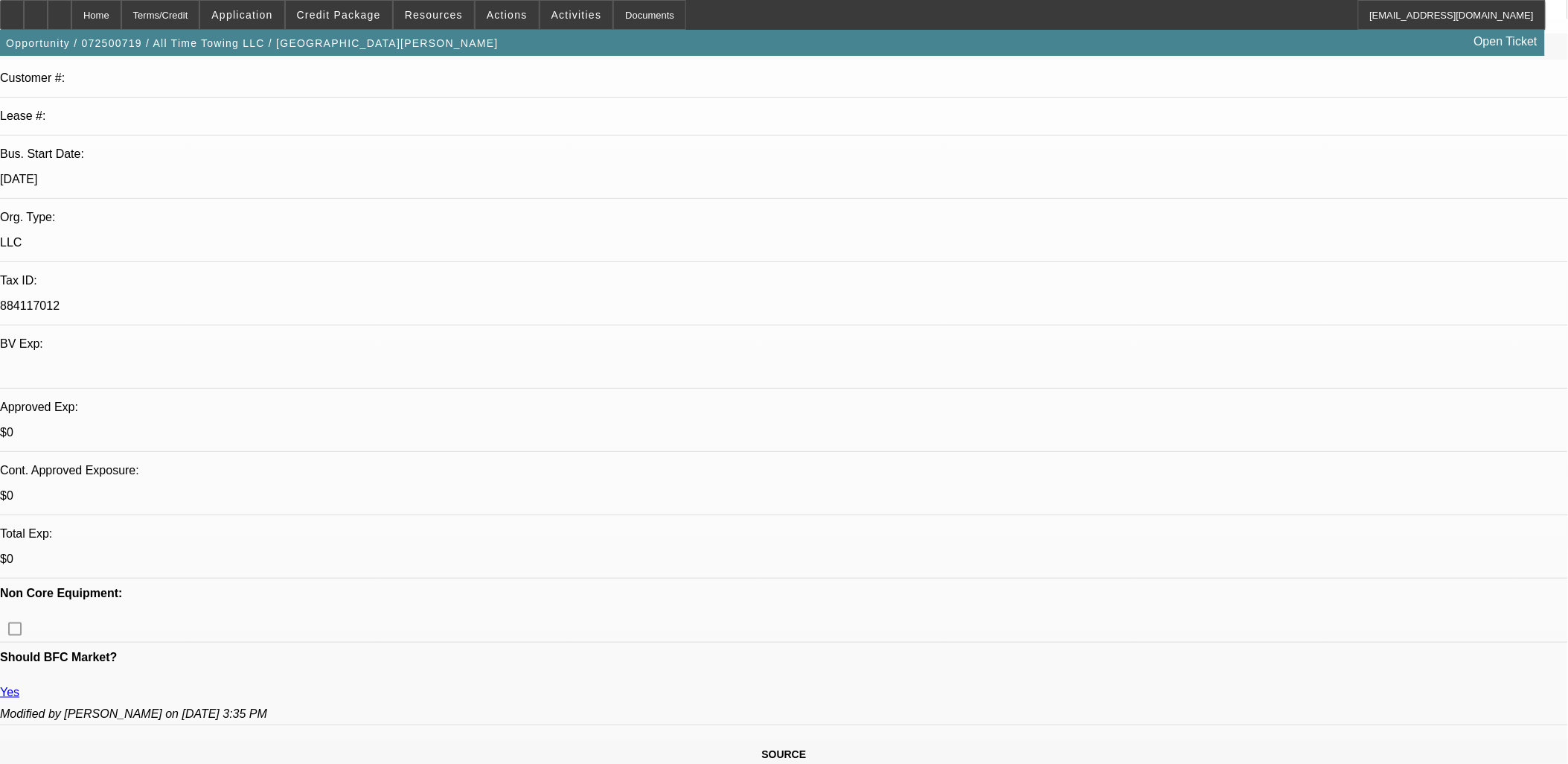
scroll to position [0, 0]
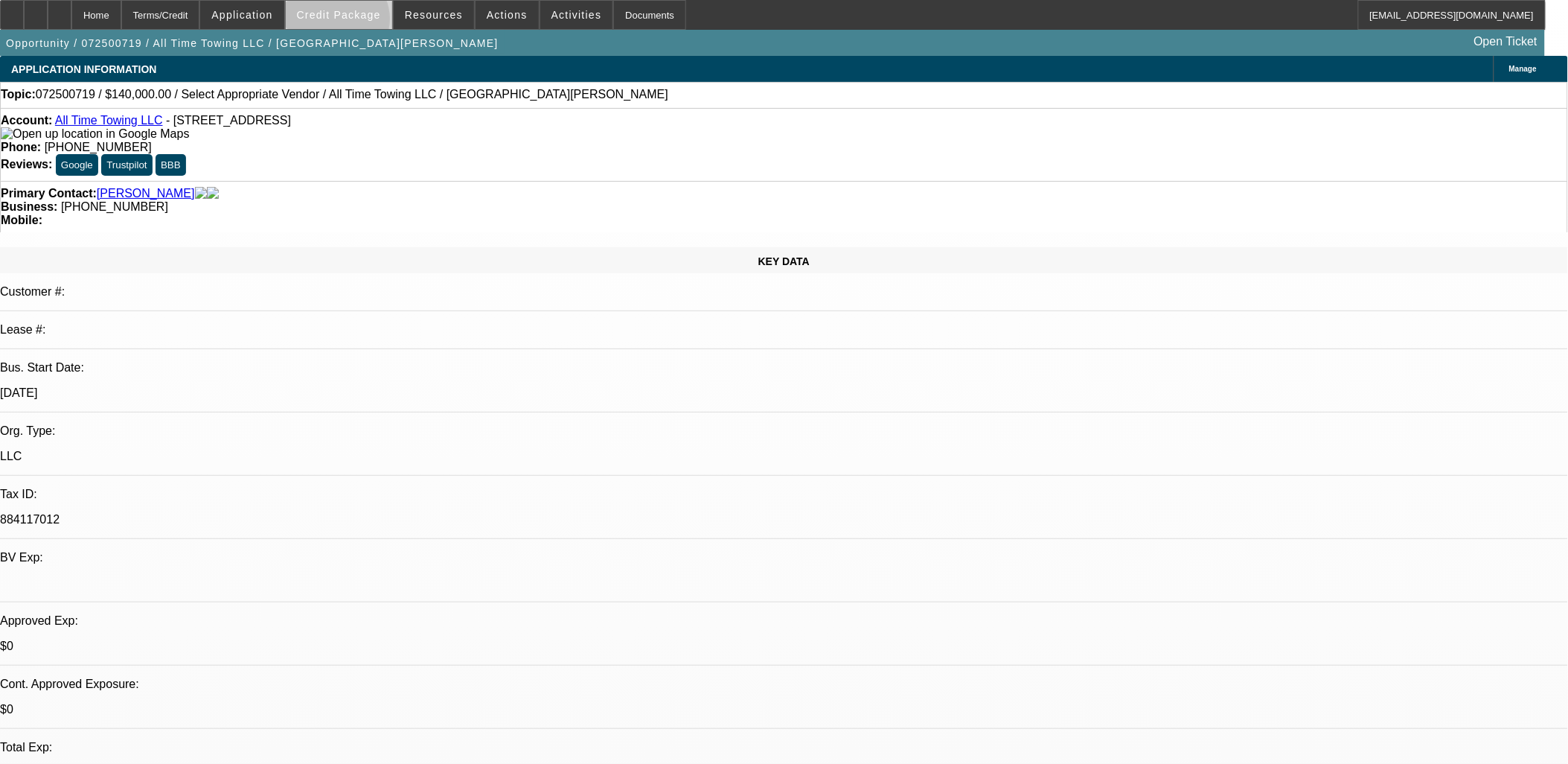
click at [361, 20] on span at bounding box center [339, 15] width 107 height 36
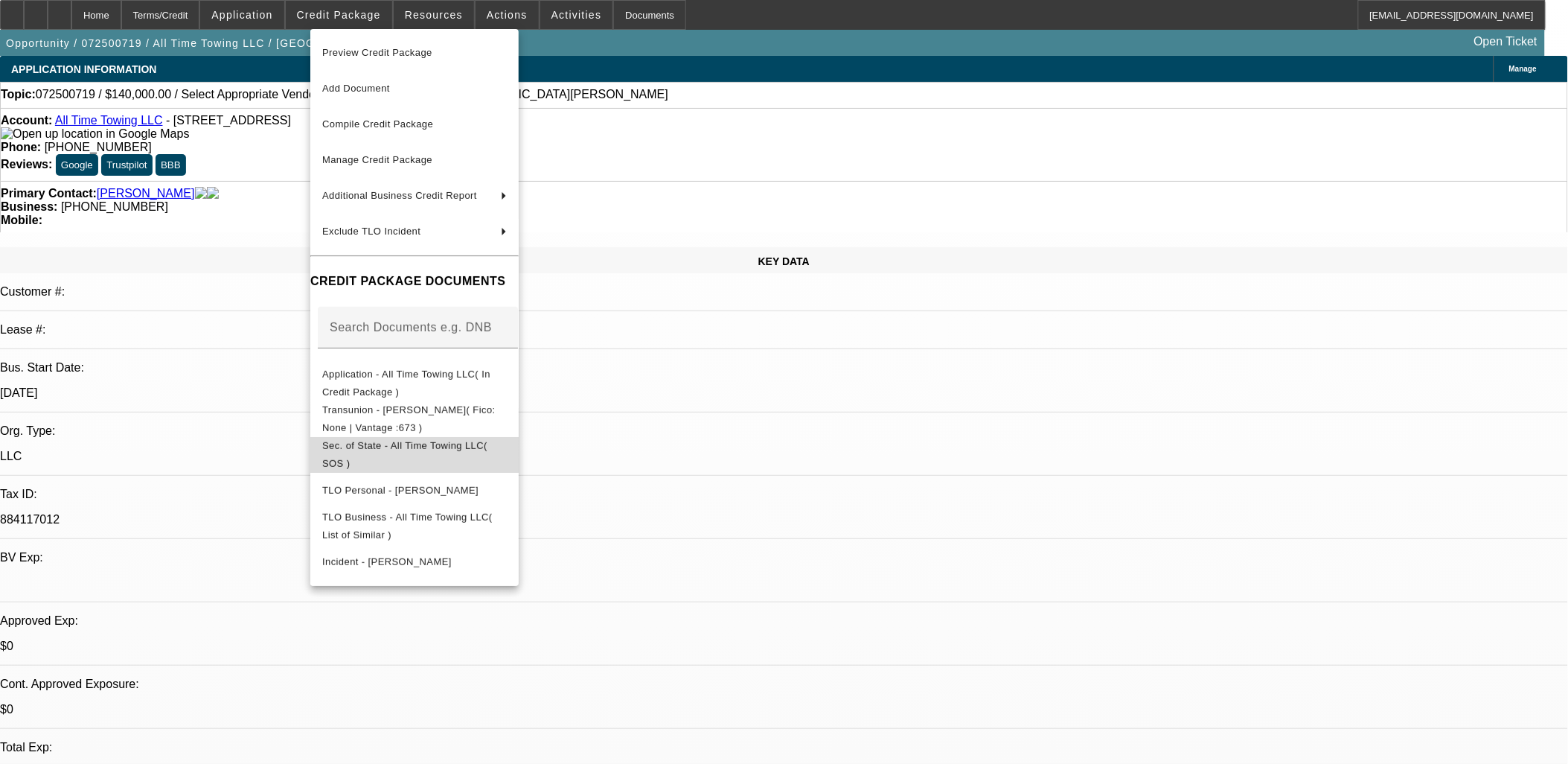
click at [378, 447] on span "Sec. of State - All Time Towing LLC( SOS )" at bounding box center [404, 454] width 165 height 29
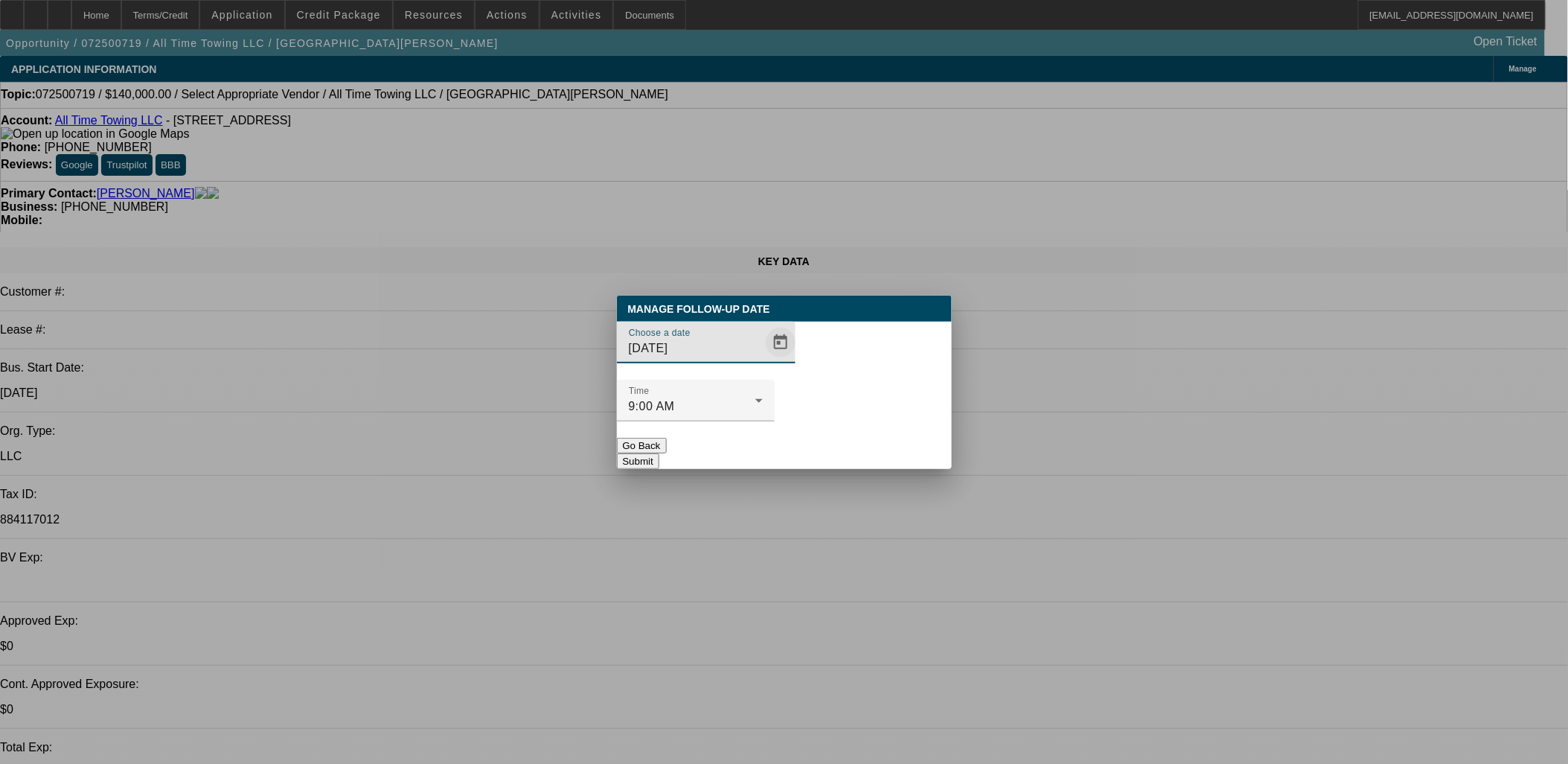
click at [767, 360] on span "Open calendar" at bounding box center [781, 342] width 36 height 36
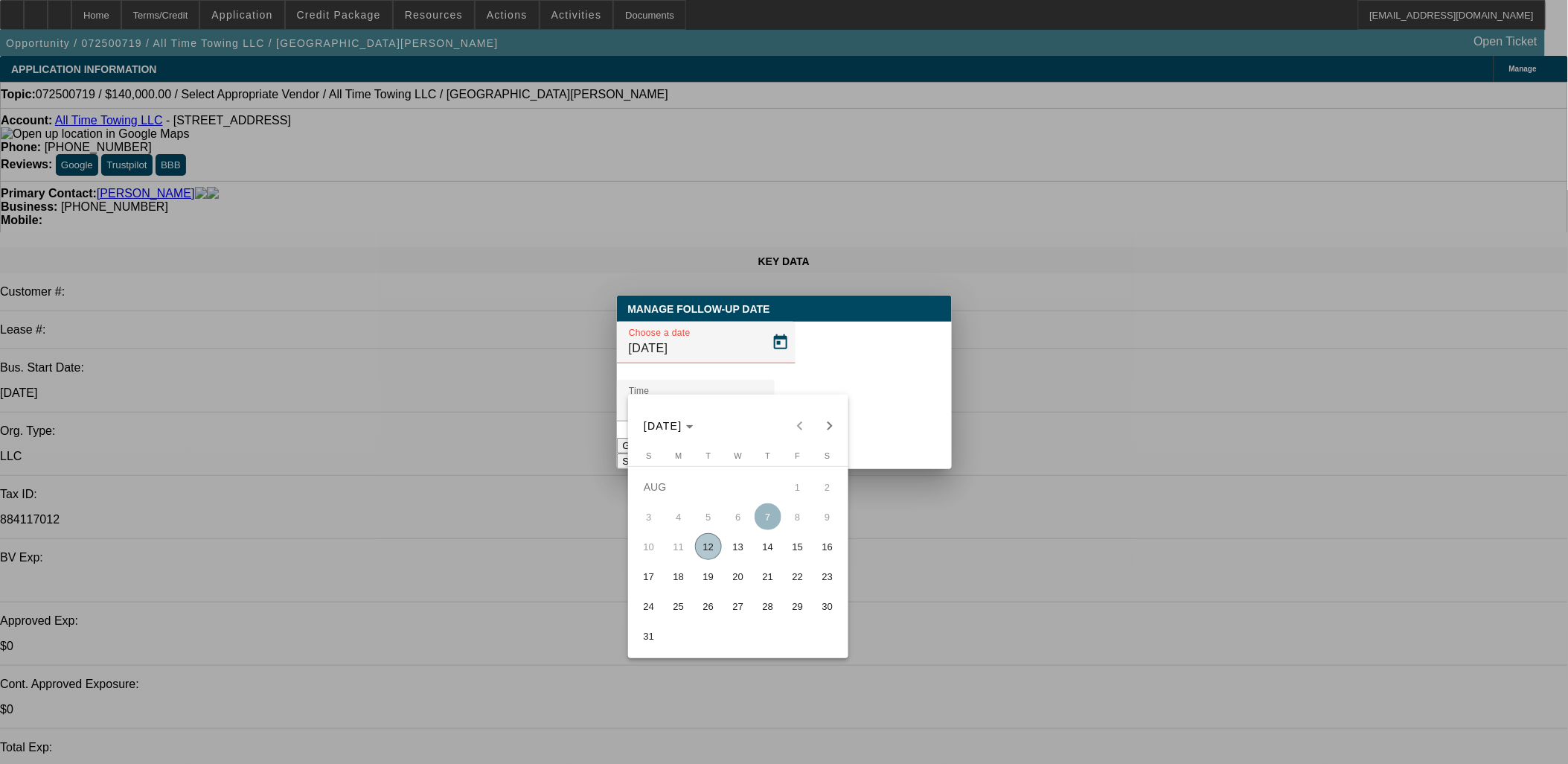
click at [792, 549] on span "15" at bounding box center [798, 546] width 27 height 27
type input "8/15/2025"
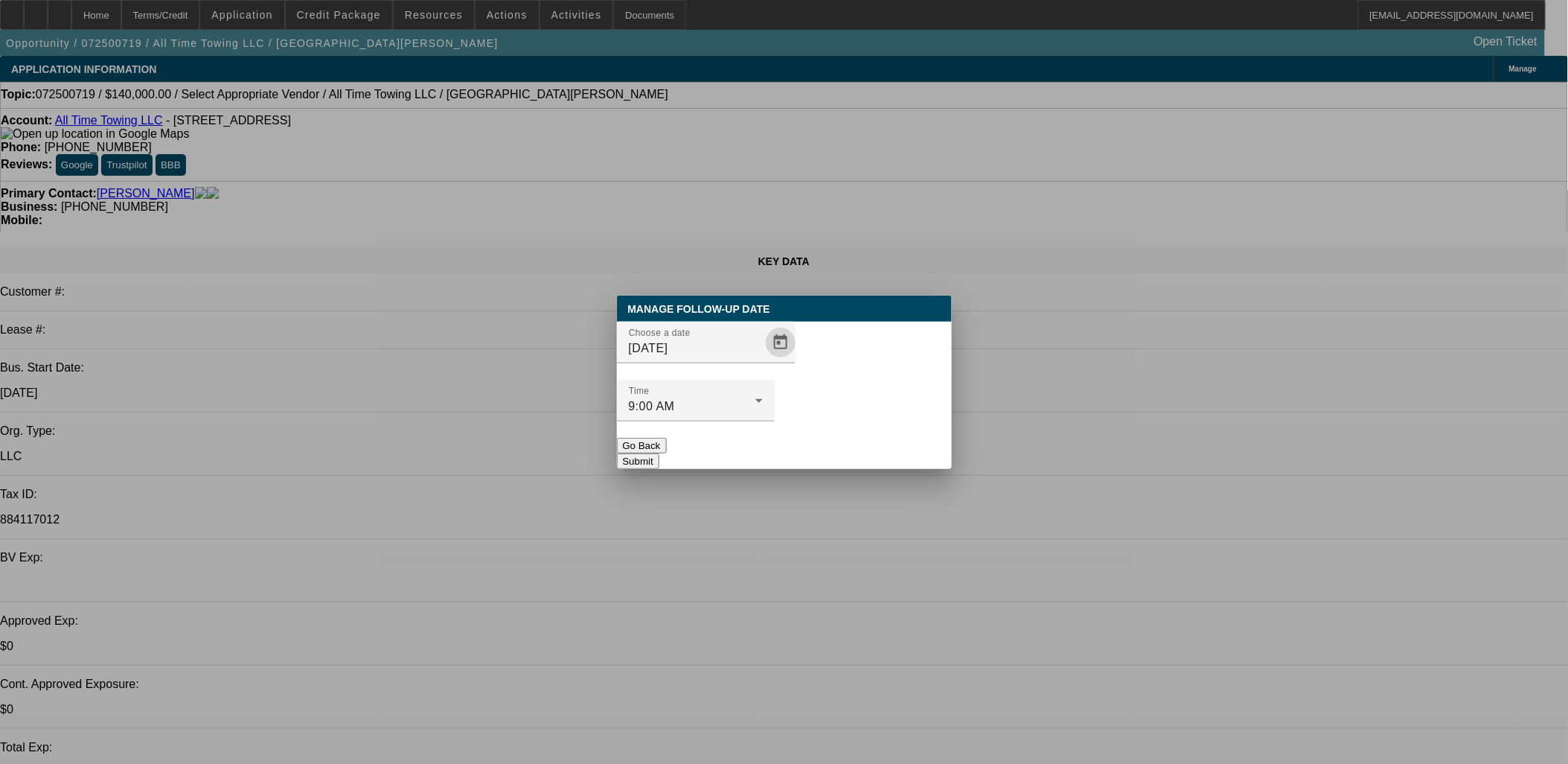
click at [659, 454] on button "Submit" at bounding box center [638, 462] width 42 height 16
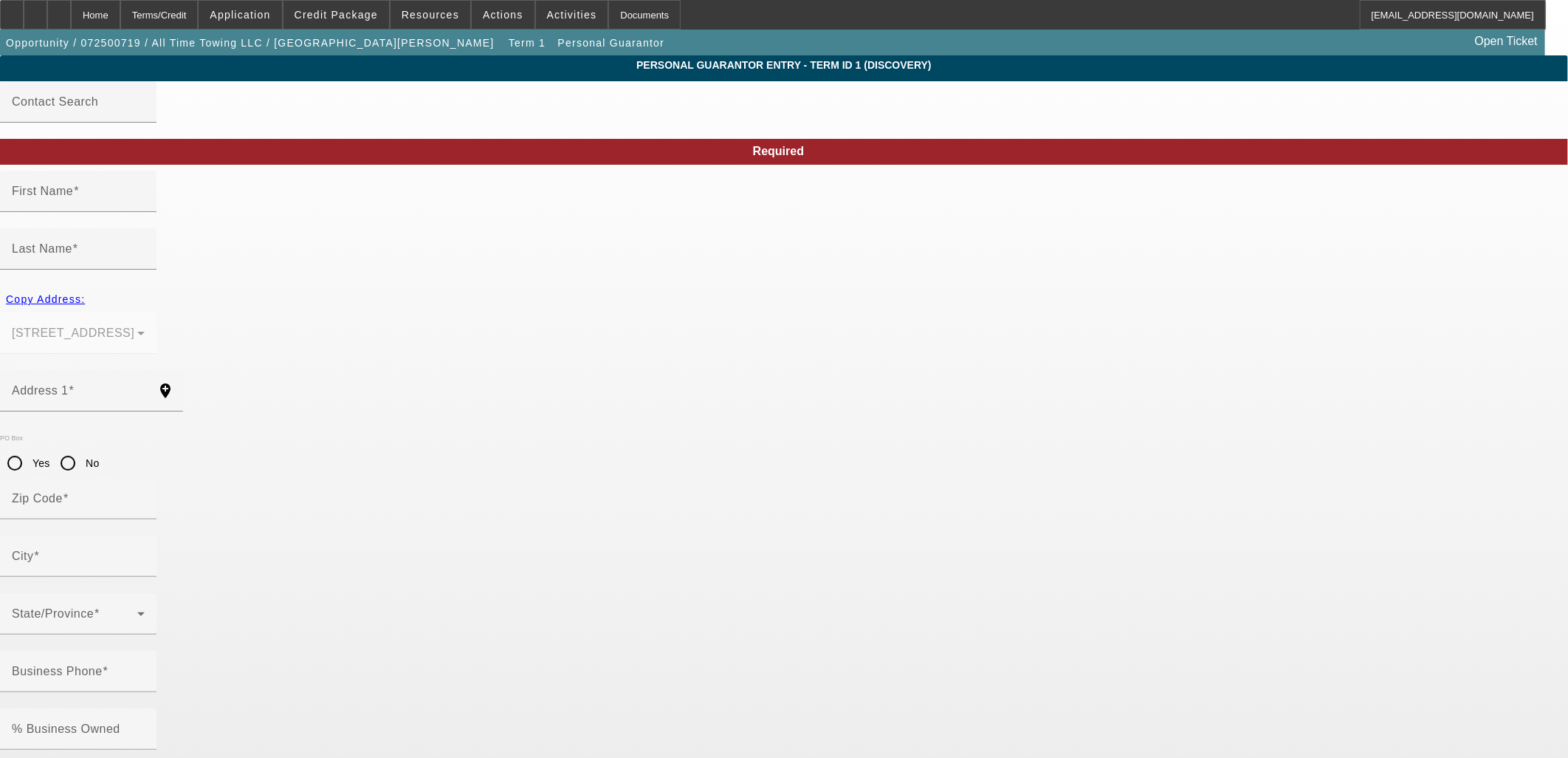
type input "Joseph"
type input "Dickson"
type input "39 52nd St SE"
radio input "true"
type input "49548"
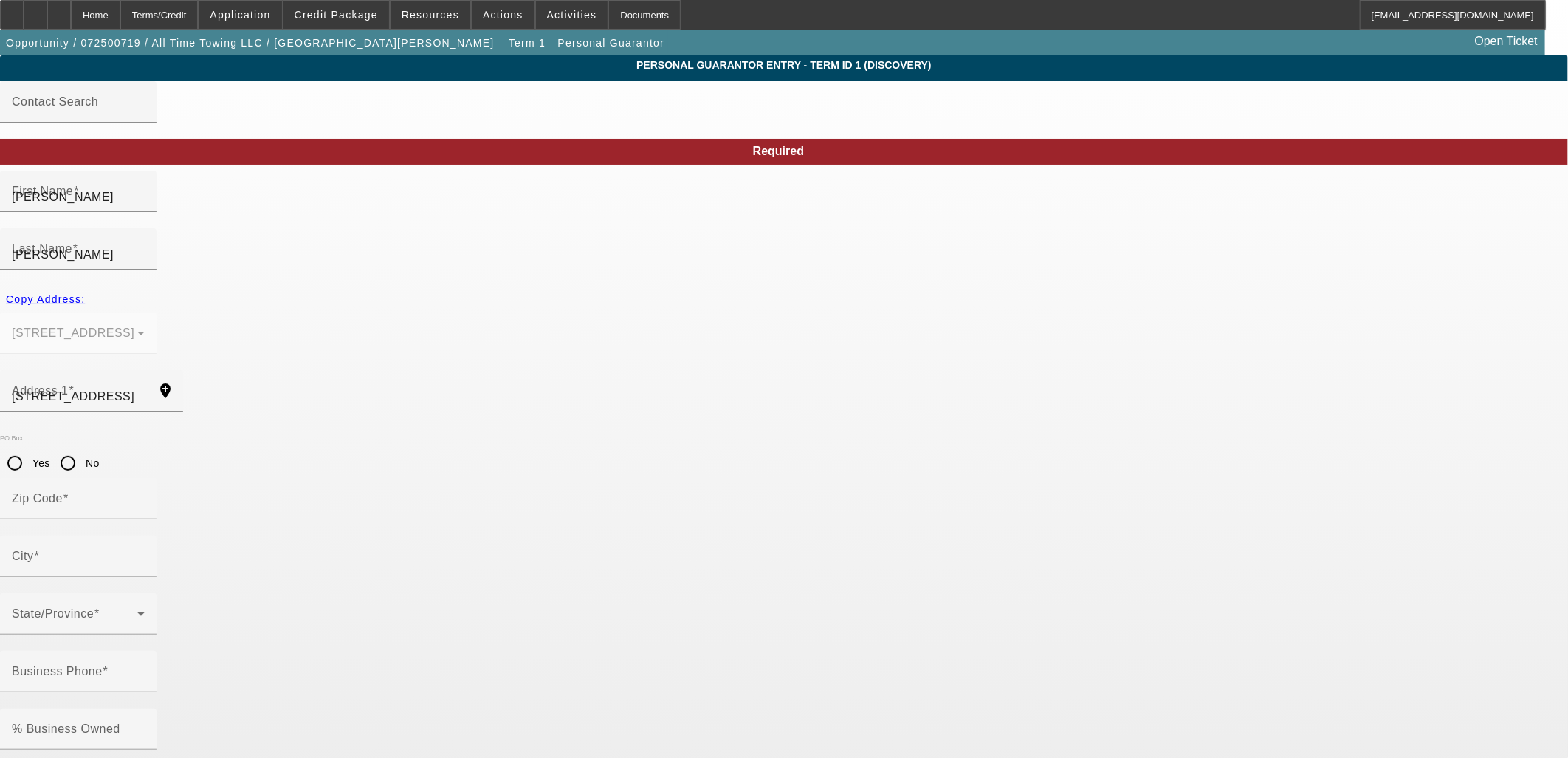
type input "Grand Rapids"
type input "(616) 889-9783"
type input "366-84-3184"
type input "alltimetowing23@gmail.com"
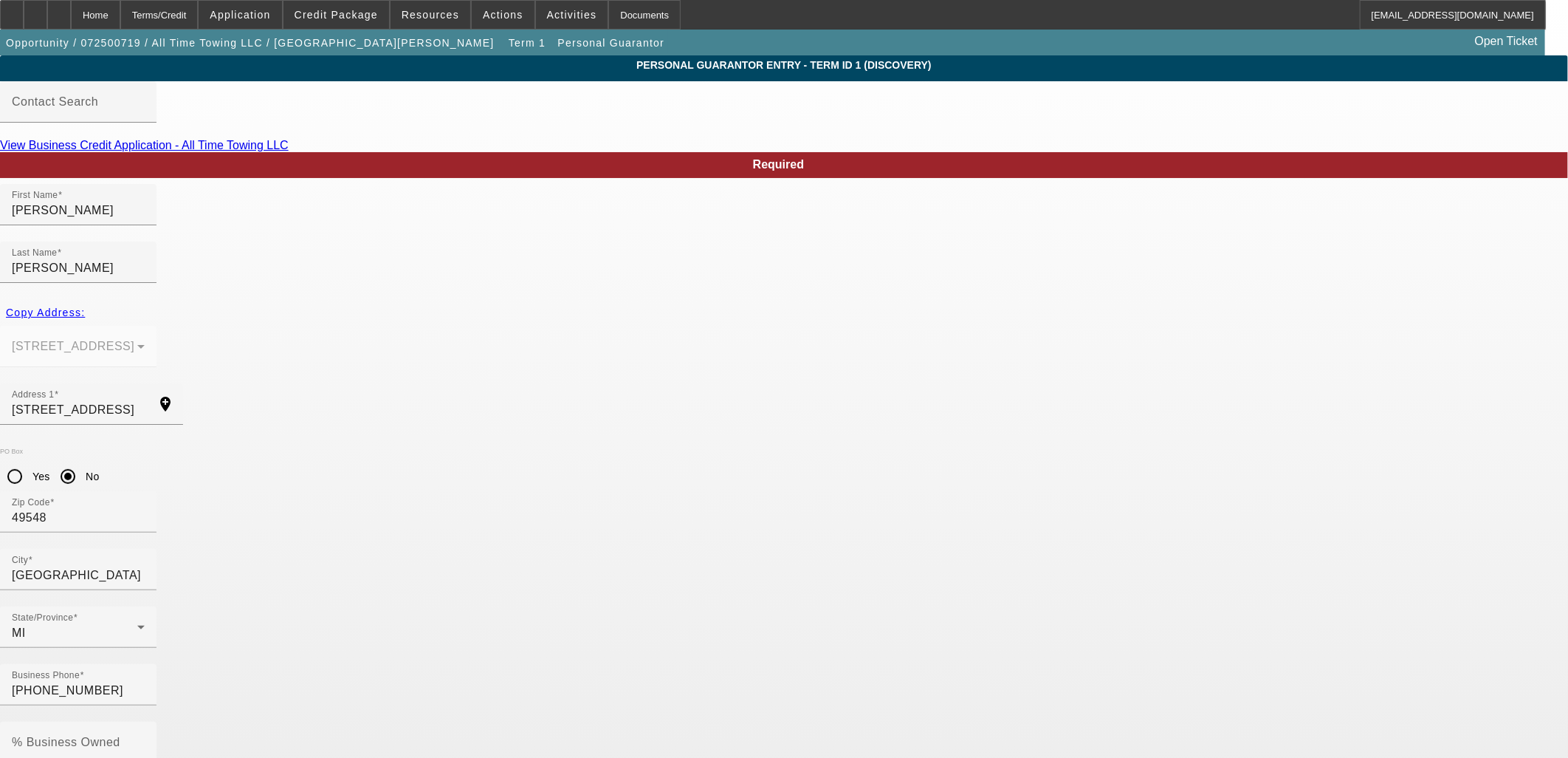
click at [120, 9] on div "Home" at bounding box center [96, 15] width 50 height 30
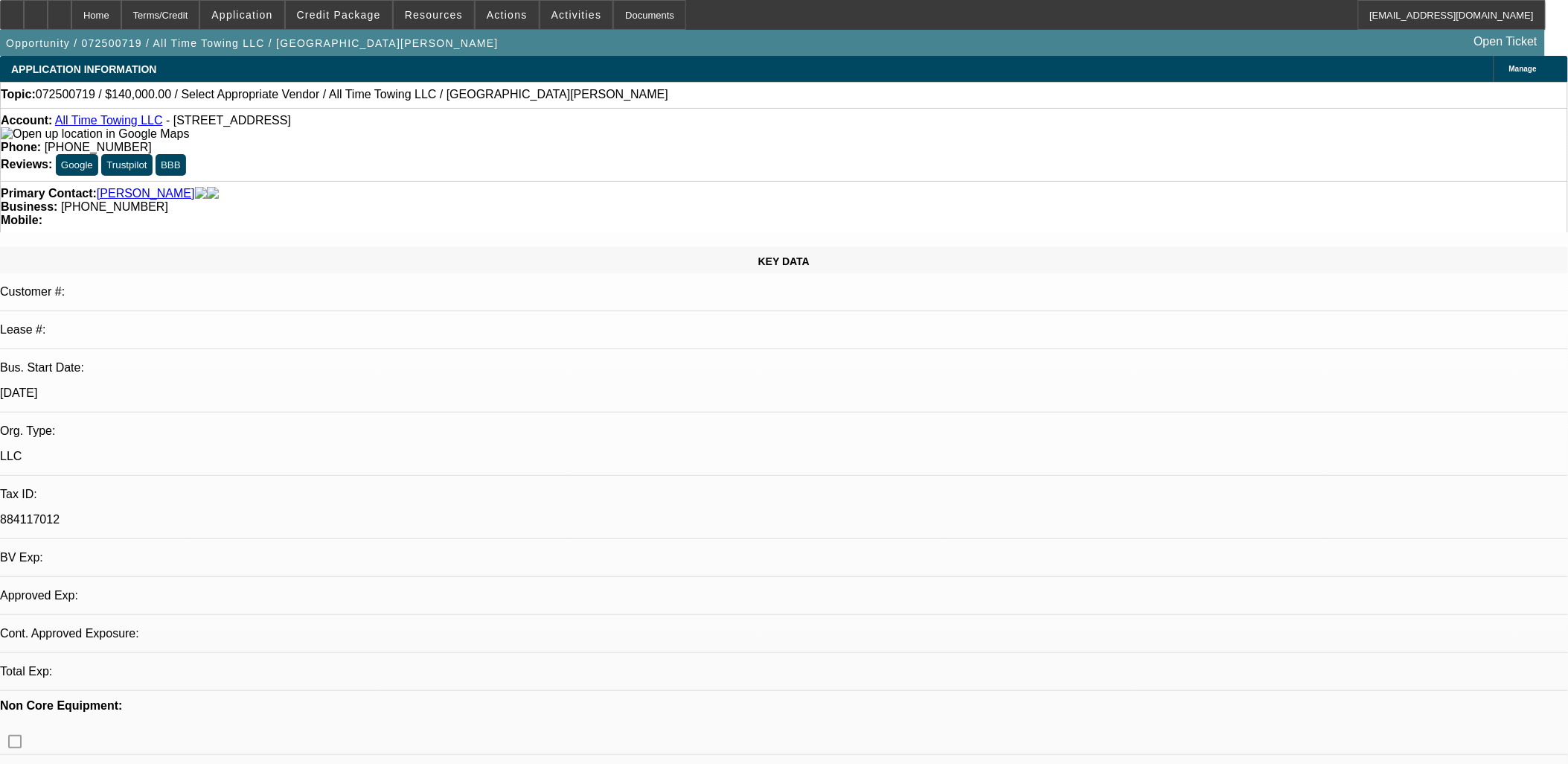
select select "0"
select select "2"
select select "0.1"
select select "4"
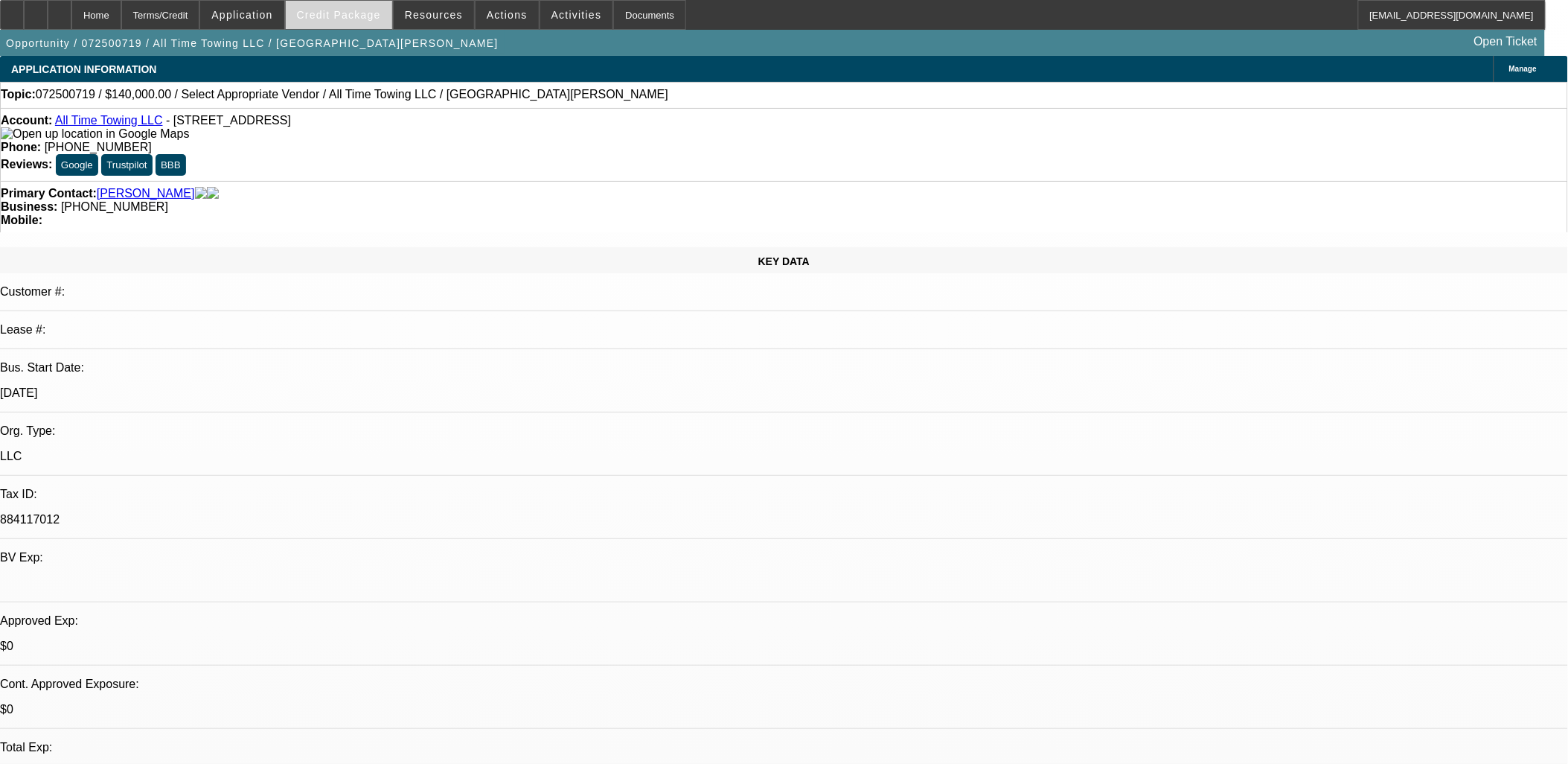
click at [367, 19] on button "Credit Package" at bounding box center [339, 15] width 107 height 28
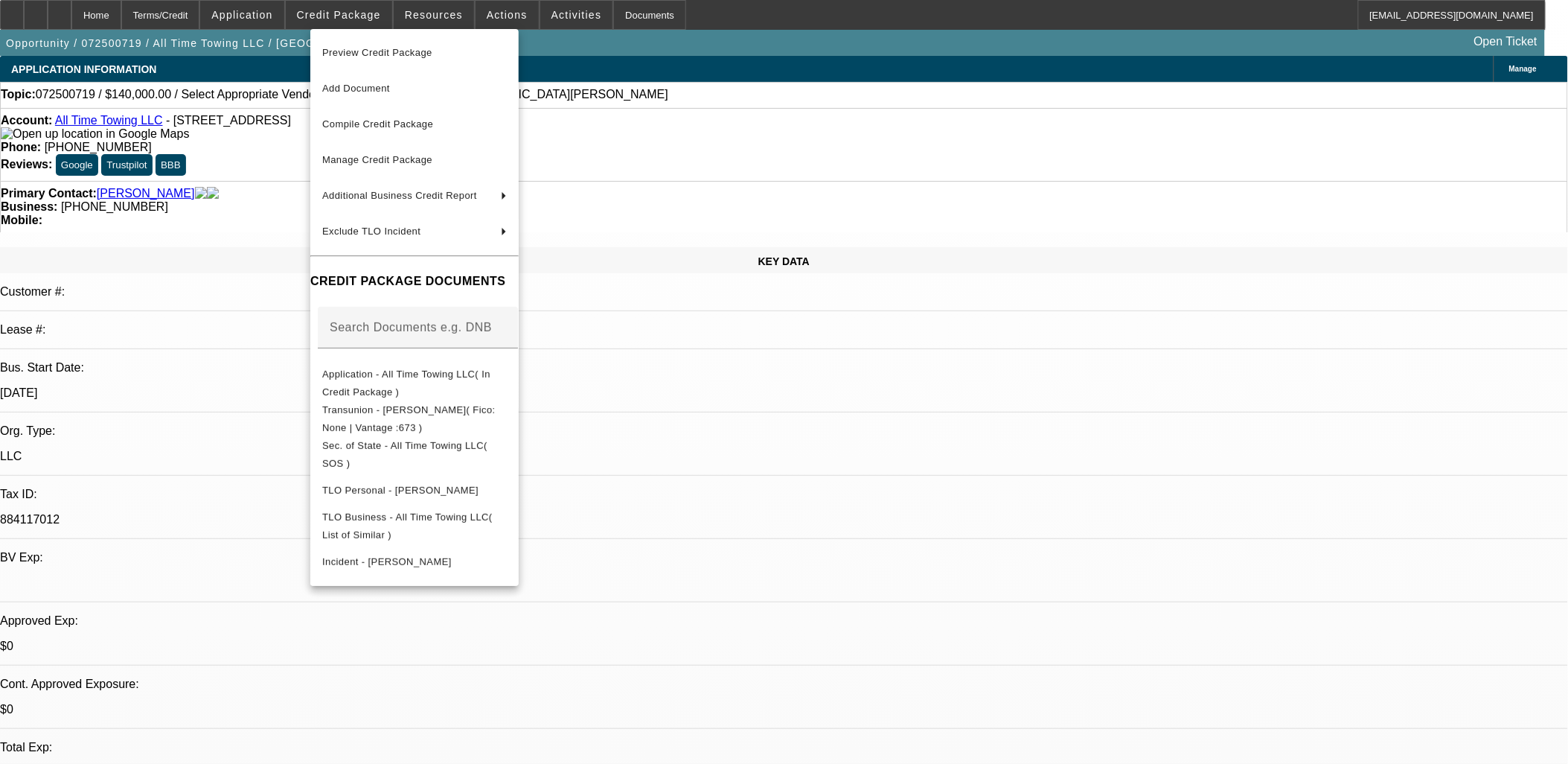
click at [1112, 191] on div at bounding box center [784, 382] width 1568 height 764
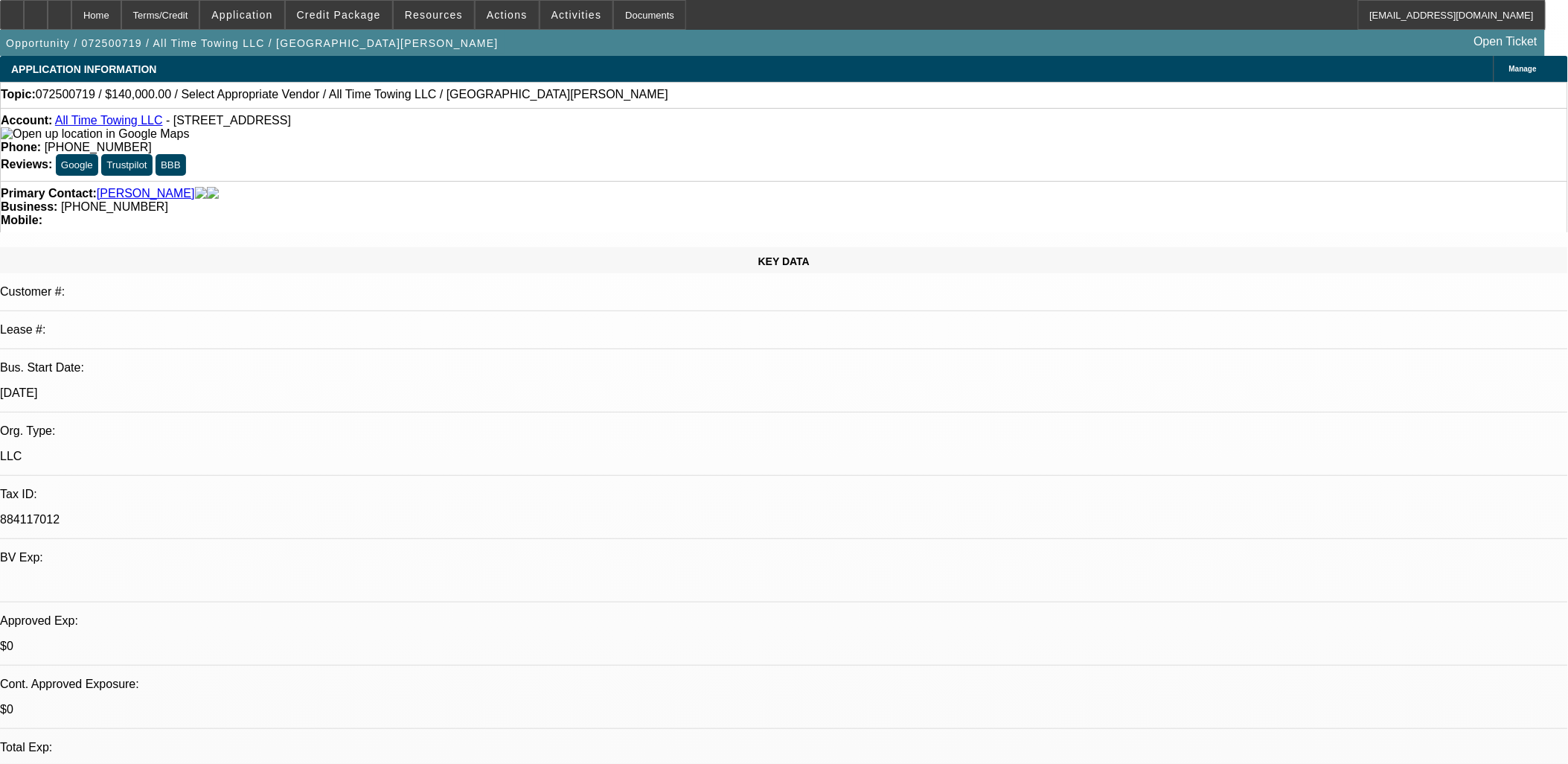
click at [357, 20] on button "Credit Package" at bounding box center [339, 15] width 107 height 28
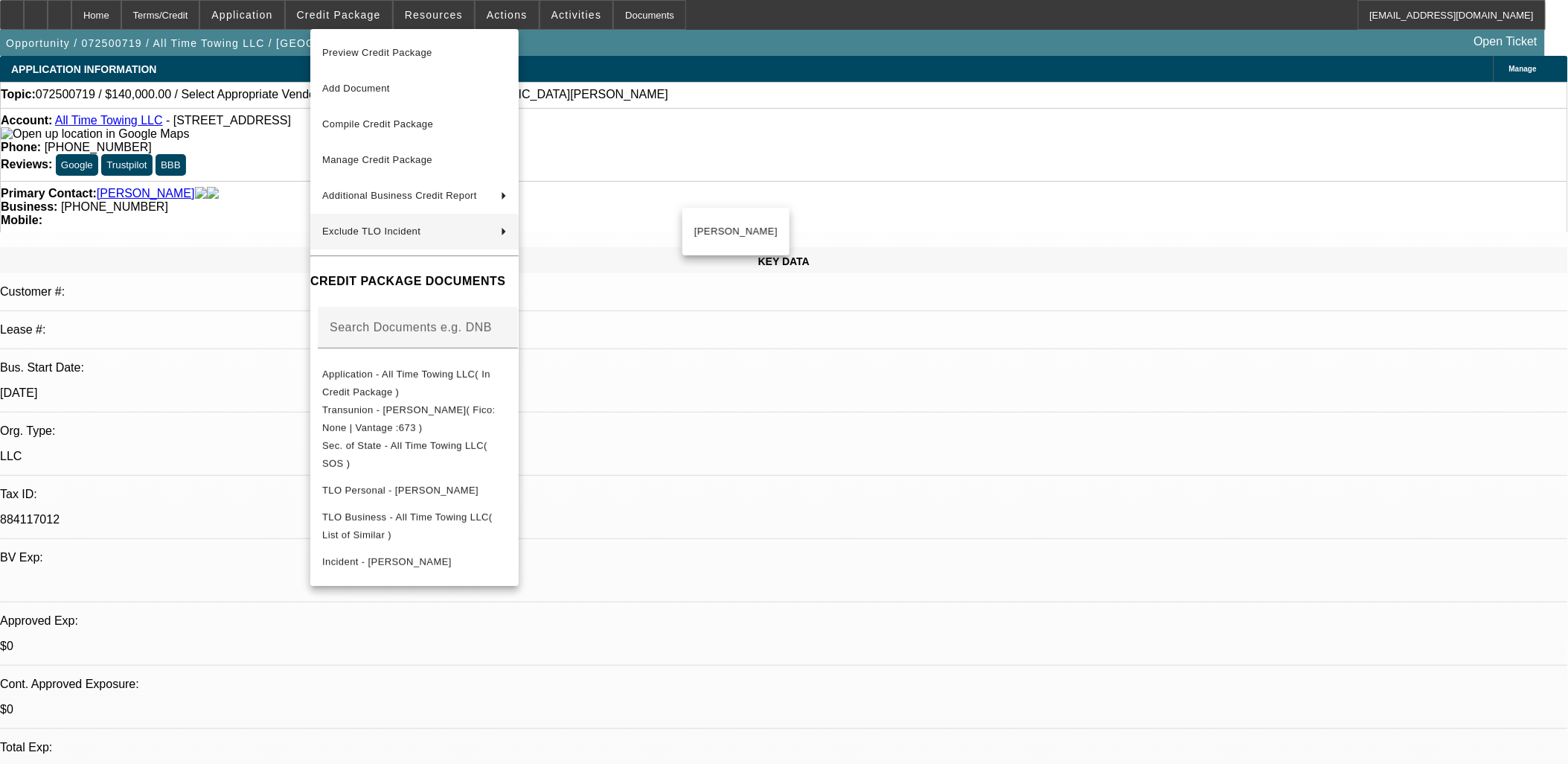
click at [896, 453] on div at bounding box center [784, 382] width 1568 height 764
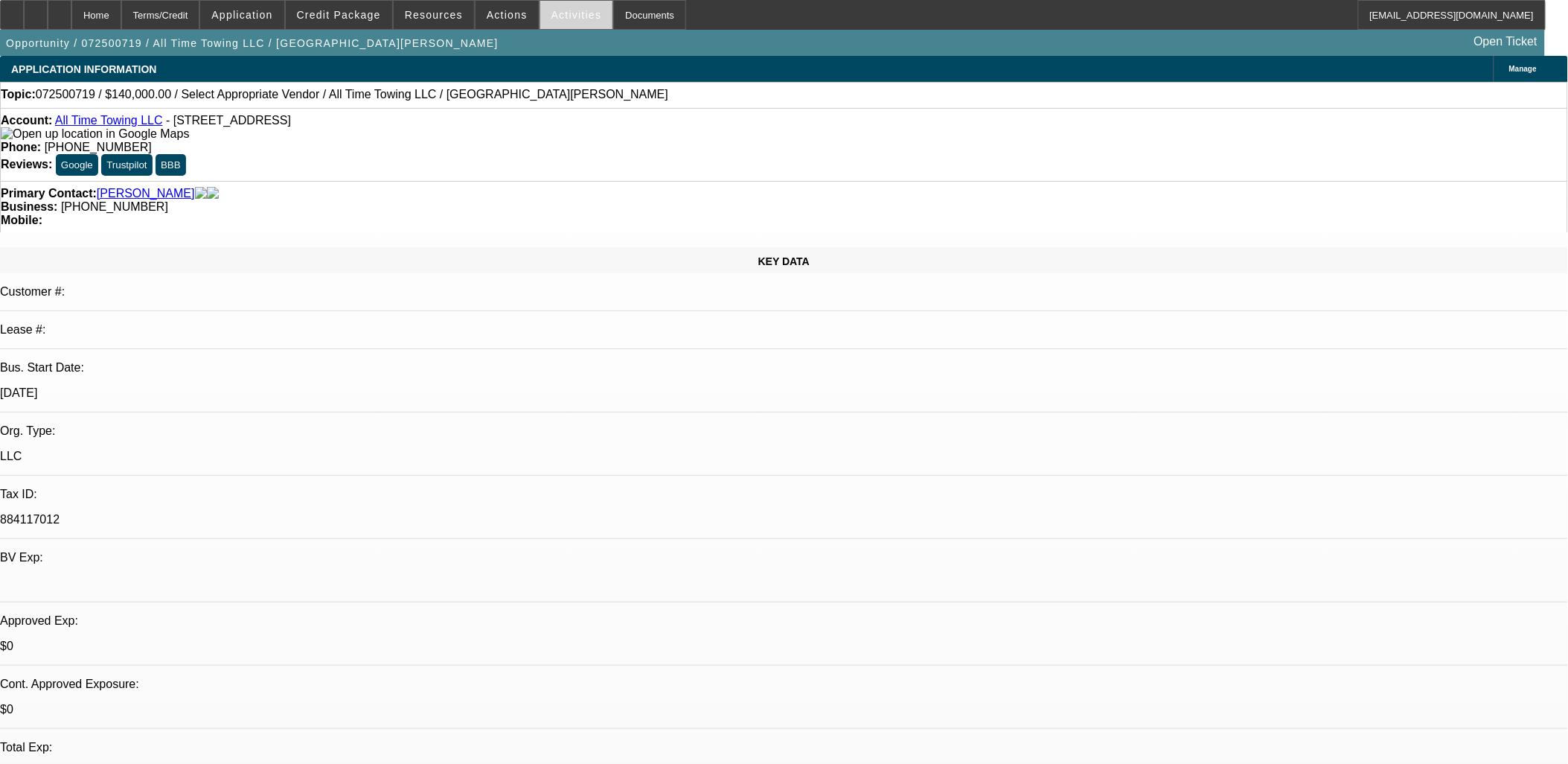
click at [551, 18] on span "Activities" at bounding box center [576, 14] width 51 height 12
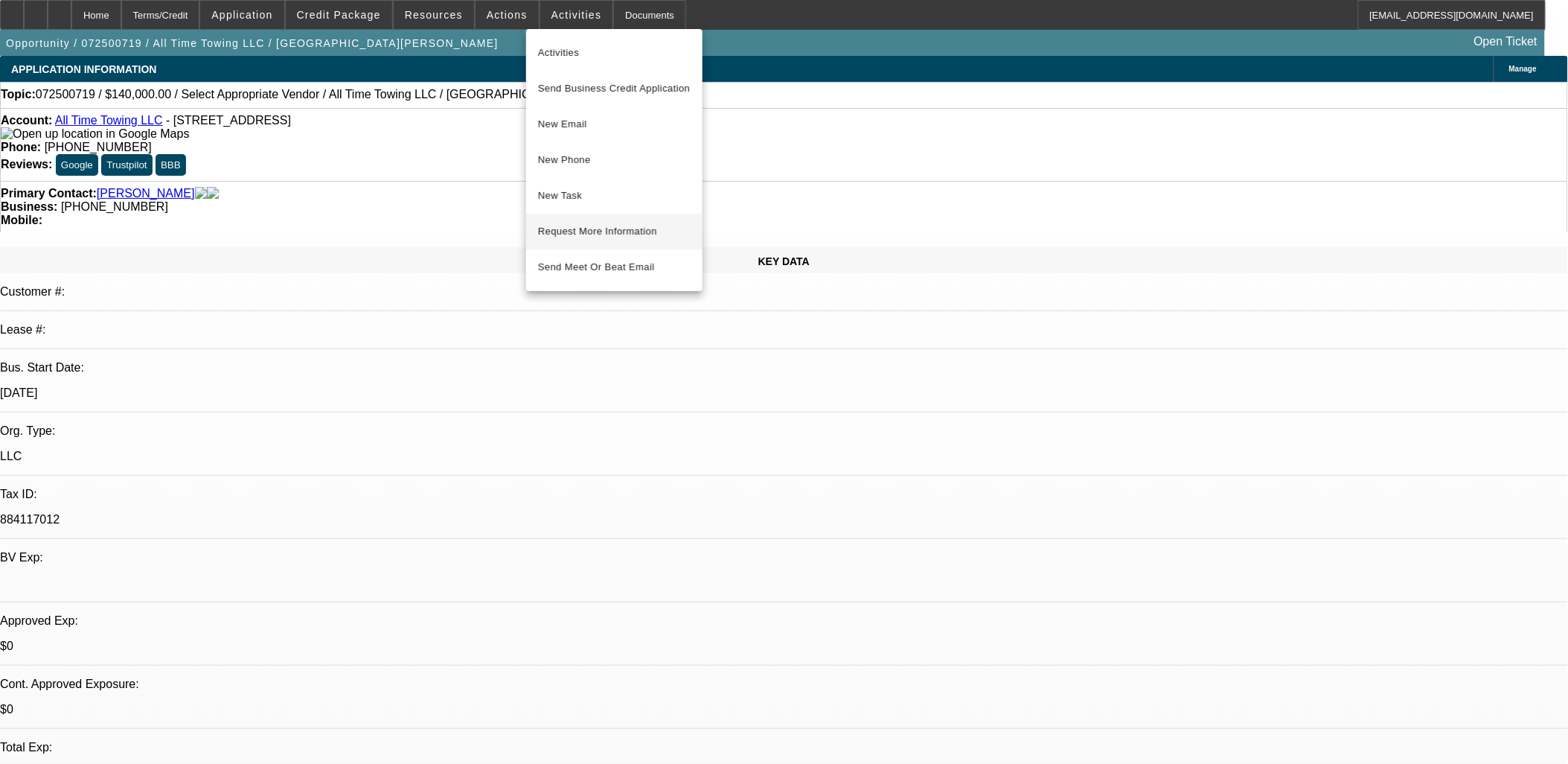
click at [601, 237] on span "Request More Information" at bounding box center [614, 231] width 153 height 18
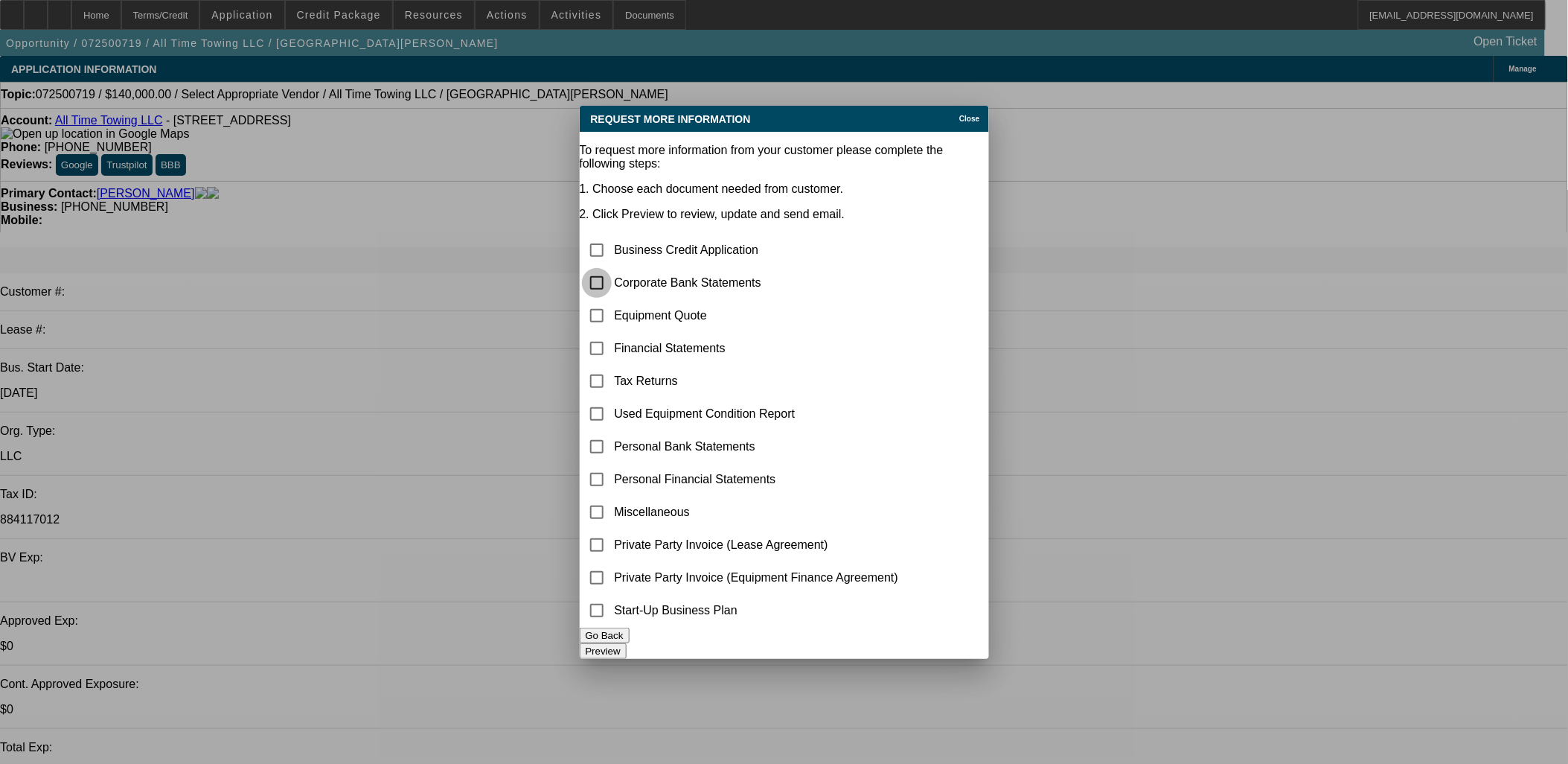
click at [612, 268] on input "checkbox" at bounding box center [597, 283] width 30 height 30
checkbox input "true"
click at [609, 301] on input "checkbox" at bounding box center [597, 316] width 30 height 30
checkbox input "true"
click at [627, 645] on button "Preview" at bounding box center [603, 651] width 47 height 16
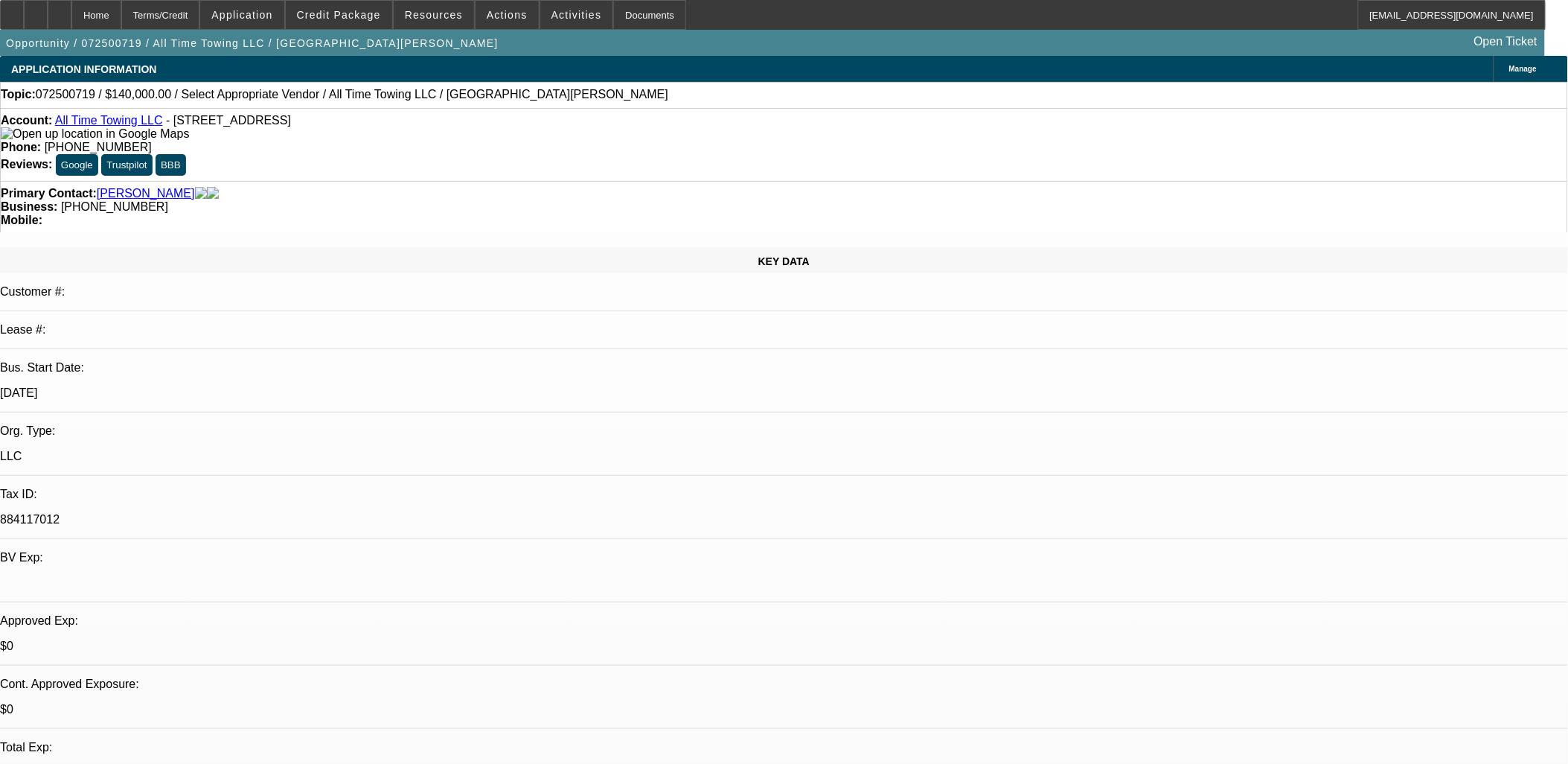
drag, startPoint x: 1258, startPoint y: 241, endPoint x: 1274, endPoint y: 291, distance: 52.5
radio input "true"
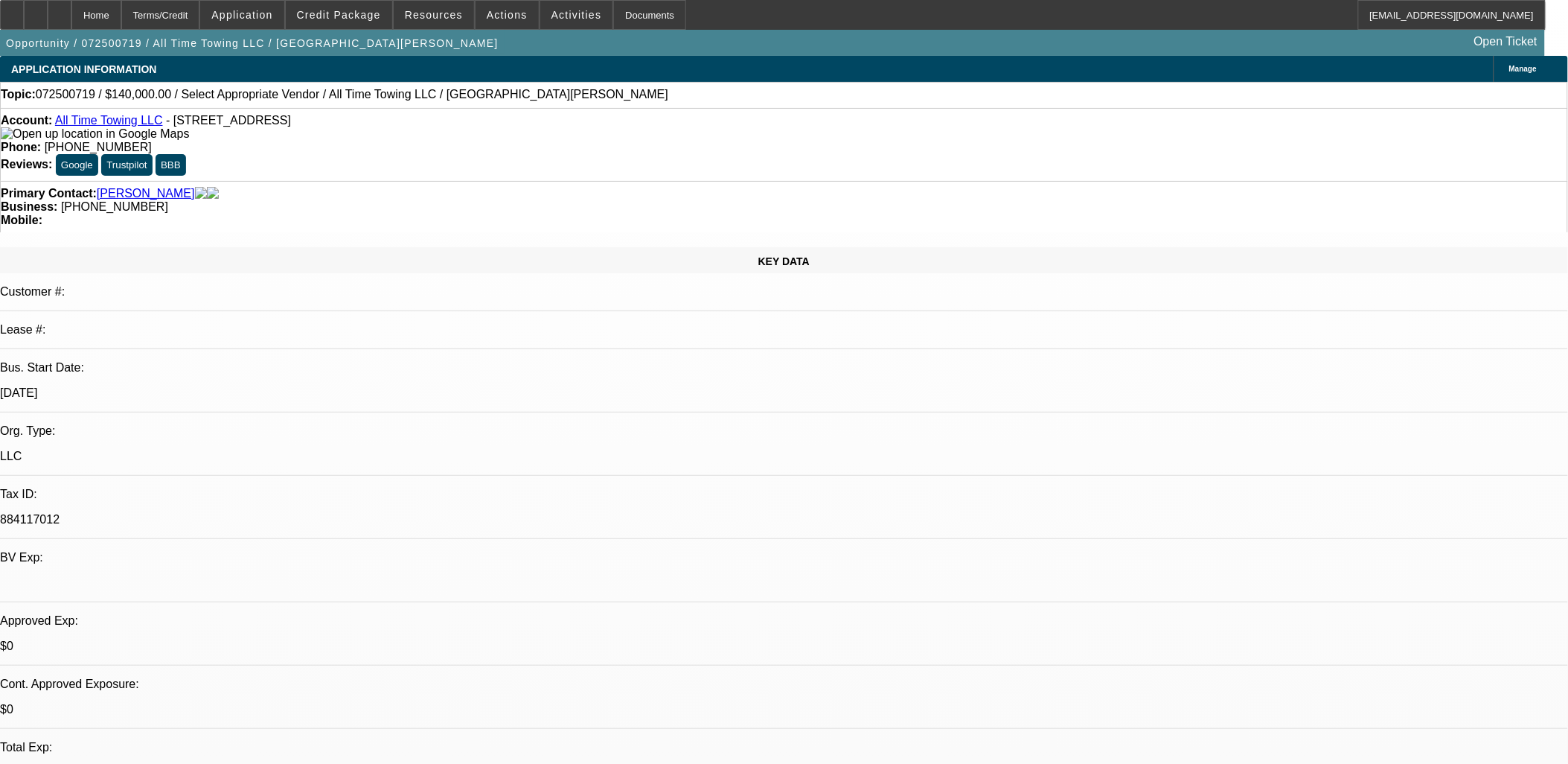
type textarea "se vm.. one and done"
radio input "true"
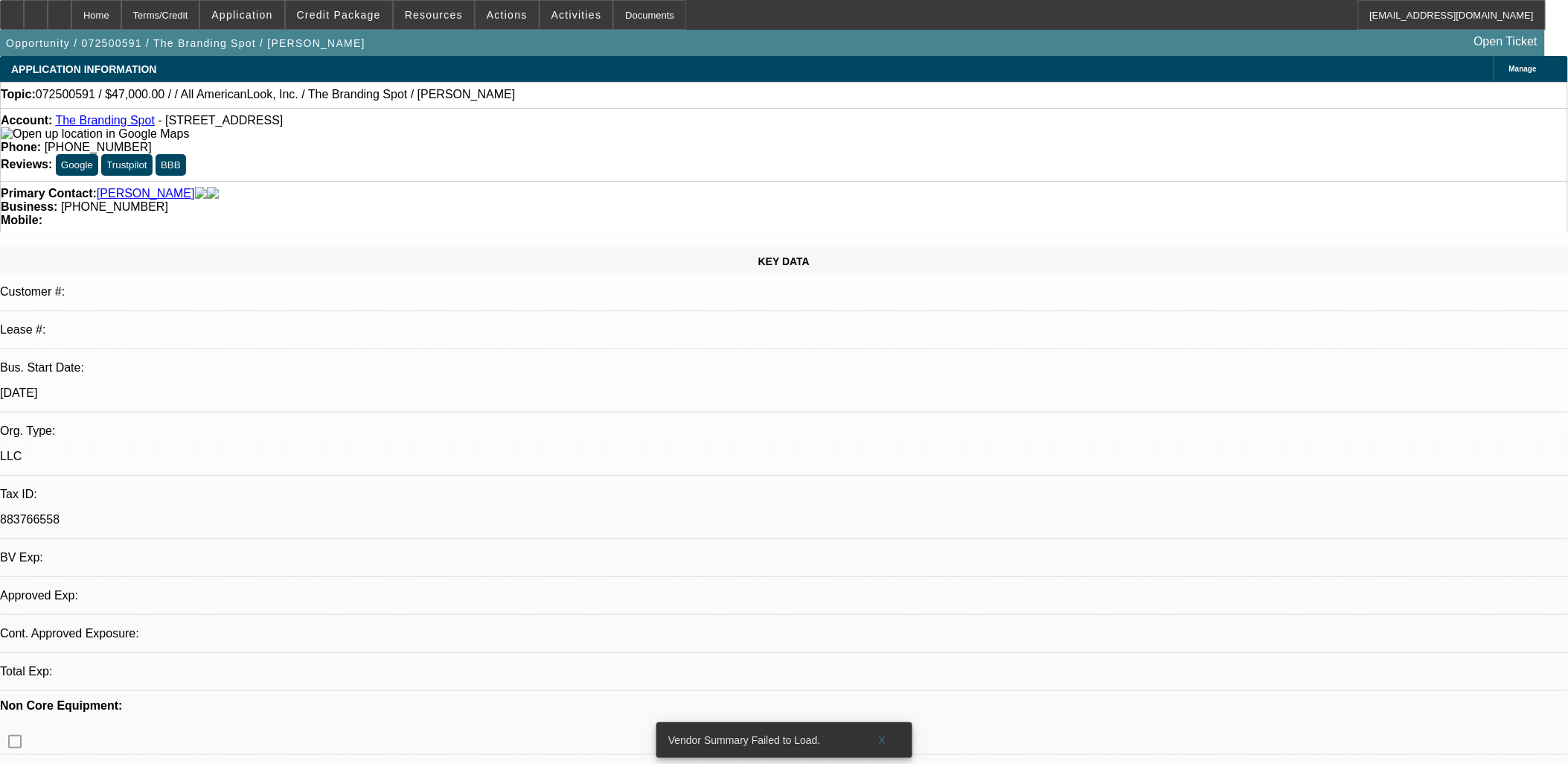
select select "0"
select select "2"
select select "0.1"
select select "1"
select select "2"
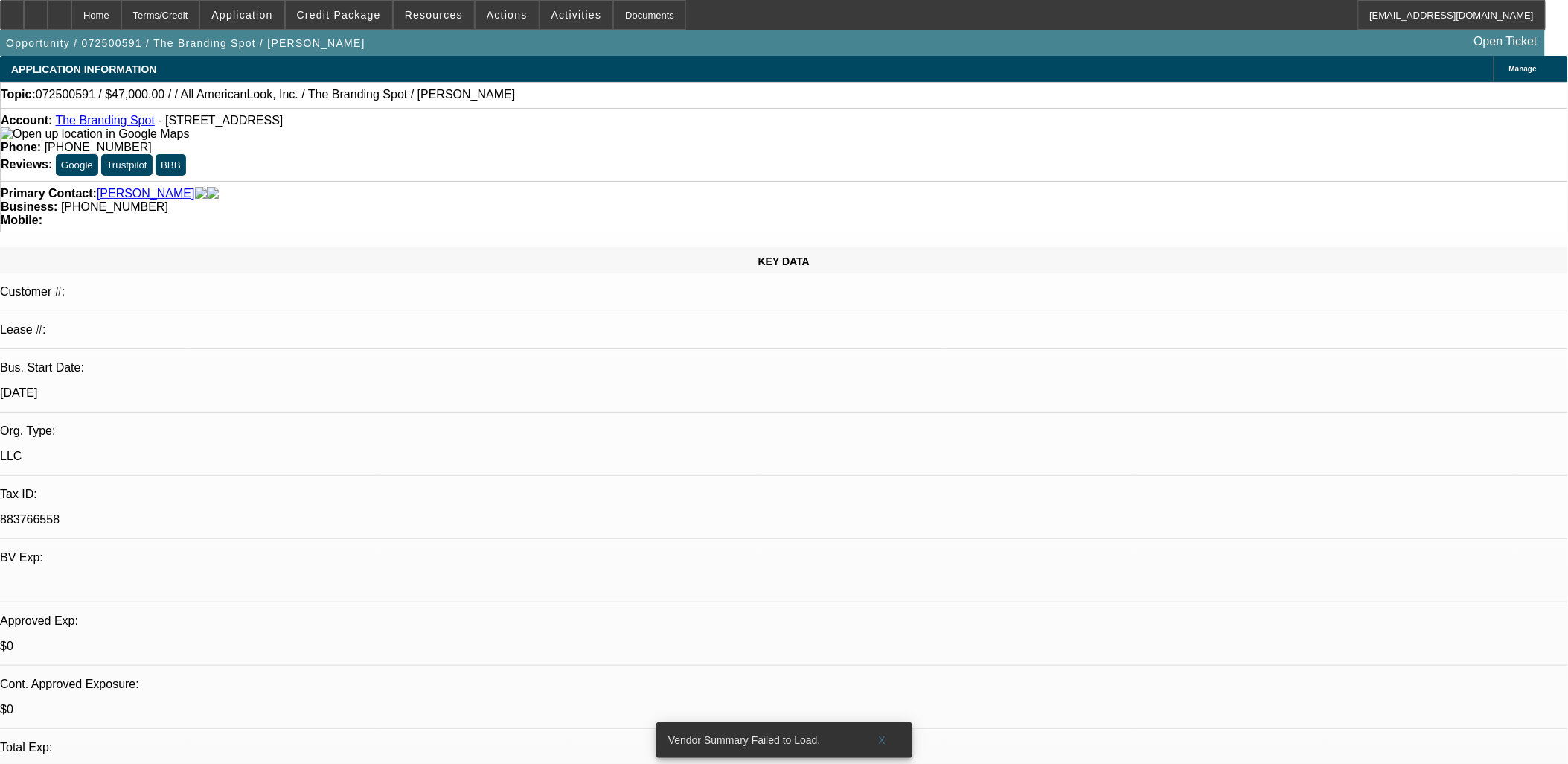
select select "4"
click at [23, 24] on div at bounding box center [12, 15] width 23 height 30
click at [886, 734] on span "X" at bounding box center [882, 740] width 8 height 12
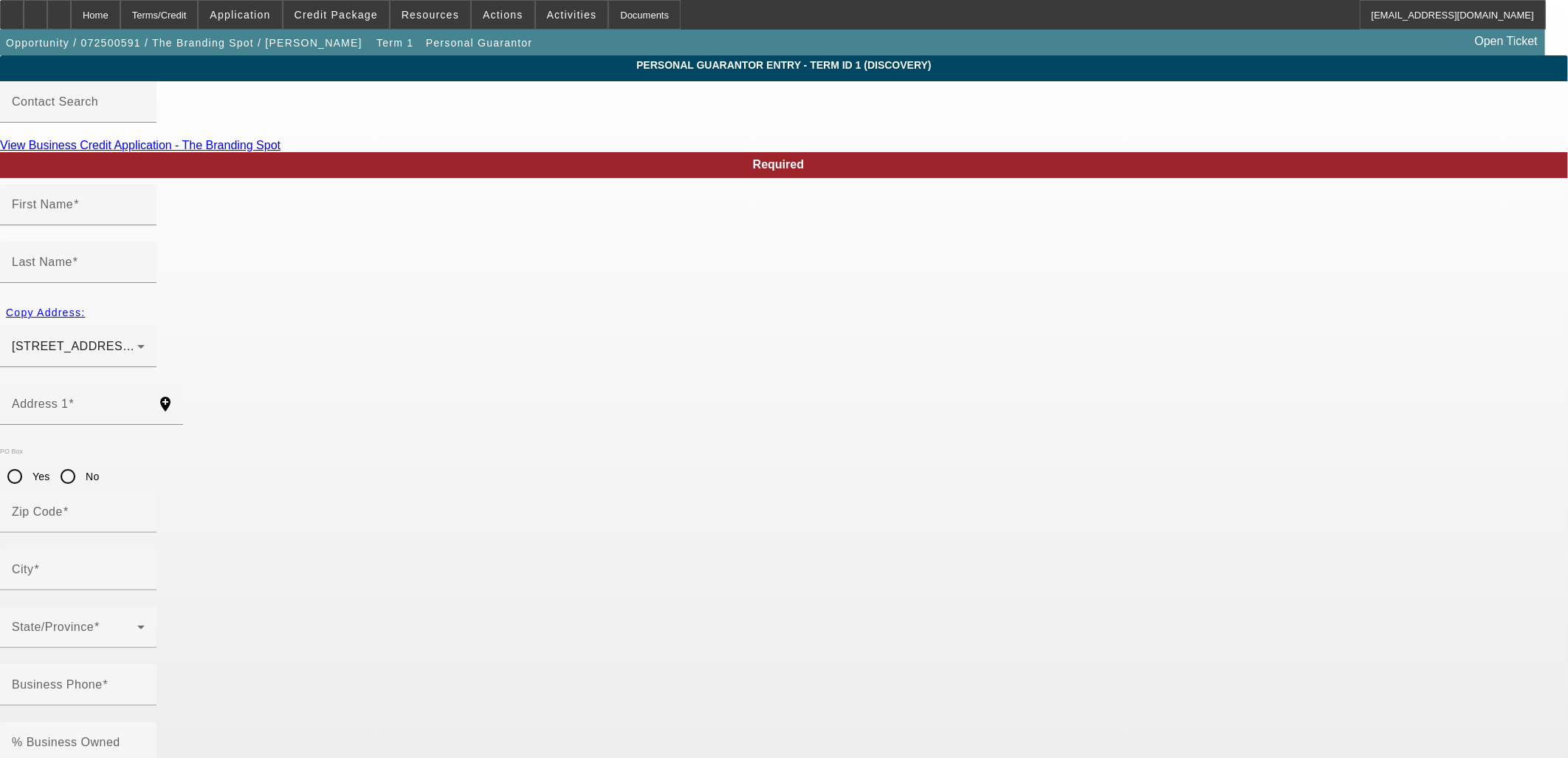
type input "[PERSON_NAME]"
type input "[GEOGRAPHIC_DATA][PERSON_NAME]"
radio input "true"
type input "77372"
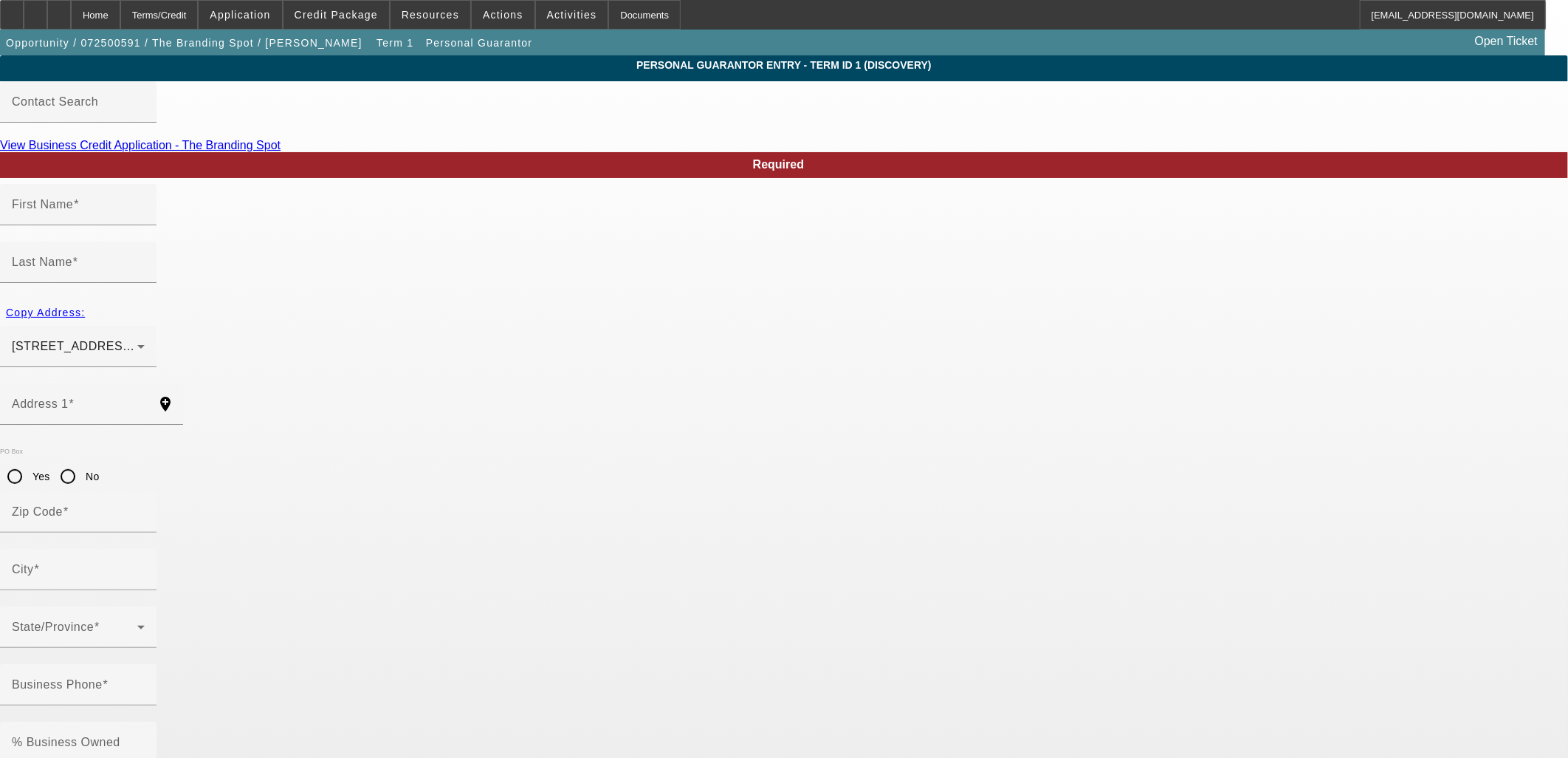
type input "Splendora"
type input "[PHONE_NUMBER]"
type input "55"
type input "635-26-6396"
type input "[EMAIL_ADDRESS][DOMAIN_NAME]"
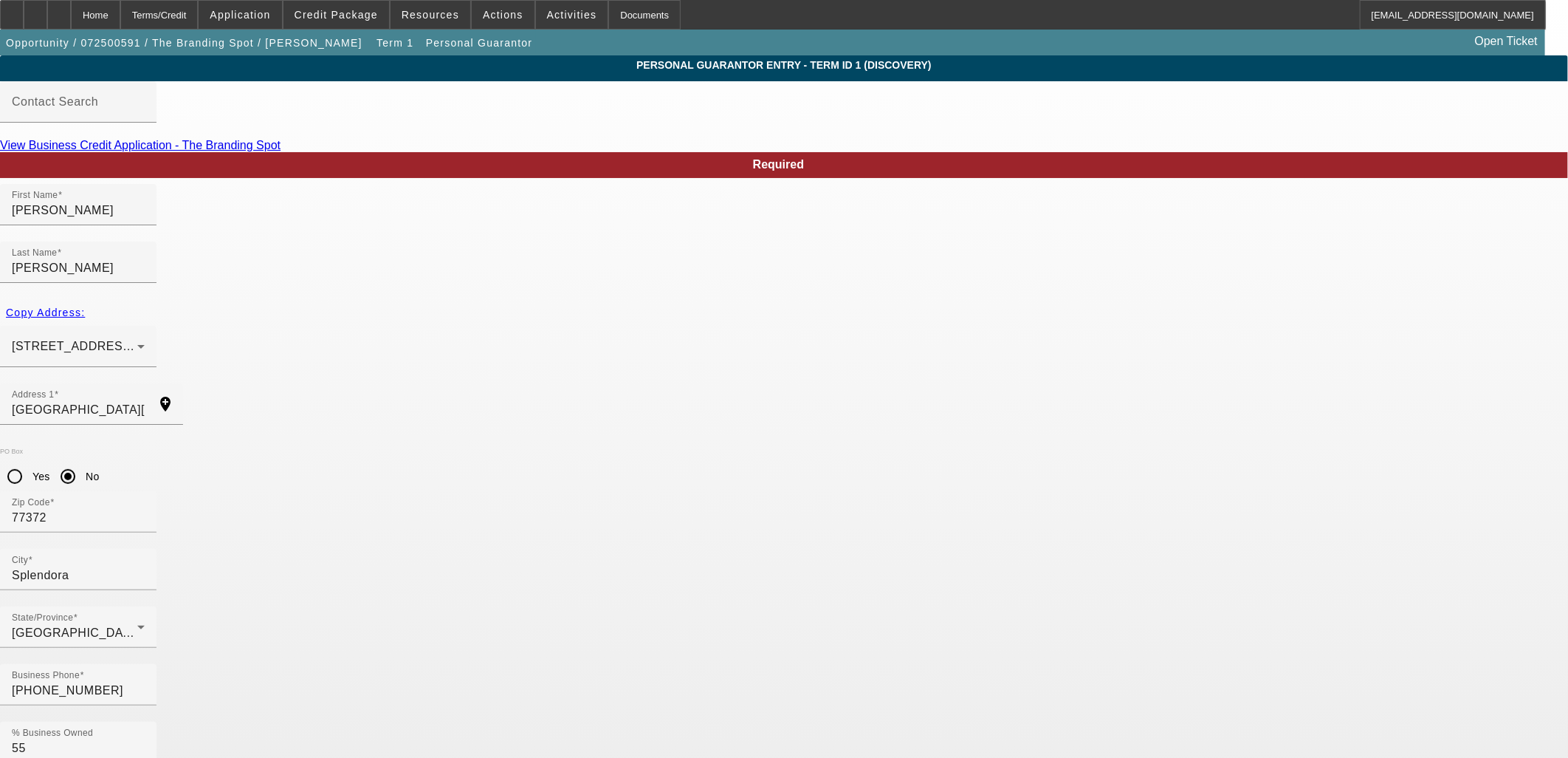
click at [325, 8] on button "Credit Package" at bounding box center [336, 15] width 106 height 28
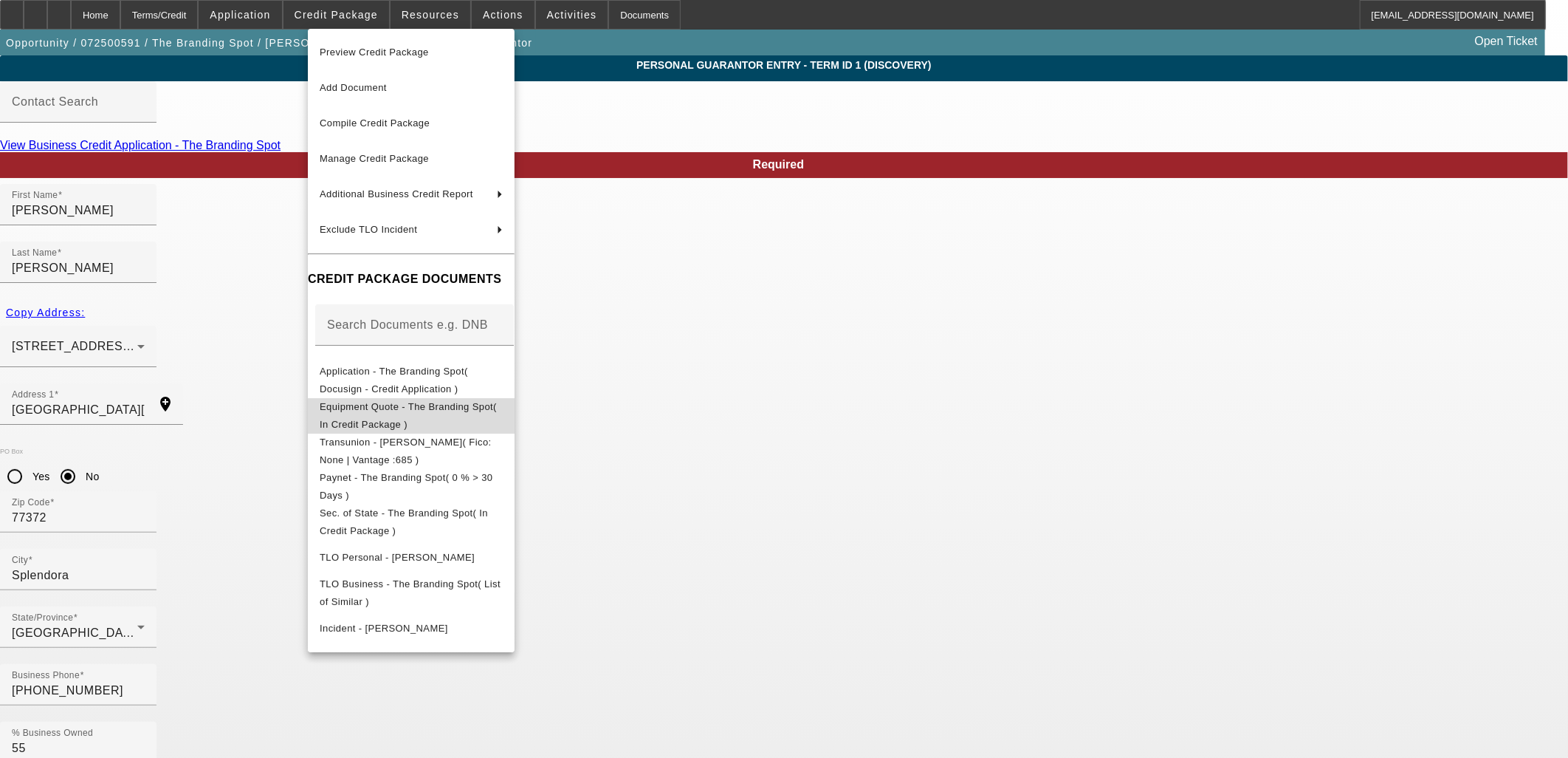
click at [424, 416] on span "Equipment Quote - The Branding Spot( In Credit Package )" at bounding box center [411, 415] width 183 height 36
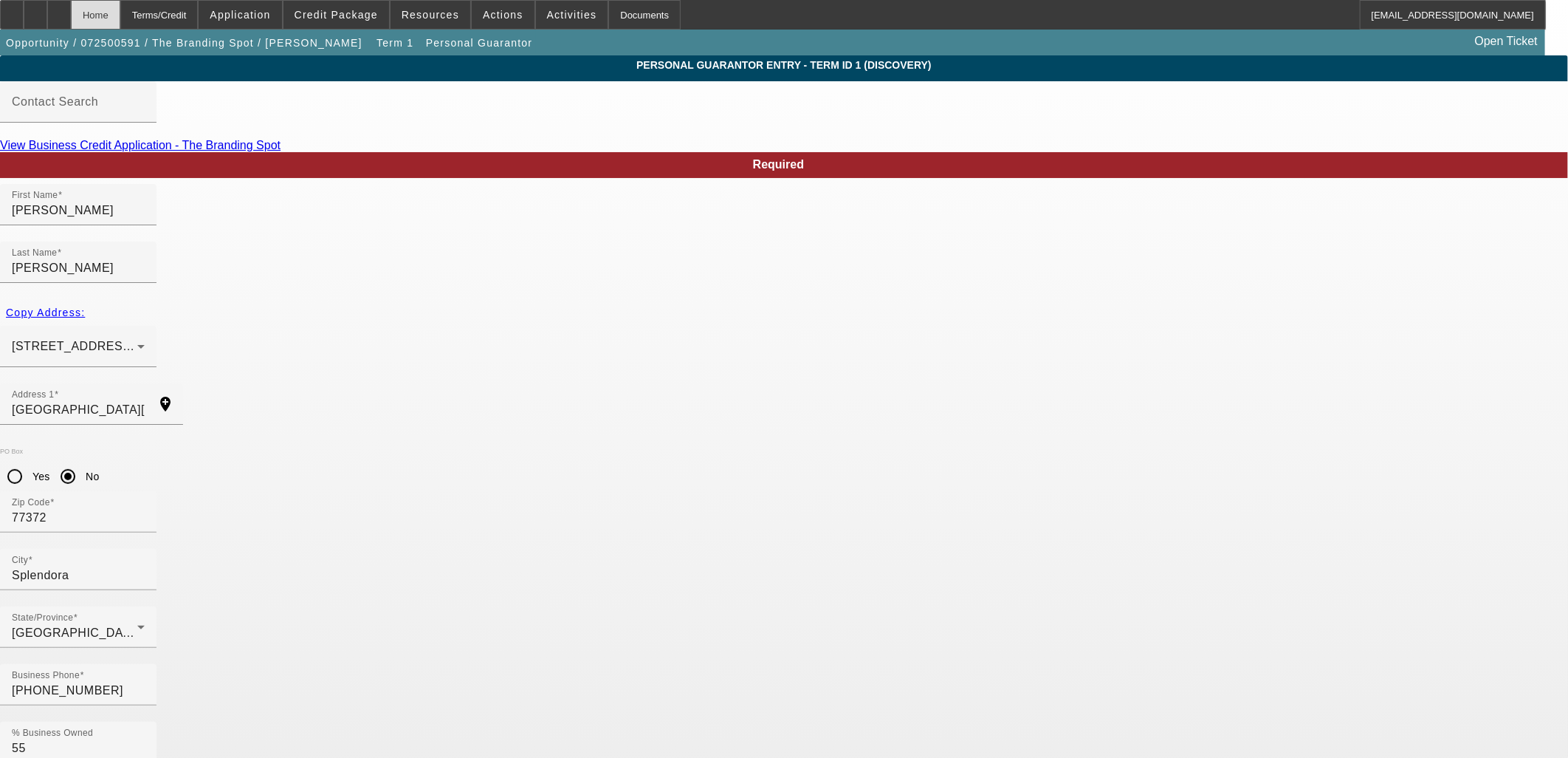
click at [120, 12] on div "Home" at bounding box center [96, 15] width 50 height 30
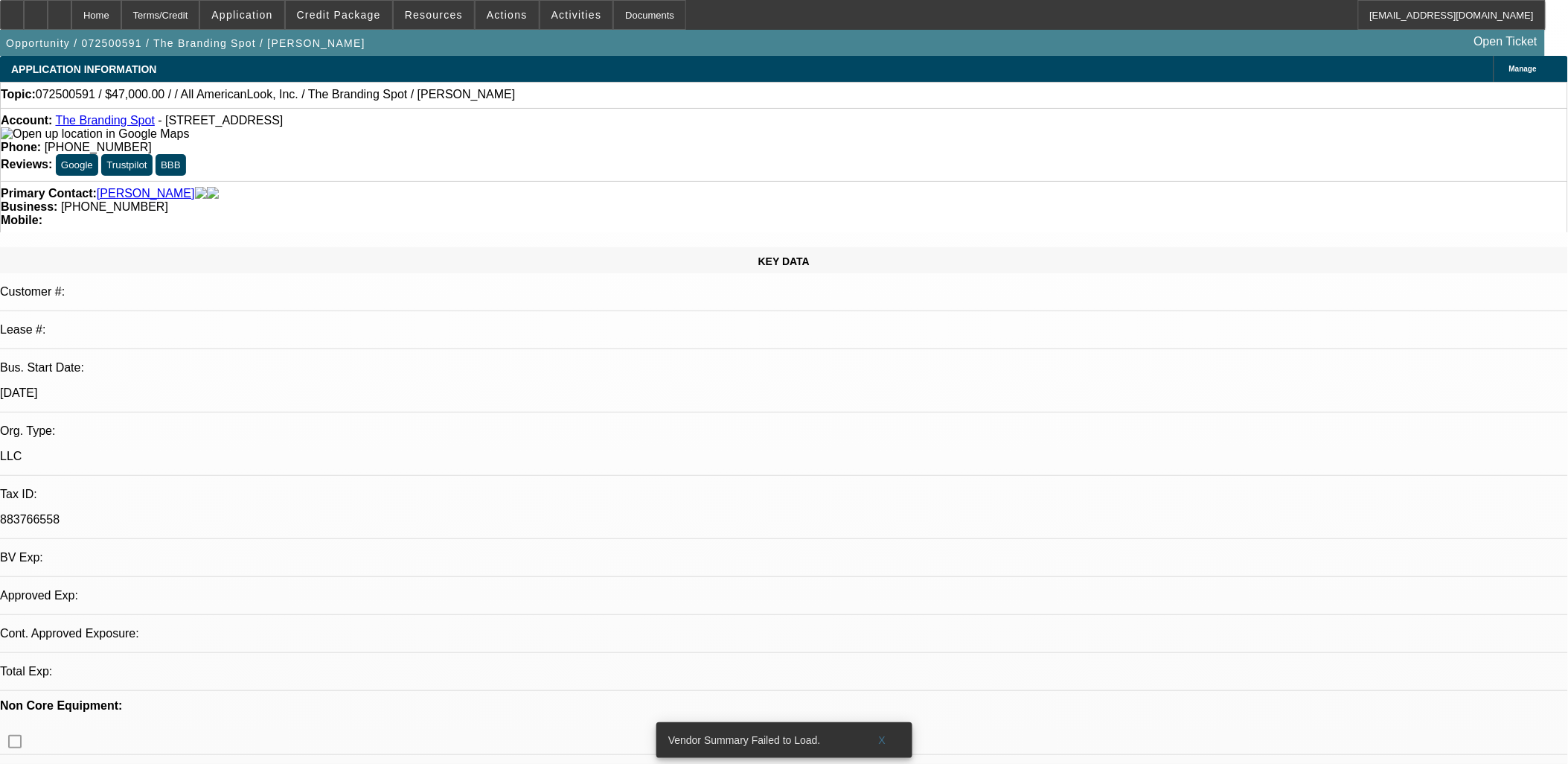
select select "0"
select select "2"
select select "0.1"
select select "4"
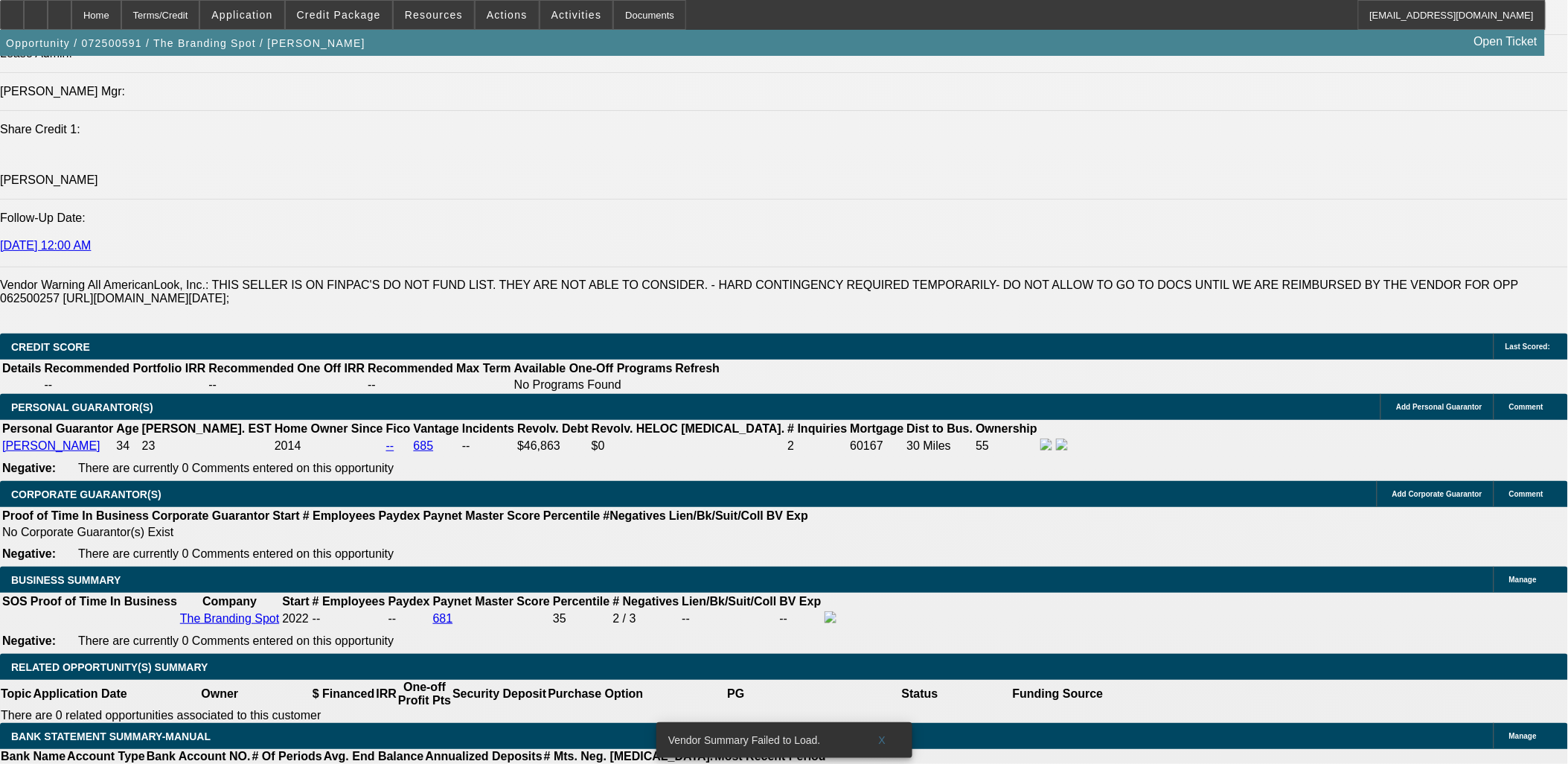
scroll to position [1903, 0]
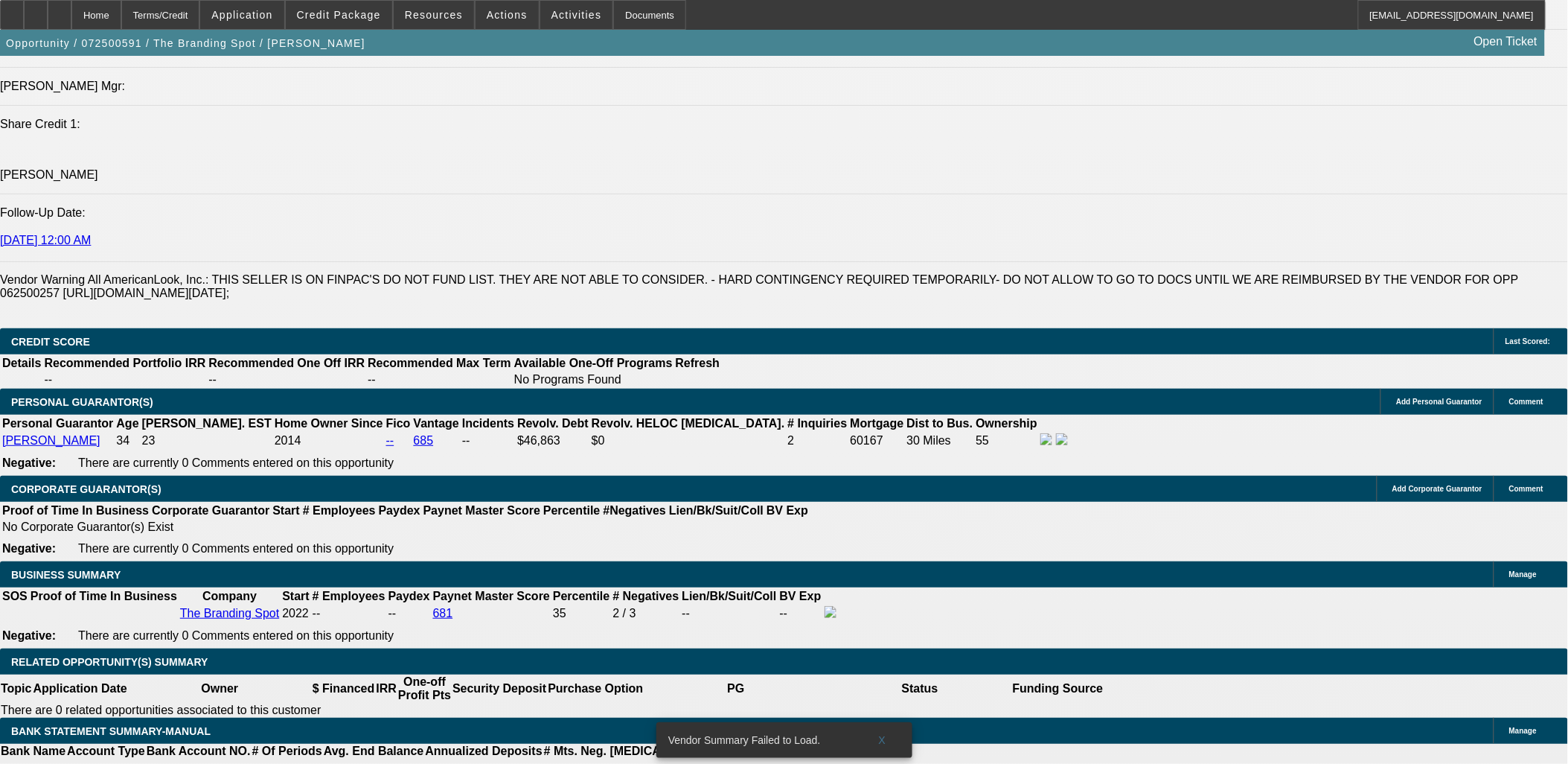
type input "$0.00"
type input "UNKNOWN"
drag, startPoint x: 667, startPoint y: 295, endPoint x: 569, endPoint y: 404, distance: 146.6
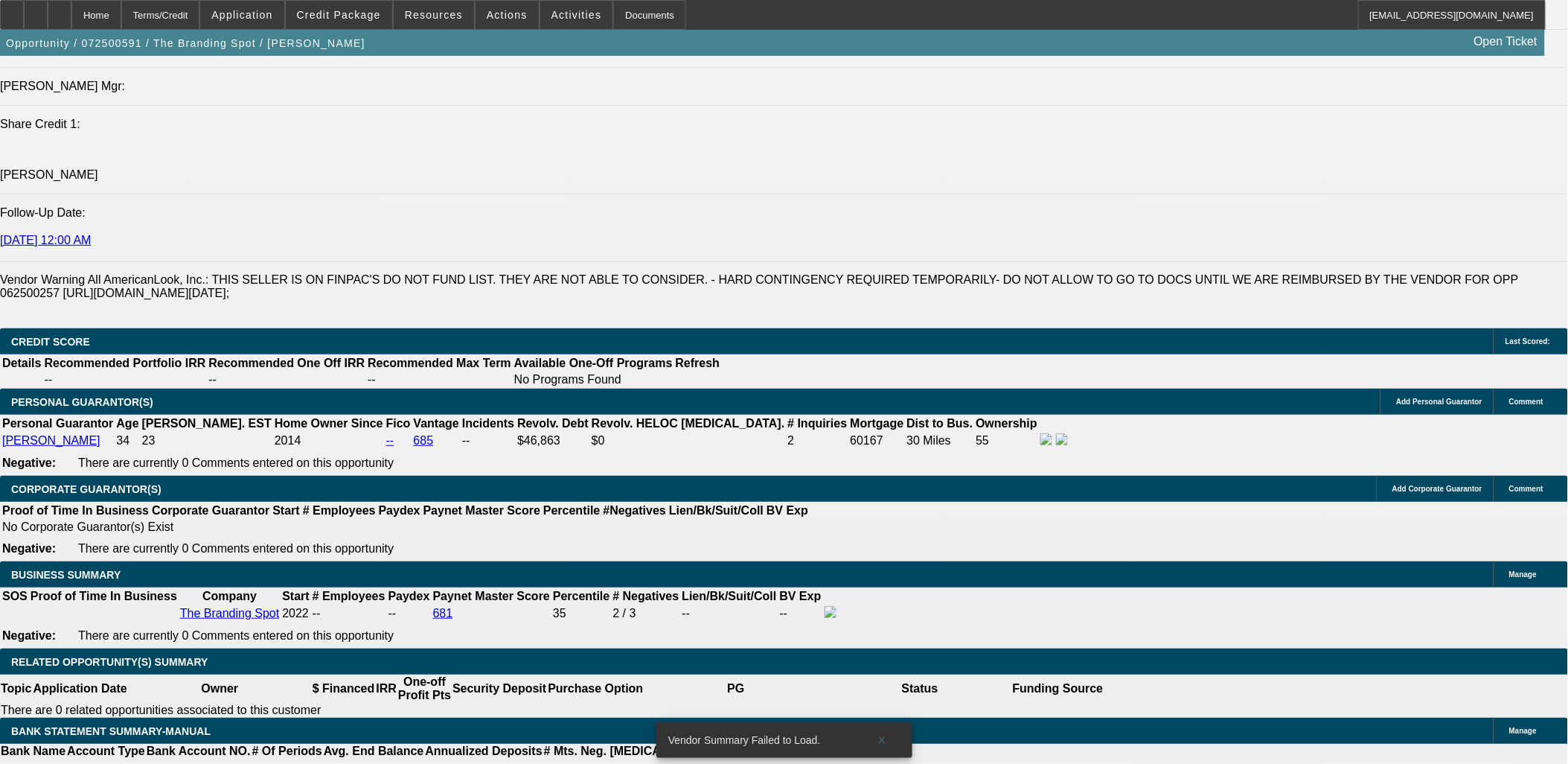
drag, startPoint x: 316, startPoint y: 437, endPoint x: 410, endPoint y: 433, distance: 94.1
type input "60"
type input "15"
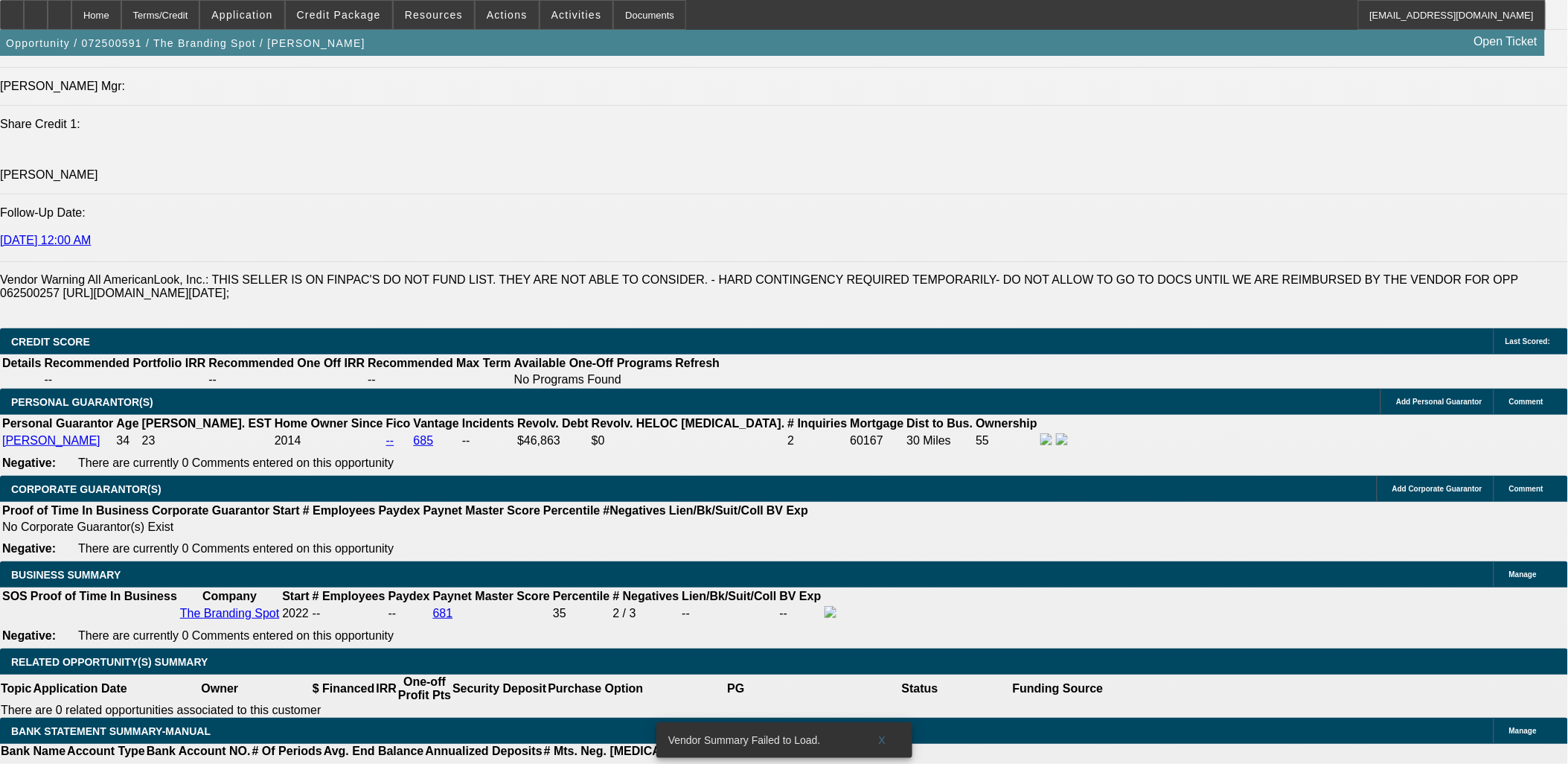
type input "$2,236.26"
type input "$1,118.13"
type input "$1,606.82"
type input "$803.41"
drag, startPoint x: 349, startPoint y: 433, endPoint x: 434, endPoint y: 429, distance: 85.1
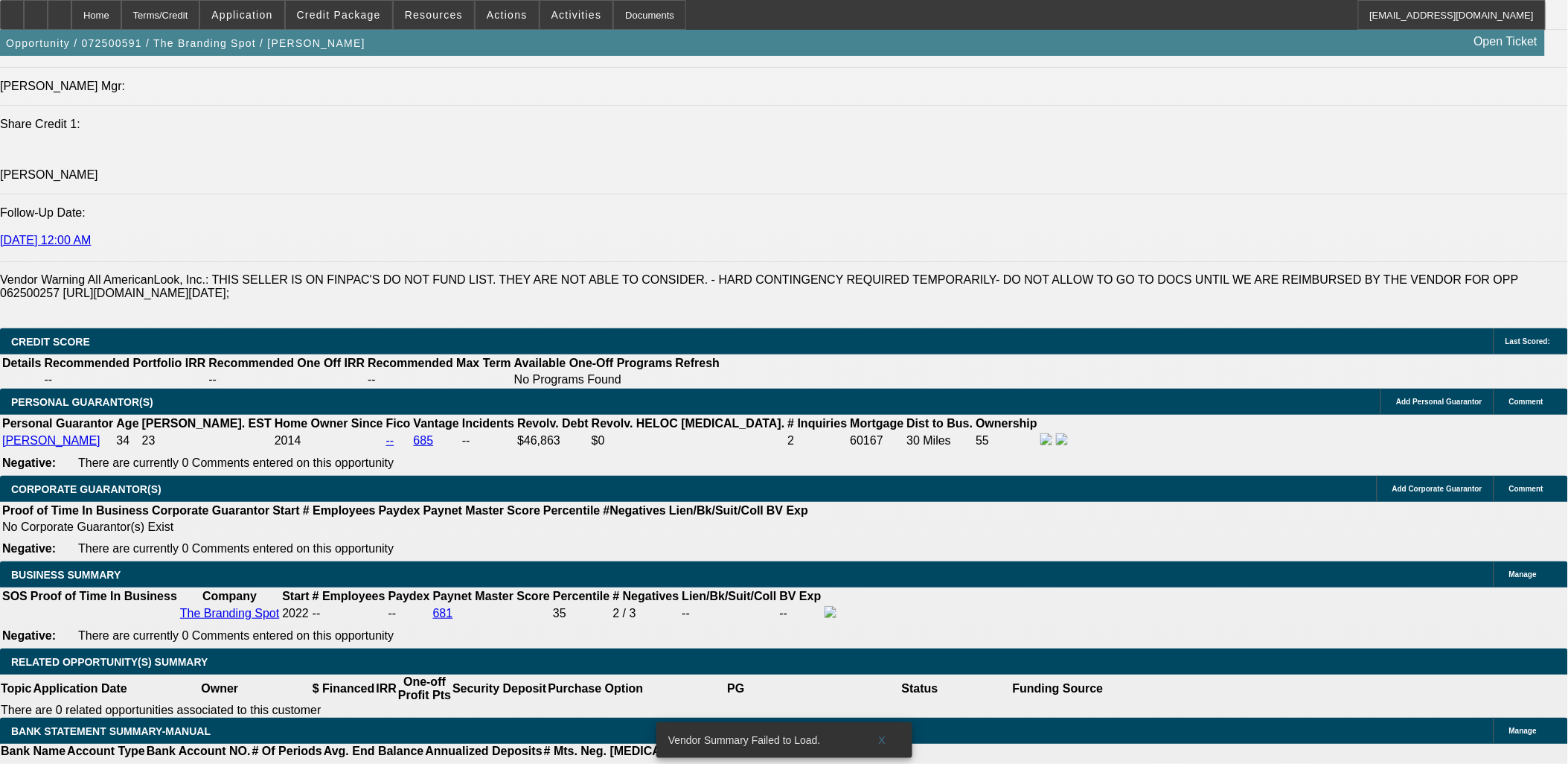
type input "13"
type input "$2,138.78"
type input "$1,069.39"
drag, startPoint x: 344, startPoint y: 430, endPoint x: 421, endPoint y: 428, distance: 77.0
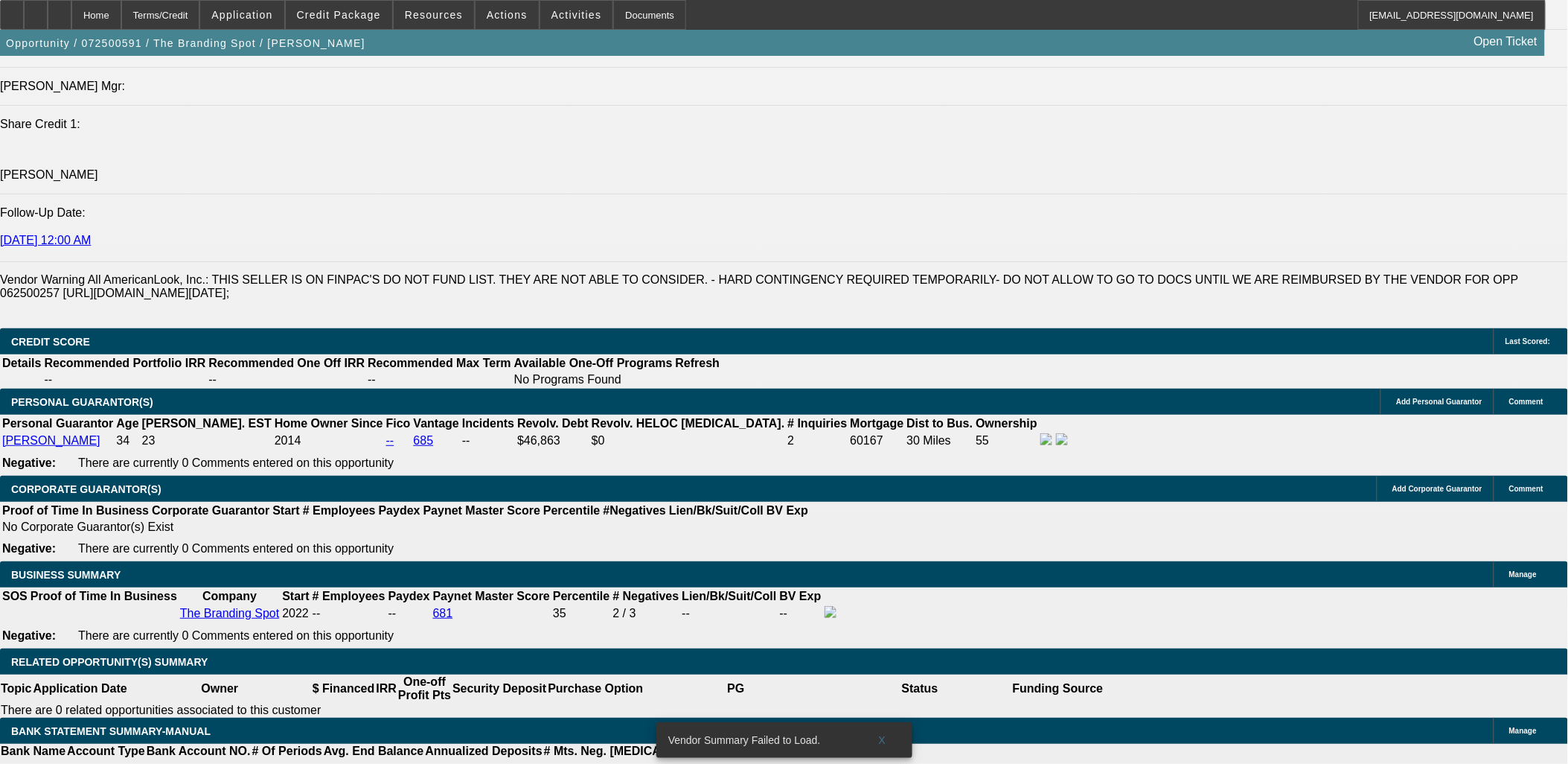
type input "13"
type input "$1,606.82"
type input "$803.41"
type input "$2,138.78"
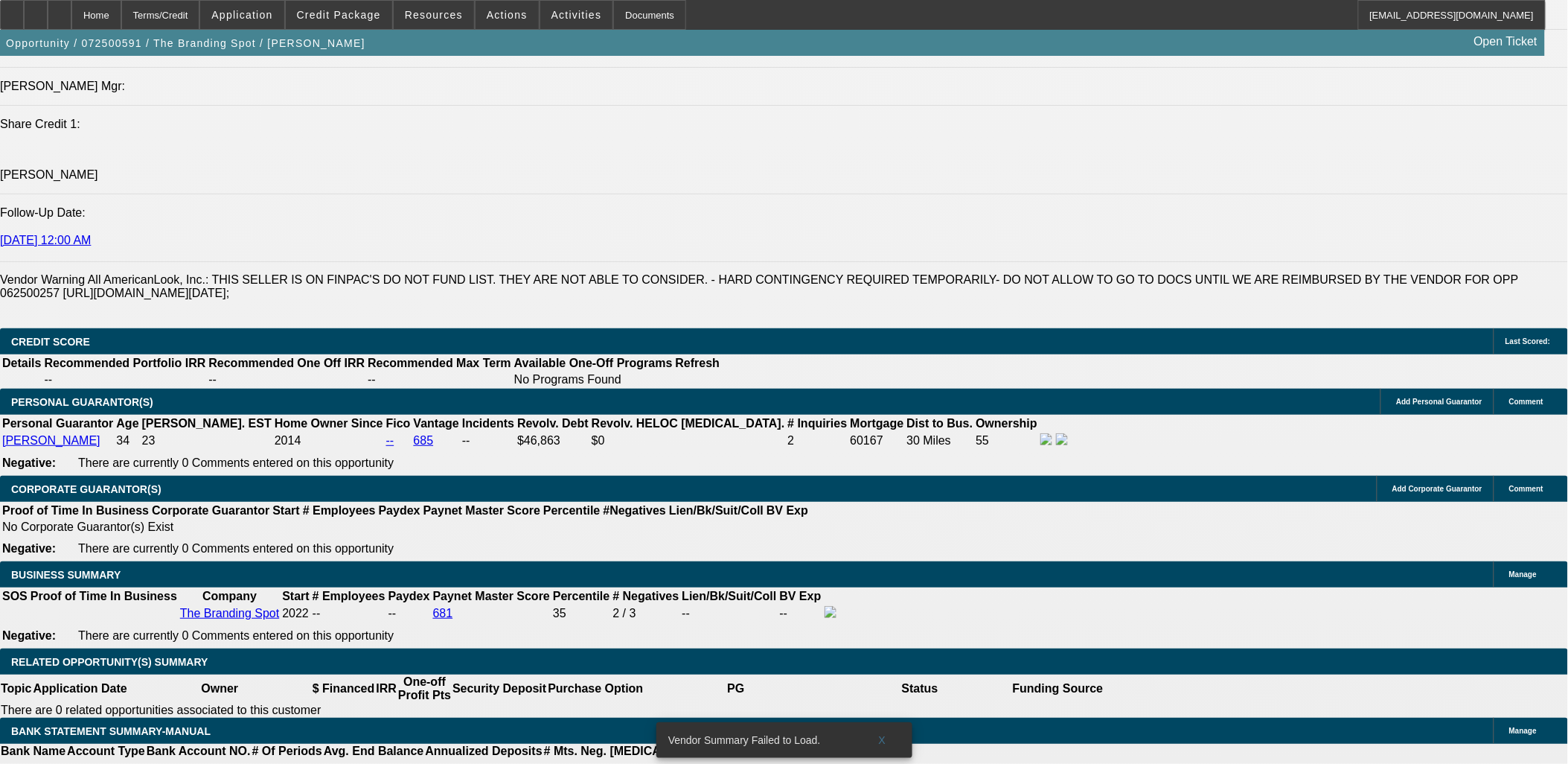
type input "$1,069.39"
drag, startPoint x: 347, startPoint y: 433, endPoint x: 421, endPoint y: 436, distance: 74.1
type input "15"
type input "$2,236.26"
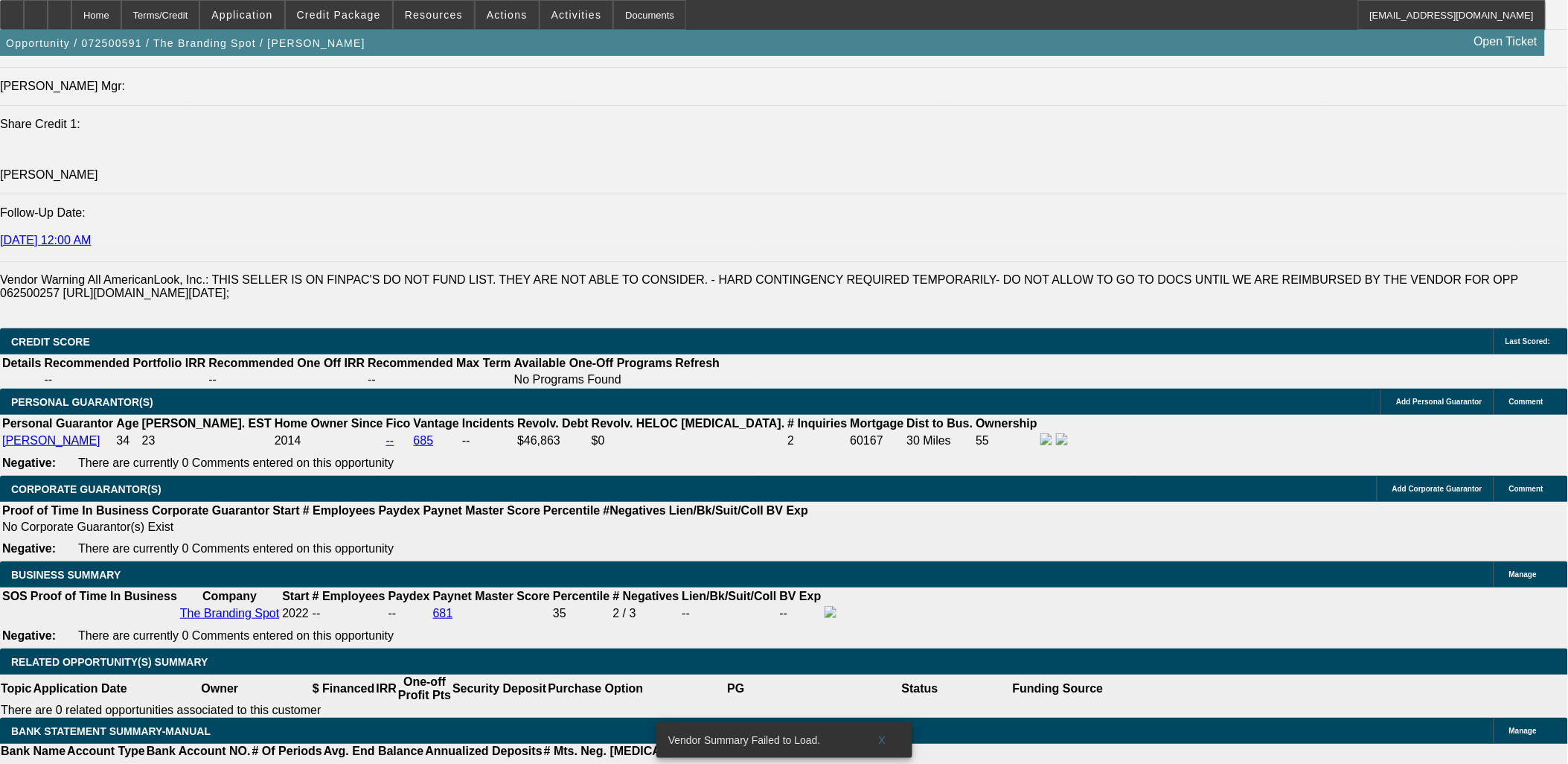
type input "$1,118.13"
type input "$1,606.82"
type input "$803.41"
type input "15"
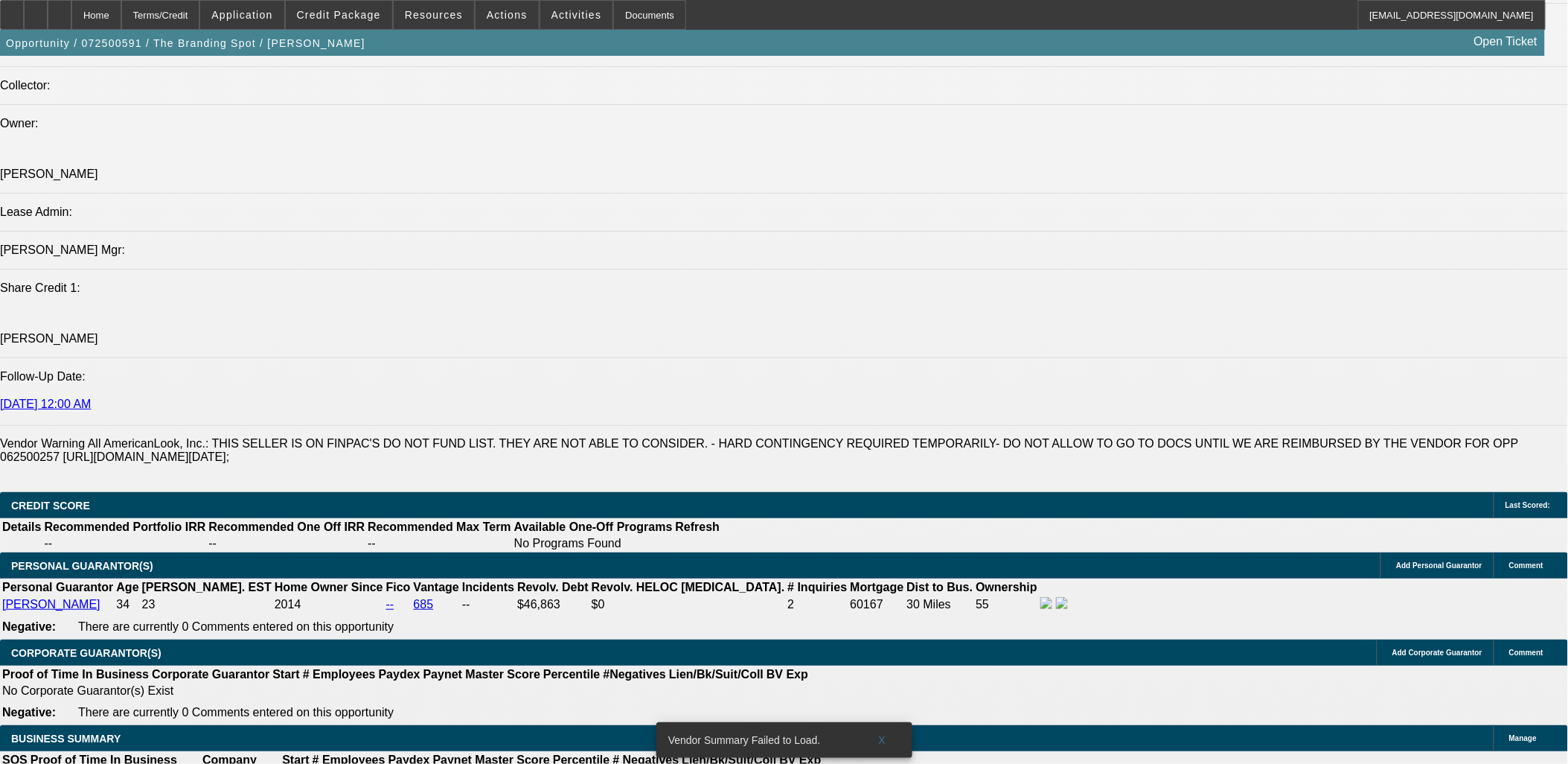
scroll to position [1737, 0]
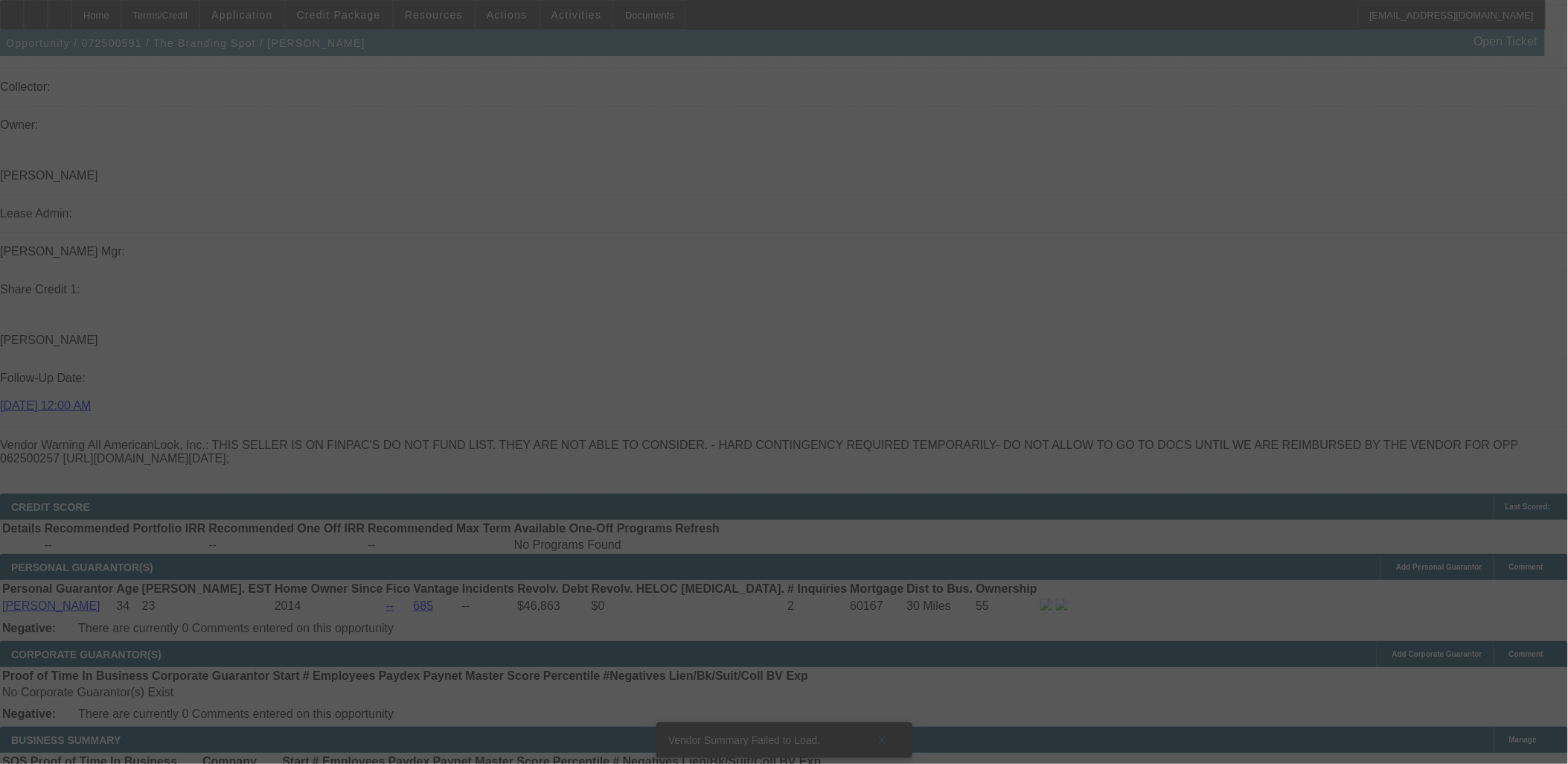
select select "0"
select select "2"
select select "0.1"
select select "4"
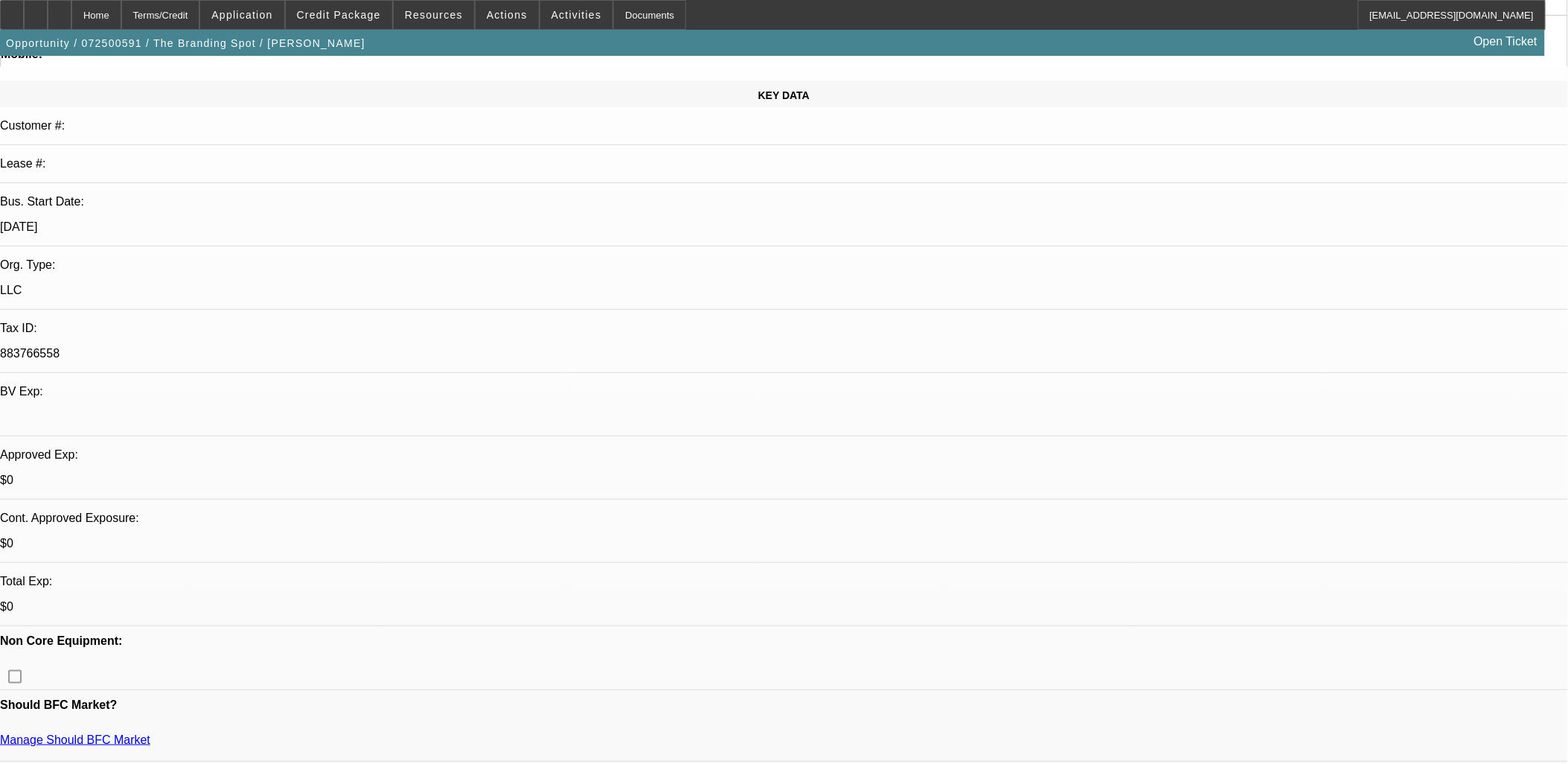
scroll to position [165, 0]
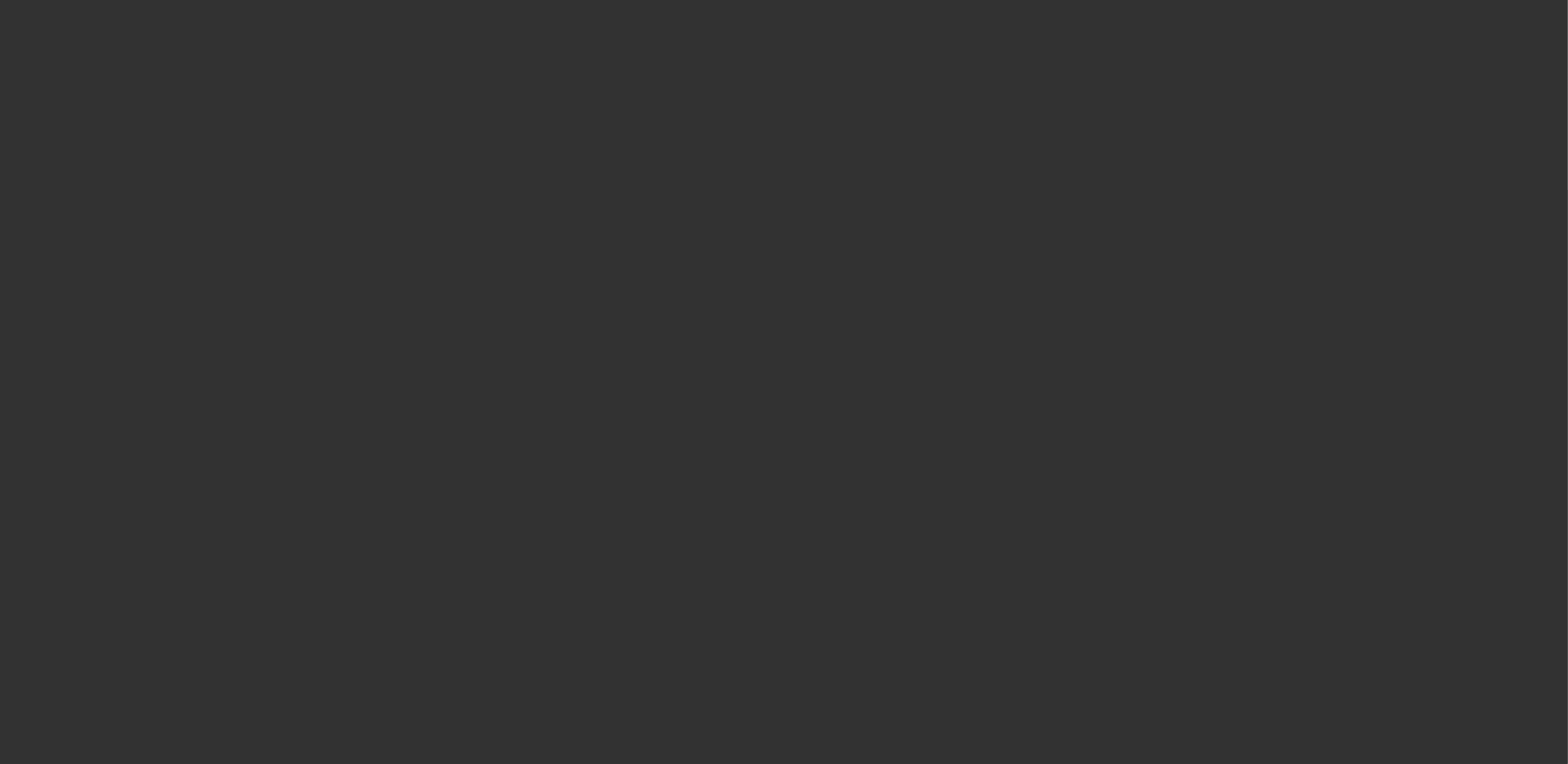
scroll to position [0, 0]
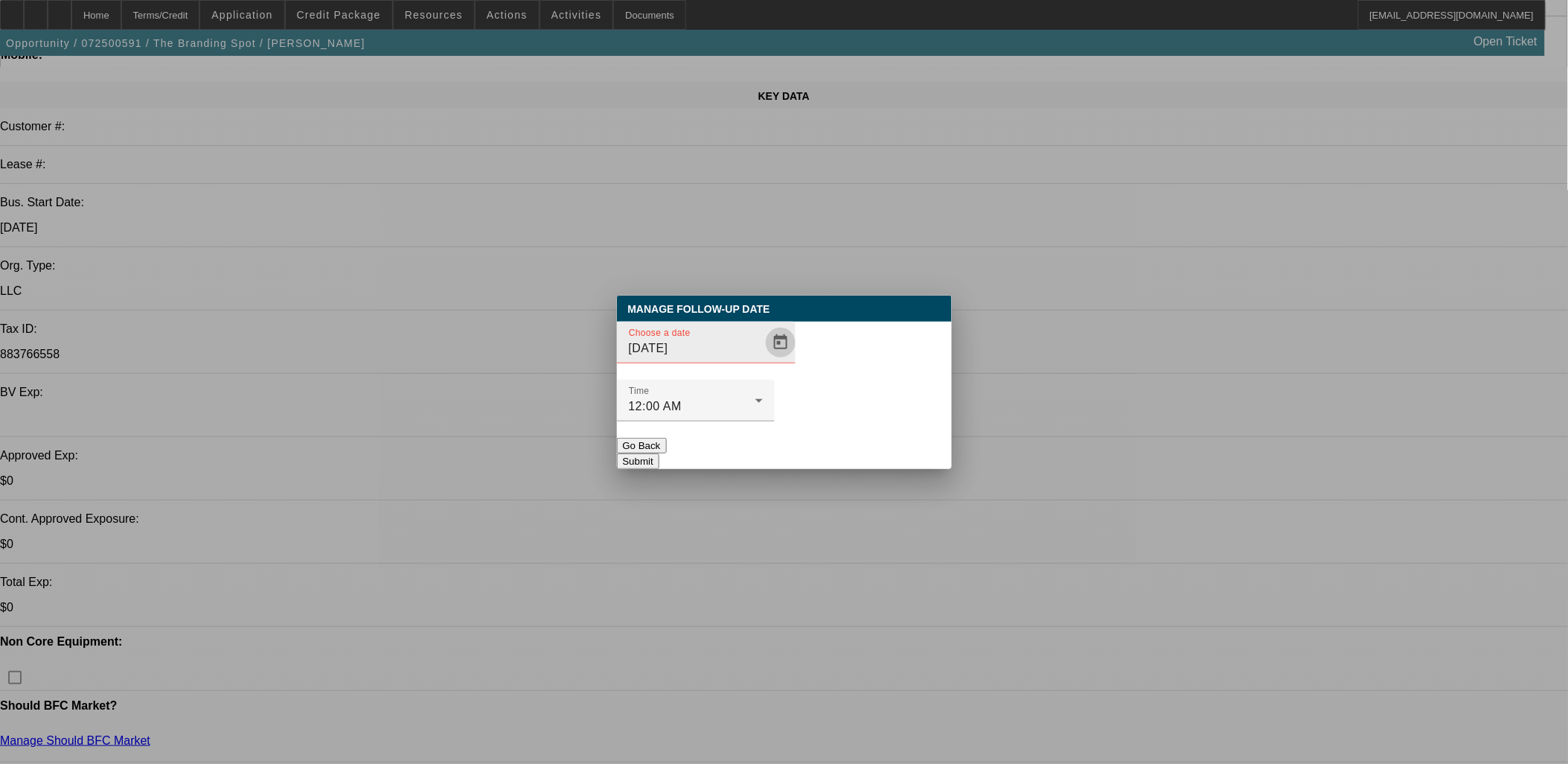
click at [763, 360] on span "Open calendar" at bounding box center [781, 342] width 36 height 36
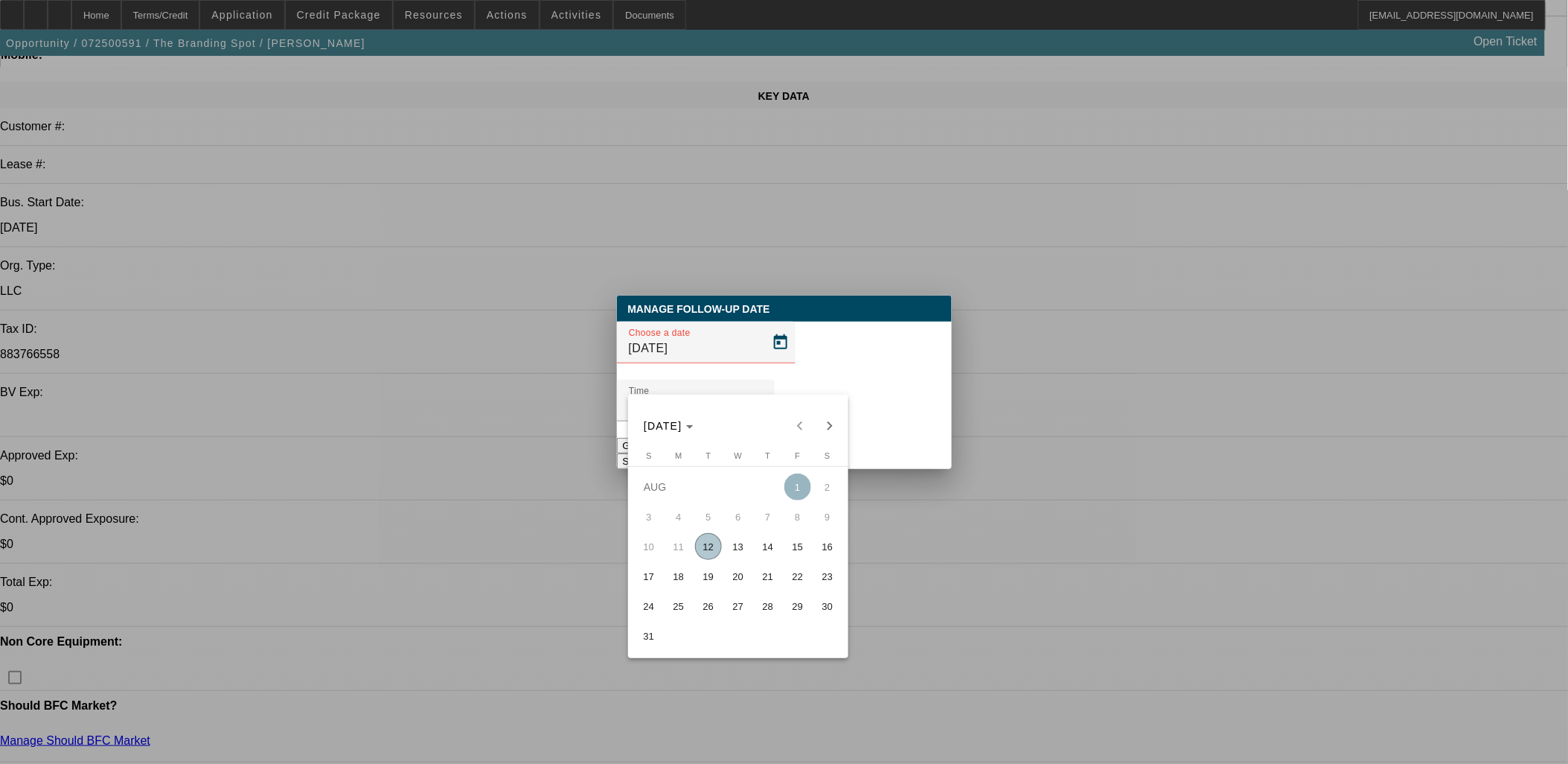
click at [739, 551] on span "13" at bounding box center [739, 546] width 27 height 27
type input "8/13/2025"
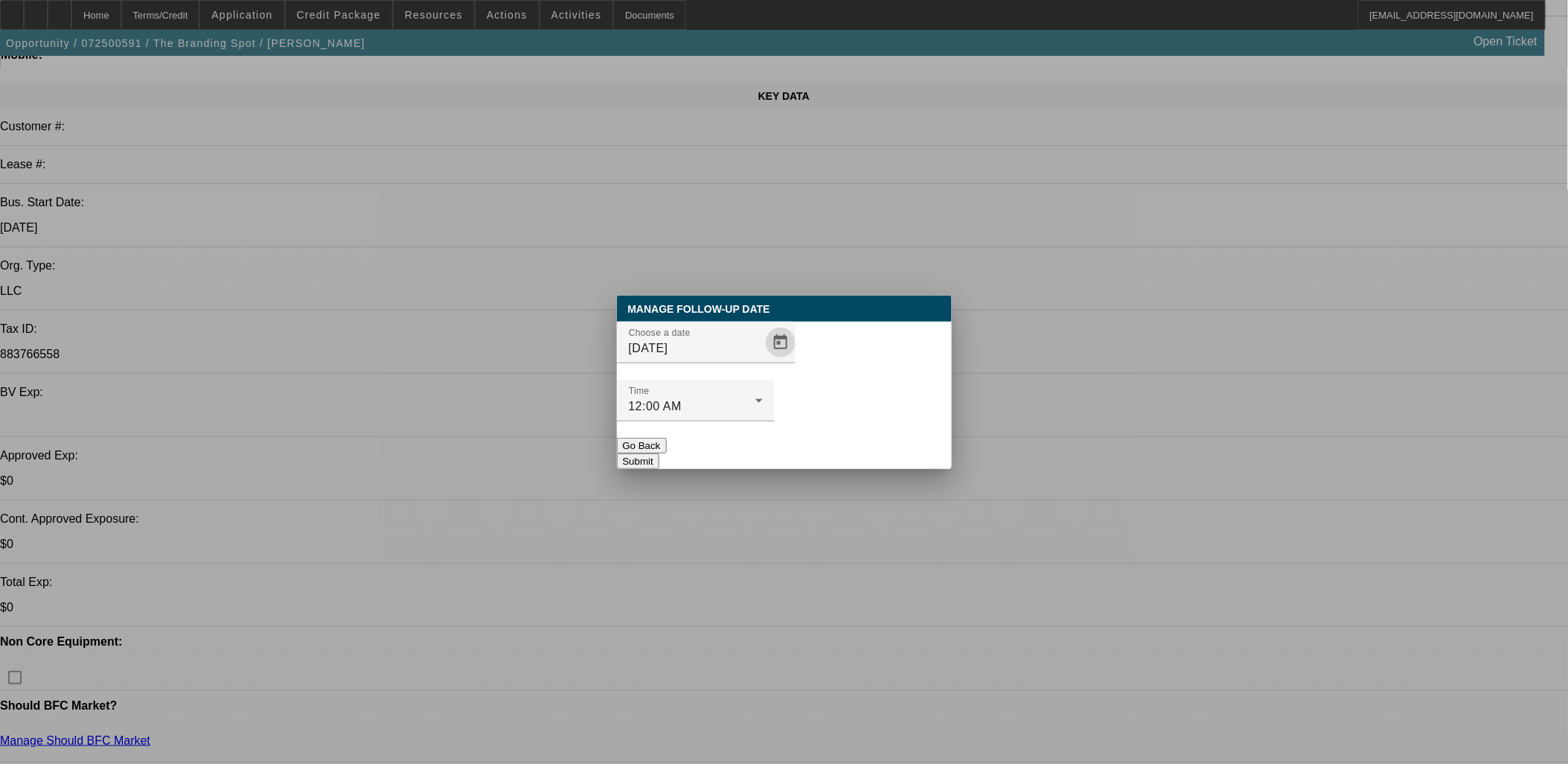
click at [659, 454] on button "Submit" at bounding box center [638, 462] width 42 height 16
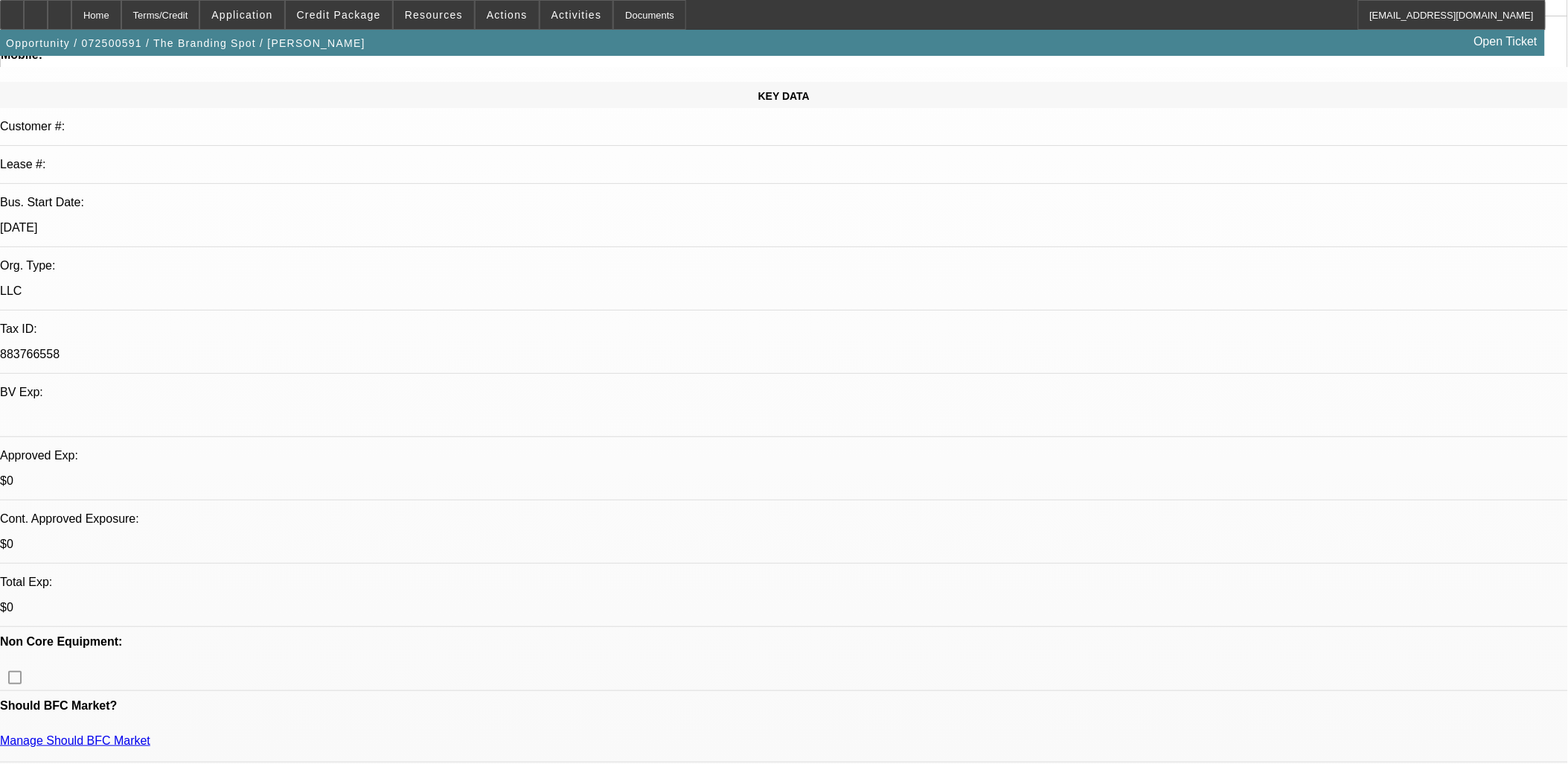
scroll to position [165, 0]
radio input "true"
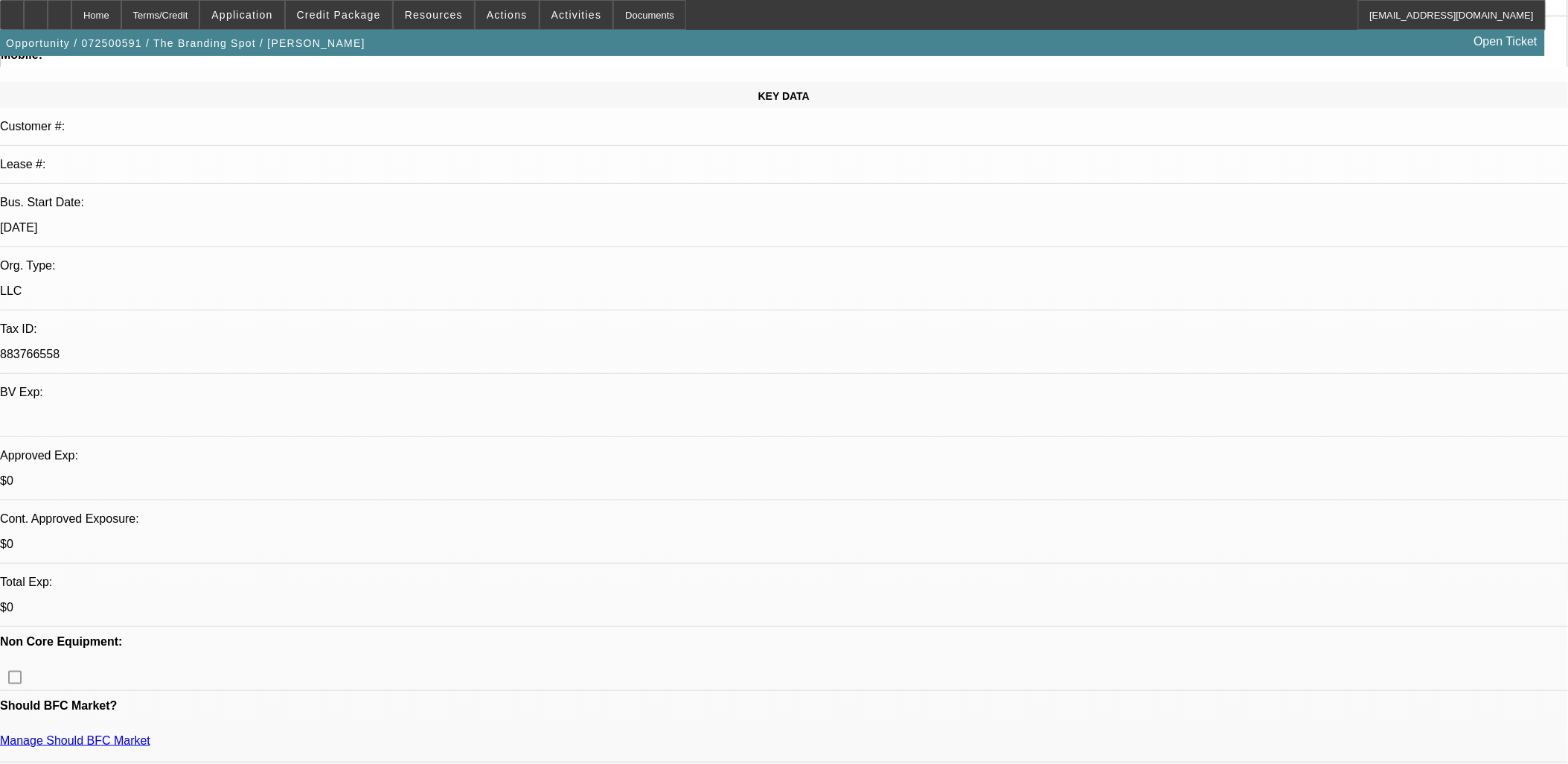
radio input "true"
type textarea "M"
type textarea "LVM, call them 8/13 if nothing"
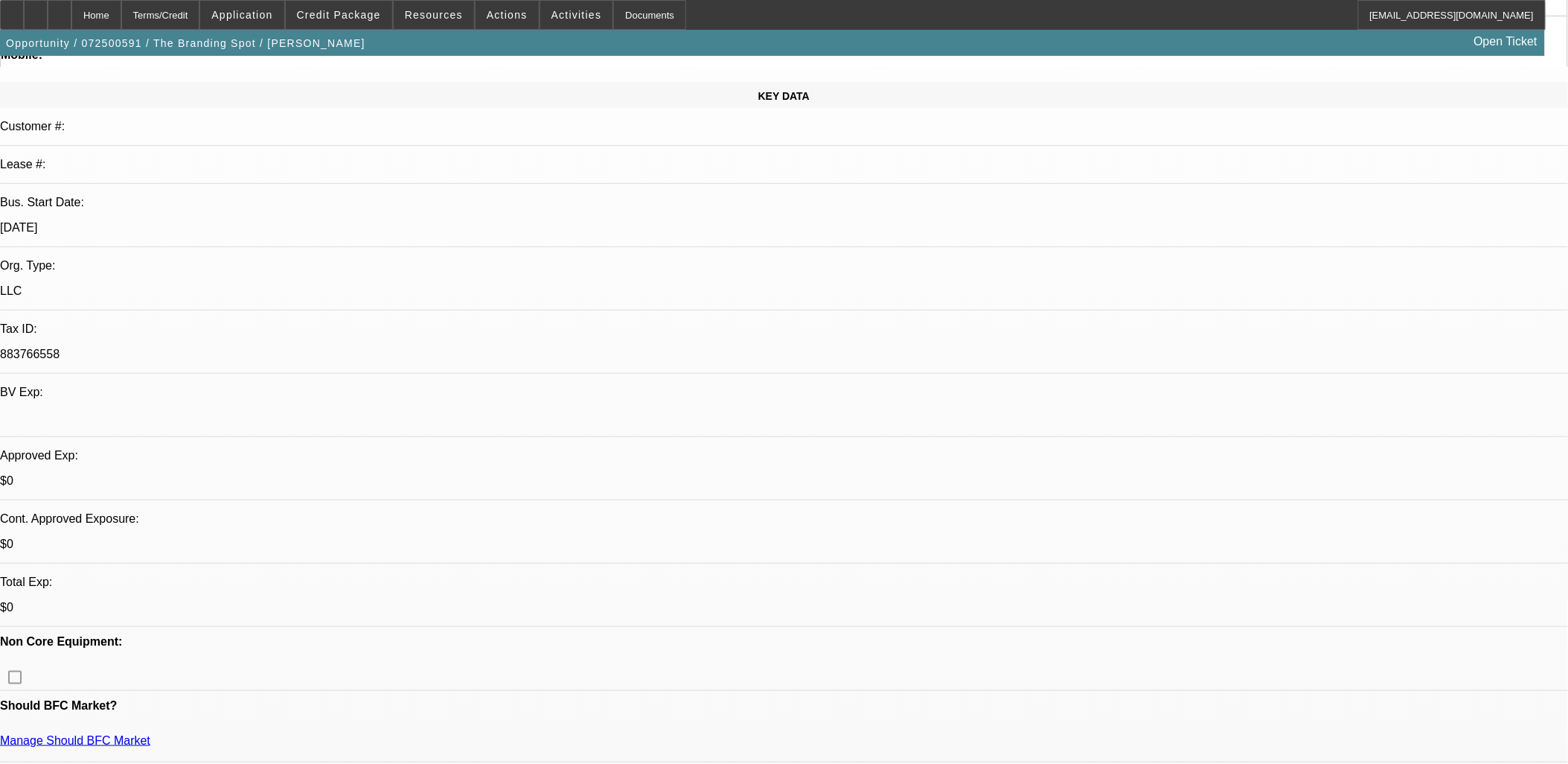
radio input "true"
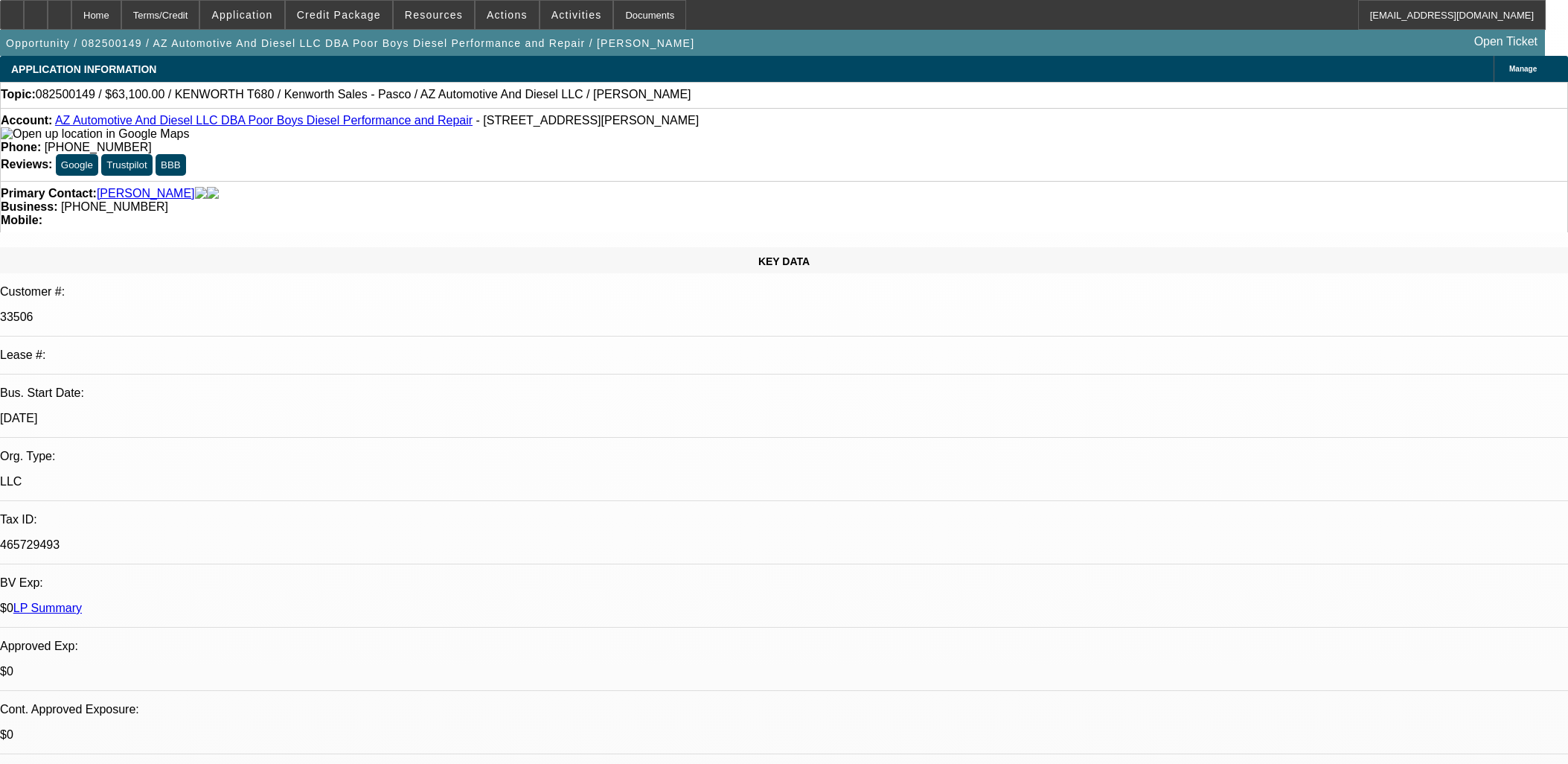
select select "0"
select select "6"
select select "0"
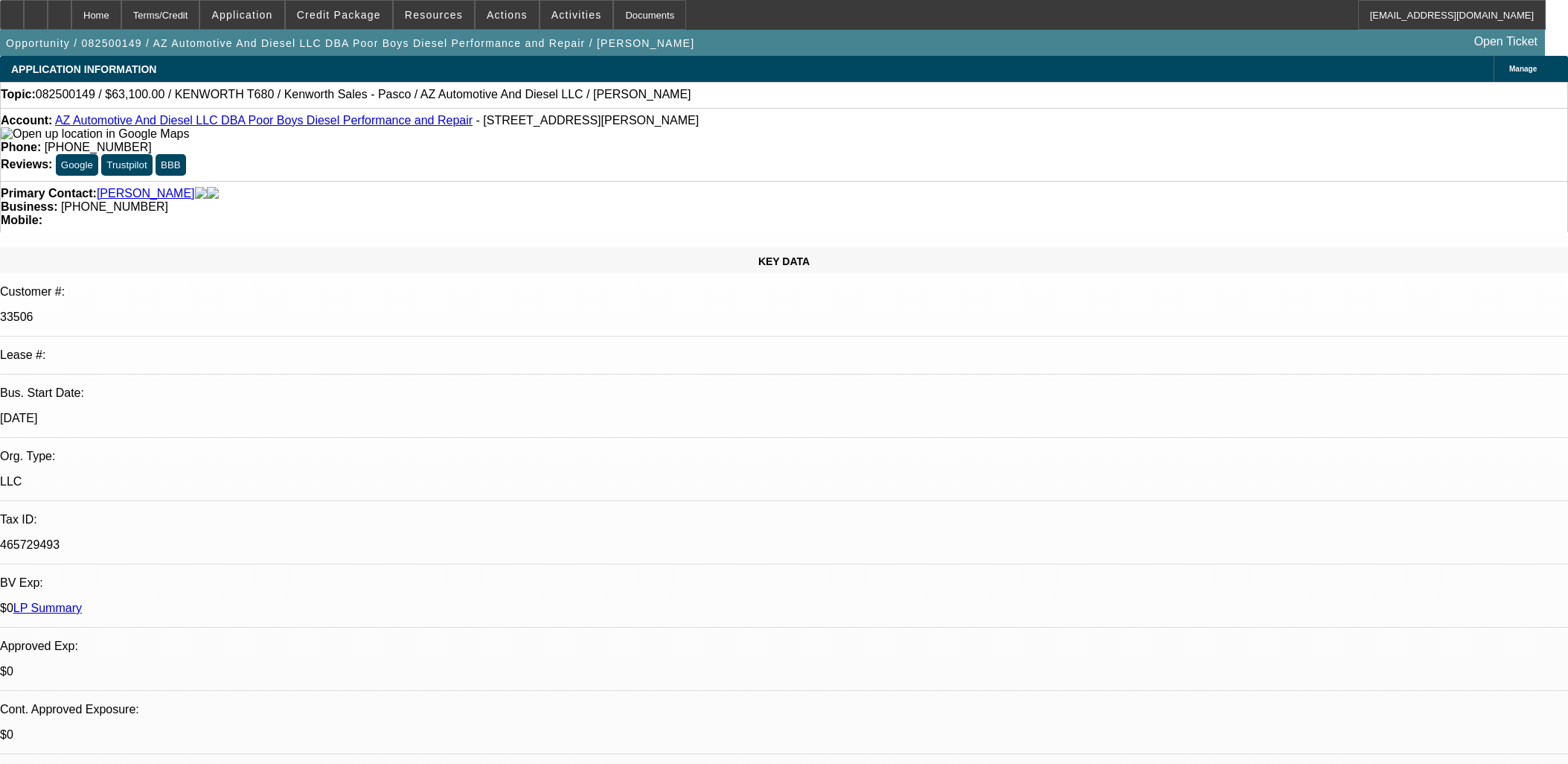
select select "0"
select select "6"
